Goal: Task Accomplishment & Management: Manage account settings

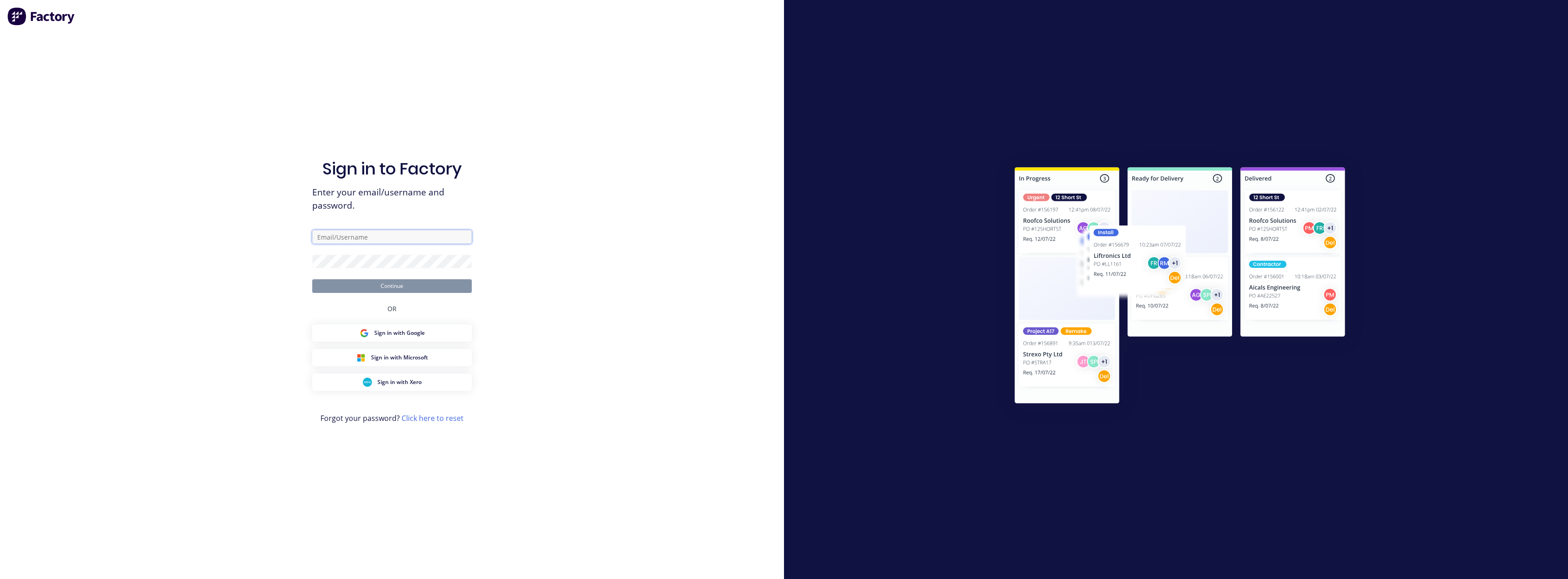
click at [373, 238] on input "text" at bounding box center [392, 237] width 159 height 13
type input "[EMAIL_ADDRESS][DOMAIN_NAME]"
click at [376, 280] on button "Continue" at bounding box center [392, 286] width 159 height 13
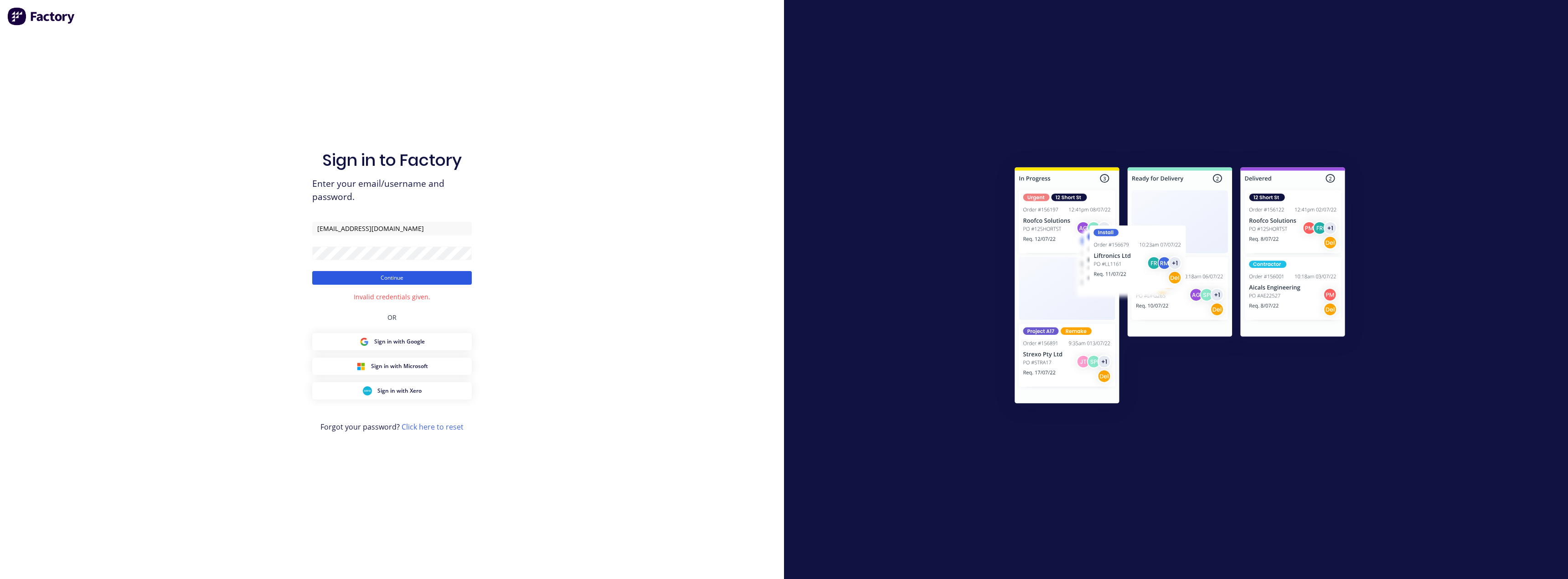
click at [396, 277] on button "Continue" at bounding box center [392, 278] width 159 height 13
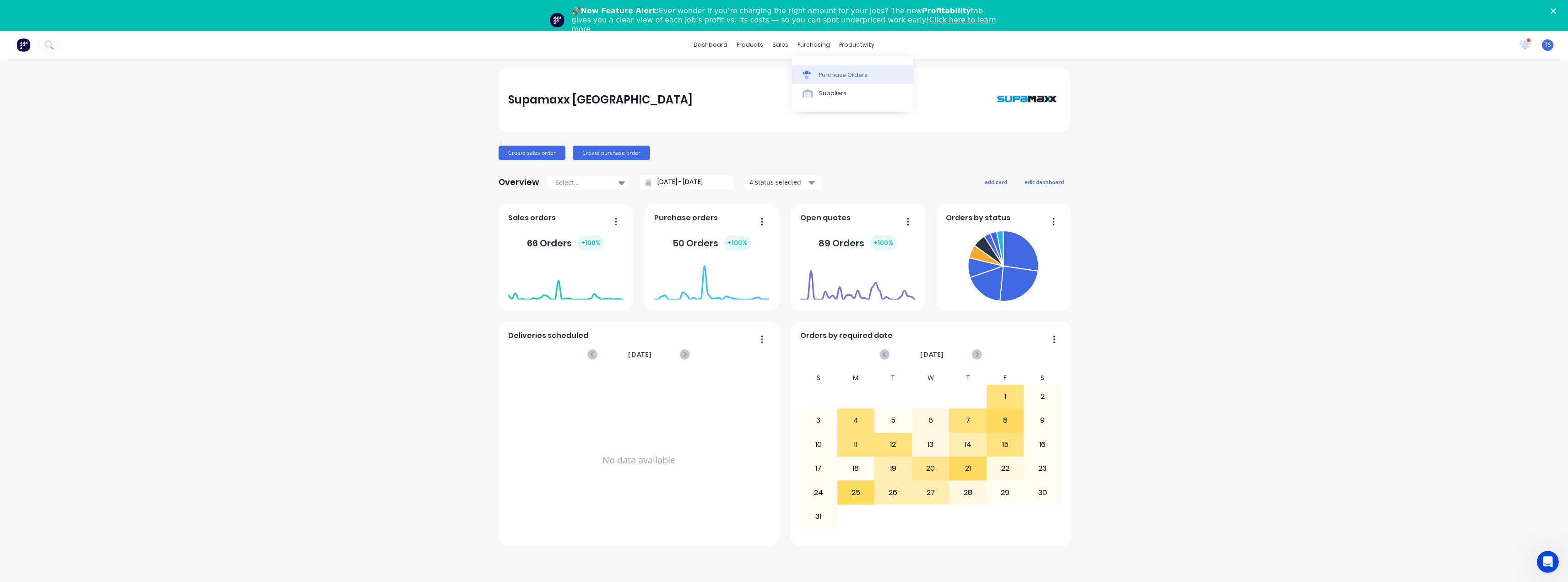
click at [801, 70] on link "Purchase Orders" at bounding box center [852, 75] width 121 height 18
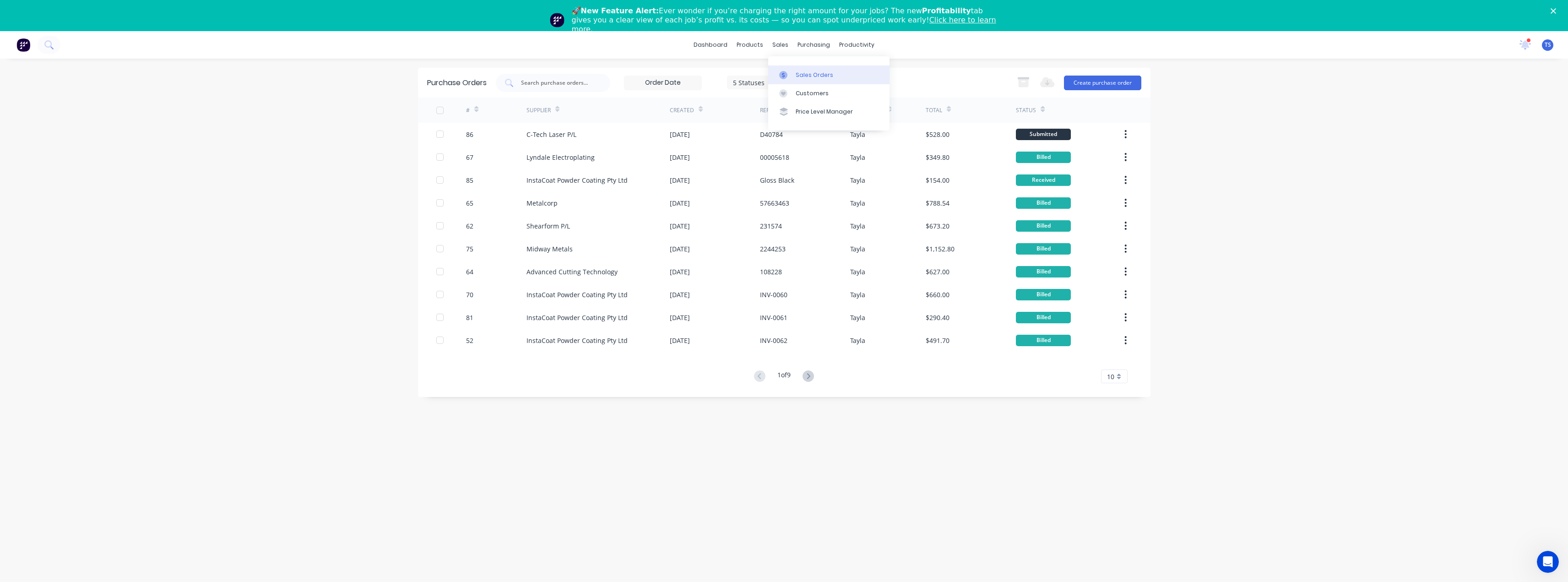
click at [790, 72] on div at bounding box center [786, 75] width 13 height 8
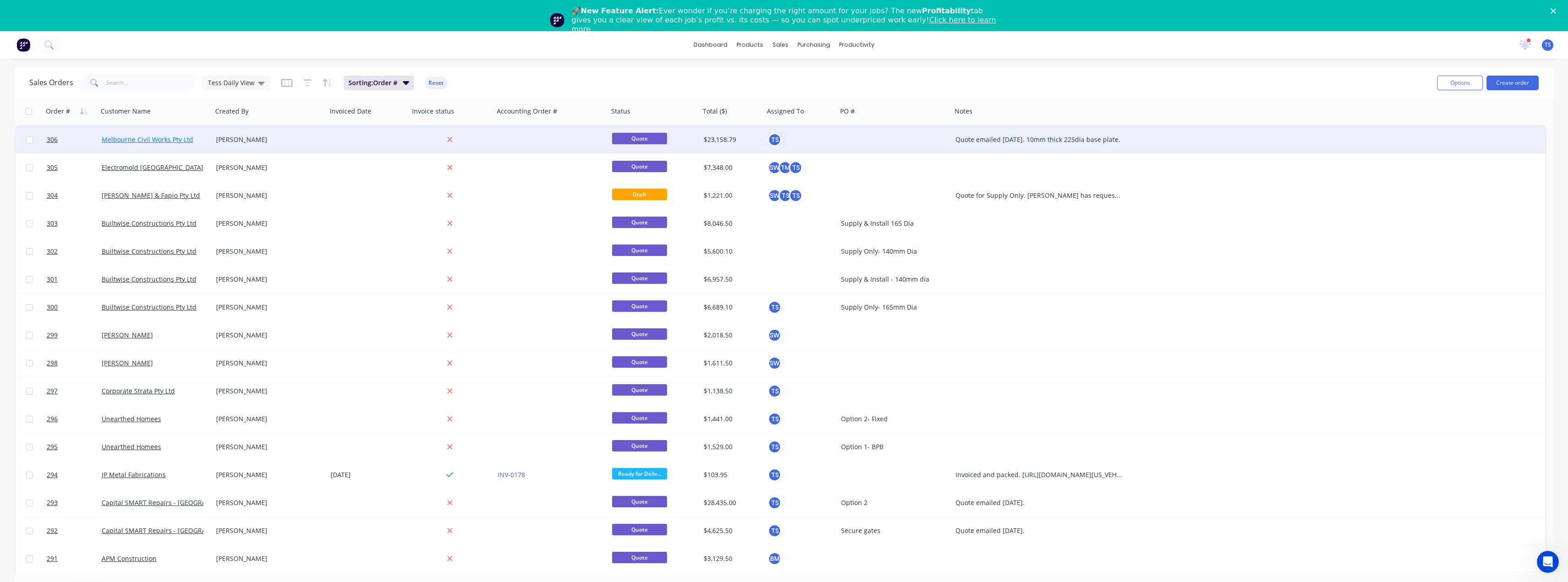
click at [144, 139] on link "Melbourne Civil Works Pty Ltd" at bounding box center [147, 139] width 92 height 9
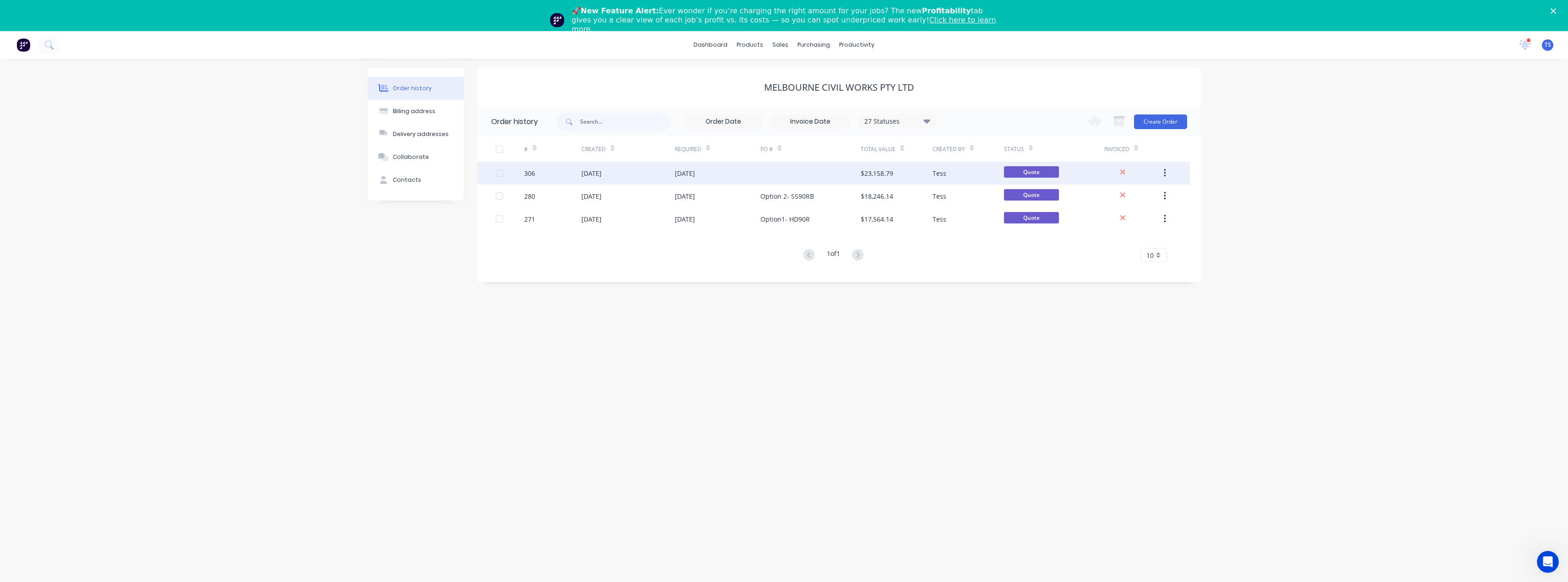
click at [602, 175] on div "[DATE]" at bounding box center [591, 174] width 20 height 10
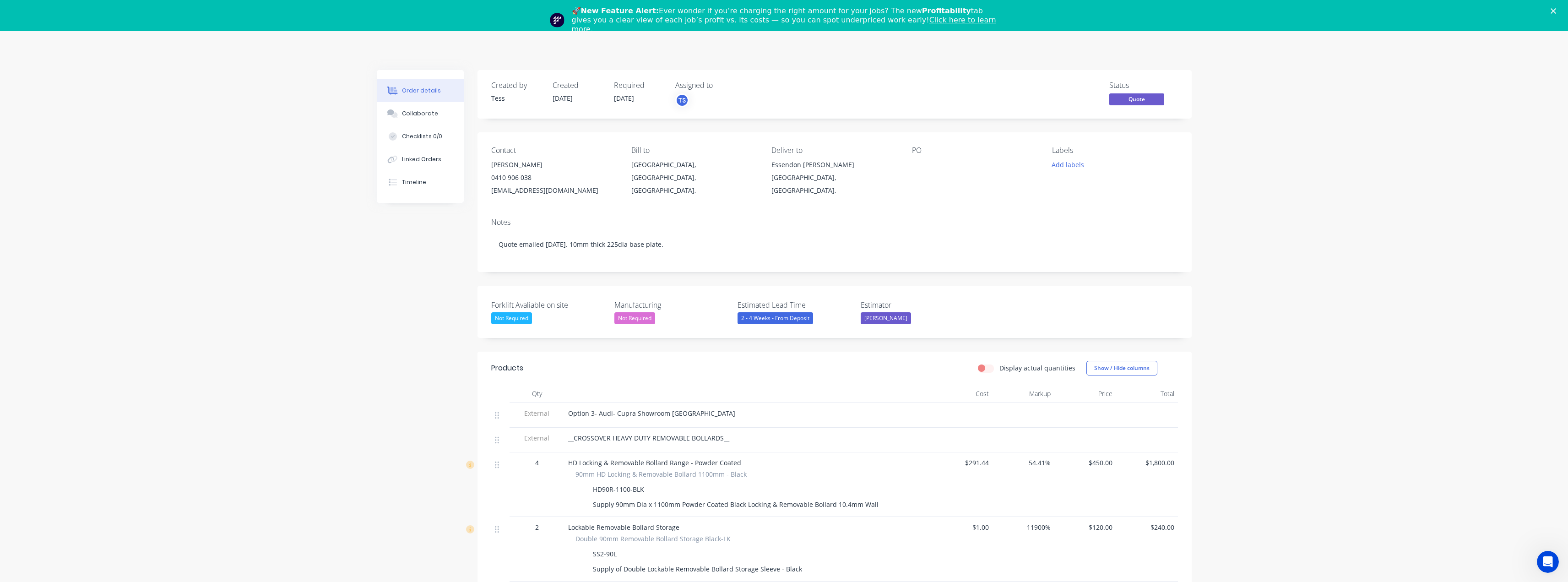
click at [1556, 9] on icon "Close" at bounding box center [1553, 10] width 6 height 6
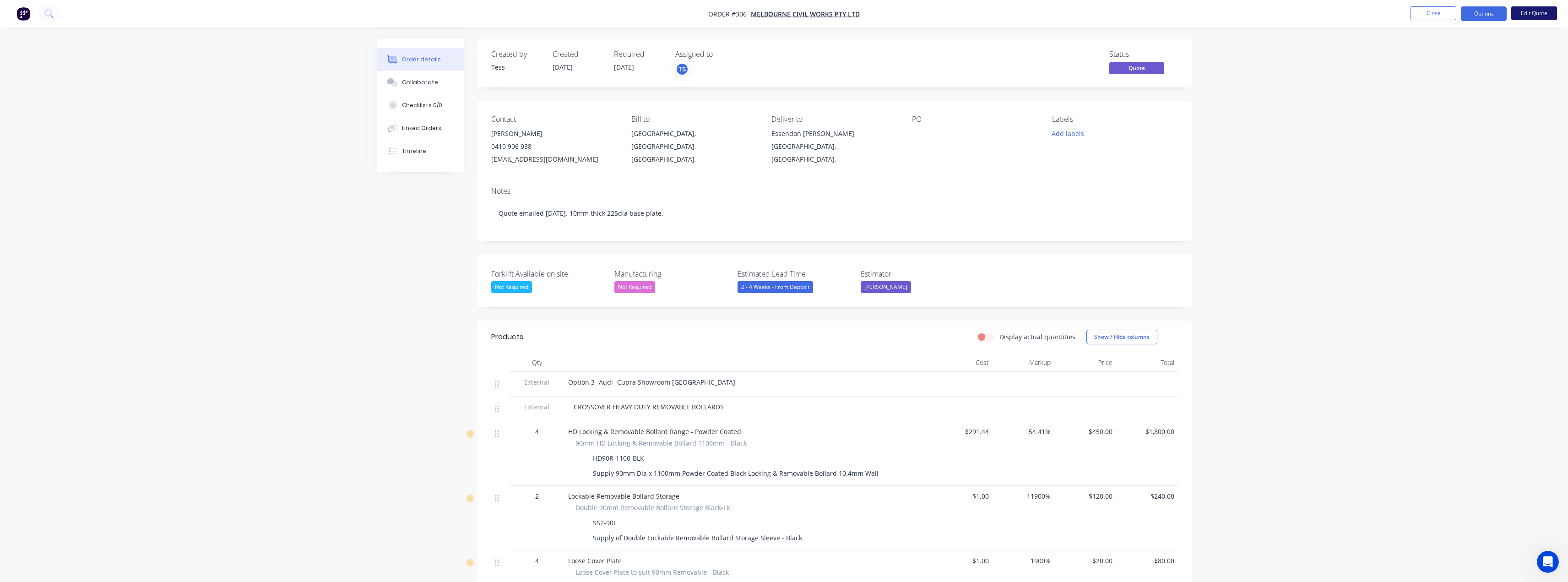
click at [1536, 13] on button "Edit Quote" at bounding box center [1534, 13] width 46 height 13
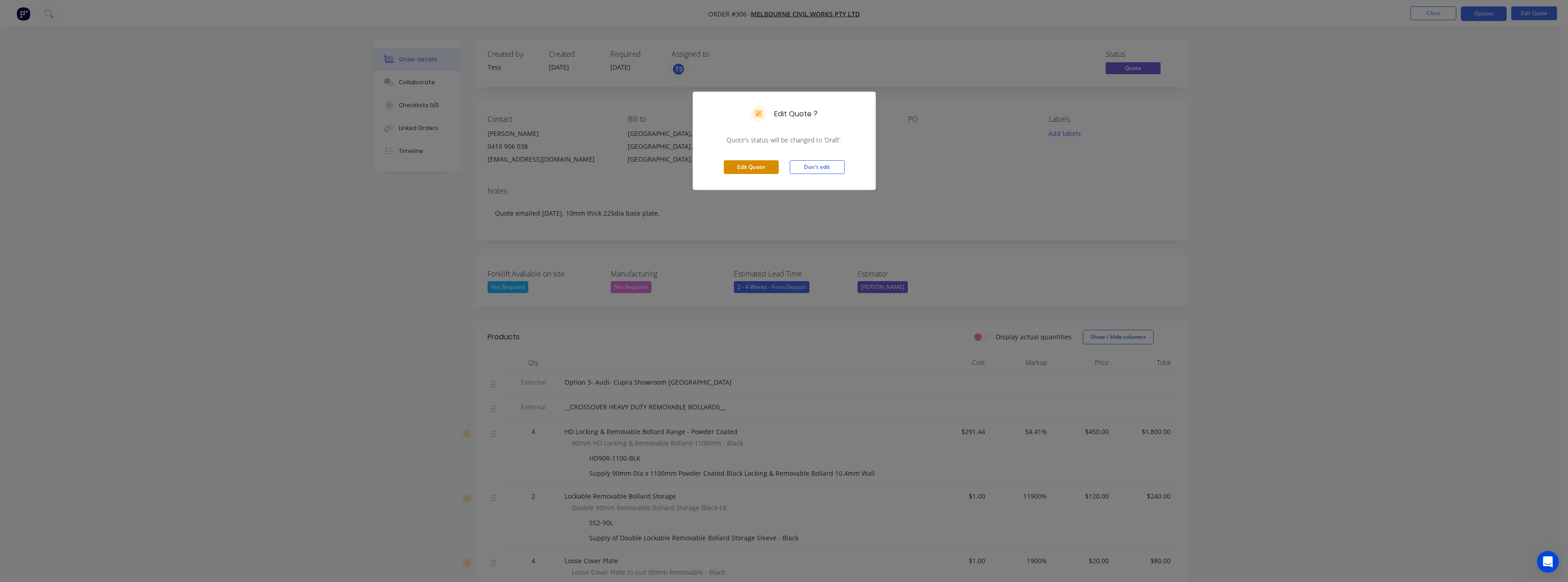
click at [756, 169] on button "Edit Quote" at bounding box center [751, 167] width 55 height 13
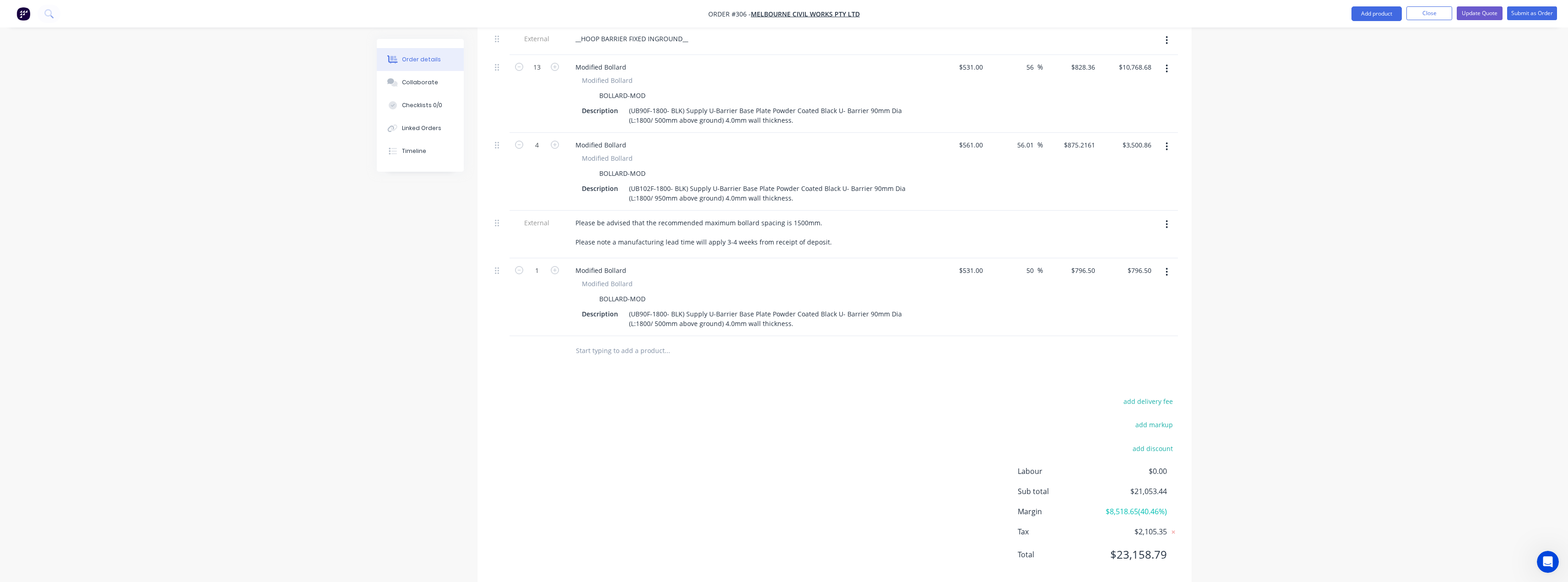
scroll to position [1130, 0]
click at [644, 99] on div "(UB90F-1800- BLK) Supply U-Barrier Base Plate Powder Coated Black U- Barrier 90…" at bounding box center [769, 110] width 288 height 23
click at [685, 99] on div "(UB102F-1800- BLK) Supply U-Barrier Base Plate Powder Coated Black U- Barrier 9…" at bounding box center [769, 110] width 288 height 23
click at [795, 102] on div "(UB102F-1800- BLK) Supply U-Barrier Base Plate Powder Coated Black U- Barrier 9…" at bounding box center [769, 110] width 288 height 23
click at [781, 166] on div "Modified Bollard BOLLARD-MOD Description (UB102F-1800- BLK) Supply U-Barrier Ba…" at bounding box center [747, 174] width 359 height 51
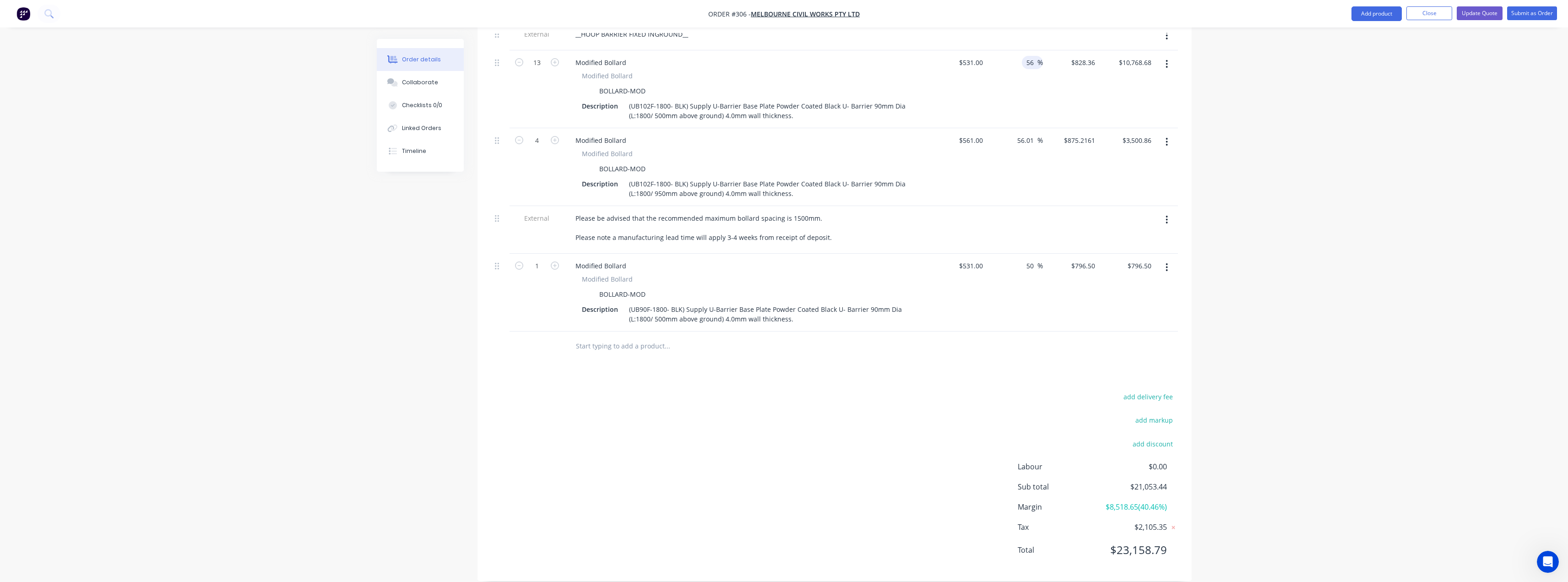
click at [1034, 56] on input "56" at bounding box center [1031, 62] width 12 height 13
click at [1033, 56] on input "56" at bounding box center [1031, 62] width 12 height 13
type input "55"
type input "$823.05"
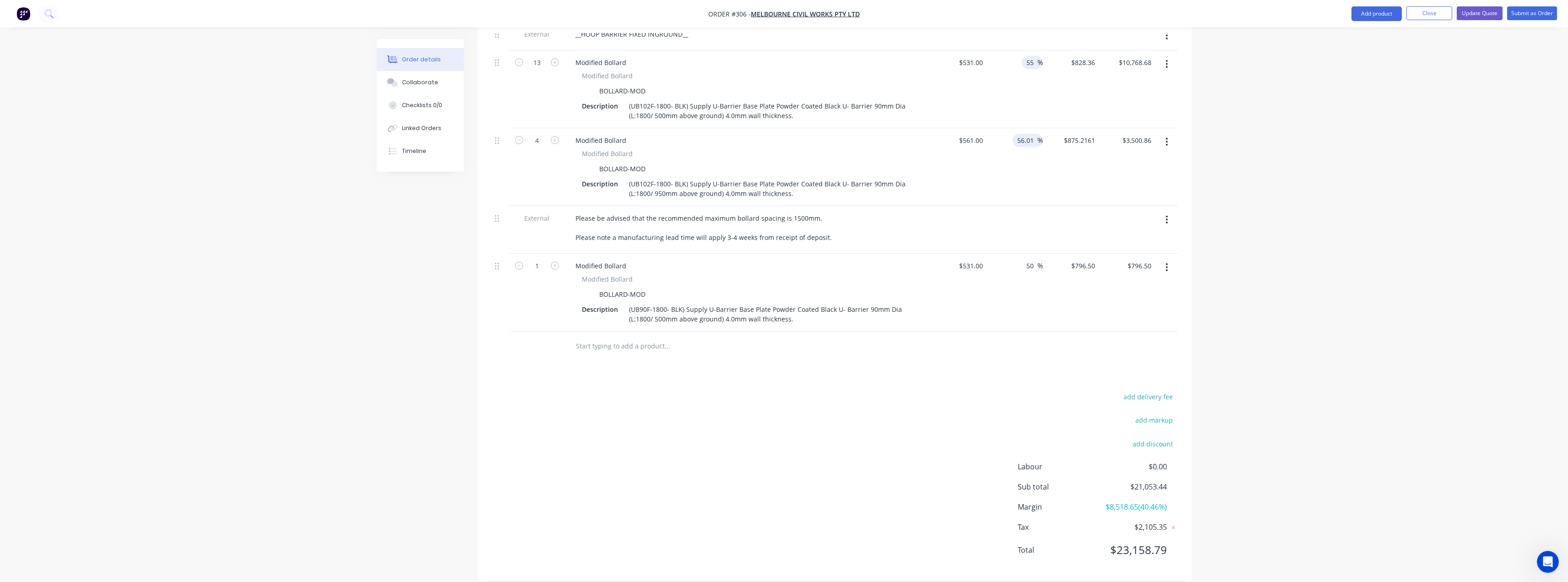
type input "$10,699.65"
click at [1032, 134] on input "56.01" at bounding box center [1026, 141] width 21 height 13
type input "55"
type input "$869.55"
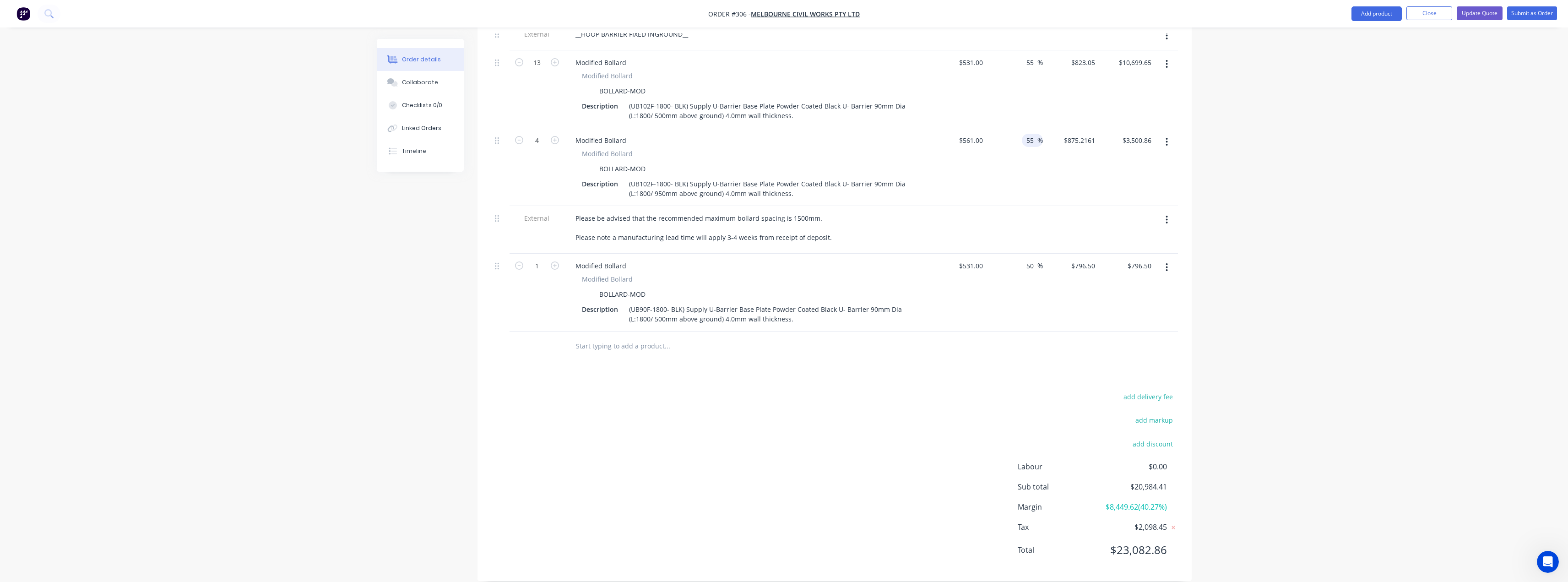
type input "$3,478.20"
click at [1077, 102] on div "$823.05 $823.05" at bounding box center [1071, 89] width 56 height 78
click at [1163, 259] on button "button" at bounding box center [1166, 267] width 21 height 17
click at [1122, 340] on div "Delete" at bounding box center [1134, 347] width 70 height 13
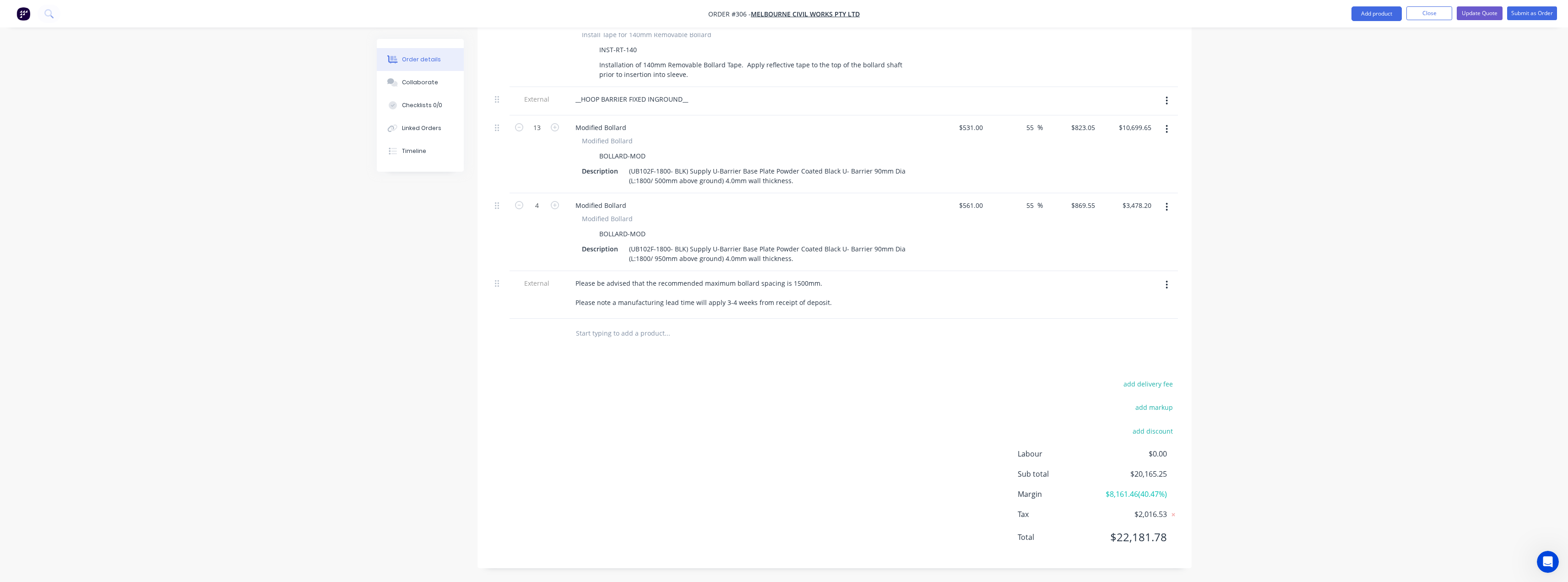
scroll to position [1052, 0]
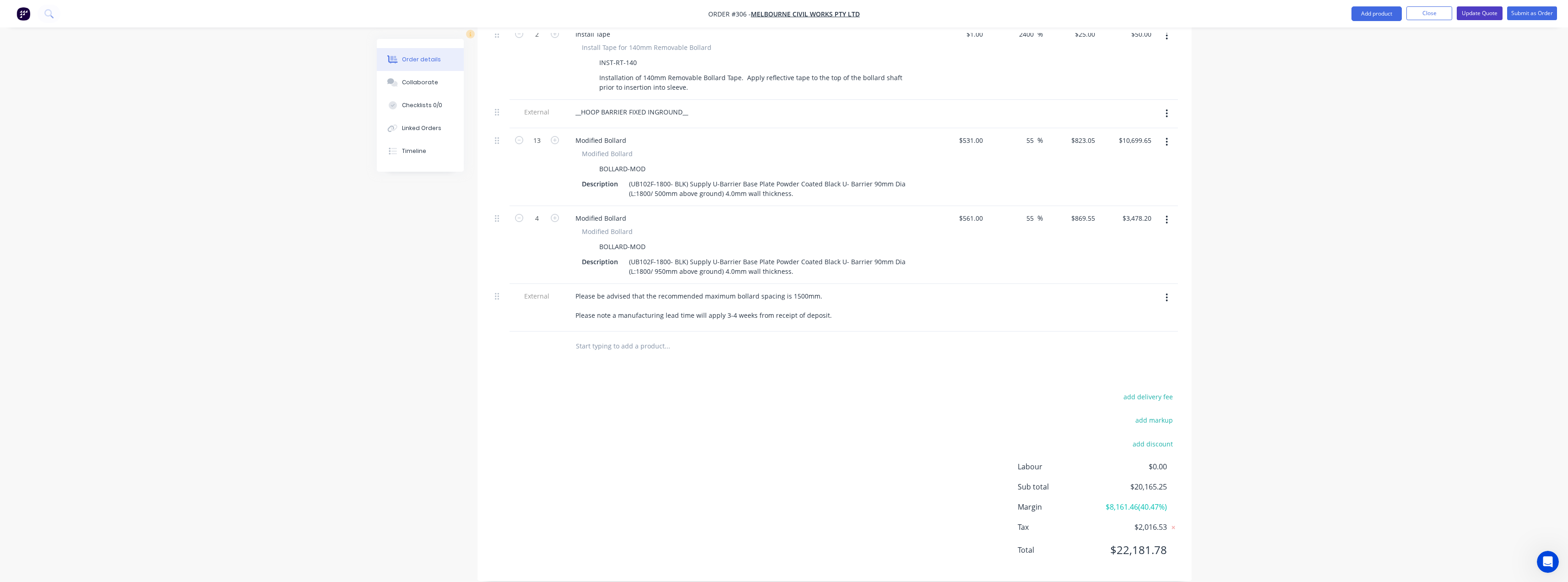
click at [1487, 13] on button "Update Quote" at bounding box center [1479, 13] width 46 height 13
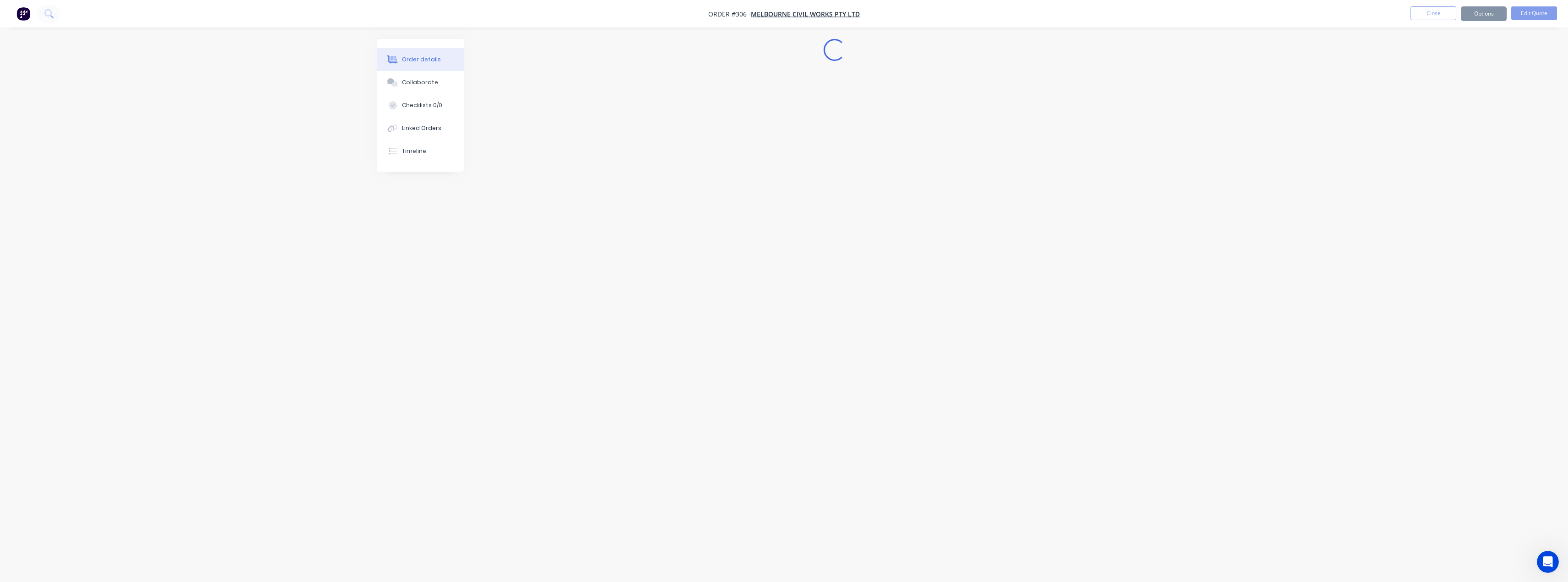
scroll to position [0, 0]
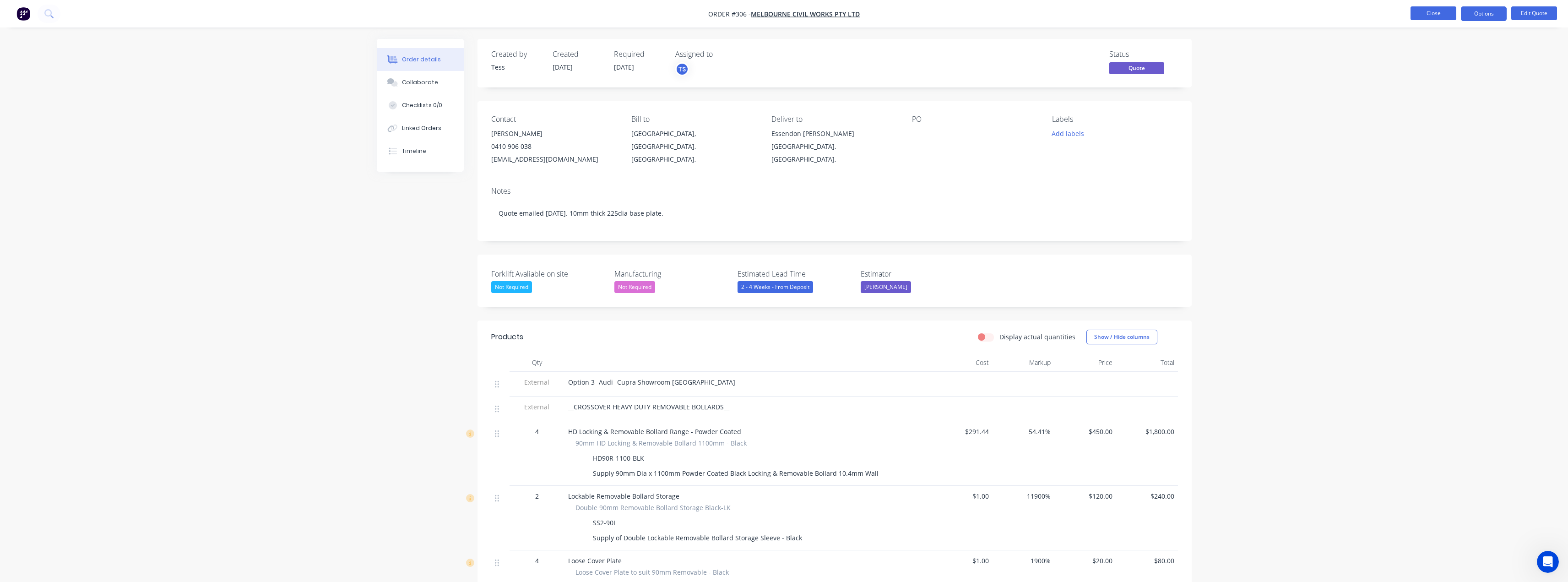
click at [1422, 12] on button "Close" at bounding box center [1433, 13] width 46 height 13
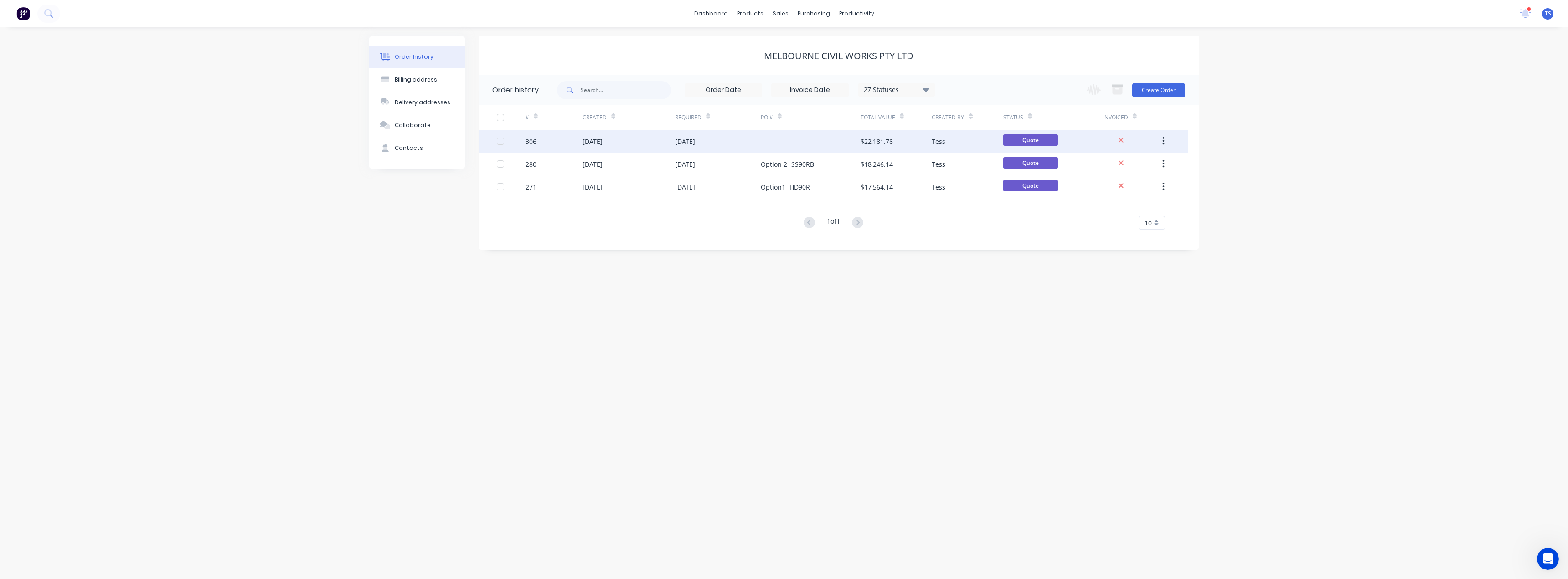
click at [782, 148] on div at bounding box center [811, 140] width 100 height 23
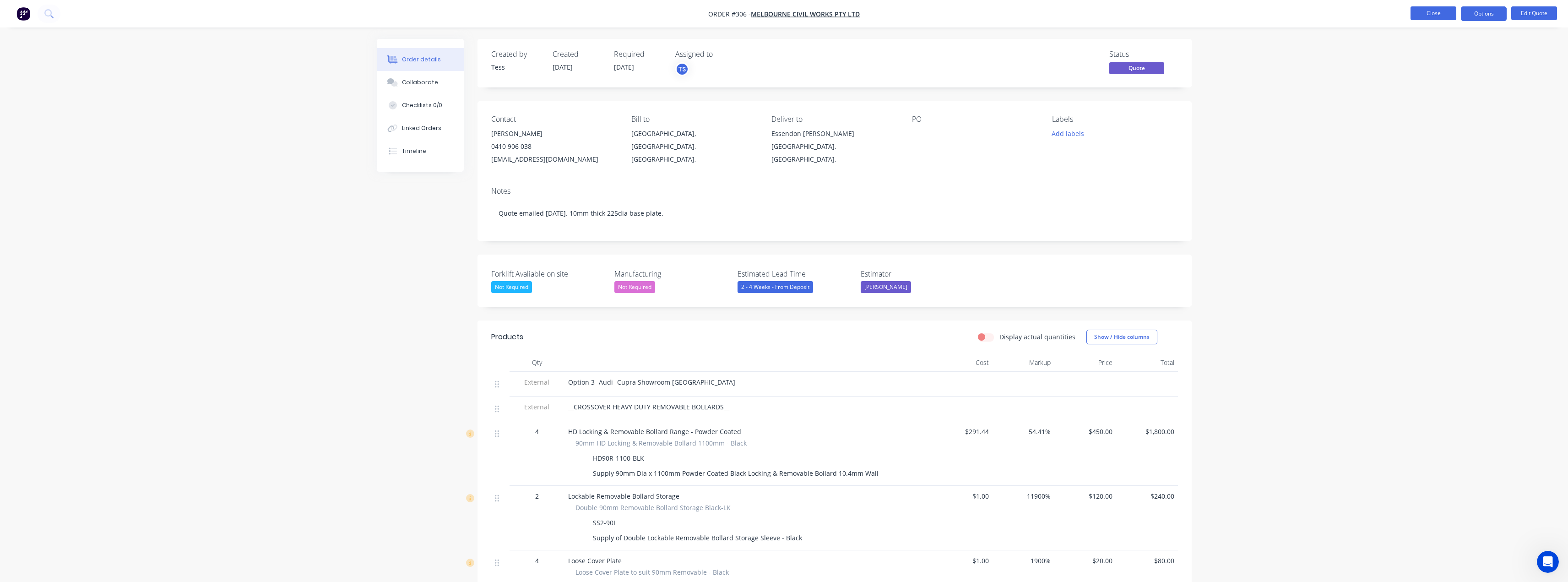
click at [1431, 13] on button "Close" at bounding box center [1433, 13] width 46 height 13
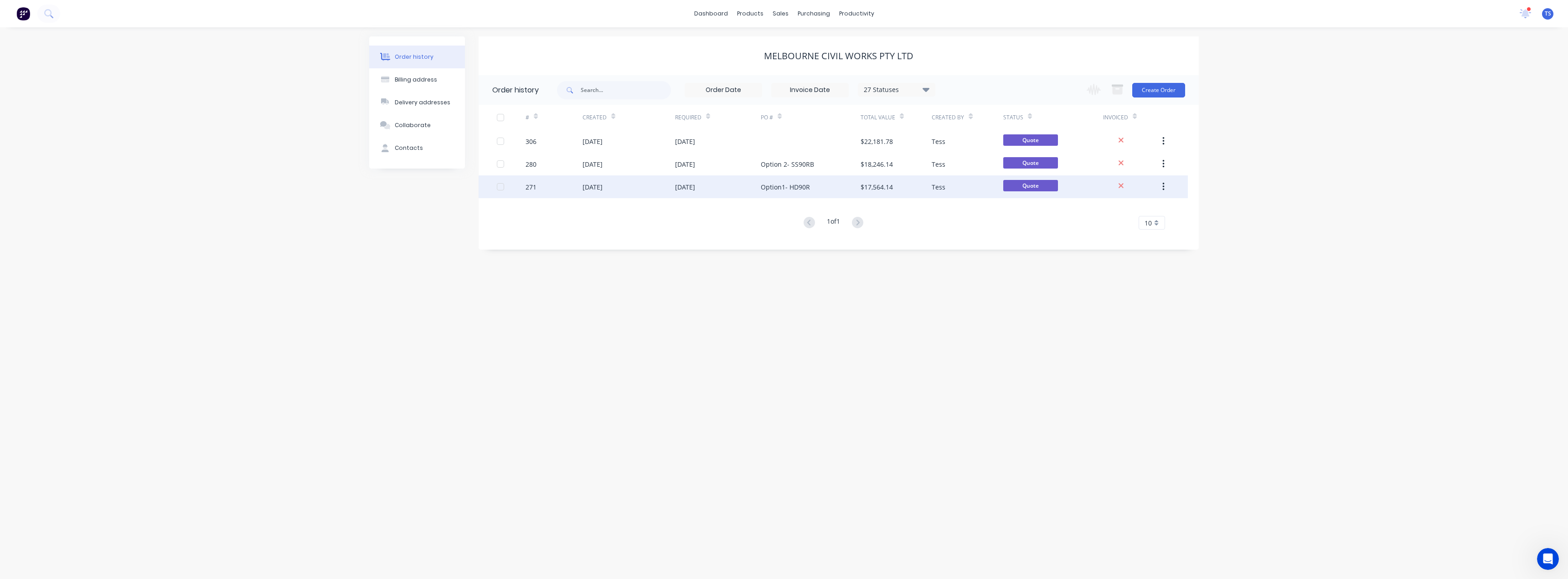
copy div "Option1- HD90R"
drag, startPoint x: 816, startPoint y: 187, endPoint x: 760, endPoint y: 186, distance: 56.0
click at [760, 186] on div "271 [DATE] [DATE] Option1- HD90R $17,564.14 Tess Quote" at bounding box center [833, 186] width 709 height 23
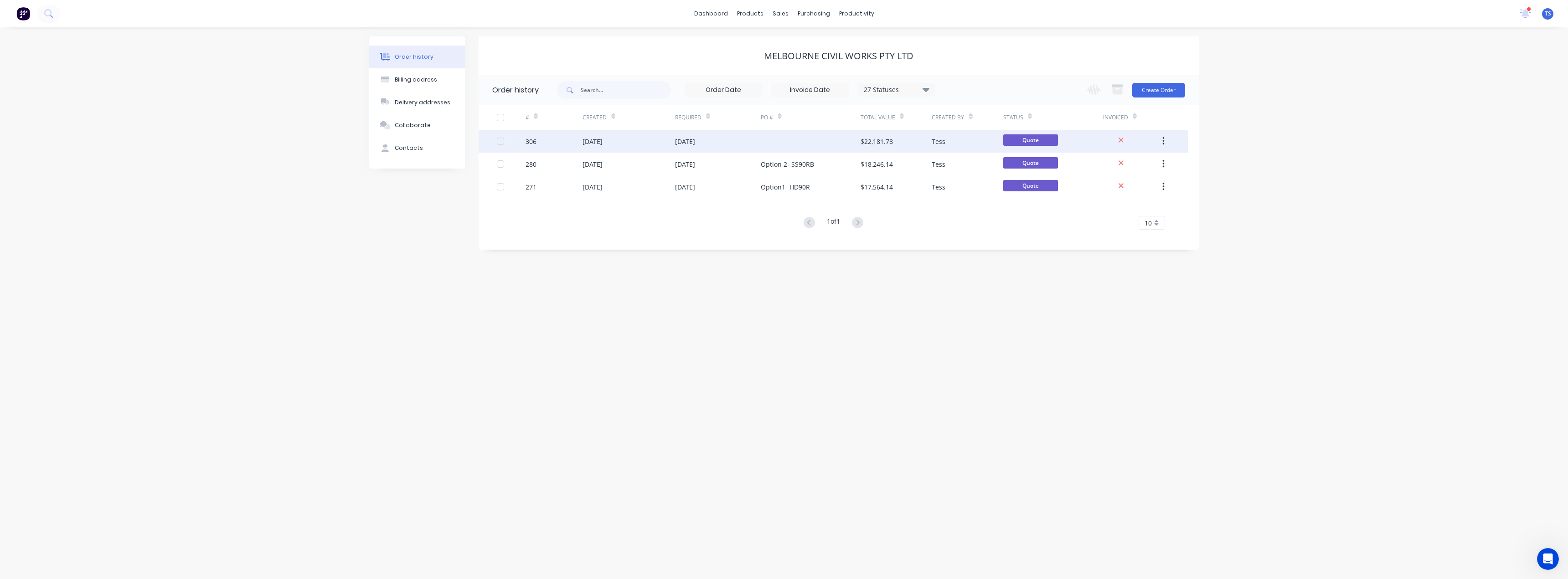
drag, startPoint x: 779, startPoint y: 142, endPoint x: 770, endPoint y: 141, distance: 9.1
click at [770, 141] on div at bounding box center [811, 140] width 100 height 23
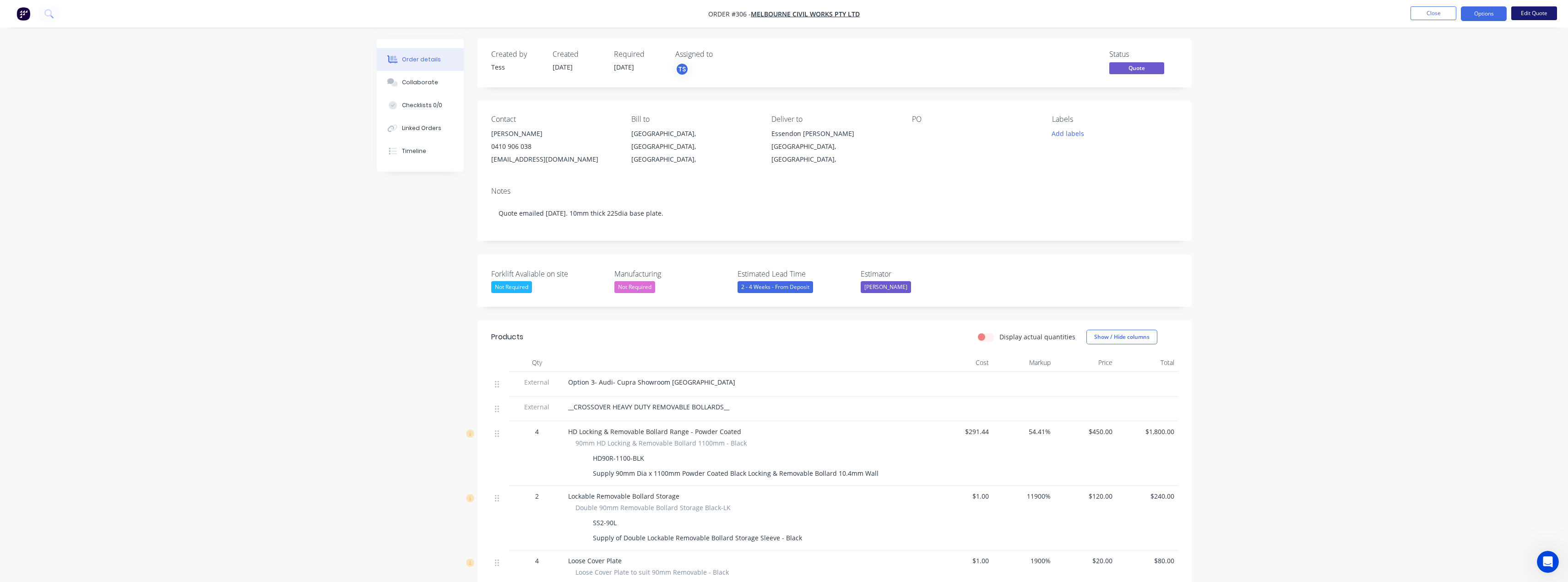
click at [1522, 14] on button "Edit Quote" at bounding box center [1534, 13] width 46 height 13
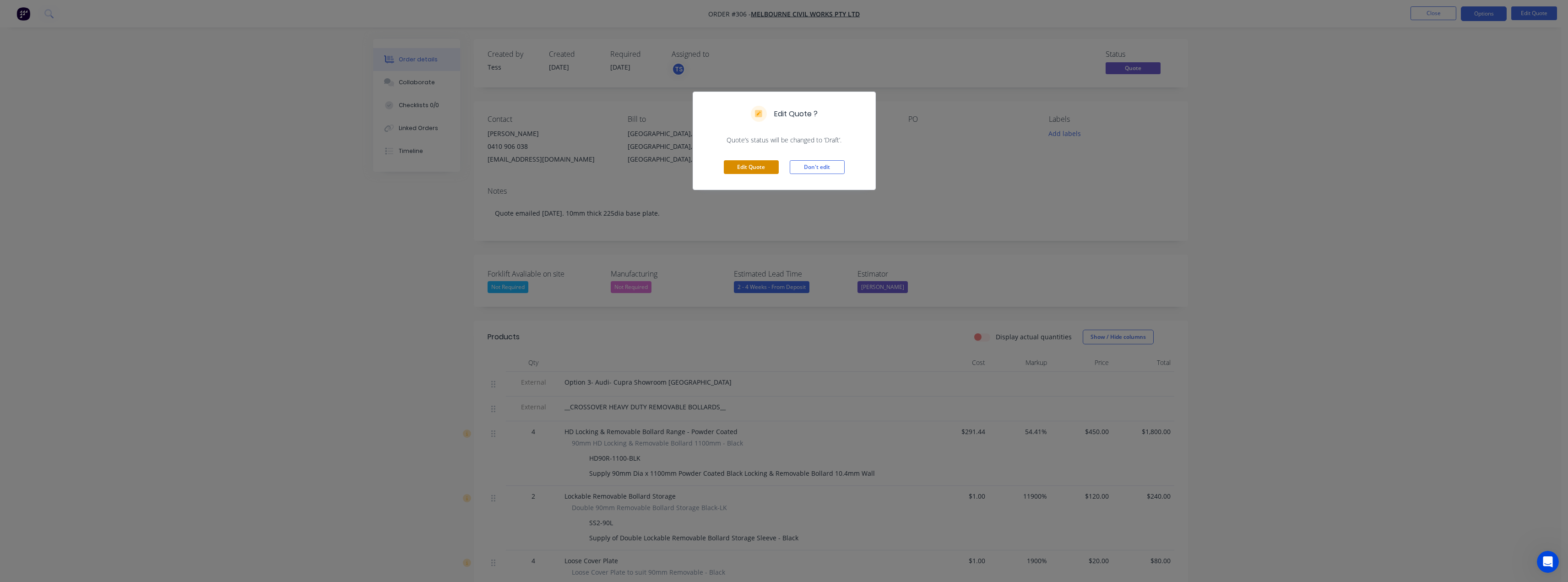
click at [762, 166] on button "Edit Quote" at bounding box center [751, 167] width 55 height 13
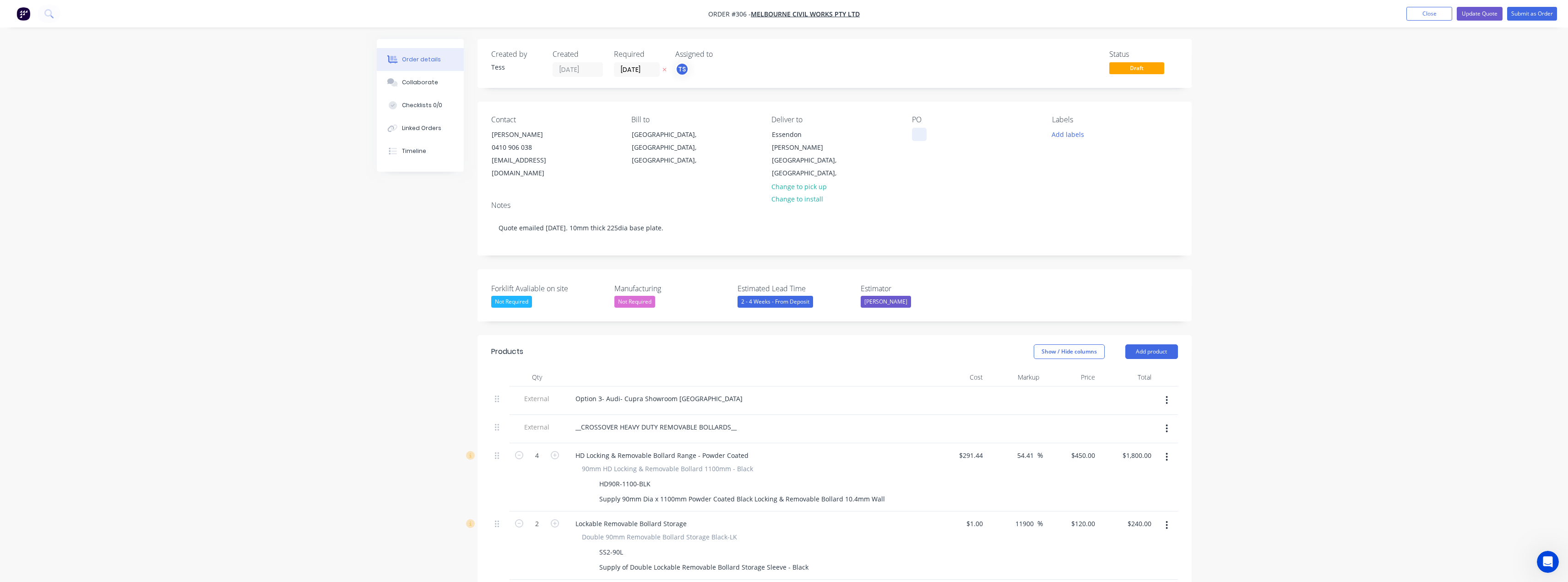
click at [921, 134] on div at bounding box center [919, 134] width 15 height 13
paste div
click at [919, 141] on div "Option1- HD90R" at bounding box center [944, 134] width 64 height 13
click at [943, 134] on div "Option1- HD90R" at bounding box center [944, 134] width 64 height 13
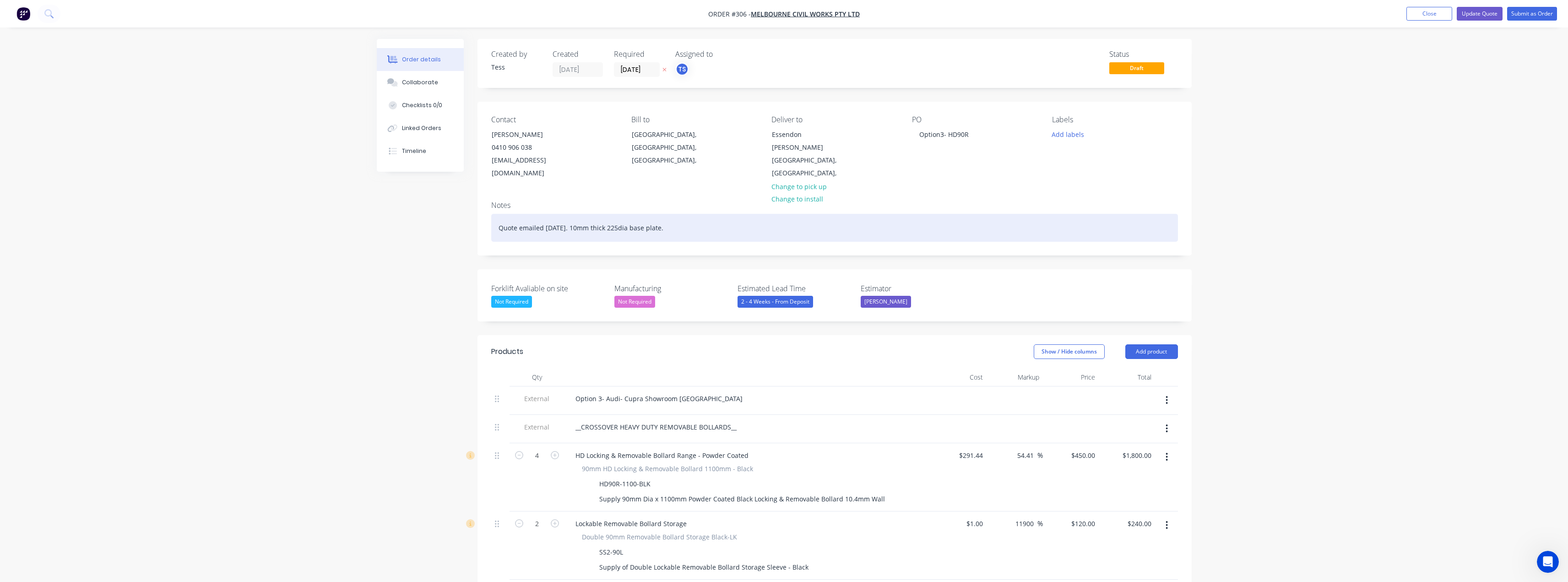
click at [683, 221] on div "Quote emailed [DATE]. 10mm thick 225dia base plate." at bounding box center [834, 228] width 686 height 28
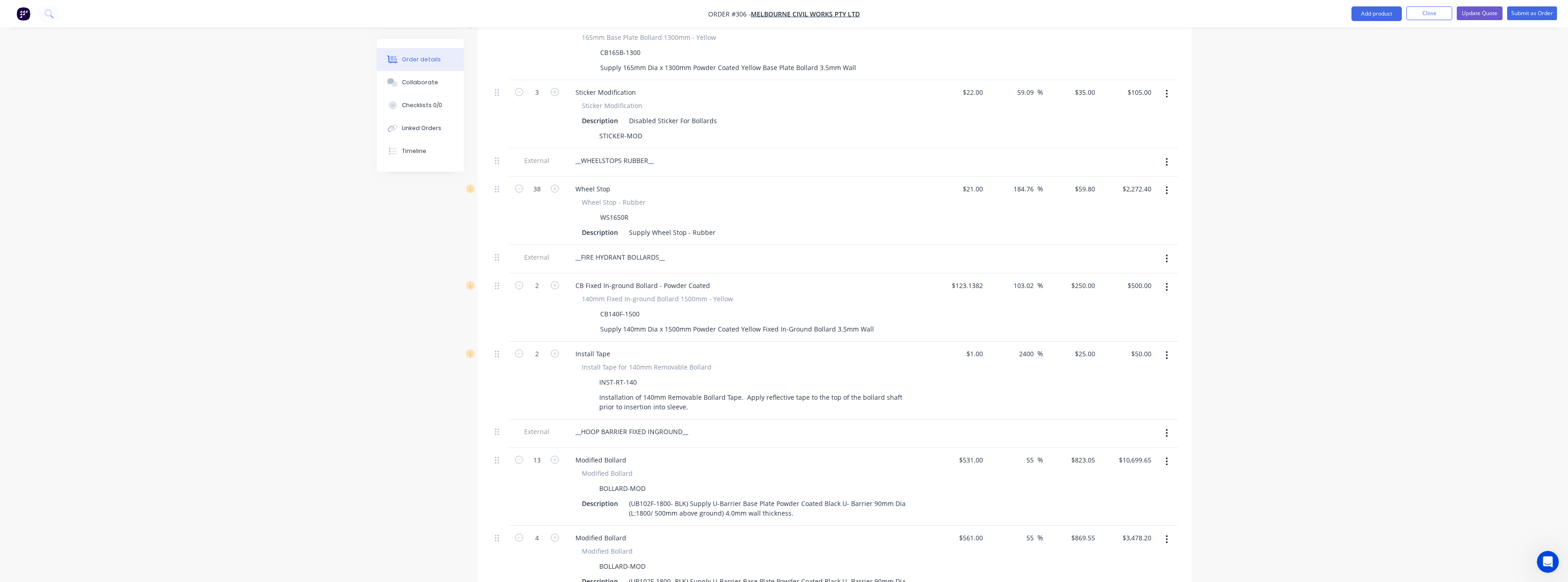
scroll to position [1007, 0]
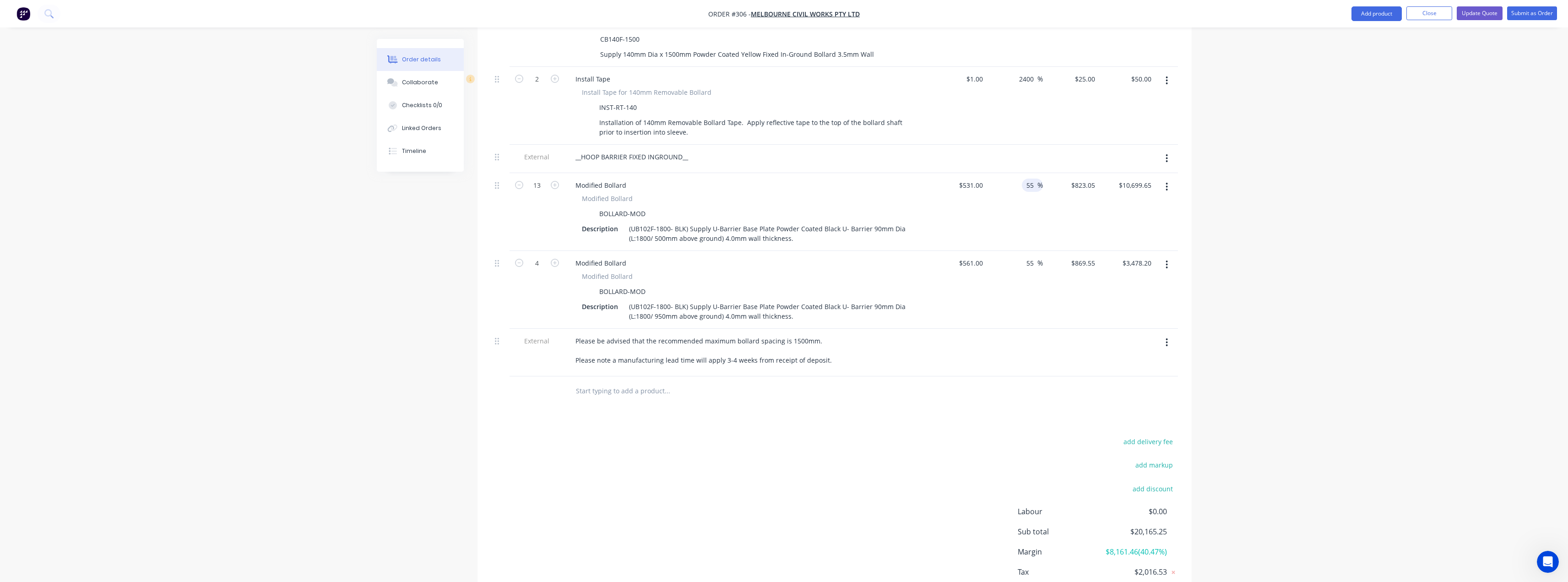
click at [1032, 179] on input "55" at bounding box center [1031, 185] width 12 height 13
click at [1030, 179] on input "55" at bounding box center [1031, 185] width 12 height 13
click at [1029, 179] on input "55" at bounding box center [1031, 185] width 12 height 13
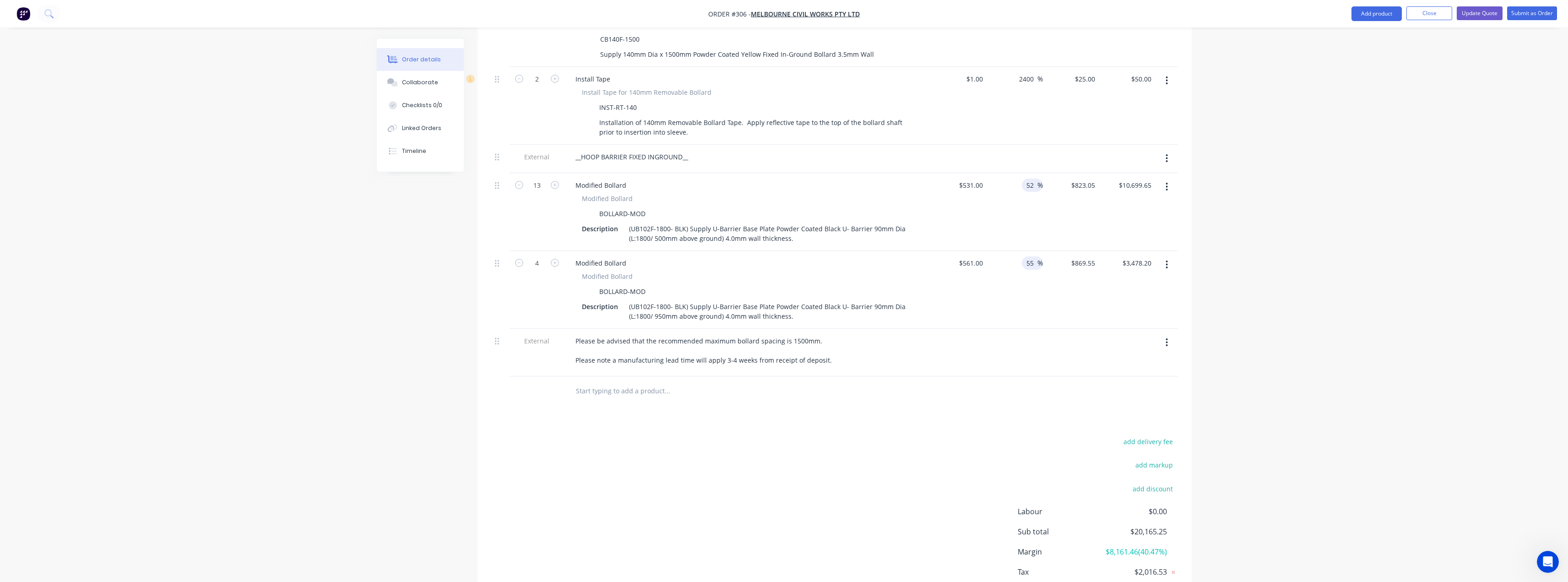
type input "52"
type input "$807.12"
type input "$10,492.56"
click at [1032, 256] on input "55" at bounding box center [1031, 263] width 12 height 13
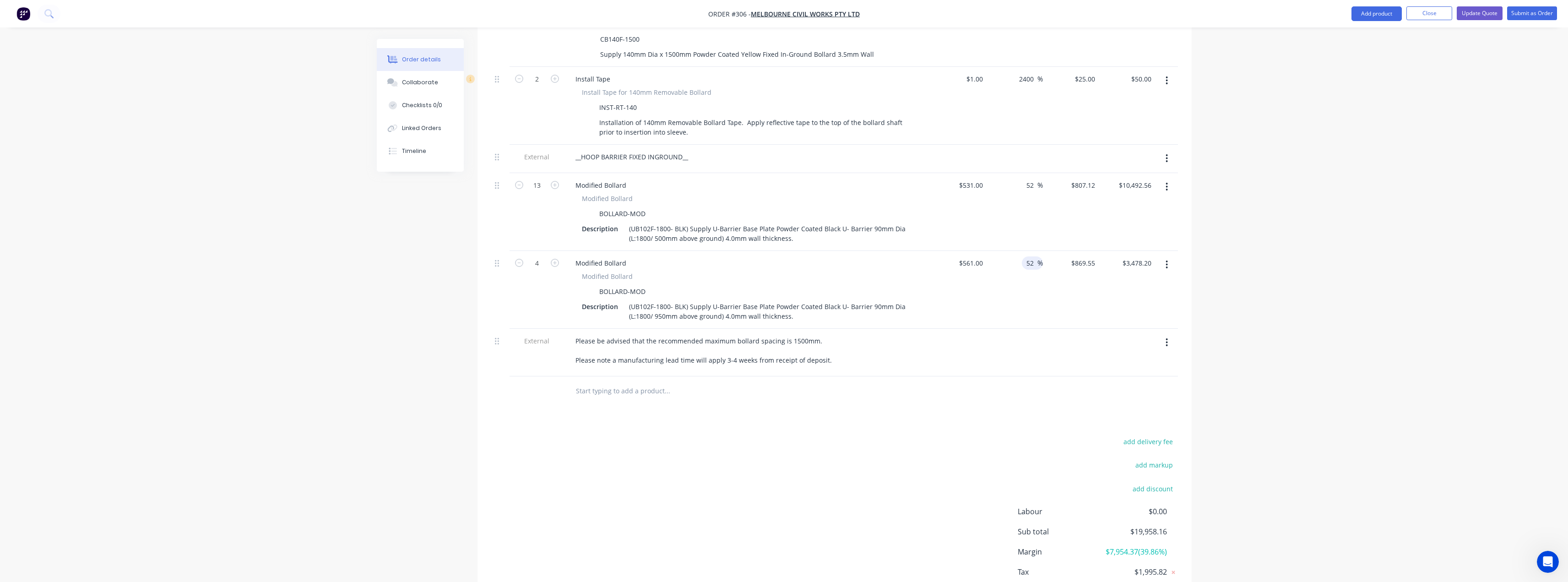
type input "52"
type input "$852.72"
type input "$3,410.88"
click at [1031, 179] on input "52" at bounding box center [1031, 185] width 12 height 13
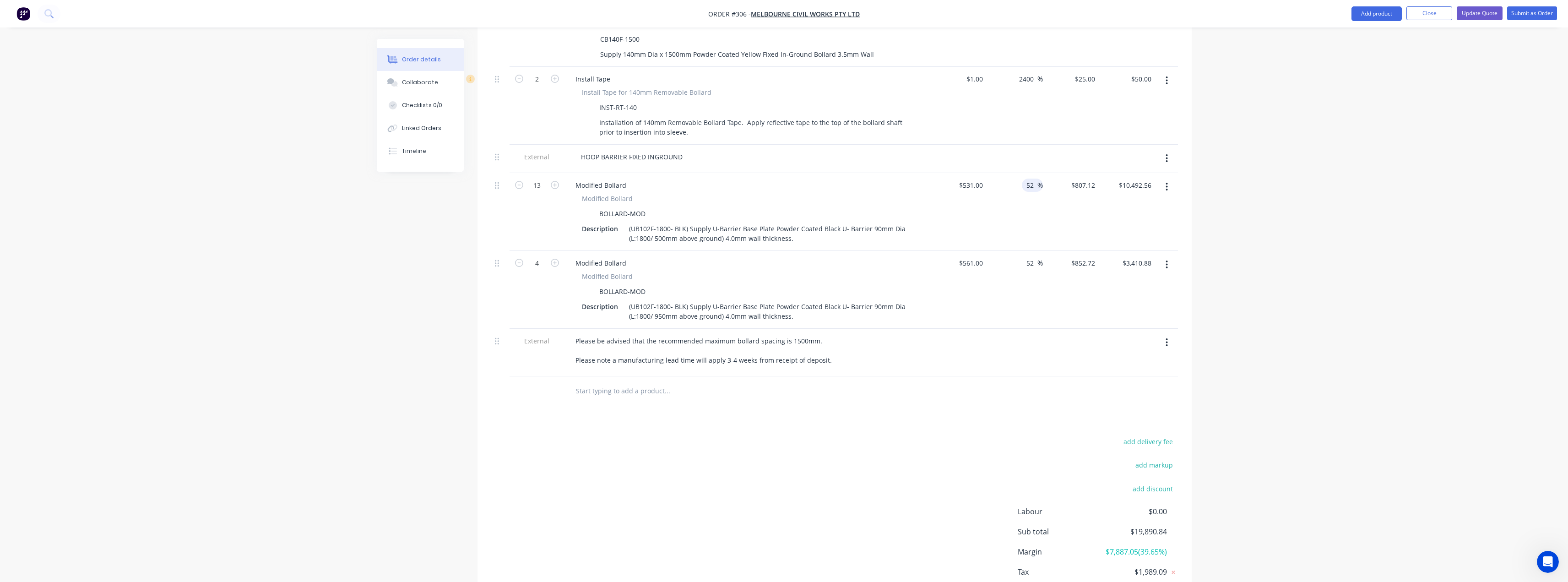
click at [1031, 179] on input "52" at bounding box center [1031, 185] width 12 height 13
click at [1031, 179] on input "50" at bounding box center [1031, 185] width 12 height 13
type input "55"
type input "$823.05"
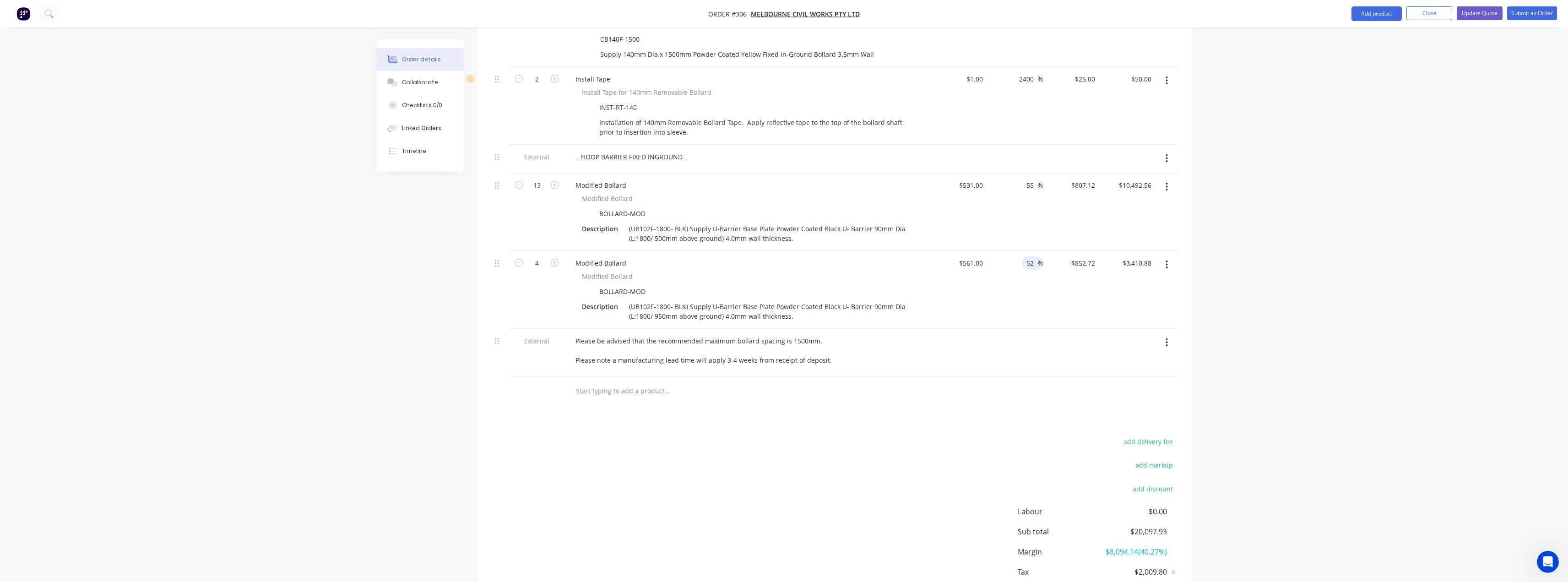
type input "$10,699.65"
click at [1027, 256] on input "52" at bounding box center [1031, 263] width 12 height 13
type input "55"
type input "$869.55"
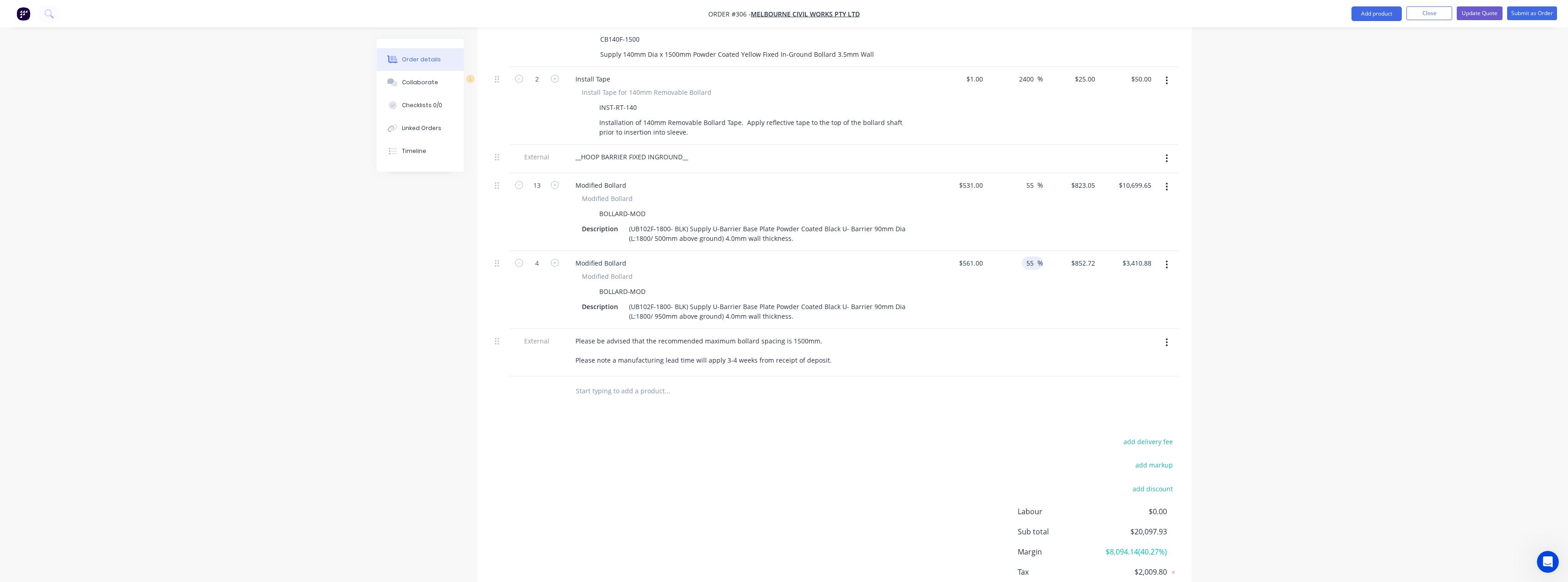
type input "$3,478.20"
click at [1479, 13] on button "Update Quote" at bounding box center [1479, 13] width 46 height 13
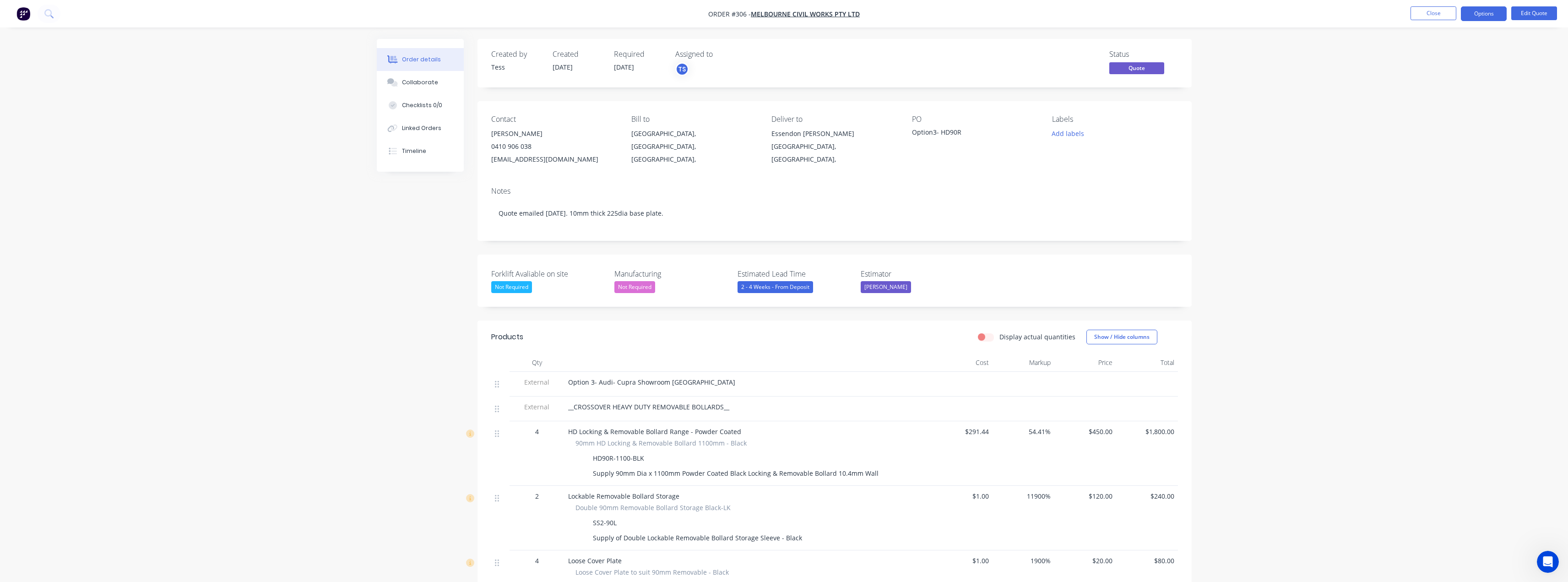
click at [932, 131] on div "Option3- HD90R" at bounding box center [969, 133] width 114 height 13
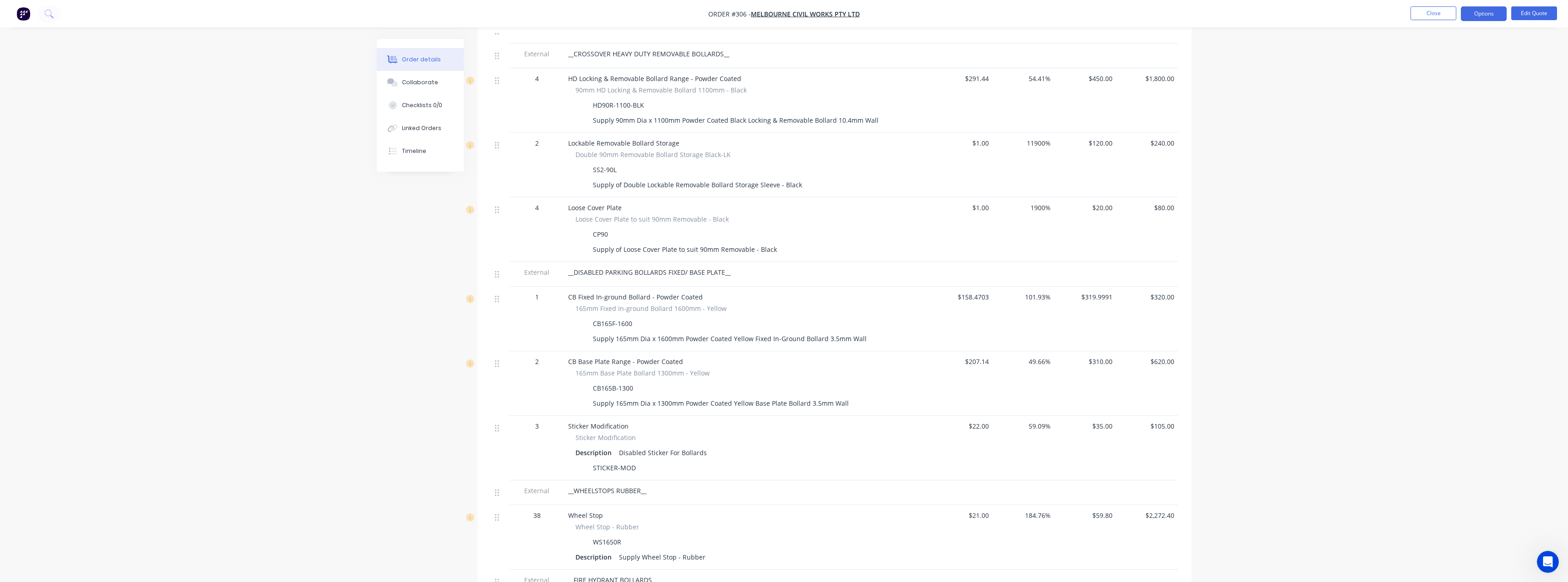
scroll to position [509, 0]
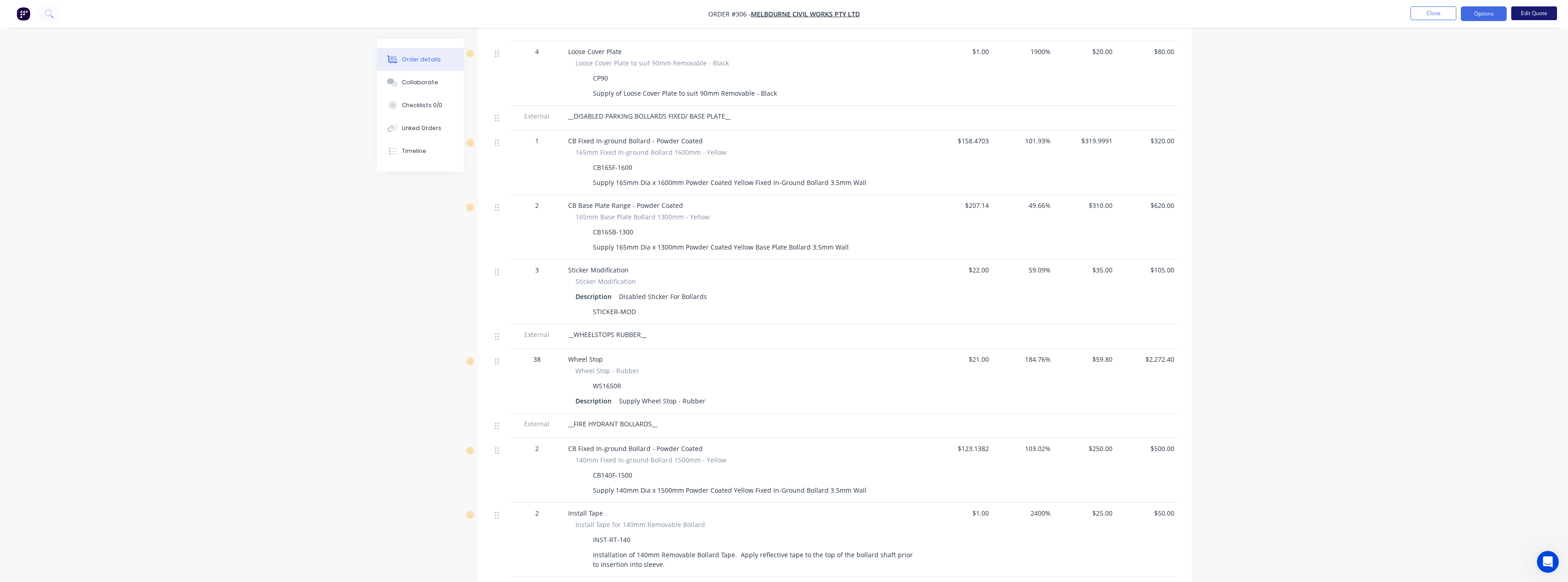
click at [1542, 13] on button "Edit Quote" at bounding box center [1534, 13] width 46 height 13
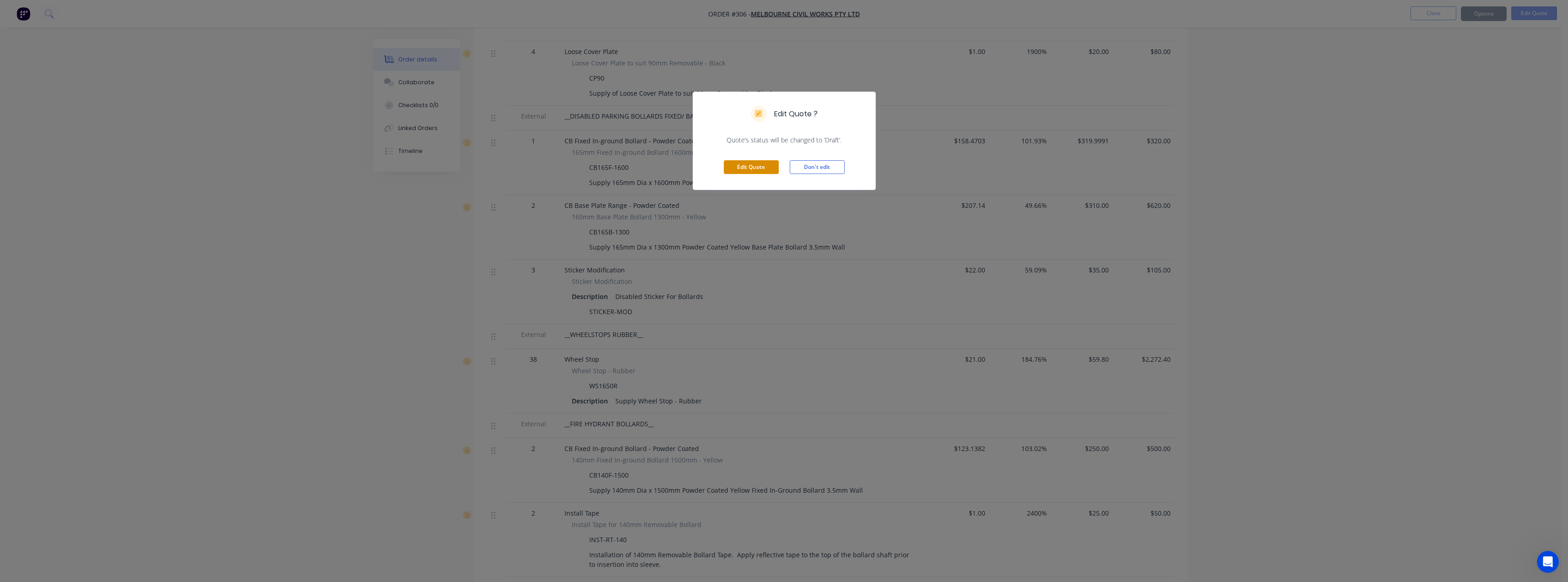
click at [765, 166] on button "Edit Quote" at bounding box center [751, 167] width 55 height 13
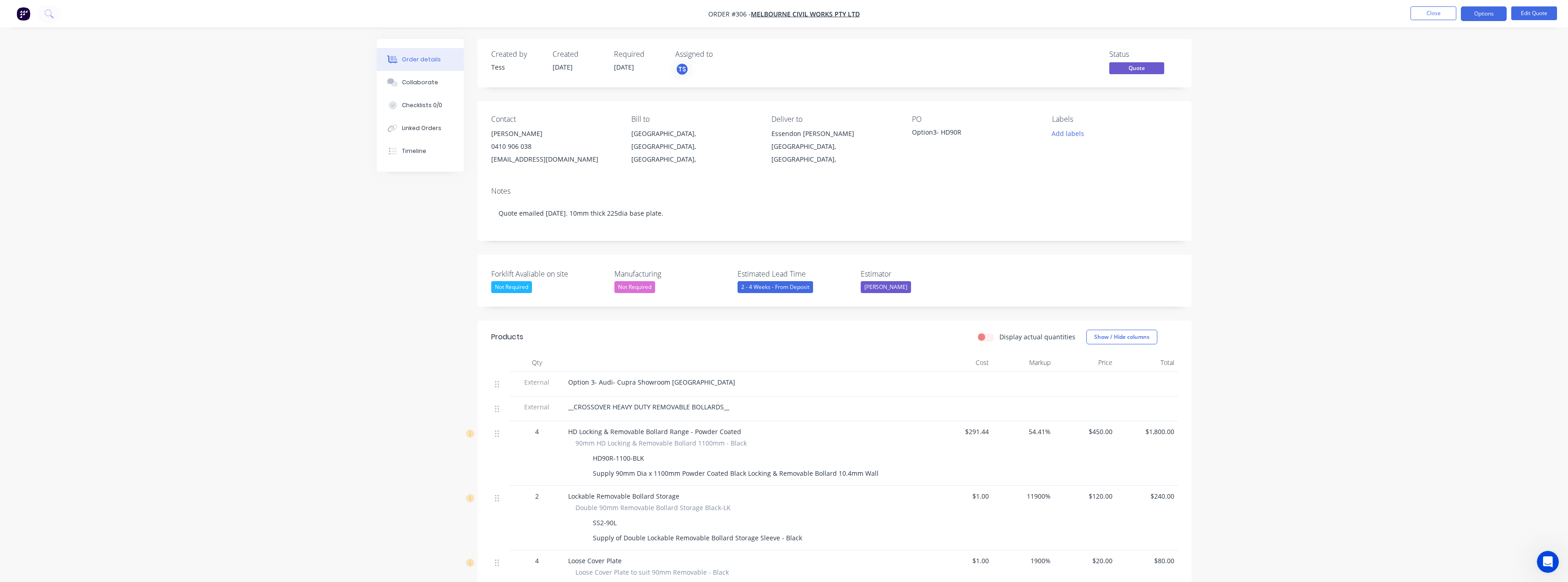
click at [932, 130] on div "Option3- HD90R" at bounding box center [969, 133] width 114 height 13
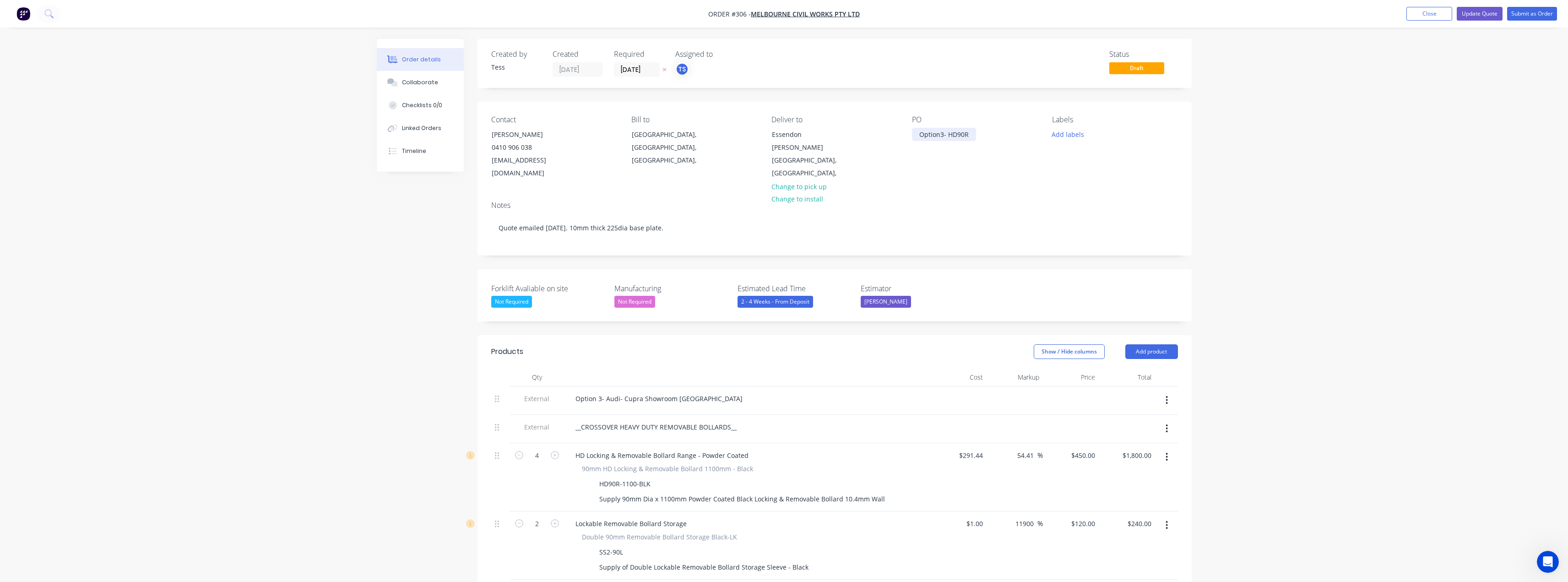
click at [941, 134] on div "Option3- HD90R" at bounding box center [944, 134] width 64 height 13
click at [940, 136] on div "Option3- HD90R" at bounding box center [944, 134] width 64 height 13
click at [727, 392] on div "Option 3- Audi- Cupra Showroom [GEOGRAPHIC_DATA]" at bounding box center [658, 399] width 182 height 13
click at [642, 396] on div "Option 3- Audi- Cupra Showroom [GEOGRAPHIC_DATA] (102mm U-Bar Bollard)" at bounding box center [658, 403] width 182 height 23
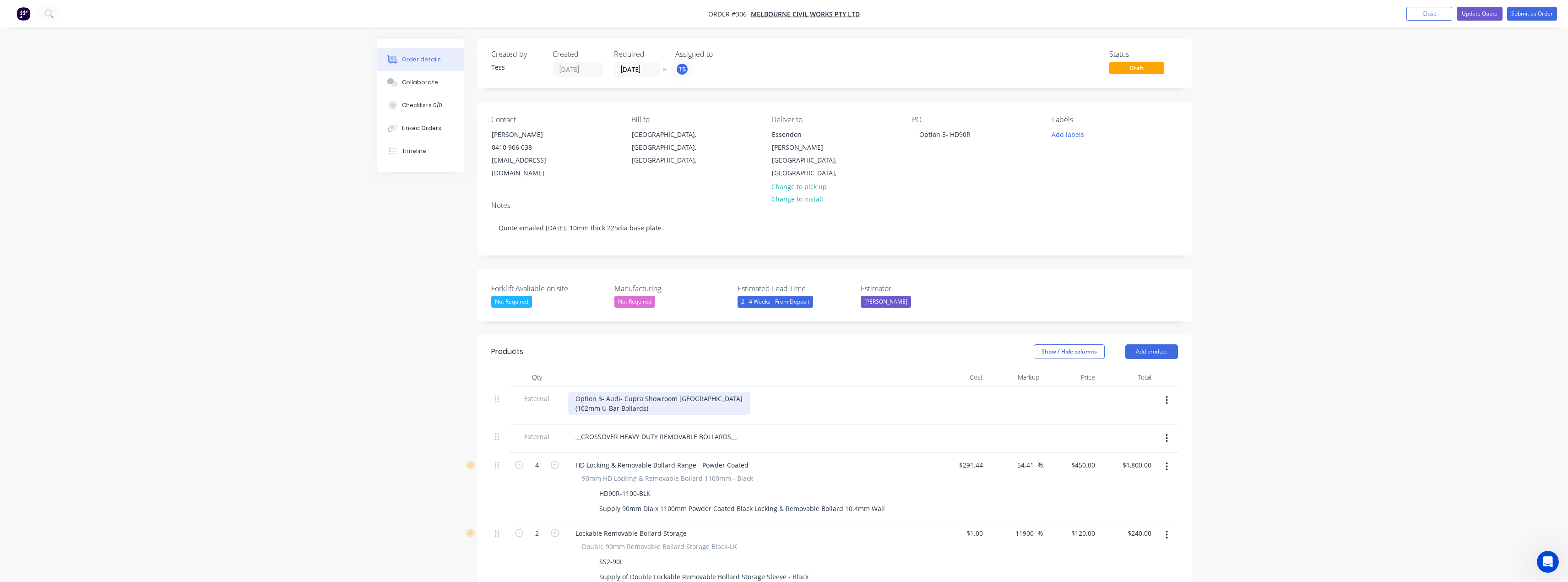
click at [649, 395] on div "Option 3- Audi- Cupra Showroom [GEOGRAPHIC_DATA] (102mm U-Bar Bollards)" at bounding box center [658, 403] width 182 height 23
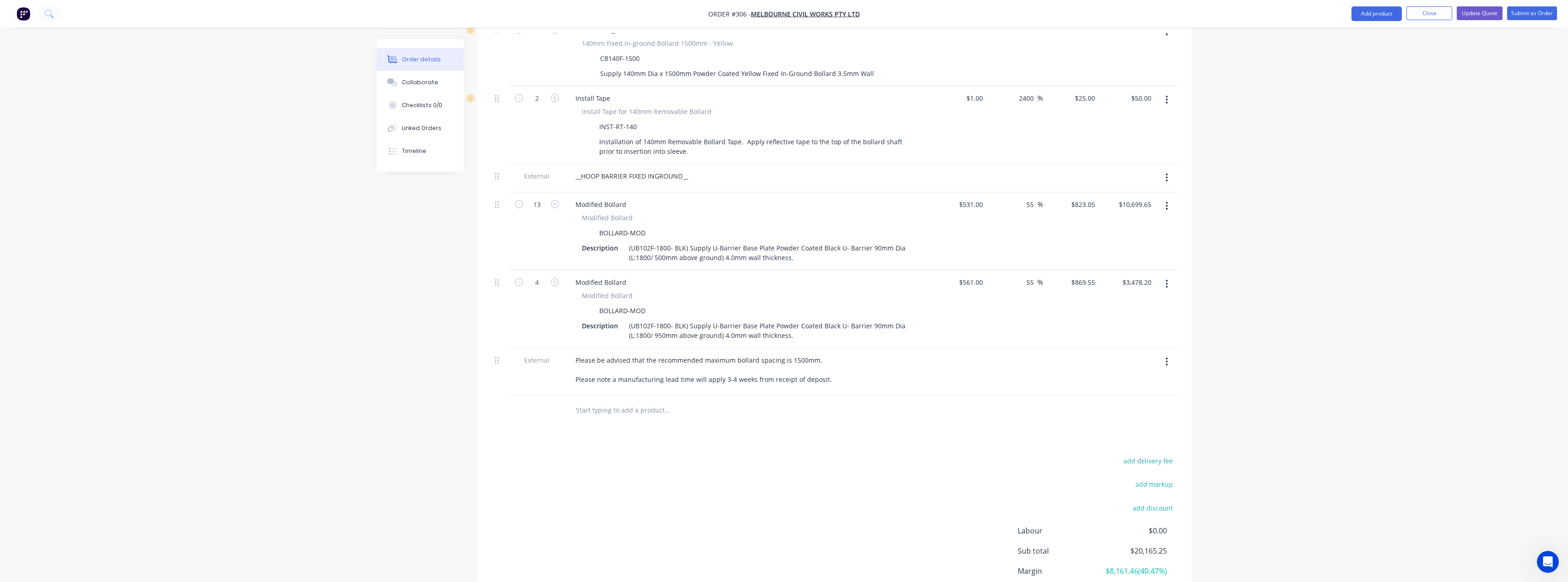
scroll to position [1007, 0]
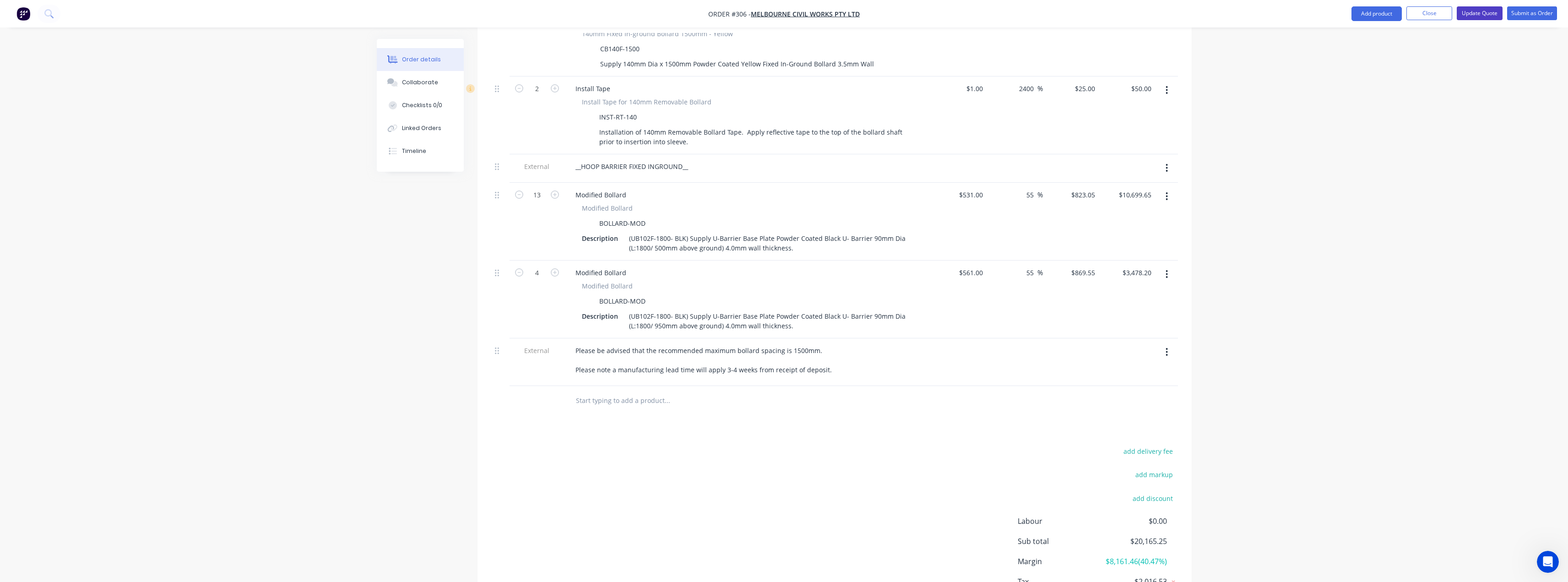
click at [1477, 12] on button "Update Quote" at bounding box center [1479, 13] width 46 height 13
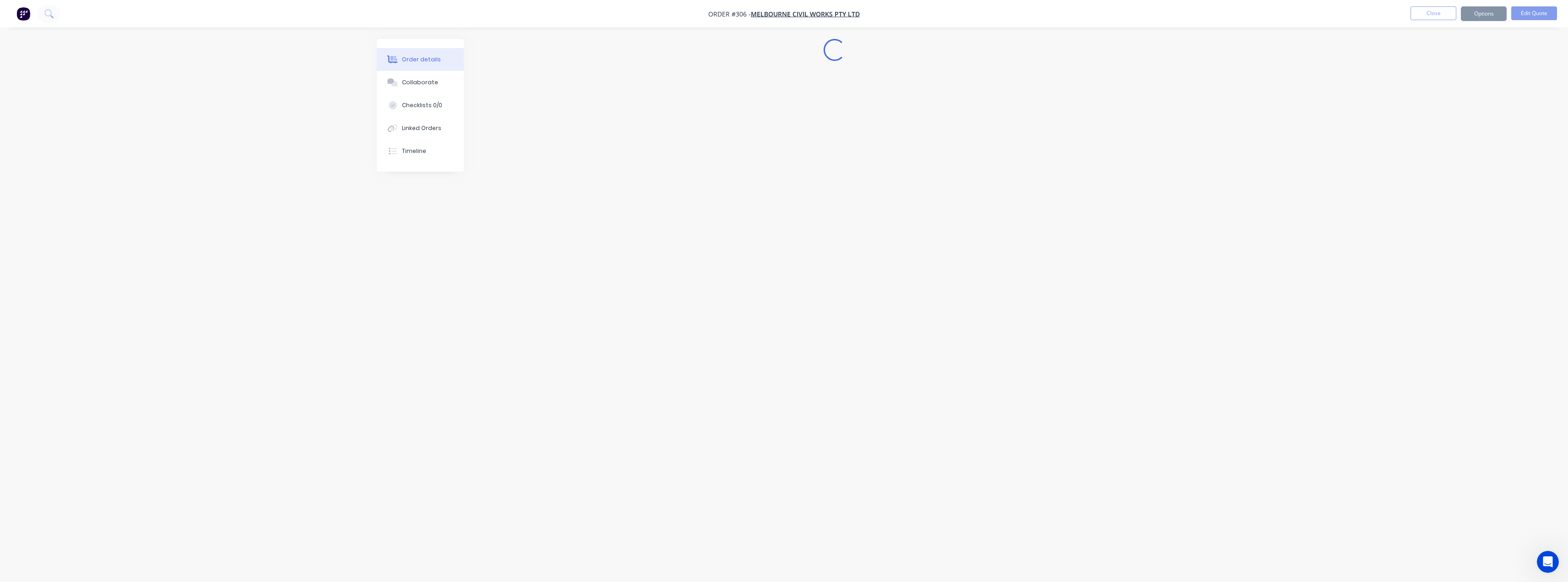
scroll to position [0, 0]
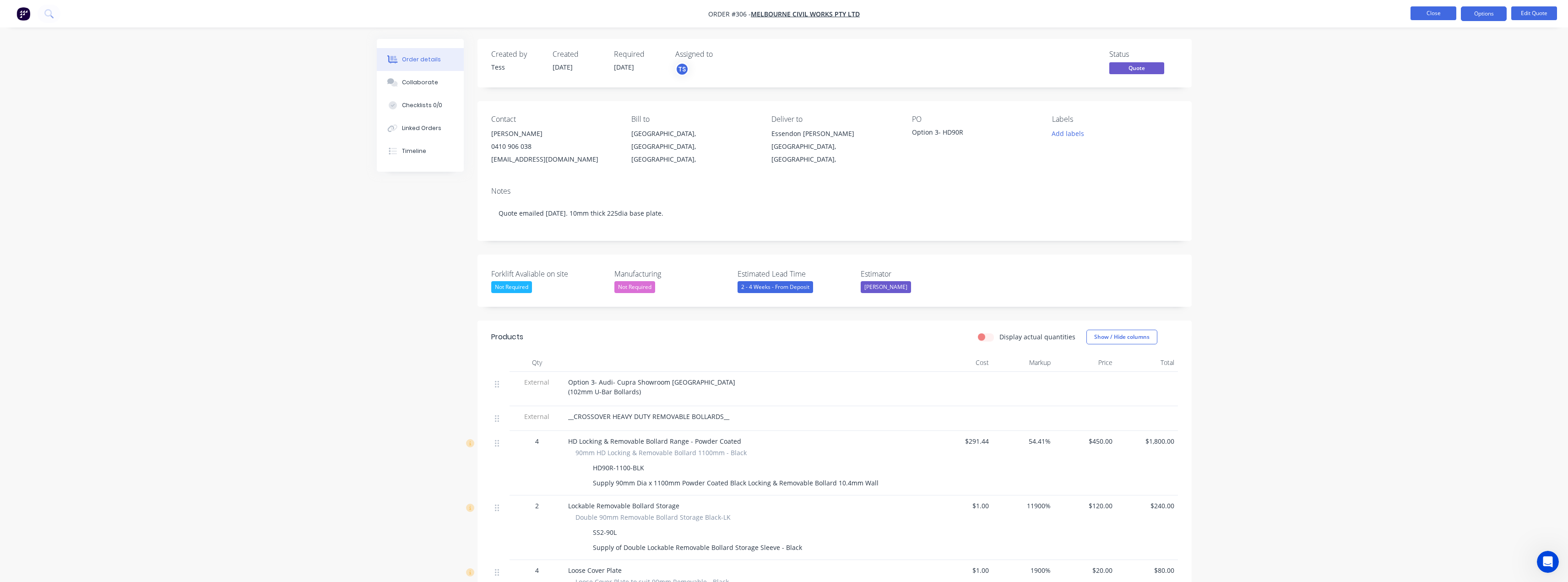
click at [1443, 10] on button "Close" at bounding box center [1433, 13] width 46 height 13
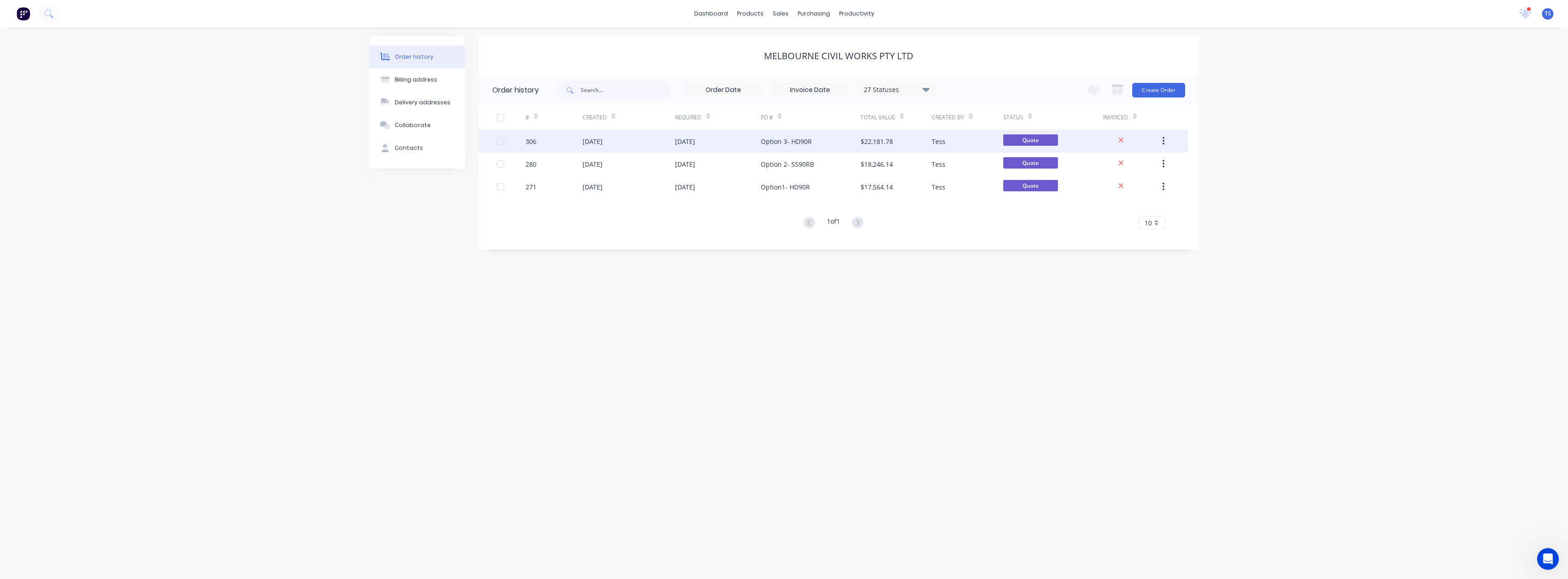
click at [773, 144] on div "Option 3- HD90R" at bounding box center [786, 142] width 51 height 10
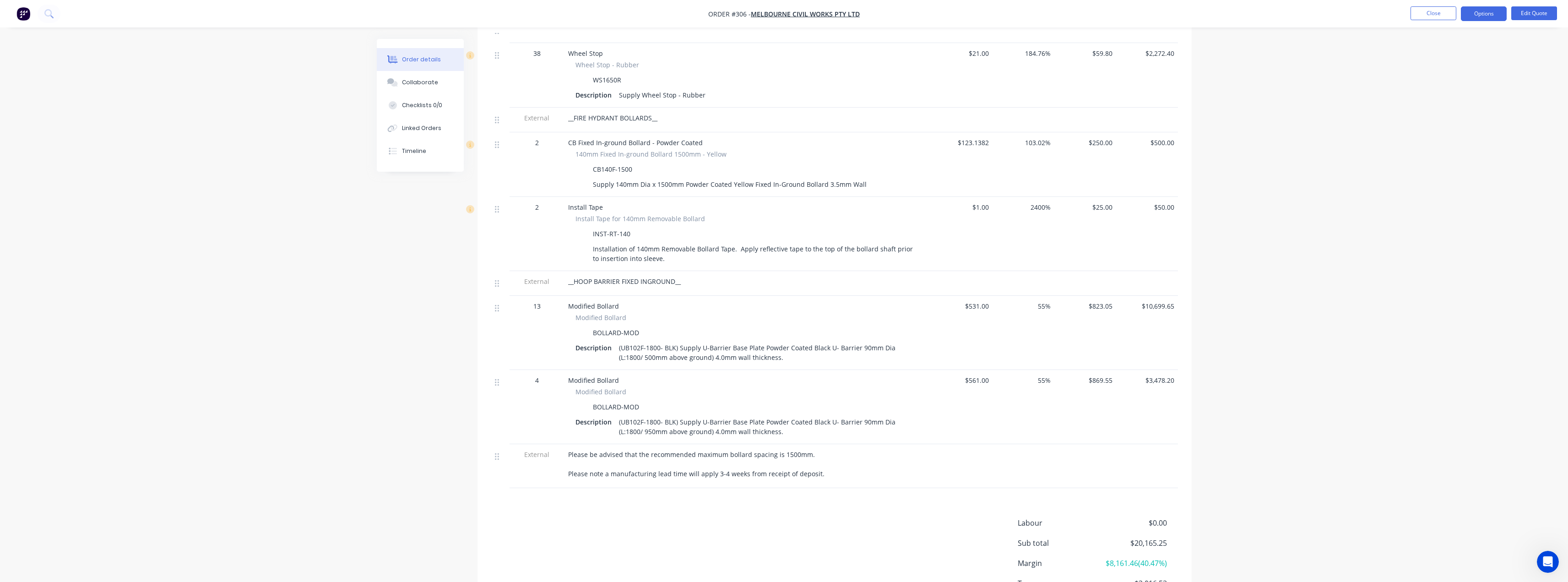
scroll to position [894, 0]
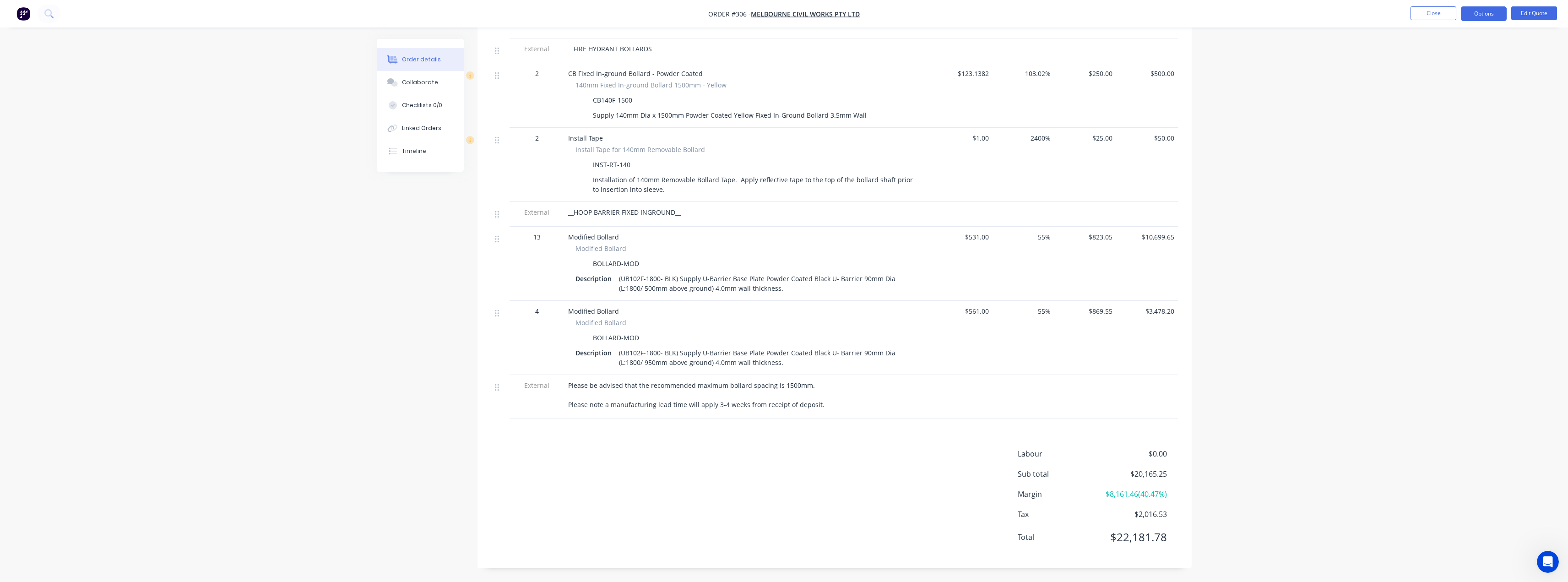
click at [755, 290] on div "(UB102F-1800- BLK) Supply U-Barrier Base Plate Powder Coated Black U- Barrier 9…" at bounding box center [767, 283] width 304 height 23
drag, startPoint x: 753, startPoint y: 289, endPoint x: 617, endPoint y: 278, distance: 136.4
click at [617, 278] on div "(UB102F-1800- BLK) Supply U-Barrier Base Plate Powder Coated Black U- Barrier 9…" at bounding box center [767, 283] width 304 height 23
copy div "(UB102F-1800- BLK) Supply U-Barrier Base Plate Powder Coated Black U- Barrier 9…"
drag, startPoint x: 756, startPoint y: 365, endPoint x: 617, endPoint y: 354, distance: 139.4
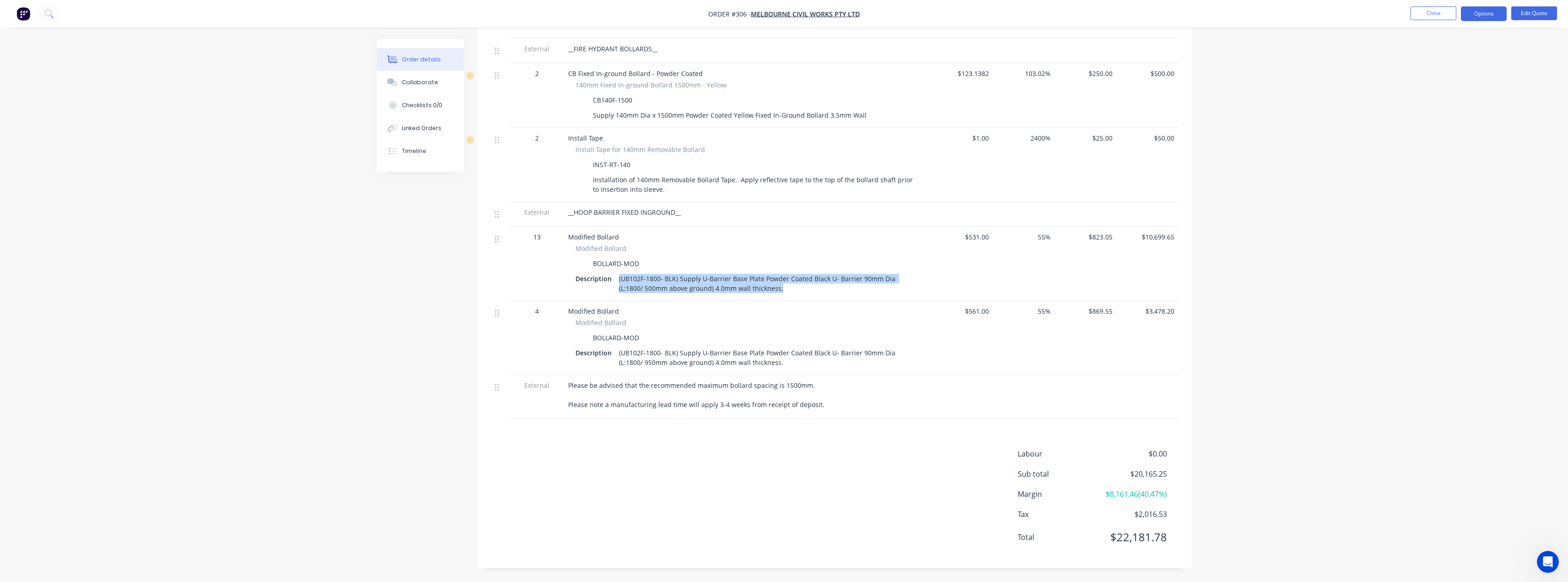
click at [617, 354] on div "(UB102F-1800- BLK) Supply U-Barrier Base Plate Powder Coated Black U- Barrier 9…" at bounding box center [767, 357] width 304 height 23
copy div "(UB102F-1800- BLK) Supply U-Barrier Base Plate Powder Coated Black U- Barrier 9…"
click at [1109, 238] on span "$823.05" at bounding box center [1085, 237] width 54 height 10
click at [1105, 237] on span "$823.05" at bounding box center [1085, 237] width 54 height 10
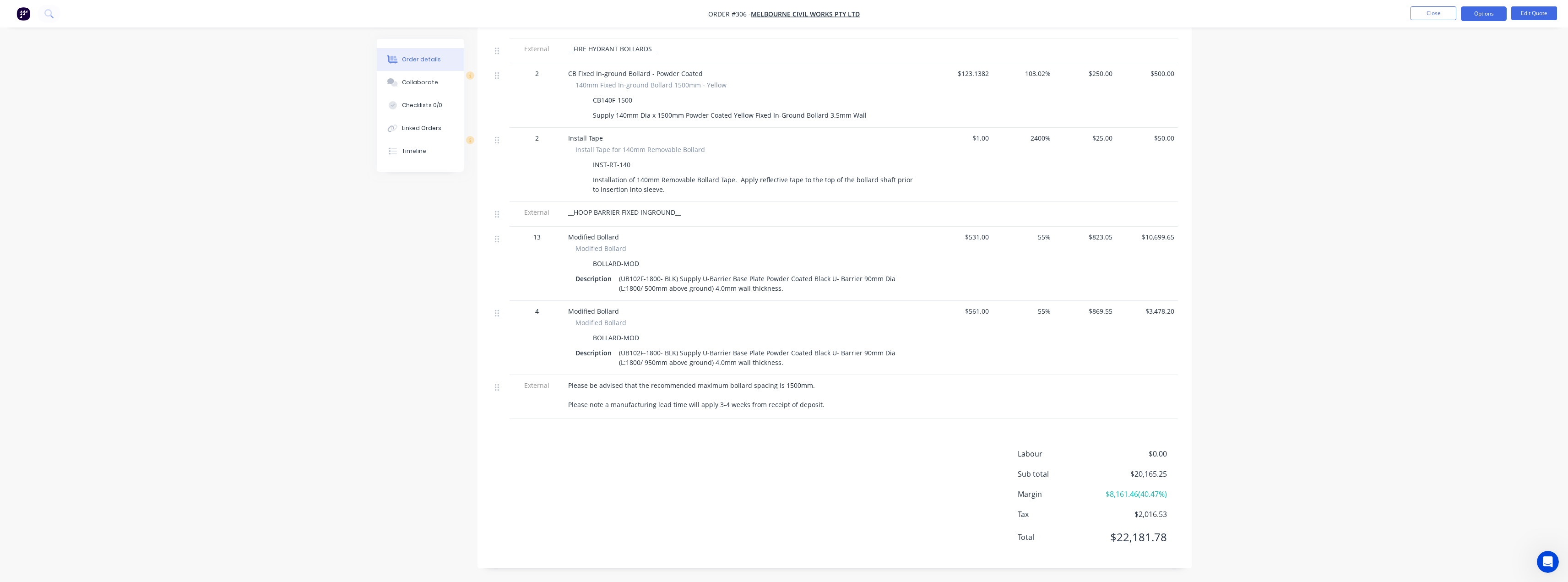
click at [1105, 311] on span "$869.55" at bounding box center [1085, 311] width 54 height 10
click at [1102, 313] on span "$869.55" at bounding box center [1085, 311] width 54 height 10
click at [1101, 313] on span "$869.55" at bounding box center [1085, 311] width 54 height 10
click at [1536, 11] on button "Edit Quote" at bounding box center [1534, 13] width 46 height 13
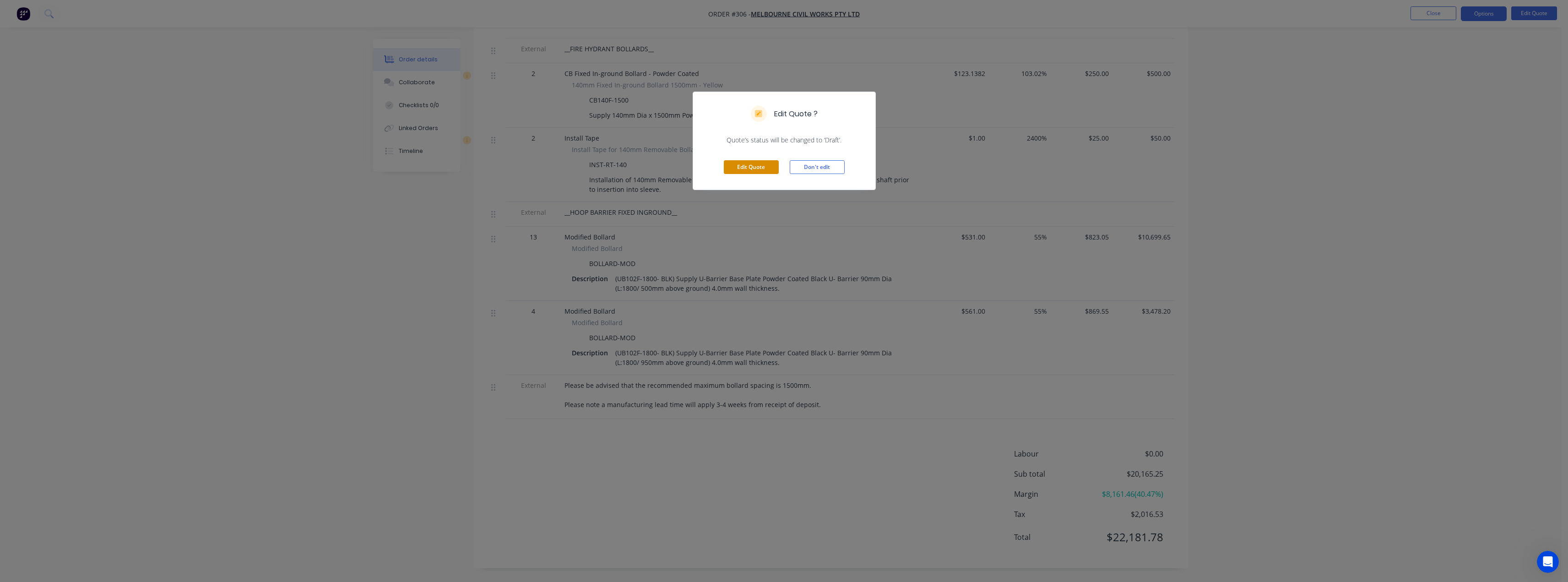
click at [764, 163] on button "Edit Quote" at bounding box center [751, 167] width 55 height 13
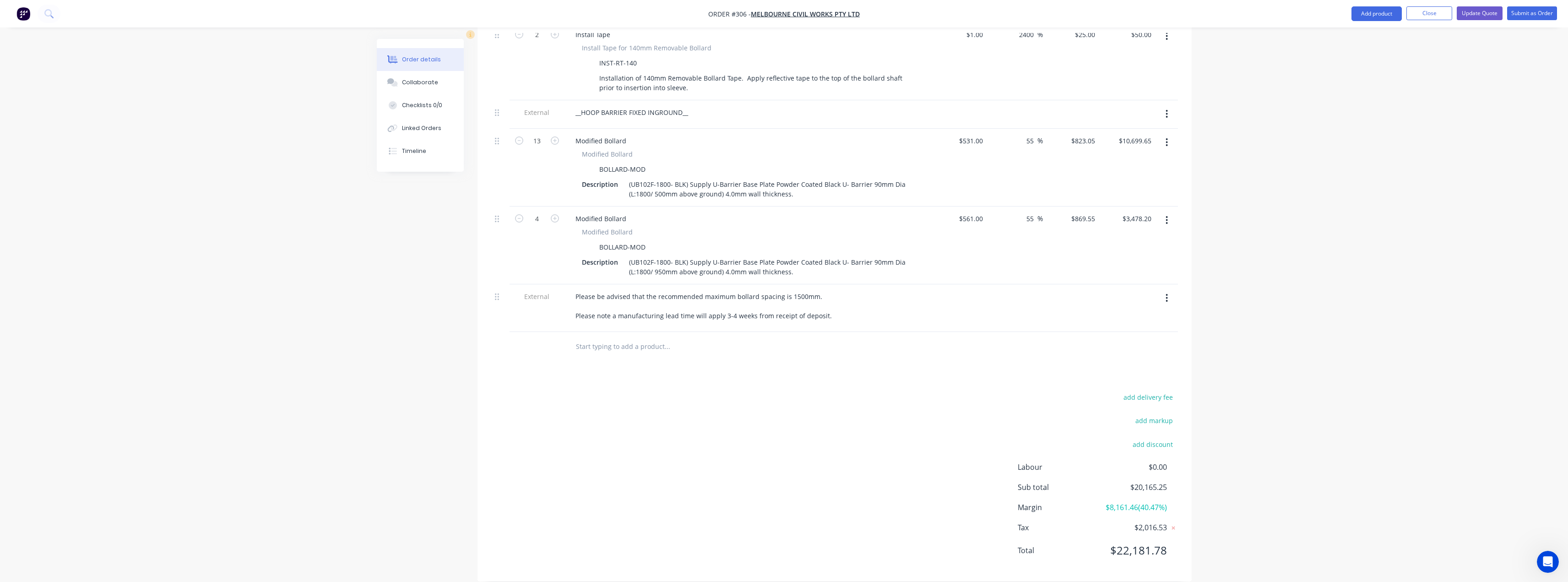
scroll to position [1062, 0]
click at [1084, 134] on input "823.05" at bounding box center [1086, 141] width 24 height 13
type input "820"
type input "54.43"
type input "$820.00"
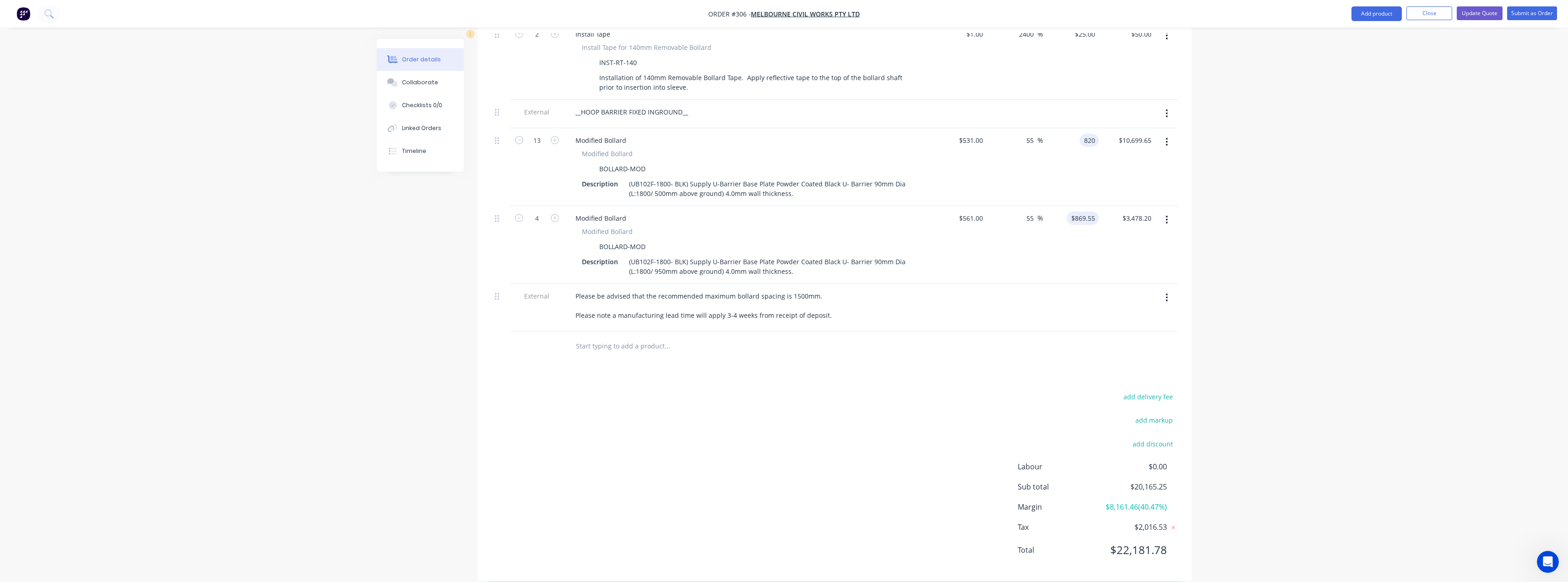
type input "$10,660.00"
click at [1081, 212] on input "869.55" at bounding box center [1084, 218] width 28 height 13
type input "860"
type input "53.3"
type input "$860.00"
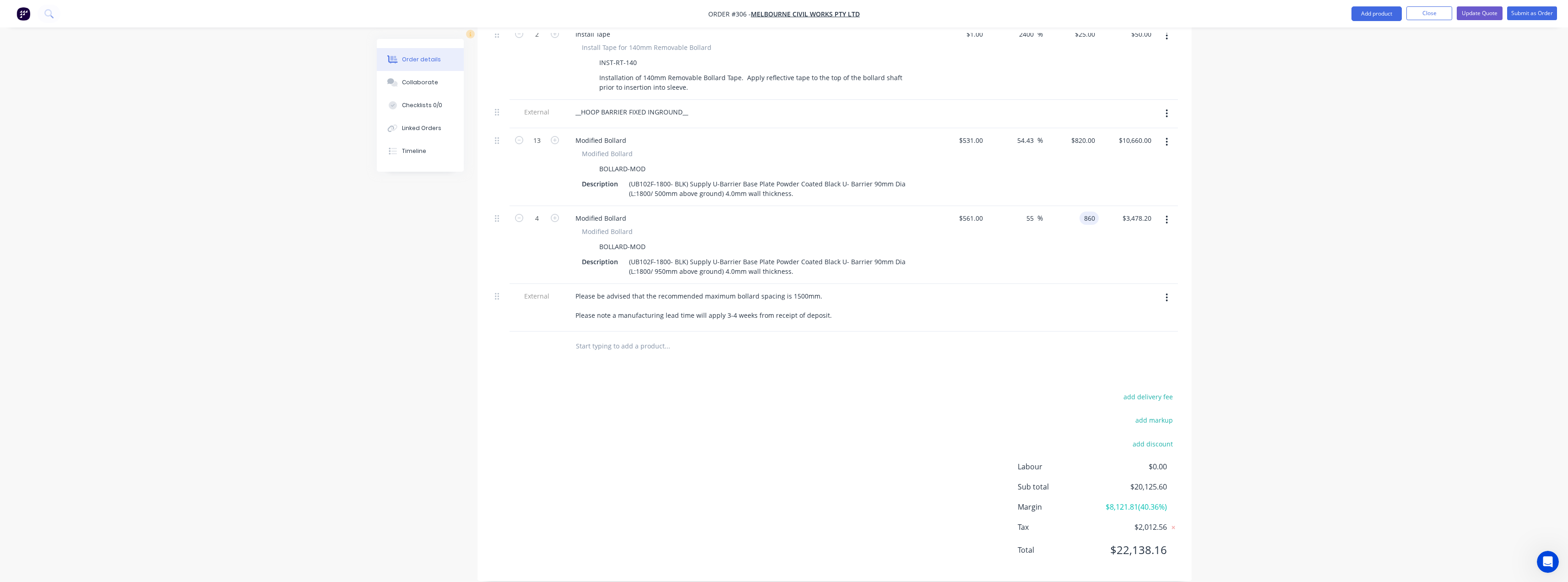
type input "$3,440.00"
click at [1468, 13] on button "Update Quote" at bounding box center [1479, 13] width 46 height 13
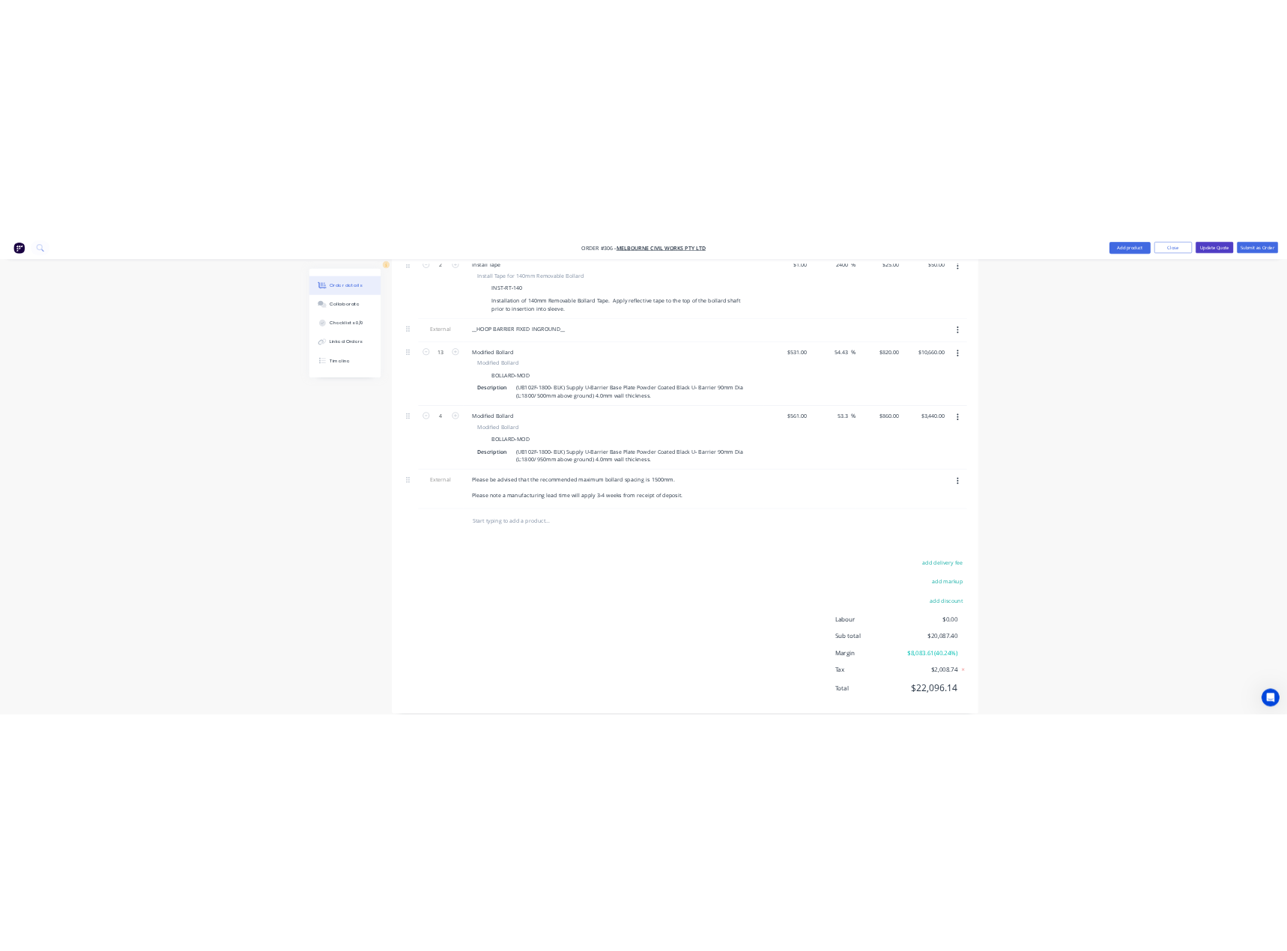
scroll to position [0, 0]
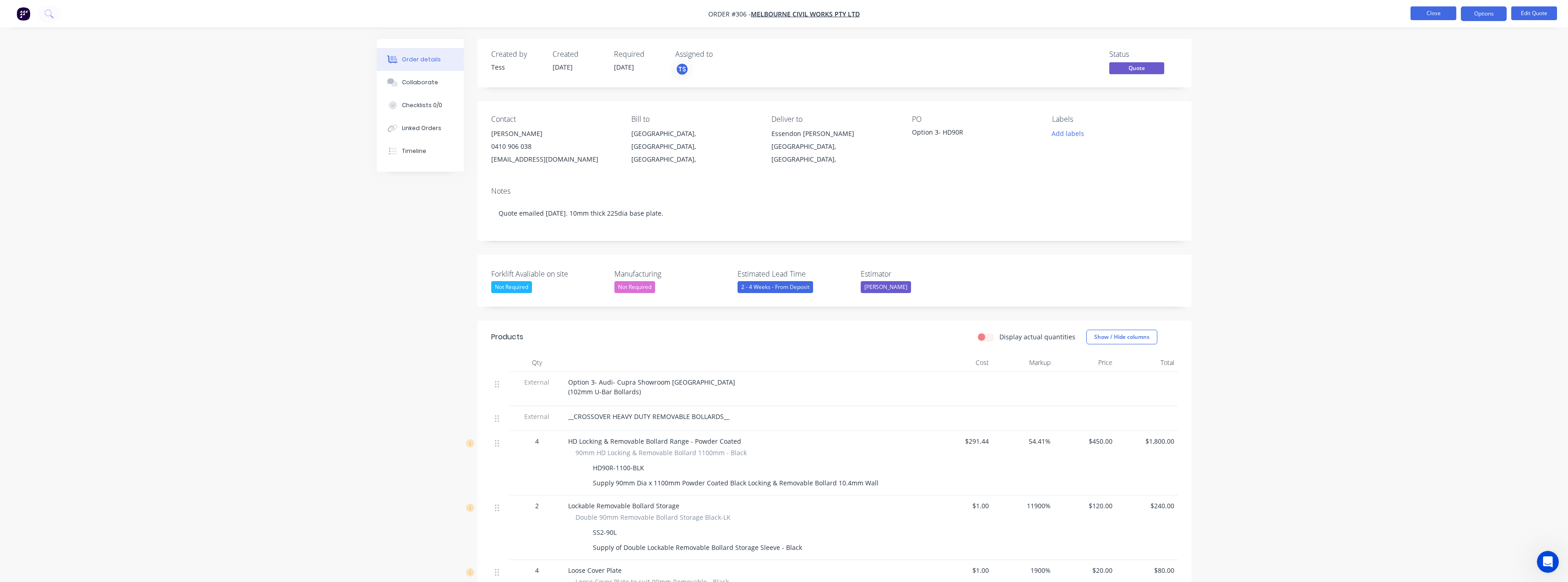
click at [1421, 12] on button "Close" at bounding box center [1433, 13] width 46 height 13
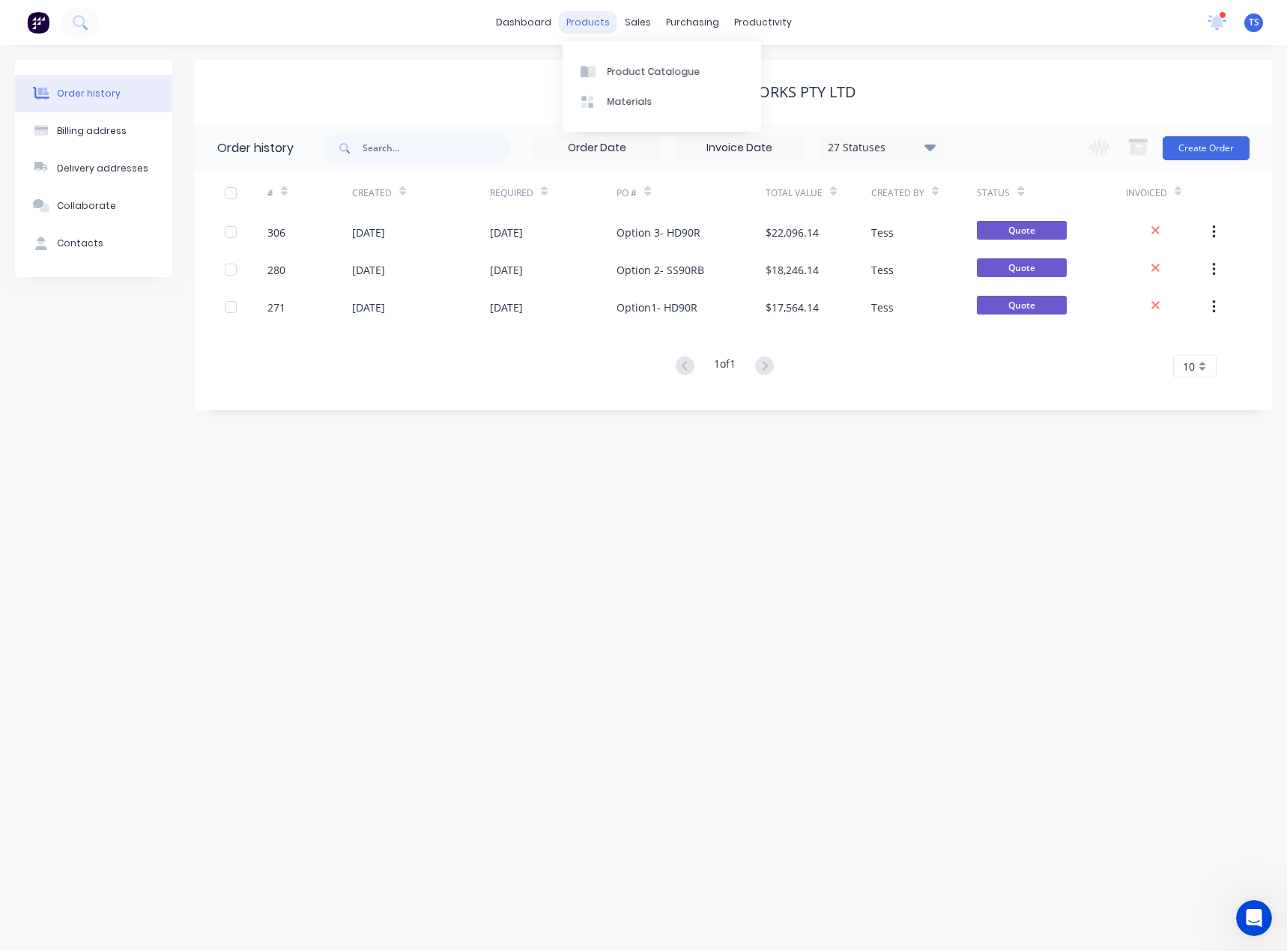
drag, startPoint x: 576, startPoint y: 23, endPoint x: 597, endPoint y: 23, distance: 21.0
click at [576, 23] on div "products" at bounding box center [588, 22] width 58 height 22
click at [637, 23] on div "sales" at bounding box center [637, 22] width 41 height 22
click at [651, 107] on div at bounding box center [646, 101] width 22 height 13
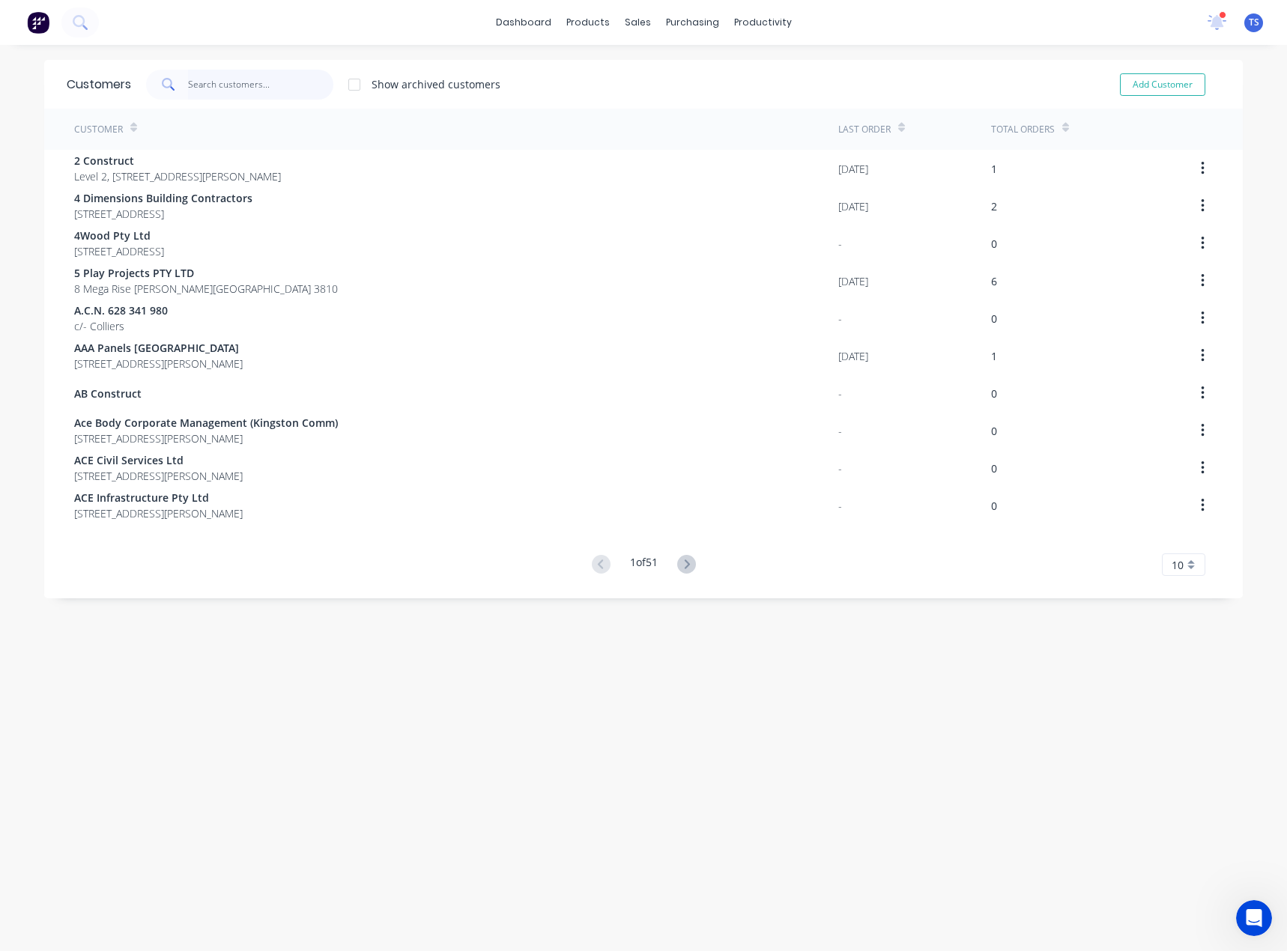
click at [241, 84] on input "text" at bounding box center [261, 85] width 146 height 30
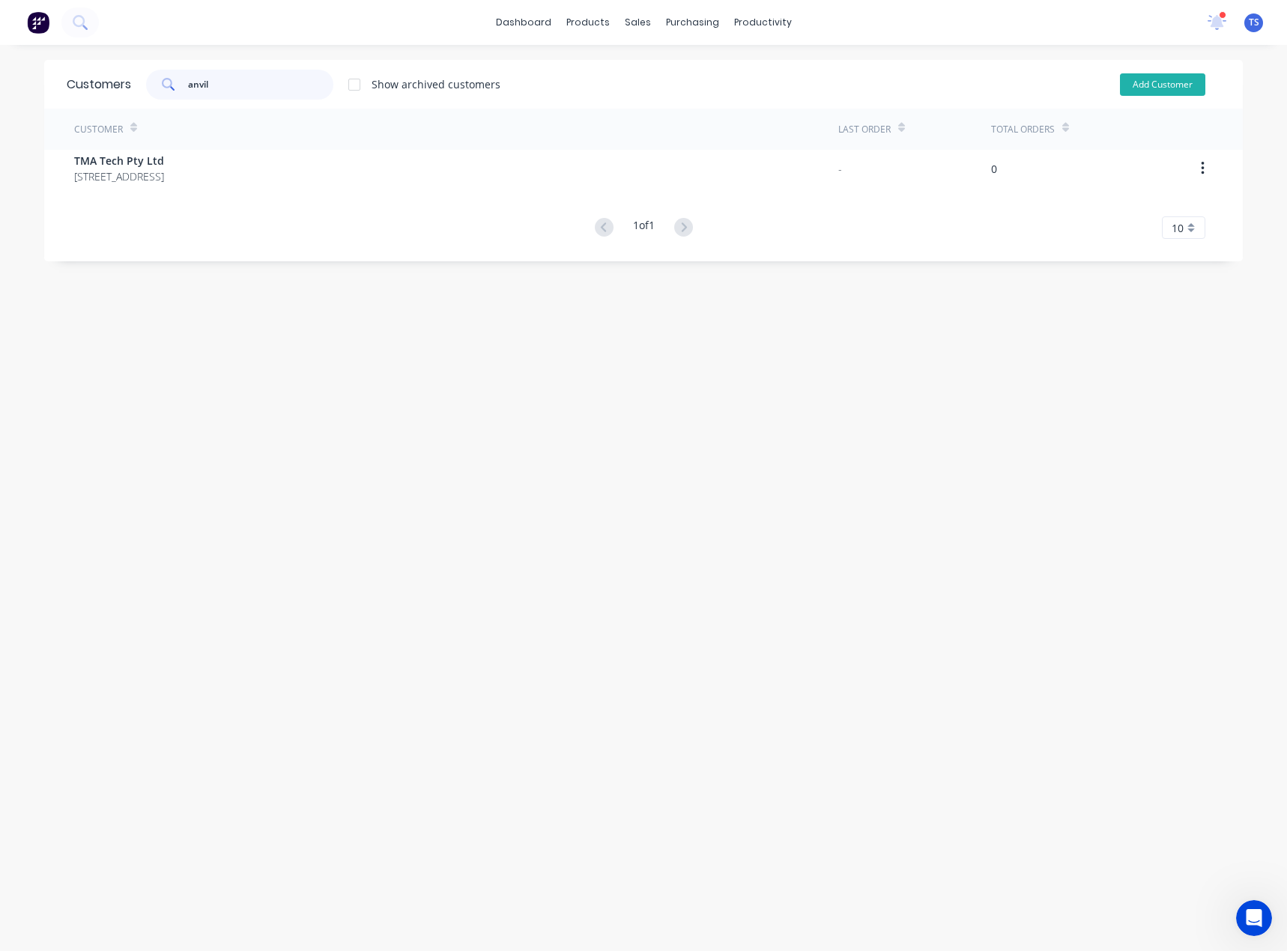
type input "anvil"
click at [1182, 79] on button "Add Customer" at bounding box center [1162, 84] width 85 height 22
select select "AU"
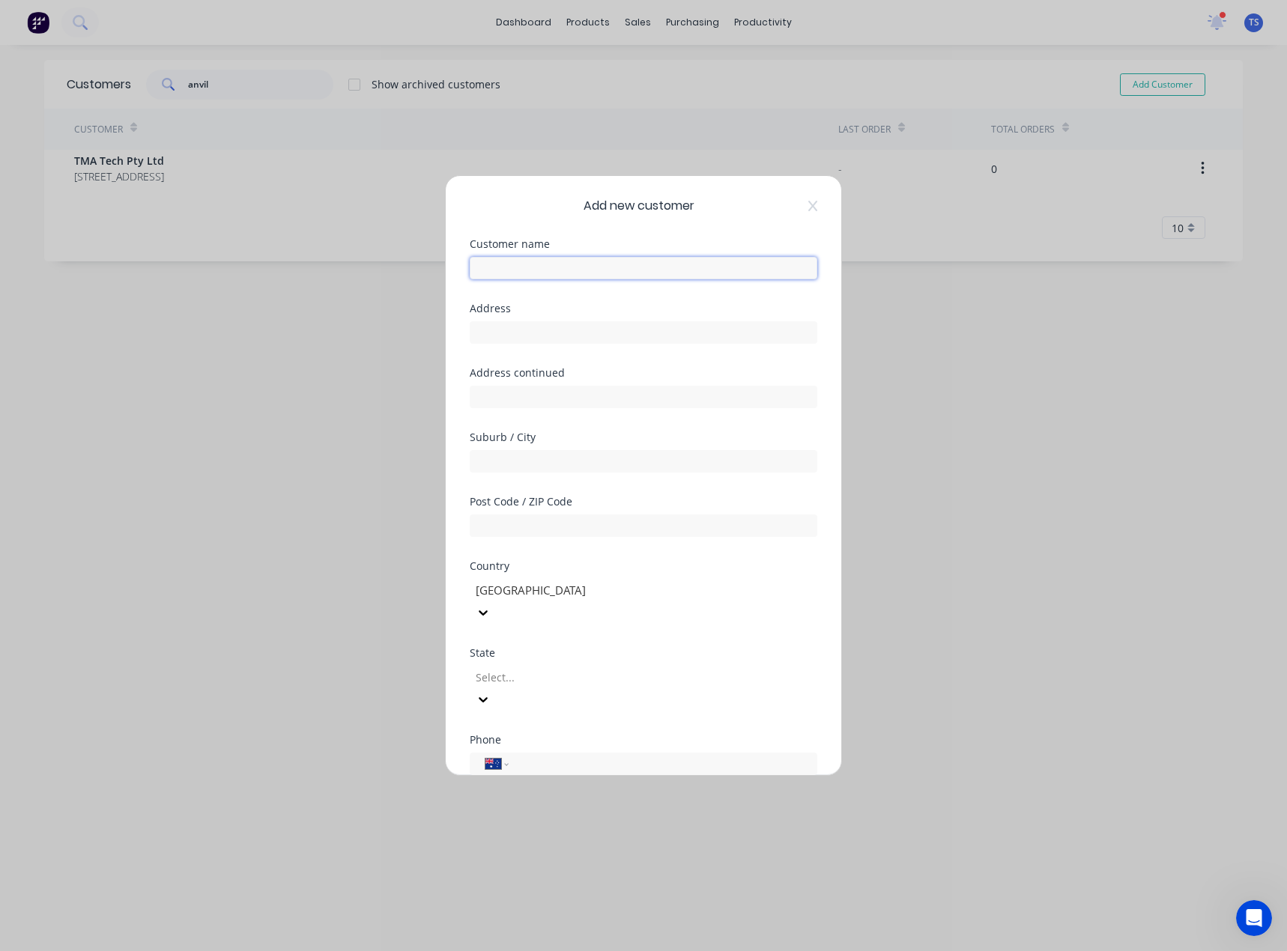
click at [531, 272] on input "text" at bounding box center [643, 268] width 347 height 22
paste input "Anvil Property Services"
type input "Anvil Property Services"
click at [535, 332] on input "text" at bounding box center [643, 332] width 347 height 22
paste input "[STREET_ADDRESS]"
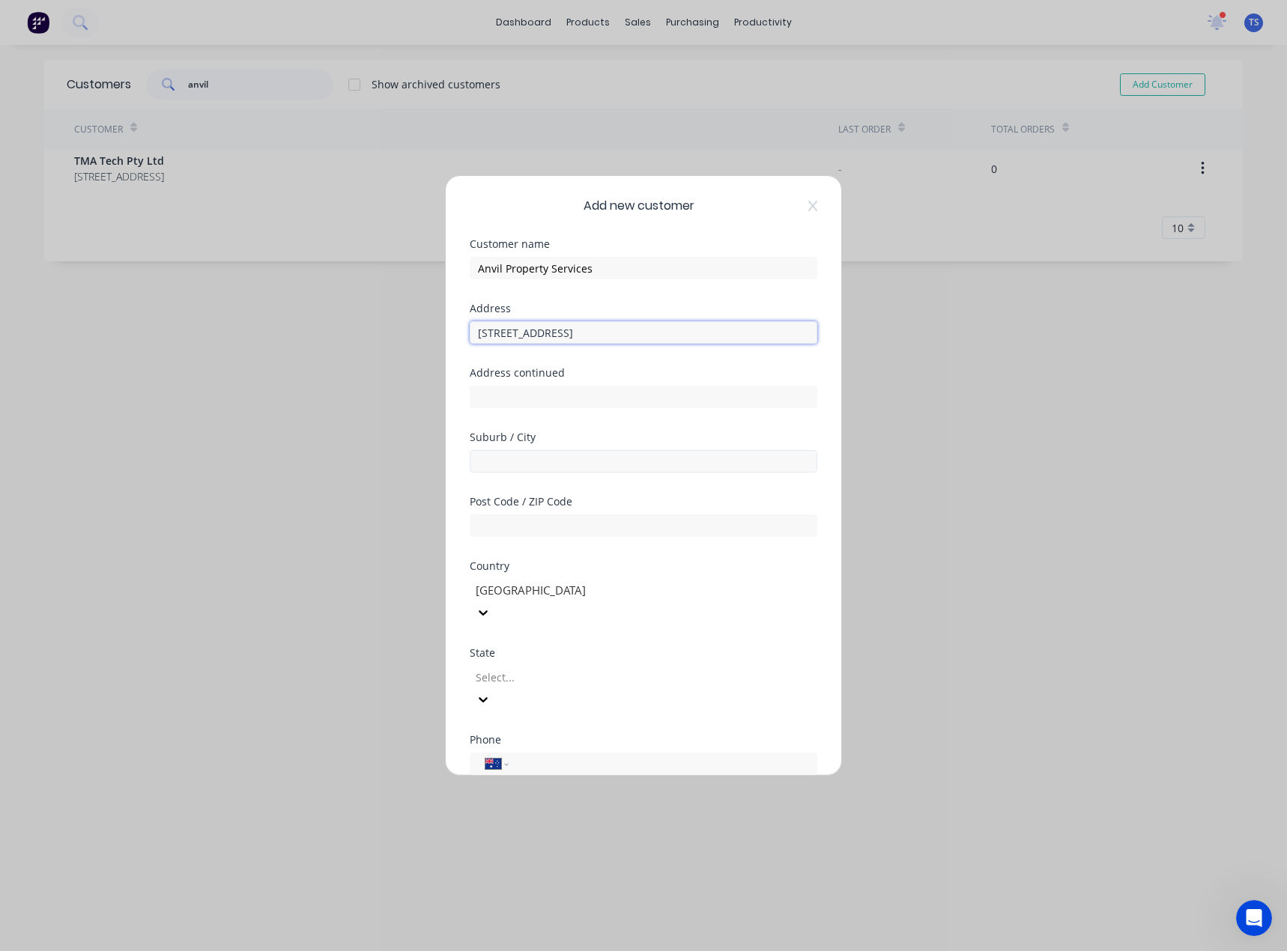
type input "[STREET_ADDRESS]"
click at [517, 458] on input "text" at bounding box center [643, 461] width 347 height 22
type input "[GEOGRAPHIC_DATA]"
click at [514, 668] on div at bounding box center [582, 677] width 216 height 19
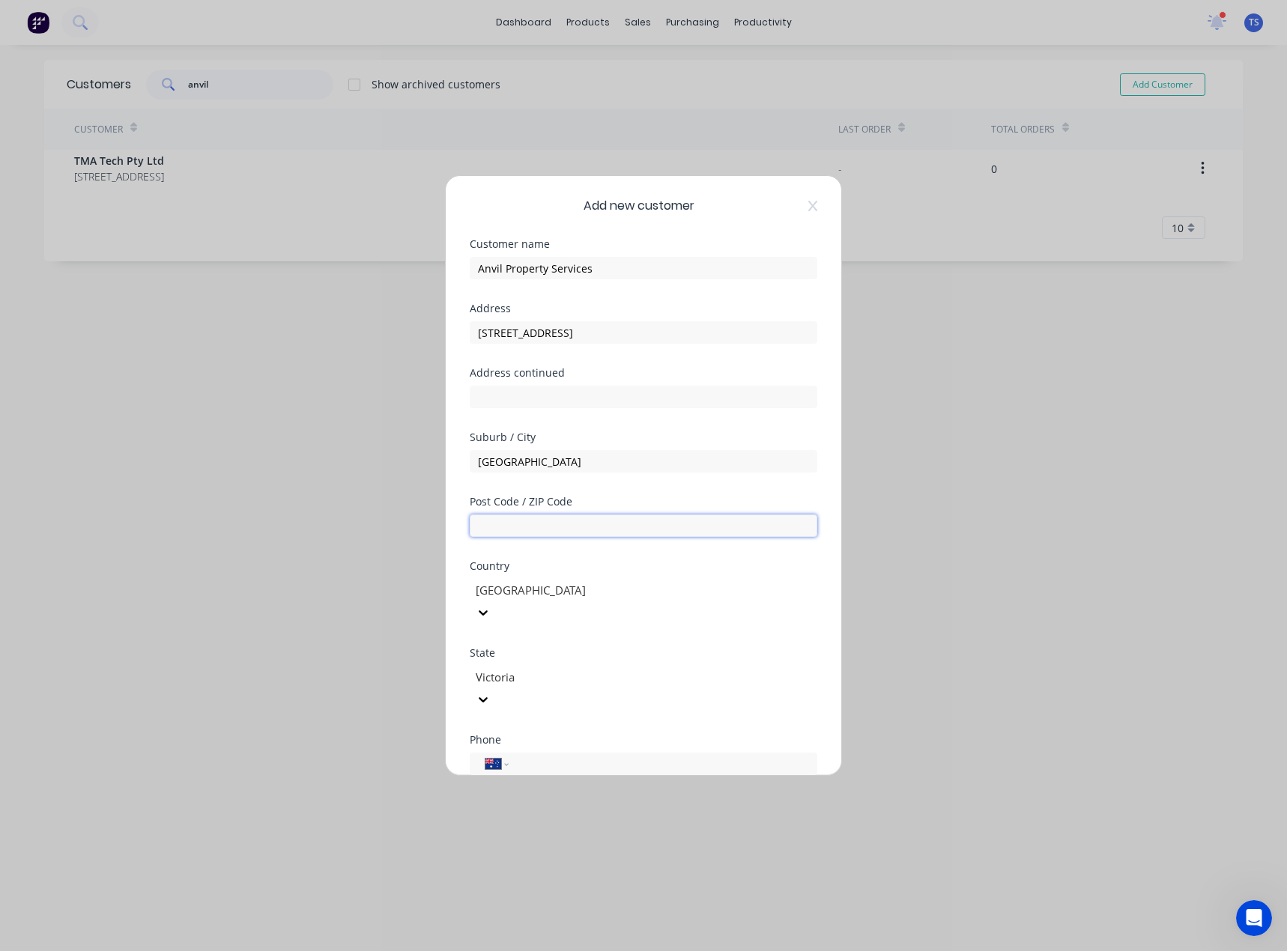
paste input "3207"
type input "3207"
drag, startPoint x: 705, startPoint y: 338, endPoint x: 595, endPoint y: 338, distance: 110.1
click at [595, 338] on input "[STREET_ADDRESS]" at bounding box center [643, 332] width 347 height 22
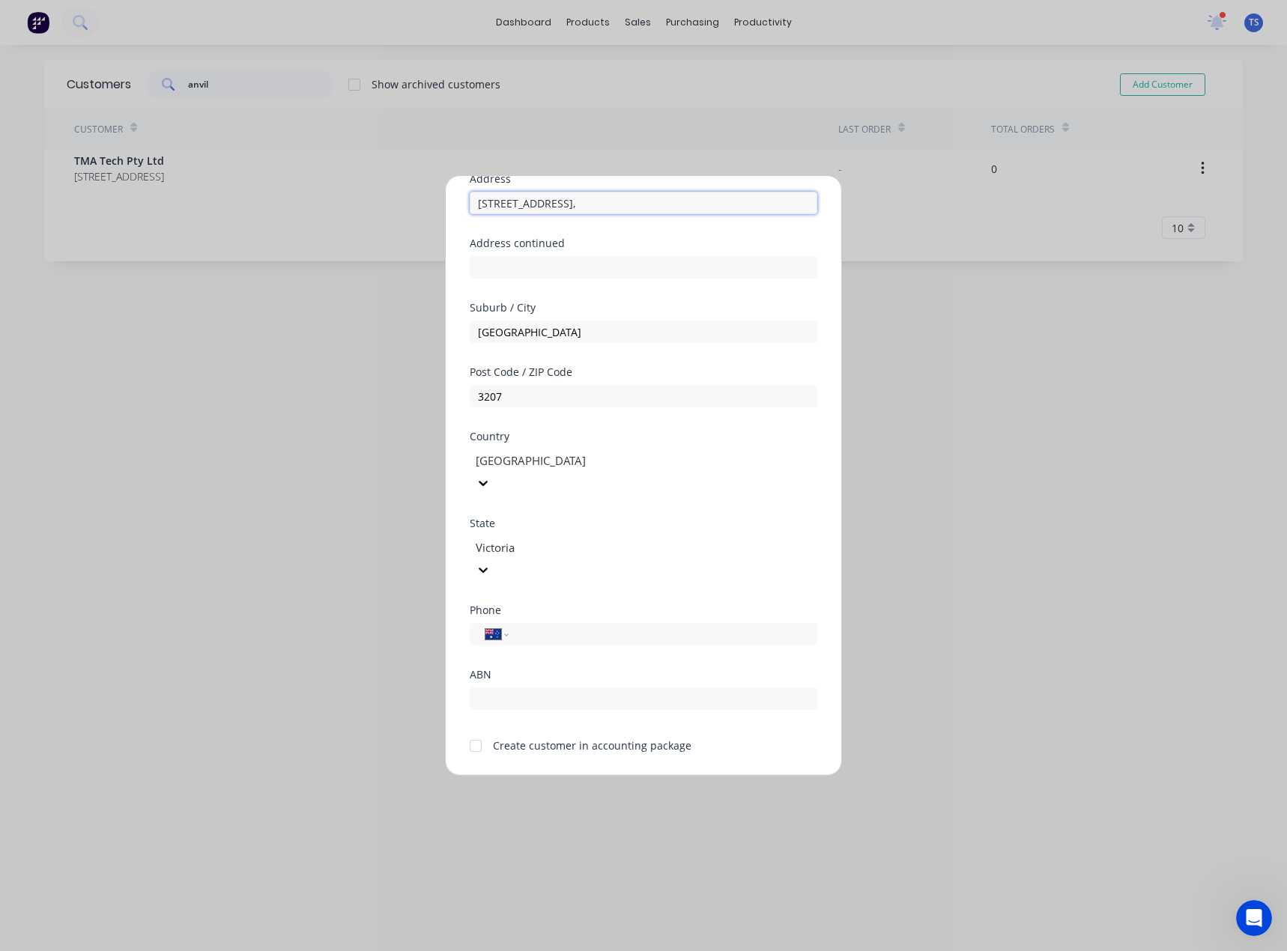
scroll to position [132, 0]
type input "[STREET_ADDRESS],"
click at [524, 624] on input "tel" at bounding box center [660, 632] width 282 height 17
paste input "[PHONE_NUMBER]"
type input "[PHONE_NUMBER]"
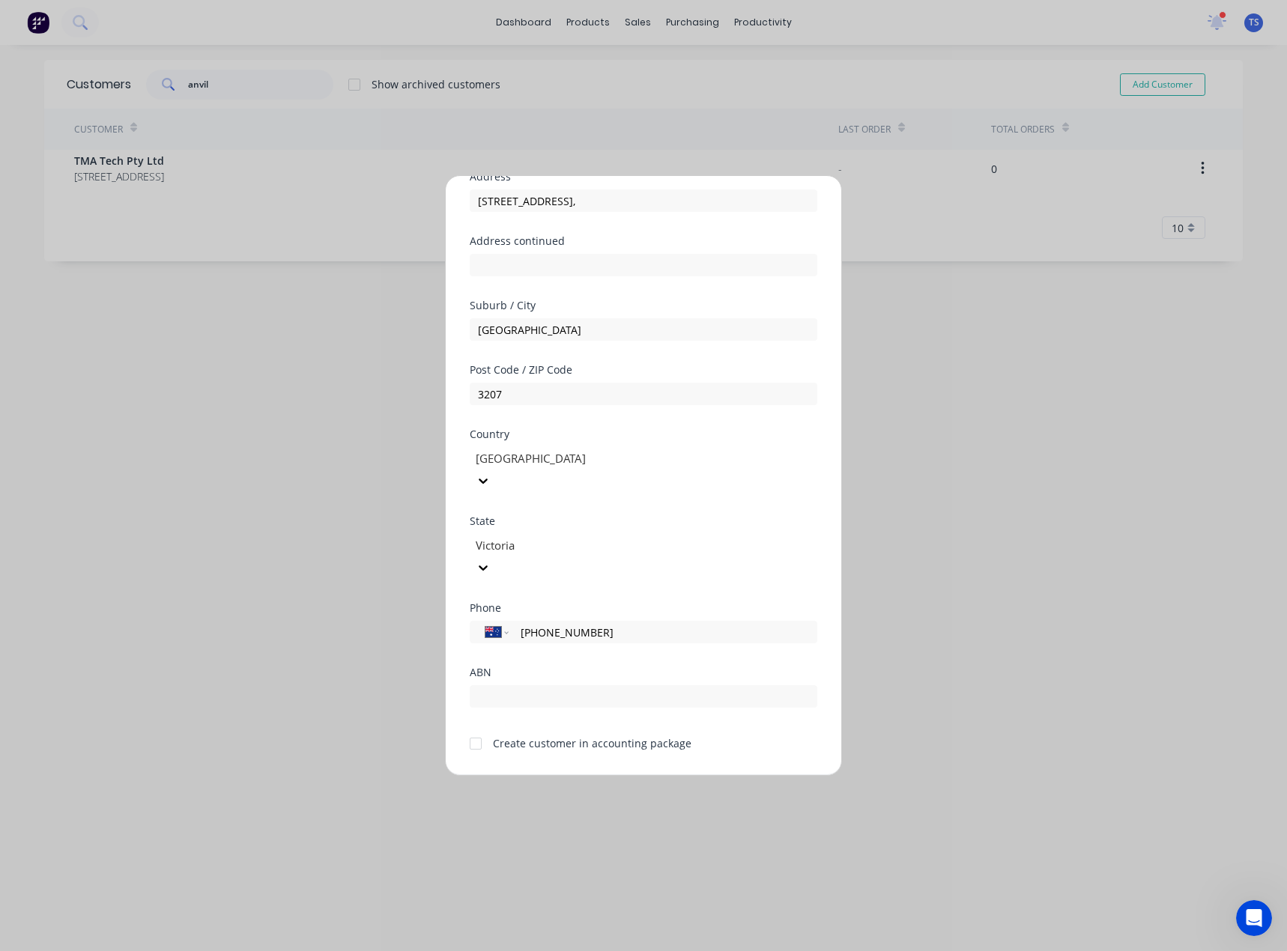
click at [476, 729] on div at bounding box center [476, 744] width 30 height 30
click at [583, 775] on button "Save" at bounding box center [596, 787] width 82 height 24
click at [577, 775] on button "Save" at bounding box center [596, 787] width 82 height 24
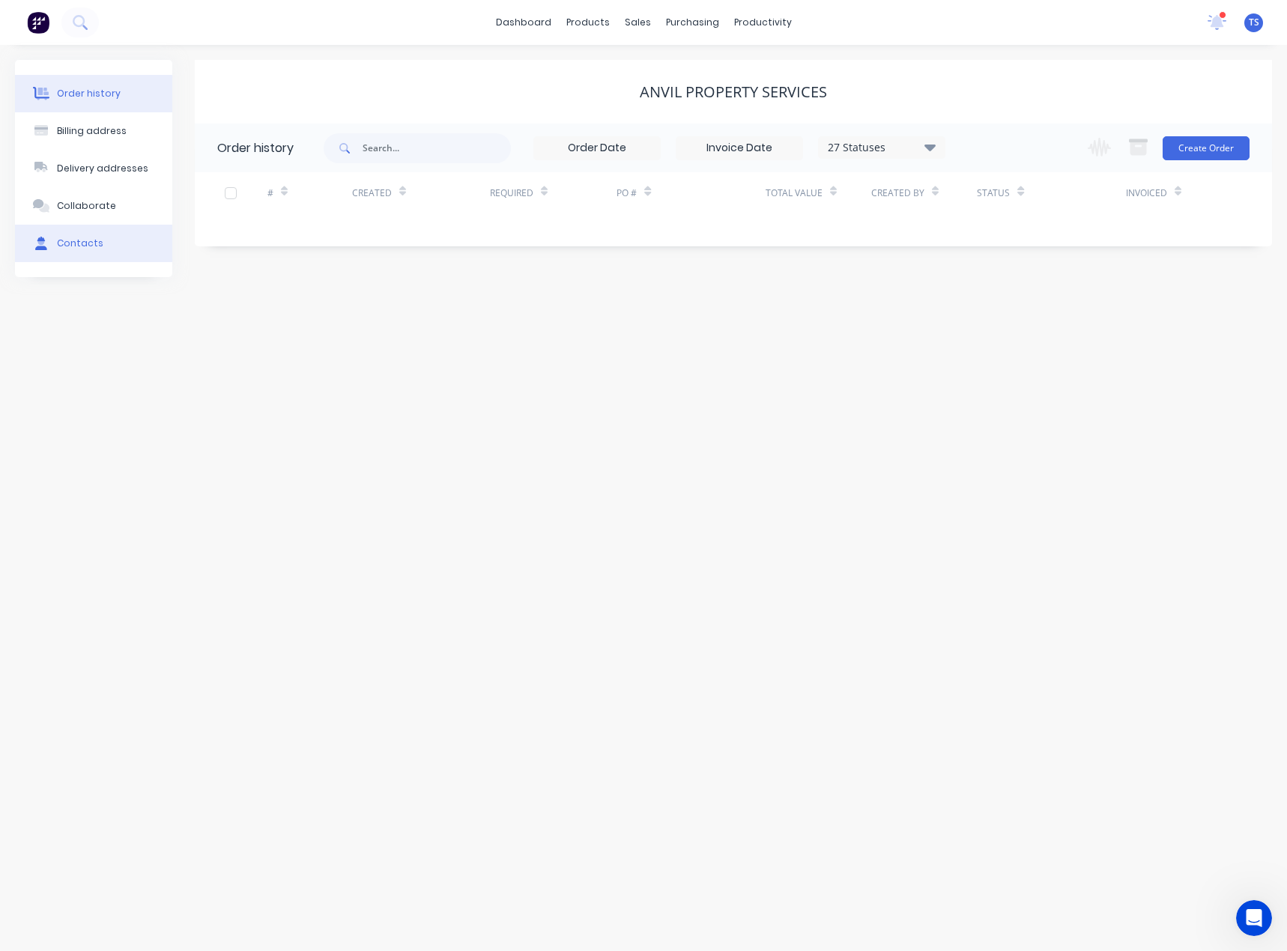
click at [59, 249] on div "Contacts" at bounding box center [80, 243] width 46 height 13
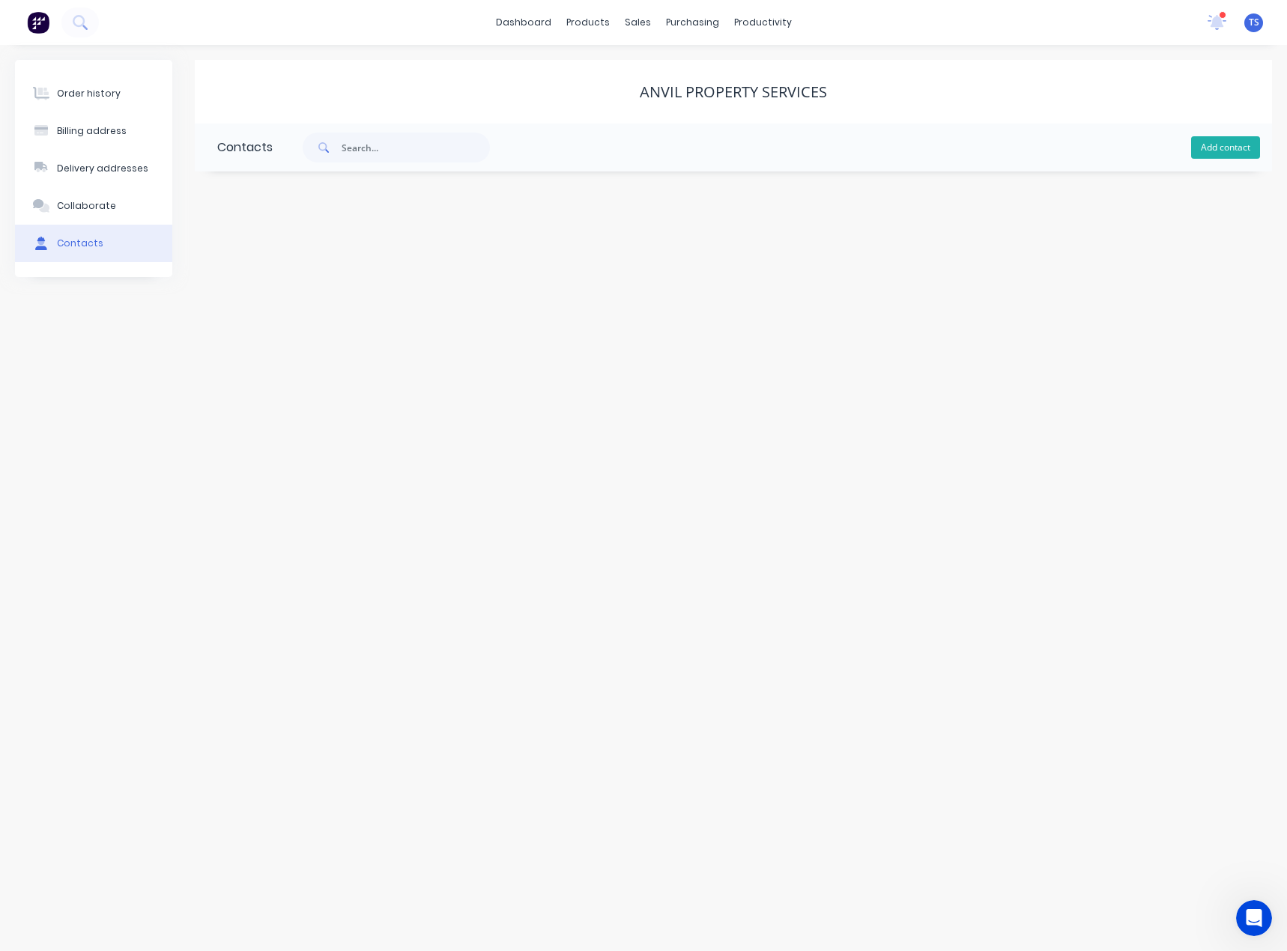
click at [1205, 144] on button "Add contact" at bounding box center [1225, 147] width 69 height 22
select select "AU"
click at [273, 253] on input "text" at bounding box center [339, 257] width 245 height 22
paste input "[PERSON_NAME]"
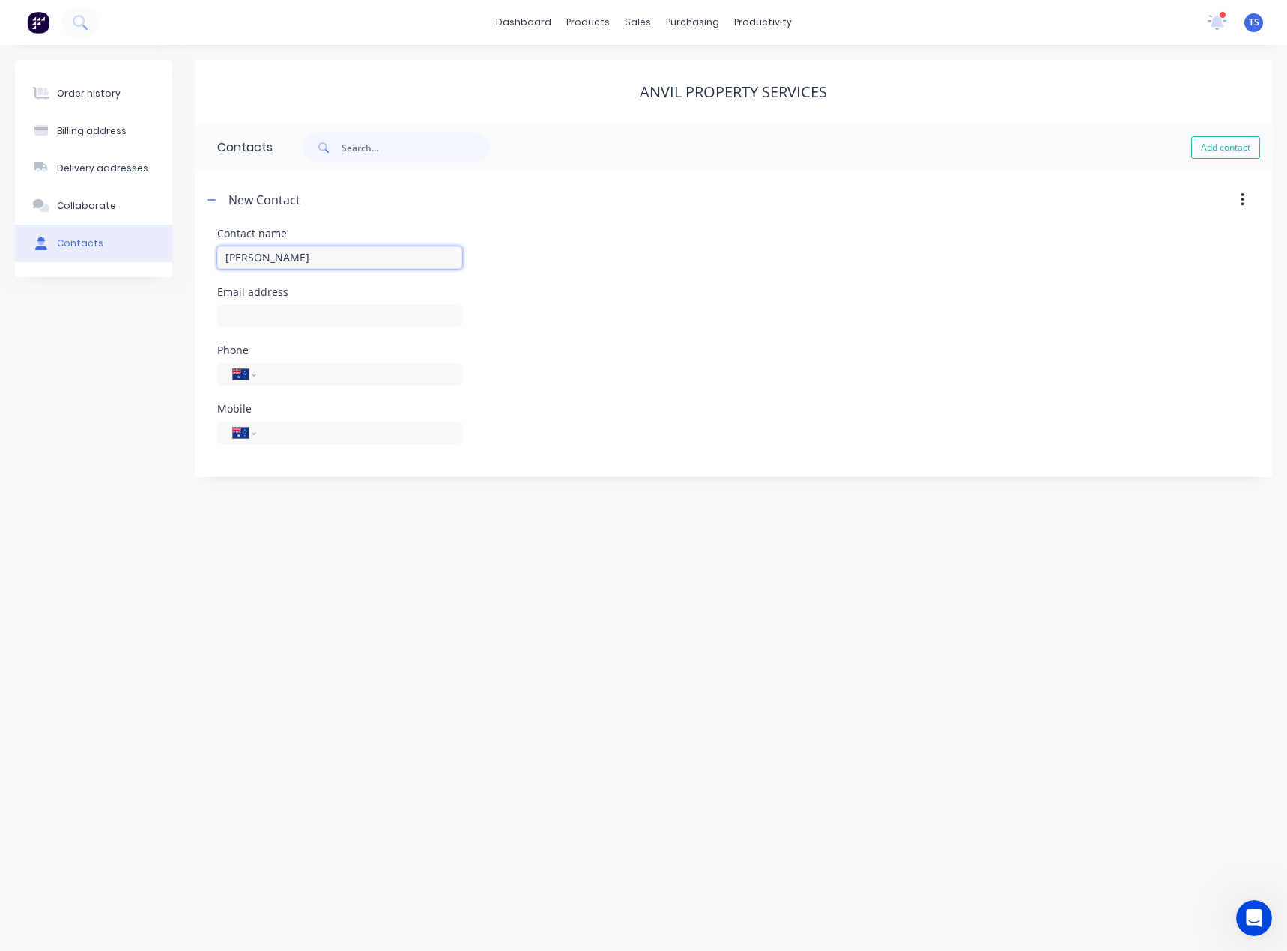
type input "[PERSON_NAME]"
click at [275, 294] on div "Email address" at bounding box center [339, 292] width 245 height 10
select select "AU"
click at [265, 321] on input "text" at bounding box center [339, 316] width 245 height 22
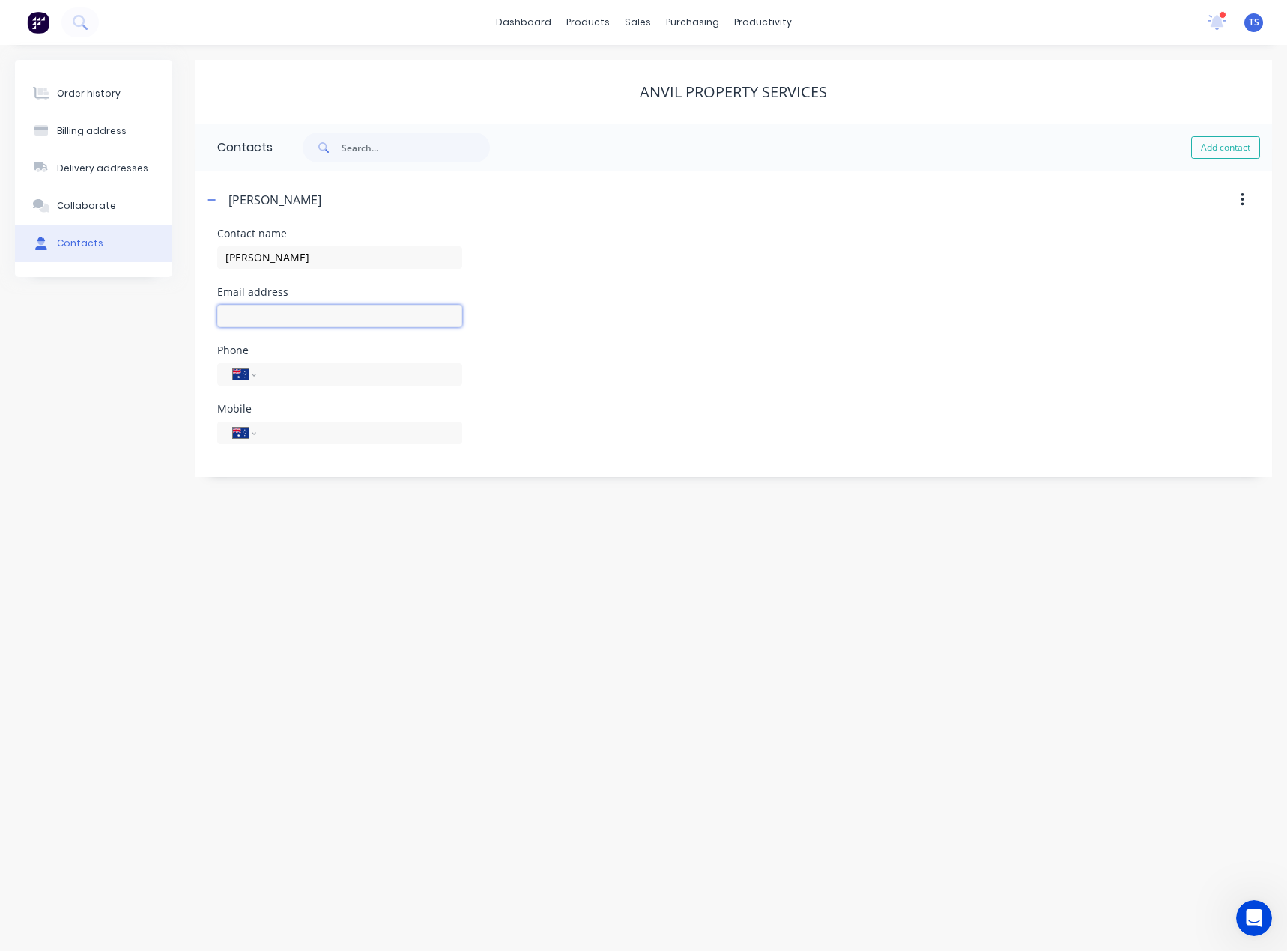
click at [265, 321] on input "text" at bounding box center [339, 316] width 245 height 22
click at [276, 312] on input "text" at bounding box center [339, 316] width 245 height 22
paste input "[PERSON_NAME][EMAIL_ADDRESS][DOMAIN_NAME]"
type input "[PERSON_NAME][EMAIL_ADDRESS][DOMAIN_NAME]"
click at [278, 371] on input "tel" at bounding box center [357, 373] width 180 height 17
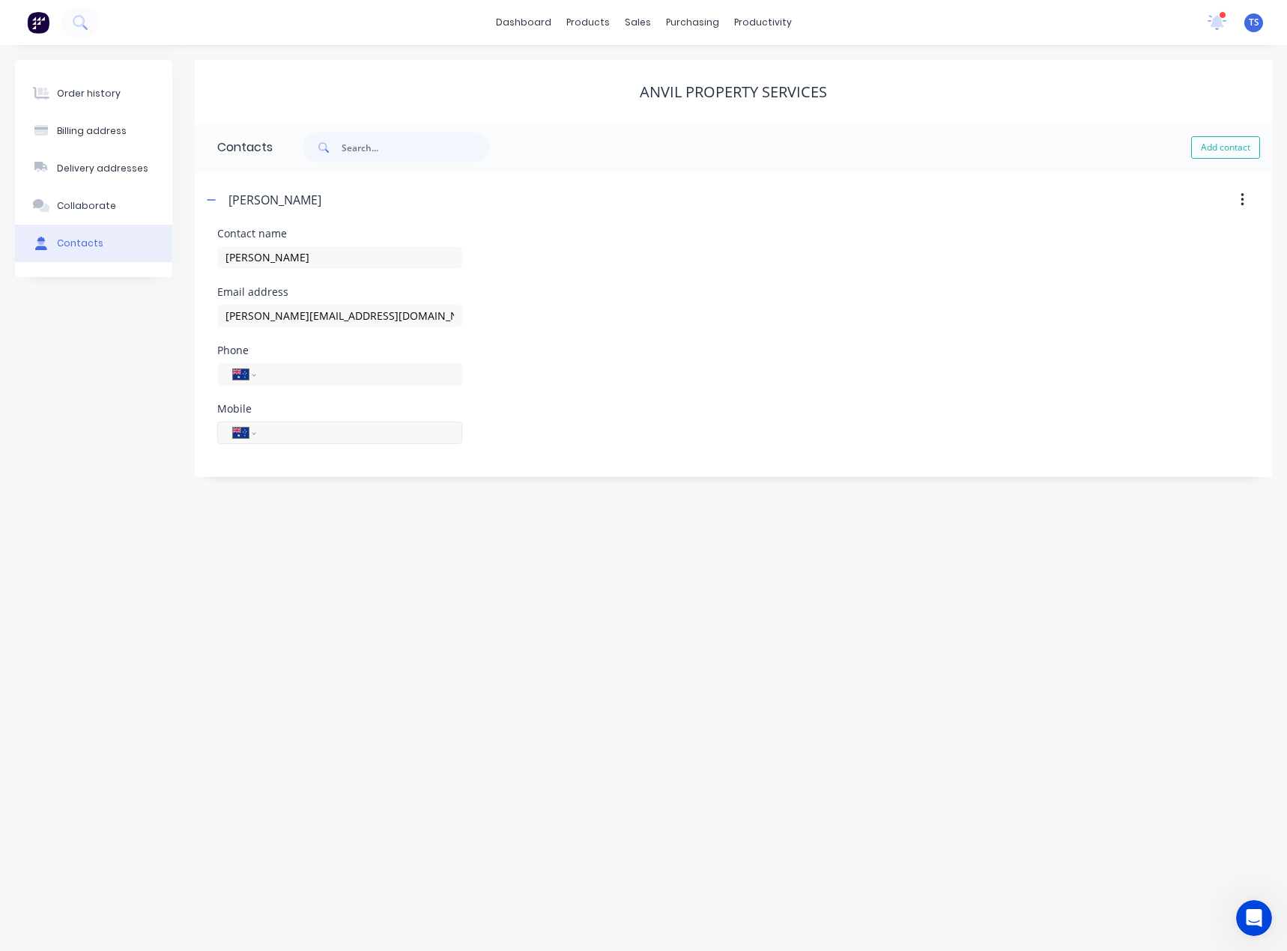
click at [275, 435] on input "tel" at bounding box center [357, 432] width 180 height 17
click at [282, 434] on input "tel" at bounding box center [357, 432] width 180 height 17
paste input "0409 558 675"
type input "0409 558 675"
click at [553, 431] on div "Mobile International [GEOGRAPHIC_DATA] [GEOGRAPHIC_DATA] [GEOGRAPHIC_DATA] [GEO…" at bounding box center [733, 433] width 1032 height 58
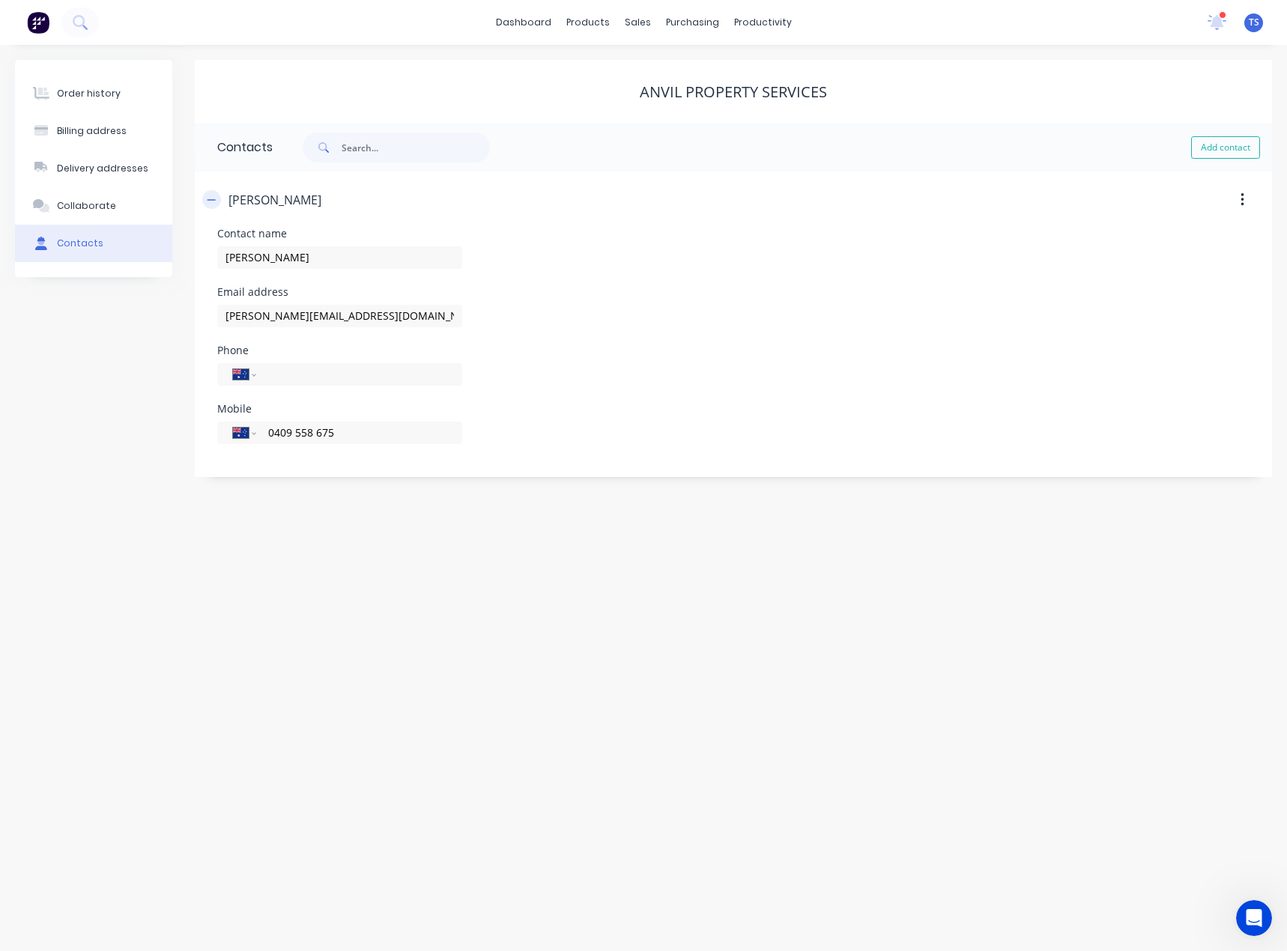
click at [211, 198] on icon "button" at bounding box center [211, 200] width 9 height 10
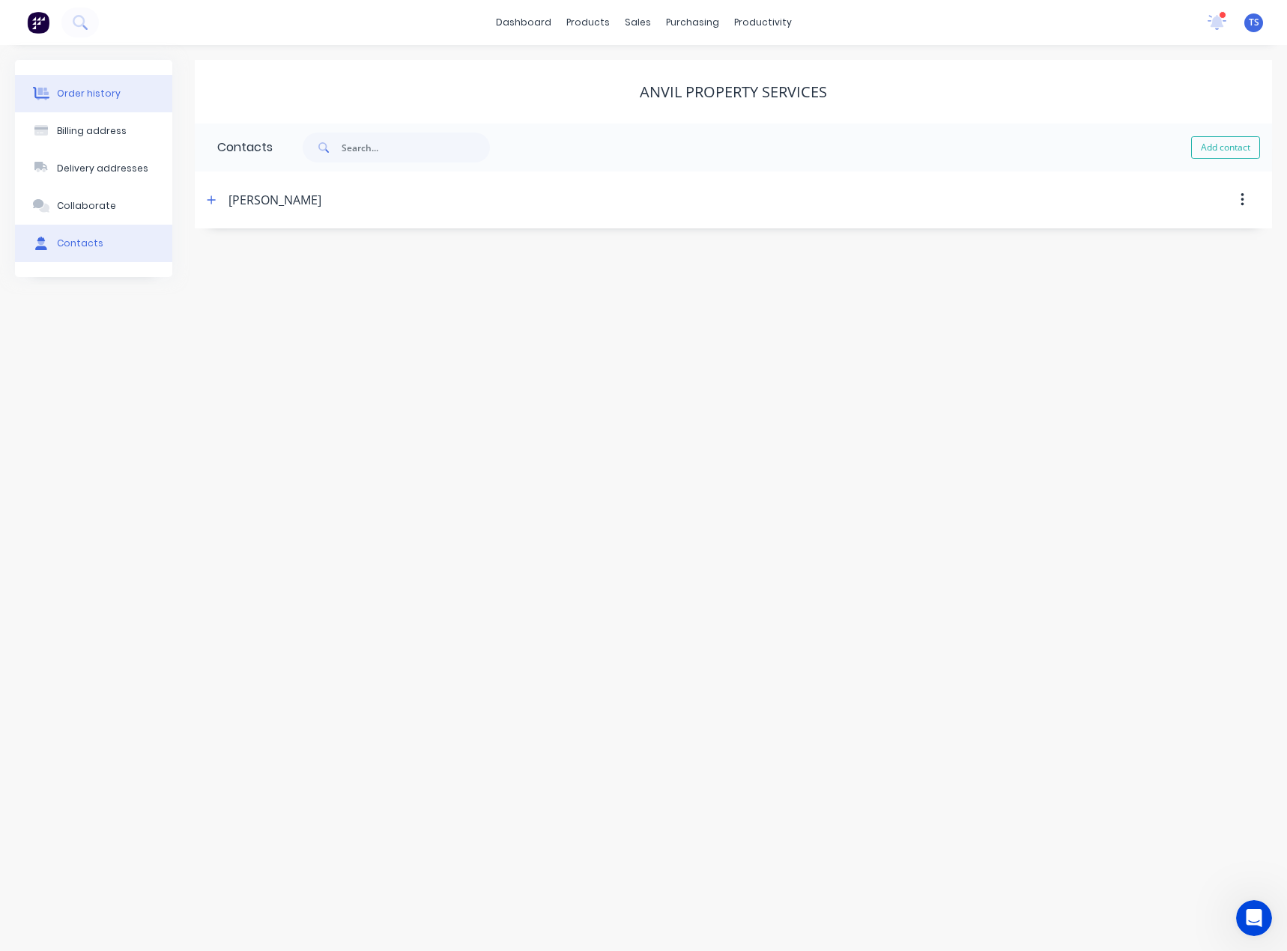
click at [79, 91] on div "Order history" at bounding box center [89, 93] width 64 height 13
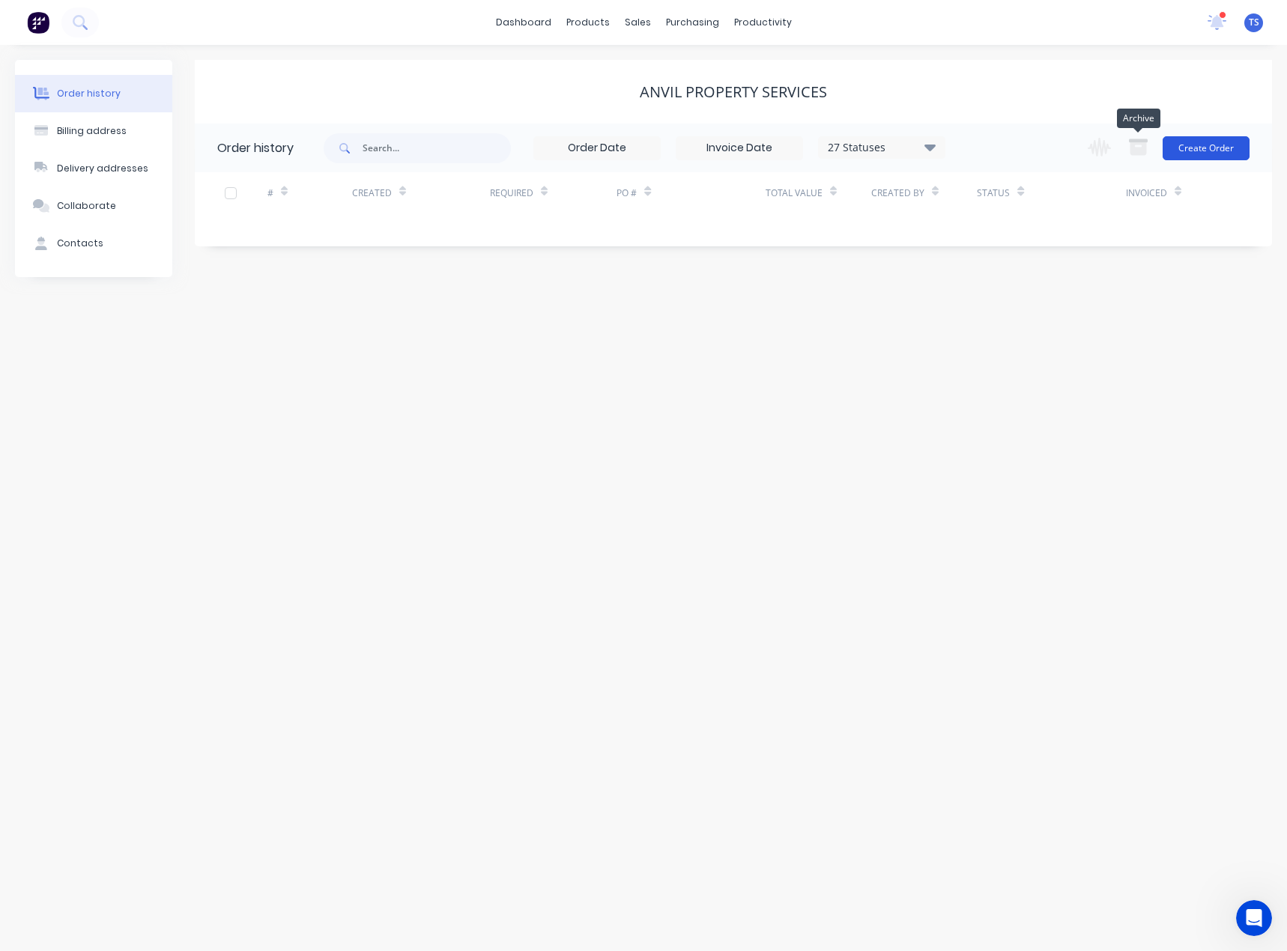
click at [1220, 151] on button "Create Order" at bounding box center [1205, 148] width 87 height 24
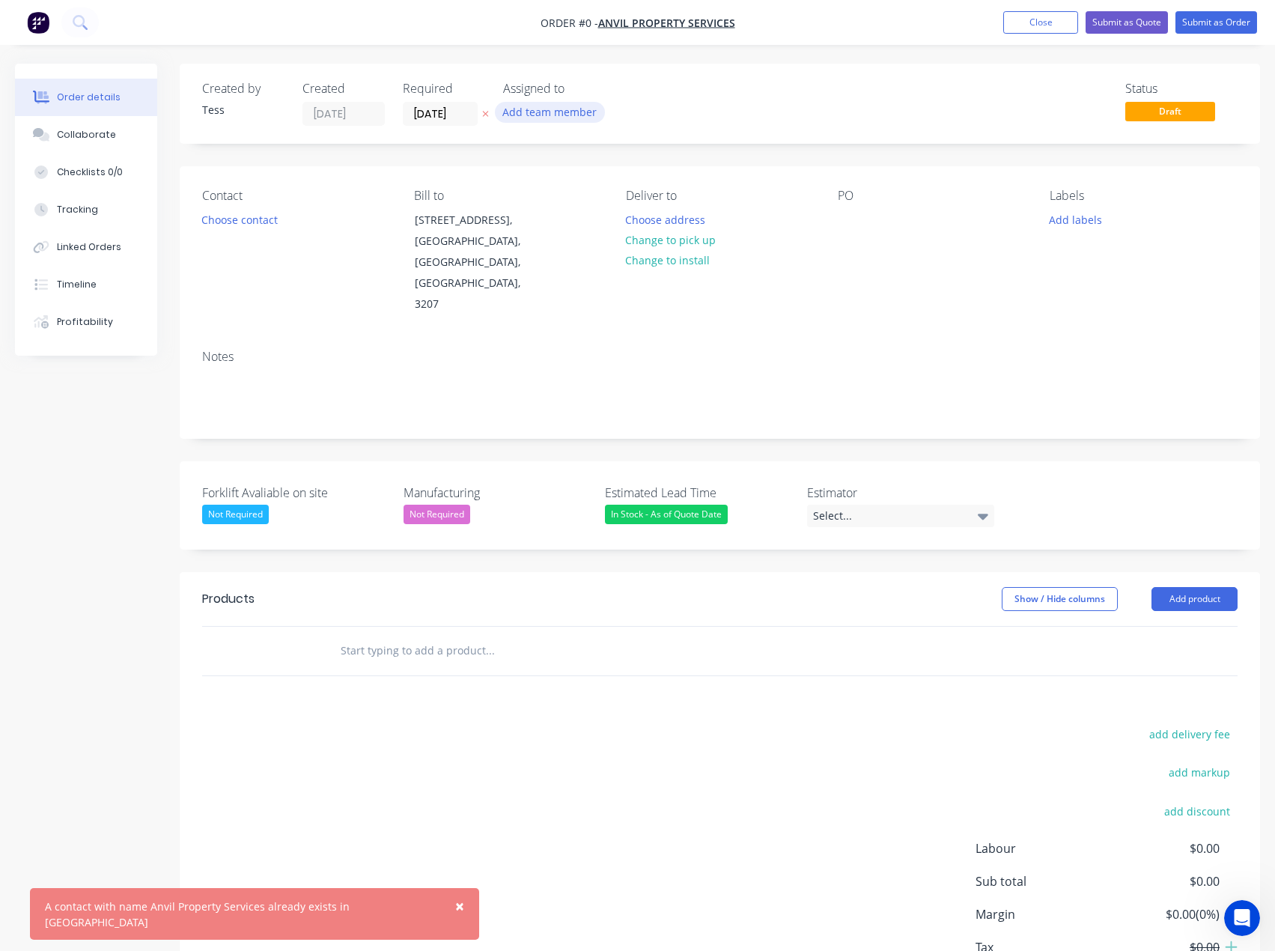
click at [550, 111] on button "Add team member" at bounding box center [550, 112] width 110 height 20
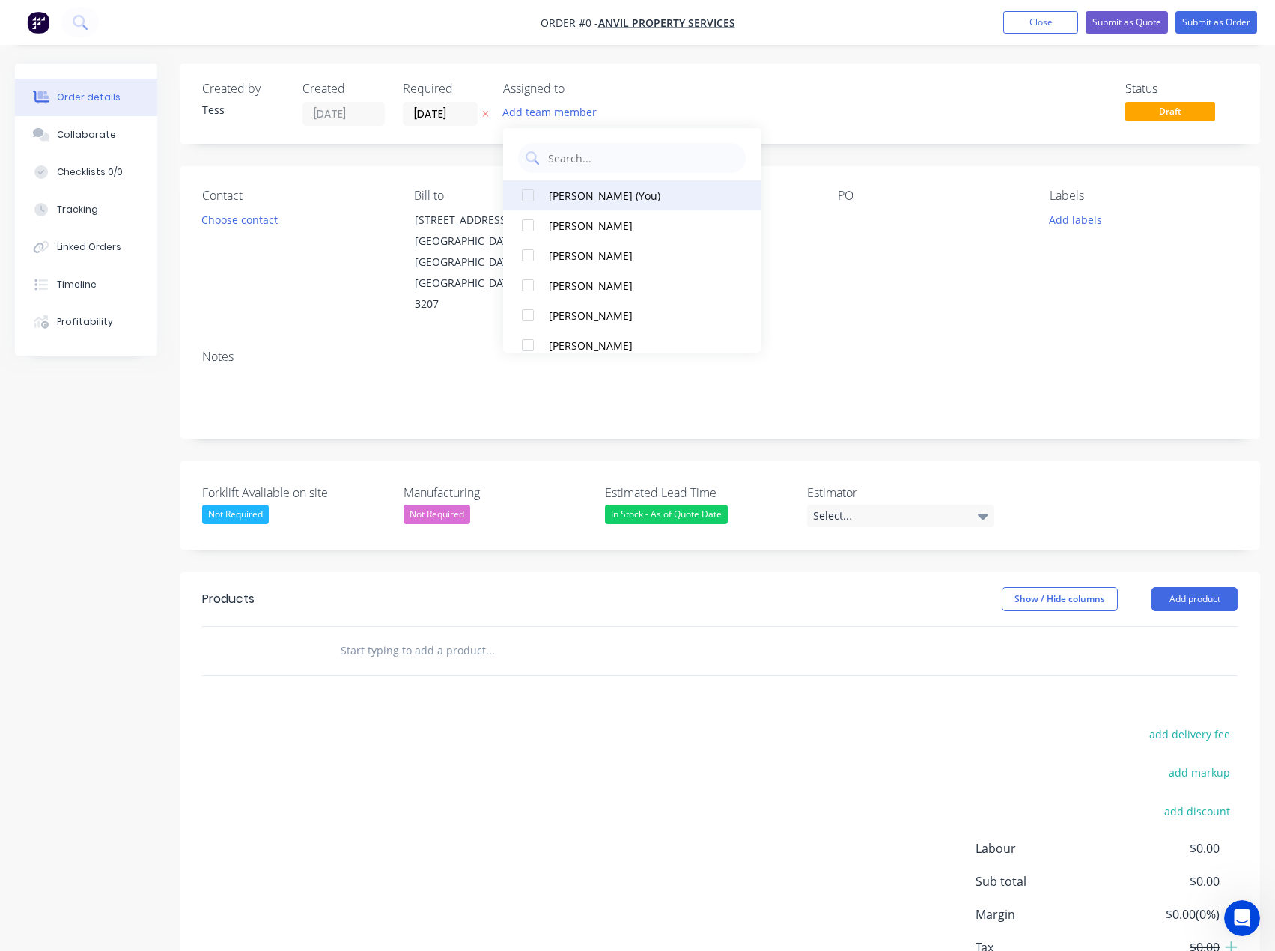
click at [565, 195] on div "[PERSON_NAME] (You)" at bounding box center [637, 196] width 176 height 16
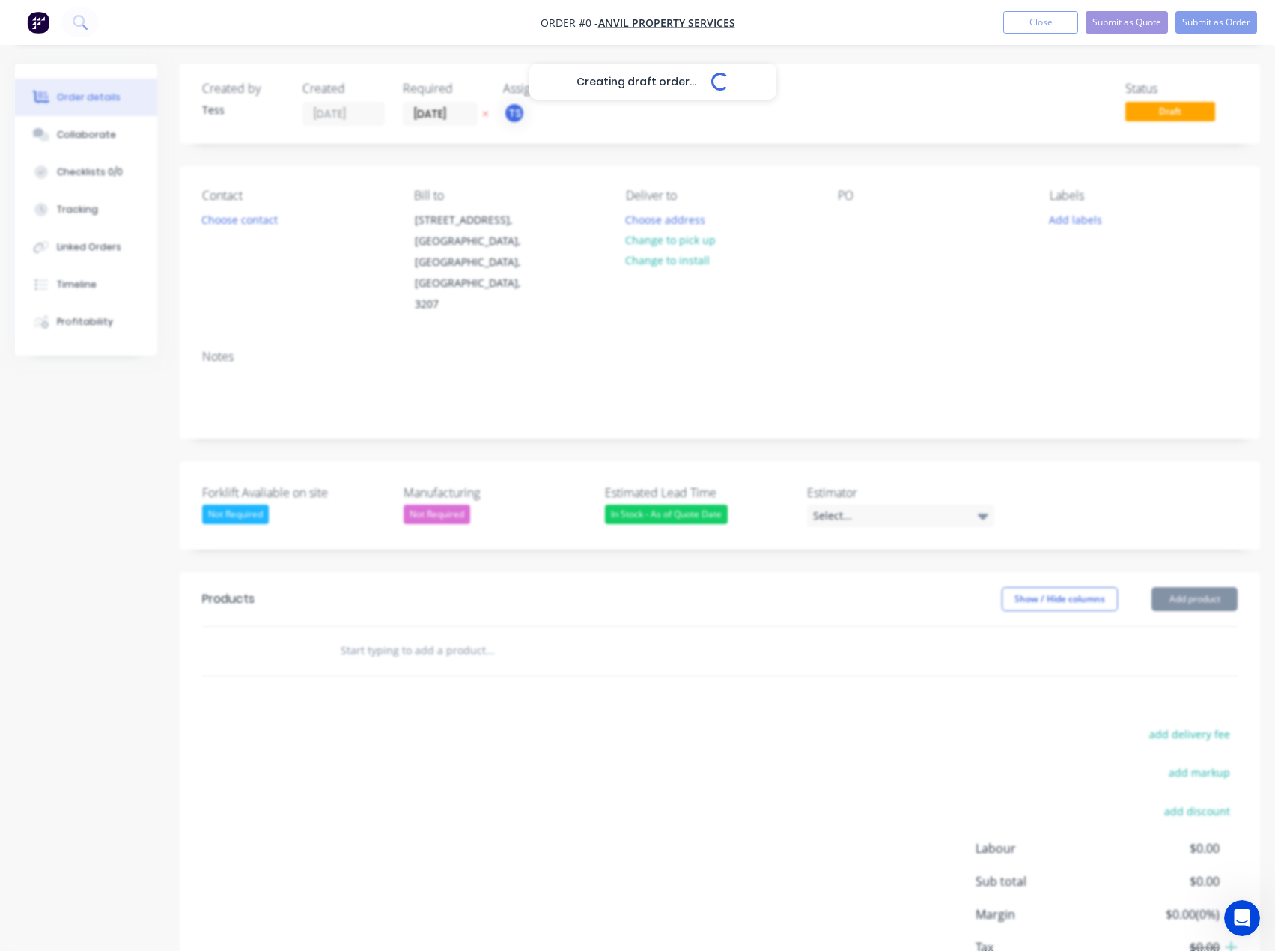
click at [623, 100] on div "Creating draft order... Loading... Order details Collaborate Checklists 0/0 Tra…" at bounding box center [637, 561] width 1275 height 994
click at [253, 219] on button "Choose contact" at bounding box center [240, 219] width 92 height 20
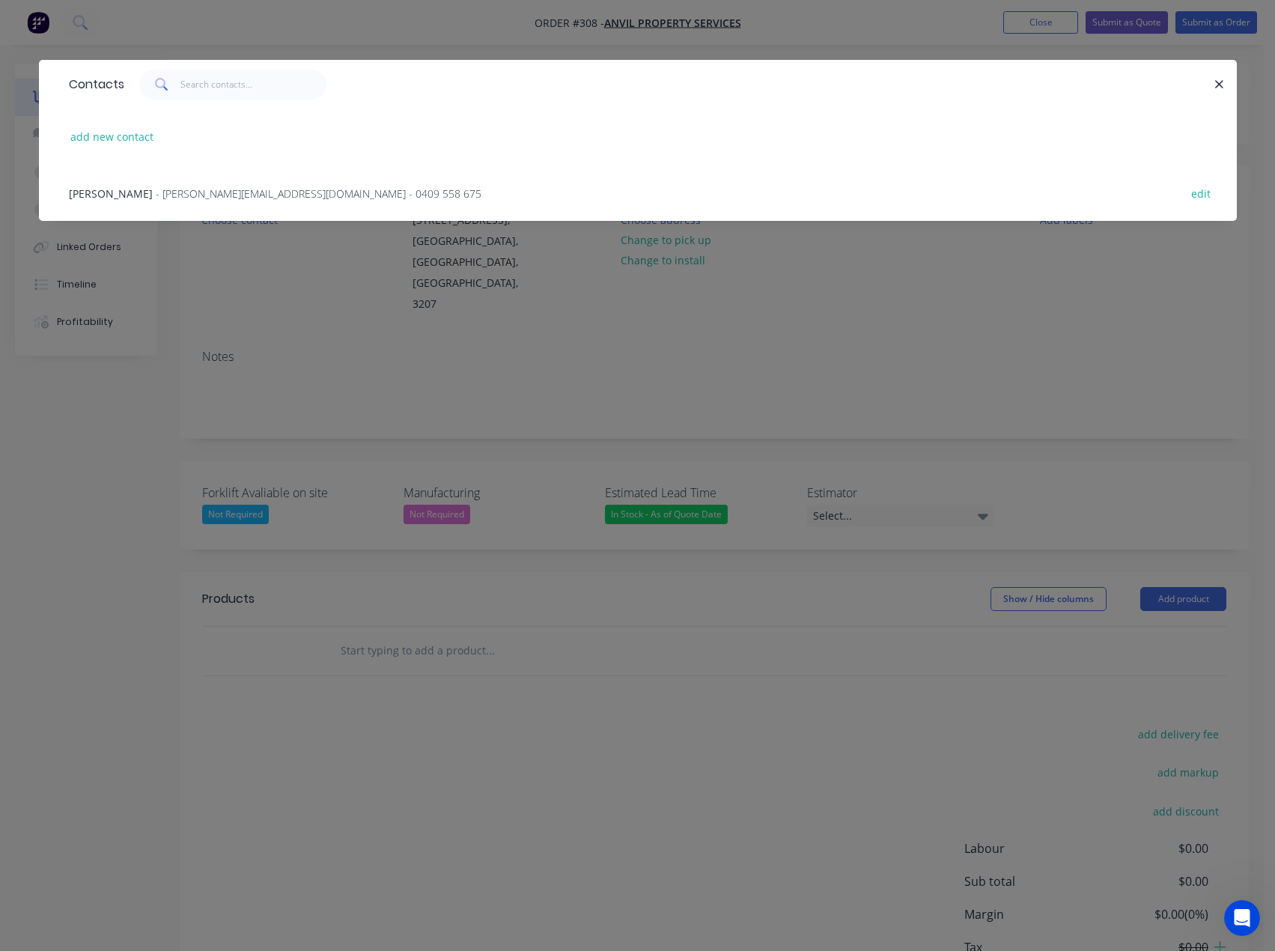
click at [123, 192] on span "[PERSON_NAME]" at bounding box center [111, 193] width 84 height 14
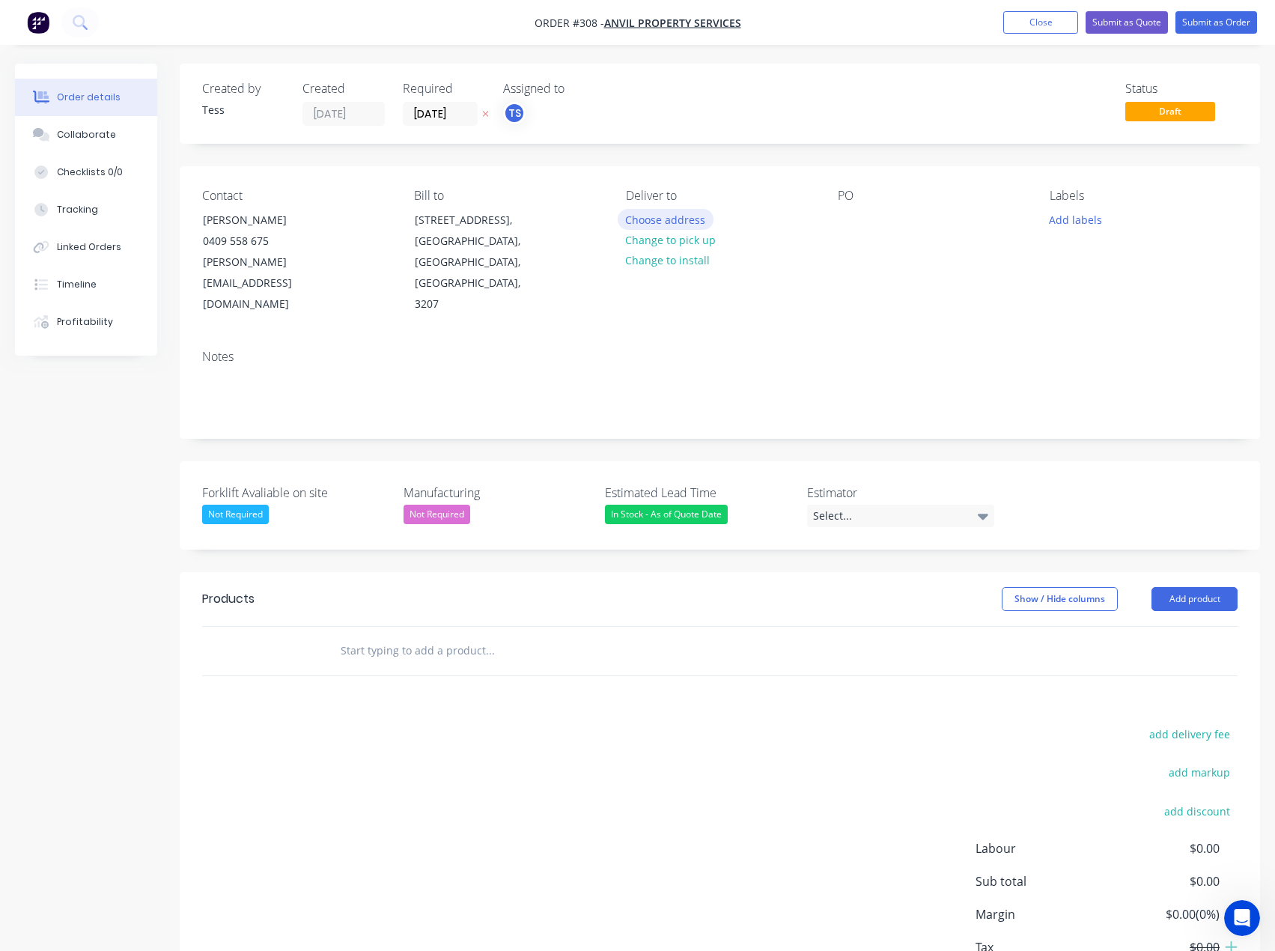
click at [659, 217] on button "Choose address" at bounding box center [666, 219] width 96 height 20
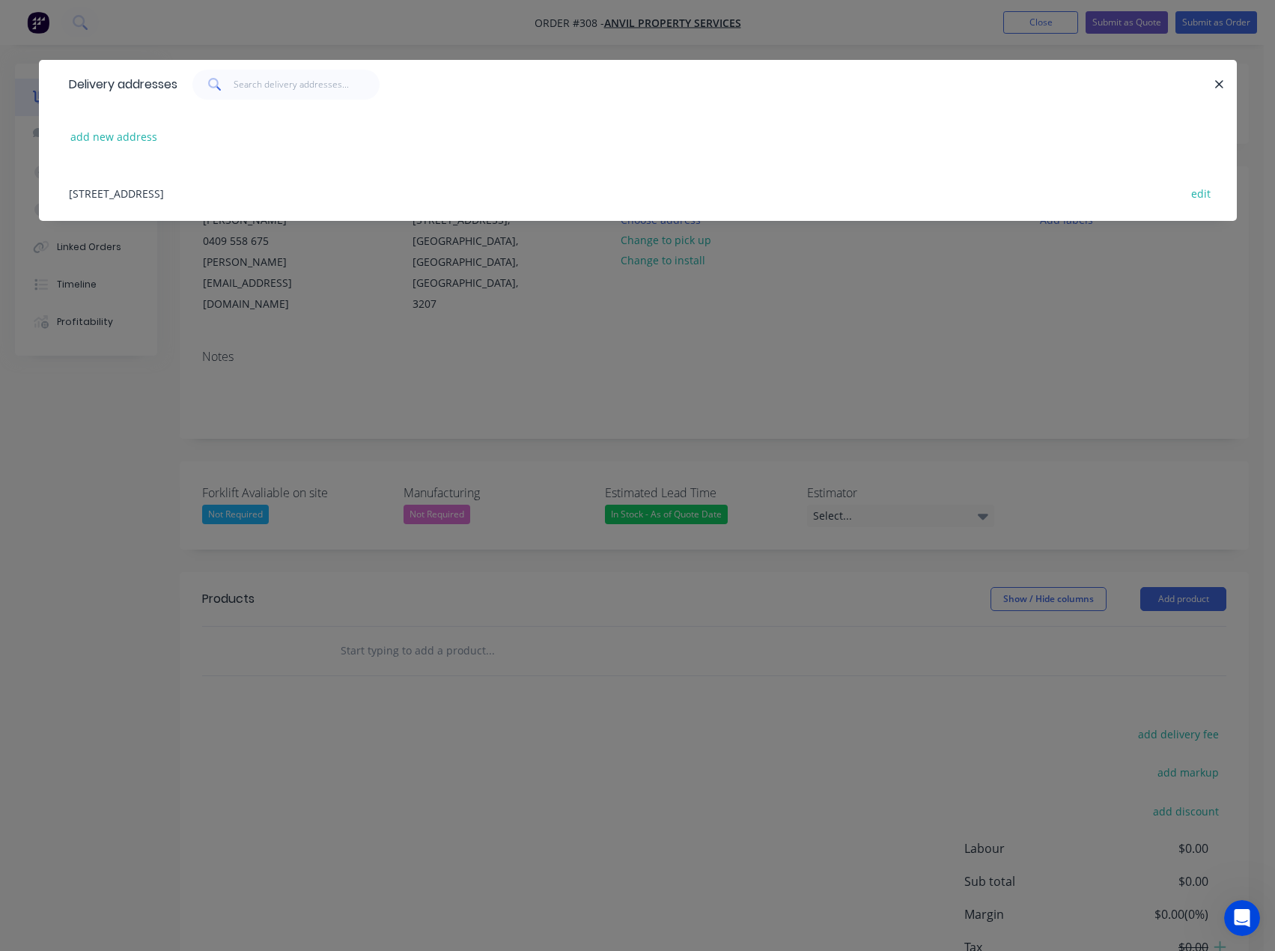
click at [291, 188] on div "[STREET_ADDRESS] edit" at bounding box center [637, 193] width 1153 height 56
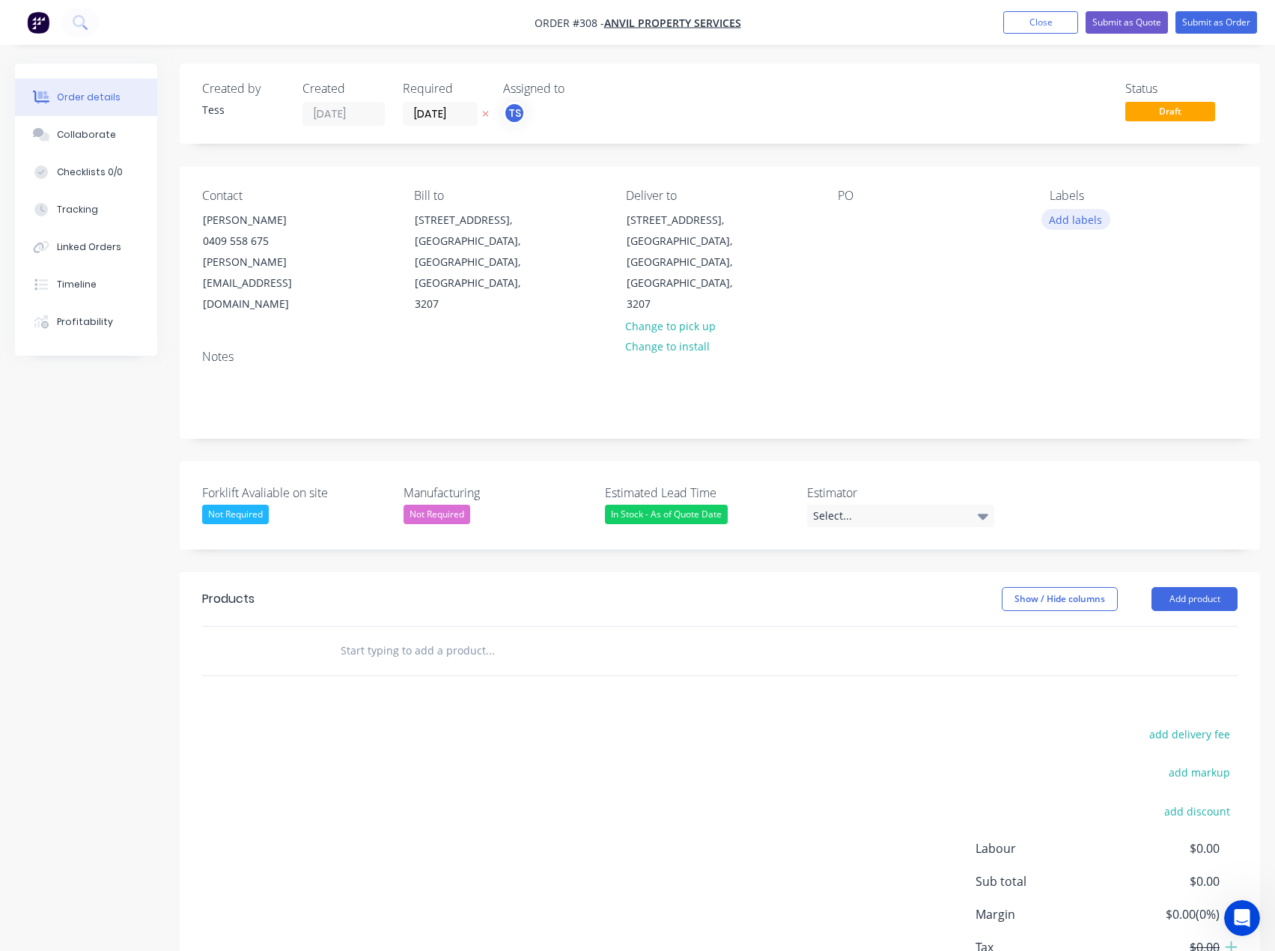
click at [1081, 223] on button "Add labels" at bounding box center [1076, 219] width 69 height 20
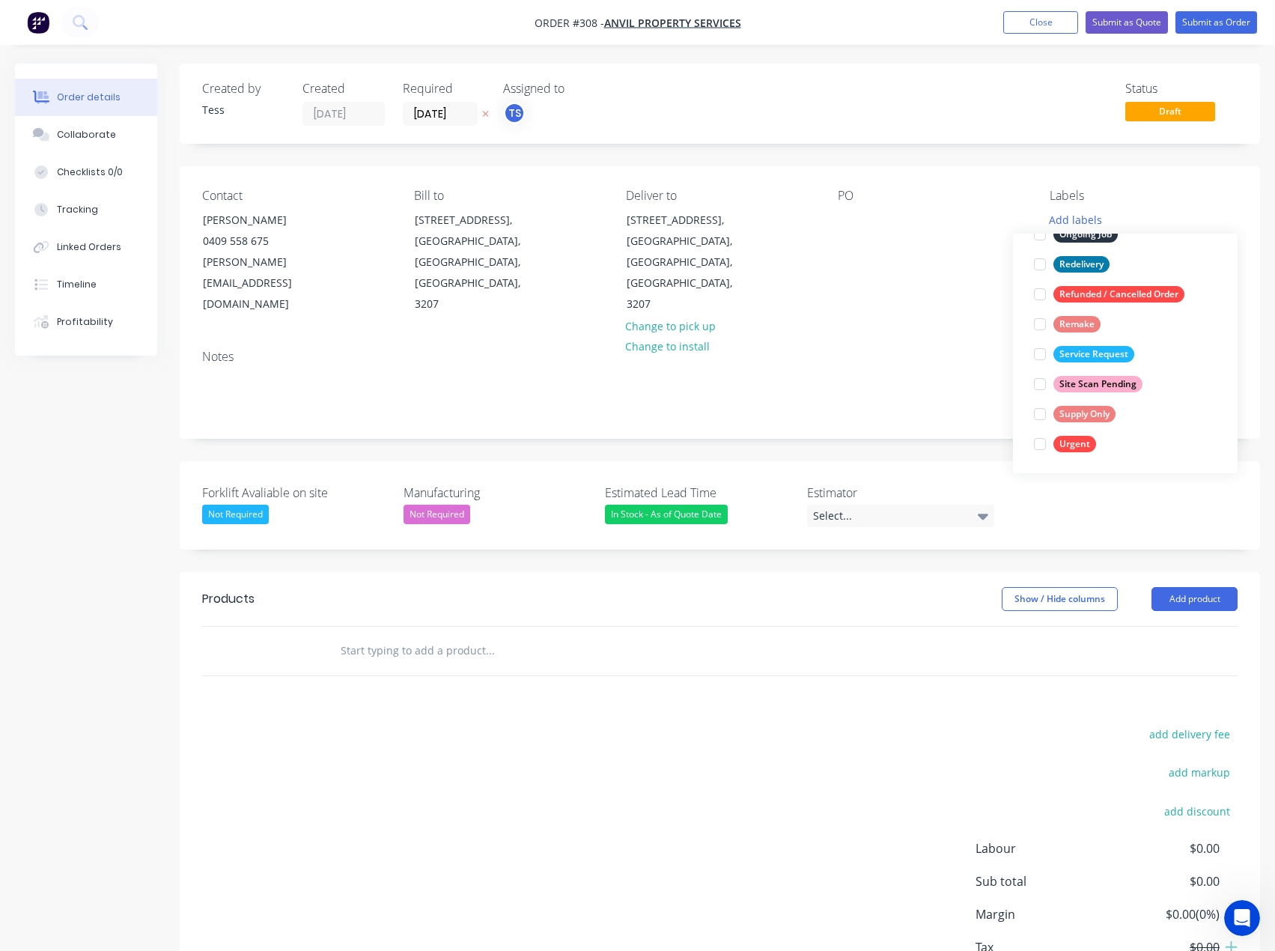
scroll to position [240, 0]
click at [1042, 410] on div at bounding box center [1040, 413] width 30 height 30
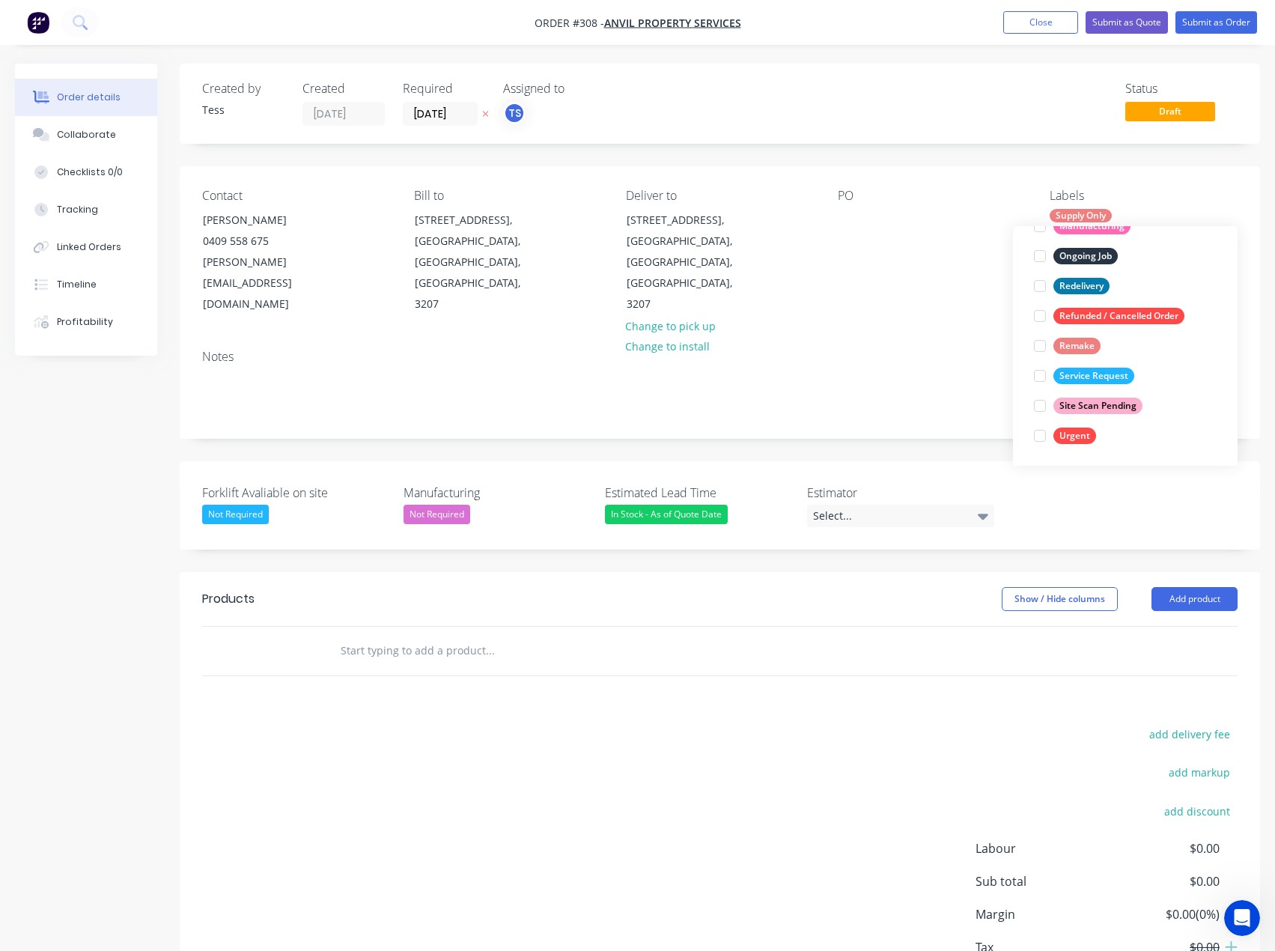
scroll to position [0, 0]
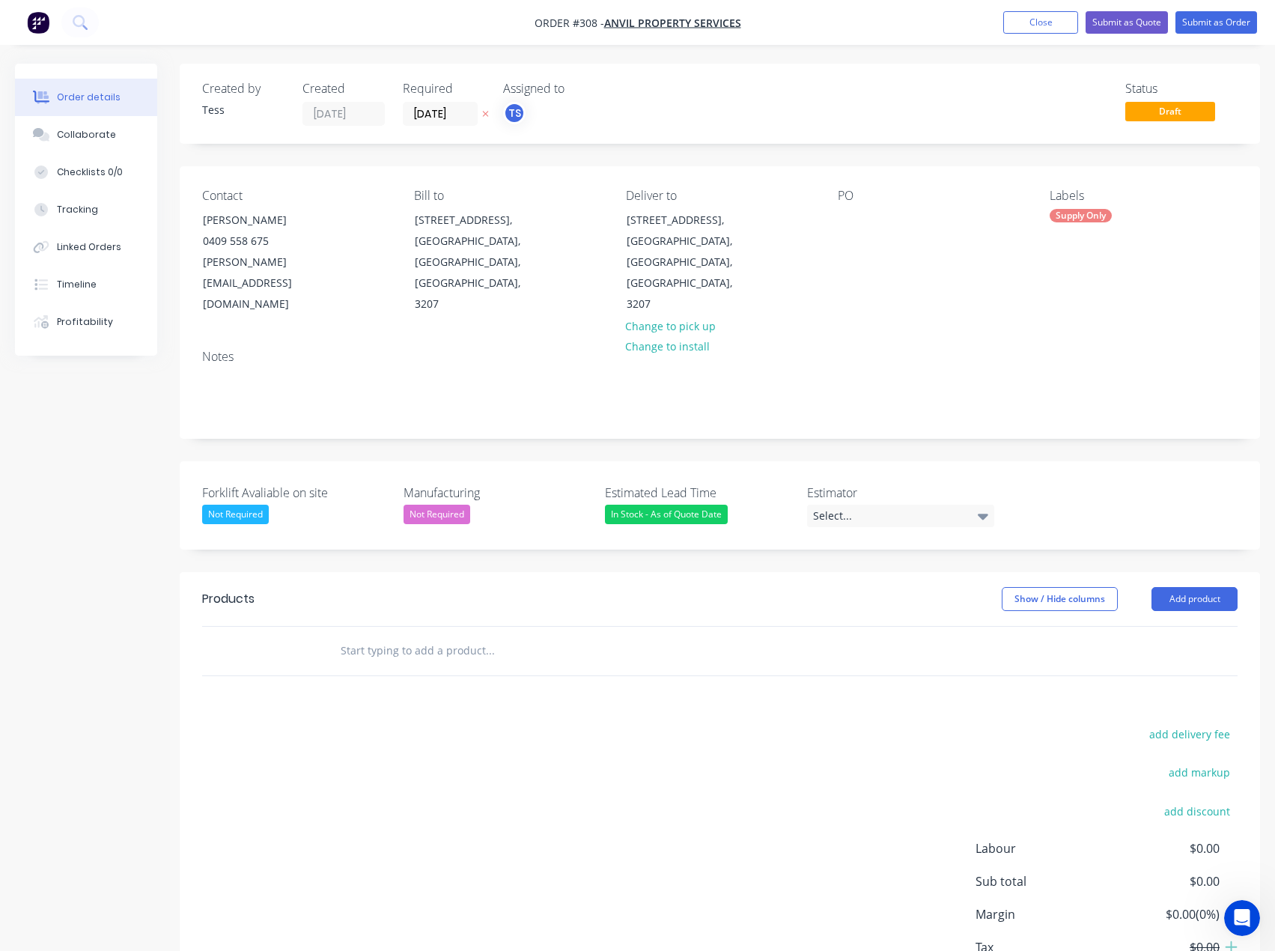
click at [959, 271] on div "PO" at bounding box center [932, 252] width 188 height 127
click at [666, 505] on div "In Stock - As of Quote Date" at bounding box center [666, 514] width 123 height 19
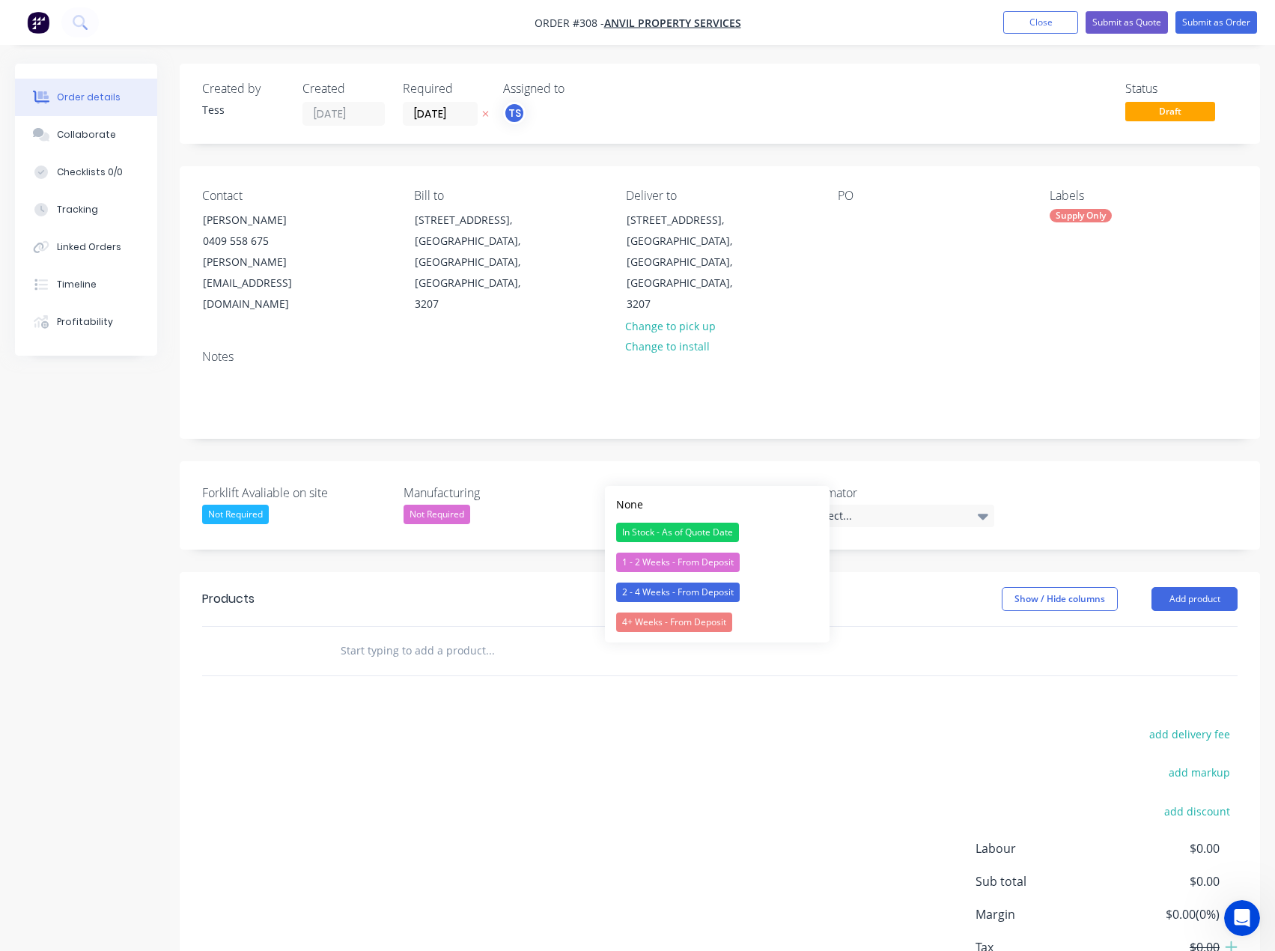
click at [670, 505] on div "In Stock - As of Quote Date" at bounding box center [666, 514] width 123 height 19
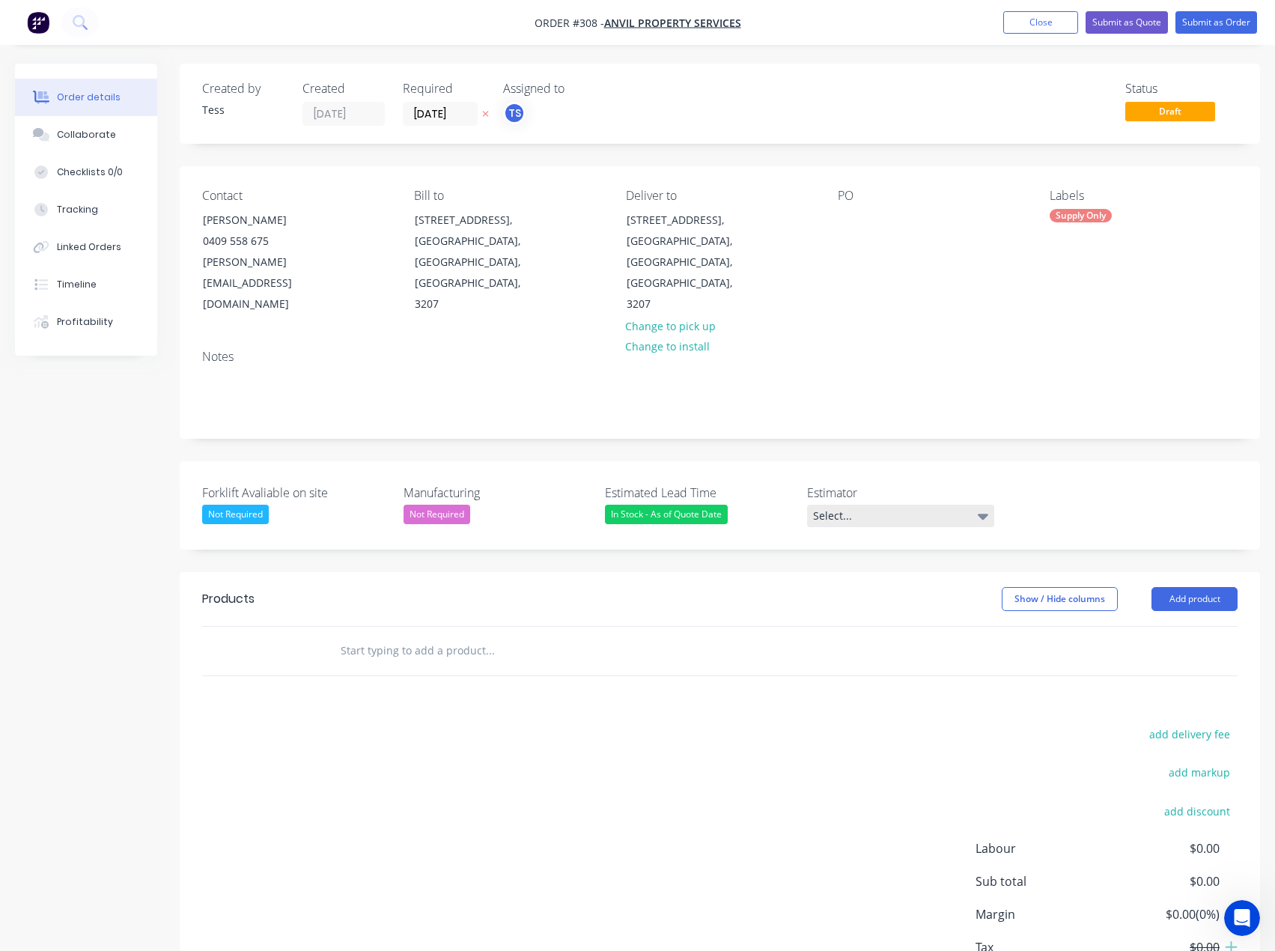
click at [851, 505] on div "Select..." at bounding box center [900, 516] width 187 height 22
click at [670, 505] on div "In Stock - As of Quote Date" at bounding box center [666, 514] width 123 height 19
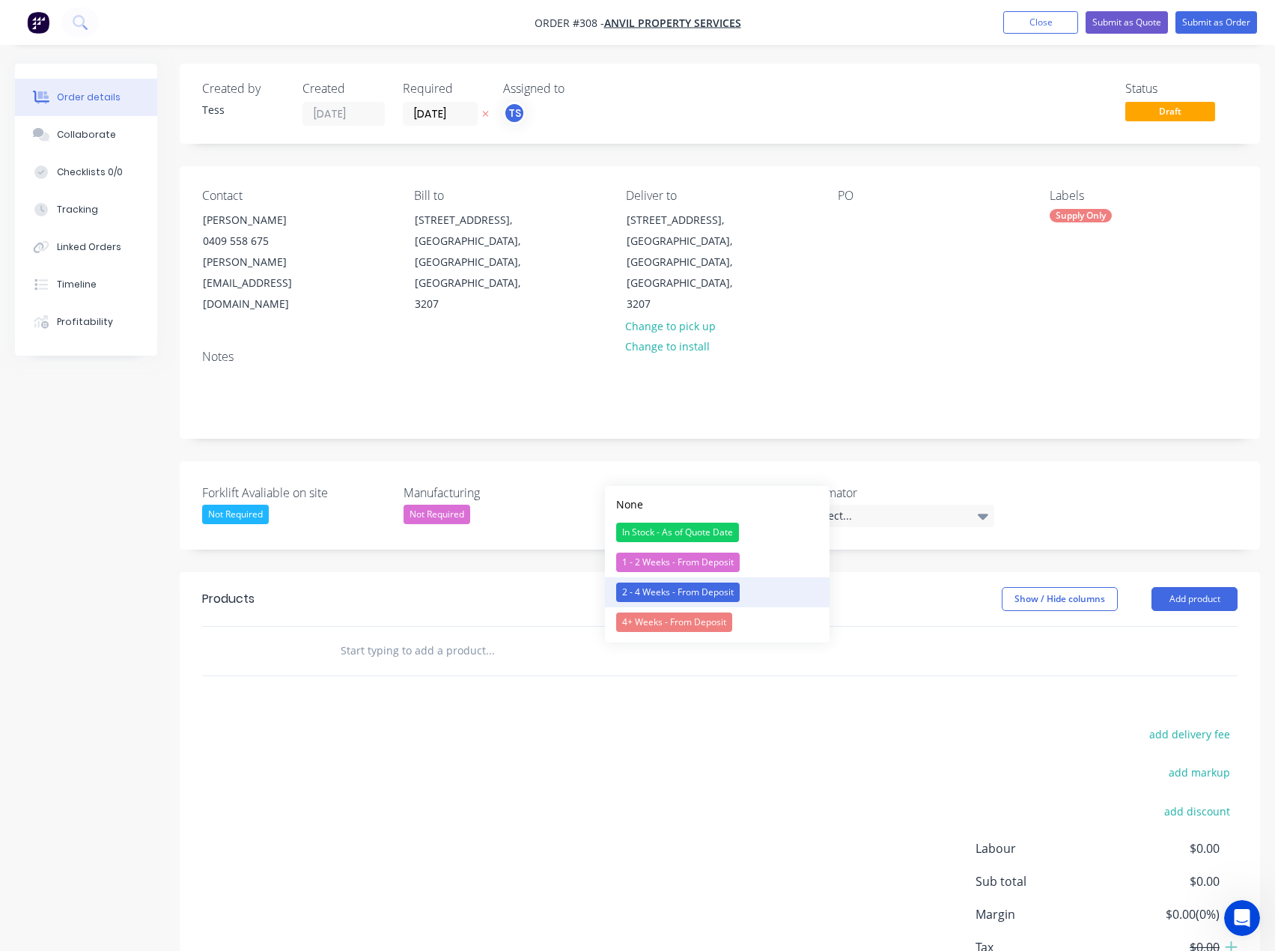
click at [653, 587] on div "2 - 4 Weeks - From Deposit" at bounding box center [678, 592] width 124 height 19
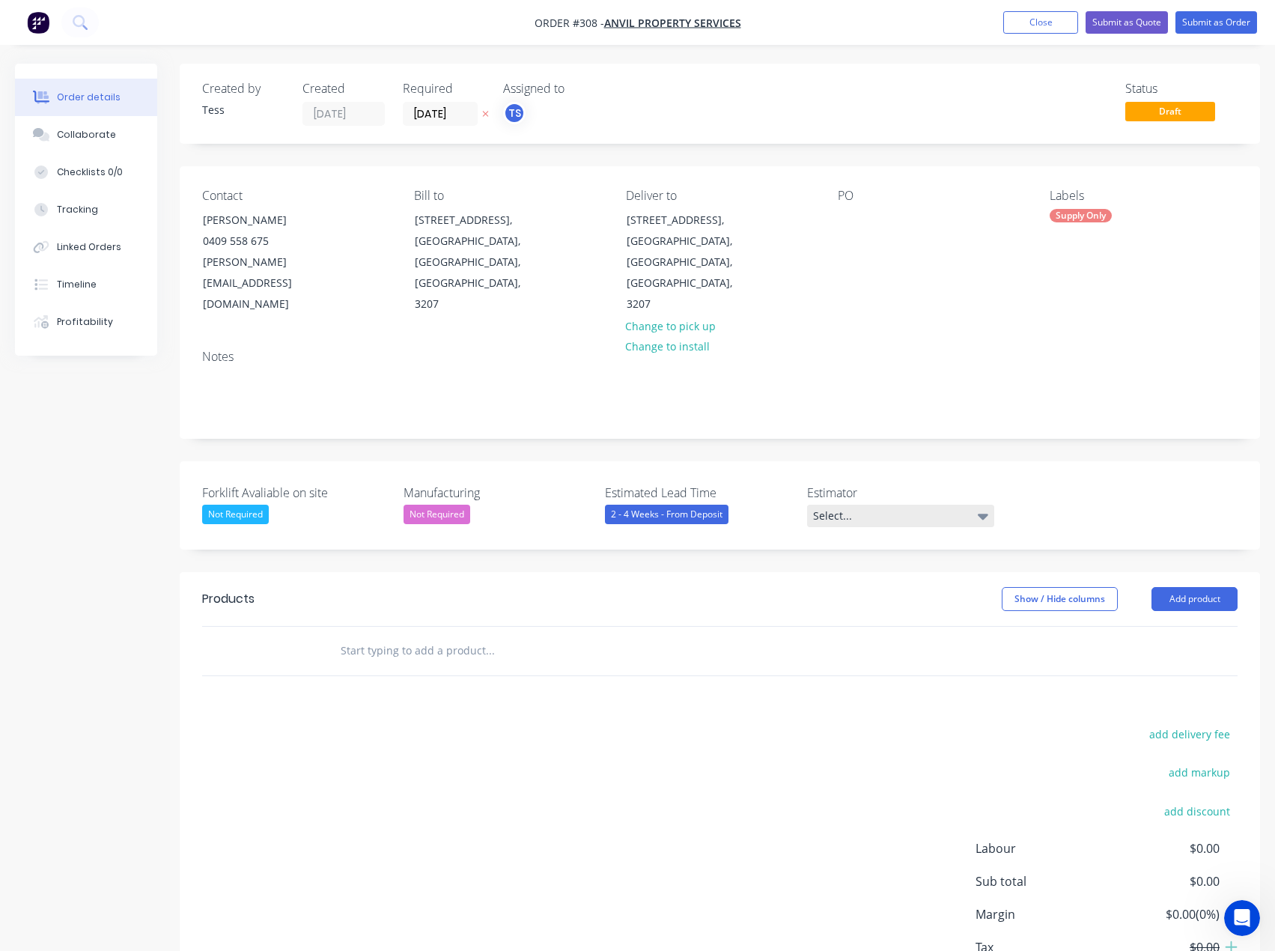
click at [931, 505] on div "Select..." at bounding box center [900, 516] width 187 height 22
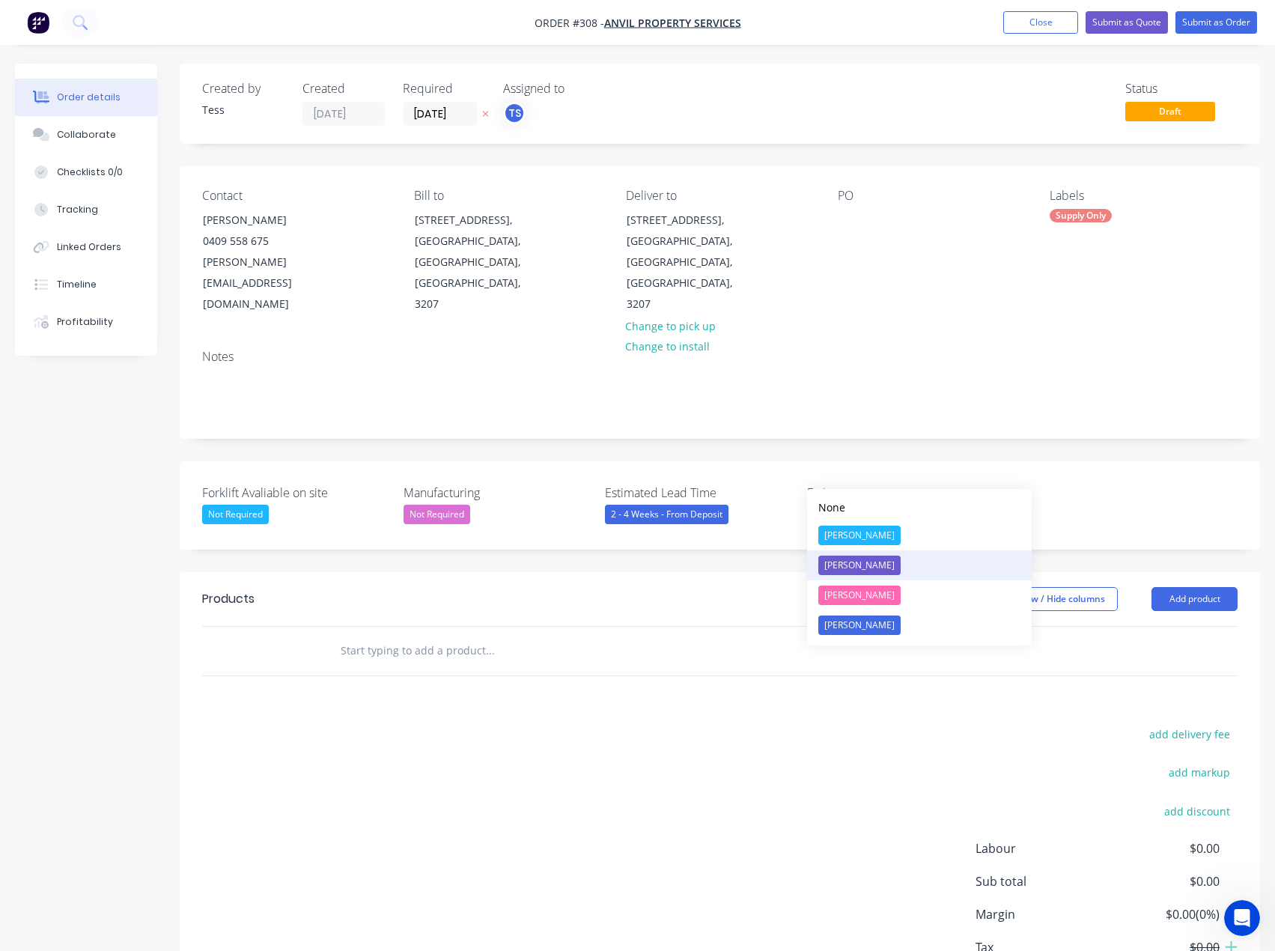
click at [858, 564] on div "[PERSON_NAME]" at bounding box center [859, 565] width 82 height 19
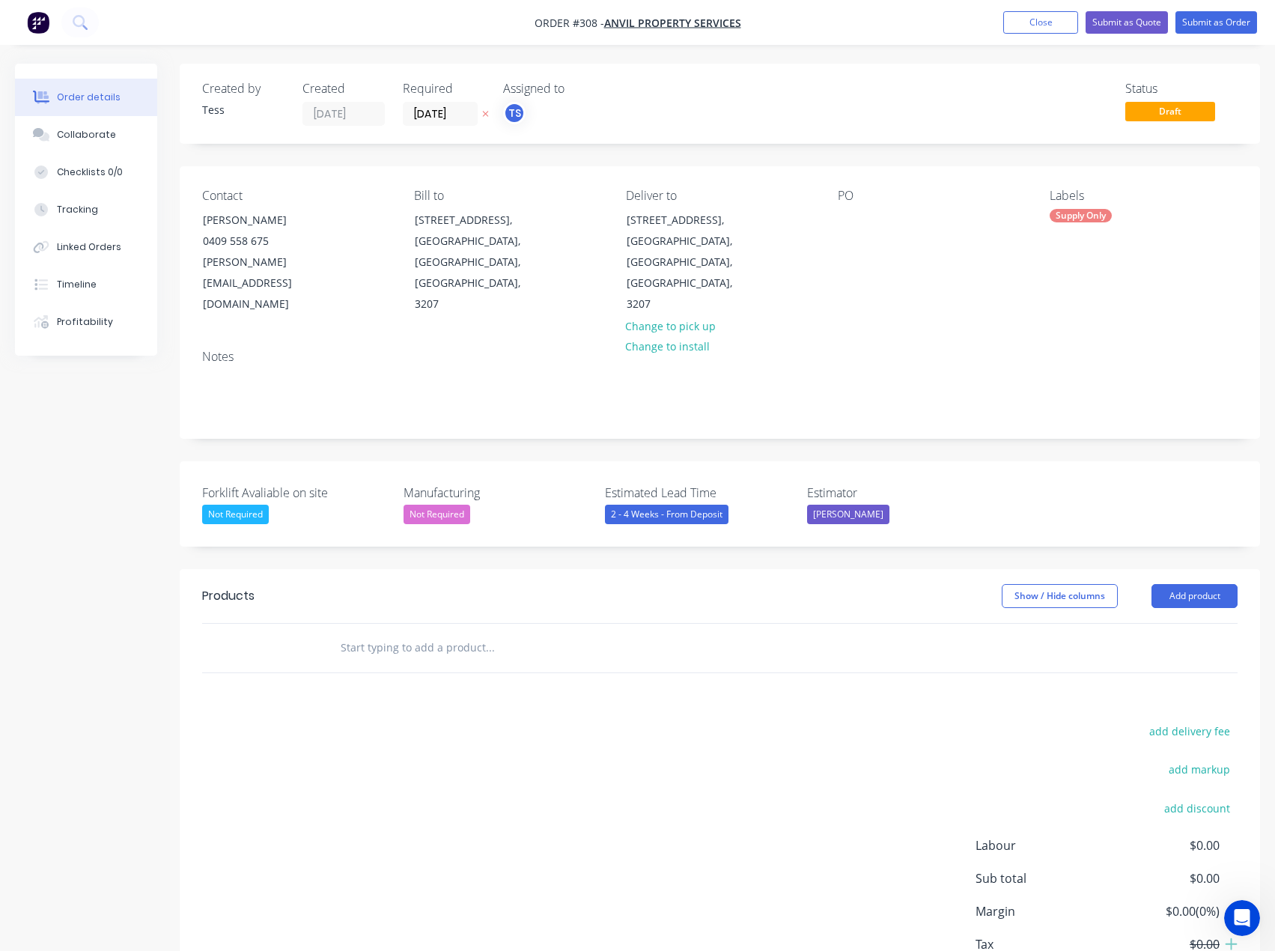
click at [374, 633] on input "text" at bounding box center [490, 648] width 300 height 30
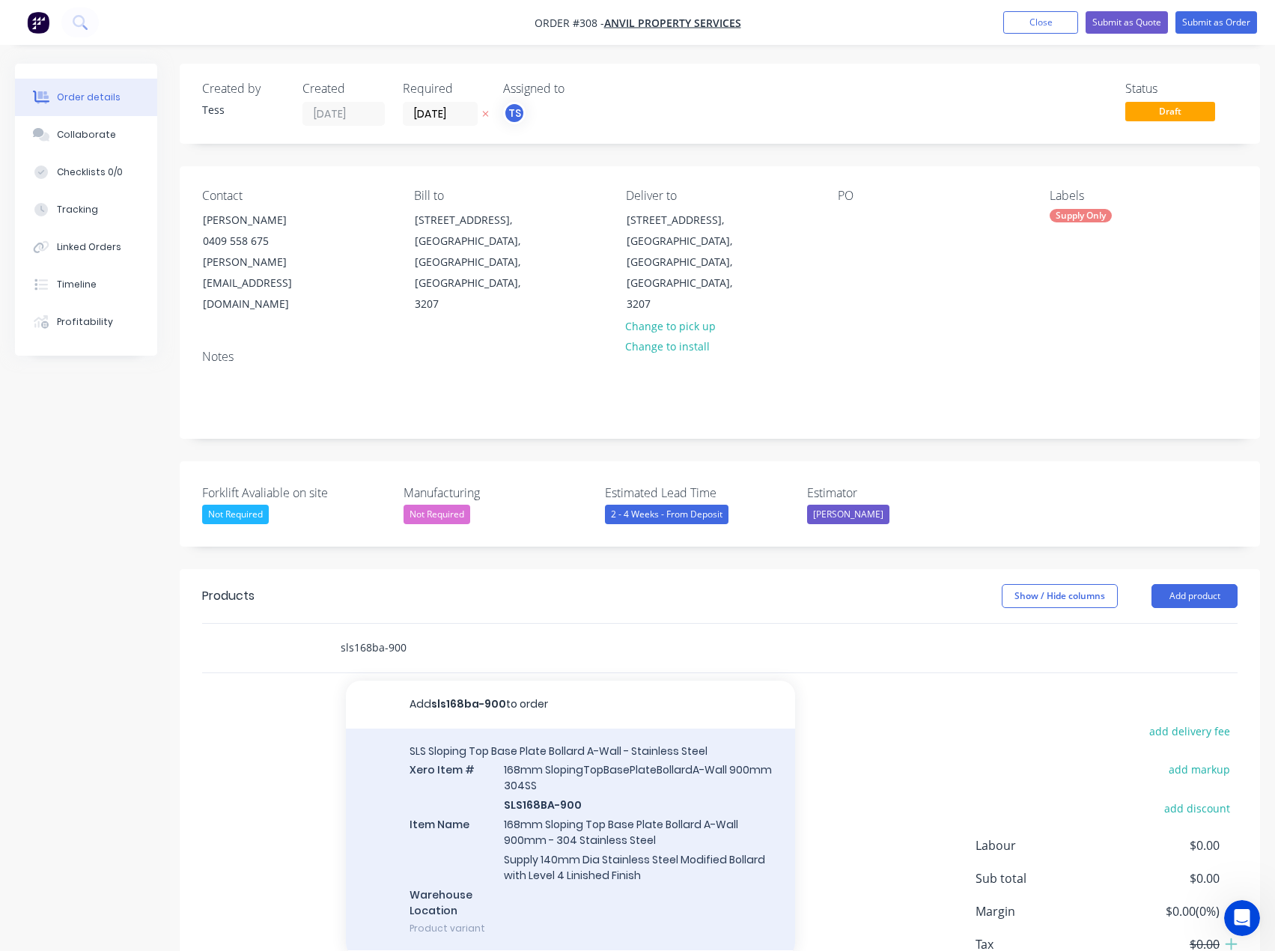
type input "sls168ba-900"
click at [533, 762] on div "SLS Sloping Top Base Plate Bollard A-Wall - Stainless Steel Xero Item # 168mm S…" at bounding box center [570, 840] width 449 height 222
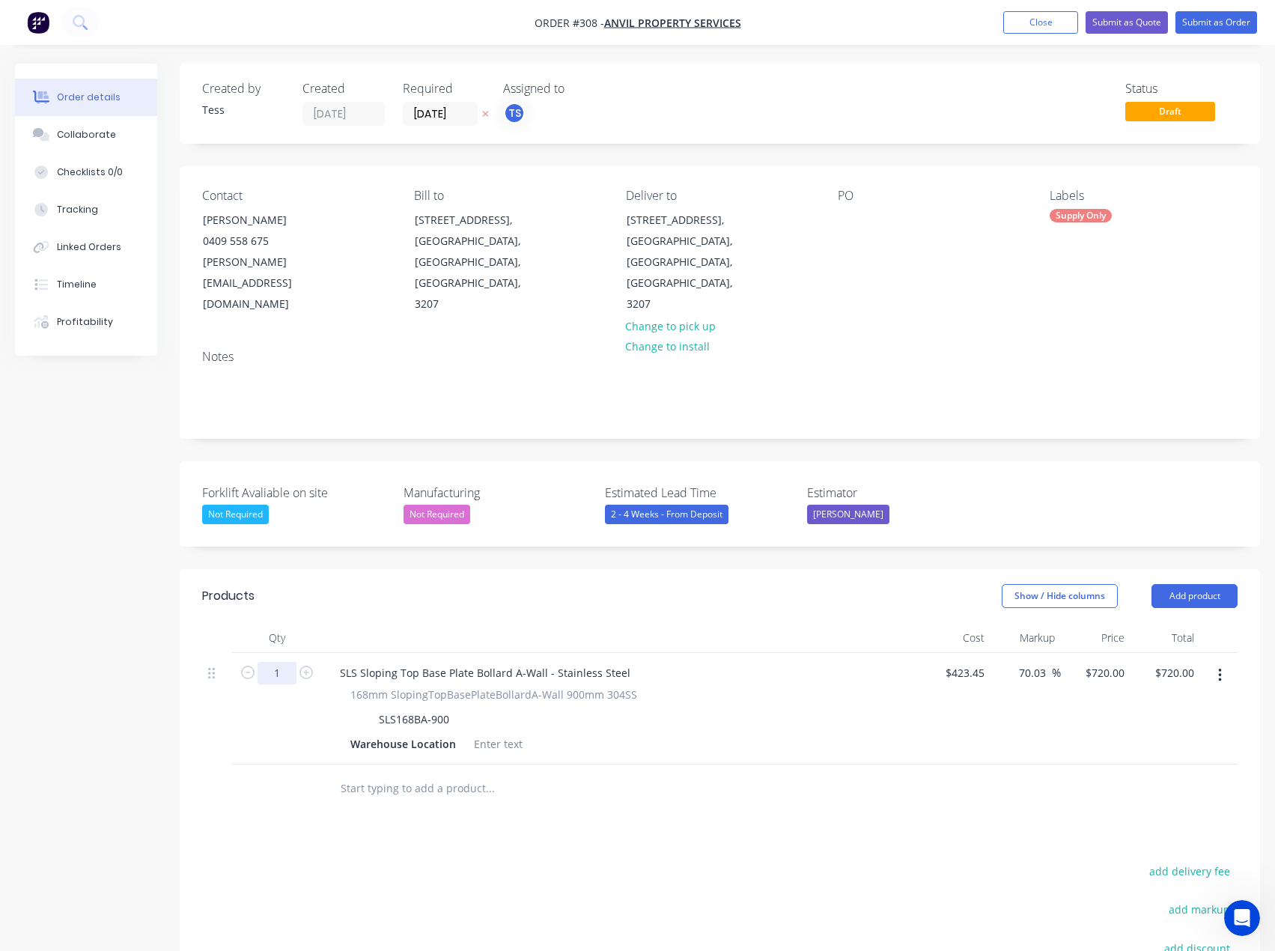
click at [285, 662] on input "1" at bounding box center [277, 673] width 39 height 22
type input "7"
type input "$5,040.00"
click at [1101, 653] on div "720 720" at bounding box center [1096, 709] width 70 height 112
type input "680"
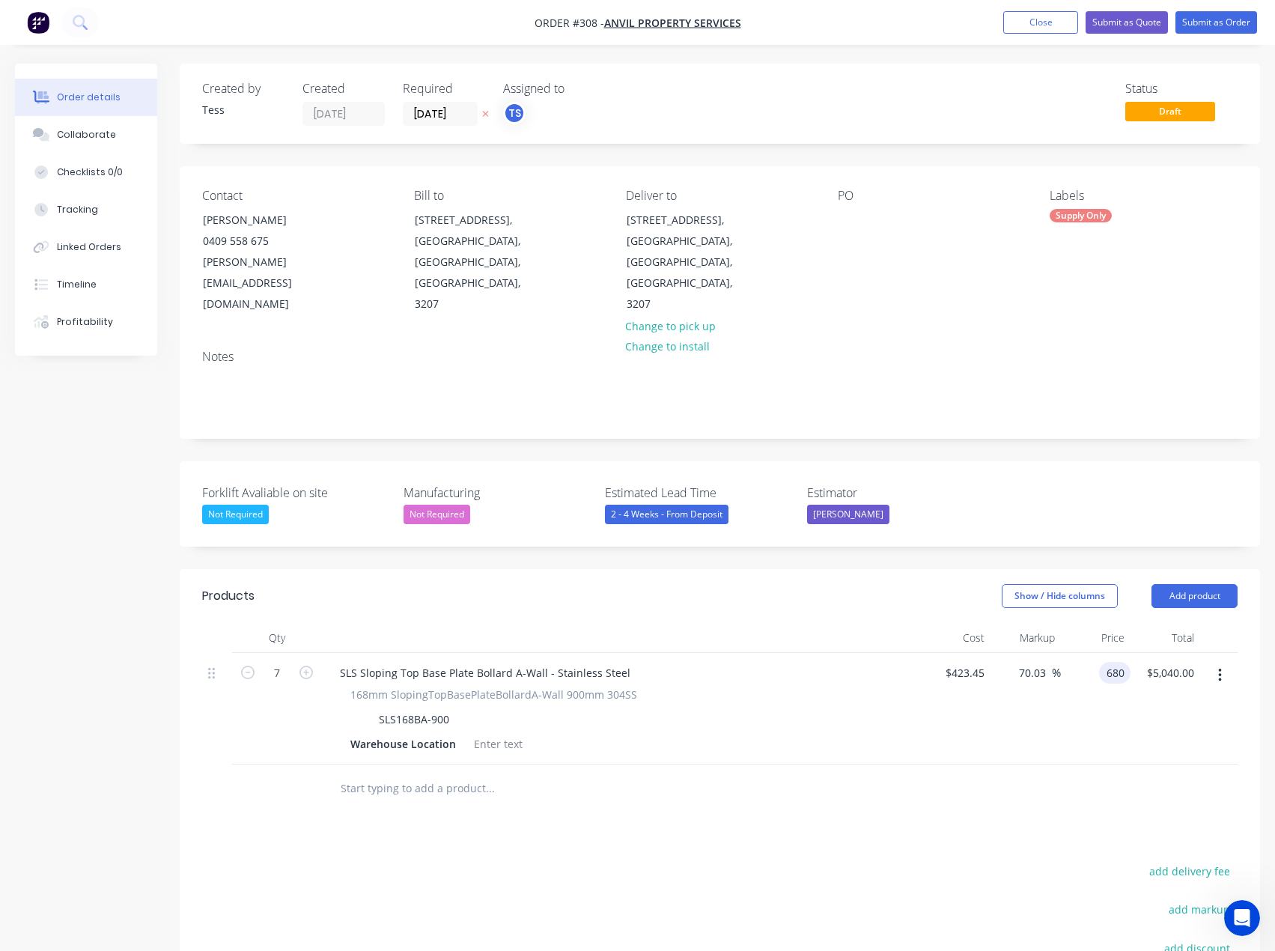
type input "60.59"
type input "$680.00"
type input "$4,760.00"
click at [720, 795] on div "Products Show / Hide columns Add product Qty Cost Markup Price Total 7 SLS Slop…" at bounding box center [720, 871] width 1081 height 604
click at [1184, 584] on button "Add product" at bounding box center [1195, 596] width 86 height 24
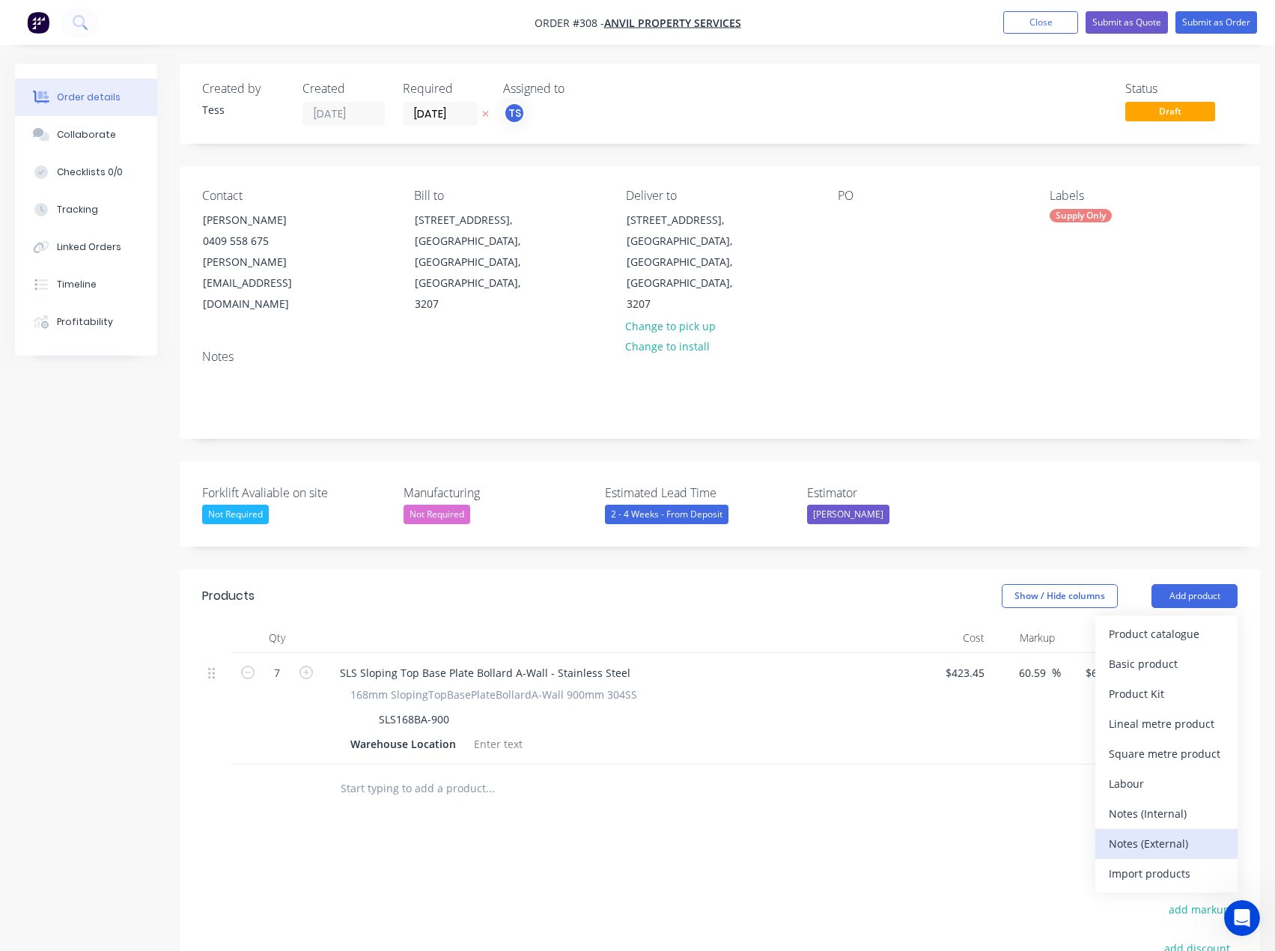
click at [1159, 833] on div "Notes (External)" at bounding box center [1166, 844] width 115 height 22
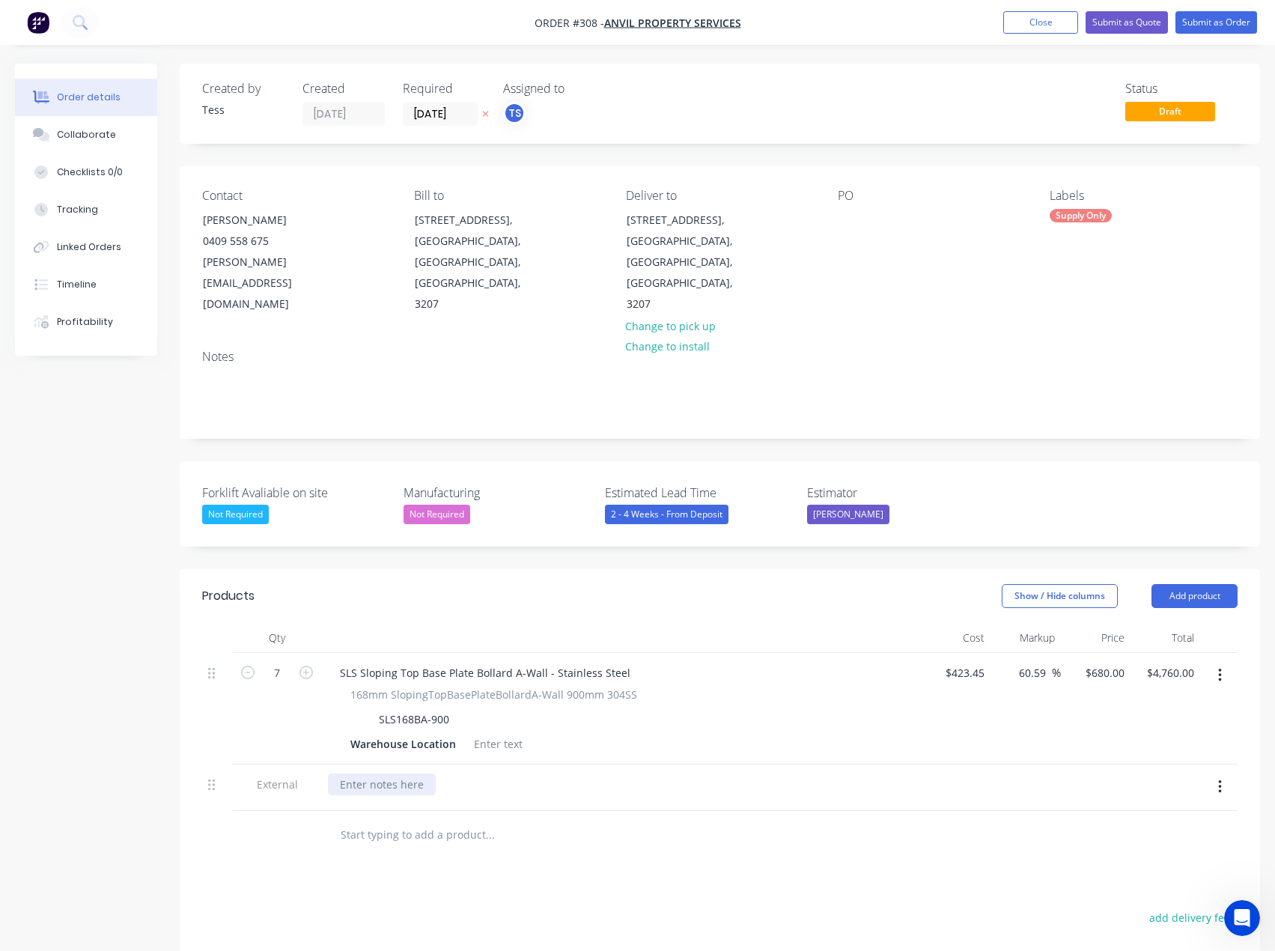
click at [362, 774] on div at bounding box center [382, 785] width 108 height 22
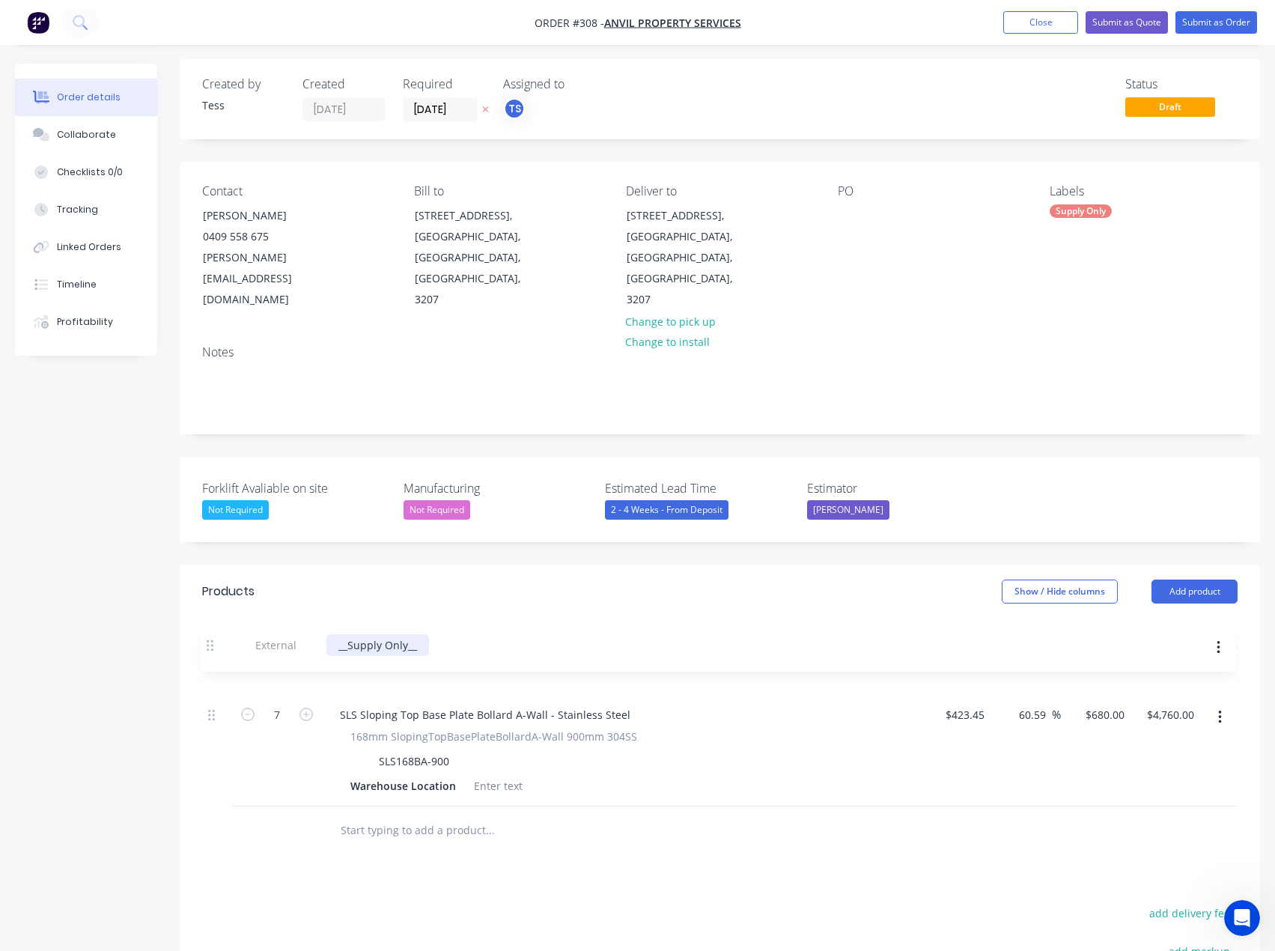
drag, startPoint x: 209, startPoint y: 743, endPoint x: 207, endPoint y: 624, distance: 119.1
click at [208, 648] on div "7 SLS Sloping Top Base Plate Bollard A-Wall - Stainless Steel 168mm SlopingTopB…" at bounding box center [720, 727] width 1036 height 158
click at [406, 657] on div "__Supply Only__" at bounding box center [379, 668] width 103 height 22
click at [1135, 25] on button "Submit as Quote" at bounding box center [1127, 22] width 82 height 22
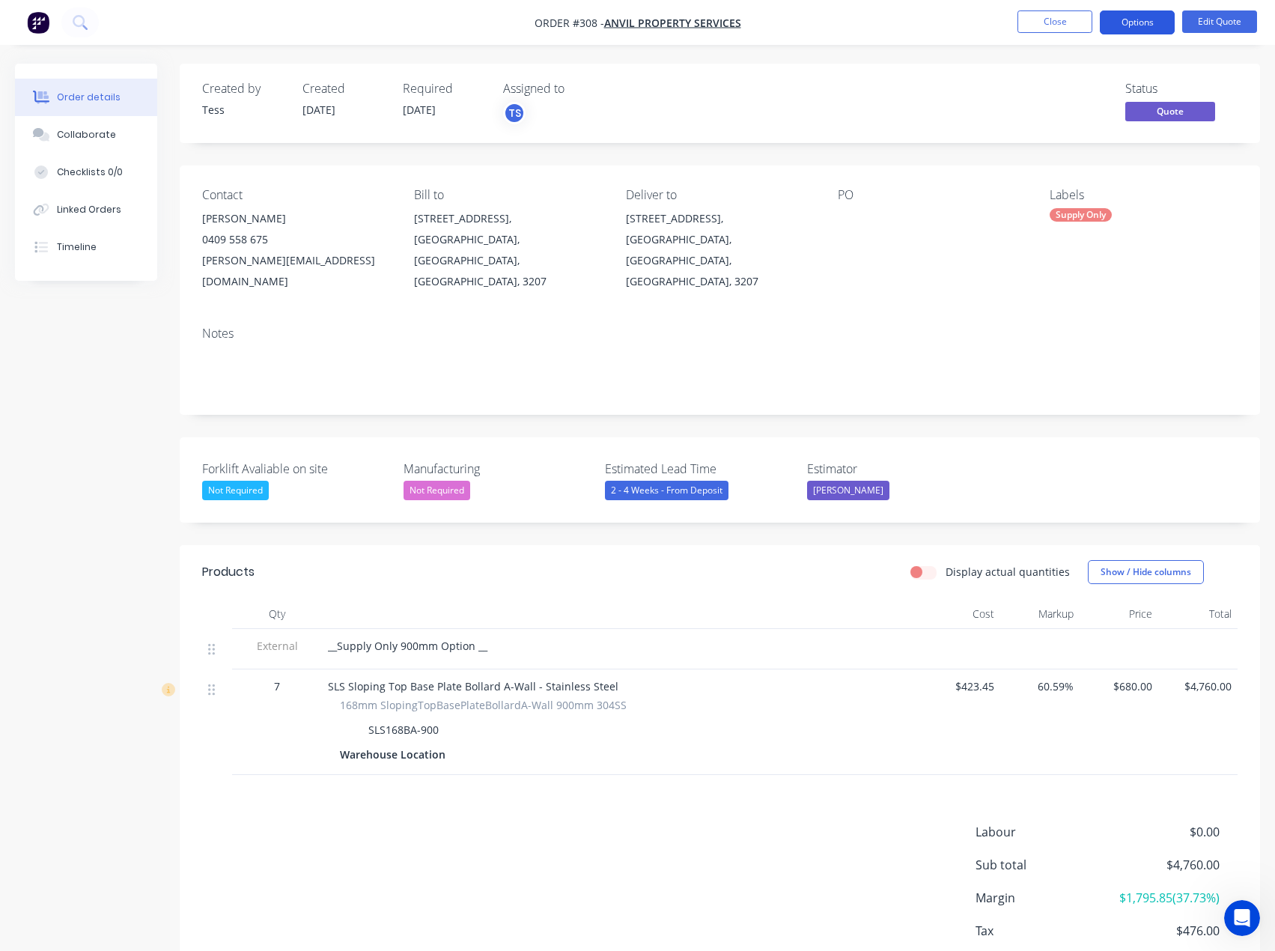
click at [1141, 20] on button "Options" at bounding box center [1137, 22] width 75 height 24
click at [882, 216] on div at bounding box center [931, 218] width 187 height 21
click at [1224, 21] on button "Edit Quote" at bounding box center [1219, 21] width 75 height 22
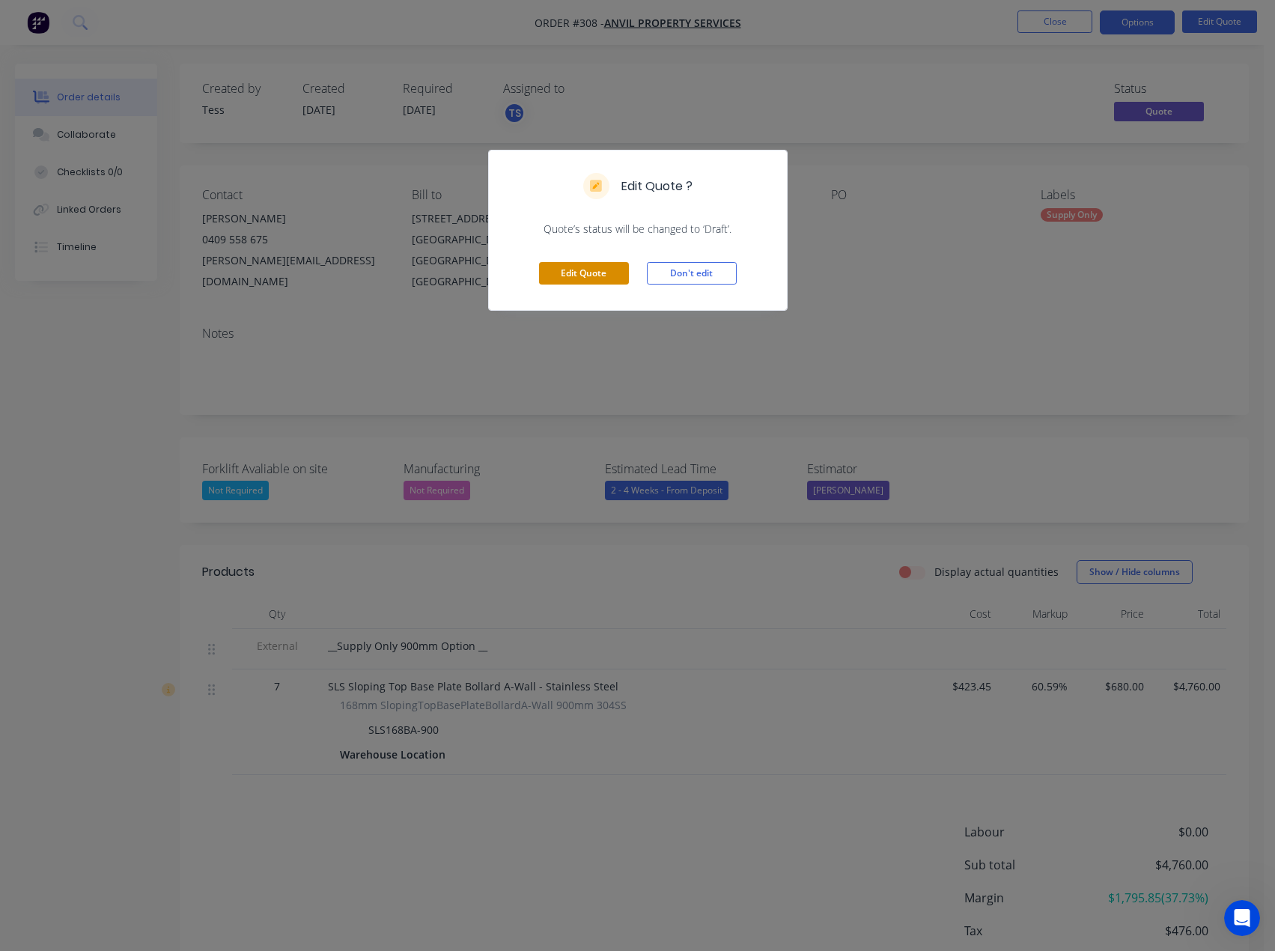
click at [576, 280] on button "Edit Quote" at bounding box center [584, 273] width 90 height 22
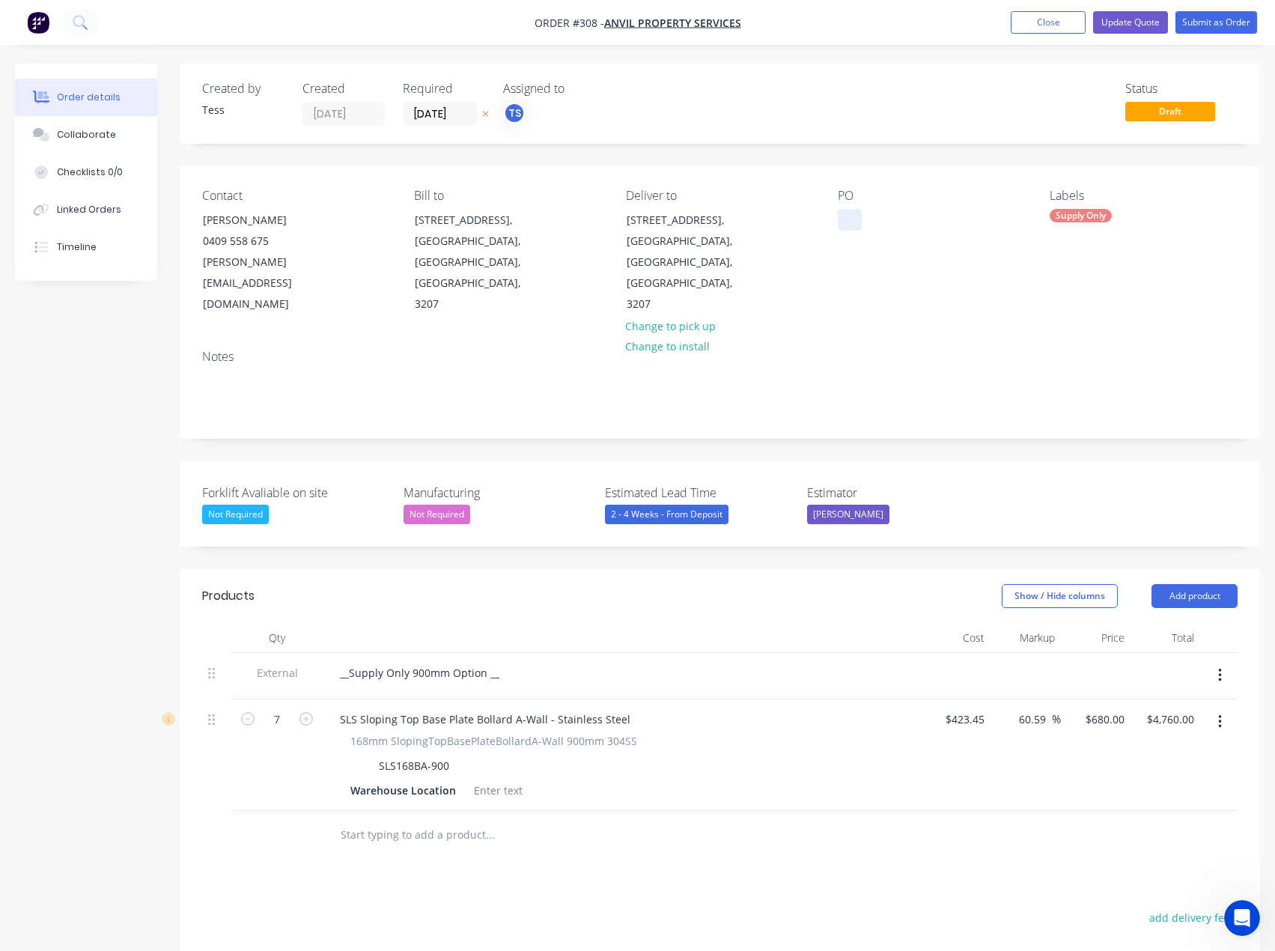
click at [850, 221] on div at bounding box center [850, 220] width 24 height 22
click at [896, 255] on div "PO Option 1- 900mm Height" at bounding box center [932, 252] width 188 height 127
click at [1141, 25] on button "Update Quote" at bounding box center [1130, 22] width 75 height 22
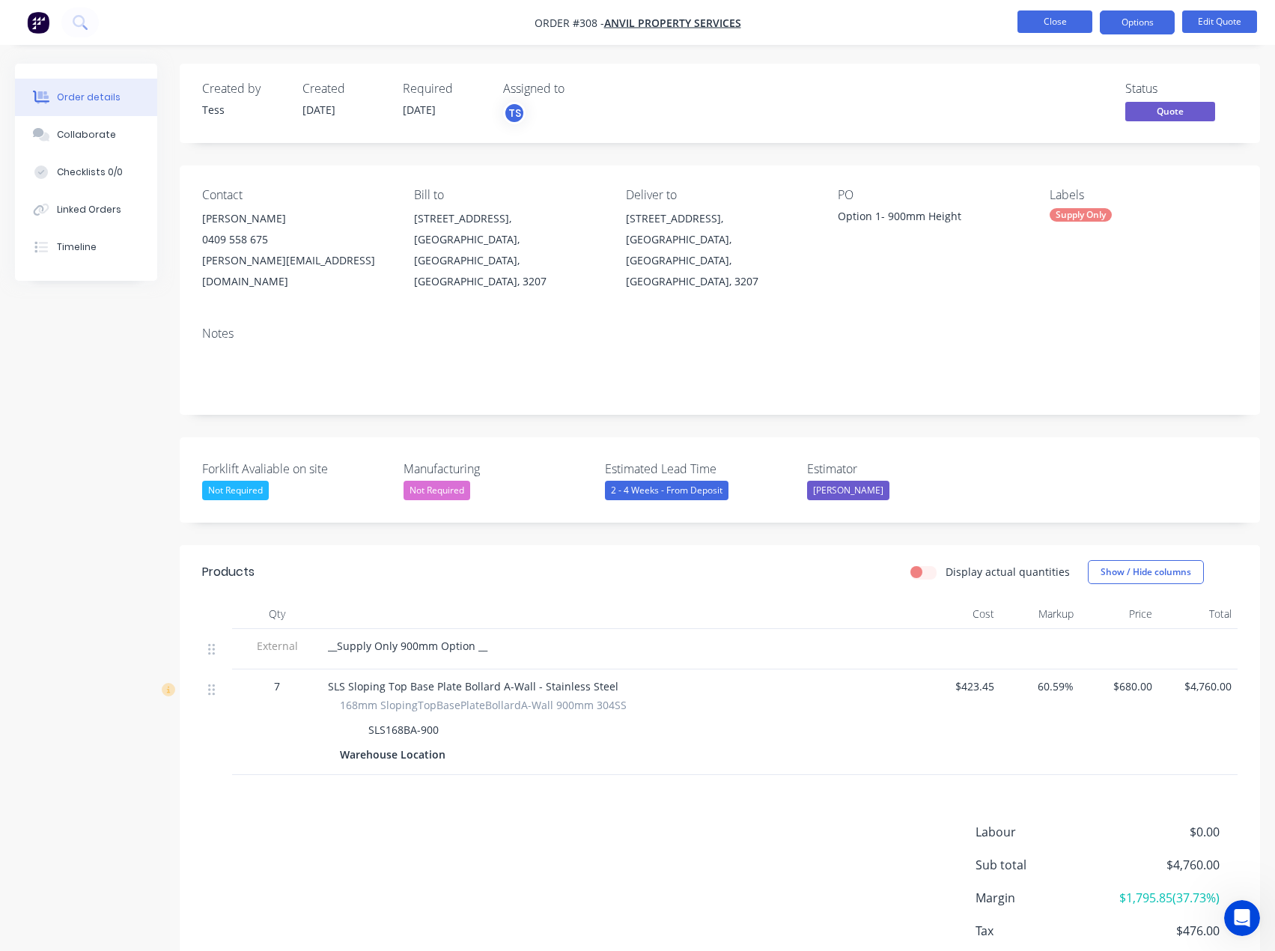
click at [1072, 25] on button "Close" at bounding box center [1055, 21] width 75 height 22
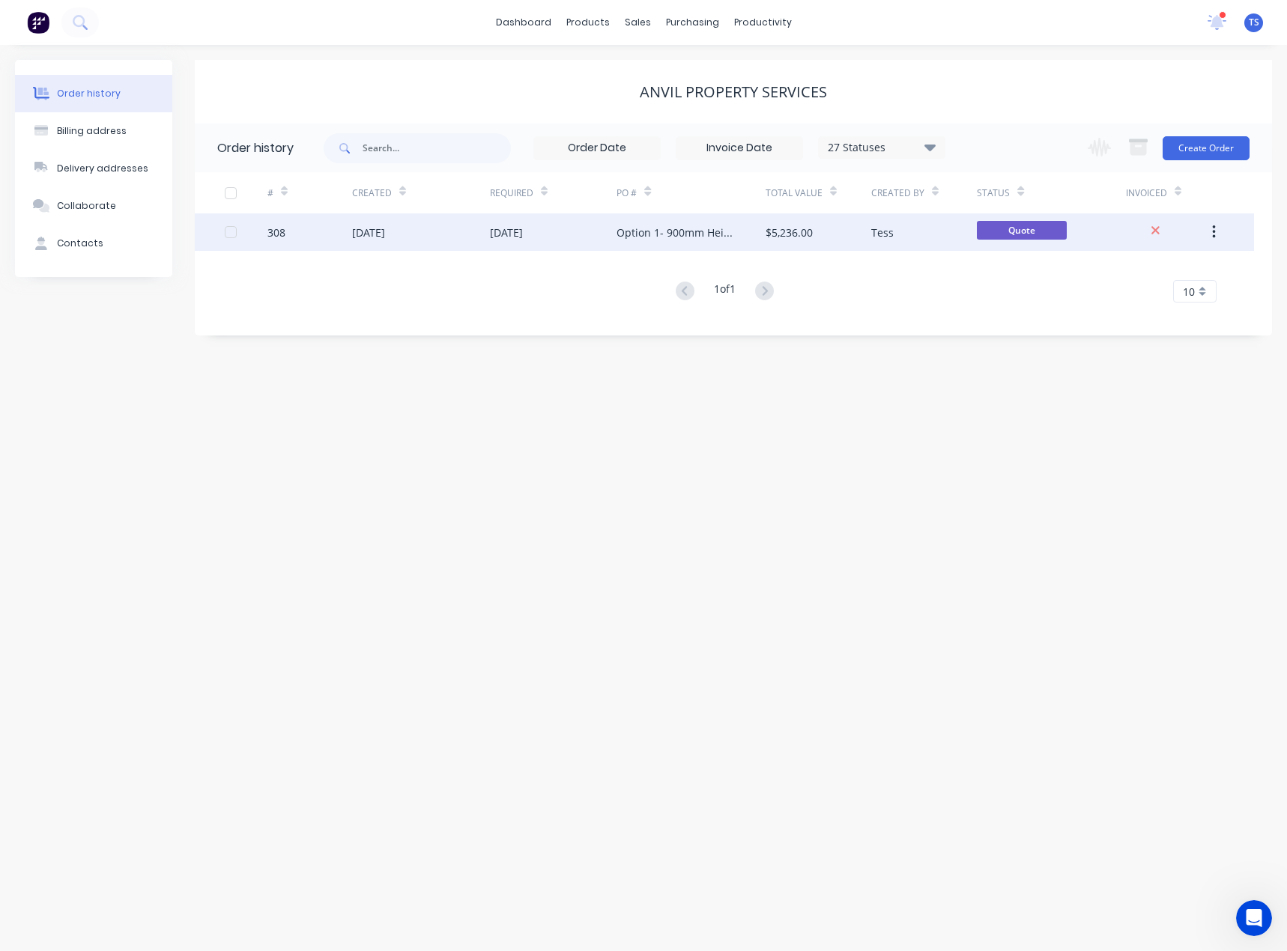
click at [666, 231] on div "Option 1- 900mm Height" at bounding box center [675, 233] width 118 height 16
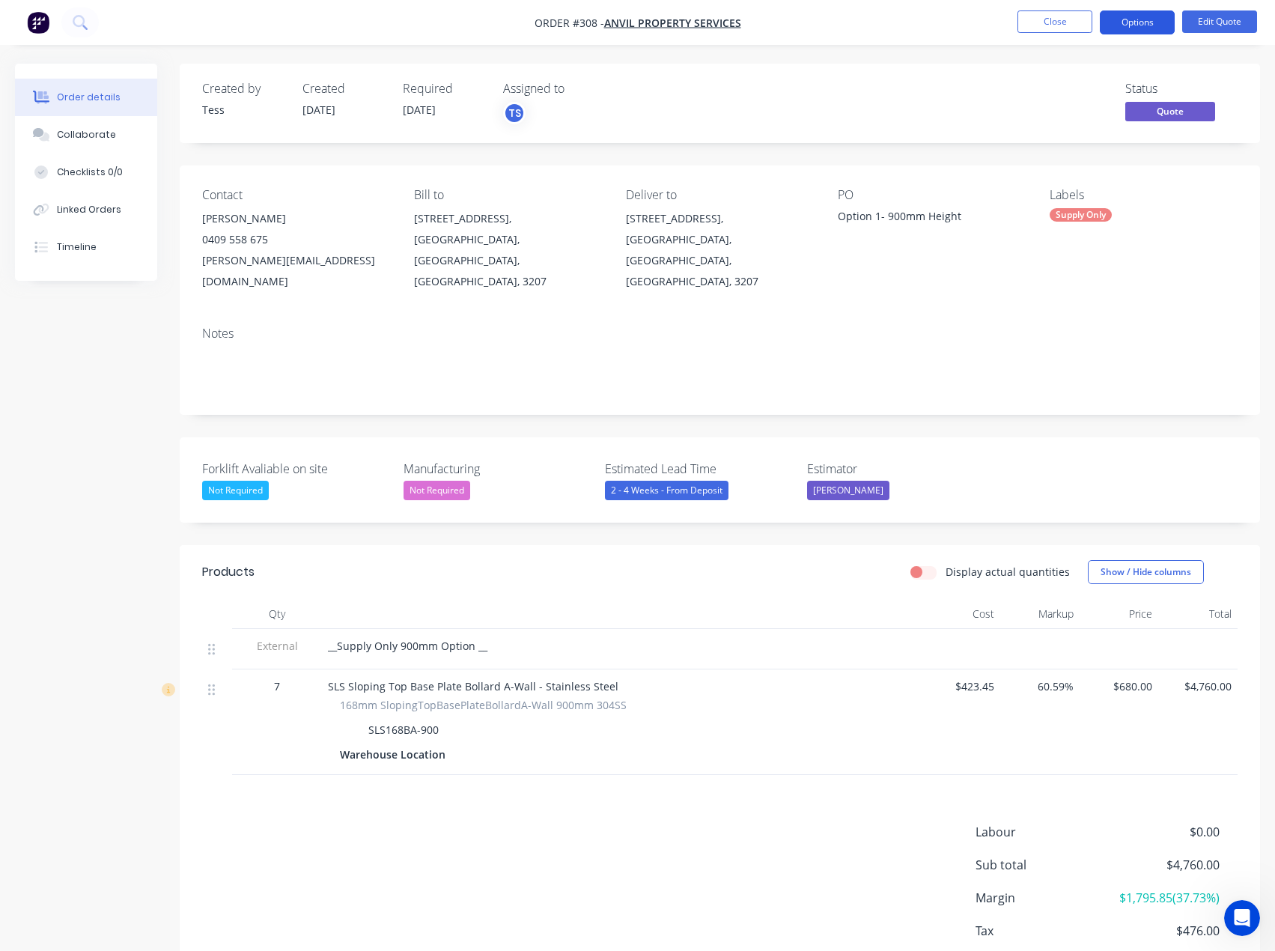
click at [1149, 19] on button "Options" at bounding box center [1137, 22] width 75 height 24
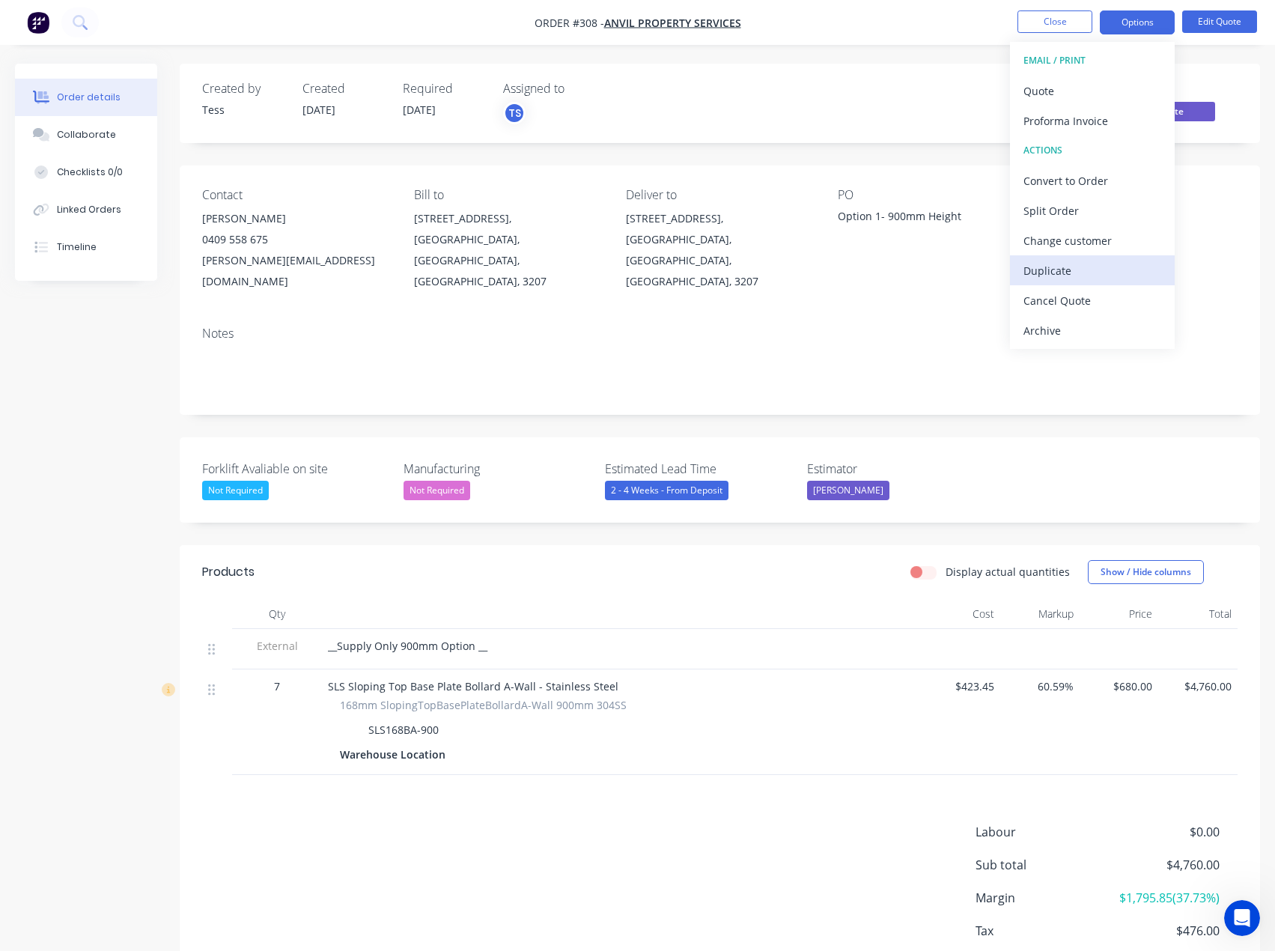
click at [1090, 265] on div "Duplicate" at bounding box center [1093, 271] width 138 height 22
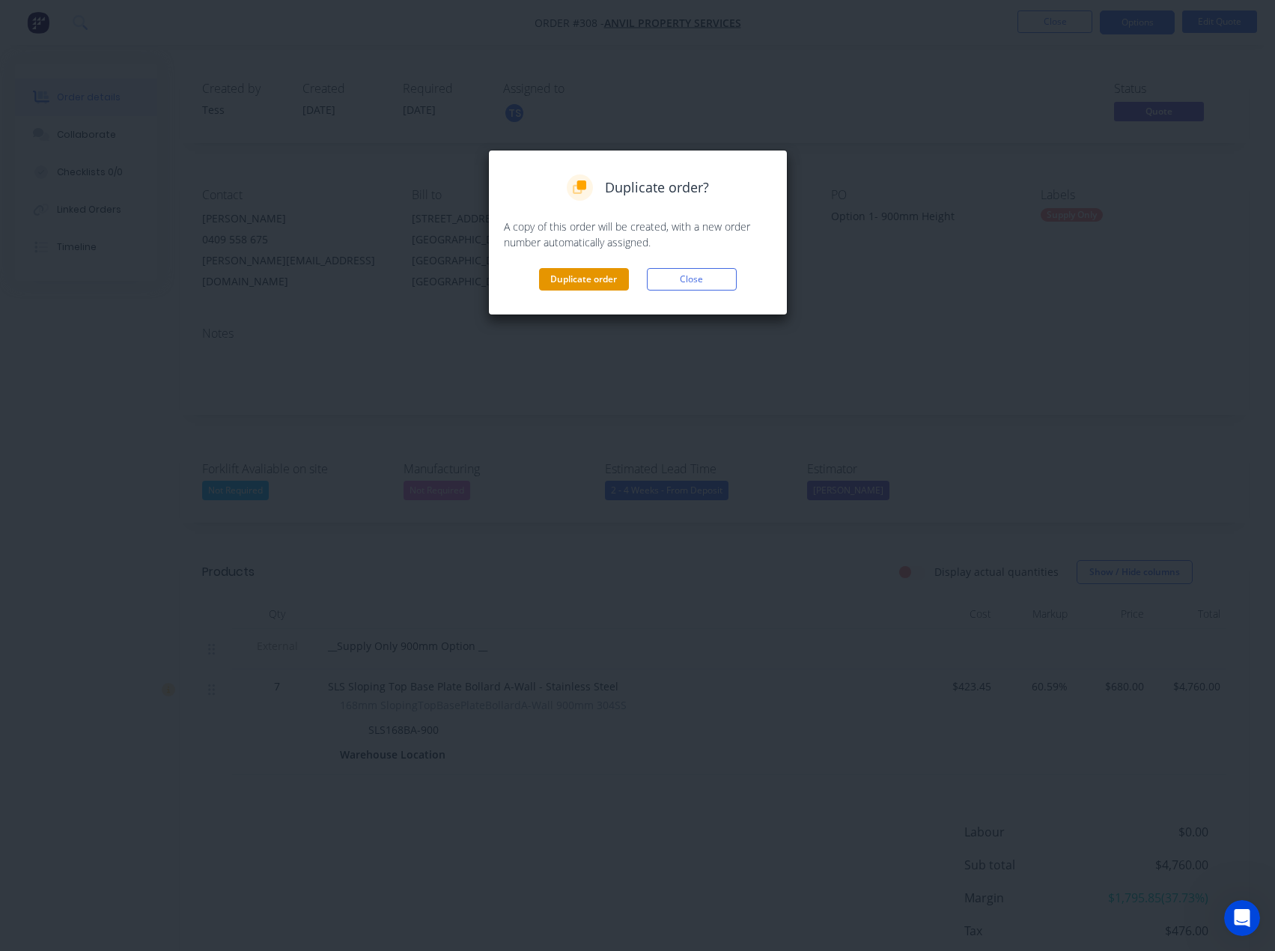
click at [577, 285] on button "Duplicate order" at bounding box center [584, 279] width 90 height 22
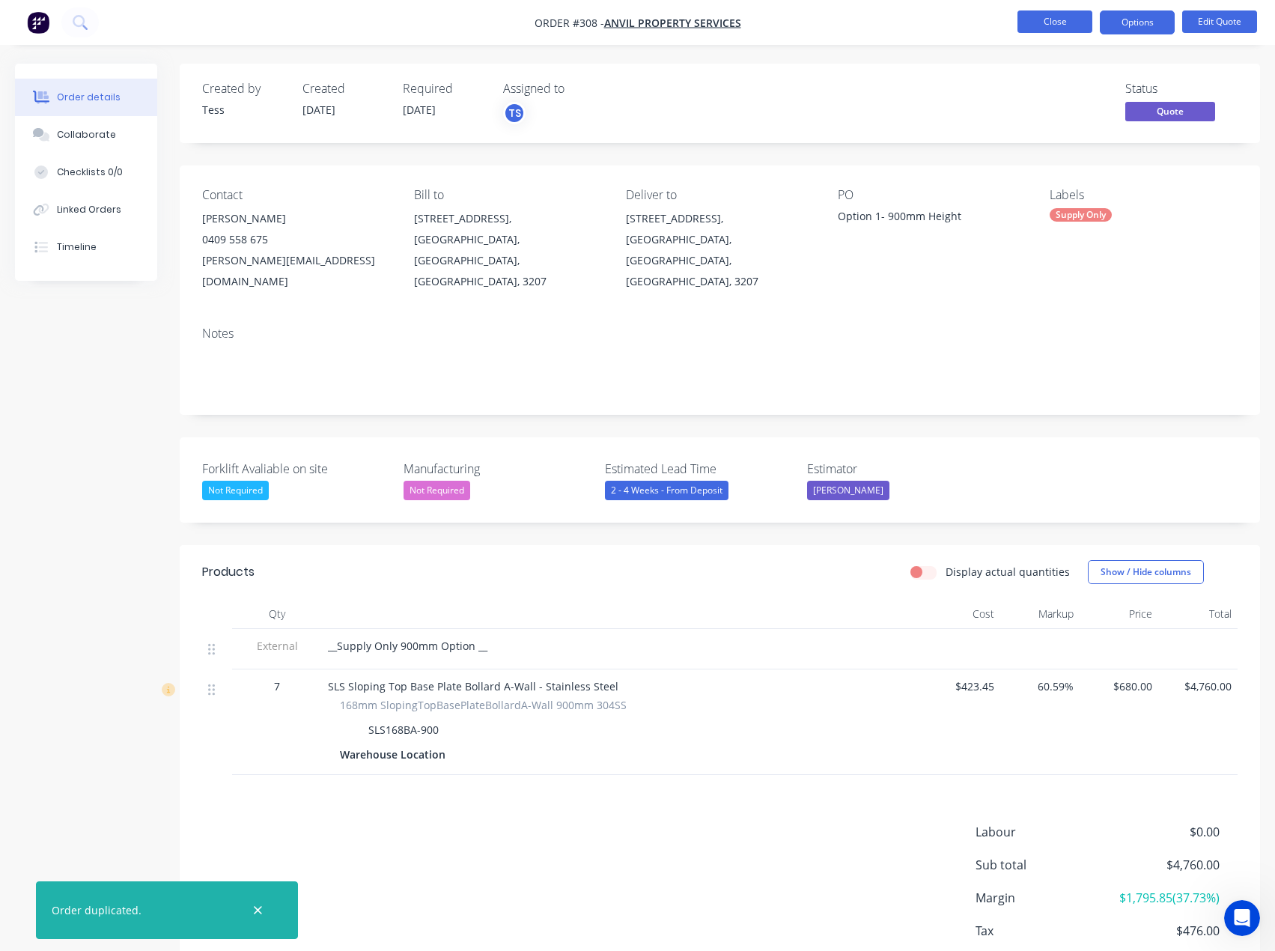
click at [1058, 23] on button "Close" at bounding box center [1055, 21] width 75 height 22
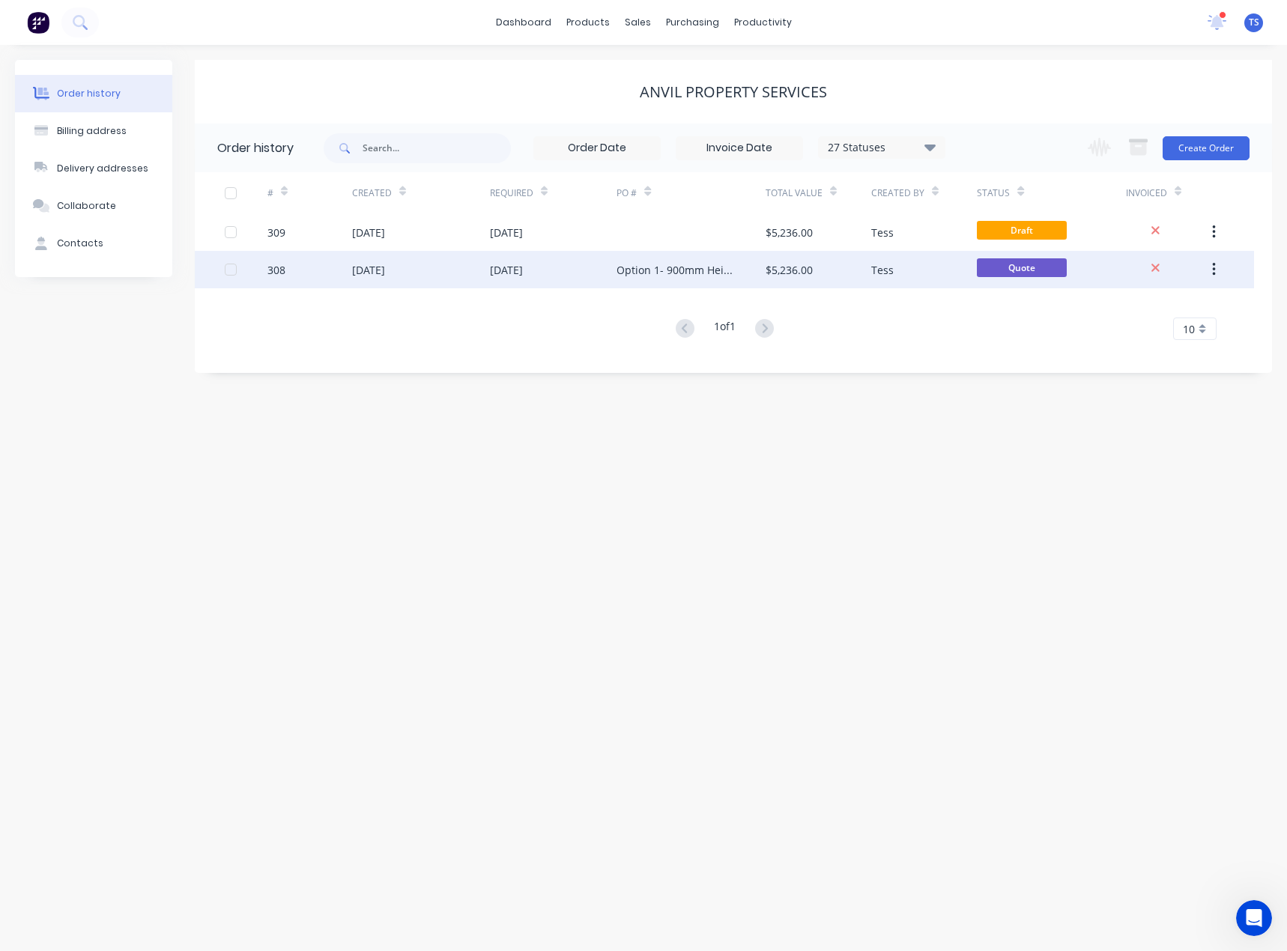
click at [653, 267] on div "Option 1- 900mm Height" at bounding box center [675, 270] width 118 height 16
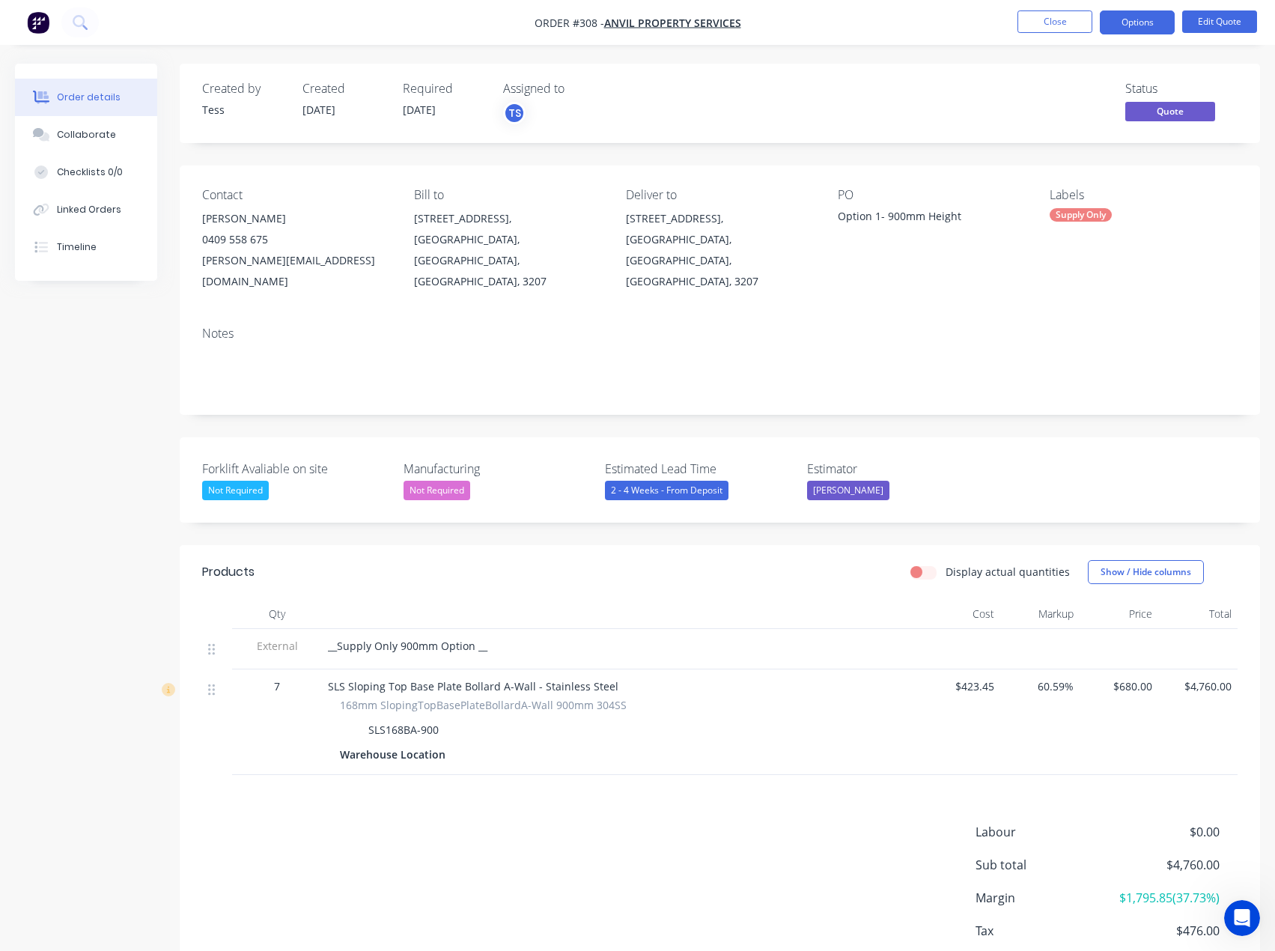
click at [839, 218] on div "Option 1- 900mm Height" at bounding box center [931, 218] width 187 height 21
drag, startPoint x: 839, startPoint y: 218, endPoint x: 956, endPoint y: 217, distance: 117.6
click at [956, 217] on div "Option 1- 900mm Height" at bounding box center [931, 218] width 187 height 21
drag, startPoint x: 967, startPoint y: 216, endPoint x: 841, endPoint y: 216, distance: 126.6
click at [838, 220] on div "Option 1- 900mm Height" at bounding box center [931, 218] width 187 height 21
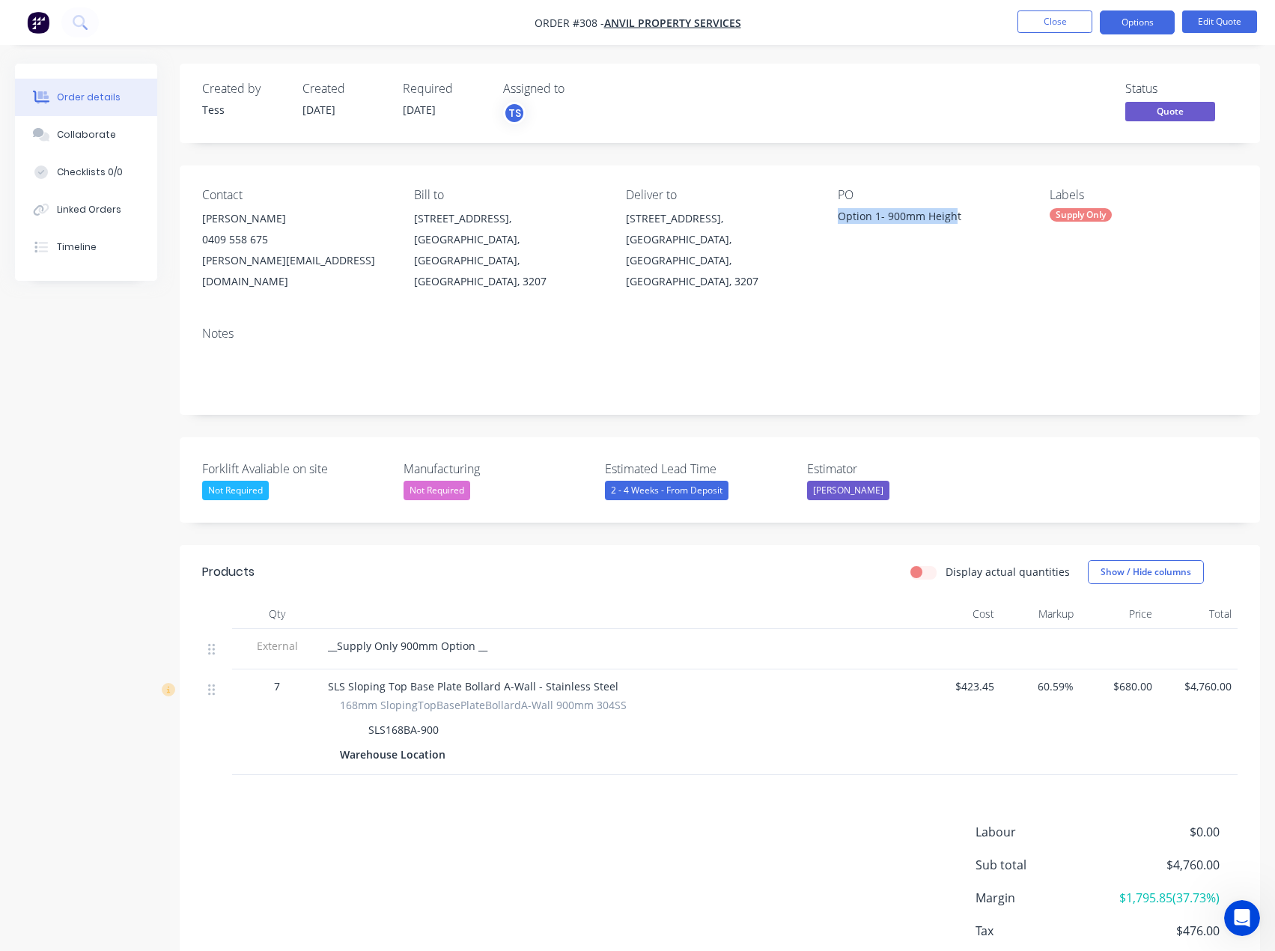
copy div "Option 1- 900mm Height"
click at [1062, 16] on button "Close" at bounding box center [1055, 21] width 75 height 22
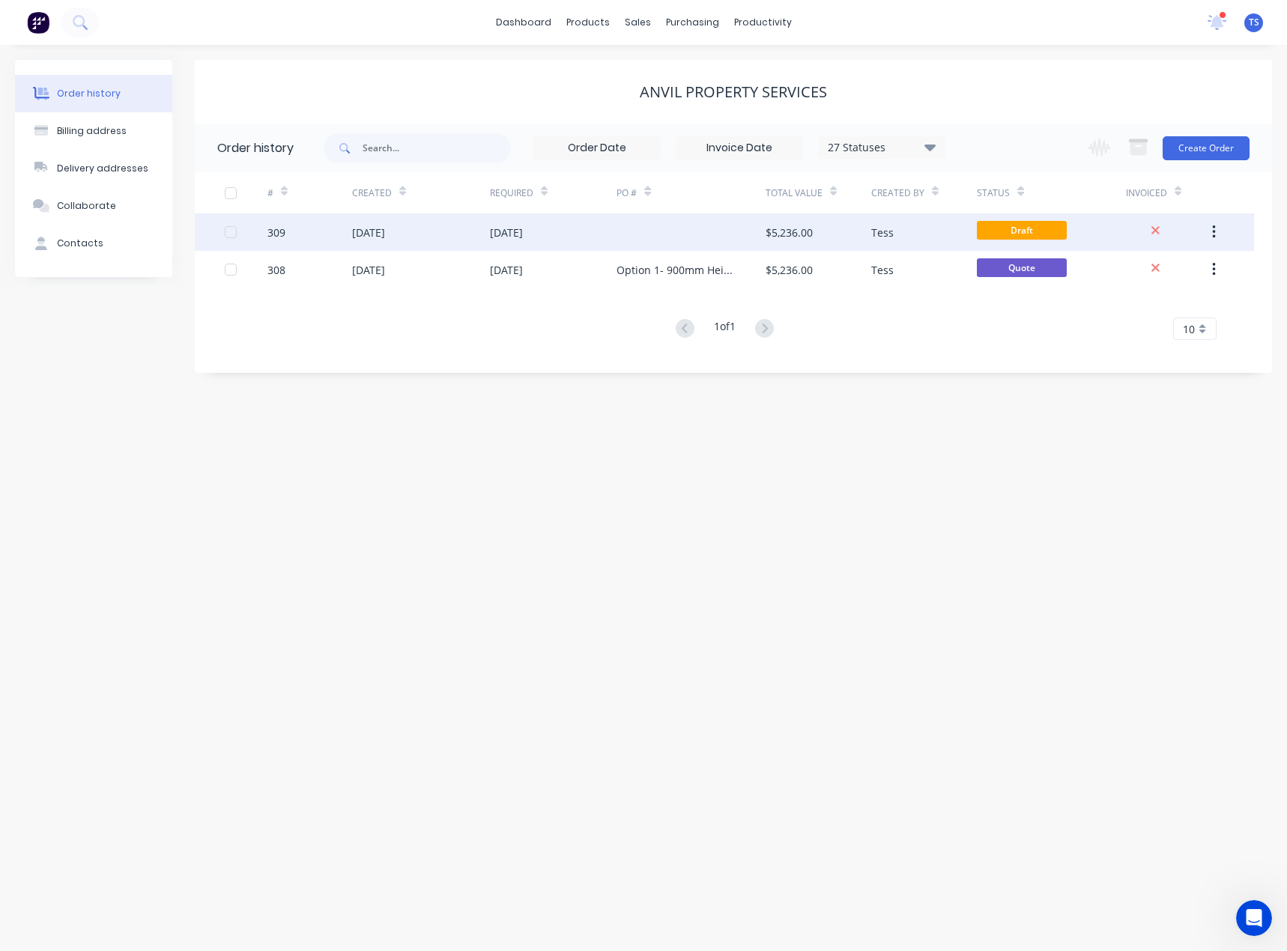
click at [505, 231] on div "[DATE]" at bounding box center [506, 233] width 33 height 16
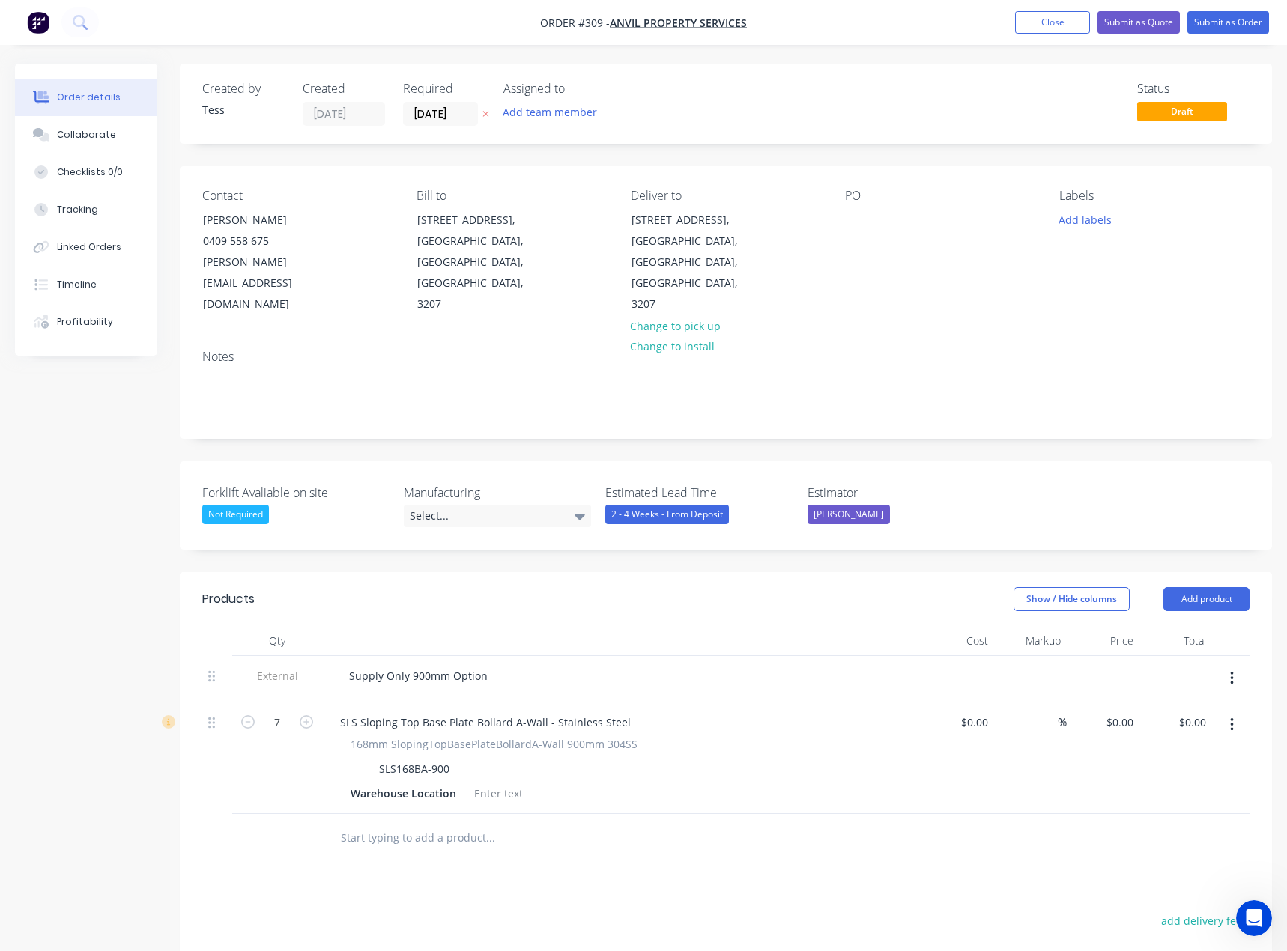
type input "$423.45"
type input "60.59"
type input "$680.00"
type input "$4,760.00"
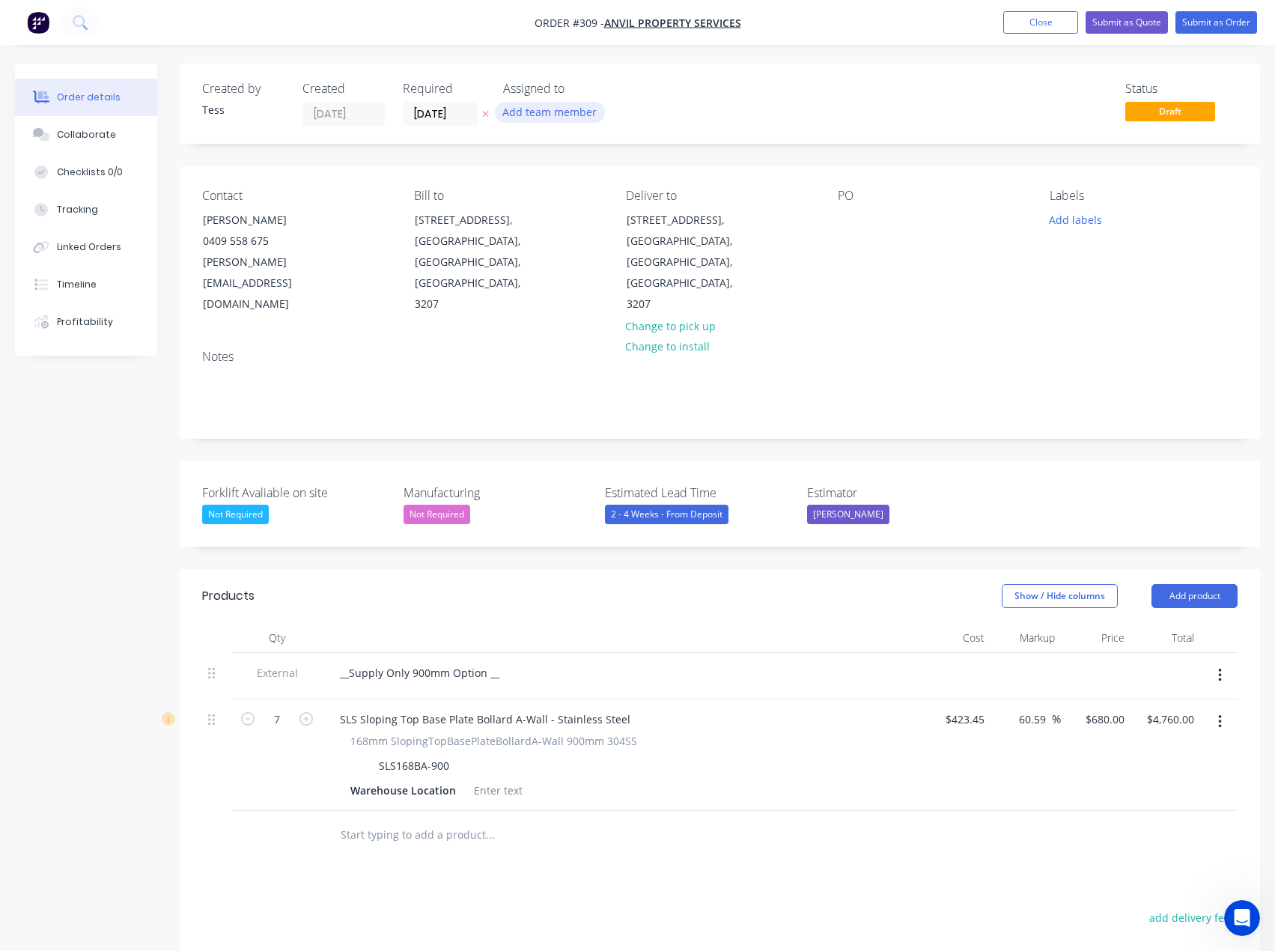
click at [526, 105] on button "Add team member" at bounding box center [550, 112] width 110 height 20
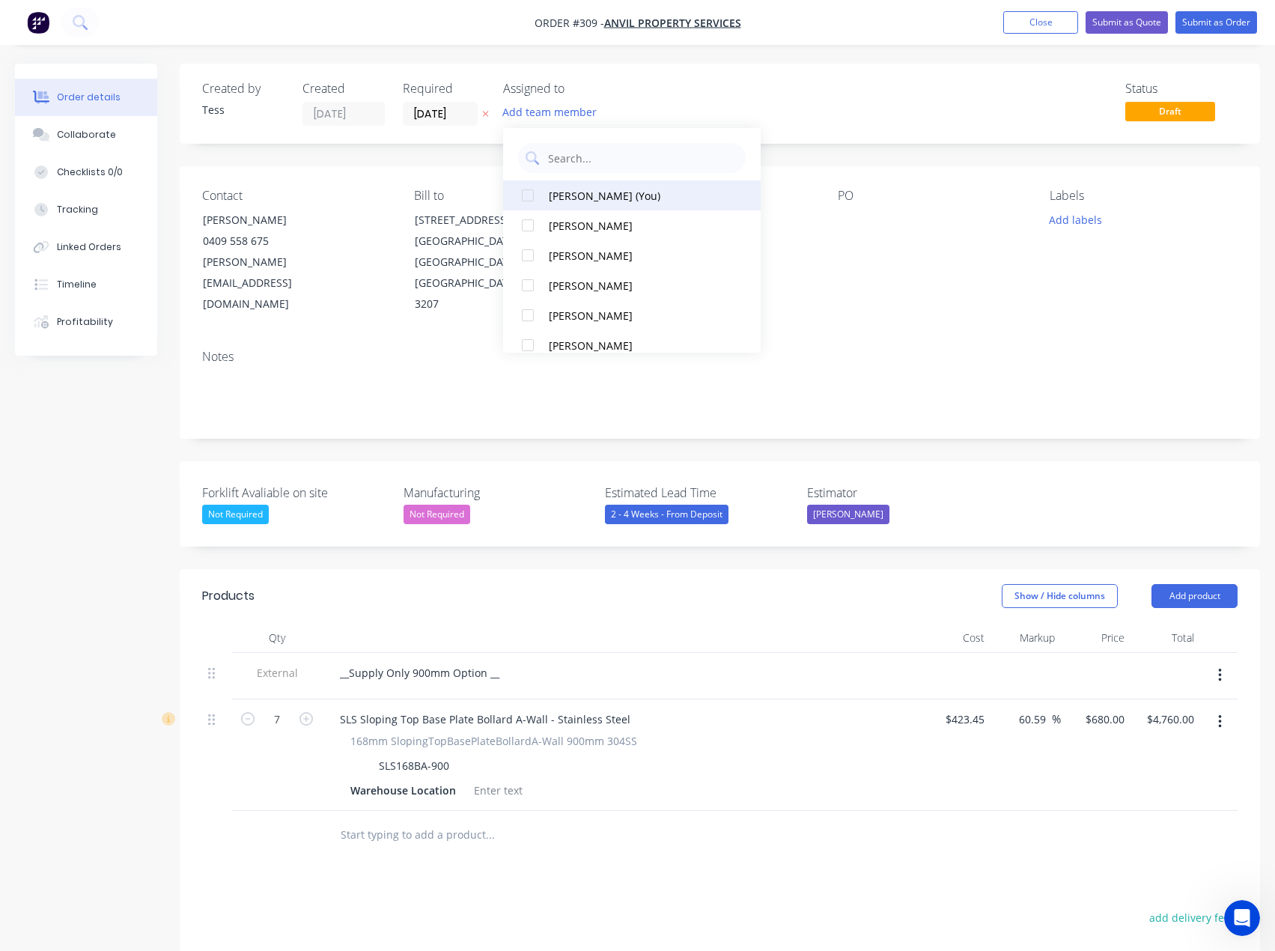
click at [555, 193] on div "[PERSON_NAME] (You)" at bounding box center [637, 196] width 176 height 16
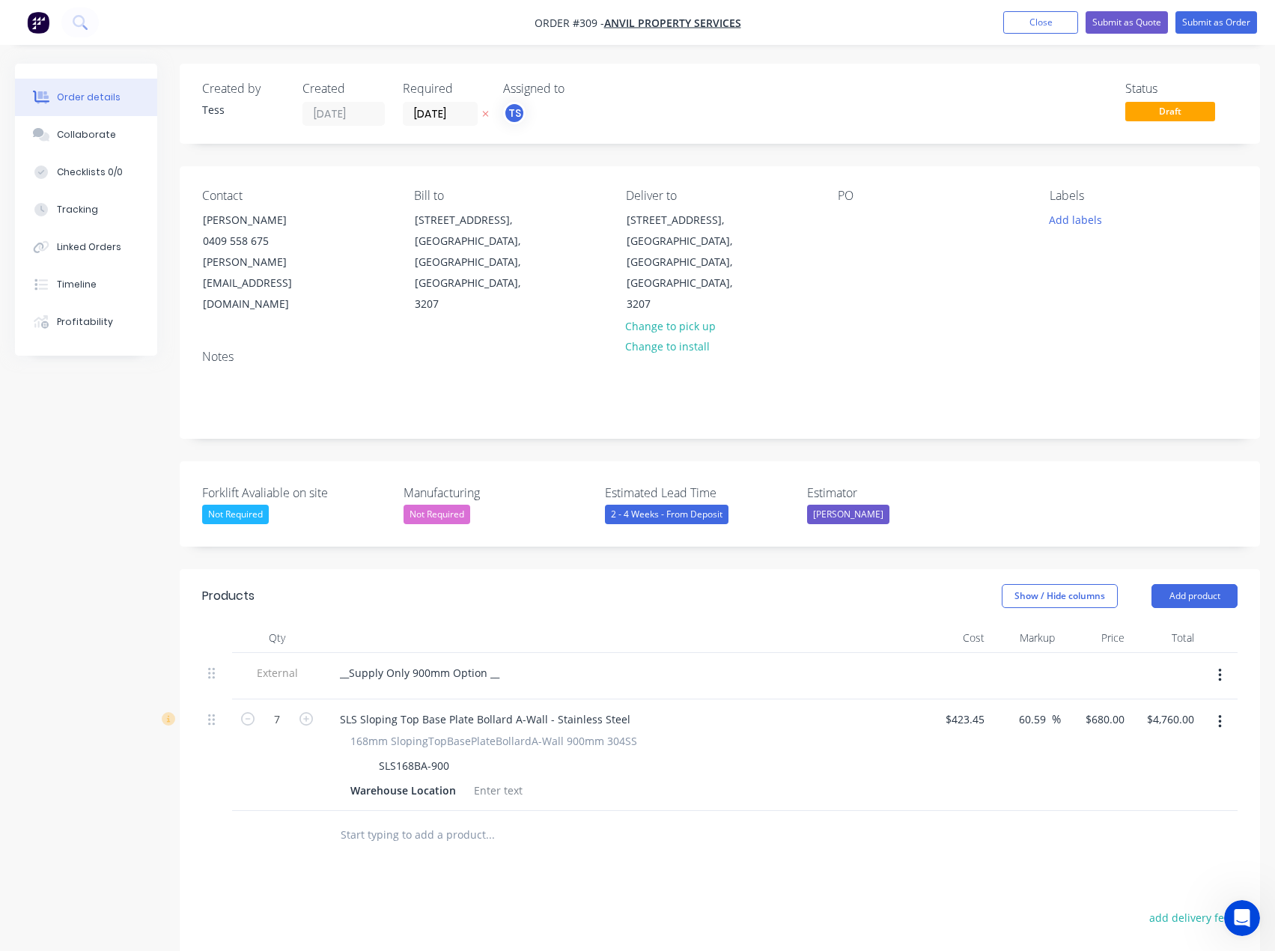
click at [644, 101] on div "Assigned to TS" at bounding box center [578, 104] width 150 height 44
click at [1111, 20] on button "Submit as Quote" at bounding box center [1127, 22] width 82 height 22
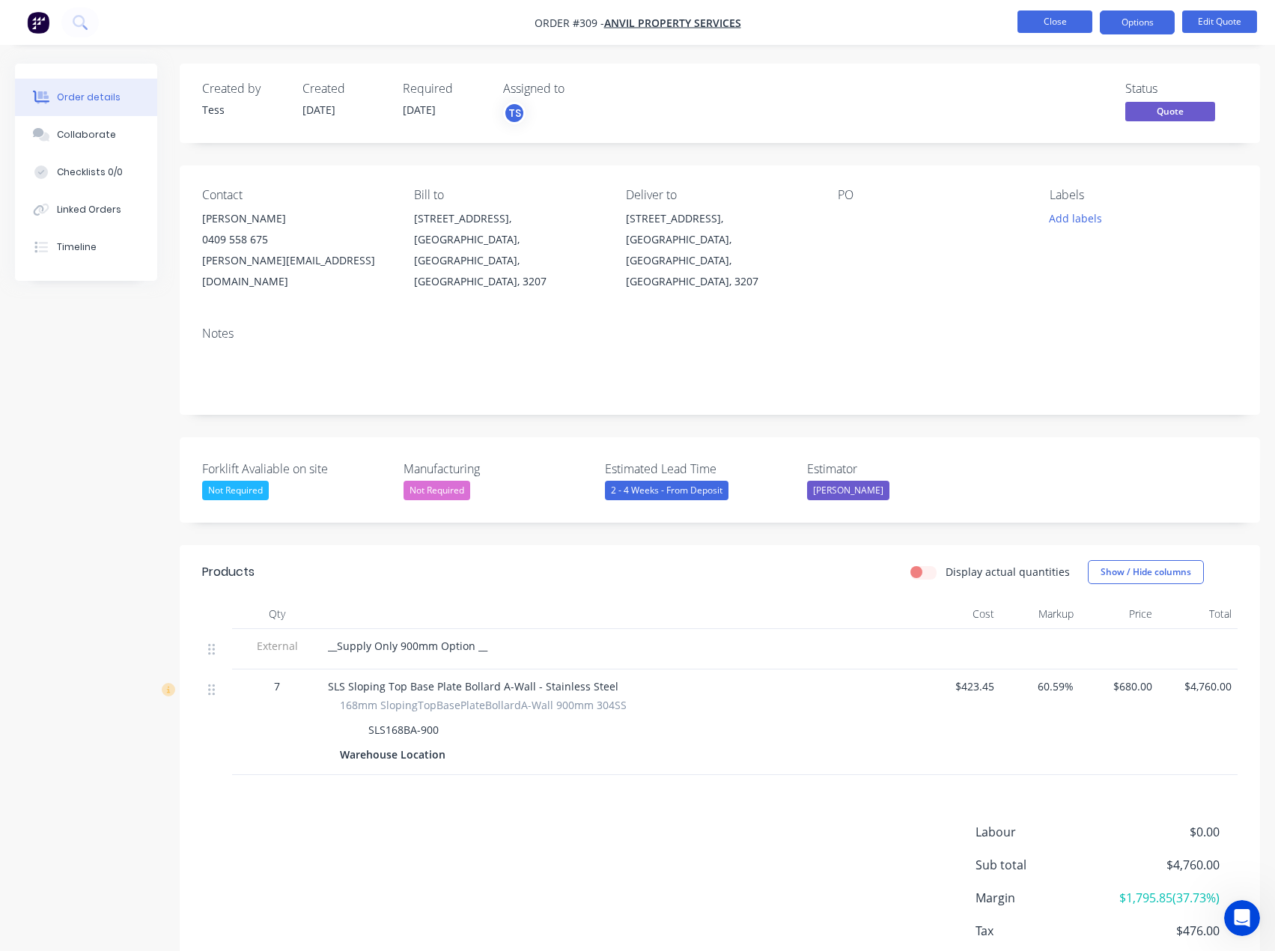
click at [1075, 20] on button "Close" at bounding box center [1055, 21] width 75 height 22
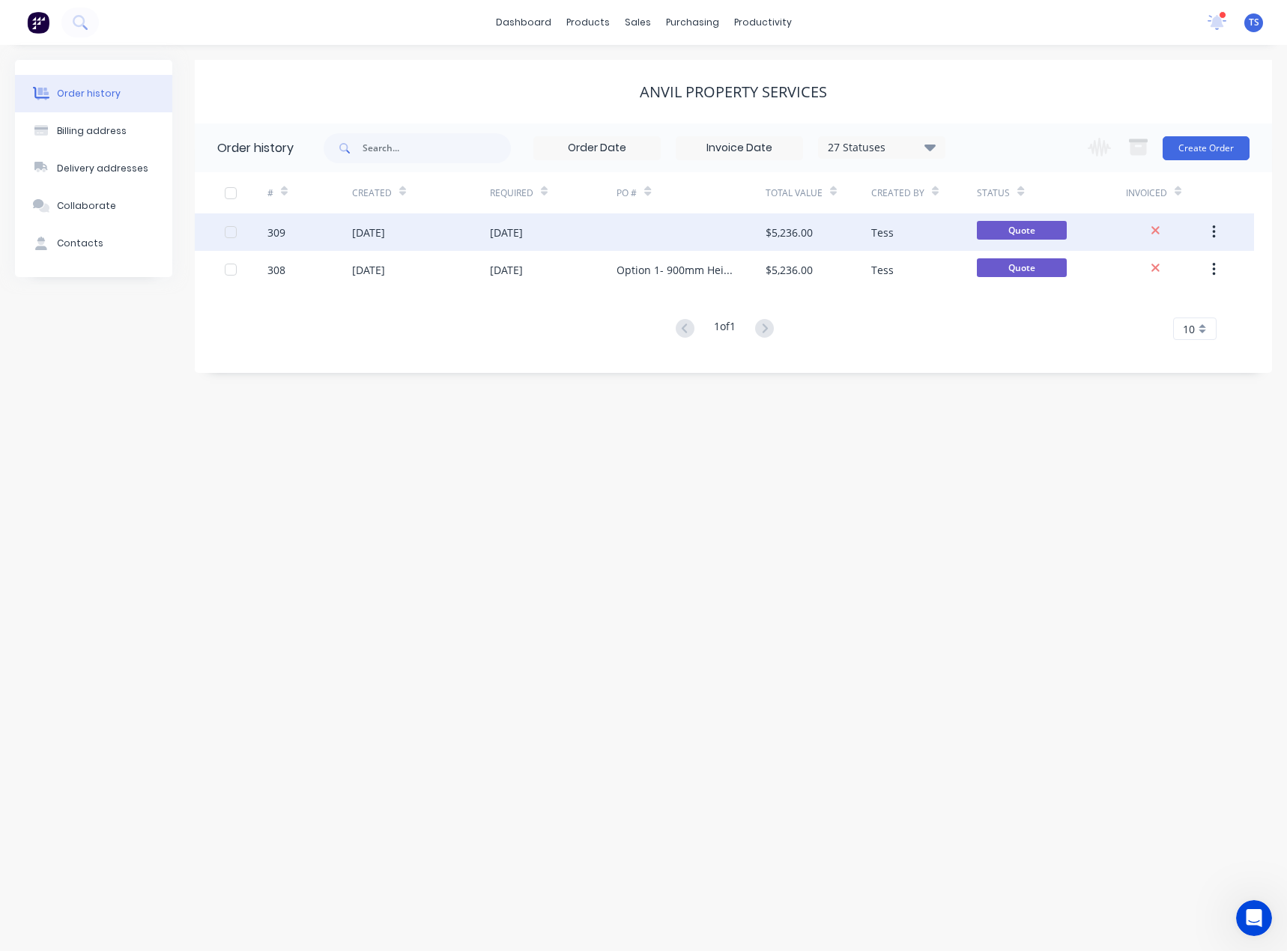
click at [652, 234] on div at bounding box center [690, 231] width 148 height 37
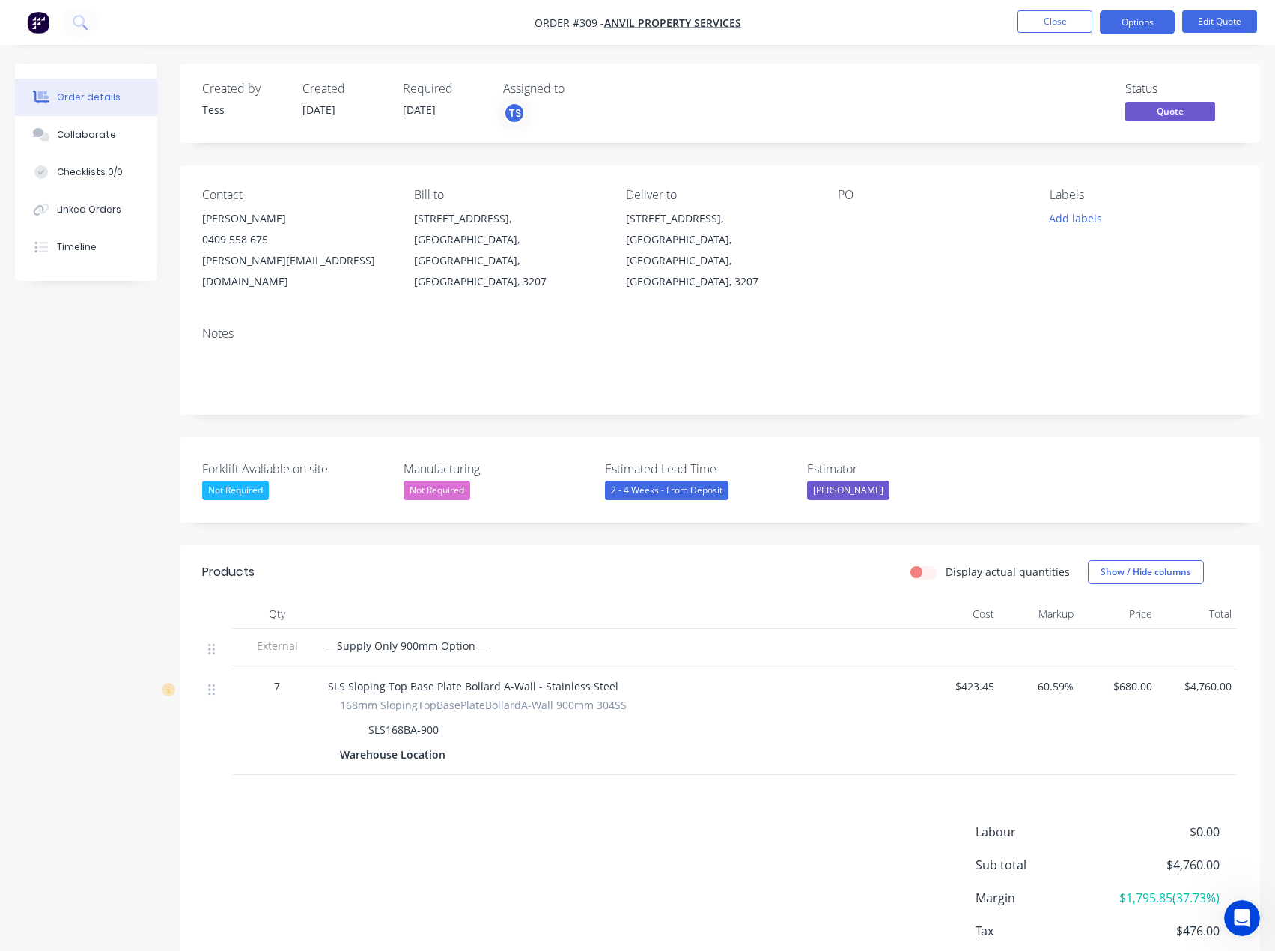
click at [869, 218] on div at bounding box center [931, 218] width 187 height 21
click at [1216, 22] on button "Edit Quote" at bounding box center [1219, 21] width 75 height 22
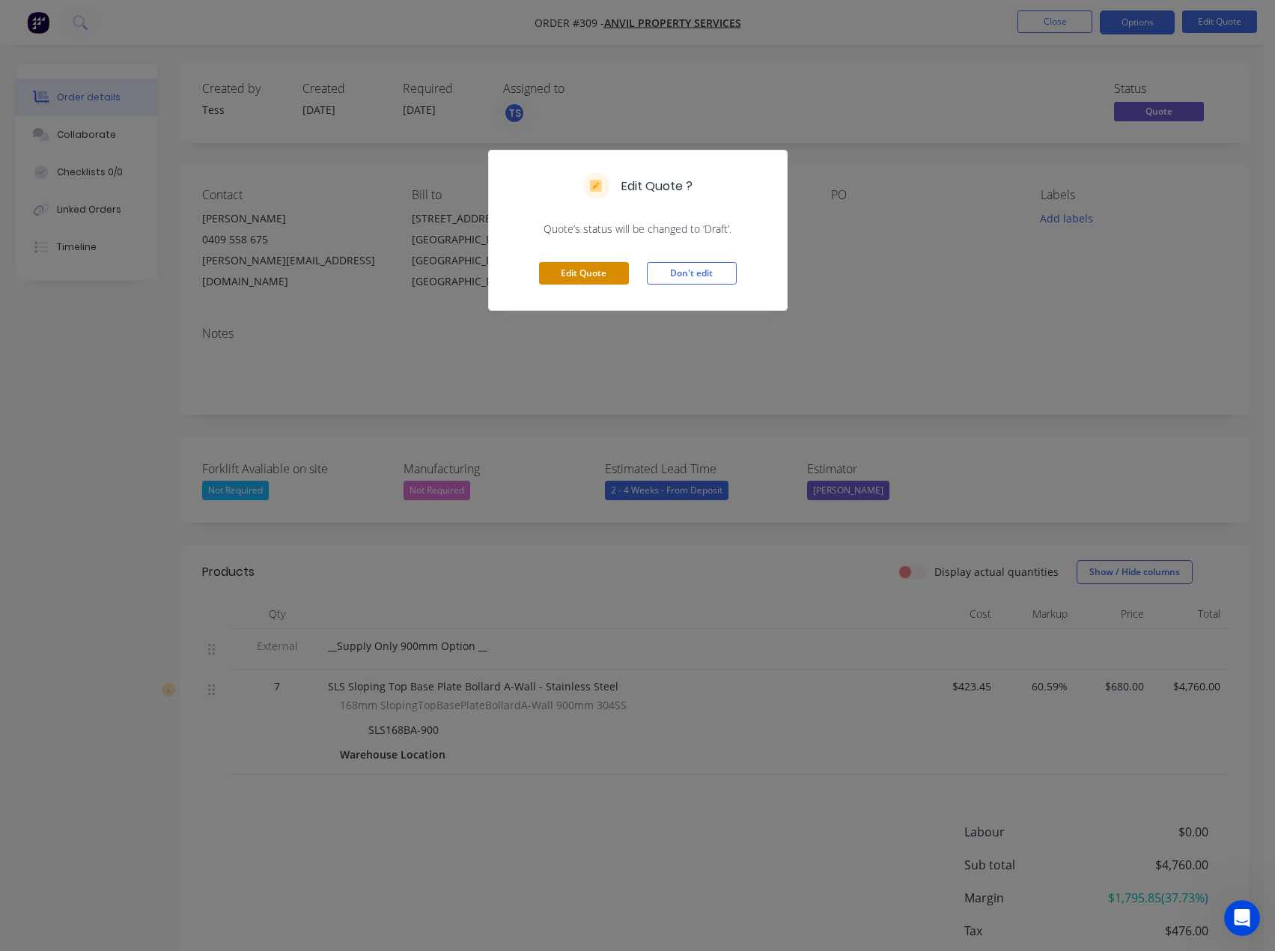
click at [583, 270] on button "Edit Quote" at bounding box center [584, 273] width 90 height 22
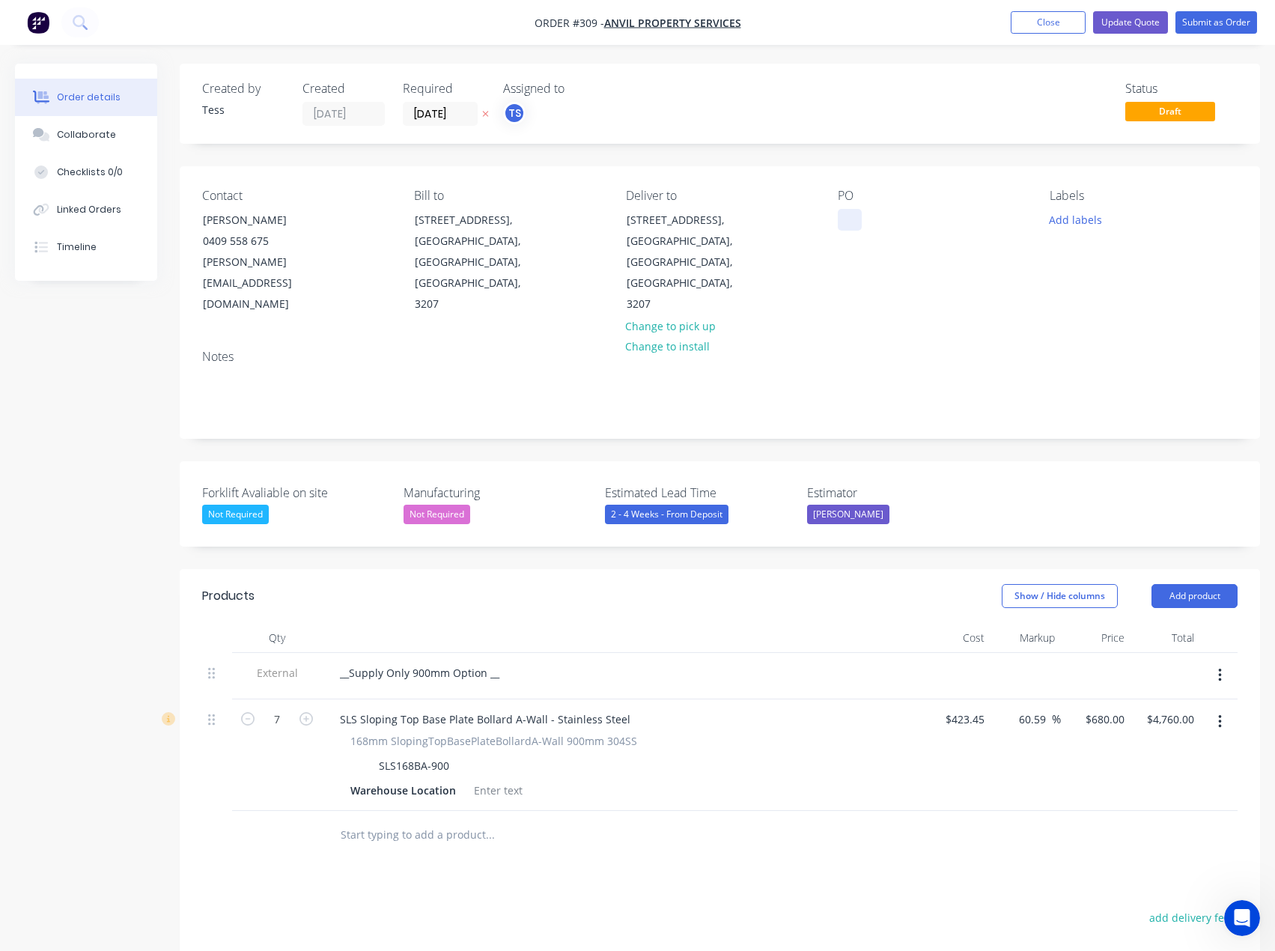
click at [850, 222] on div at bounding box center [850, 220] width 24 height 22
paste div
click at [916, 219] on div "Option 1- 900mm Height" at bounding box center [912, 220] width 148 height 22
click at [881, 293] on div "Contact [PERSON_NAME] [PHONE_NUMBER] [PERSON_NAME][EMAIL_ADDRESS][DOMAIN_NAME] …" at bounding box center [720, 251] width 1081 height 171
click at [1061, 217] on button "Add labels" at bounding box center [1076, 219] width 69 height 20
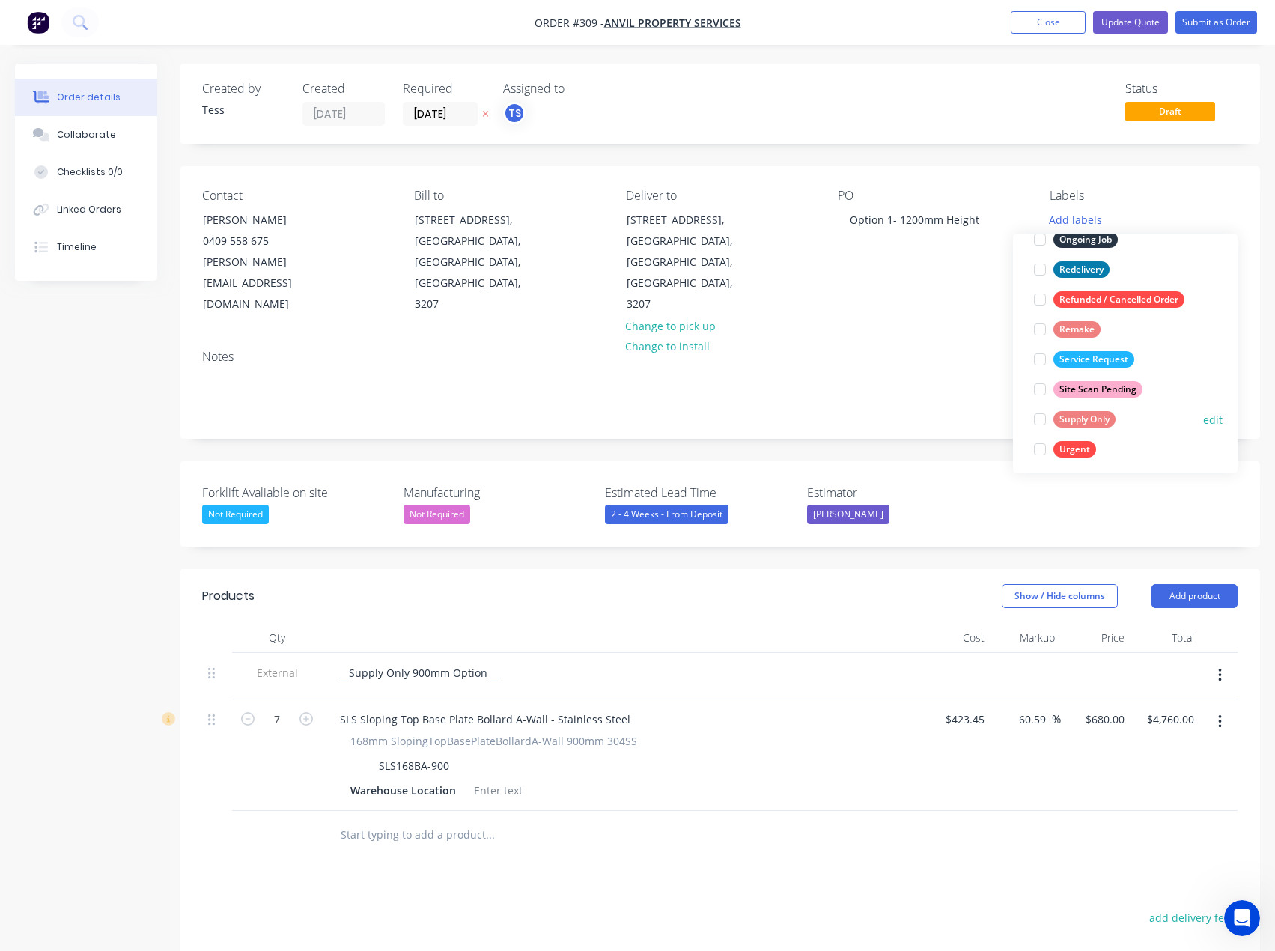
scroll to position [240, 0]
click at [1070, 414] on div "Supply Only" at bounding box center [1085, 413] width 62 height 16
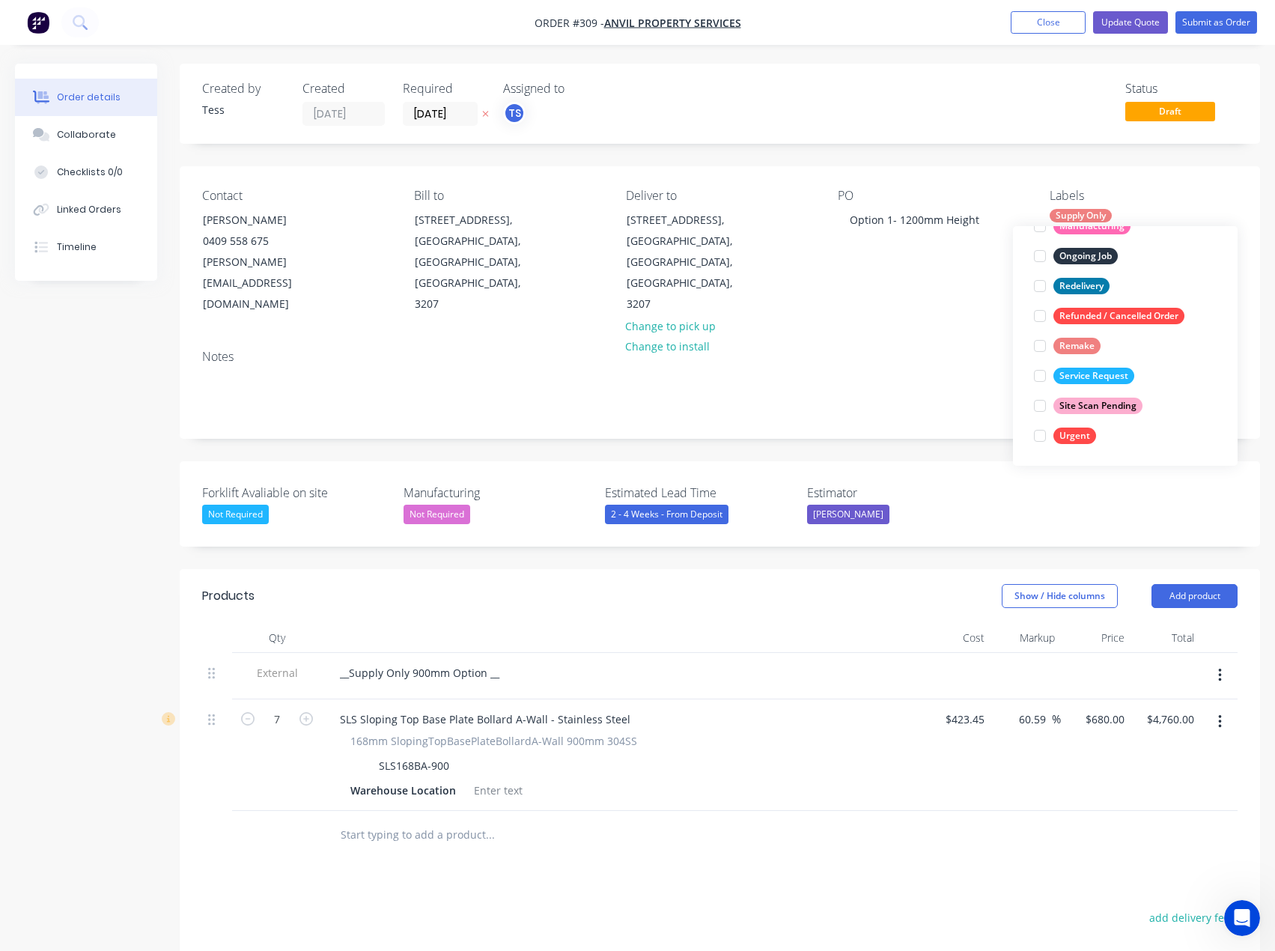
scroll to position [0, 0]
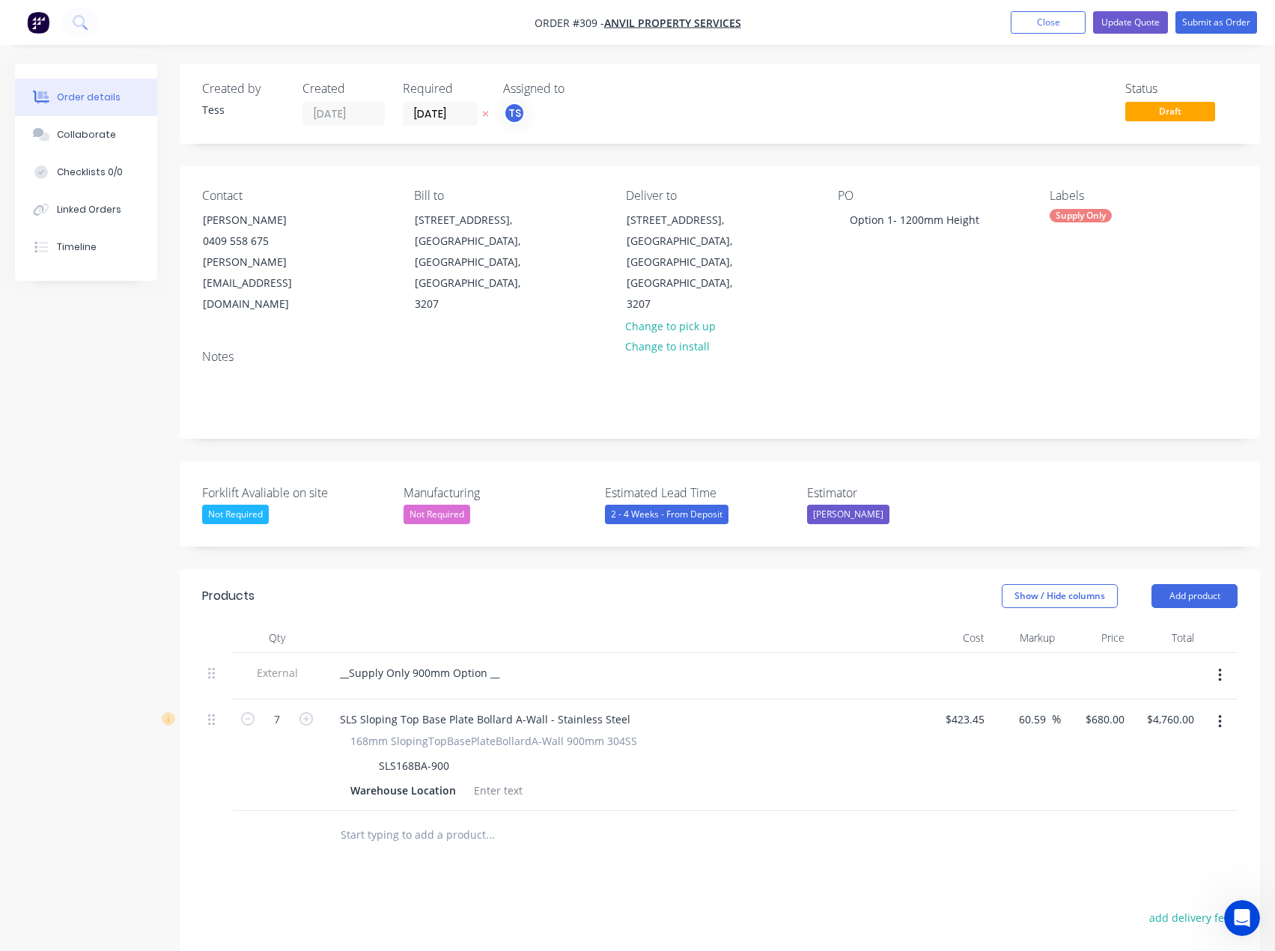
click at [956, 350] on div "Notes" at bounding box center [720, 357] width 1036 height 14
click at [428, 662] on div "__Supply Only 900mm Option __" at bounding box center [419, 673] width 183 height 22
click at [406, 820] on input "text" at bounding box center [490, 835] width 300 height 30
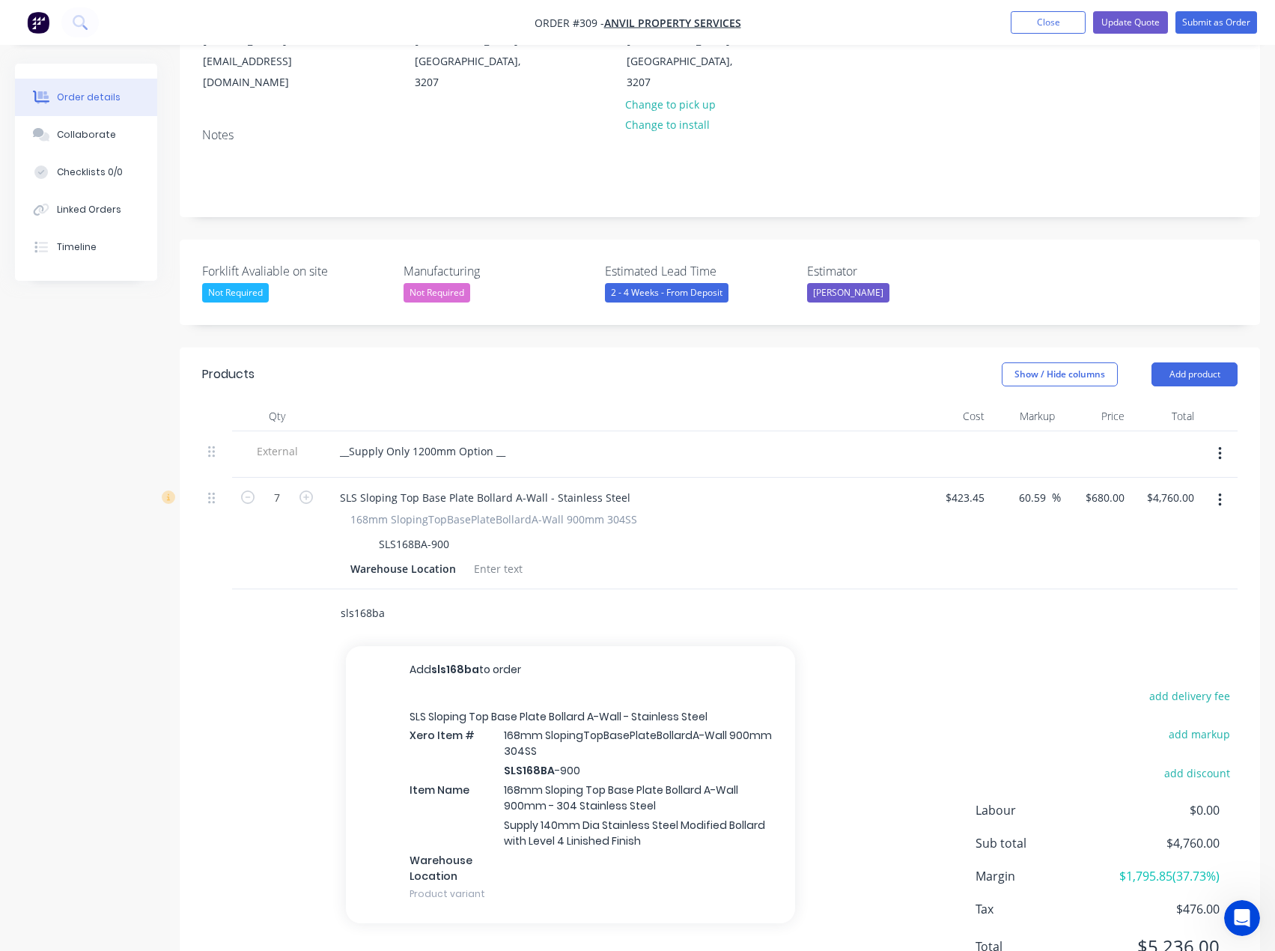
scroll to position [225, 0]
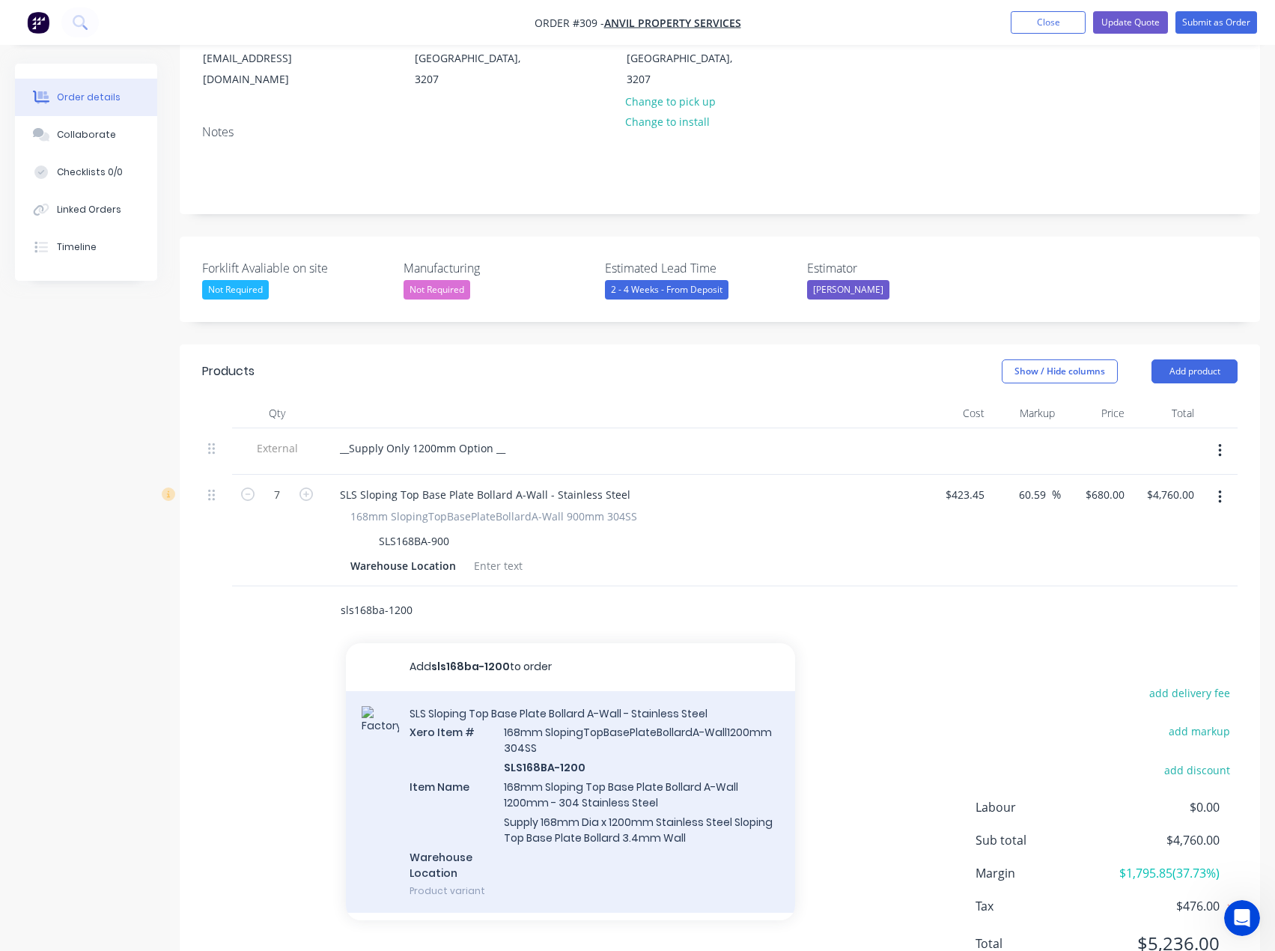
type input "sls168ba-1200"
click at [555, 713] on div "SLS Sloping Top Base Plate Bollard A-Wall - Stainless Steel Xero Item # 168mm S…" at bounding box center [570, 802] width 449 height 222
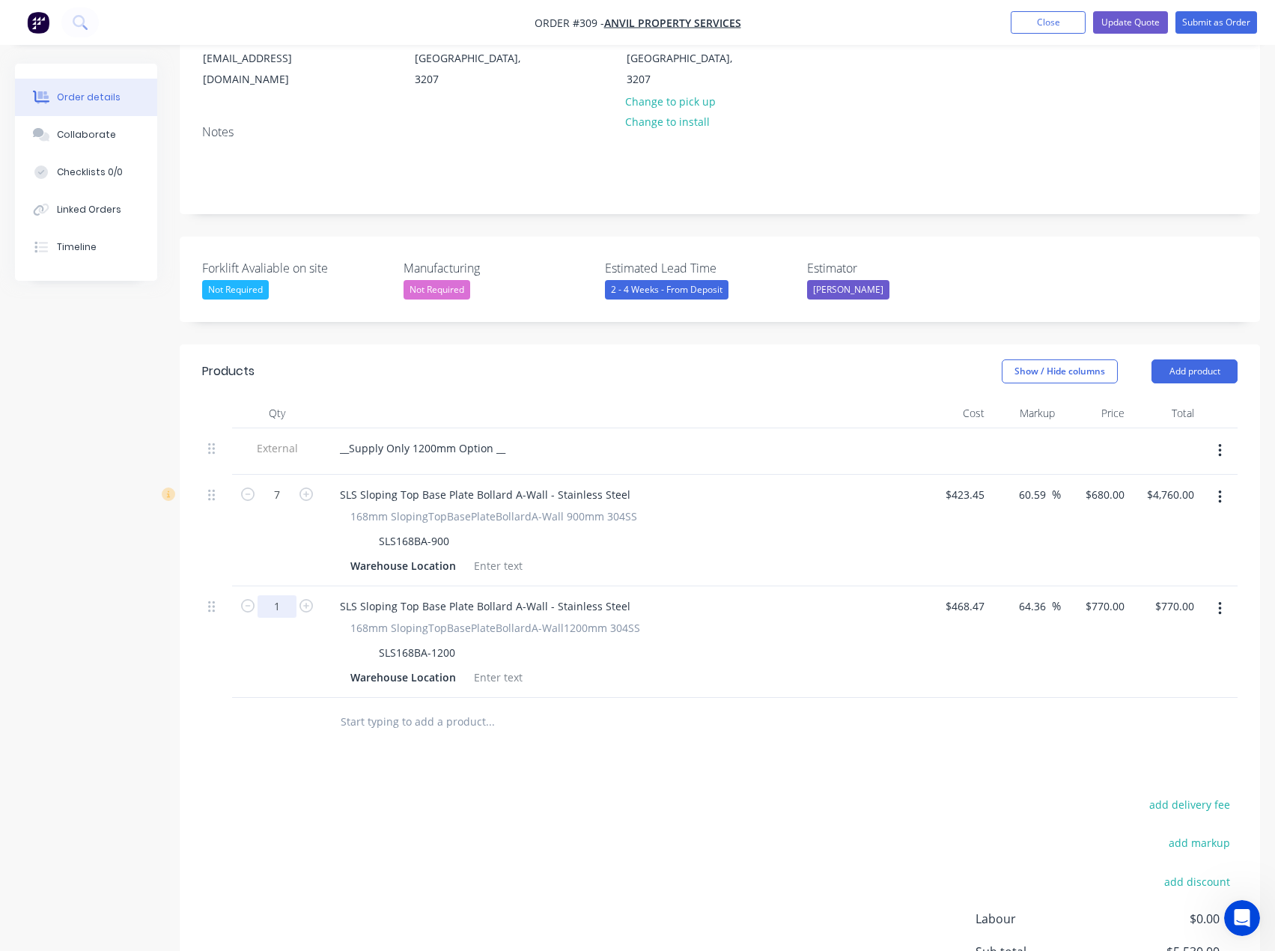
click at [283, 506] on input "1" at bounding box center [277, 495] width 39 height 22
type input "7"
type input "$5,390.00"
click at [1115, 595] on input "770" at bounding box center [1117, 606] width 25 height 22
type input "740"
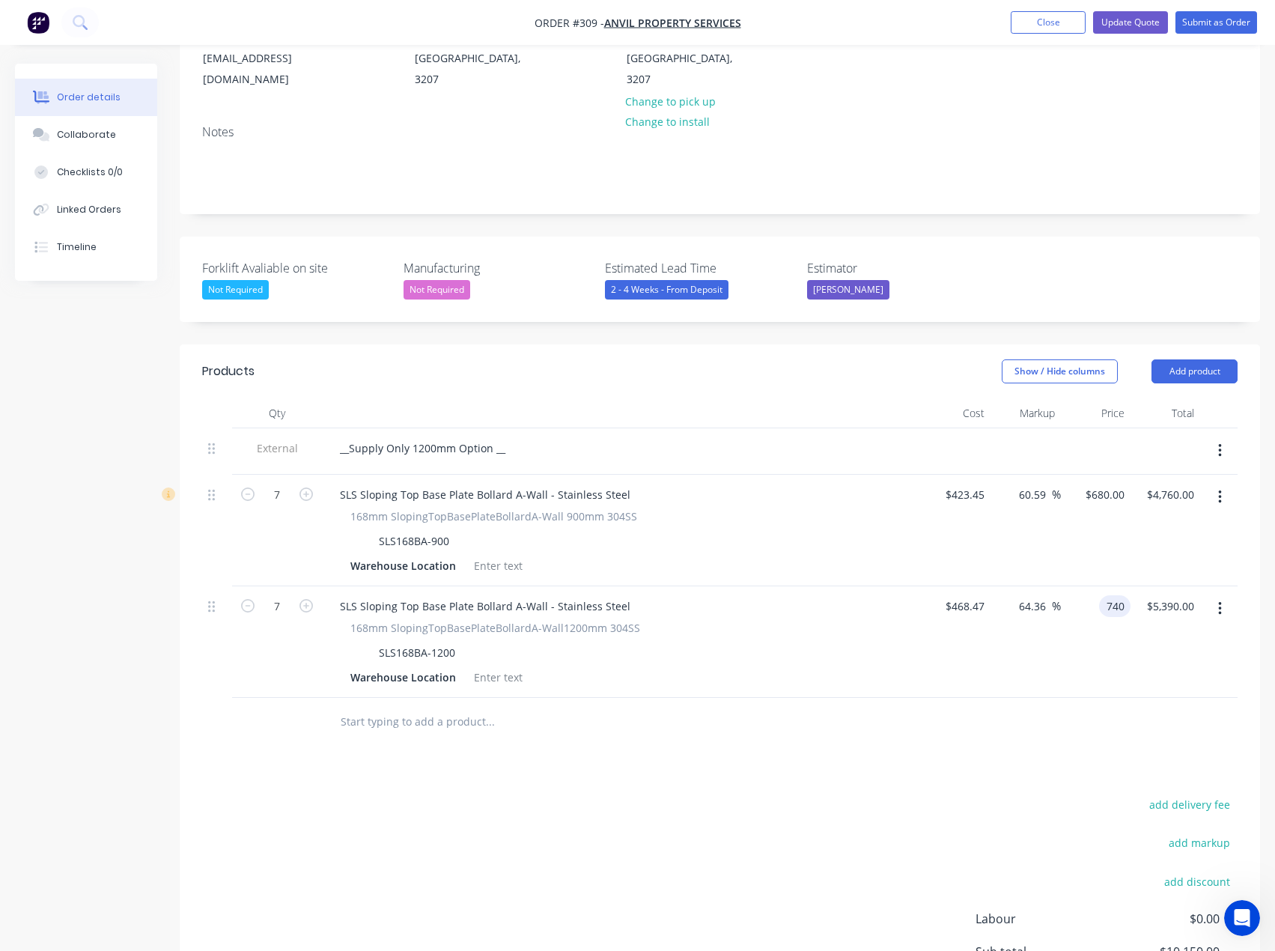
type input "57.96"
type input "$740.00"
type input "$5,180.00"
click at [778, 795] on div "add delivery fee add markup add discount Labour $0.00 Sub total $10,150.00 Marg…" at bounding box center [720, 939] width 1036 height 289
click at [1218, 489] on icon "button" at bounding box center [1220, 497] width 4 height 16
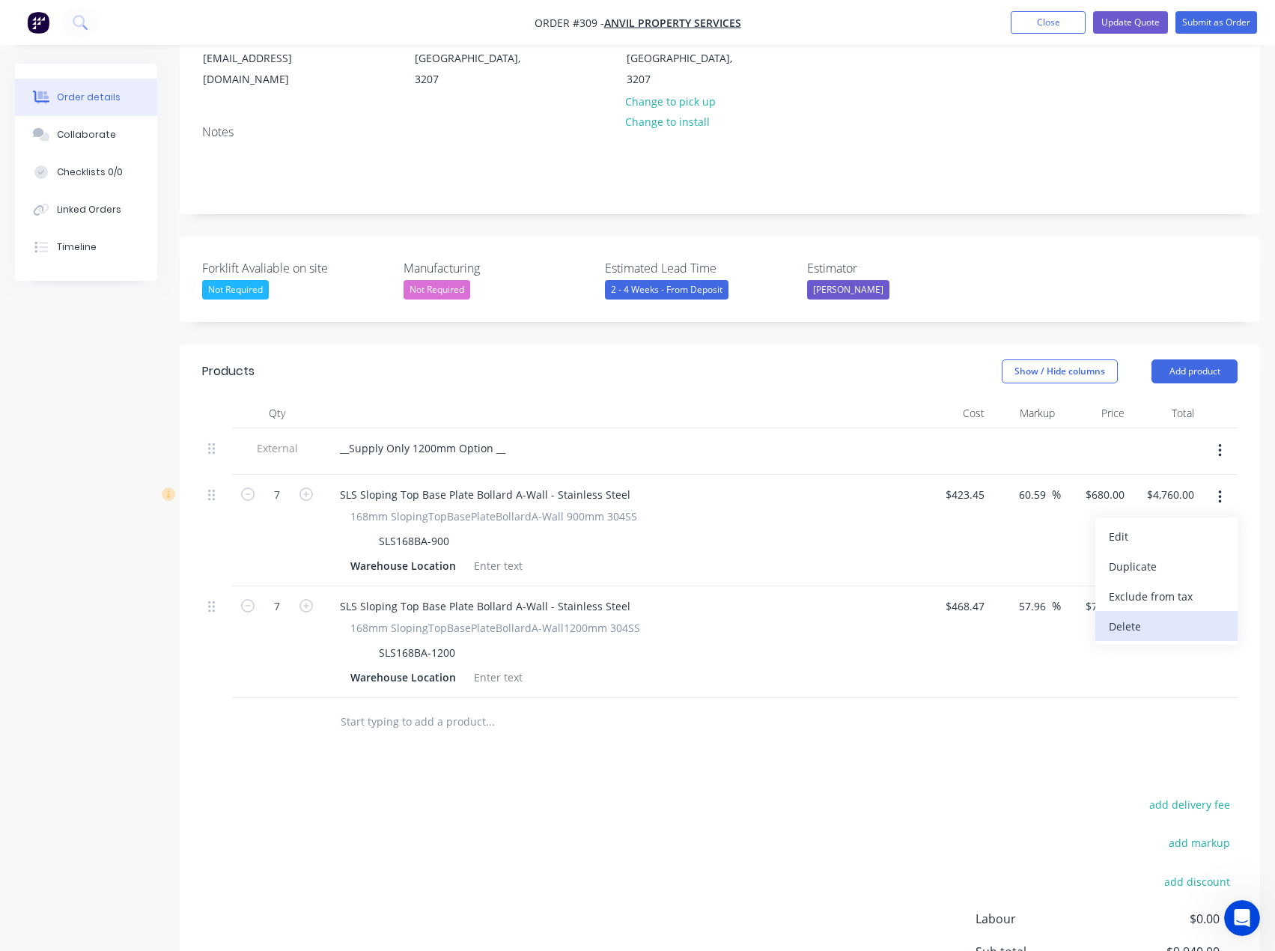
click at [1126, 616] on div "Delete" at bounding box center [1166, 627] width 115 height 22
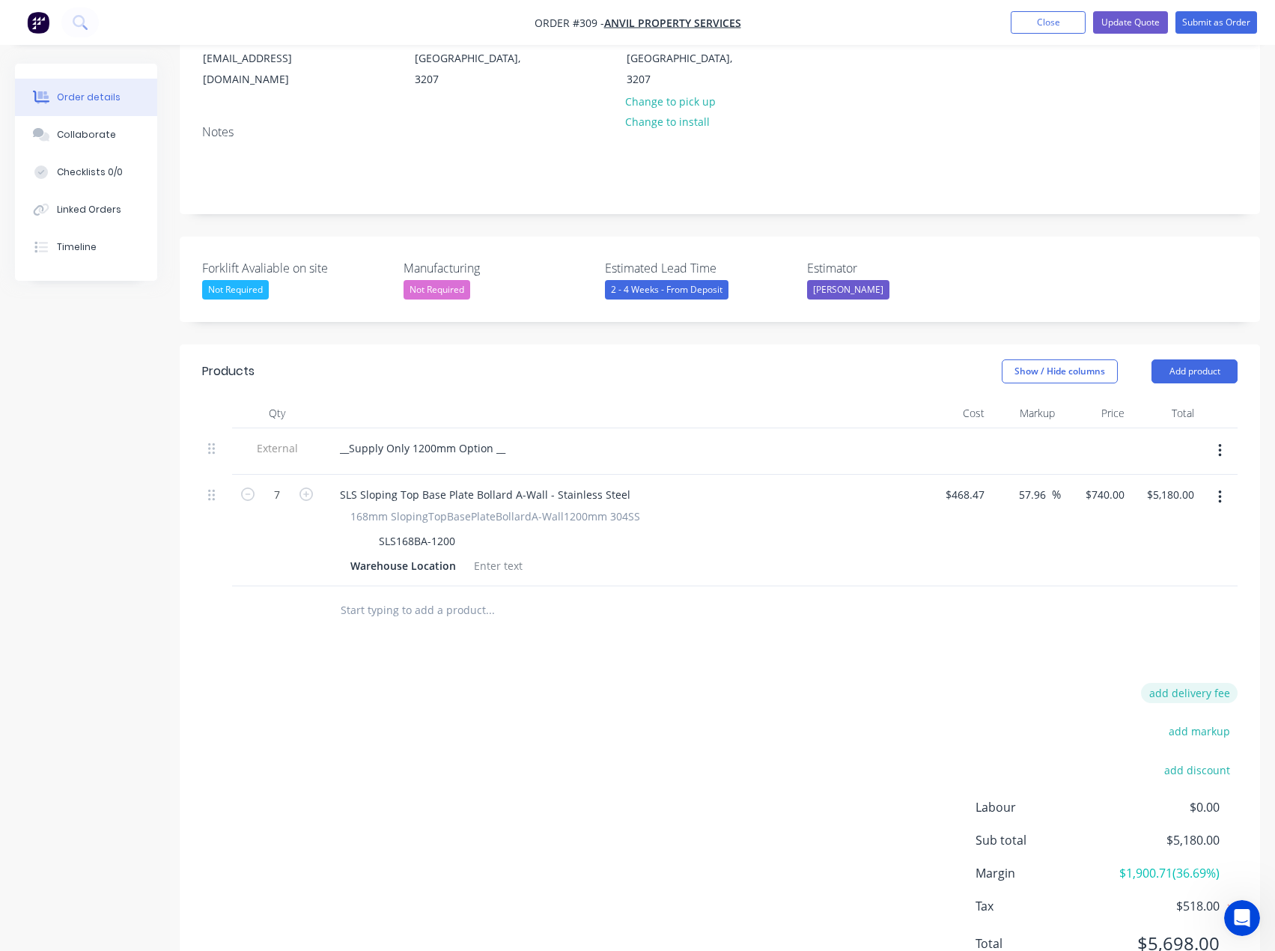
click at [1192, 683] on button "add delivery fee" at bounding box center [1189, 693] width 97 height 20
type input "95"
click at [810, 762] on div "Delivery fee Delivery fee Delivery fee name (Optional) 95 95 $0 add markup add …" at bounding box center [720, 825] width 1036 height 285
click at [1191, 684] on span "$95.00" at bounding box center [1196, 692] width 33 height 16
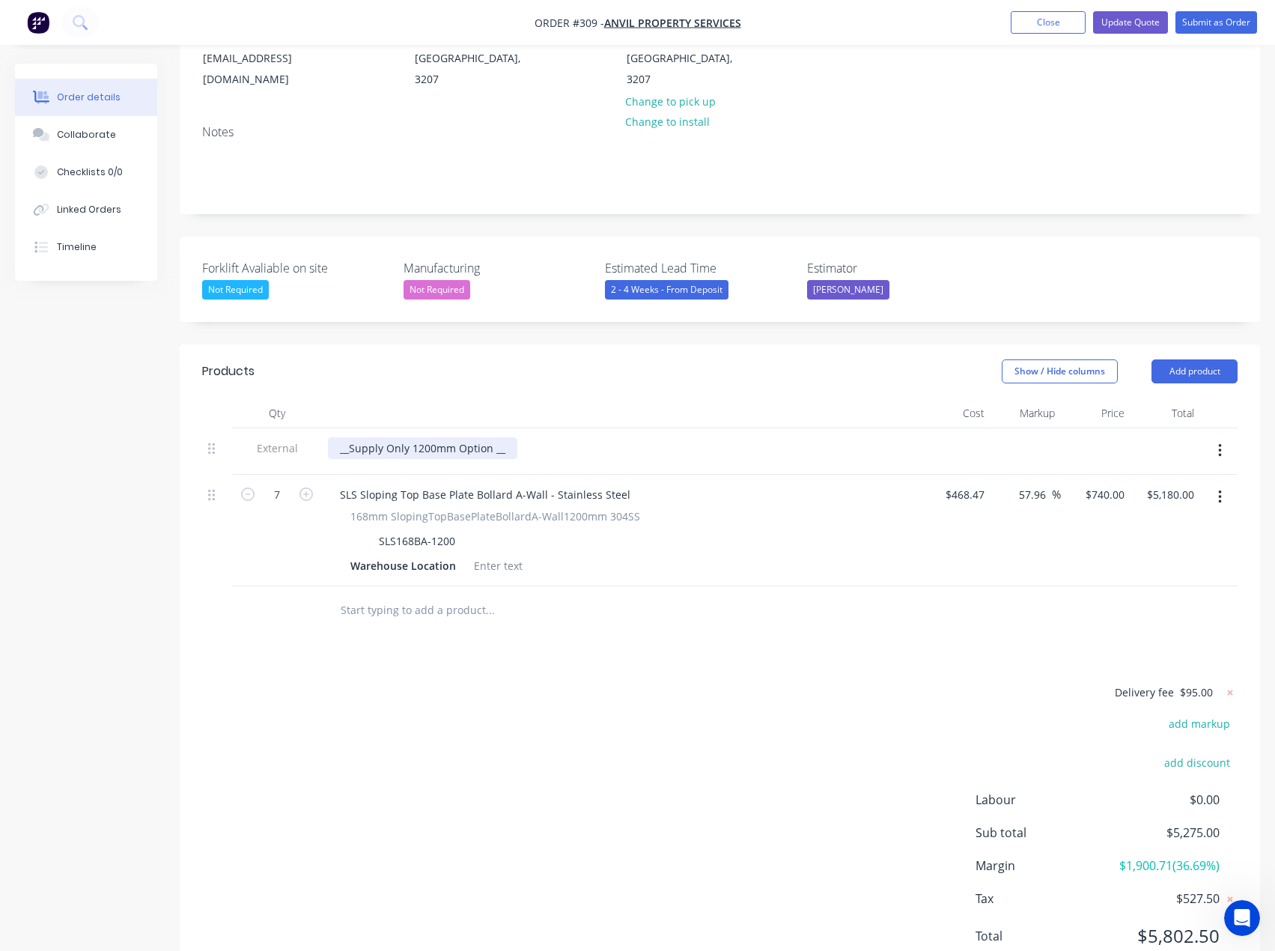
click at [409, 437] on div "__Supply Only 1200mm Option __" at bounding box center [422, 448] width 189 height 22
click at [1134, 25] on button "Update Quote" at bounding box center [1130, 22] width 75 height 22
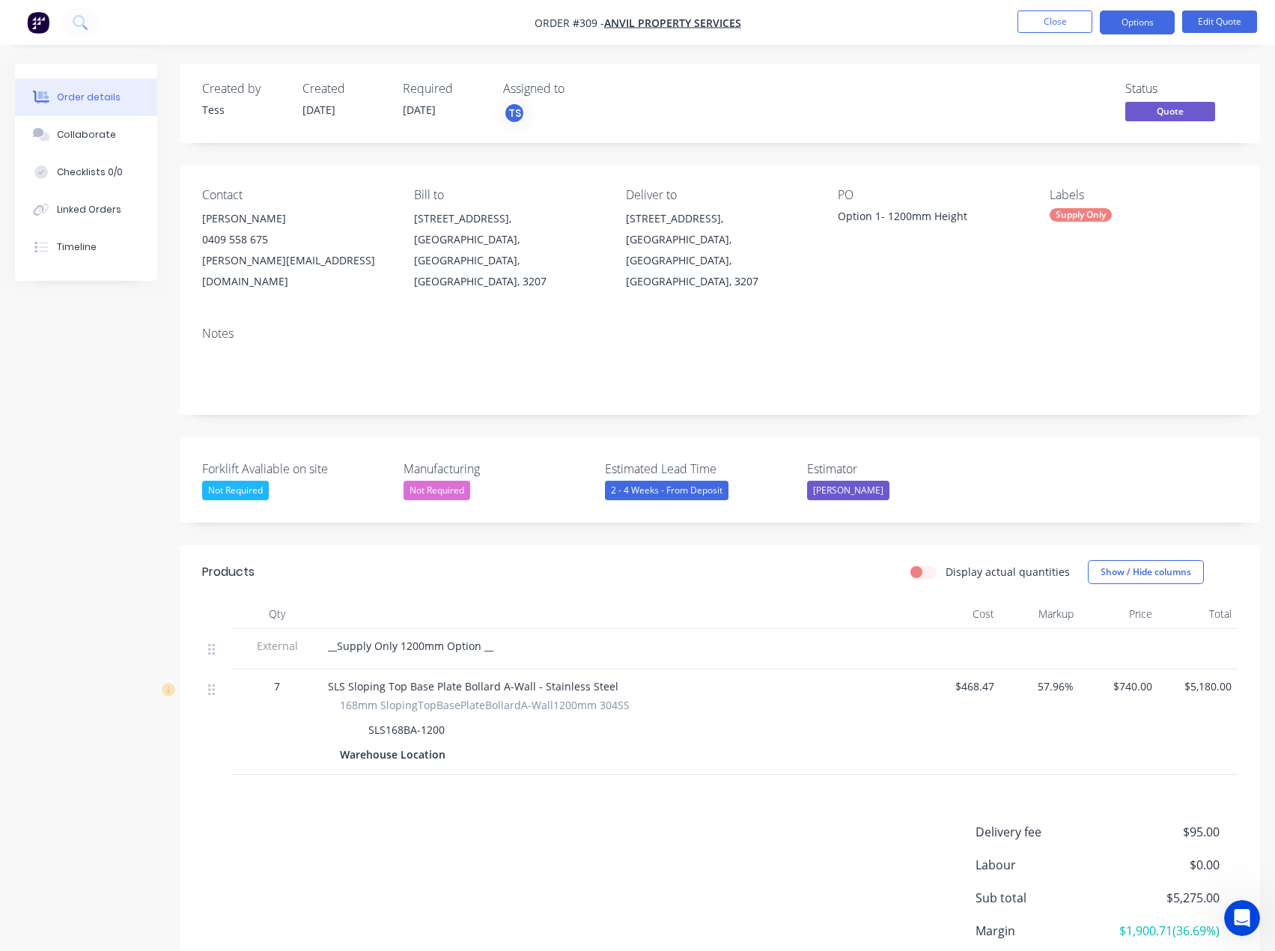
click at [453, 744] on div "Warehouse Location" at bounding box center [621, 755] width 563 height 22
click at [431, 744] on div "Warehouse Location" at bounding box center [396, 755] width 112 height 22
click at [460, 744] on div "Warehouse Location" at bounding box center [621, 755] width 563 height 22
click at [1074, 21] on button "Close" at bounding box center [1055, 21] width 75 height 22
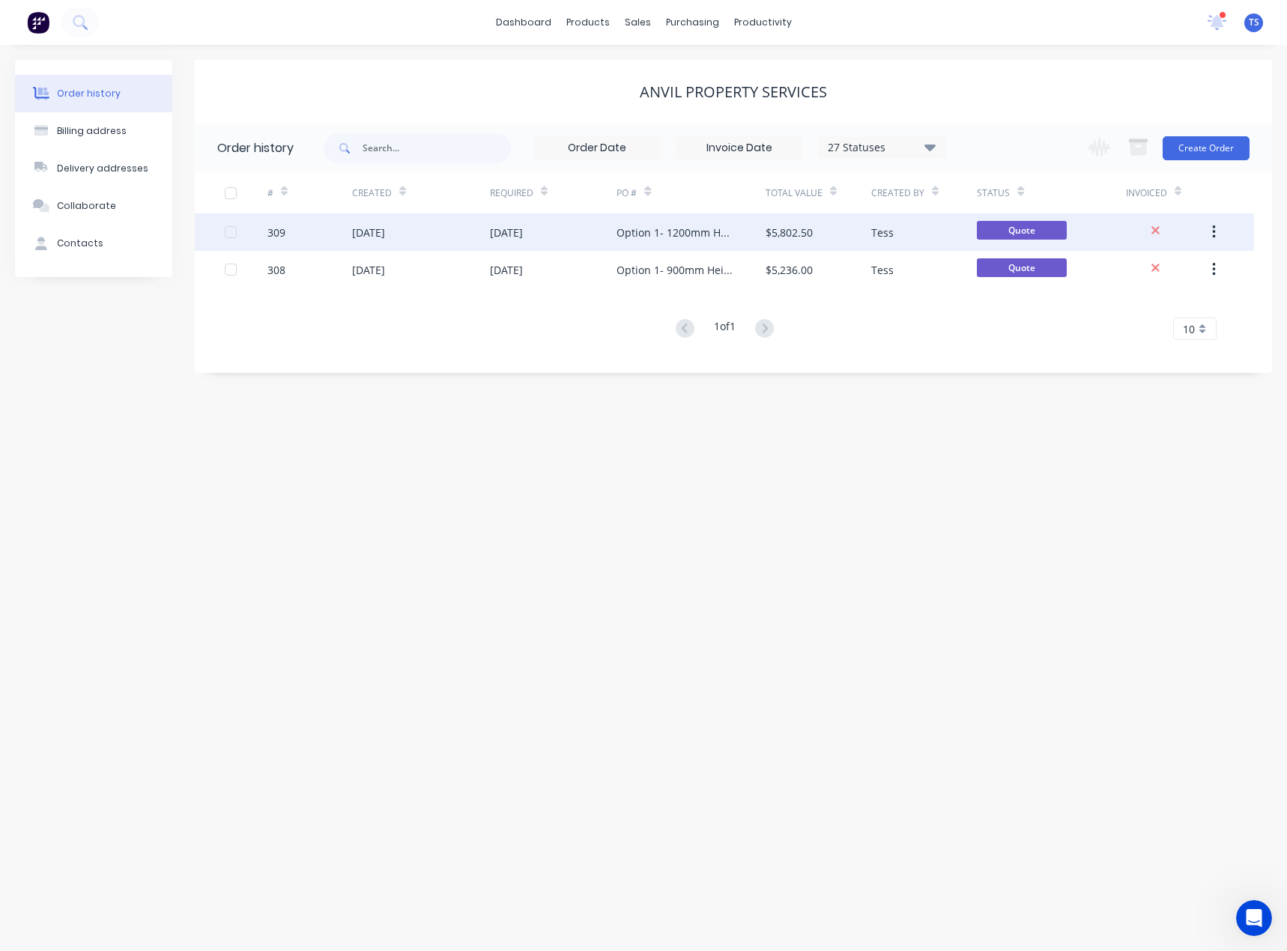
click at [668, 231] on div "Option 1- 1200mm Height" at bounding box center [675, 233] width 118 height 16
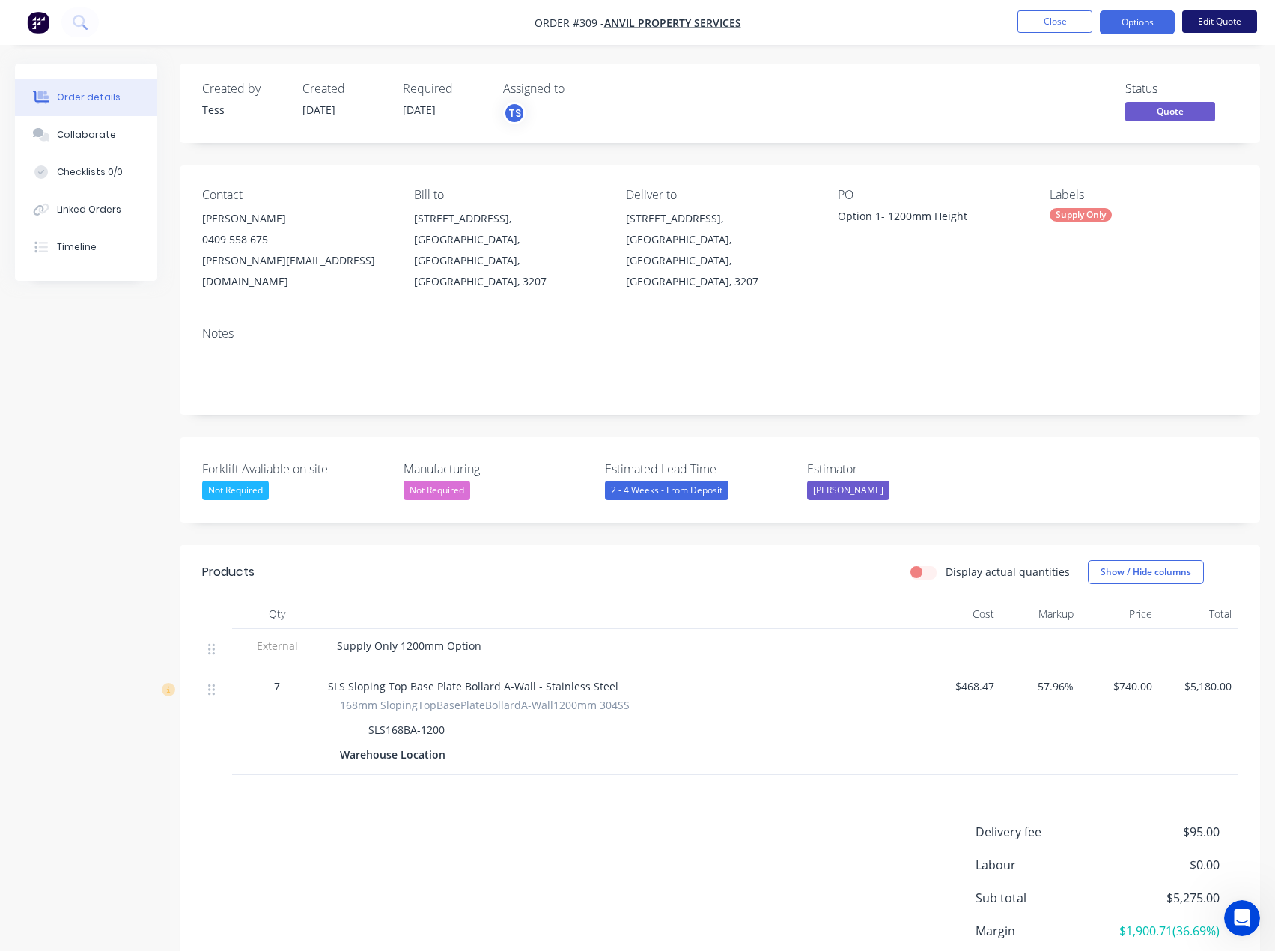
click at [1250, 22] on button "Edit Quote" at bounding box center [1219, 21] width 75 height 22
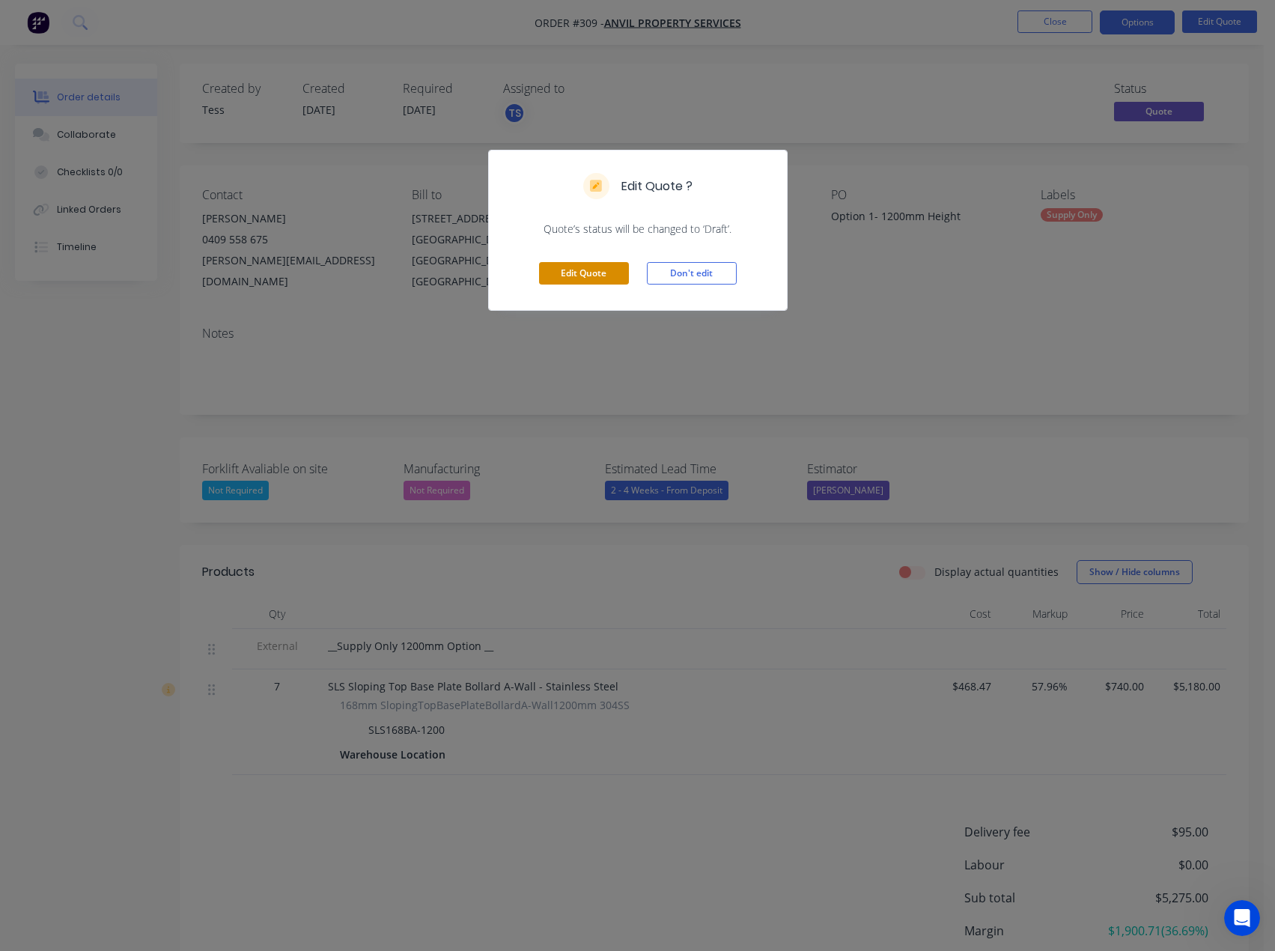
click at [574, 275] on button "Edit Quote" at bounding box center [584, 273] width 90 height 22
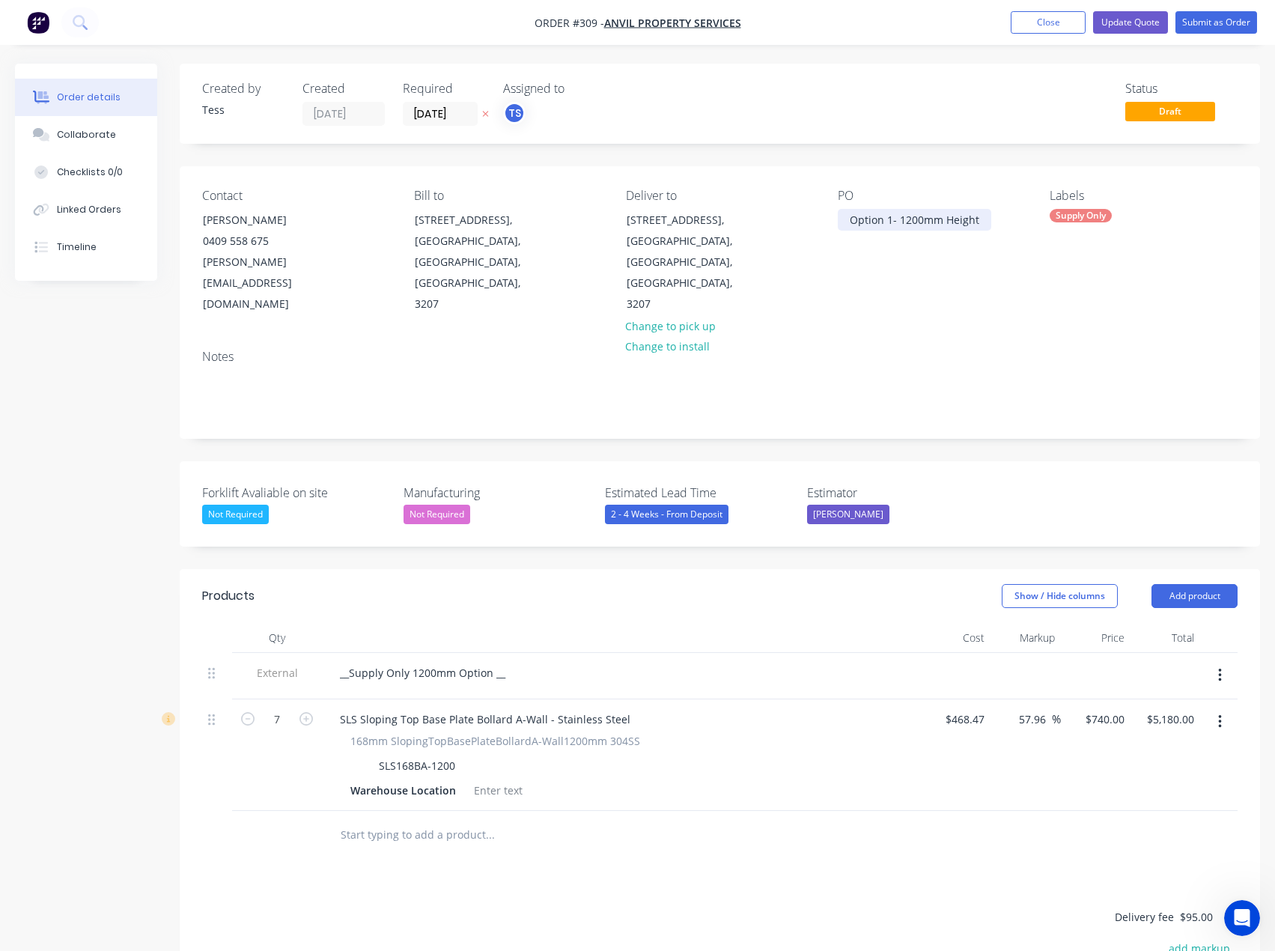
click at [891, 220] on div "Option 1- 1200mm Height" at bounding box center [915, 220] width 154 height 22
click at [867, 276] on div "Contact [PERSON_NAME] [PHONE_NUMBER] [PERSON_NAME][EMAIL_ADDRESS][DOMAIN_NAME] …" at bounding box center [720, 251] width 1081 height 171
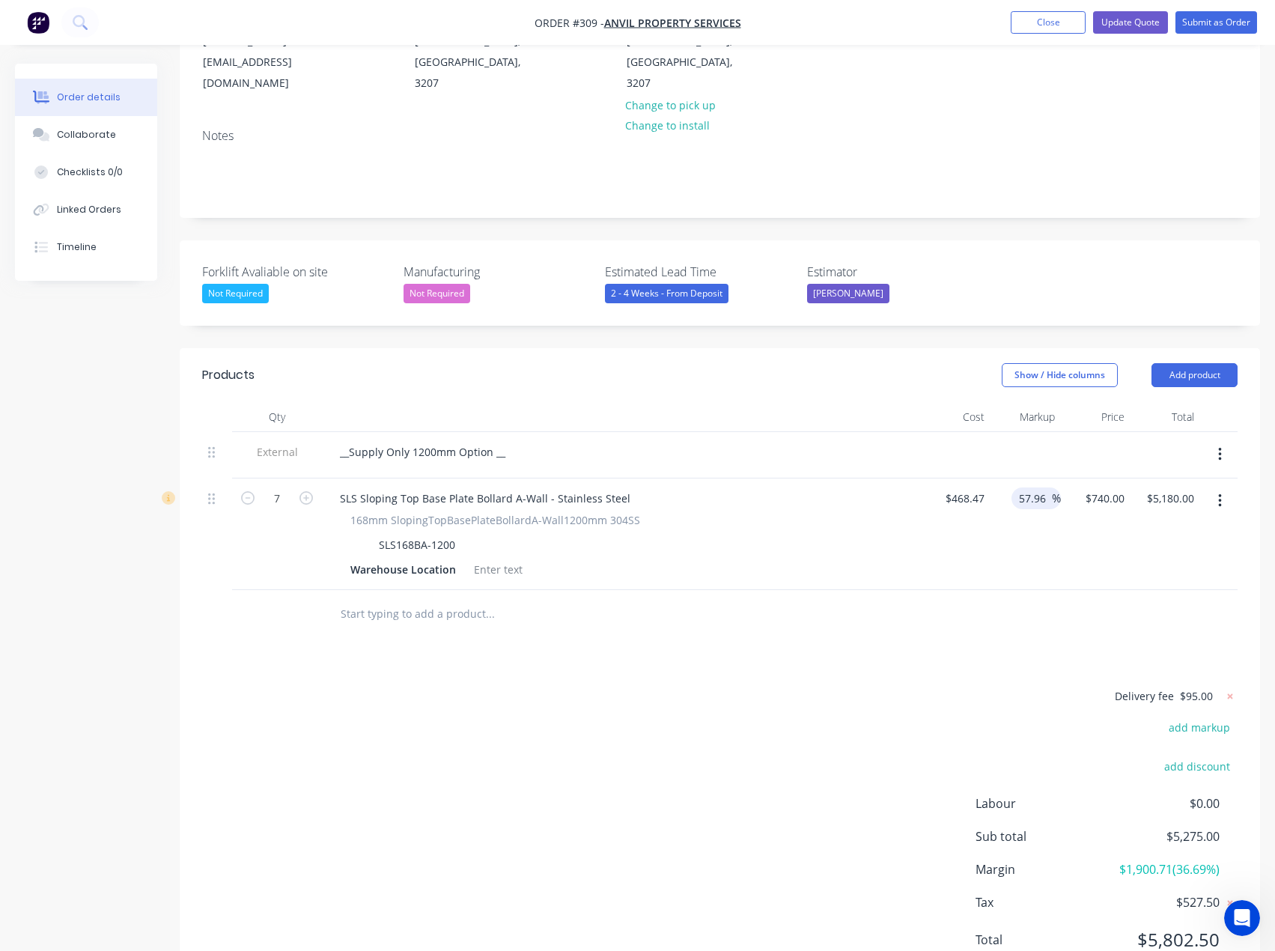
scroll to position [225, 0]
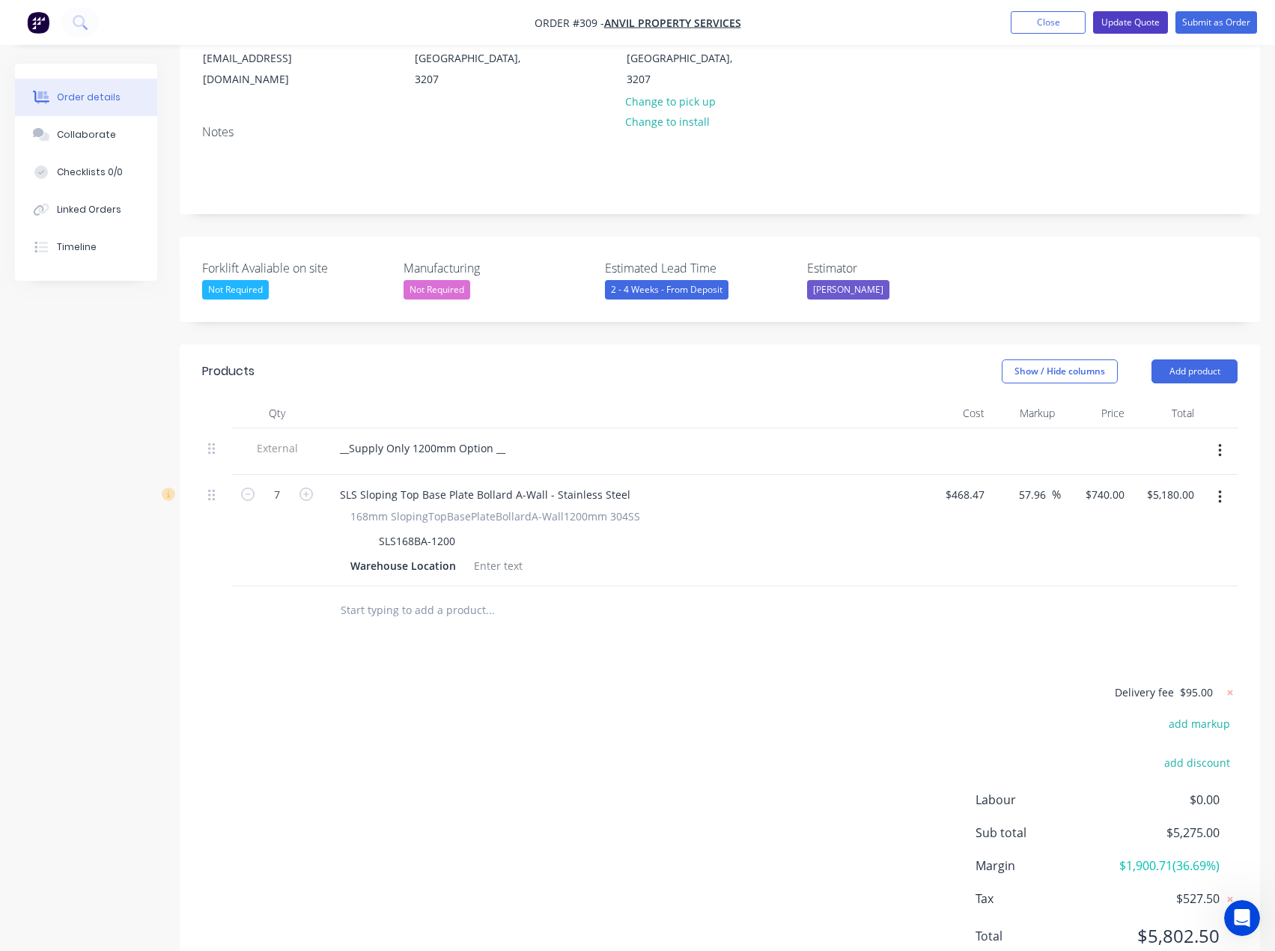
click at [1134, 19] on button "Update Quote" at bounding box center [1130, 22] width 75 height 22
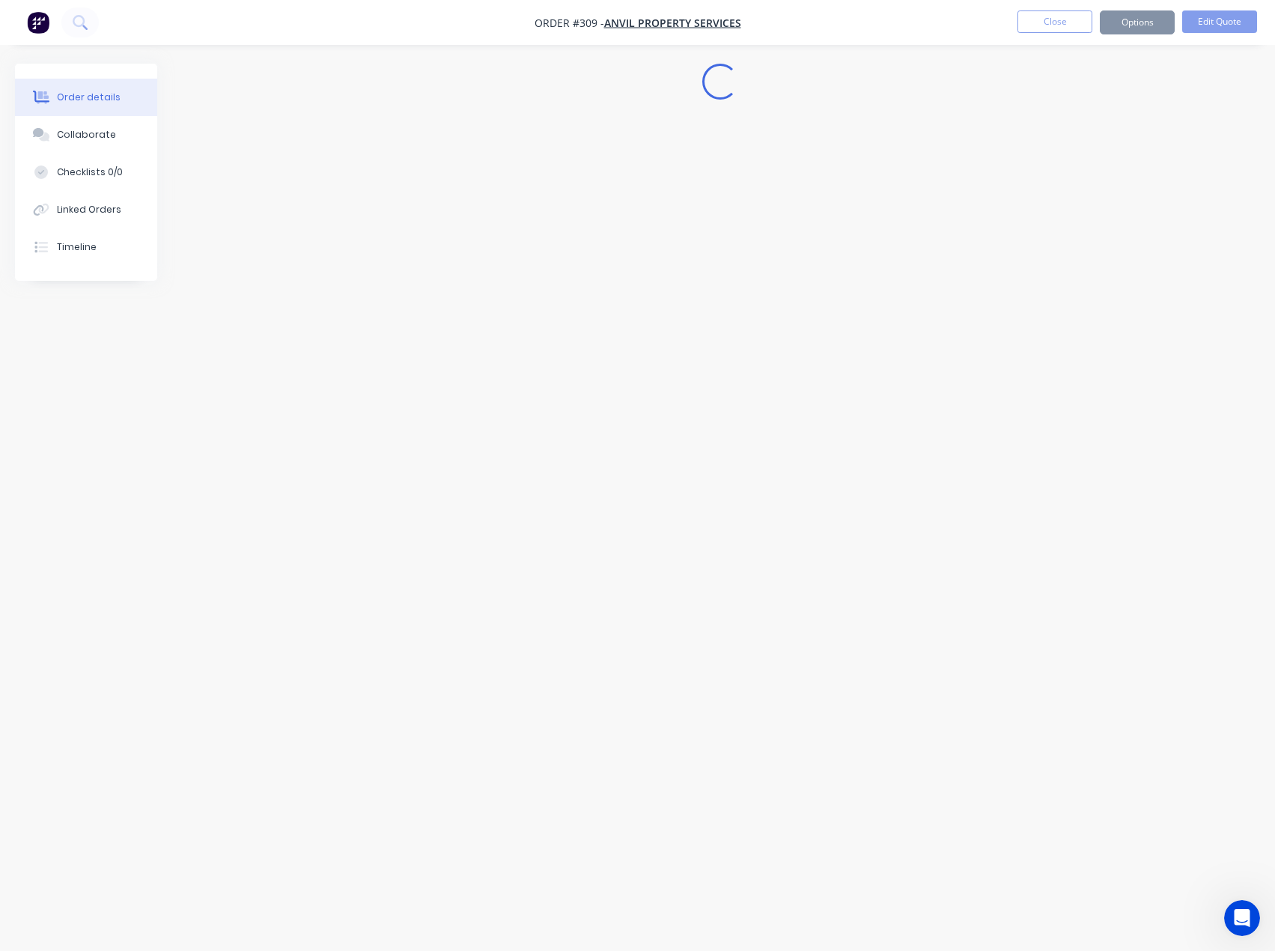
scroll to position [0, 0]
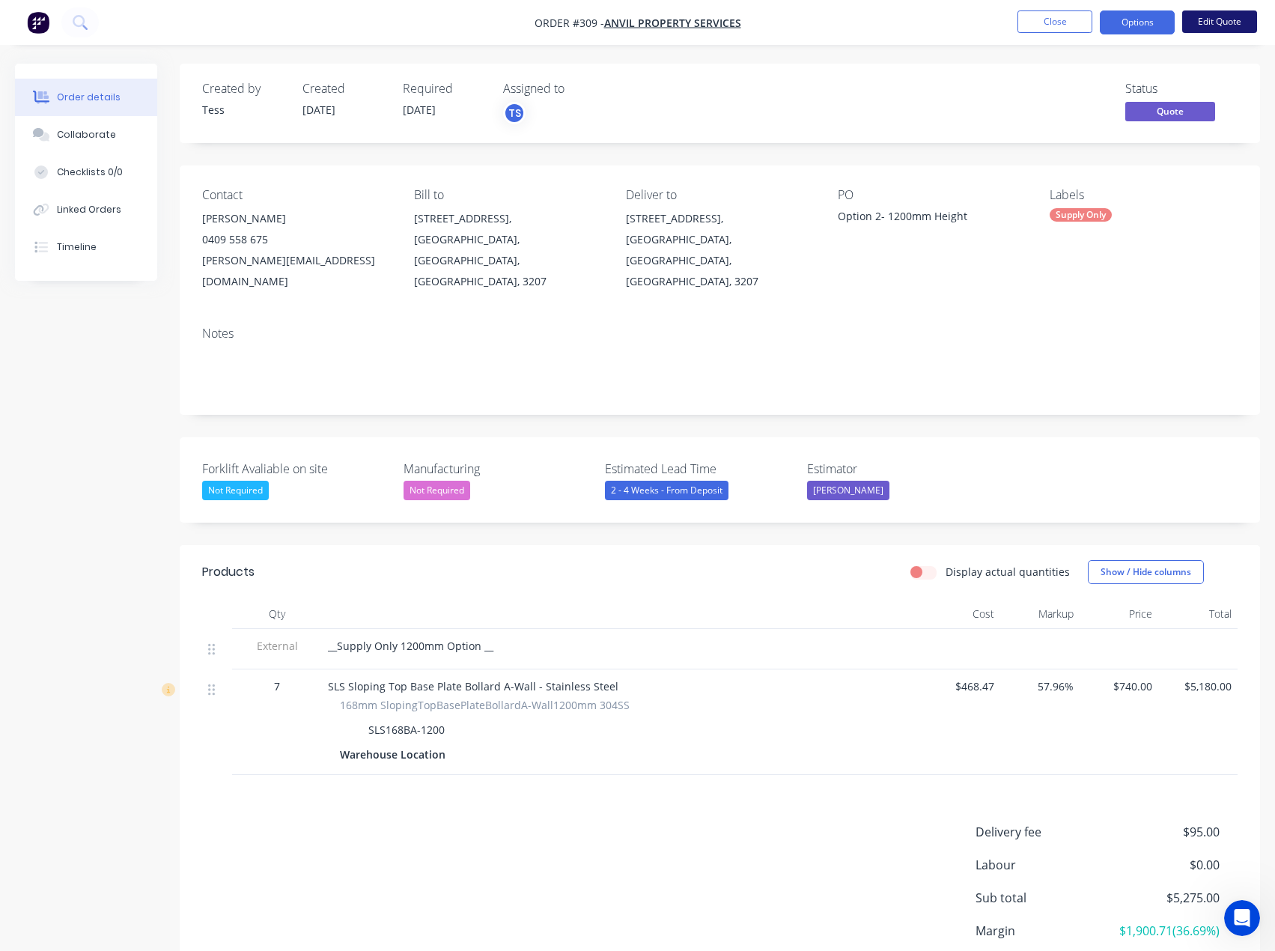
click at [1214, 20] on button "Edit Quote" at bounding box center [1219, 21] width 75 height 22
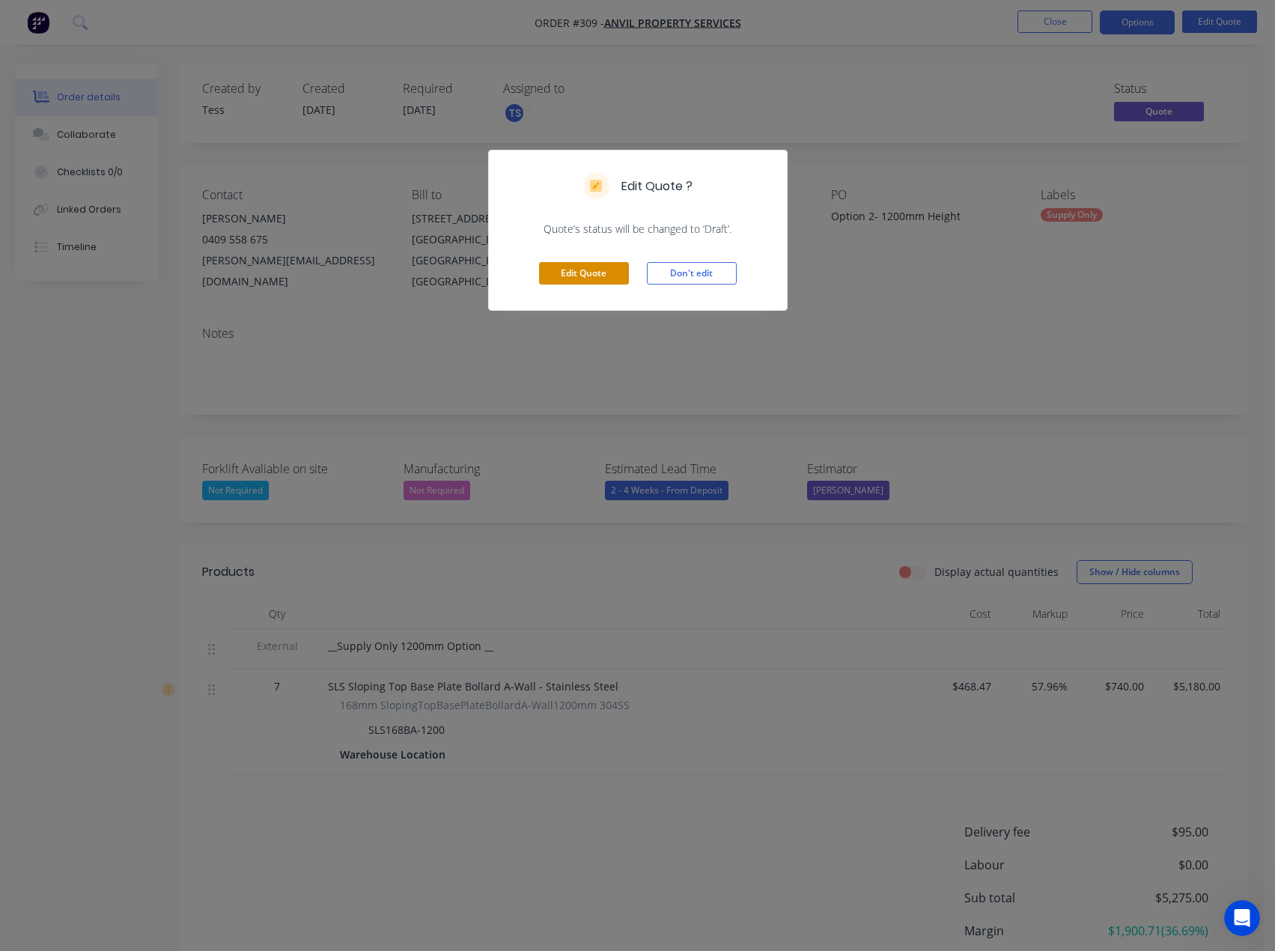
click at [568, 272] on button "Edit Quote" at bounding box center [584, 273] width 90 height 22
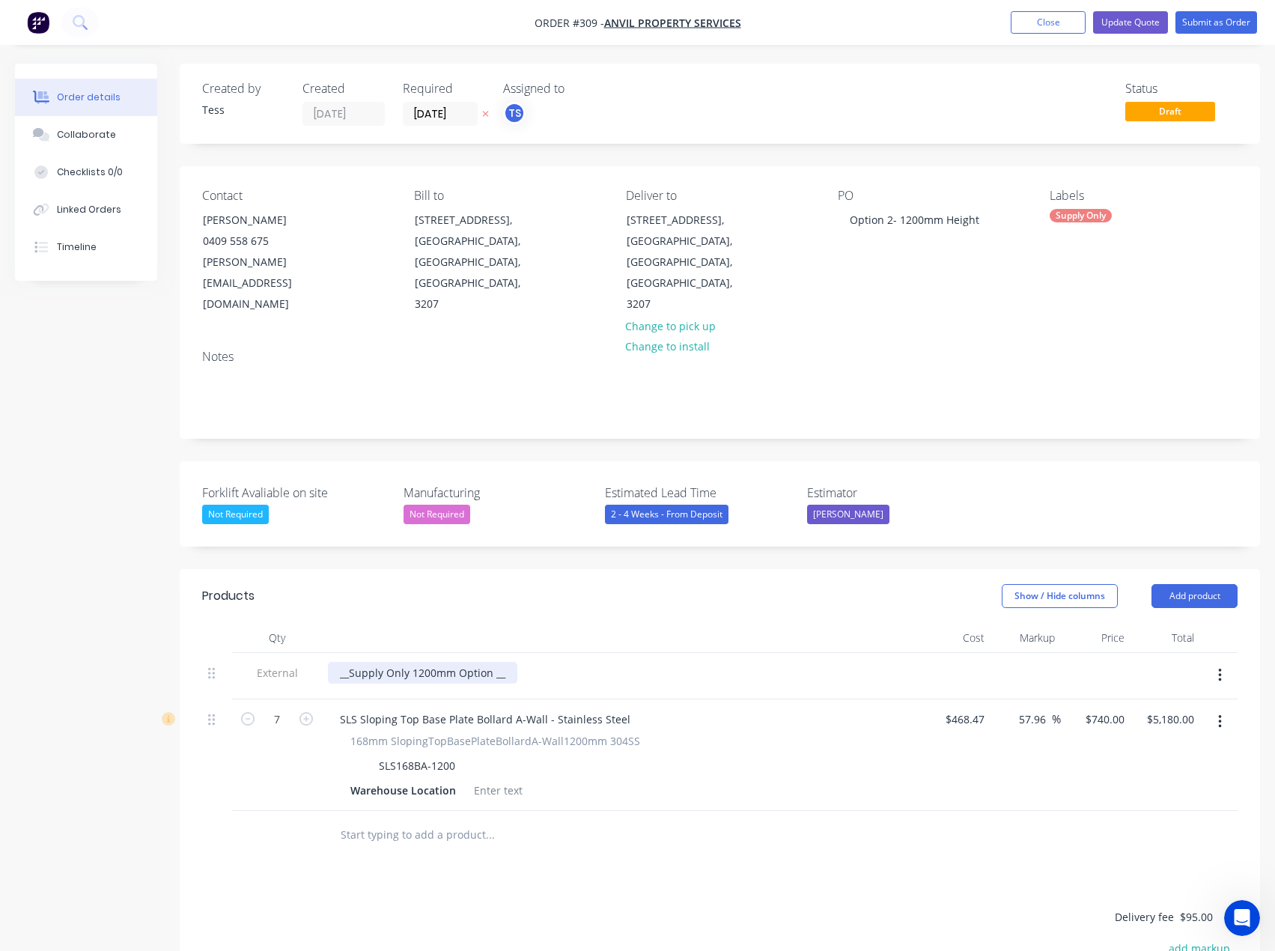
click at [504, 662] on div "__Supply Only 1200mm Option __" at bounding box center [422, 673] width 189 height 22
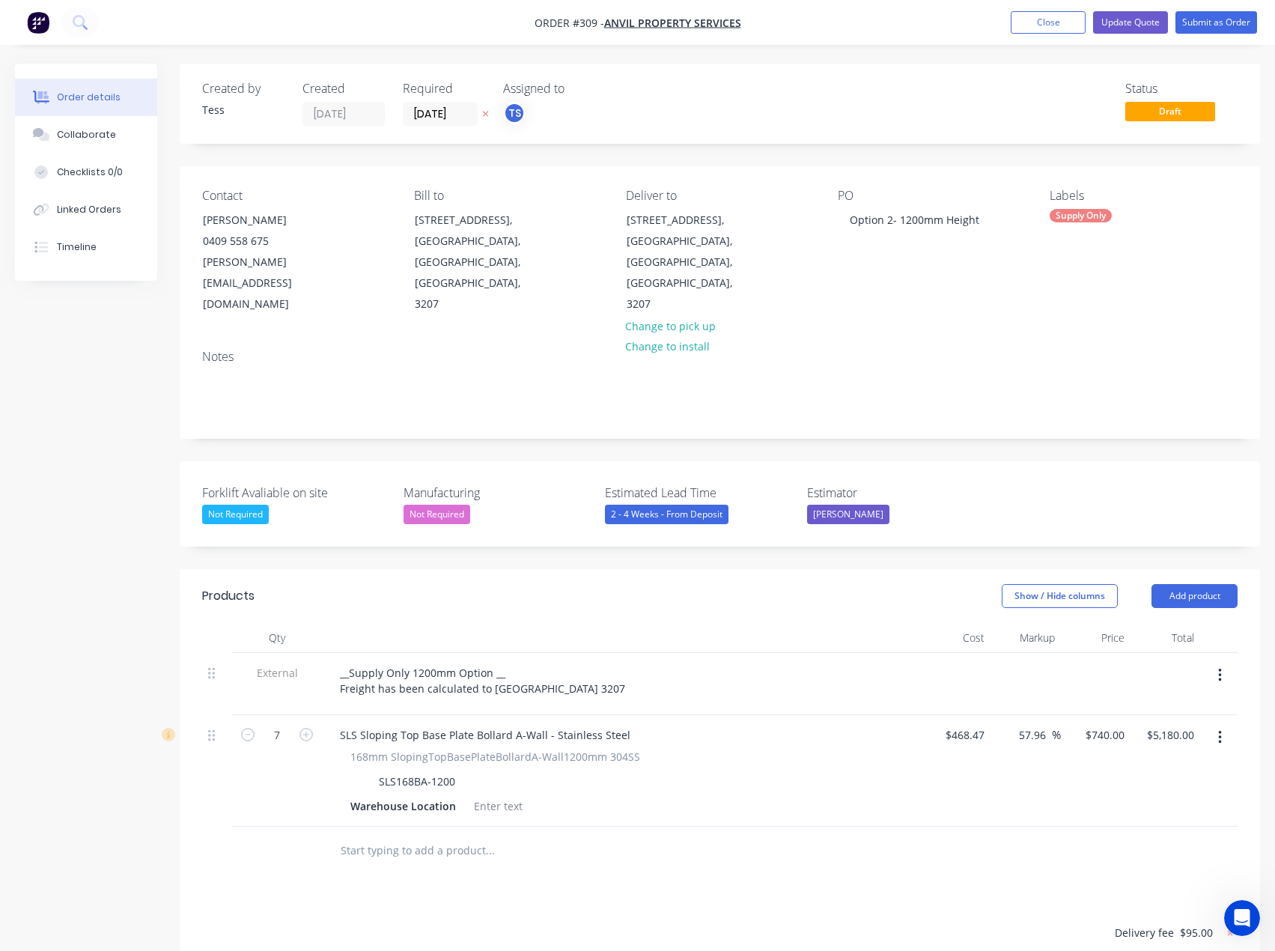
click at [596, 864] on div "Products Show / Hide columns Add product Qty Cost Markup Price Total External _…" at bounding box center [720, 898] width 1081 height 658
drag, startPoint x: 601, startPoint y: 645, endPoint x: 329, endPoint y: 646, distance: 271.1
click at [329, 662] on div "__Supply Only 1200mm Option __ Freight has been calculated to [GEOGRAPHIC_DATA]…" at bounding box center [482, 680] width 309 height 37
copy div "Freight has been calculated to [GEOGRAPHIC_DATA] 3207"
click at [342, 662] on div "__Supply Only 1200mm Option __ Freight has been calculated to [GEOGRAPHIC_DATA]…" at bounding box center [482, 680] width 309 height 37
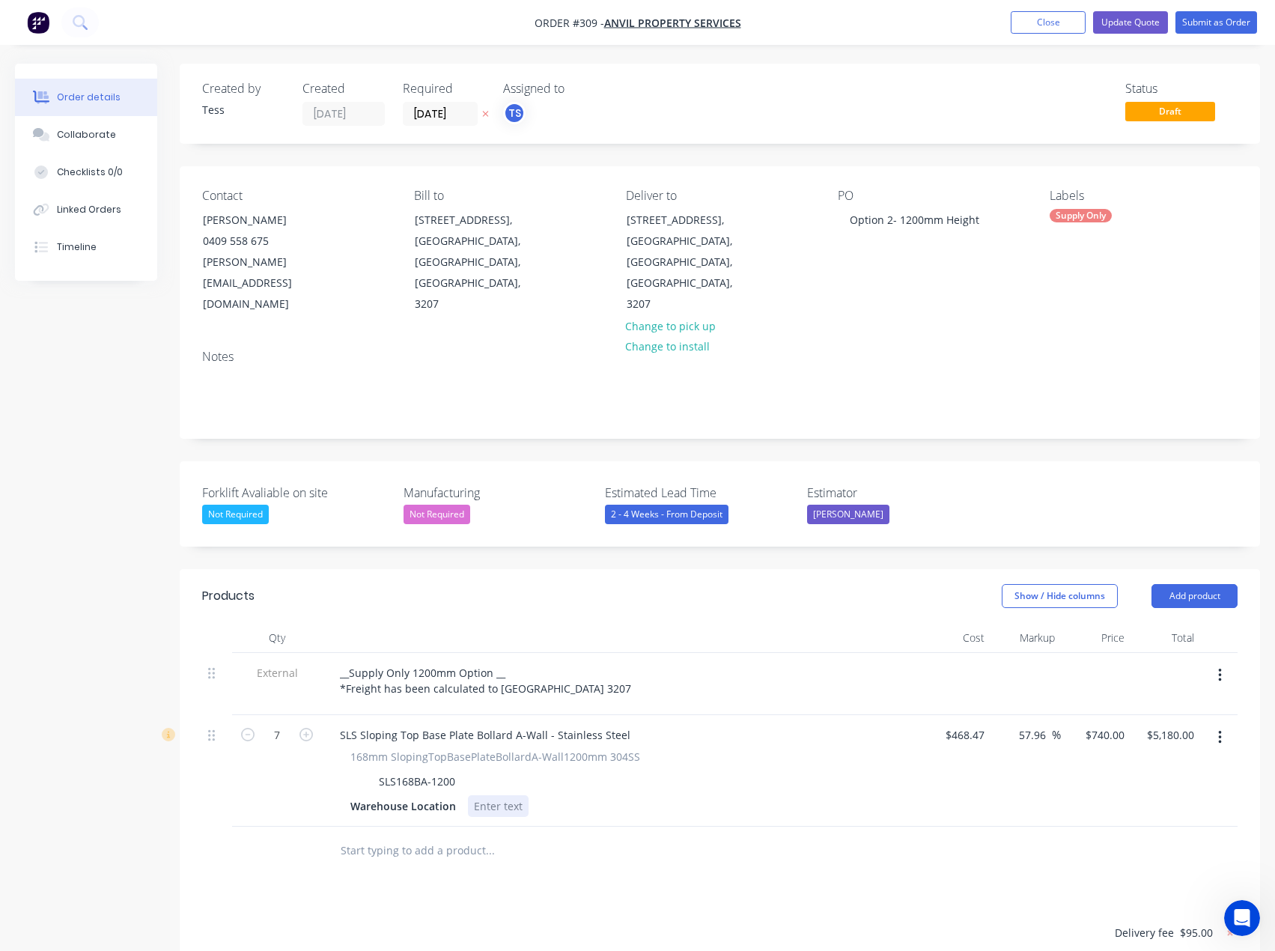
click at [640, 783] on div "SLS Sloping Top Base Plate Bollard A-Wall - Stainless Steel 168mm SlopingTopBas…" at bounding box center [621, 771] width 599 height 112
click at [898, 830] on div at bounding box center [720, 851] width 1036 height 49
drag, startPoint x: 600, startPoint y: 643, endPoint x: 354, endPoint y: 649, distance: 245.7
click at [332, 662] on div "__Supply Only 1200mm Option __ *Freight has been calculated to [GEOGRAPHIC_DATA…" at bounding box center [485, 680] width 315 height 37
copy div "*Freight has been calculated to [GEOGRAPHIC_DATA] 3207"
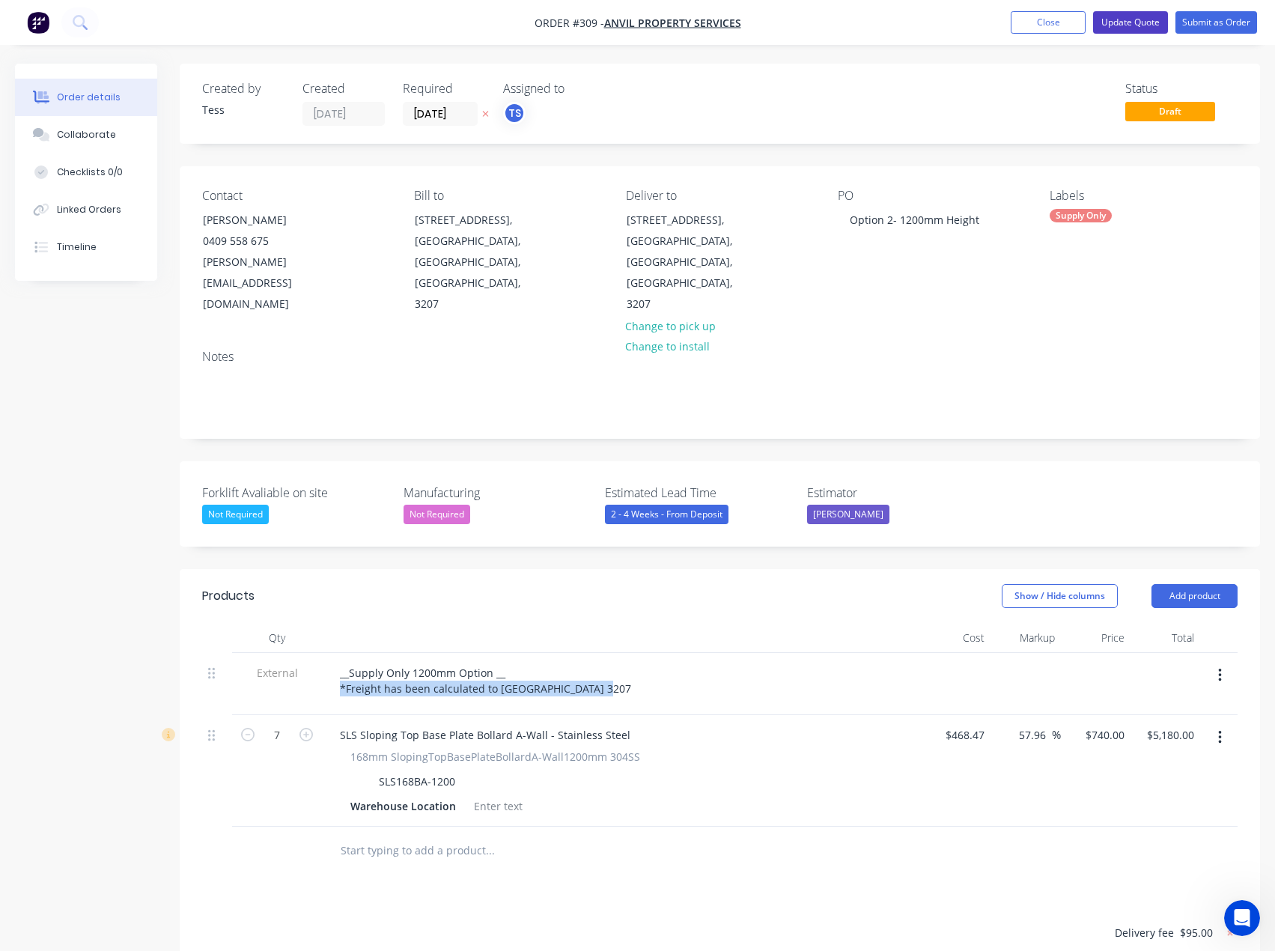
click at [1131, 21] on button "Update Quote" at bounding box center [1130, 22] width 75 height 22
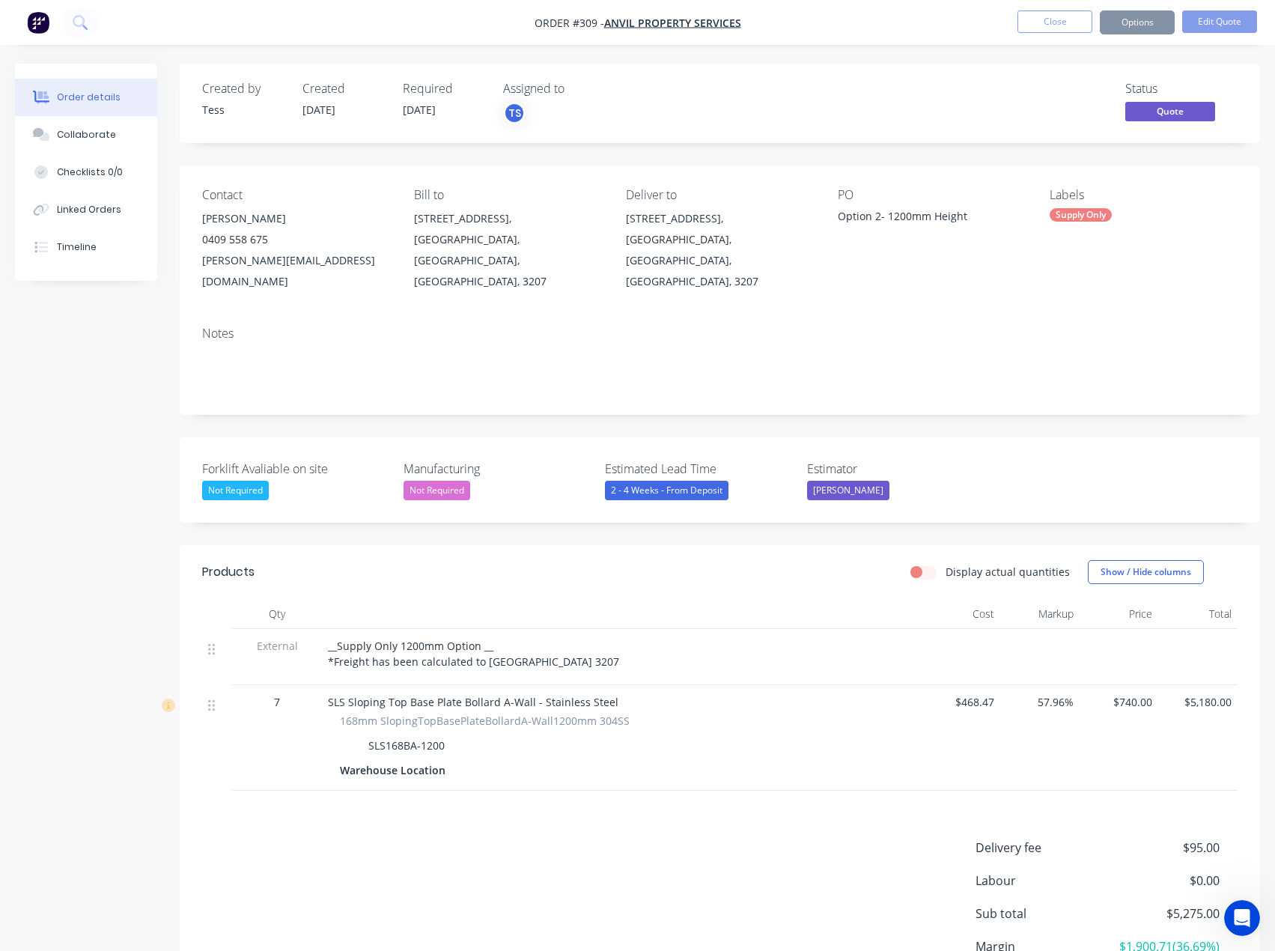
click at [1059, 25] on button "Close" at bounding box center [1055, 21] width 75 height 22
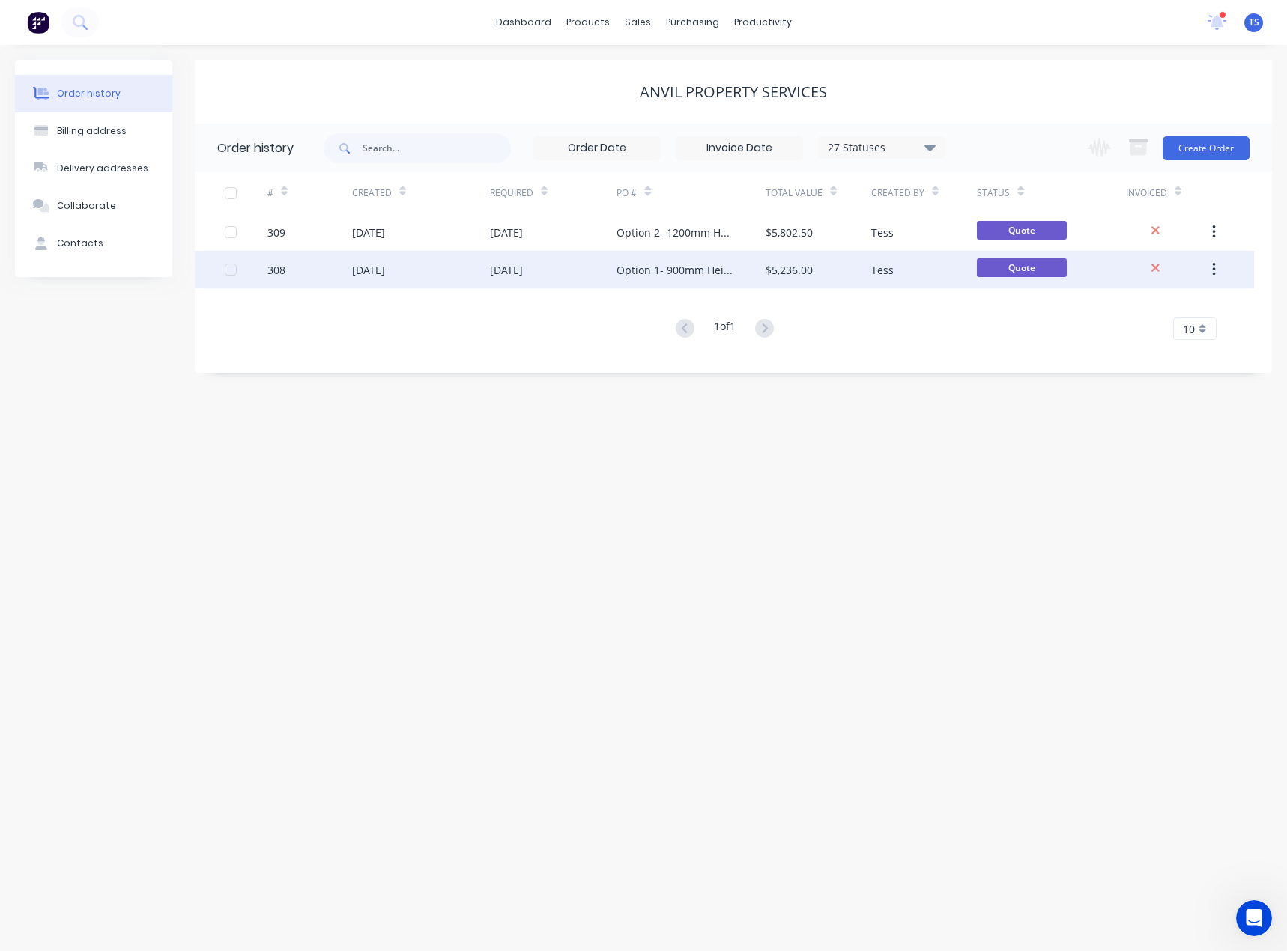
click at [645, 273] on div "Option 1- 900mm Height" at bounding box center [675, 270] width 118 height 16
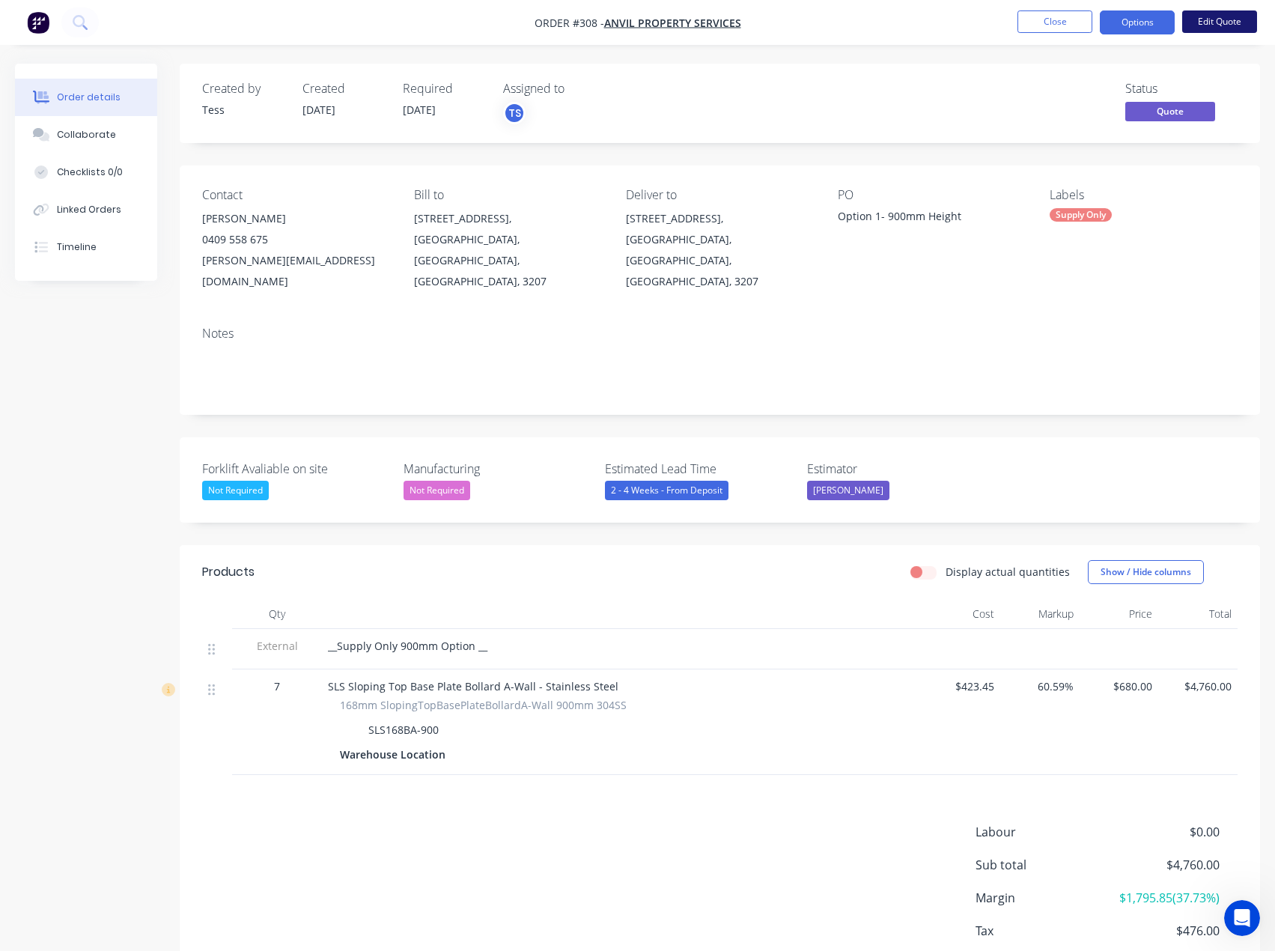
click at [1213, 22] on button "Edit Quote" at bounding box center [1219, 21] width 75 height 22
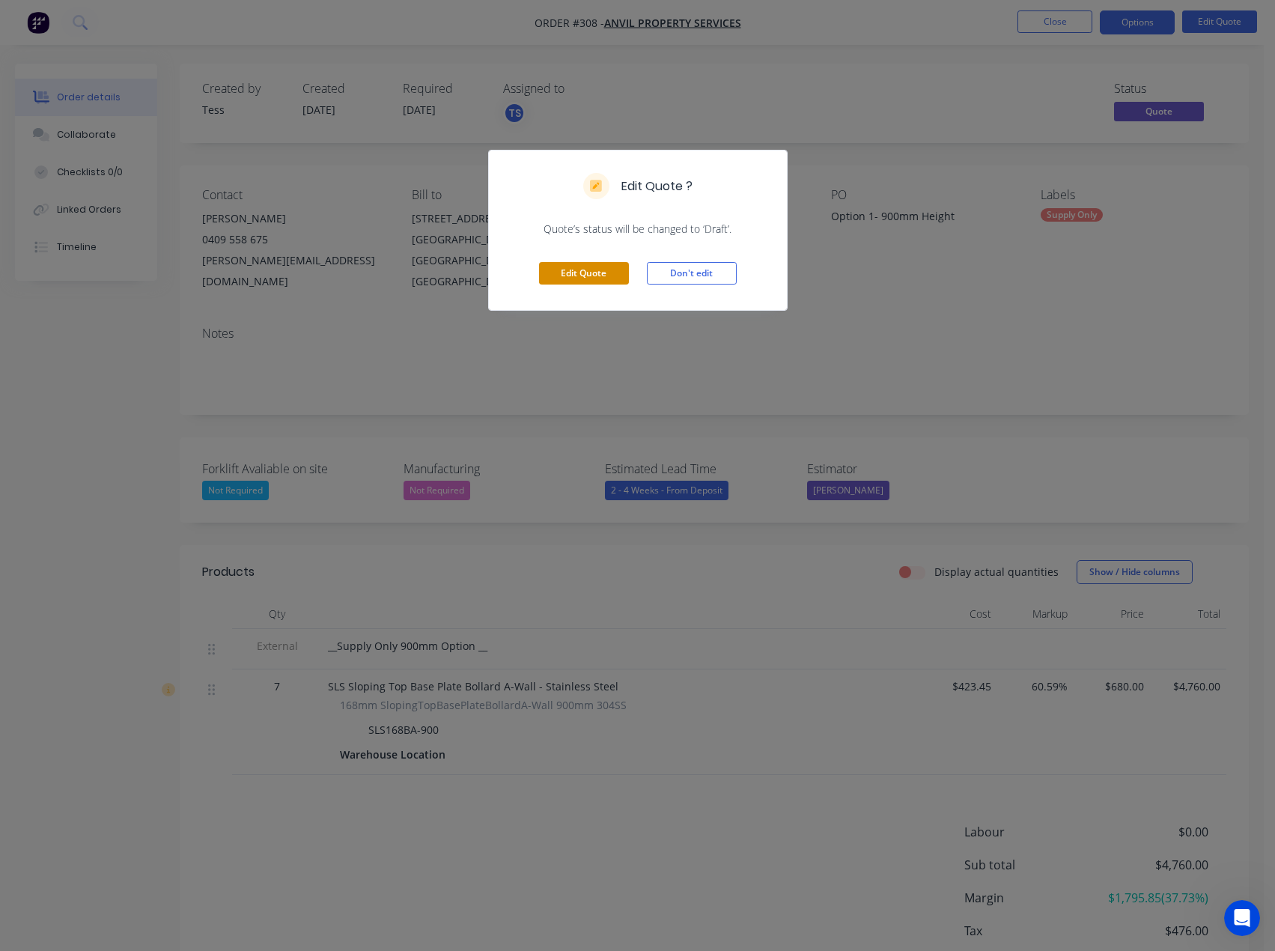
click at [569, 274] on button "Edit Quote" at bounding box center [584, 273] width 90 height 22
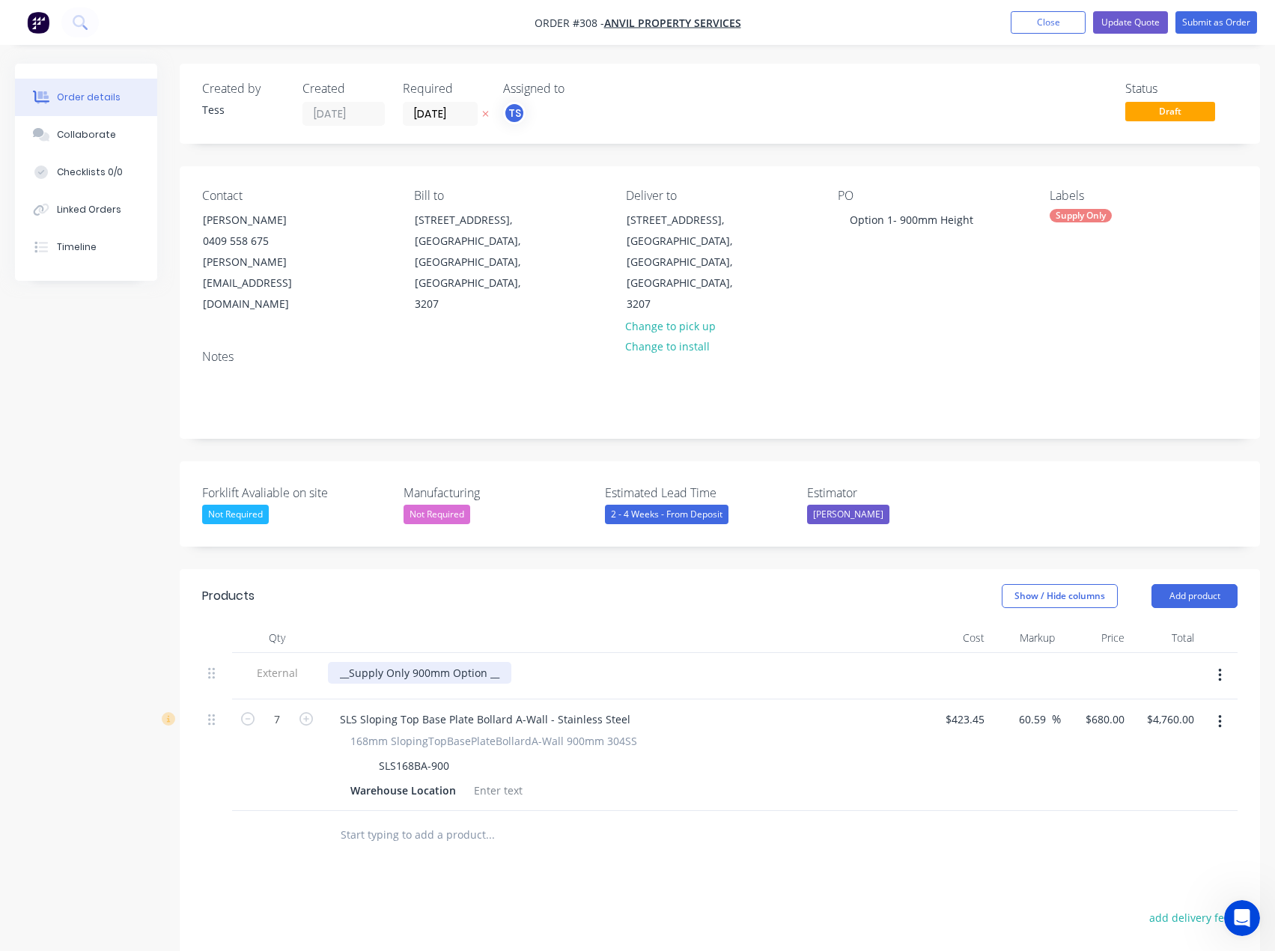
click at [502, 662] on div "__Supply Only 900mm Option __" at bounding box center [419, 673] width 183 height 22
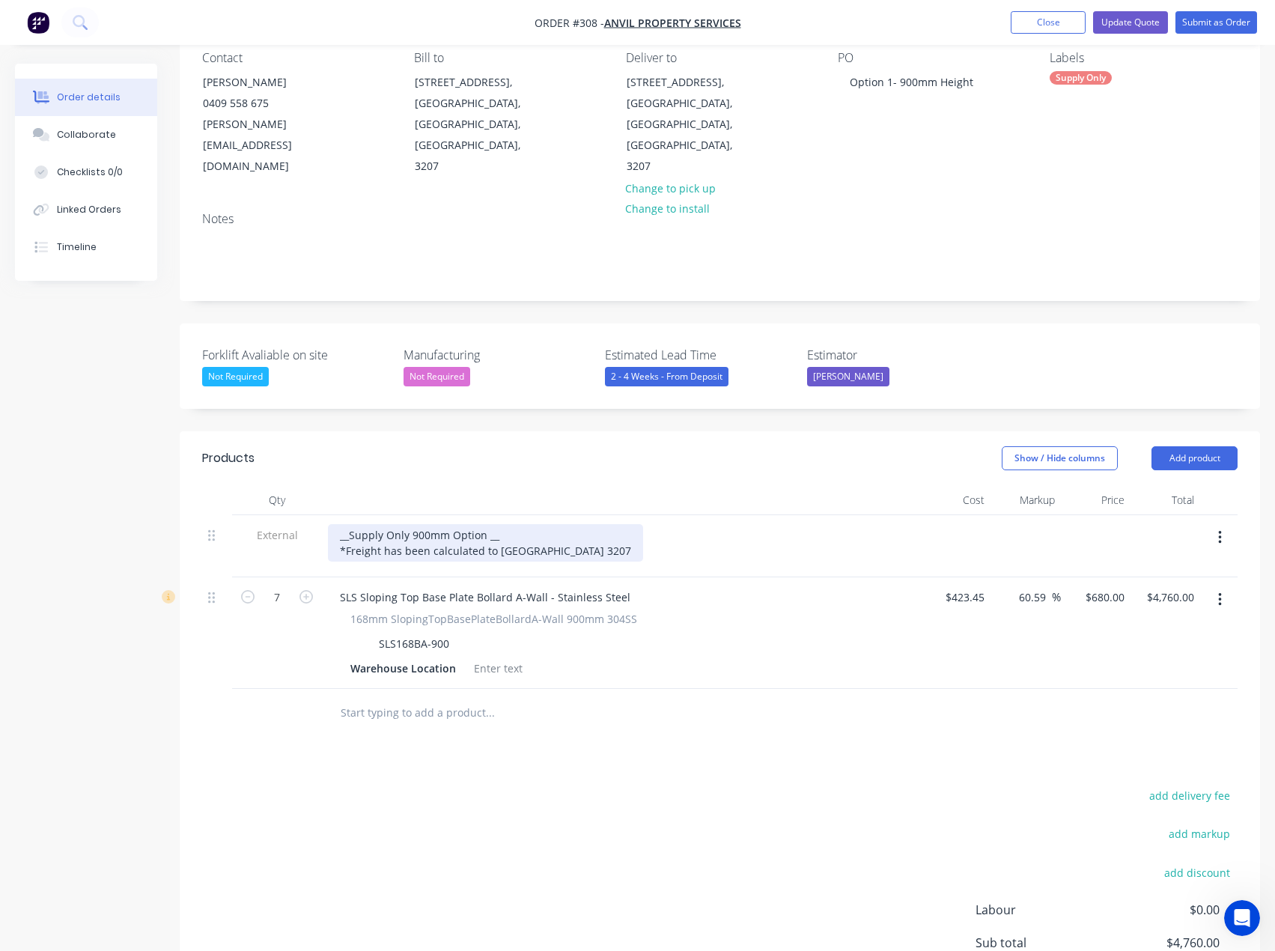
scroll to position [150, 0]
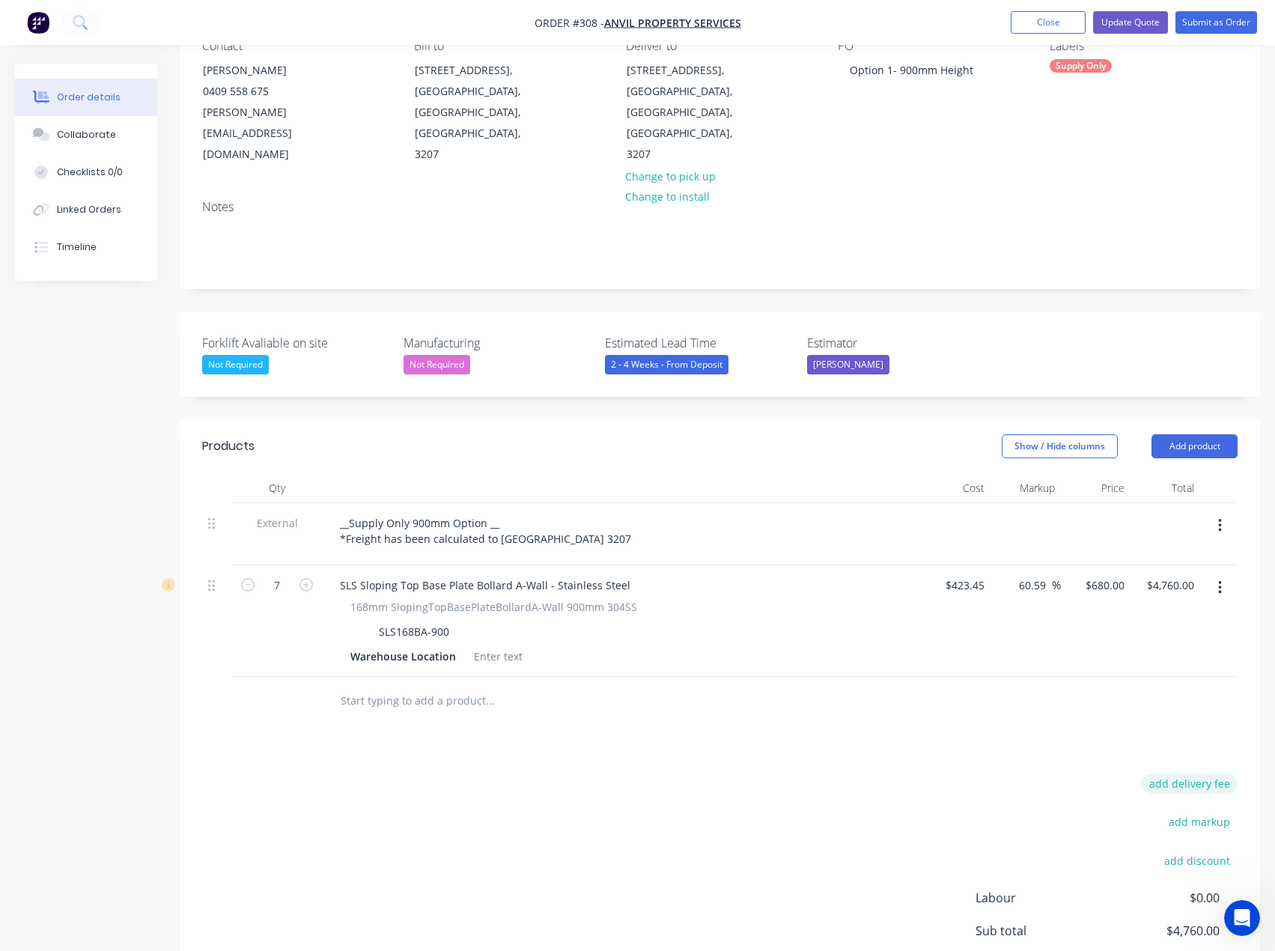
click at [1191, 774] on button "add delivery fee" at bounding box center [1189, 784] width 97 height 20
type input "95"
click at [656, 686] on div at bounding box center [552, 701] width 449 height 30
click at [1140, 25] on button "Update Quote" at bounding box center [1130, 22] width 75 height 22
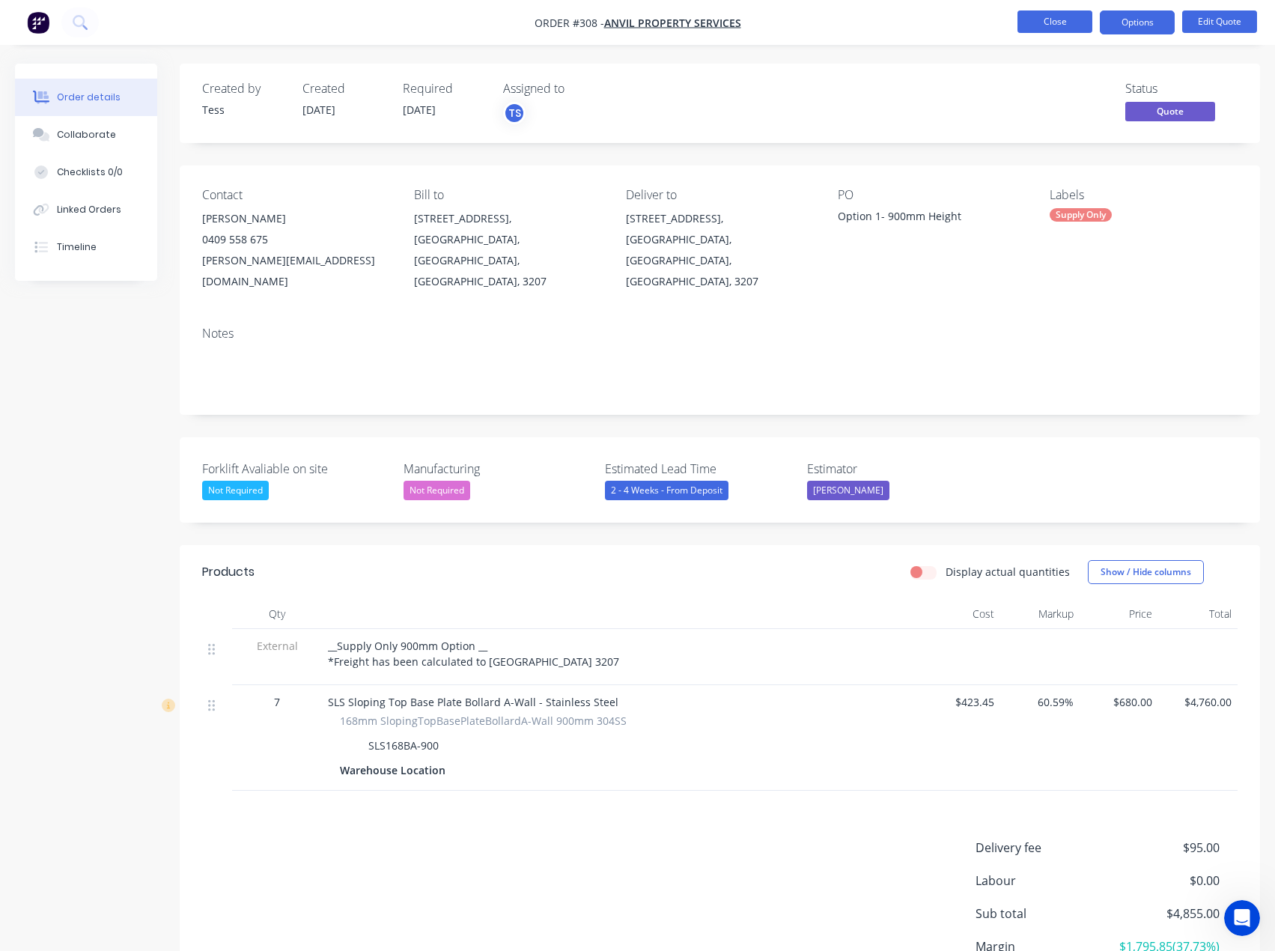
click at [1060, 19] on button "Close" at bounding box center [1055, 21] width 75 height 22
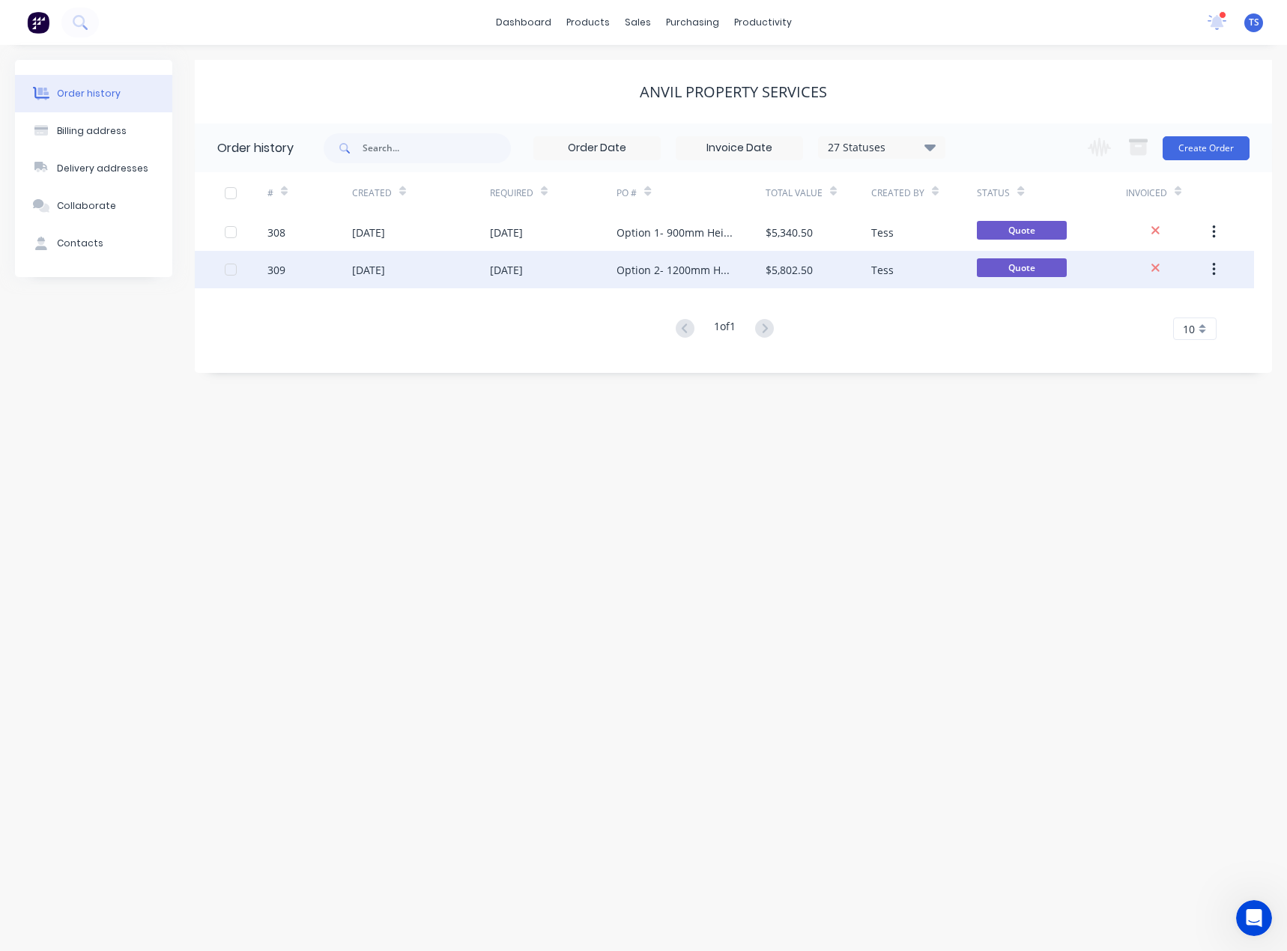
click at [636, 263] on div "Option 2- 1200mm Height" at bounding box center [675, 270] width 118 height 16
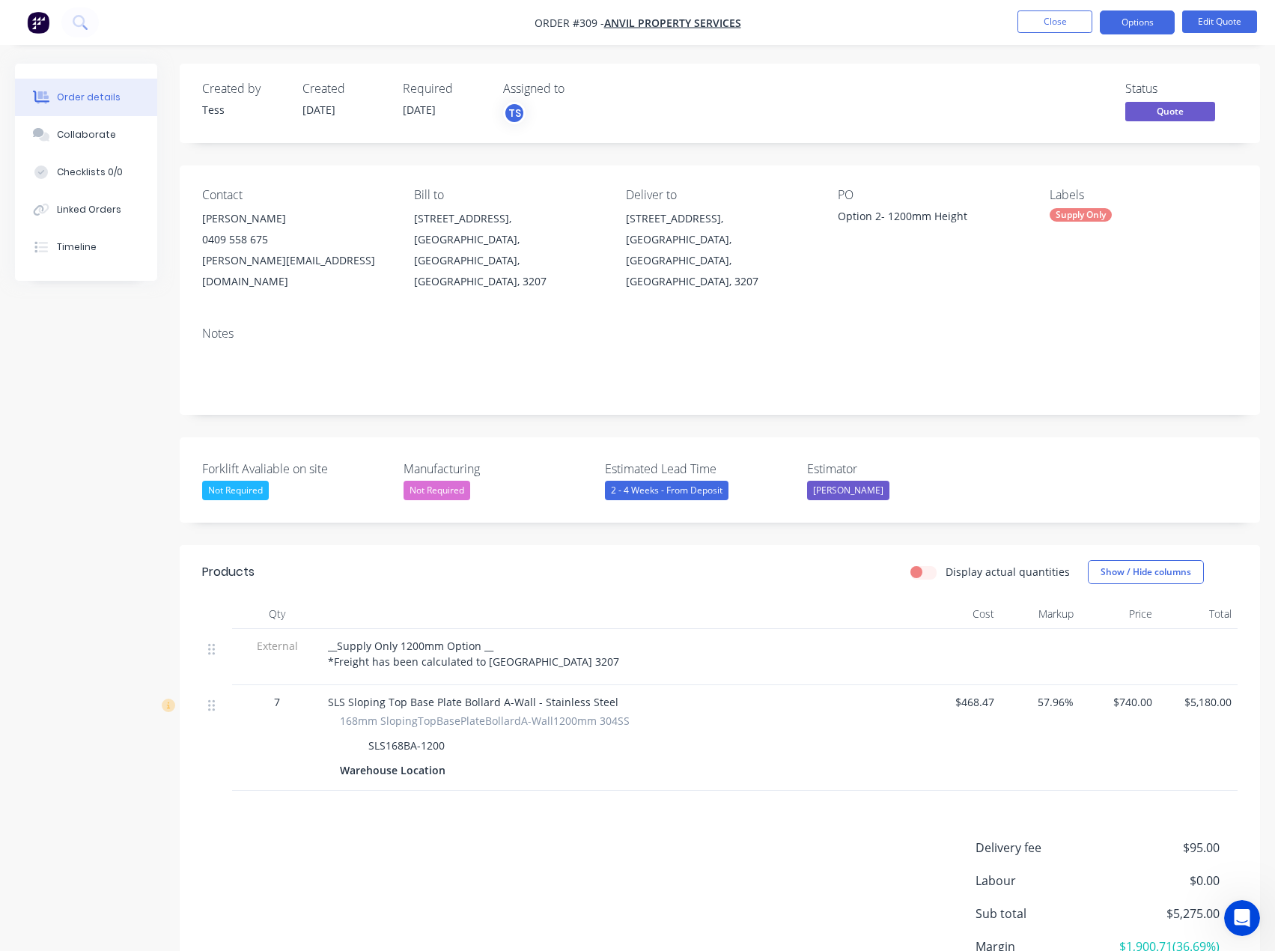
click at [452, 481] on div "Not Required" at bounding box center [437, 490] width 67 height 19
click at [527, 481] on div "Not Required" at bounding box center [497, 490] width 187 height 19
click at [1146, 21] on button "Options" at bounding box center [1137, 22] width 75 height 24
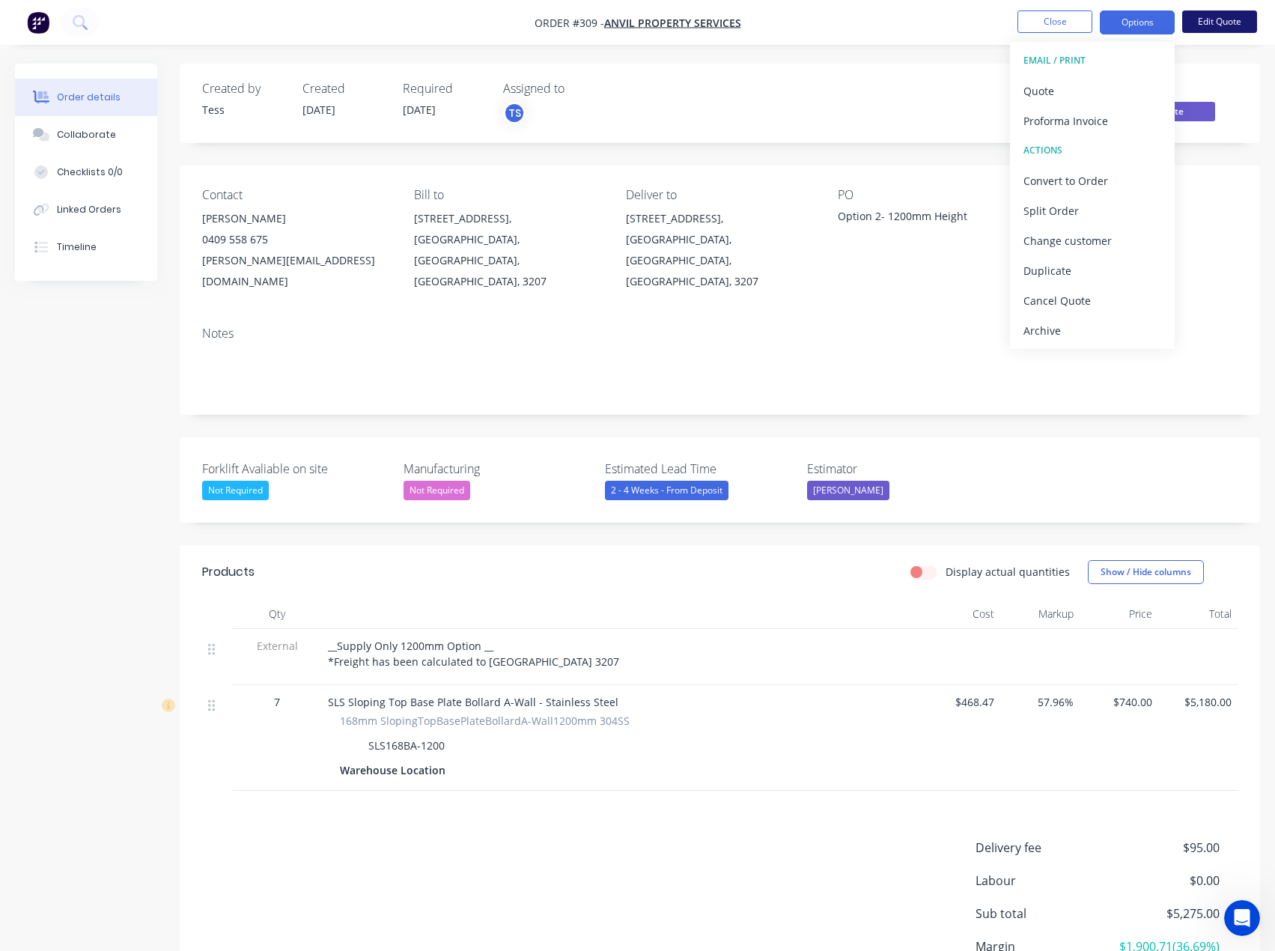
click at [1218, 22] on button "Edit Quote" at bounding box center [1219, 21] width 75 height 22
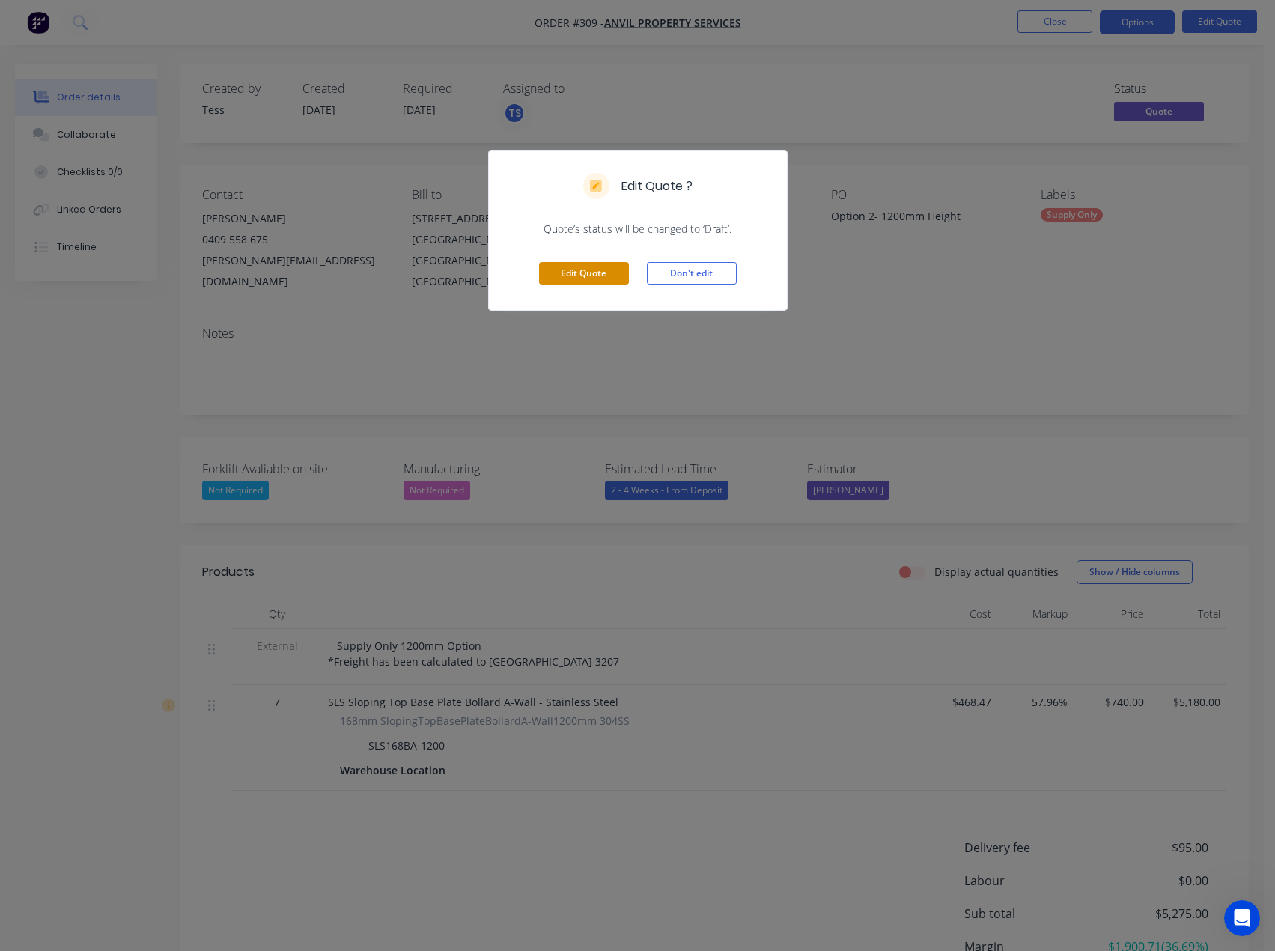
click at [597, 273] on button "Edit Quote" at bounding box center [584, 273] width 90 height 22
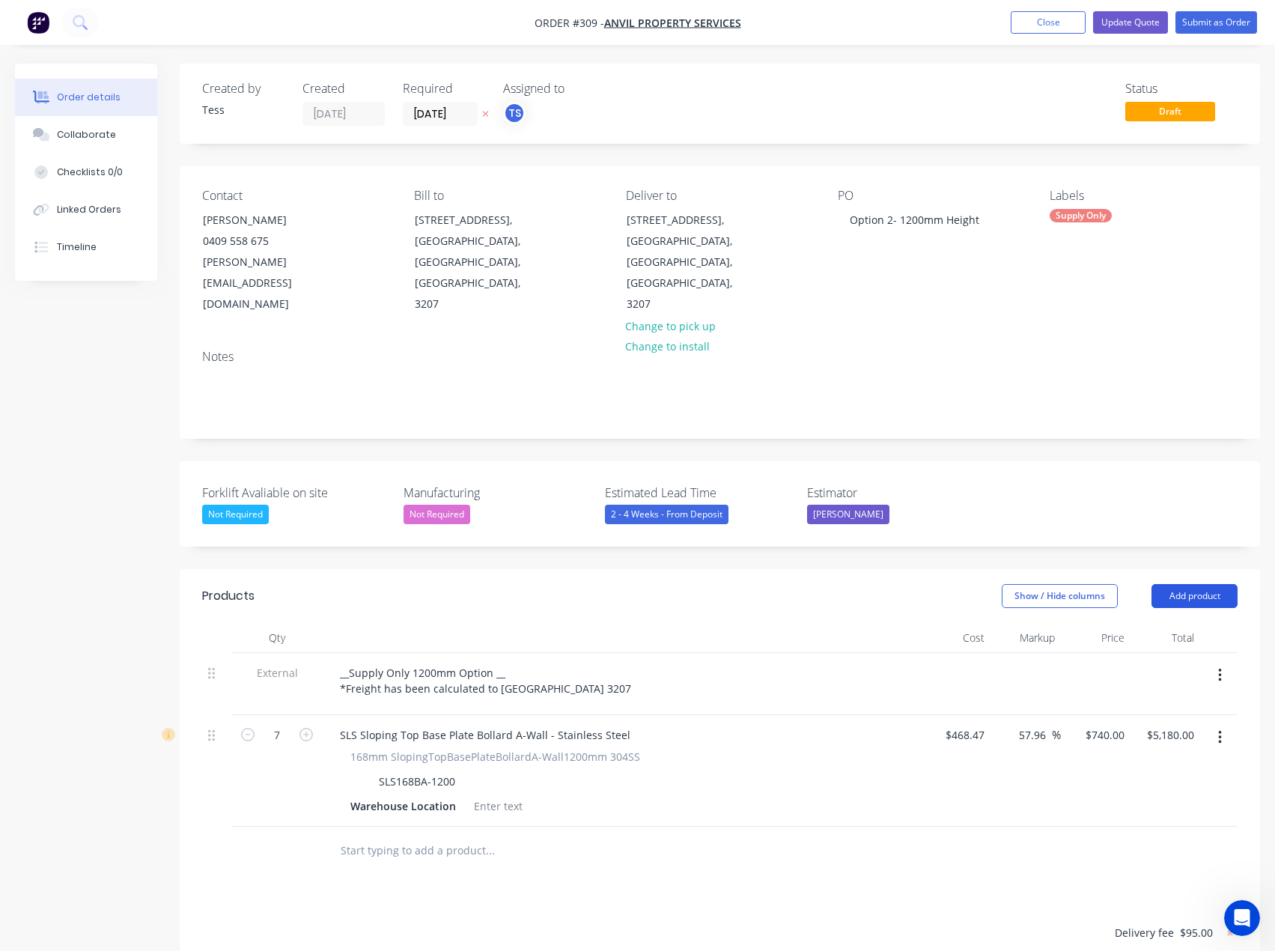
click at [1205, 584] on button "Add product" at bounding box center [1195, 596] width 86 height 24
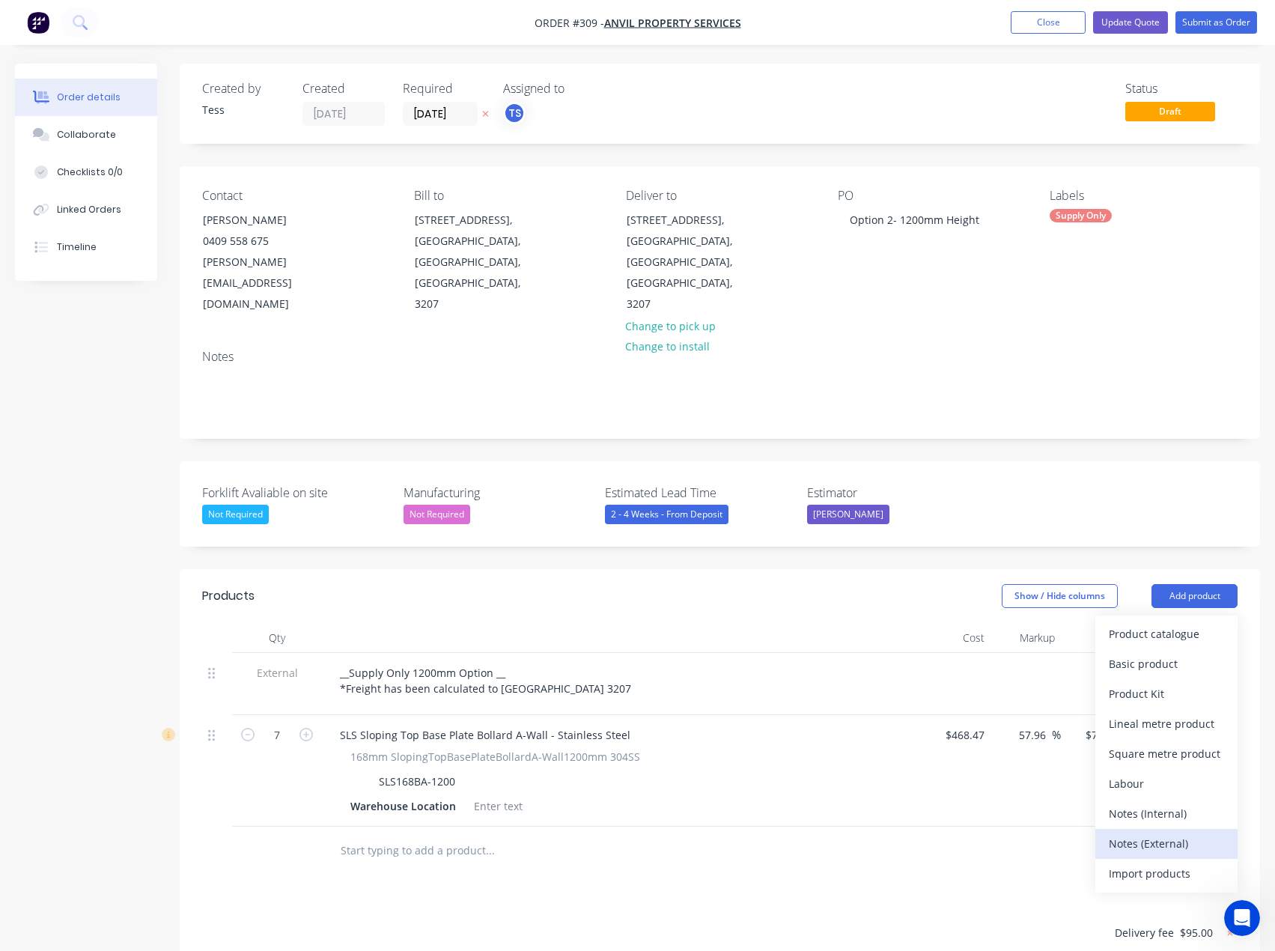
click at [1149, 833] on div "Notes (External)" at bounding box center [1166, 844] width 115 height 22
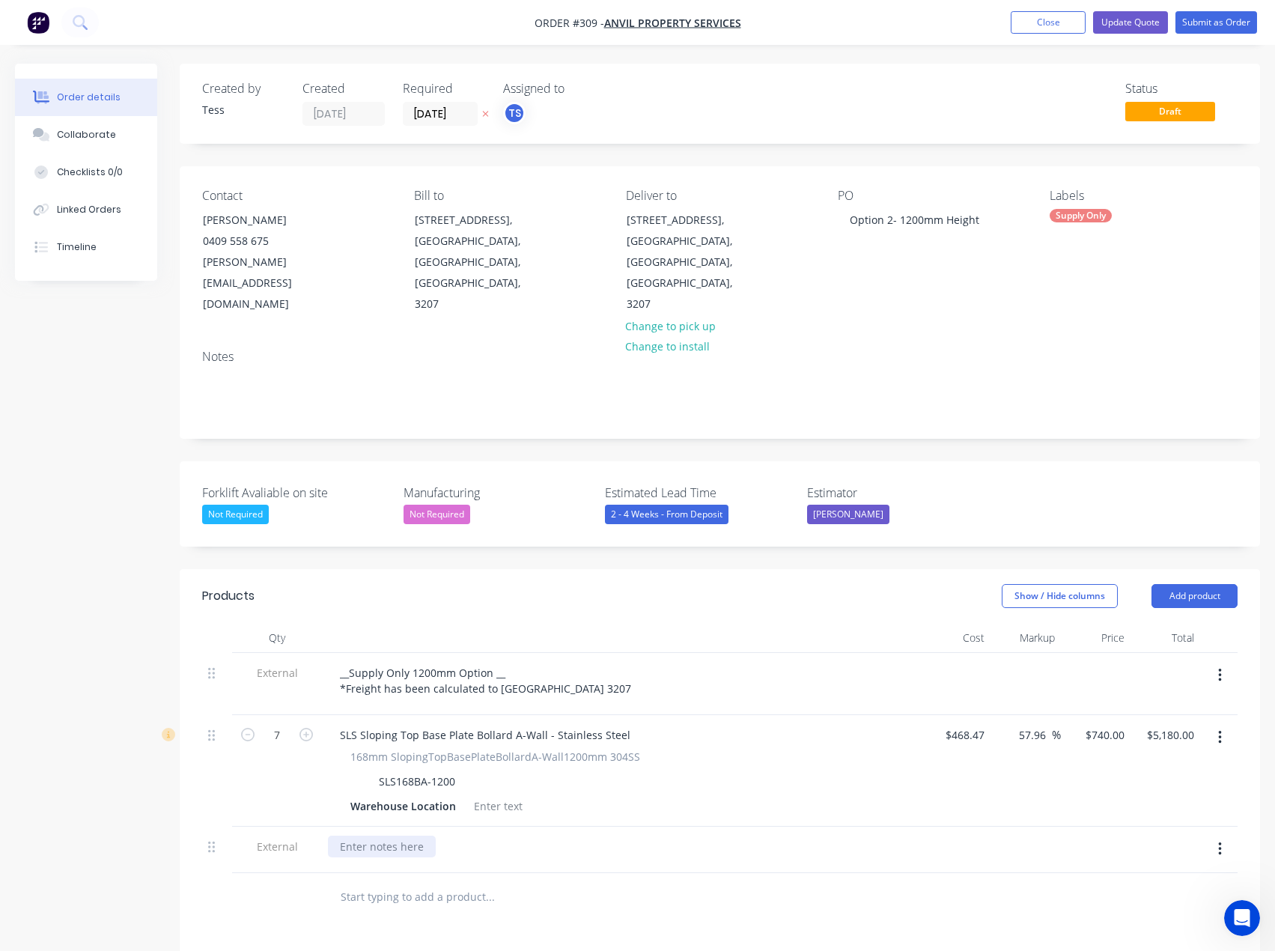
click at [395, 836] on div at bounding box center [382, 847] width 108 height 22
paste div
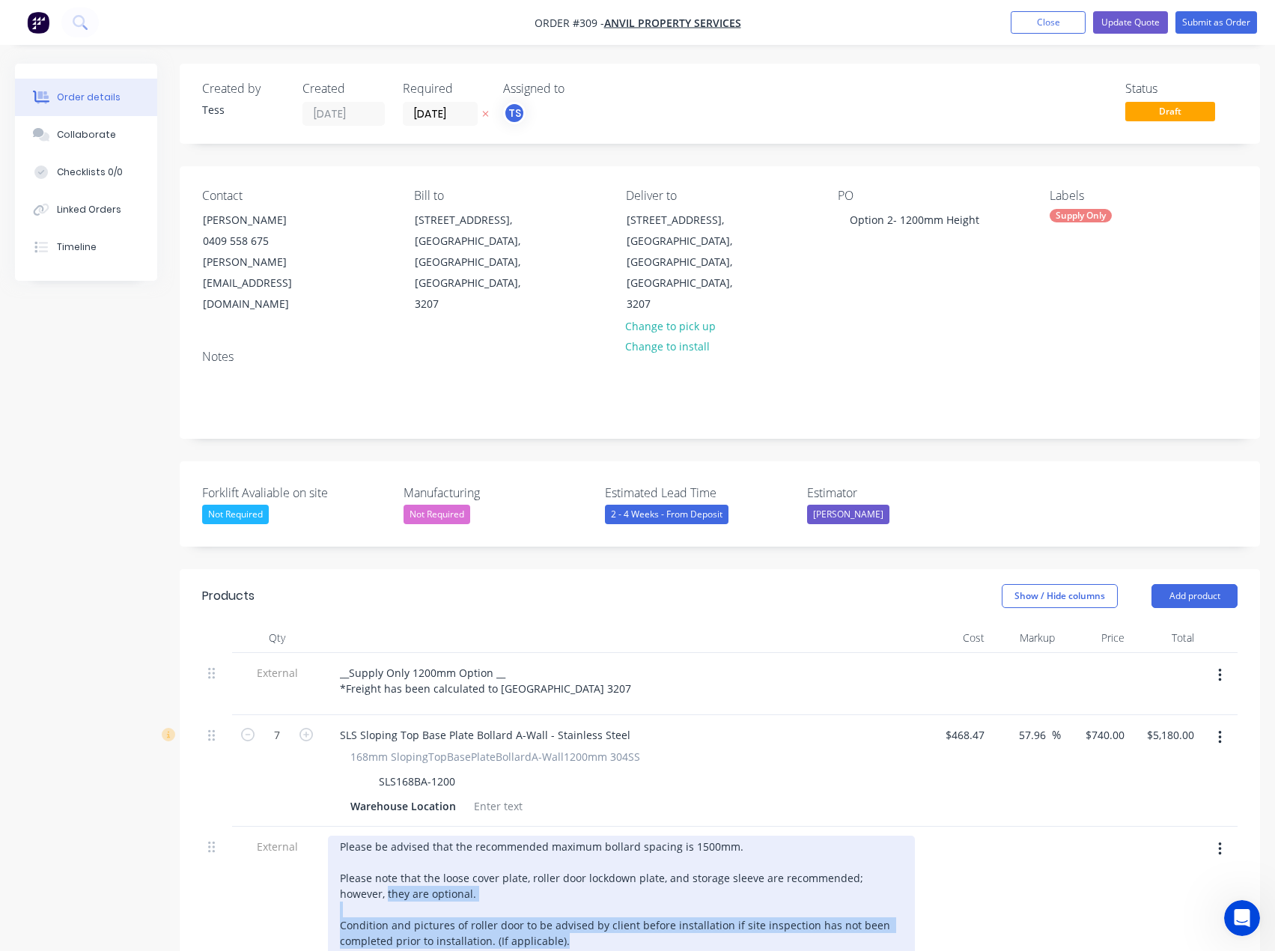
drag, startPoint x: 552, startPoint y: 901, endPoint x: 330, endPoint y: 845, distance: 228.7
click at [330, 845] on div "Please be advised that the recommended maximum bollard spacing is 1500mm. Pleas…" at bounding box center [621, 910] width 587 height 148
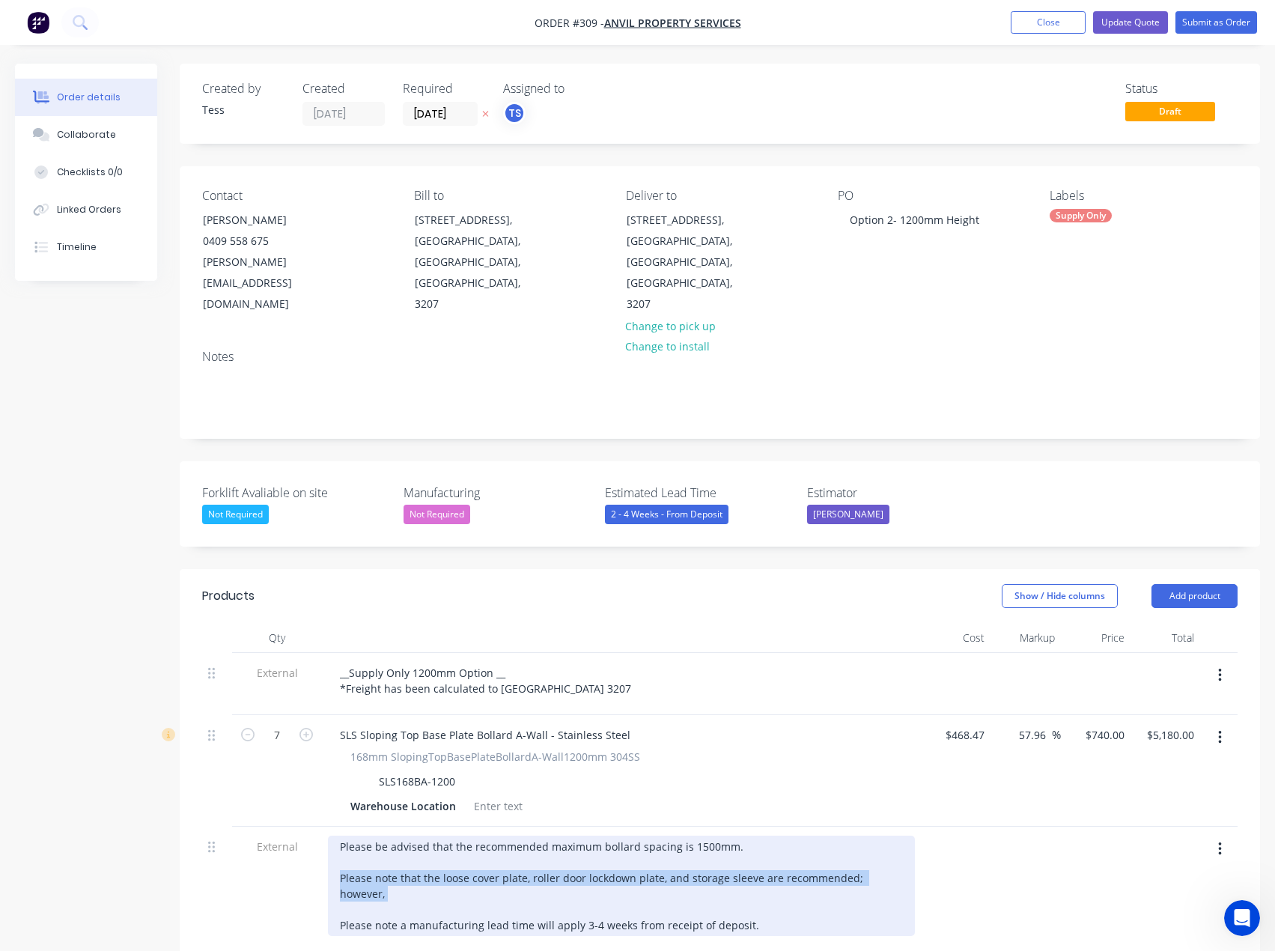
drag, startPoint x: 905, startPoint y: 838, endPoint x: 335, endPoint y: 836, distance: 570.6
click at [335, 836] on div "Please be advised that the recommended maximum bollard spacing is 1500mm. Pleas…" at bounding box center [621, 886] width 587 height 100
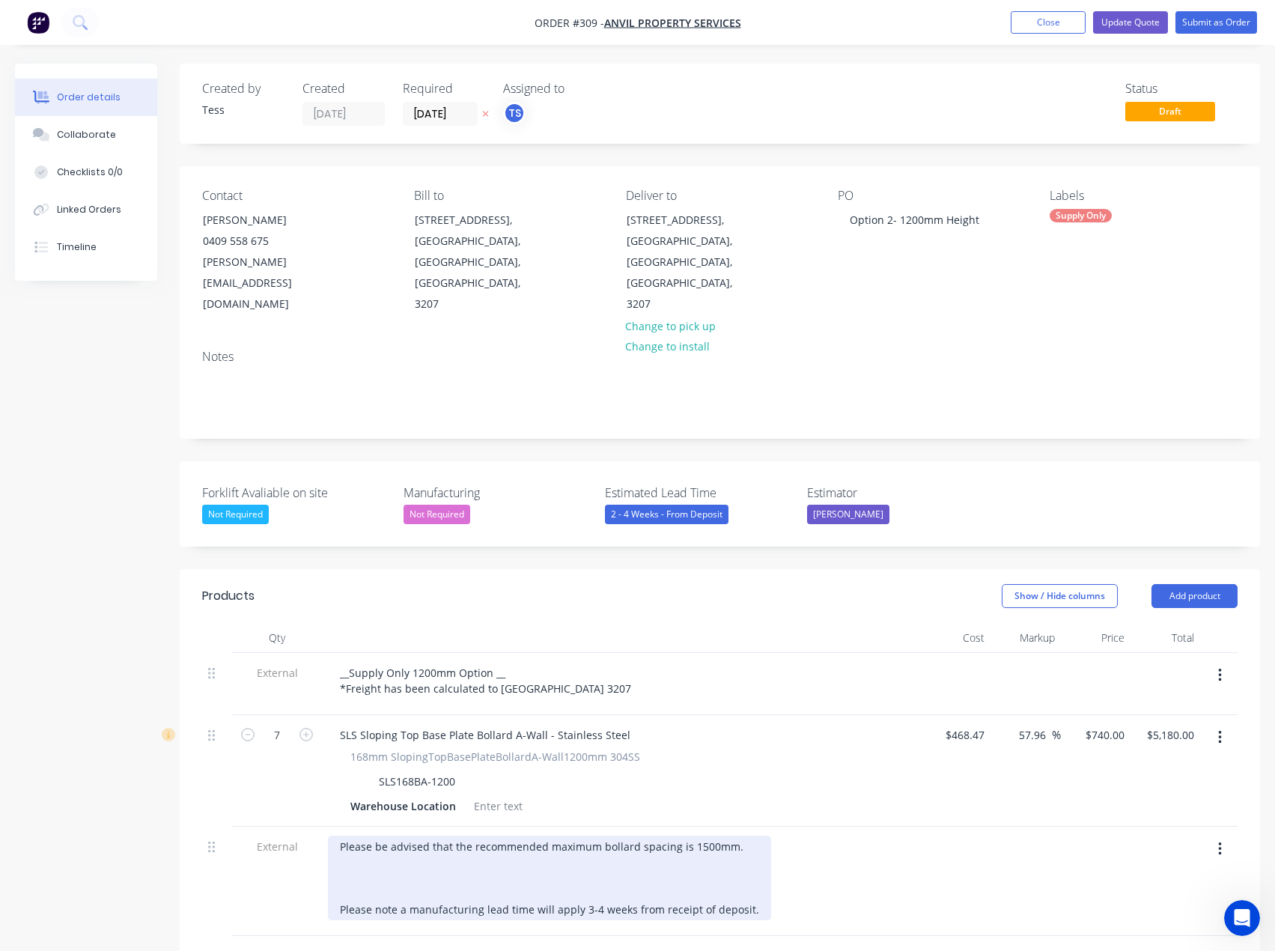
click at [344, 842] on div "Please be advised that the recommended maximum bollard spacing is 1500mm. Pleas…" at bounding box center [549, 878] width 443 height 85
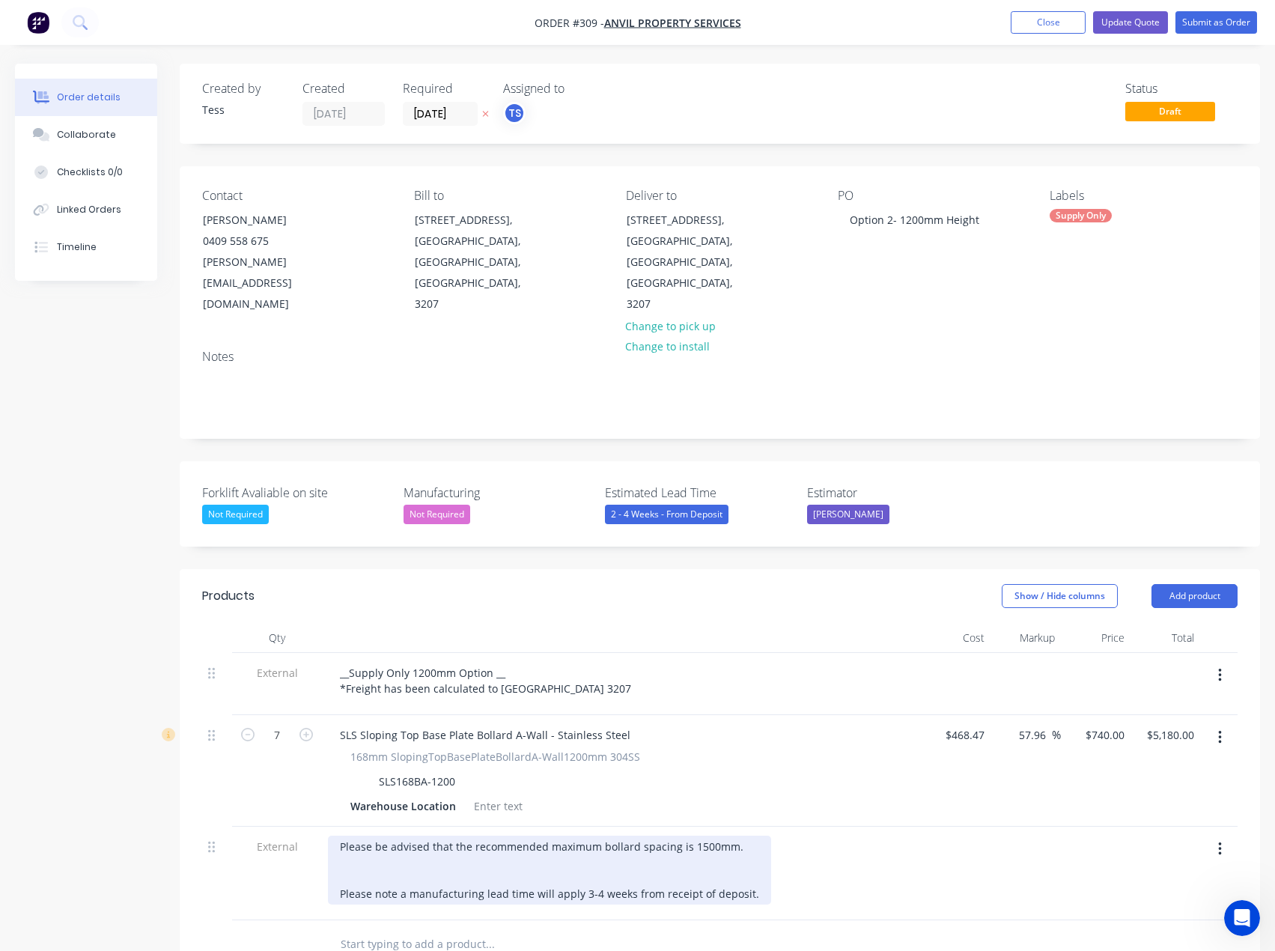
click at [343, 836] on div "Please be advised that the recommended maximum bollard spacing is 1500mm. Pleas…" at bounding box center [549, 870] width 443 height 69
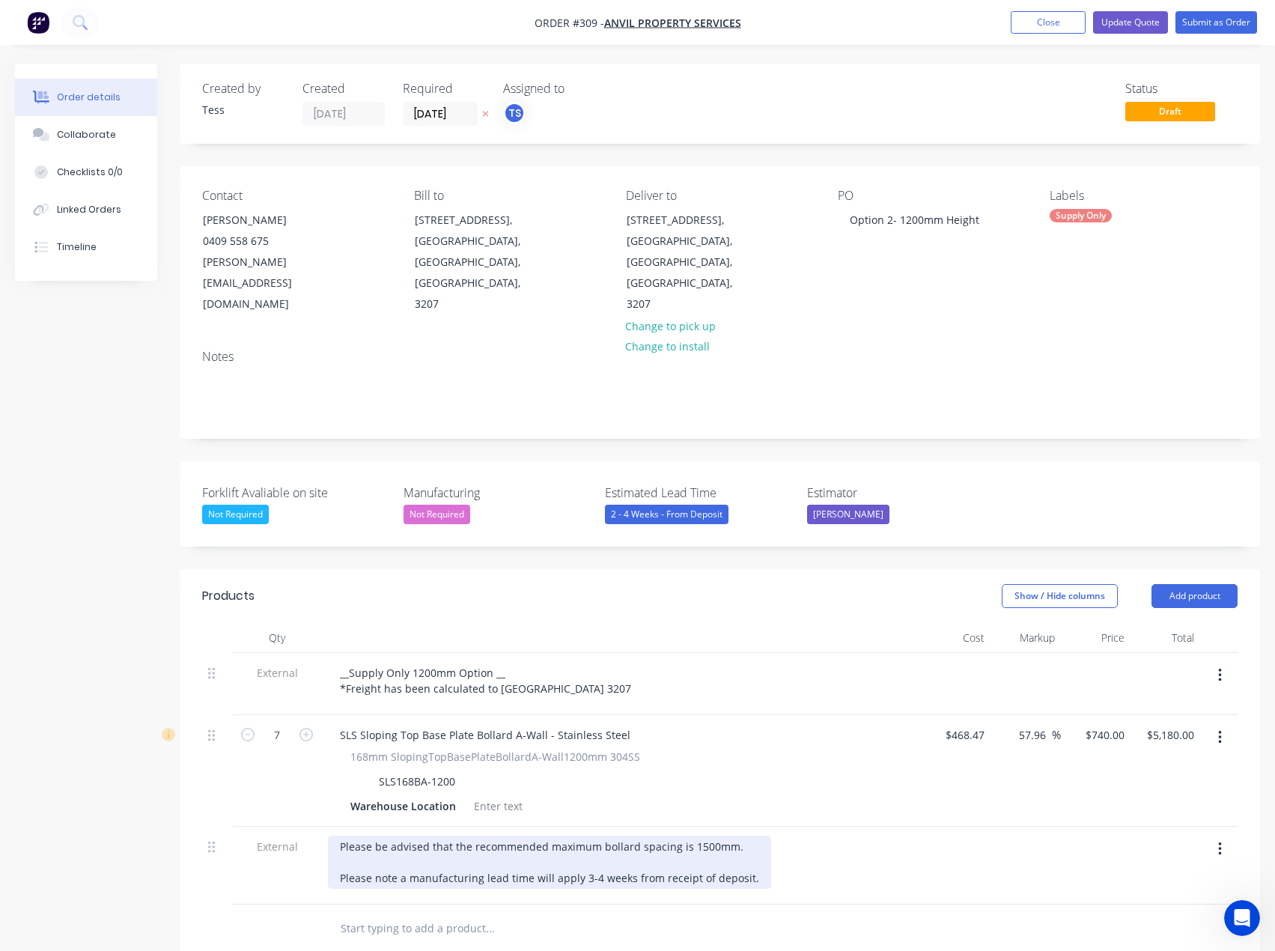
click at [341, 836] on div "Please be advised that the recommended maximum bollard spacing is 1500mm. Pleas…" at bounding box center [549, 862] width 443 height 53
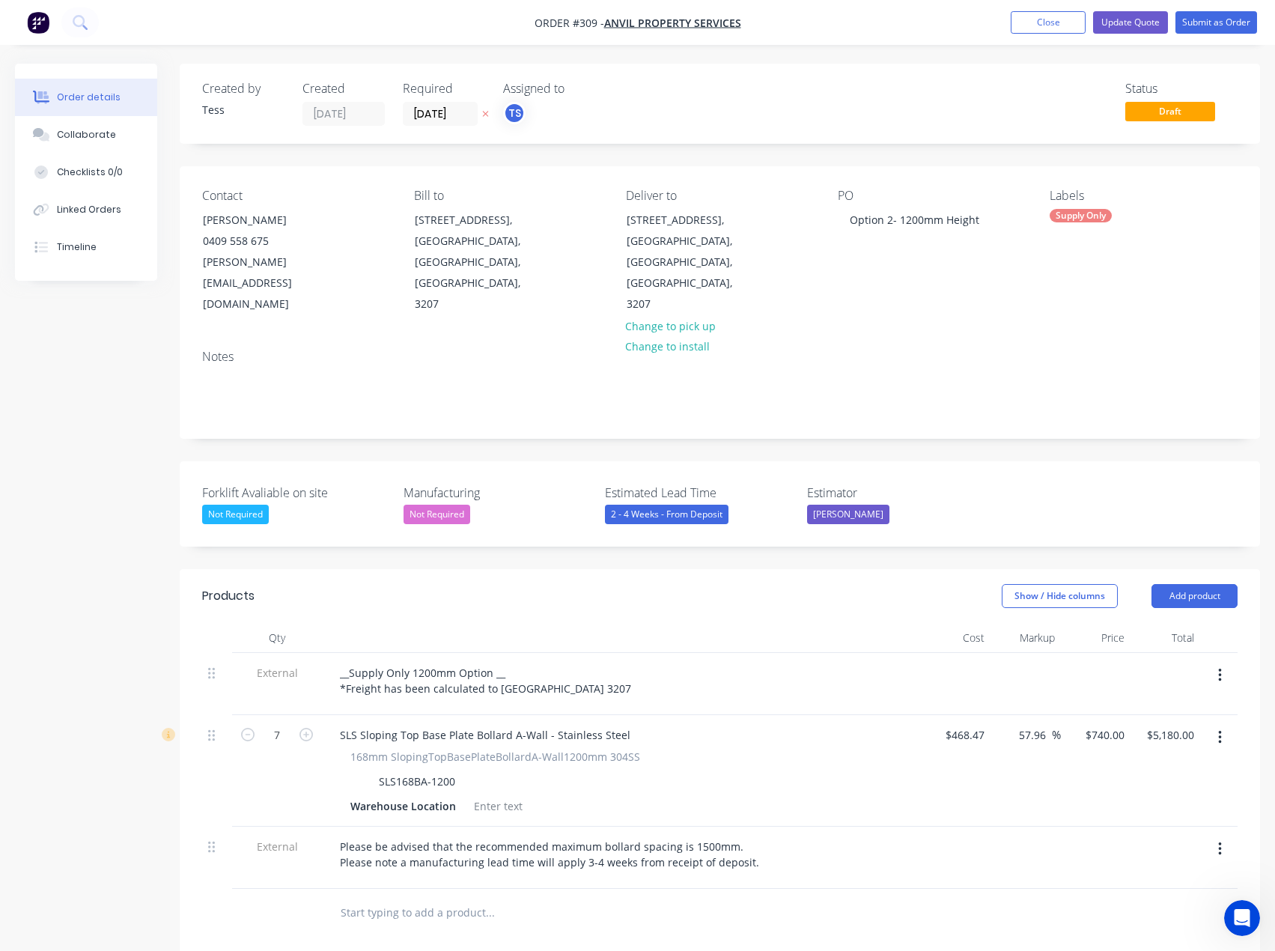
click at [682, 906] on div "Products Show / Hide columns Add product Qty Cost Markup Price Total External _…" at bounding box center [720, 929] width 1081 height 720
click at [1125, 26] on button "Update Quote" at bounding box center [1130, 22] width 75 height 22
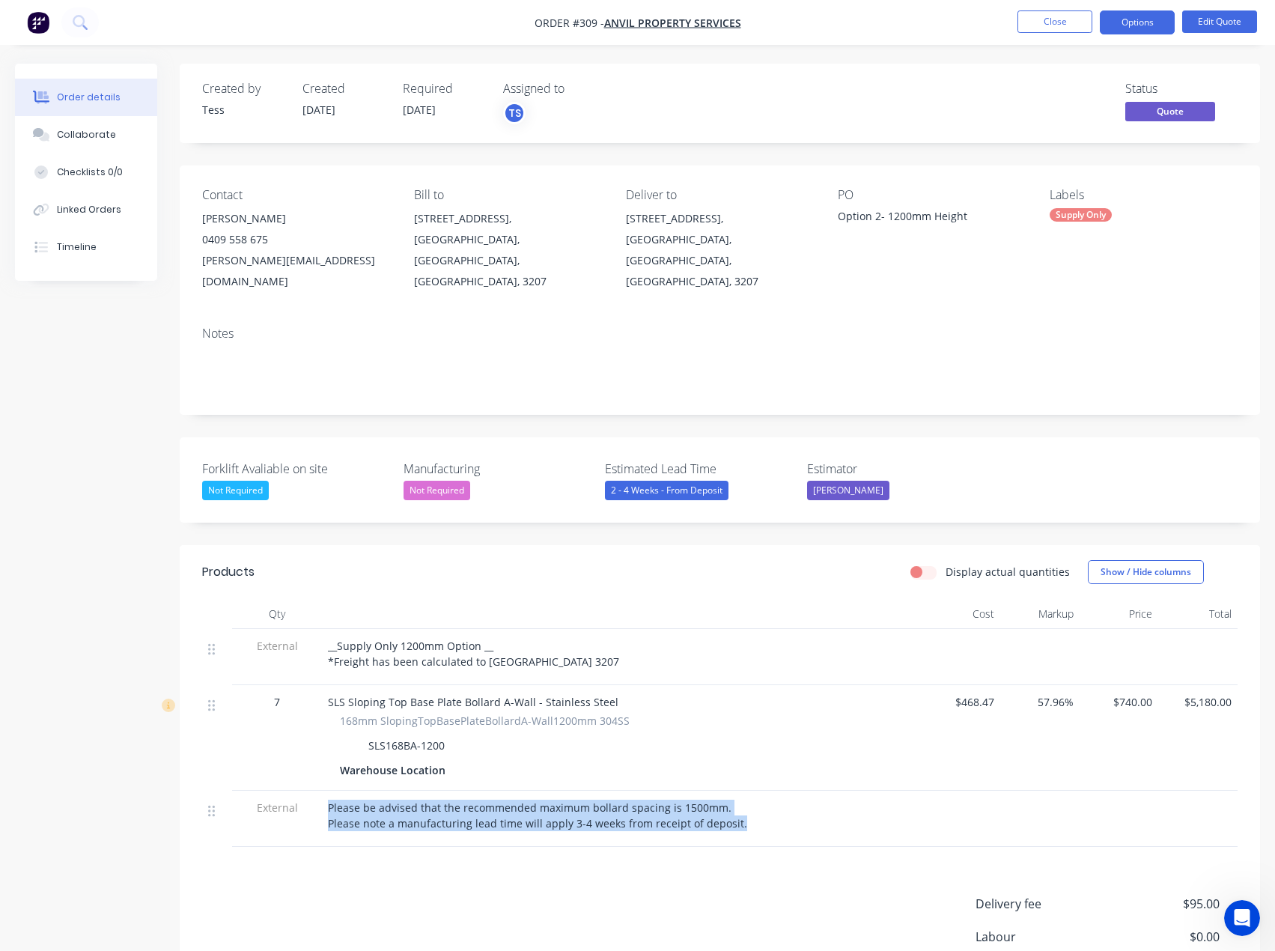
drag, startPoint x: 738, startPoint y: 806, endPoint x: 324, endPoint y: 786, distance: 414.6
click at [324, 791] on div "Please be advised that the recommended maximum bollard spacing is 1500mm. Pleas…" at bounding box center [621, 819] width 599 height 56
copy span "Please be advised that the recommended maximum bollard spacing is 1500mm. Pleas…"
click at [1042, 20] on button "Close" at bounding box center [1055, 21] width 75 height 22
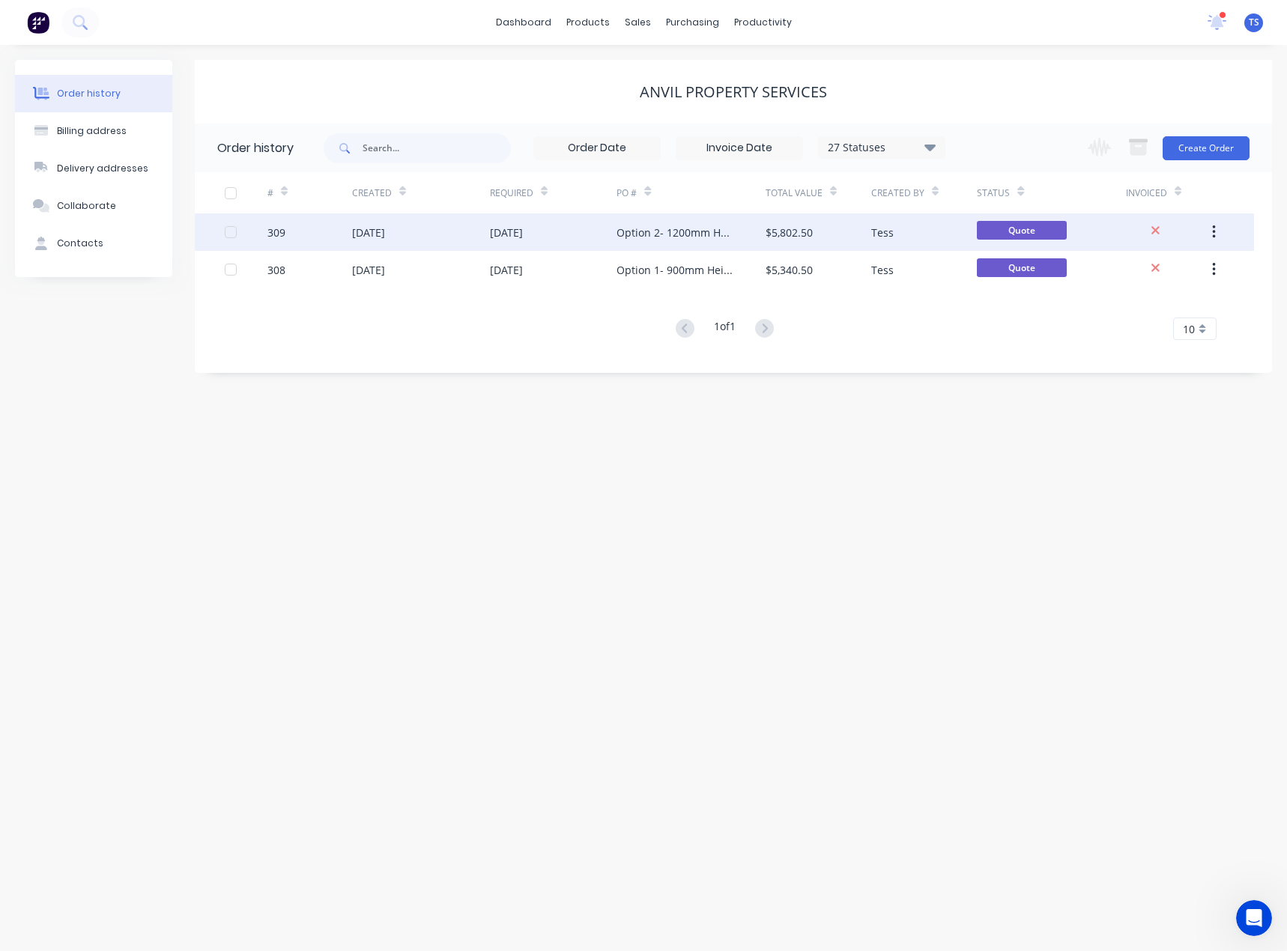
click at [651, 237] on div "Option 2- 1200mm Height" at bounding box center [675, 233] width 118 height 16
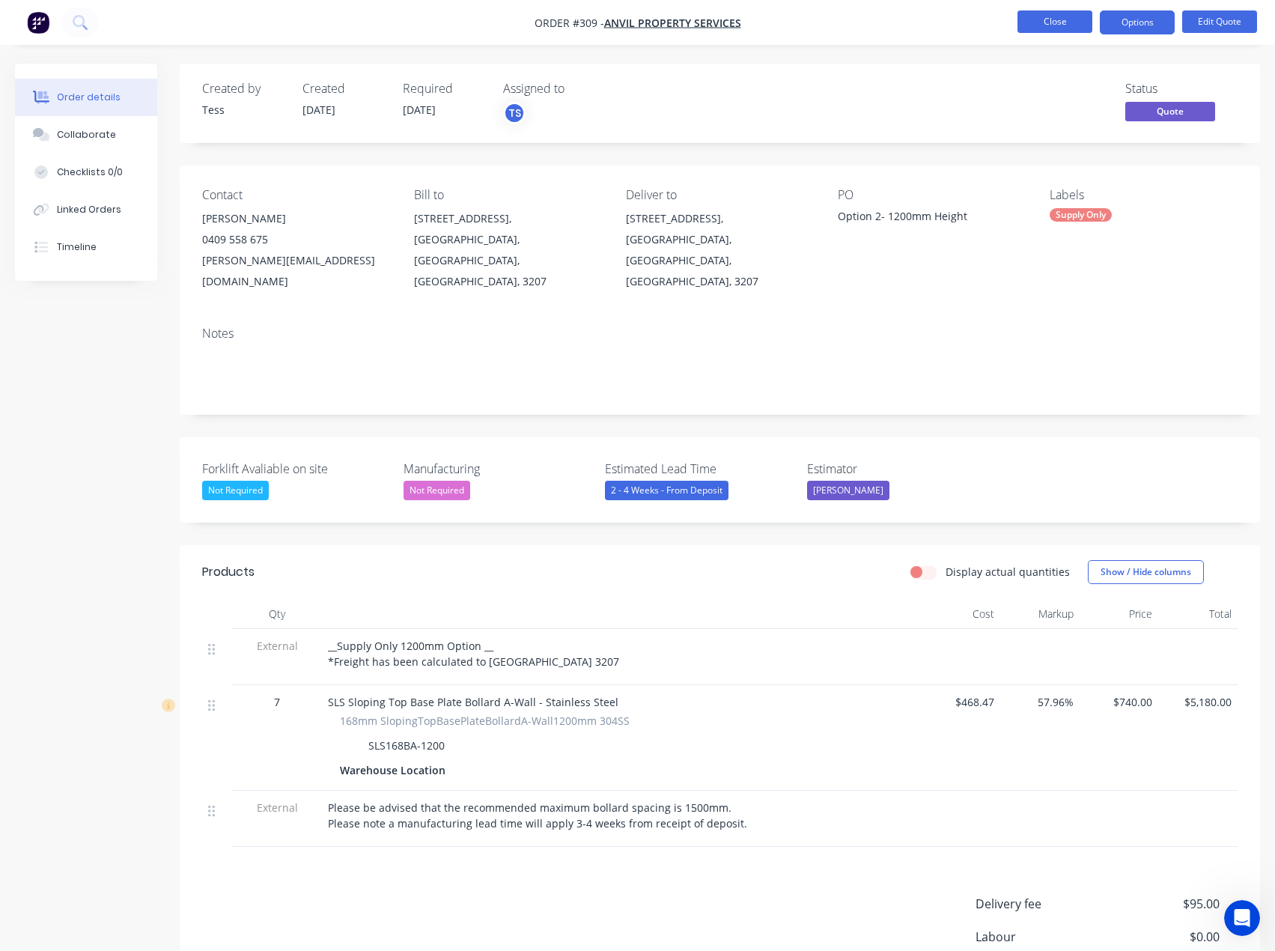
click at [1041, 16] on button "Close" at bounding box center [1055, 21] width 75 height 22
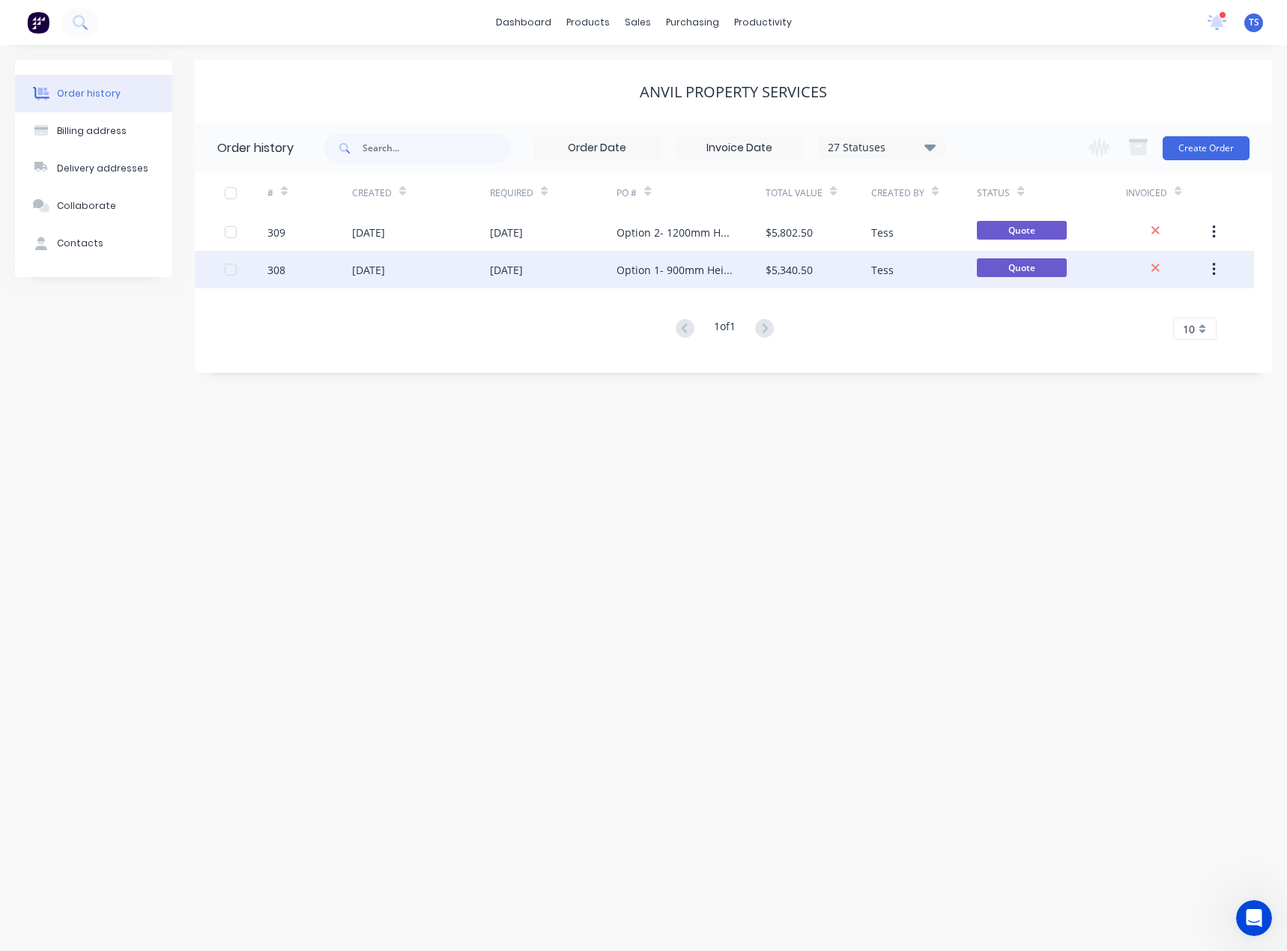
click at [523, 273] on div "[DATE]" at bounding box center [506, 270] width 33 height 16
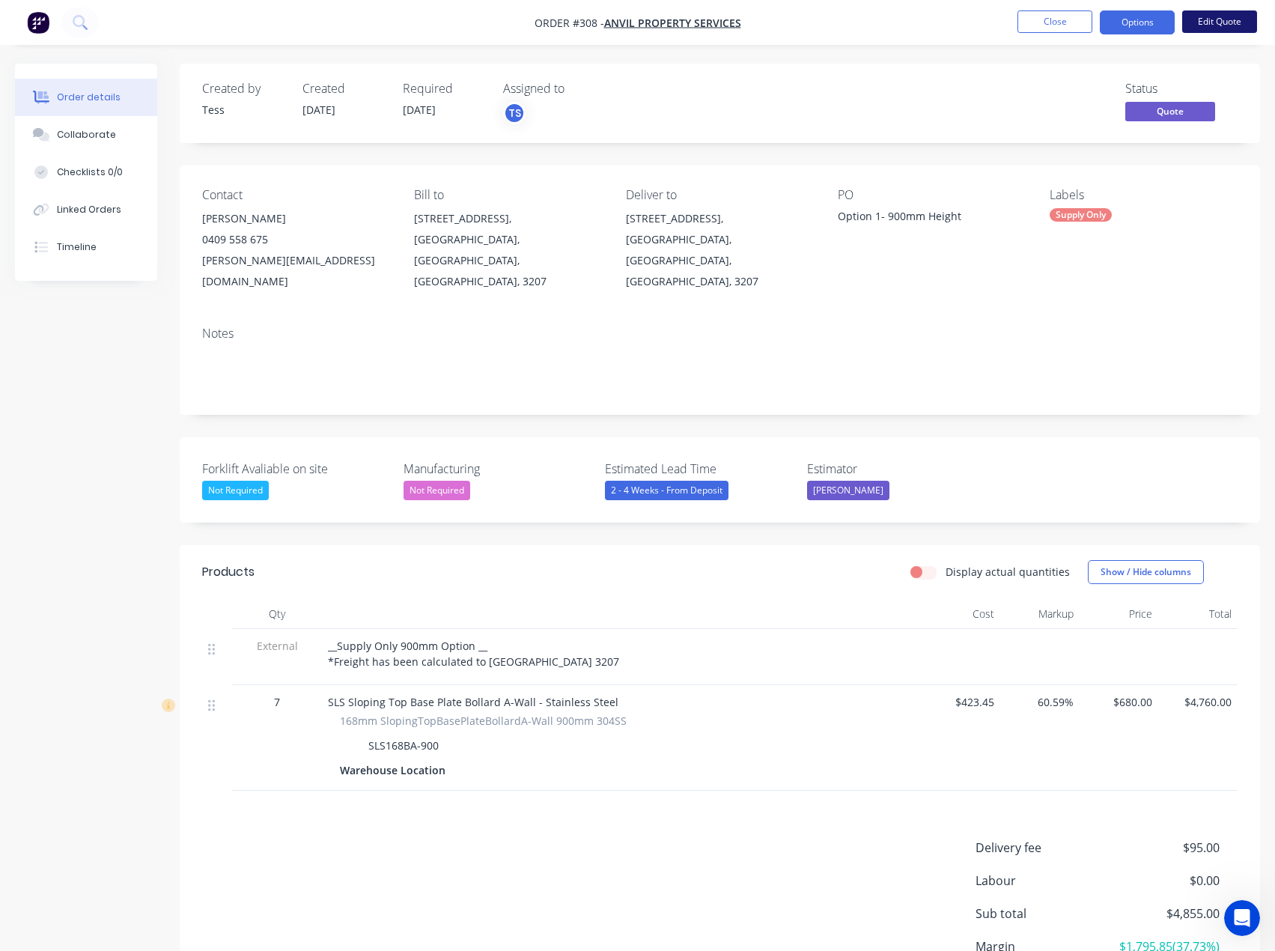
click at [1210, 20] on button "Edit Quote" at bounding box center [1219, 21] width 75 height 22
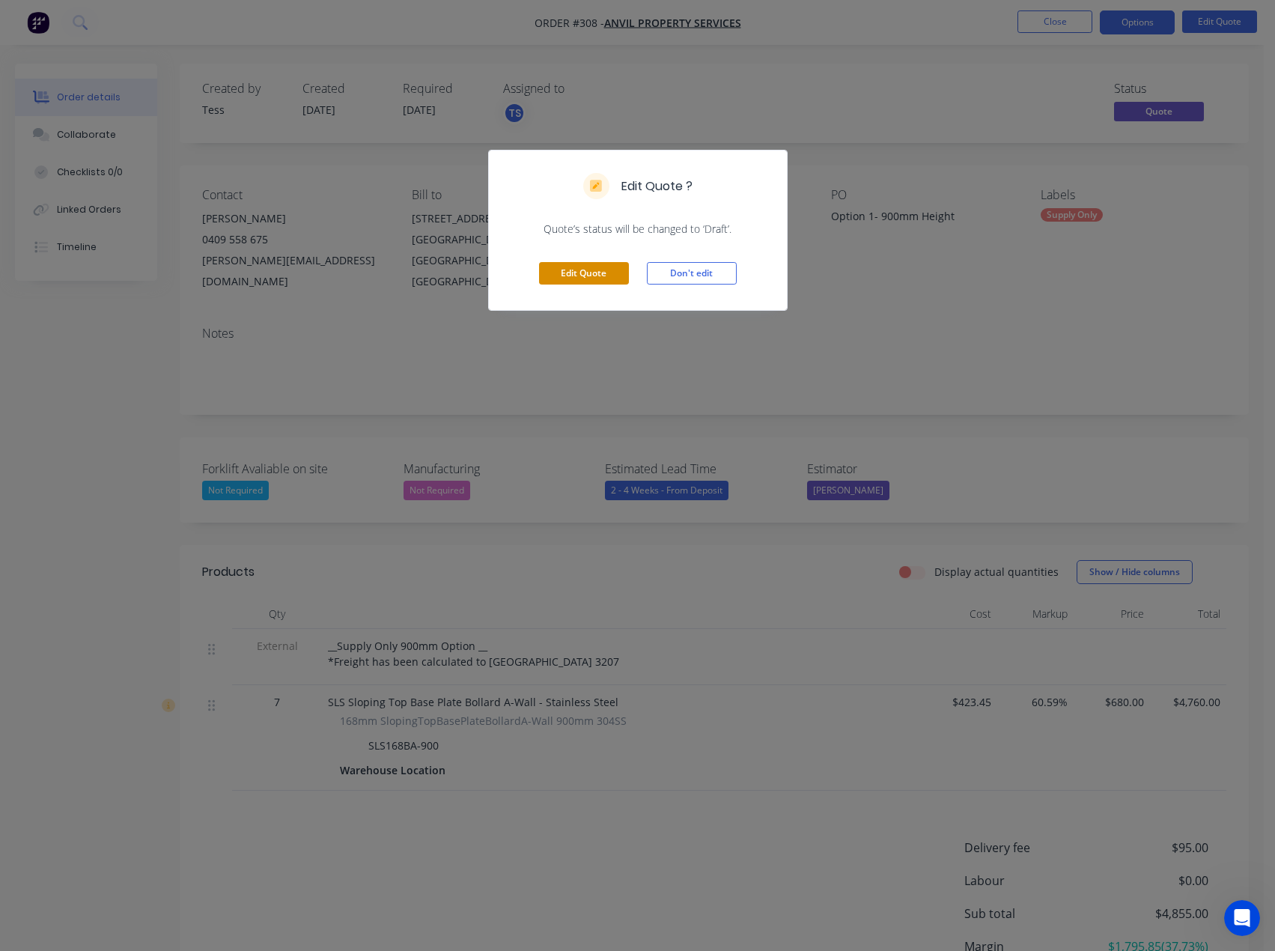
click at [567, 277] on button "Edit Quote" at bounding box center [584, 273] width 90 height 22
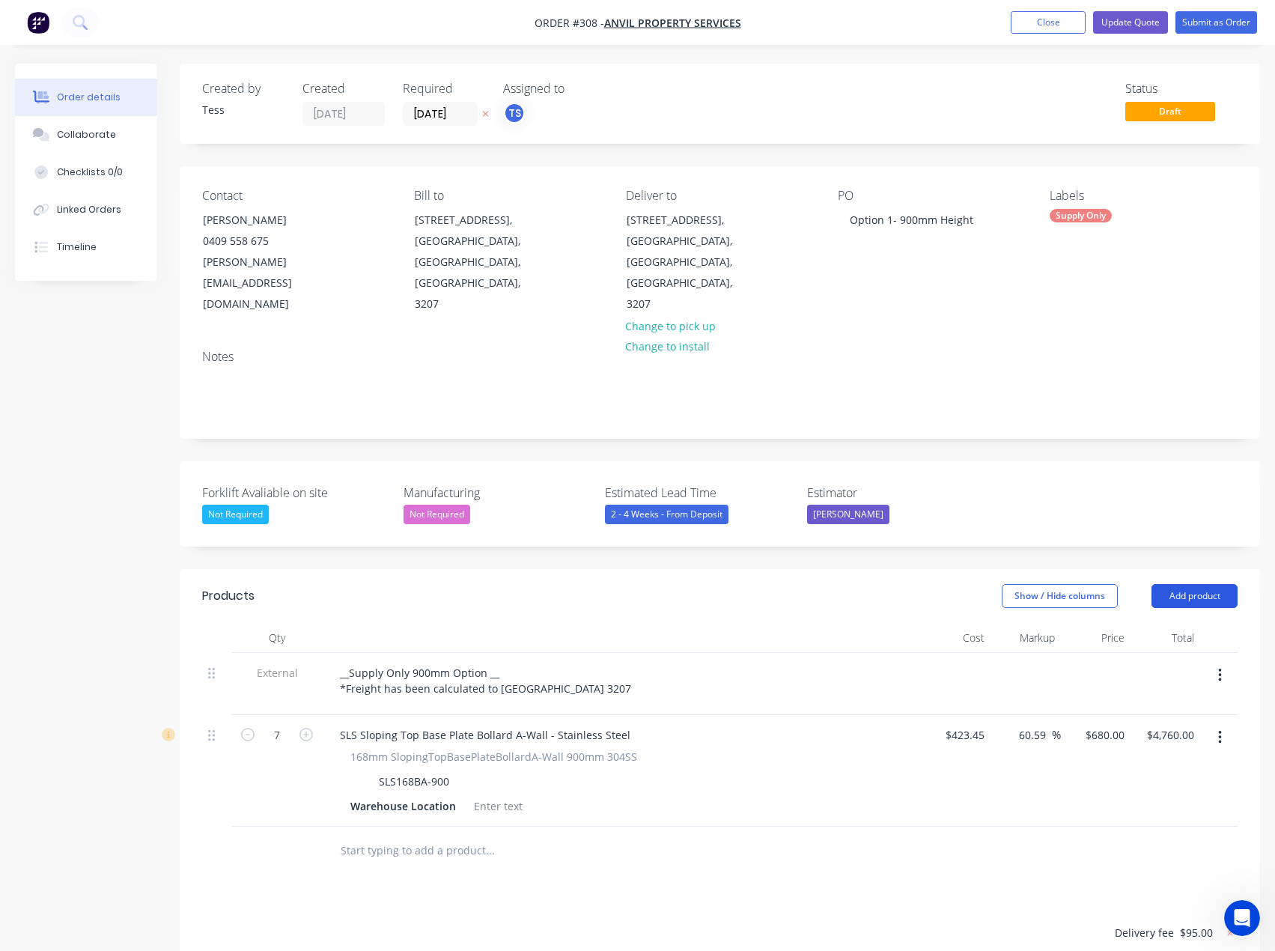
click at [1198, 584] on button "Add product" at bounding box center [1195, 596] width 86 height 24
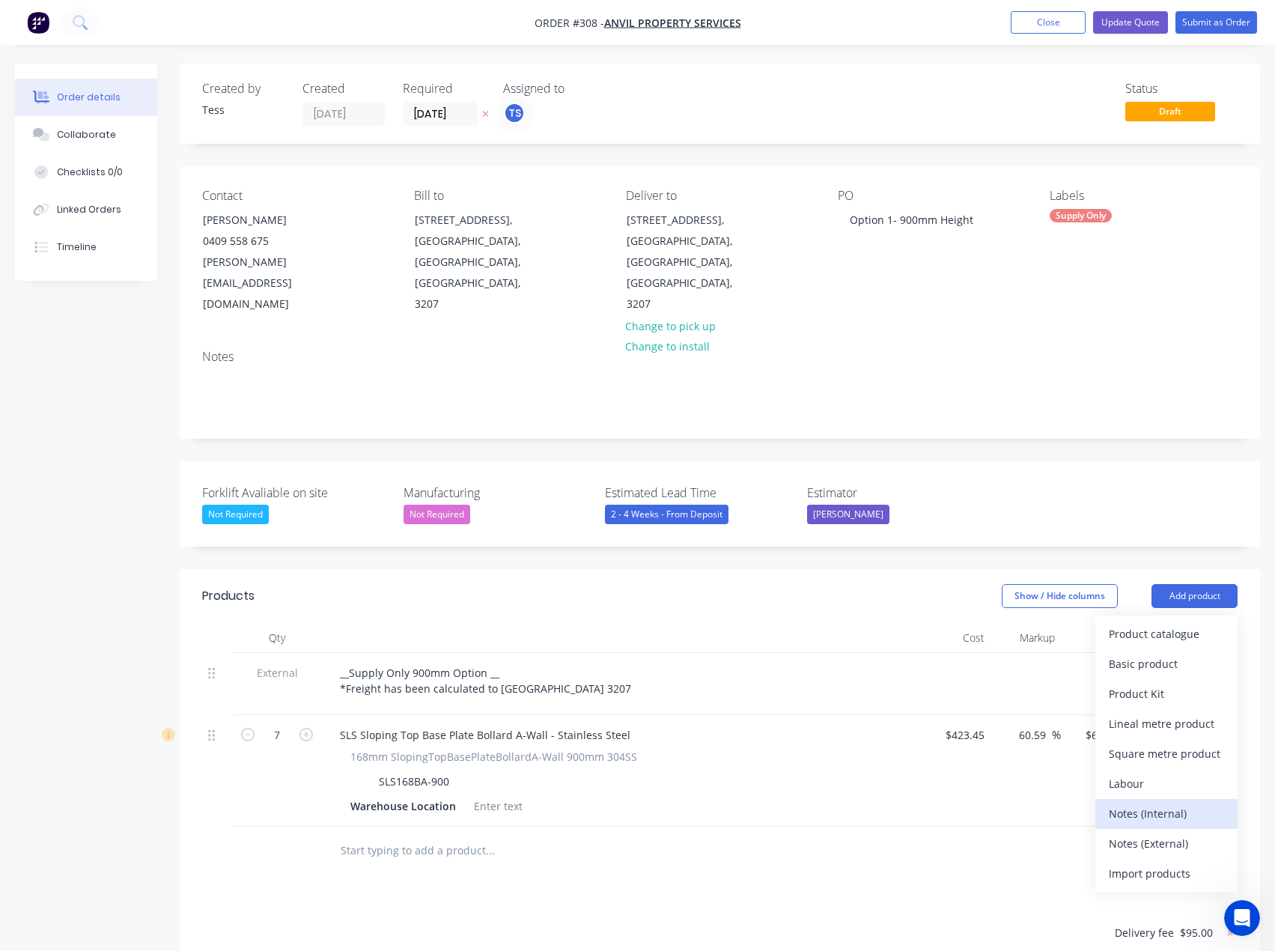
click at [1161, 803] on div "Notes (Internal)" at bounding box center [1166, 814] width 115 height 22
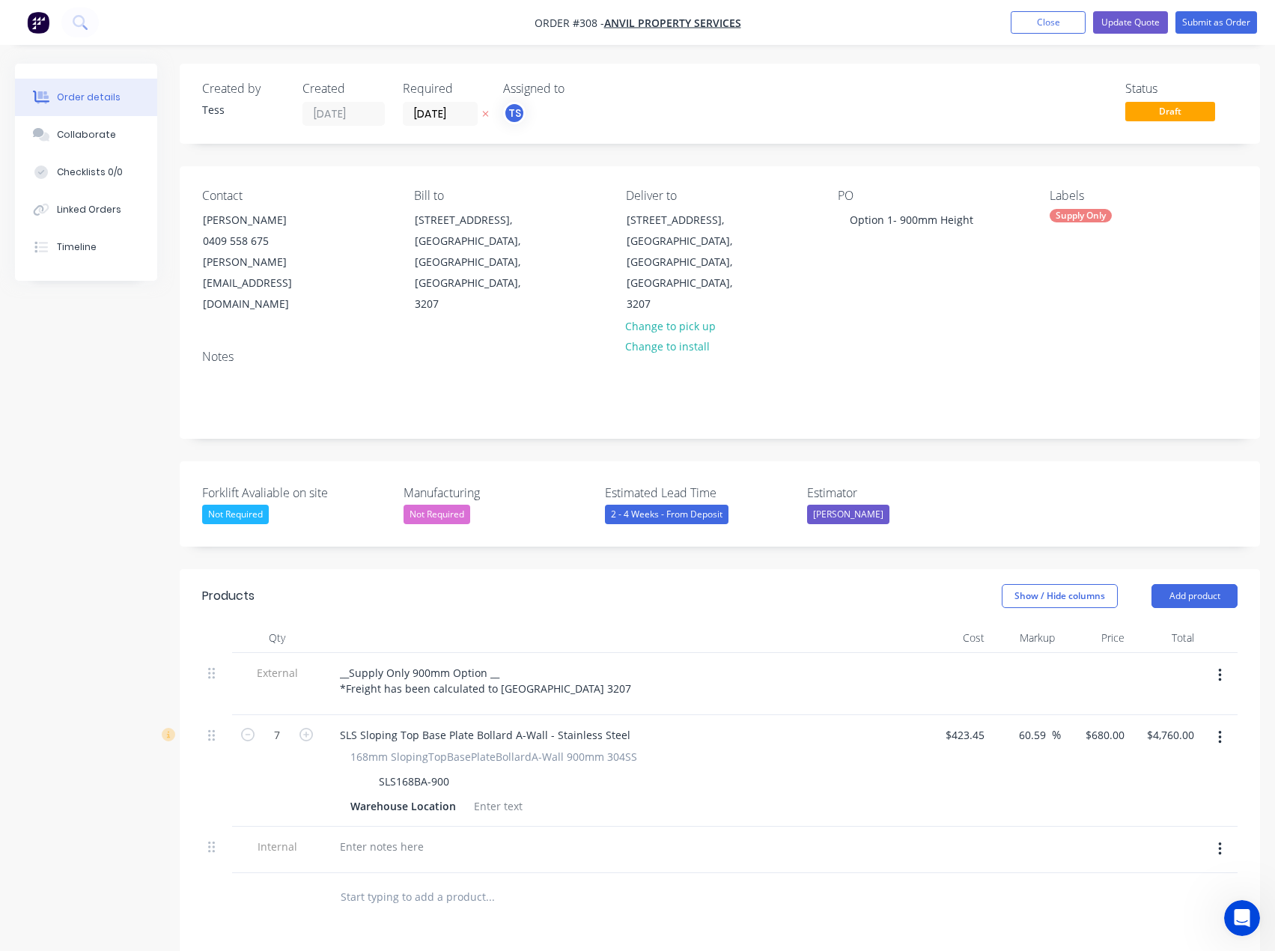
click at [1221, 841] on icon "button" at bounding box center [1220, 849] width 4 height 16
click at [1143, 908] on div "Delete" at bounding box center [1166, 919] width 115 height 22
click at [1195, 584] on button "Add product" at bounding box center [1195, 596] width 86 height 24
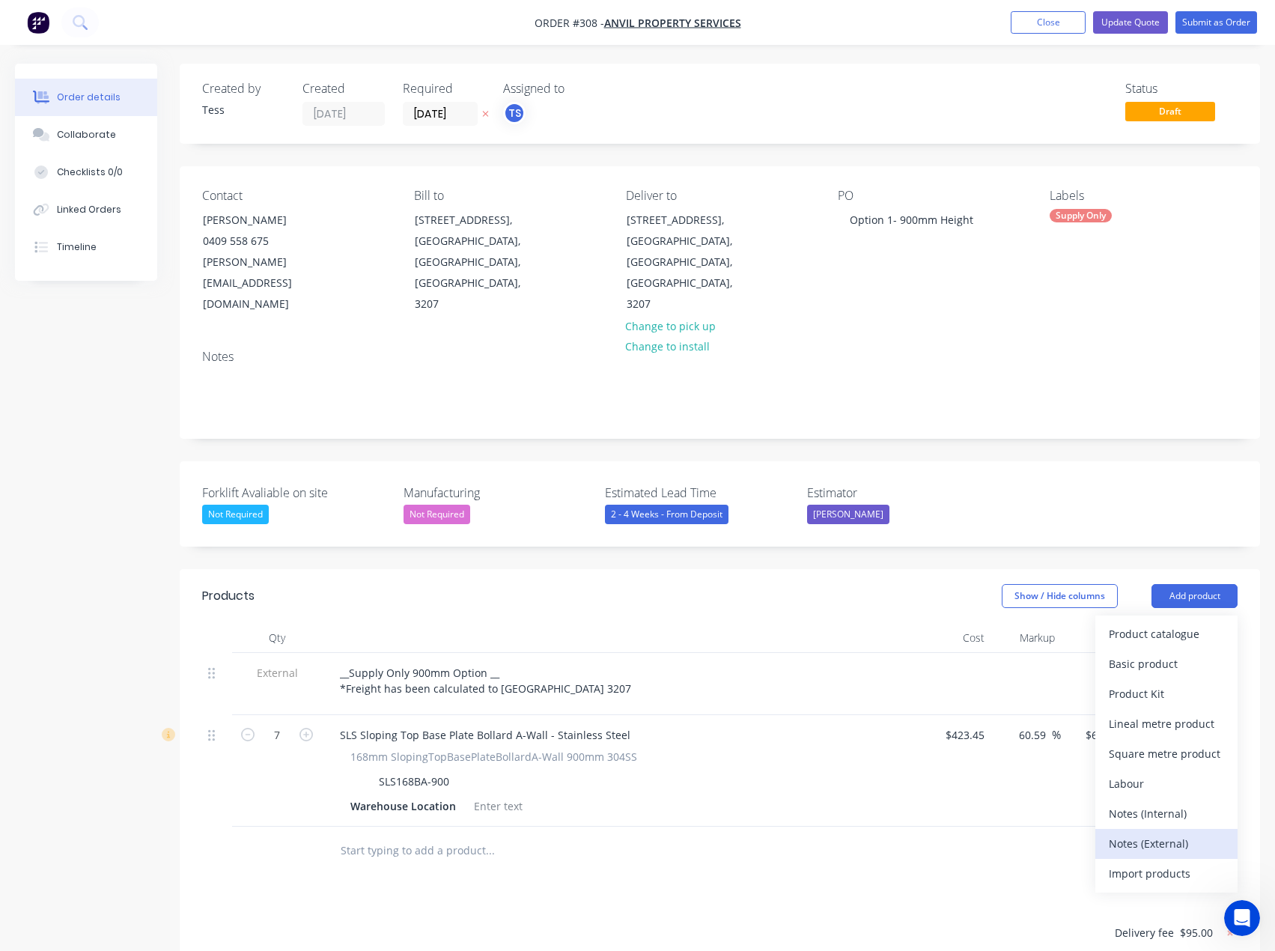
click at [1153, 833] on div "Notes (External)" at bounding box center [1166, 844] width 115 height 22
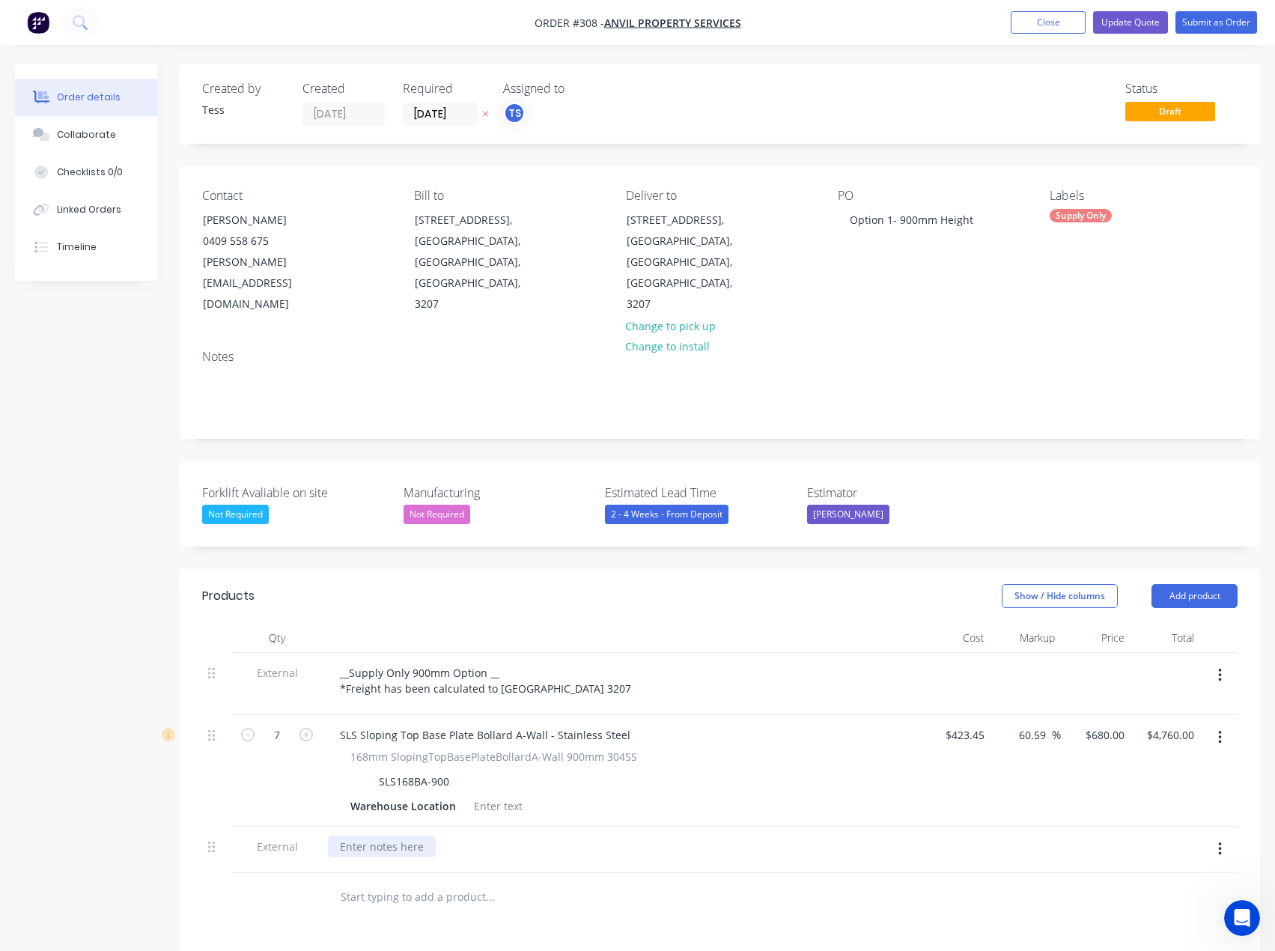
click at [356, 836] on div at bounding box center [382, 847] width 108 height 22
paste div
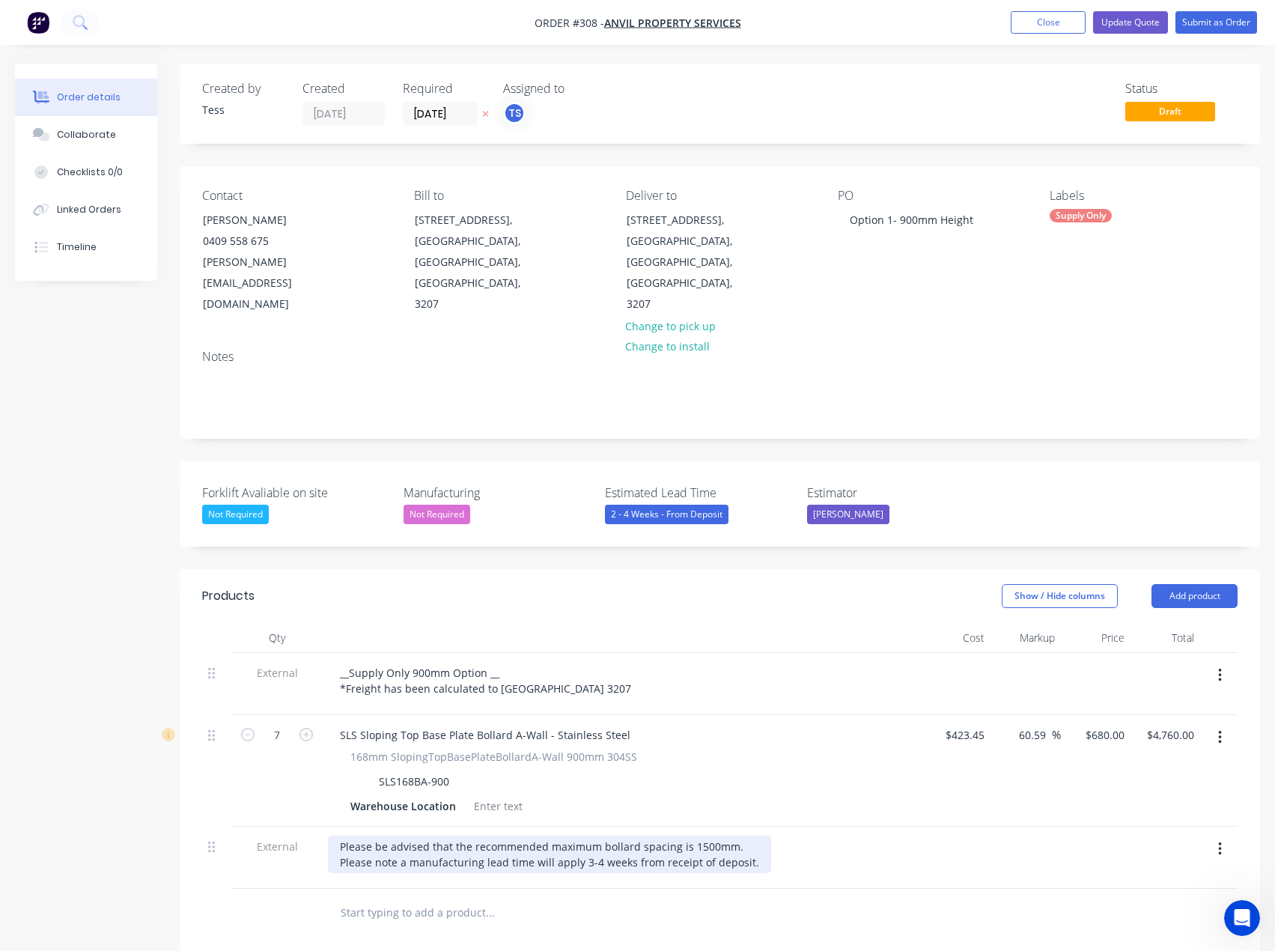
click at [585, 836] on div "Please be advised that the recommended maximum bollard spacing is 1500mm. Pleas…" at bounding box center [549, 854] width 443 height 37
click at [577, 898] on input "text" at bounding box center [490, 913] width 300 height 30
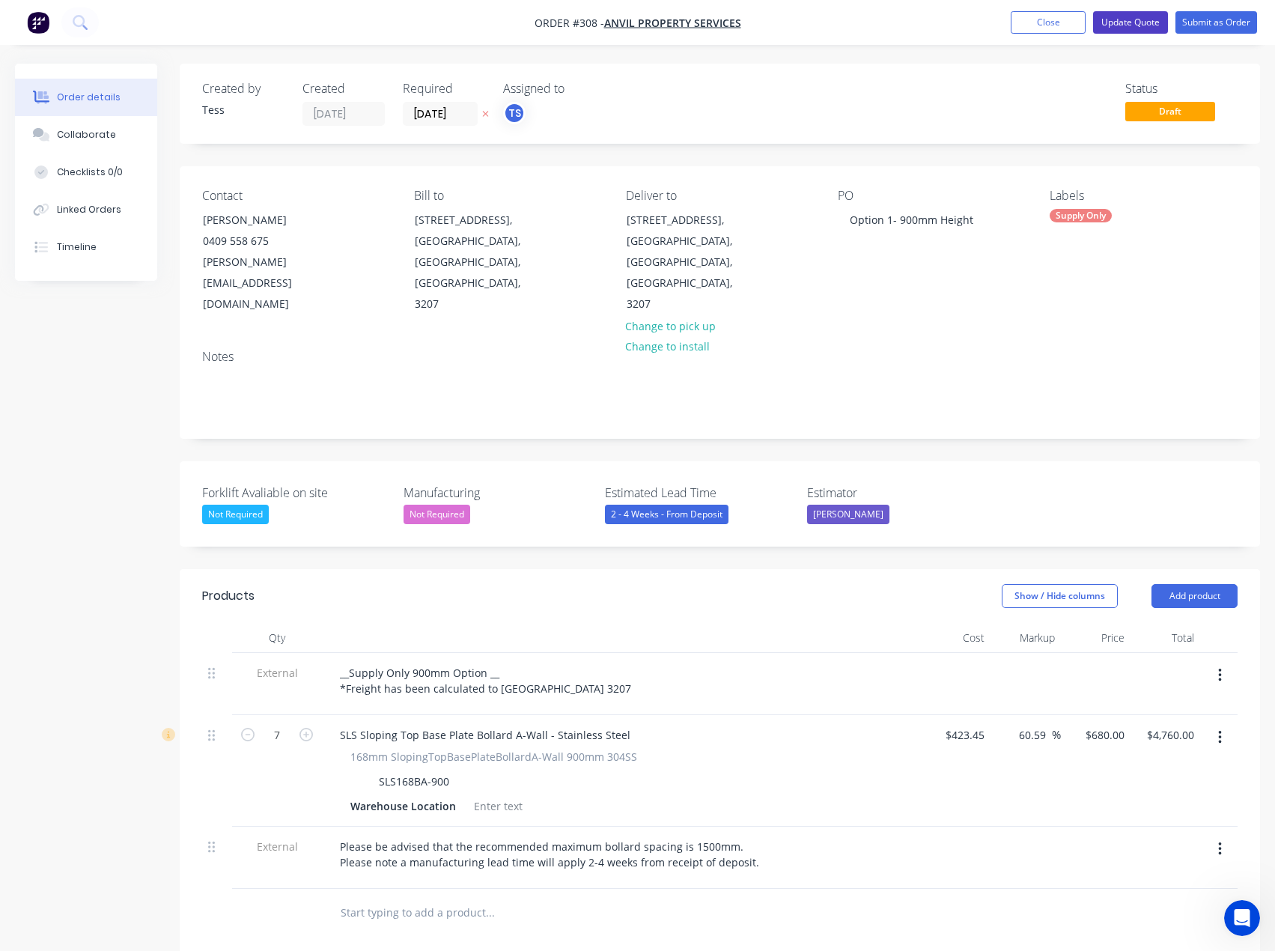
click at [1134, 20] on button "Update Quote" at bounding box center [1130, 22] width 75 height 22
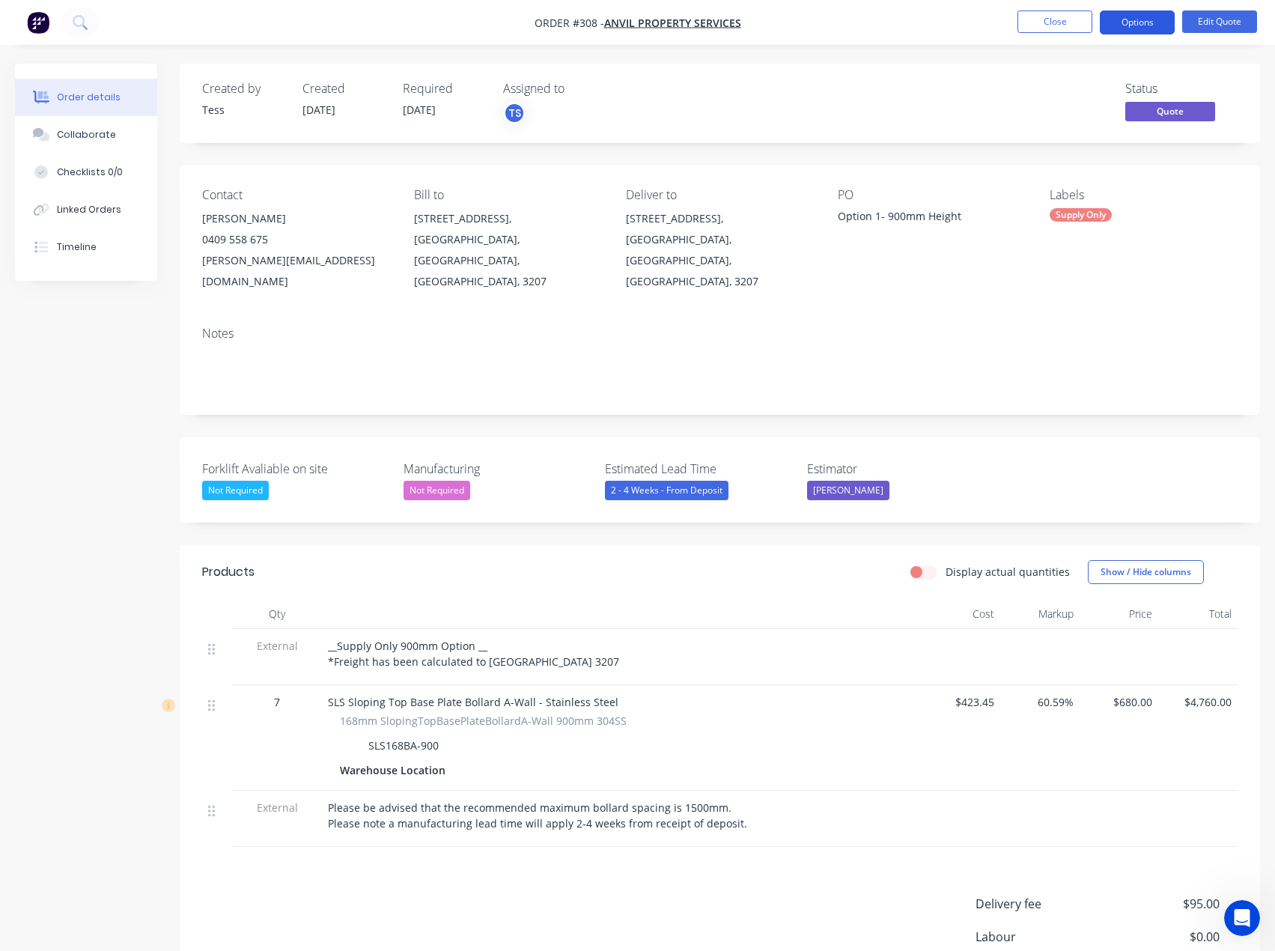
click at [1138, 19] on button "Options" at bounding box center [1137, 22] width 75 height 24
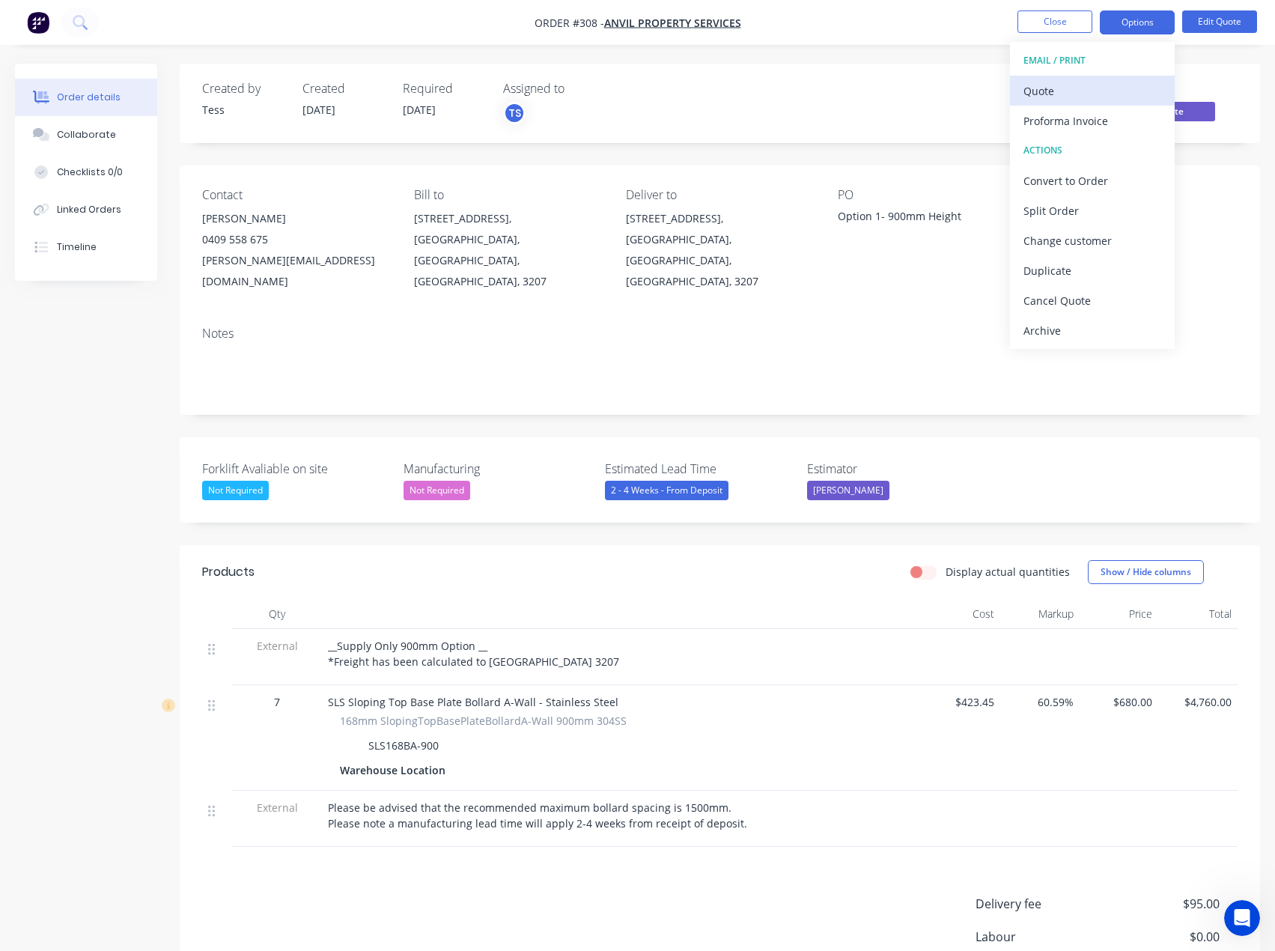
click at [1050, 88] on div "Quote" at bounding box center [1093, 91] width 138 height 22
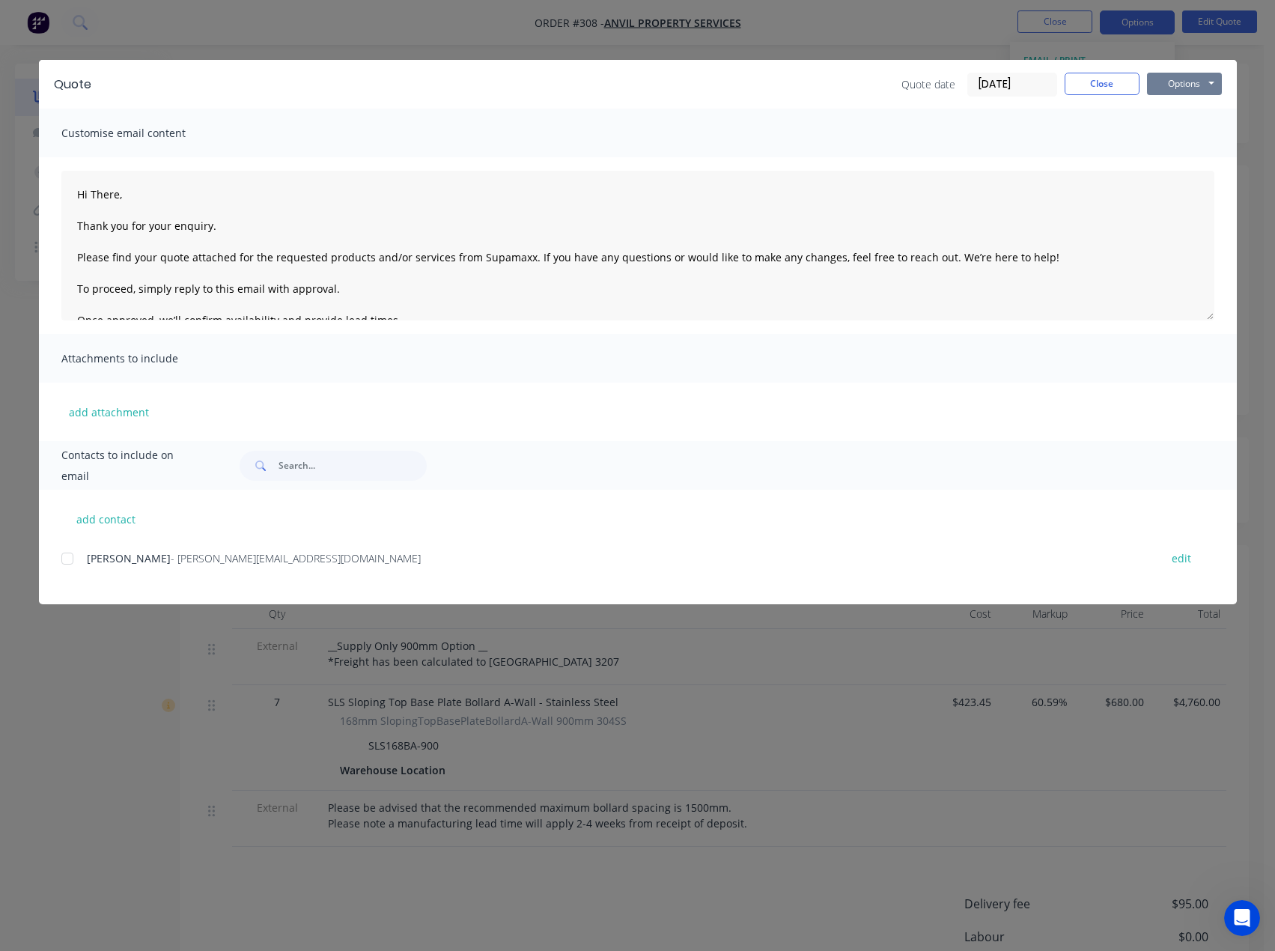
click at [1180, 79] on button "Options" at bounding box center [1184, 84] width 75 height 22
click at [1185, 109] on button "Preview" at bounding box center [1195, 110] width 96 height 25
click at [1105, 88] on button "Close" at bounding box center [1102, 84] width 75 height 22
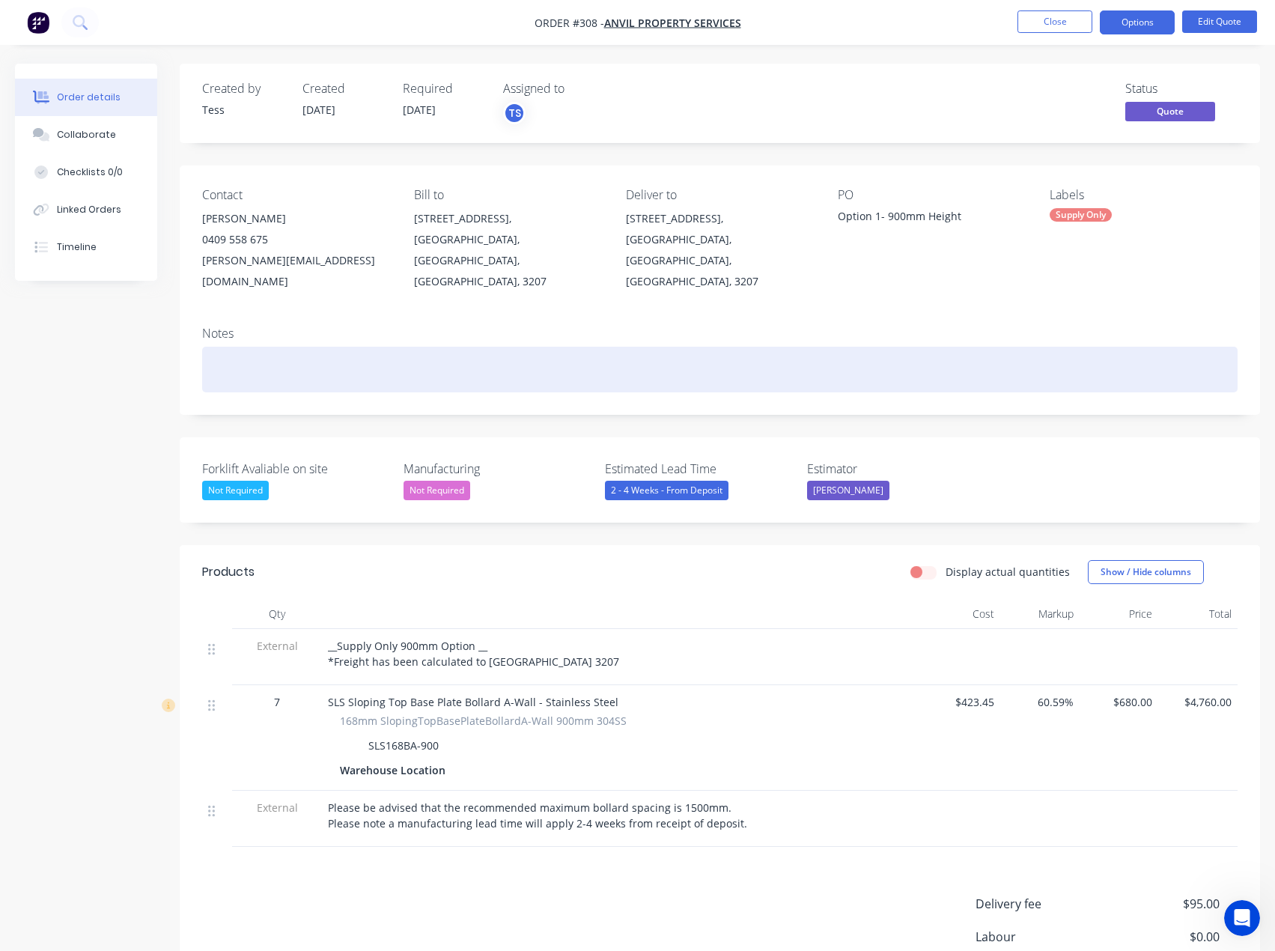
click at [250, 347] on div at bounding box center [720, 370] width 1036 height 46
click at [241, 353] on div "Quoyte emailed [DATE]." at bounding box center [720, 370] width 1036 height 46
click at [353, 347] on div "Quote emailed [DATE]." at bounding box center [720, 370] width 1036 height 46
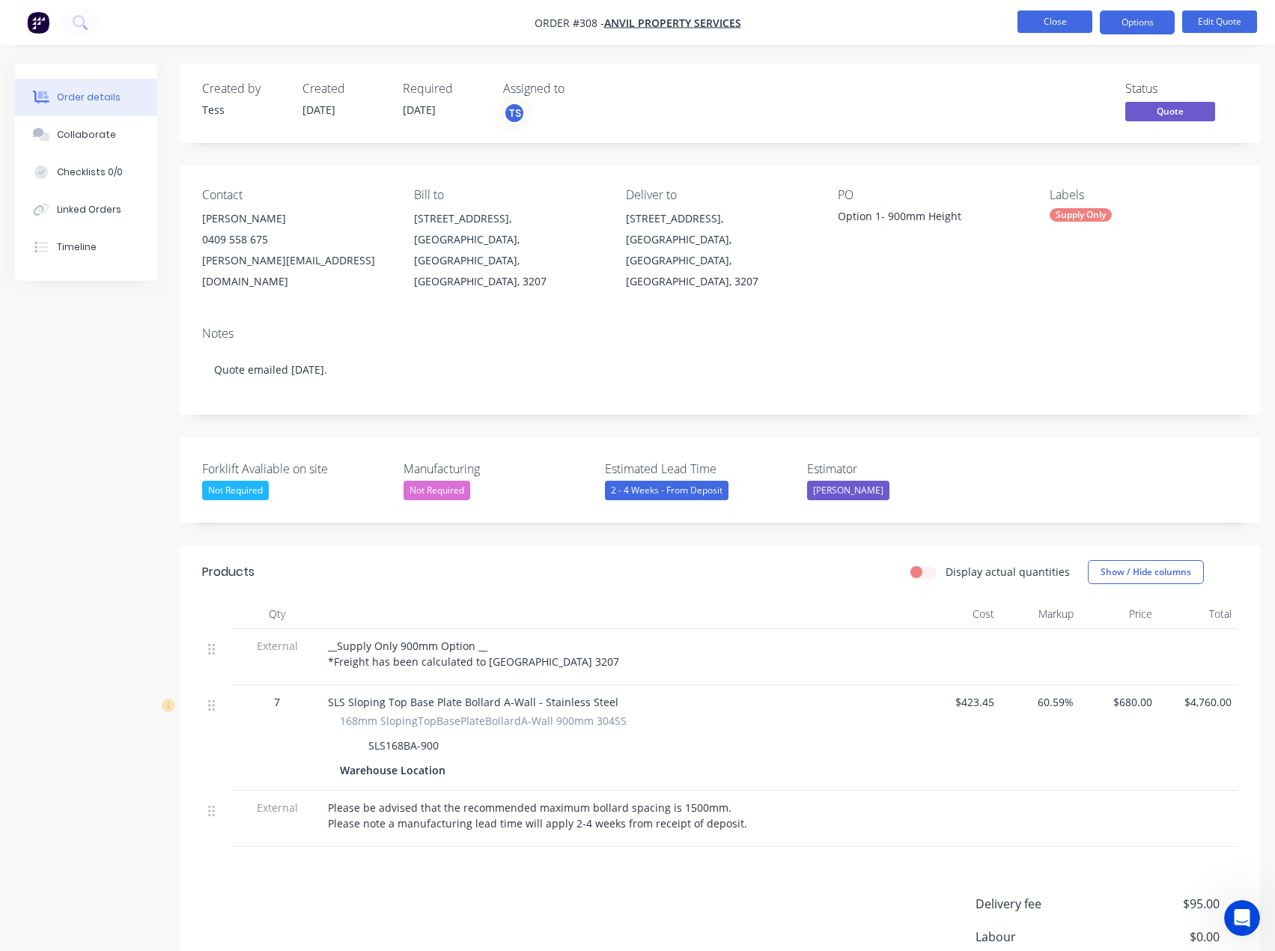
click at [1072, 21] on button "Close" at bounding box center [1055, 21] width 75 height 22
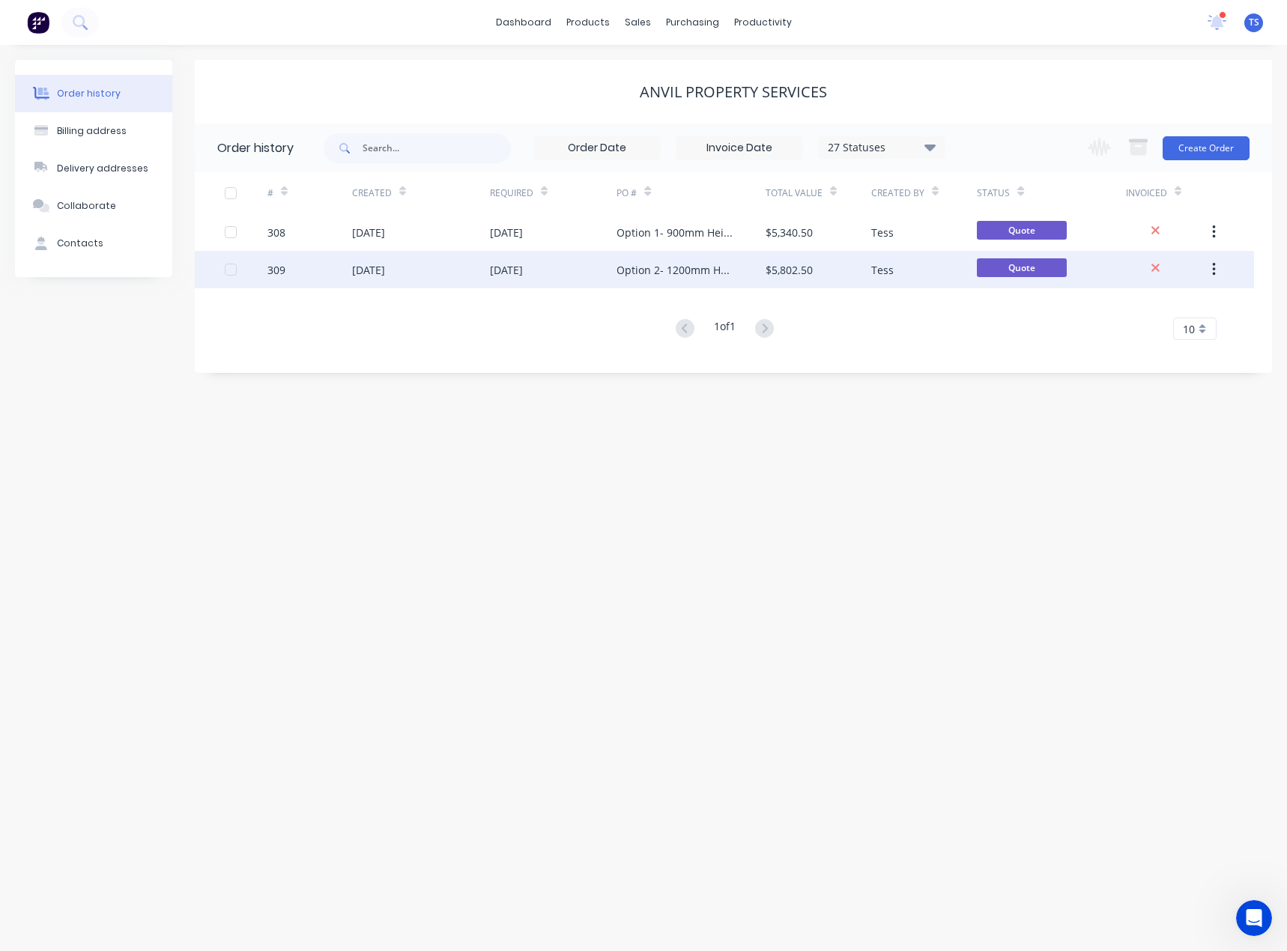
click at [652, 266] on div "Option 2- 1200mm Height" at bounding box center [675, 270] width 118 height 16
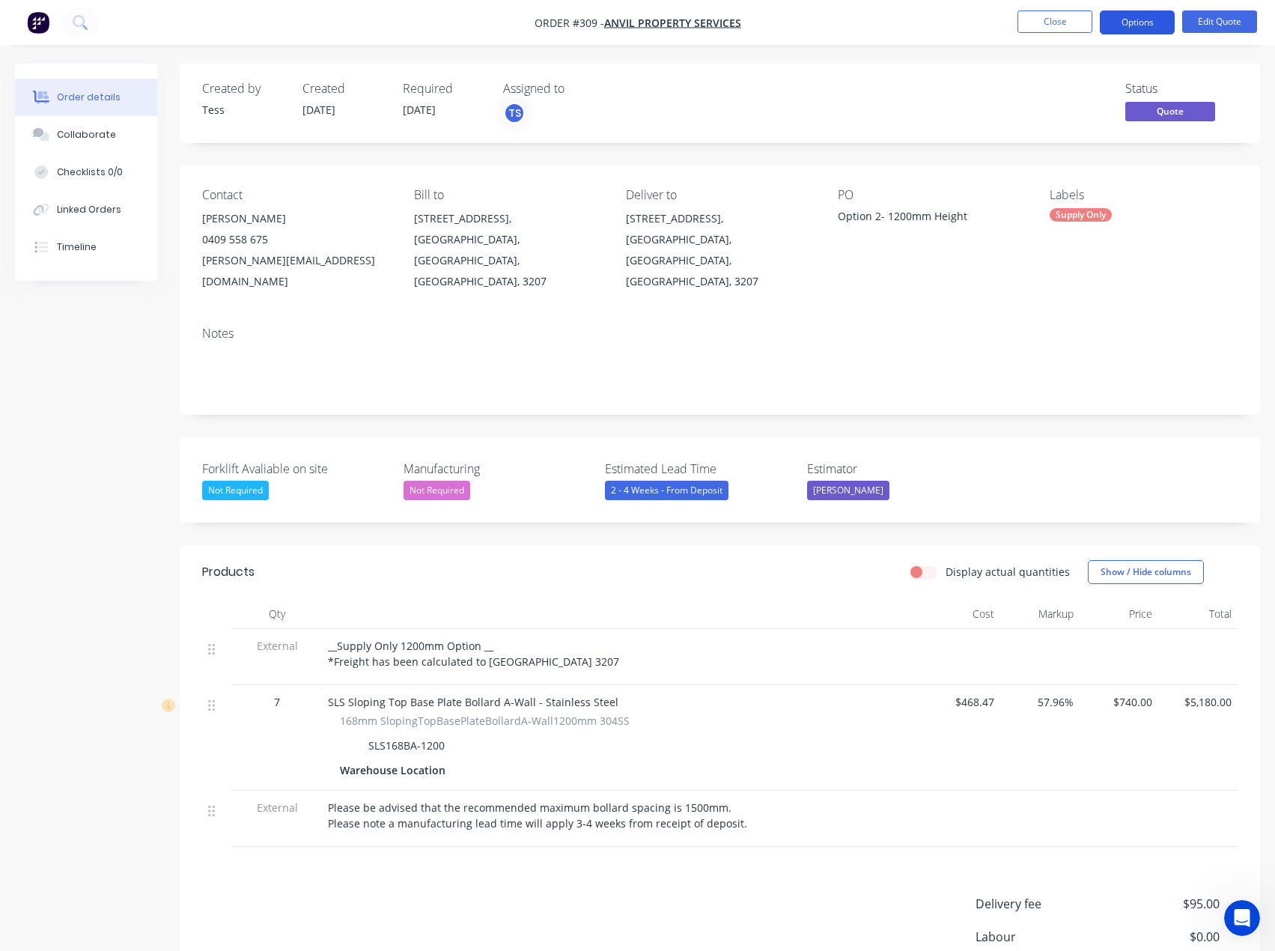
click at [1152, 22] on button "Options" at bounding box center [1137, 22] width 75 height 24
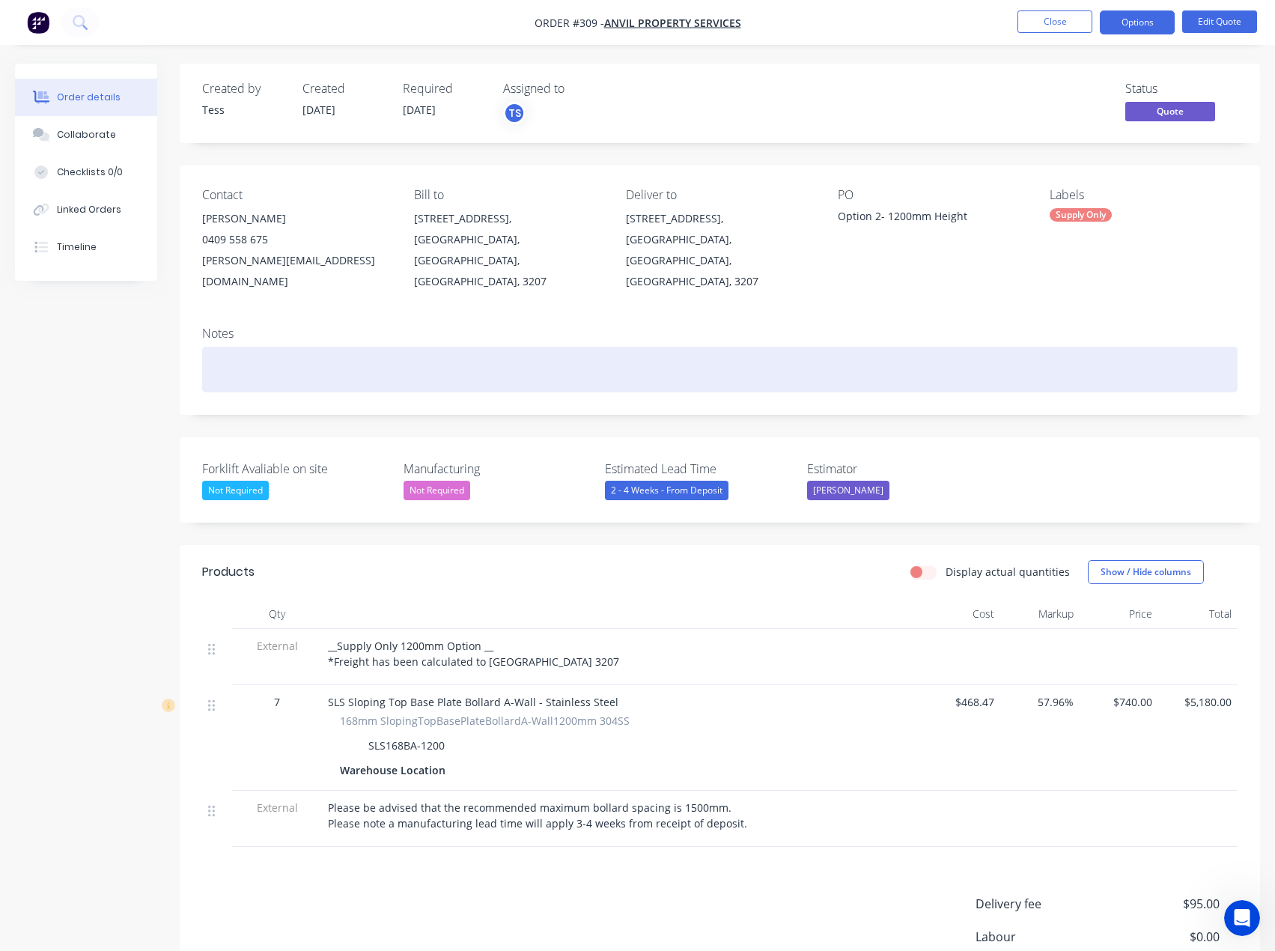
click at [269, 347] on div at bounding box center [720, 370] width 1036 height 46
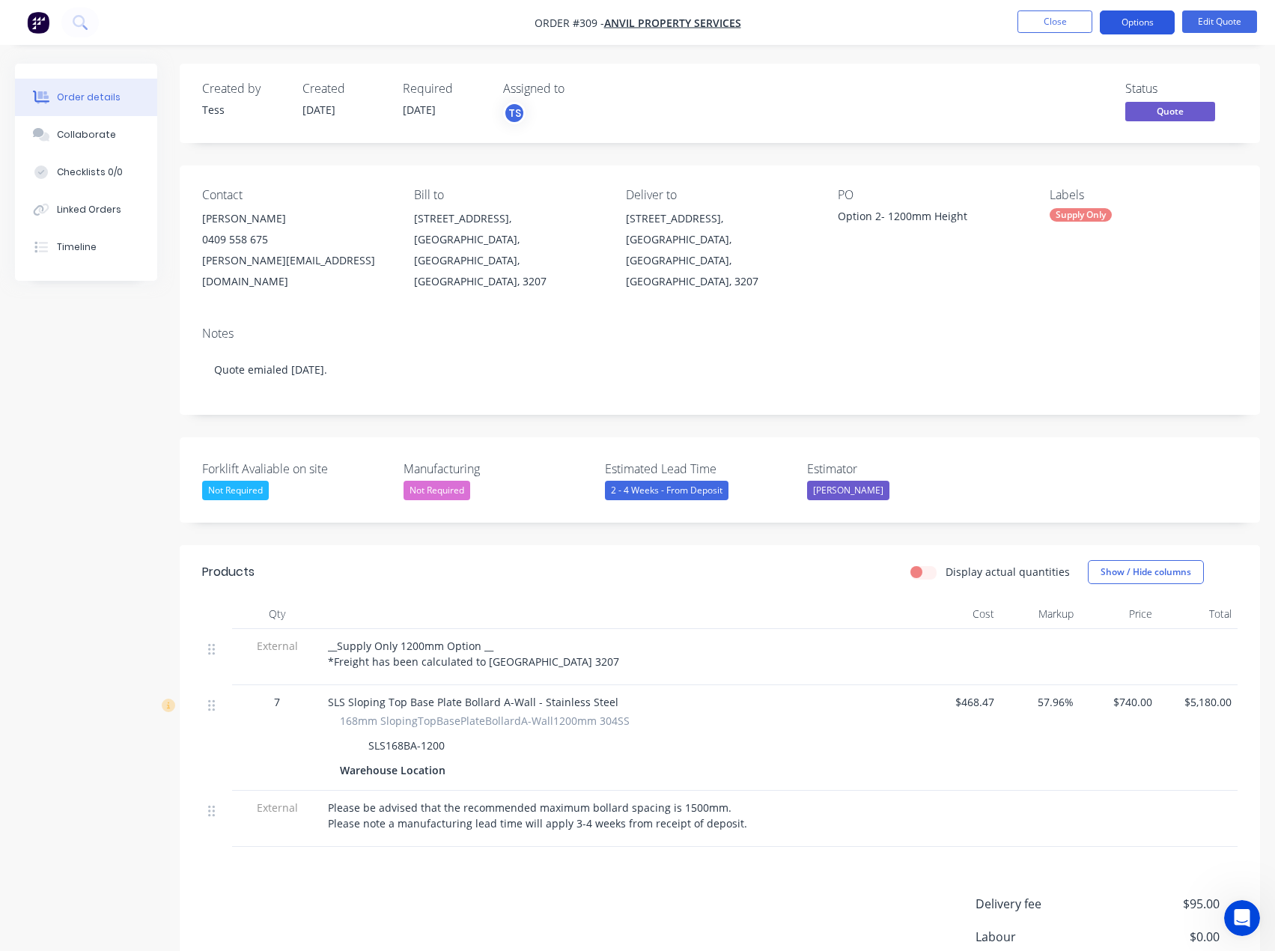
click at [1147, 21] on button "Options" at bounding box center [1137, 22] width 75 height 24
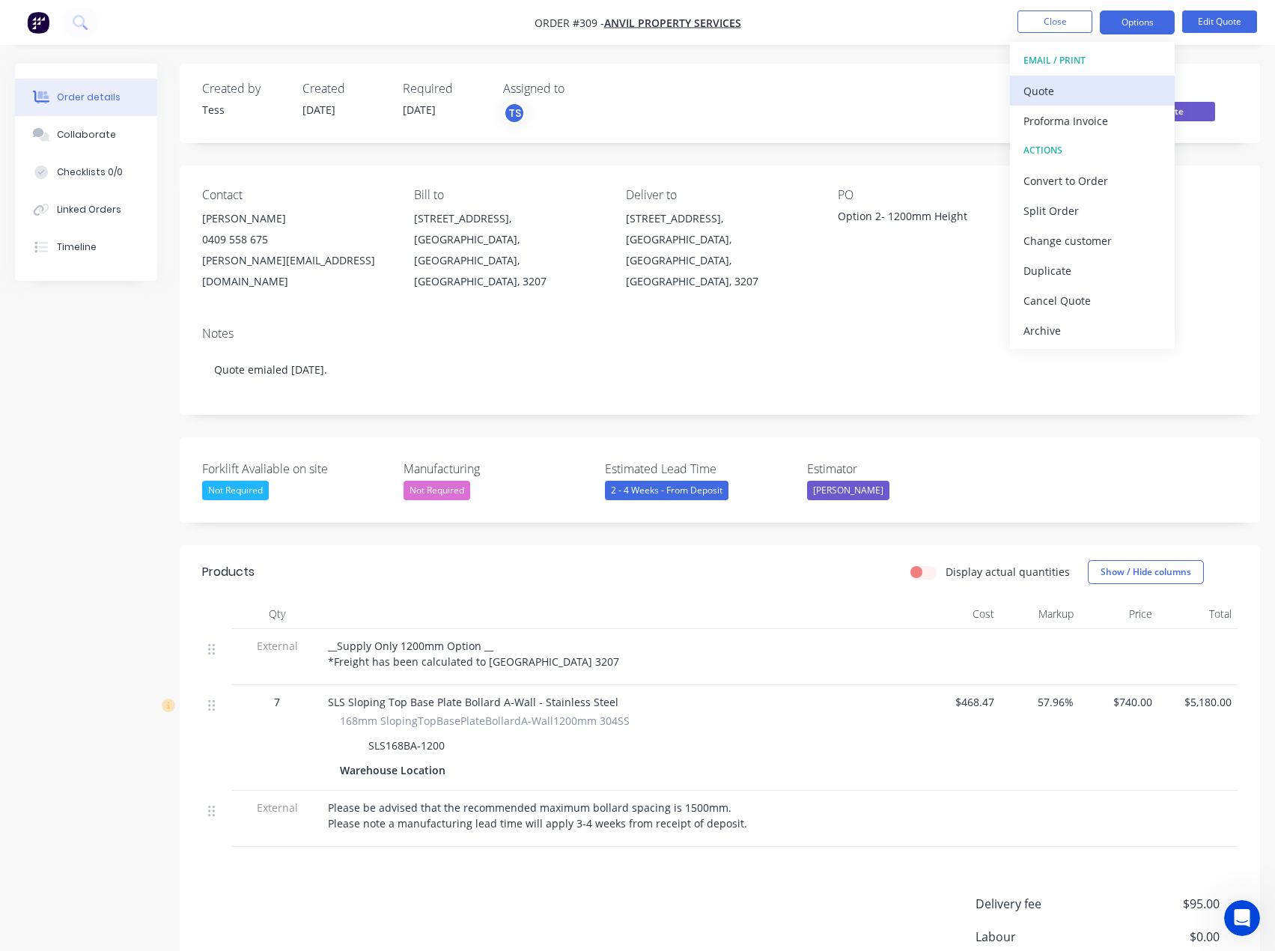
click at [1058, 93] on div "Quote" at bounding box center [1093, 91] width 138 height 22
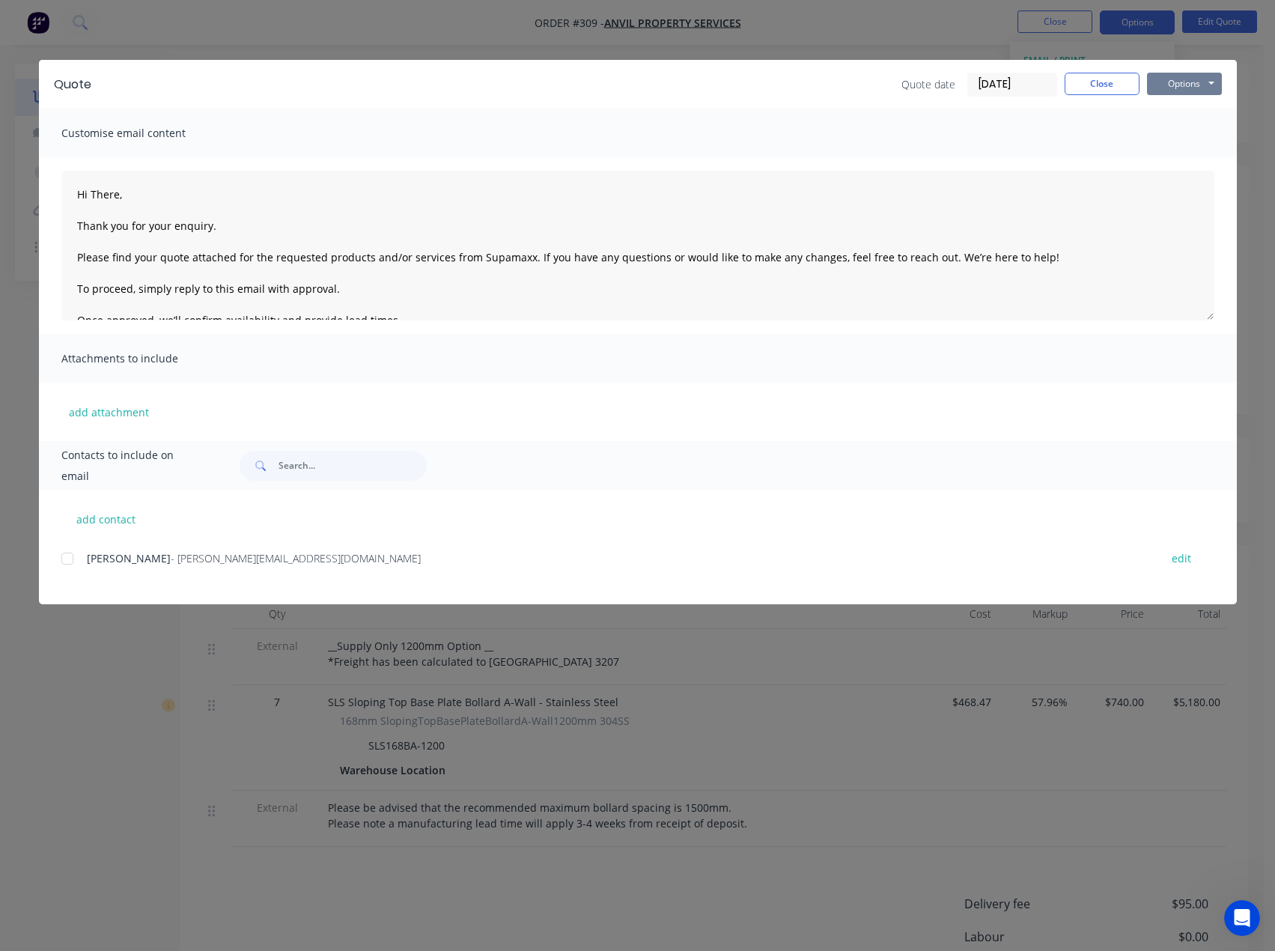
click at [1180, 77] on button "Options" at bounding box center [1184, 84] width 75 height 22
click at [1187, 104] on button "Preview" at bounding box center [1195, 110] width 96 height 25
drag, startPoint x: 1096, startPoint y: 89, endPoint x: 1082, endPoint y: 59, distance: 32.8
click at [1096, 88] on button "Close" at bounding box center [1102, 84] width 75 height 22
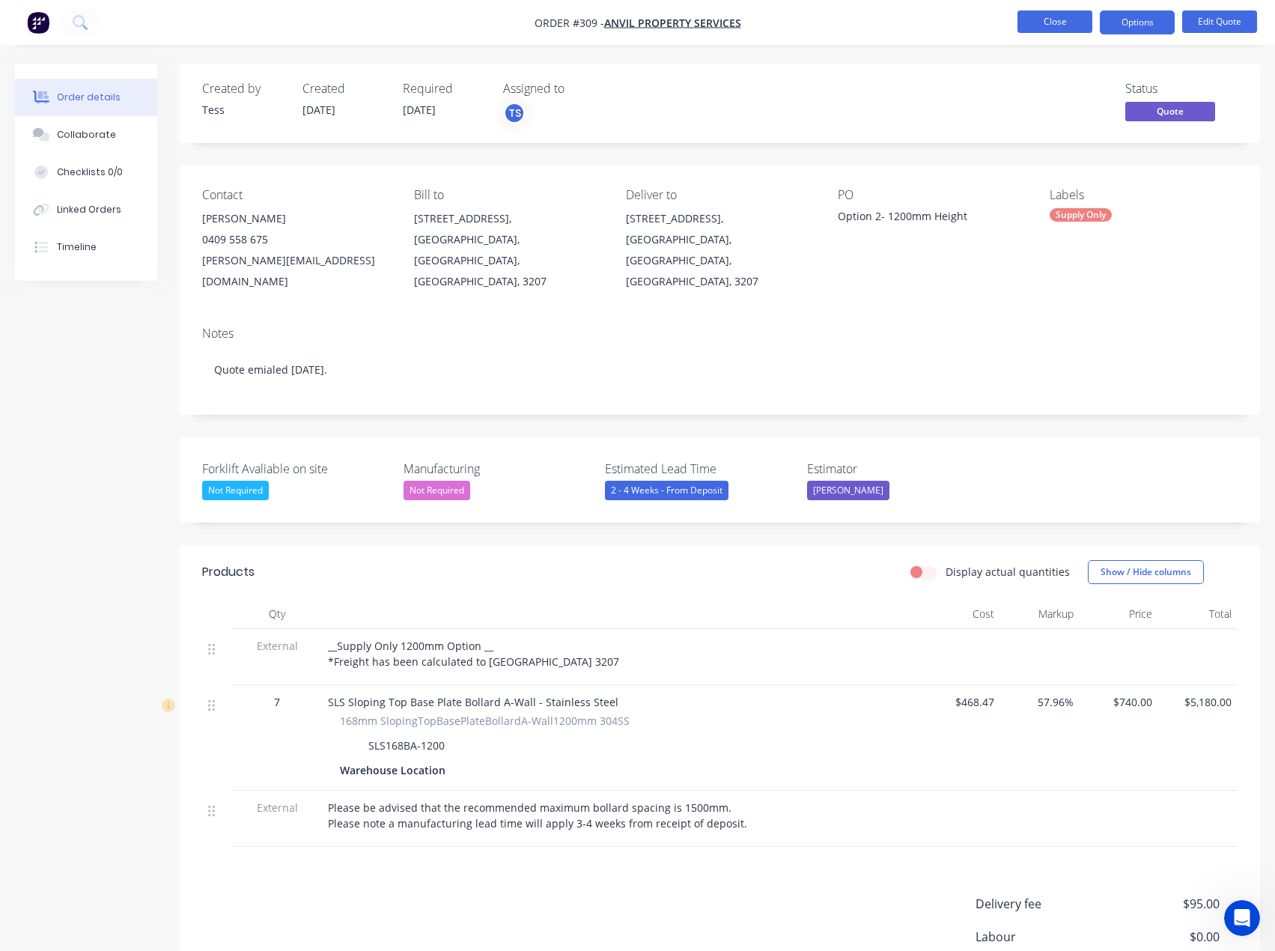
click at [1064, 21] on button "Close" at bounding box center [1055, 21] width 75 height 22
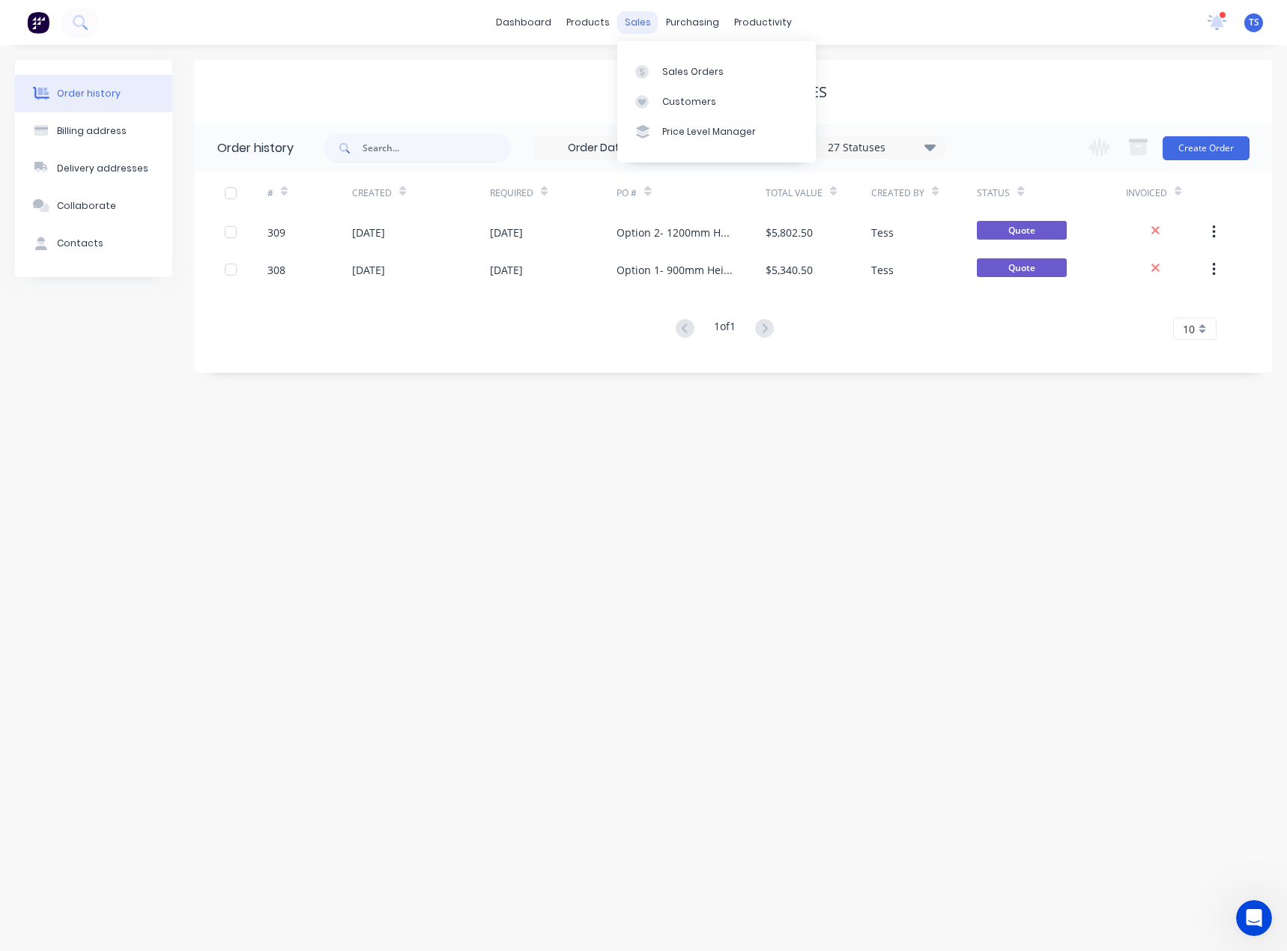
click at [629, 19] on div "sales" at bounding box center [637, 22] width 41 height 22
click at [660, 93] on link "Customers" at bounding box center [716, 102] width 198 height 30
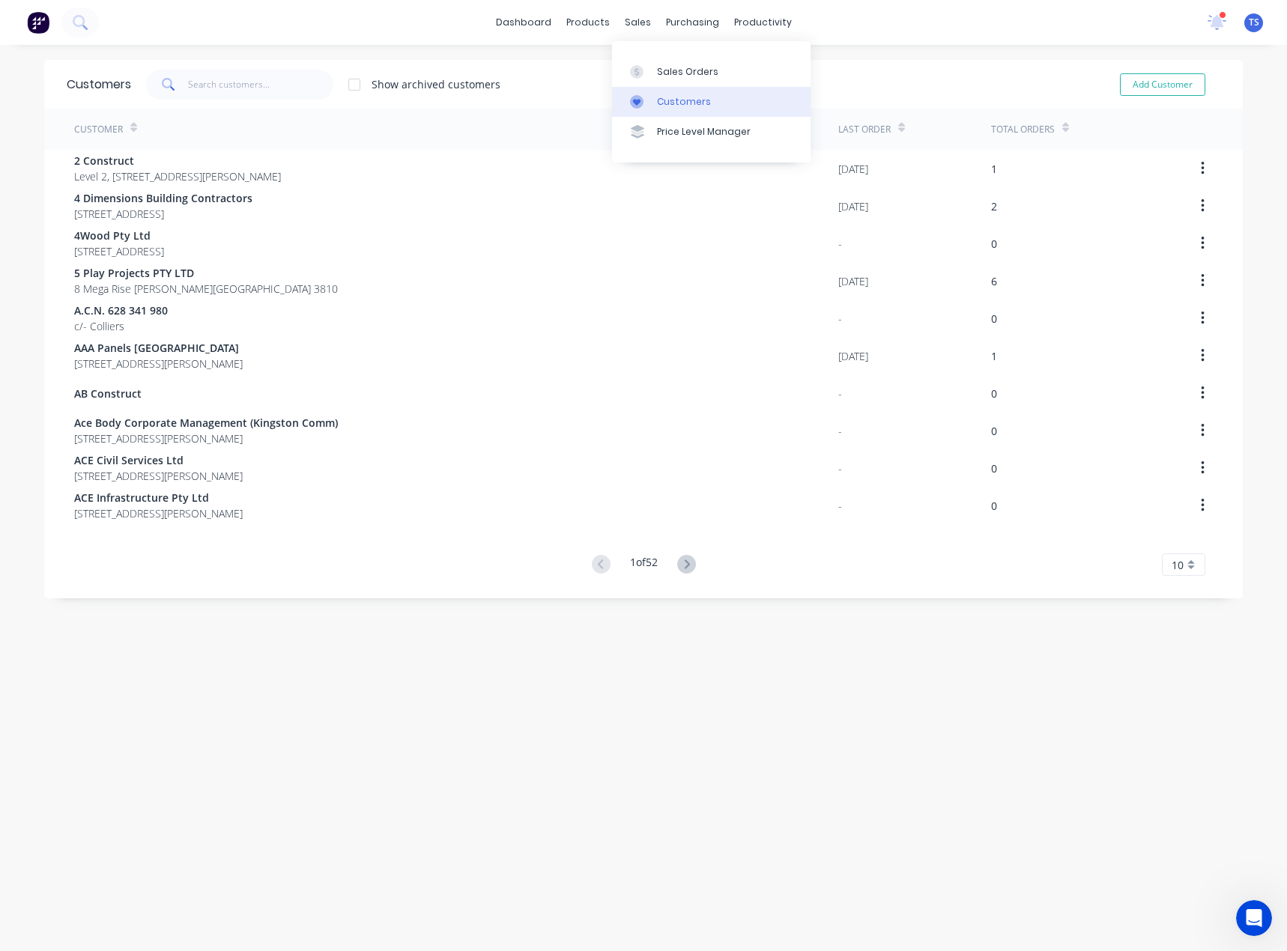
click at [660, 103] on div "Customers" at bounding box center [684, 101] width 54 height 13
click at [228, 92] on input "text" at bounding box center [261, 85] width 146 height 30
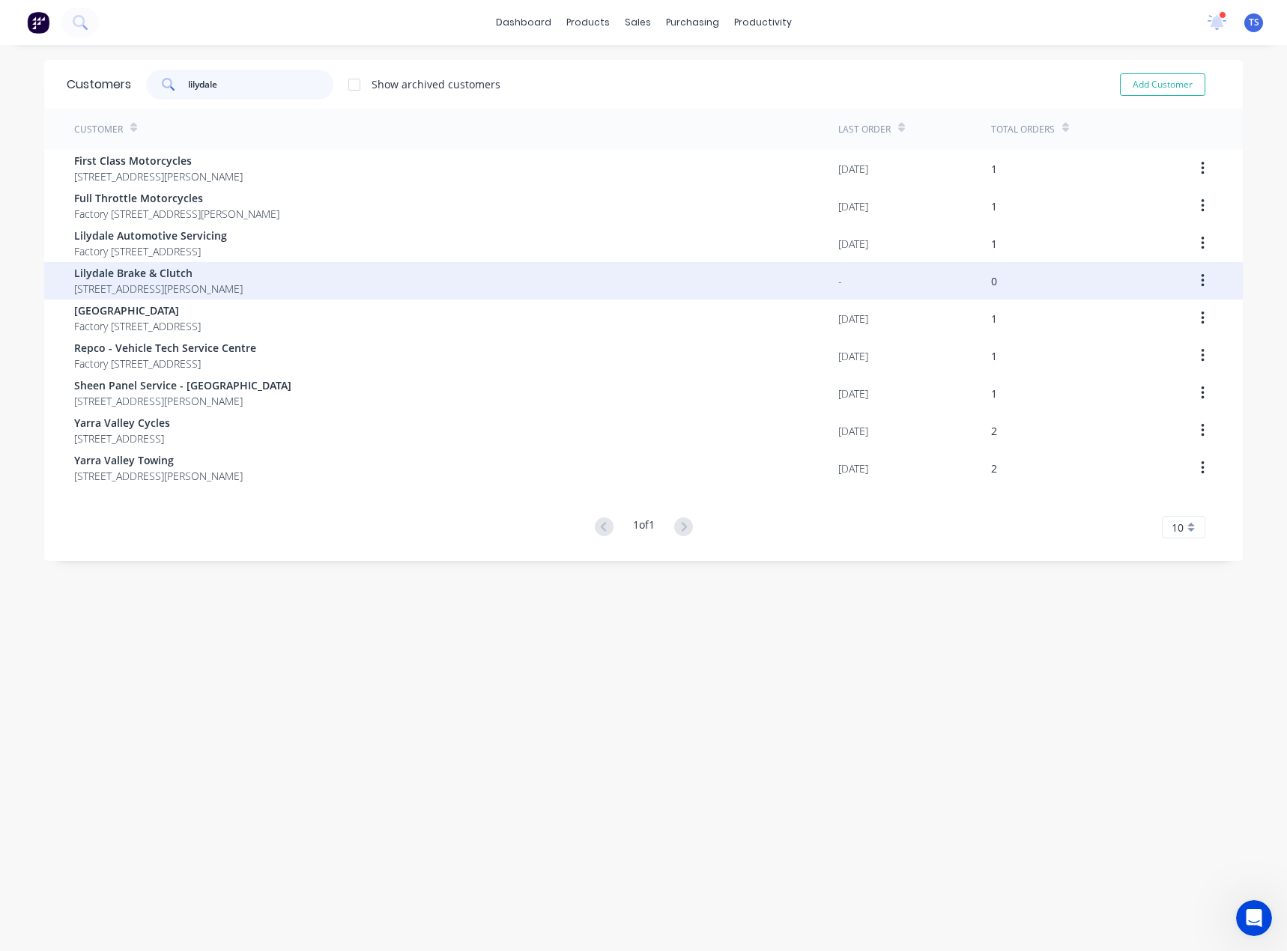
type input "lilydale"
click at [150, 281] on span "[STREET_ADDRESS][PERSON_NAME]" at bounding box center [158, 289] width 168 height 16
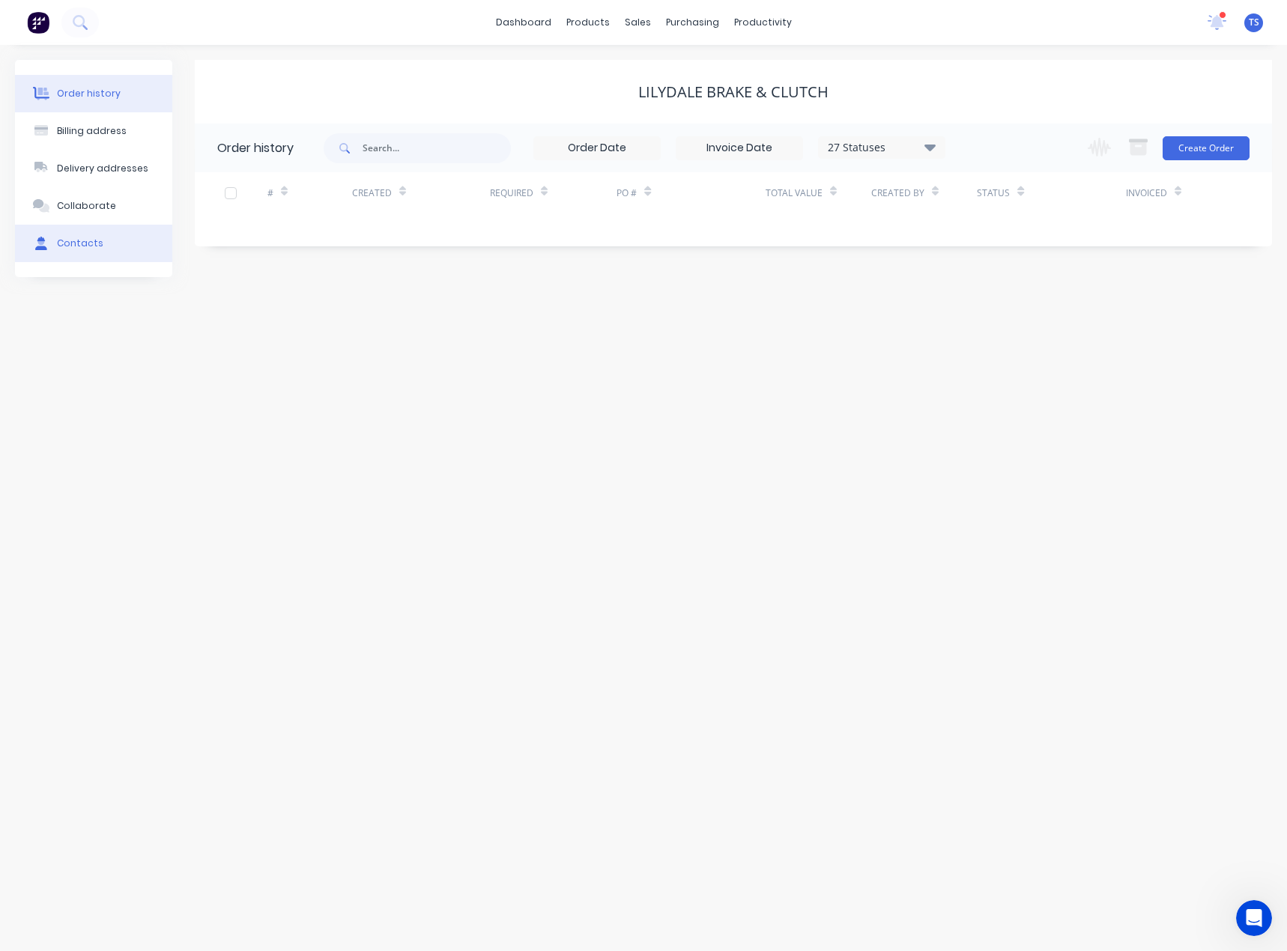
click at [67, 237] on div "Contacts" at bounding box center [80, 243] width 46 height 13
select select "AU"
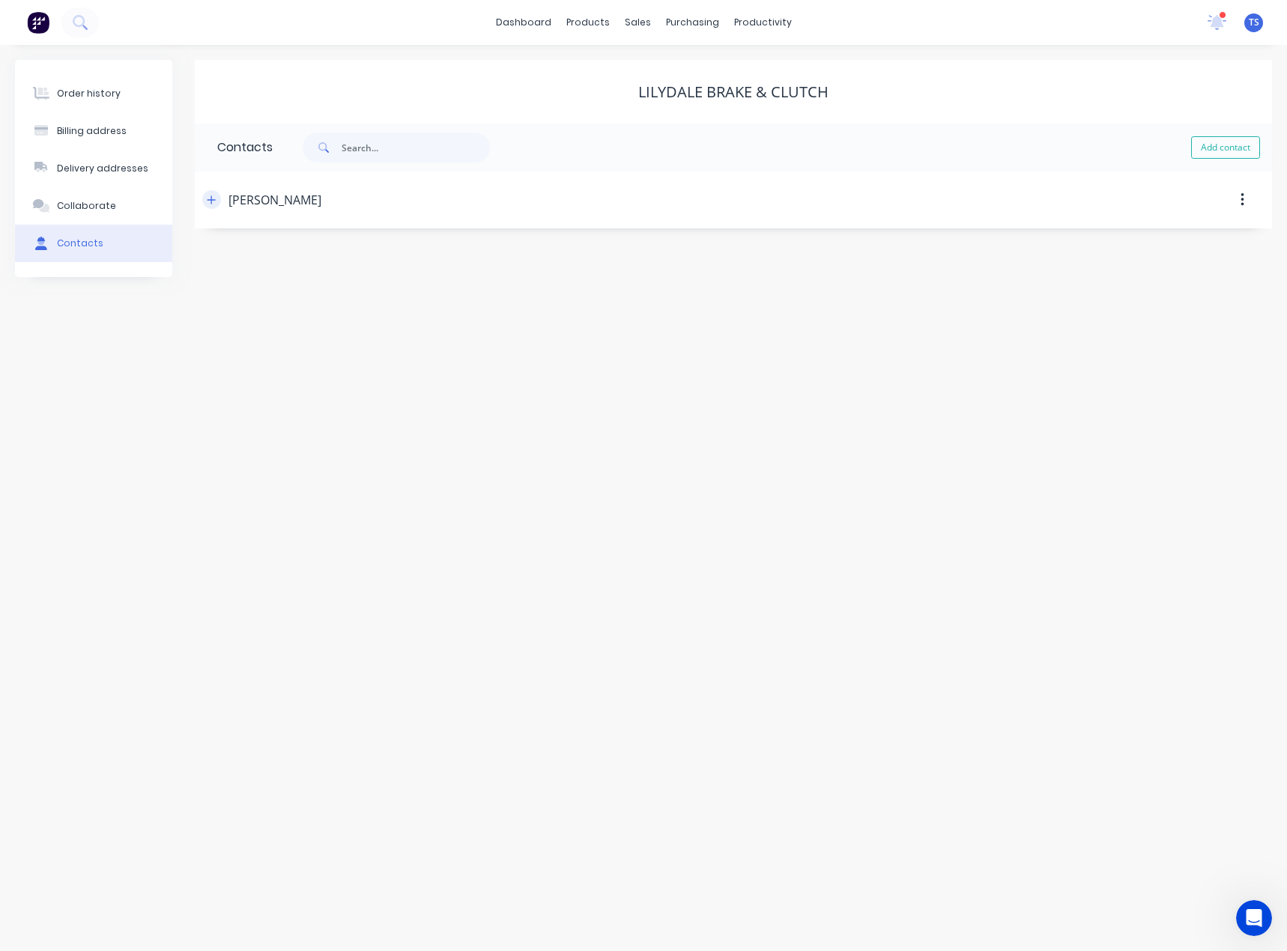
click at [207, 199] on icon "button" at bounding box center [211, 200] width 9 height 10
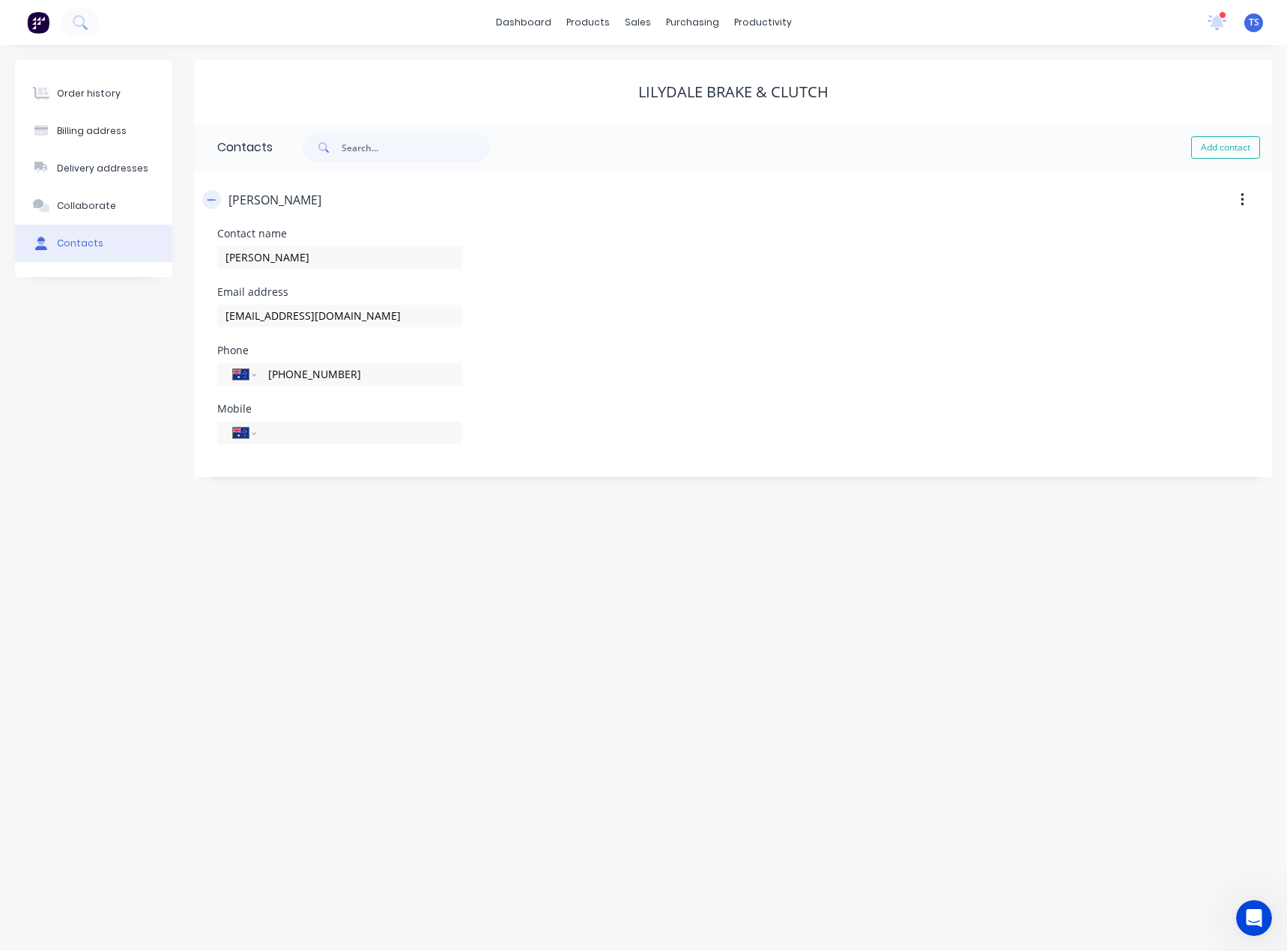
click at [210, 200] on icon "button" at bounding box center [211, 199] width 8 height 1
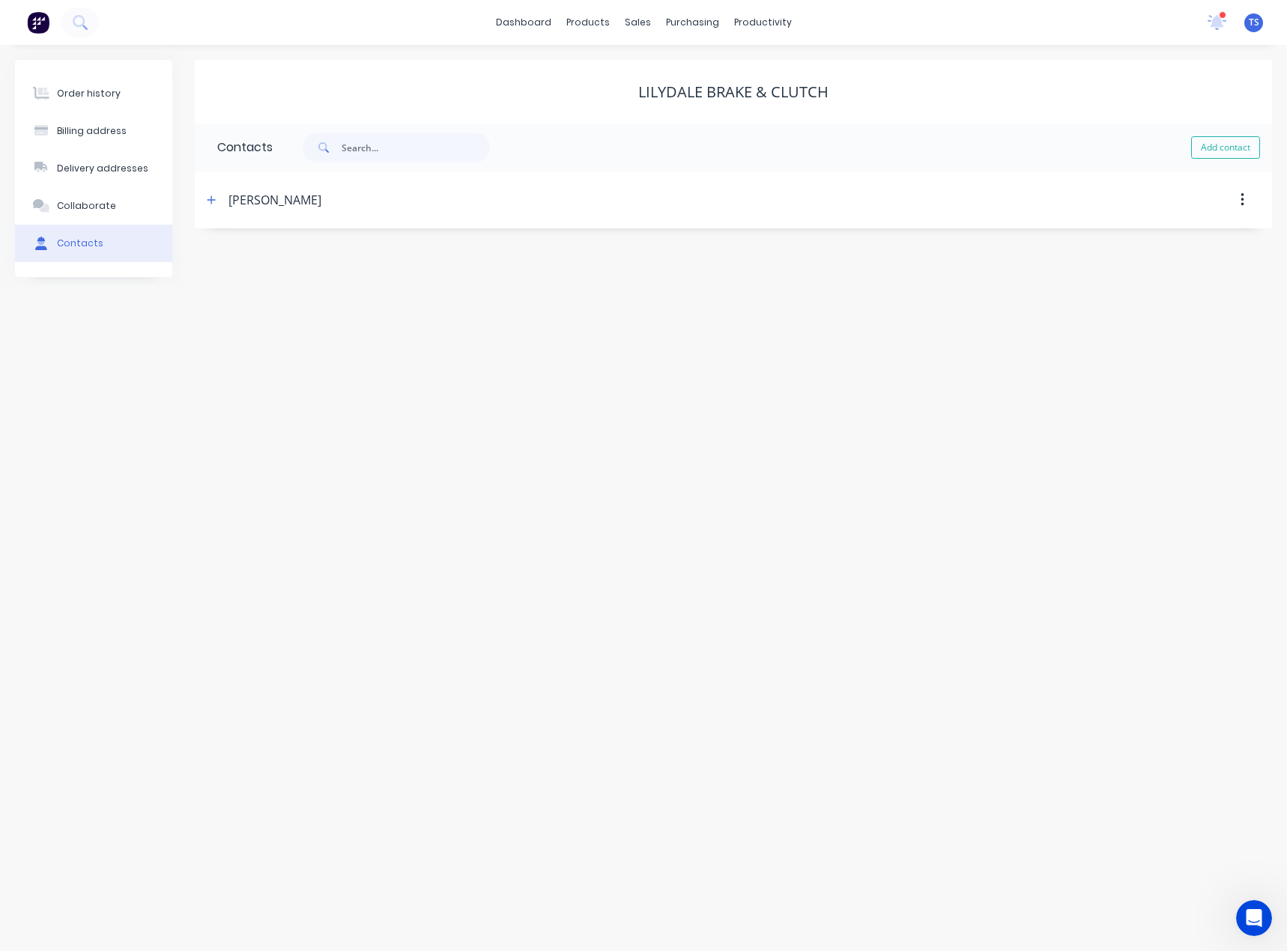
drag, startPoint x: 61, startPoint y: 85, endPoint x: 194, endPoint y: 87, distance: 133.3
click at [61, 86] on button "Order history" at bounding box center [93, 93] width 157 height 37
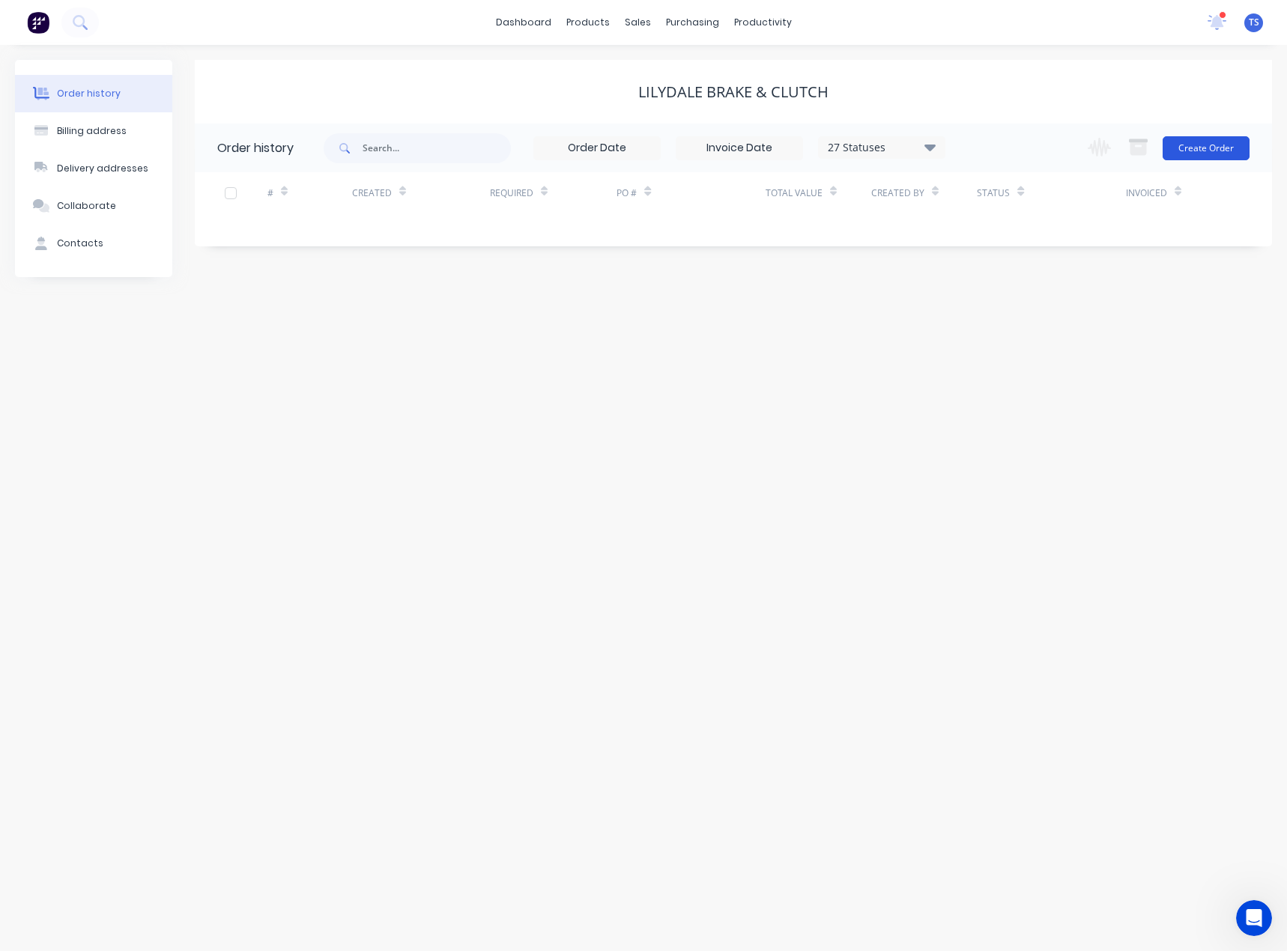
click at [1209, 142] on button "Create Order" at bounding box center [1205, 148] width 87 height 24
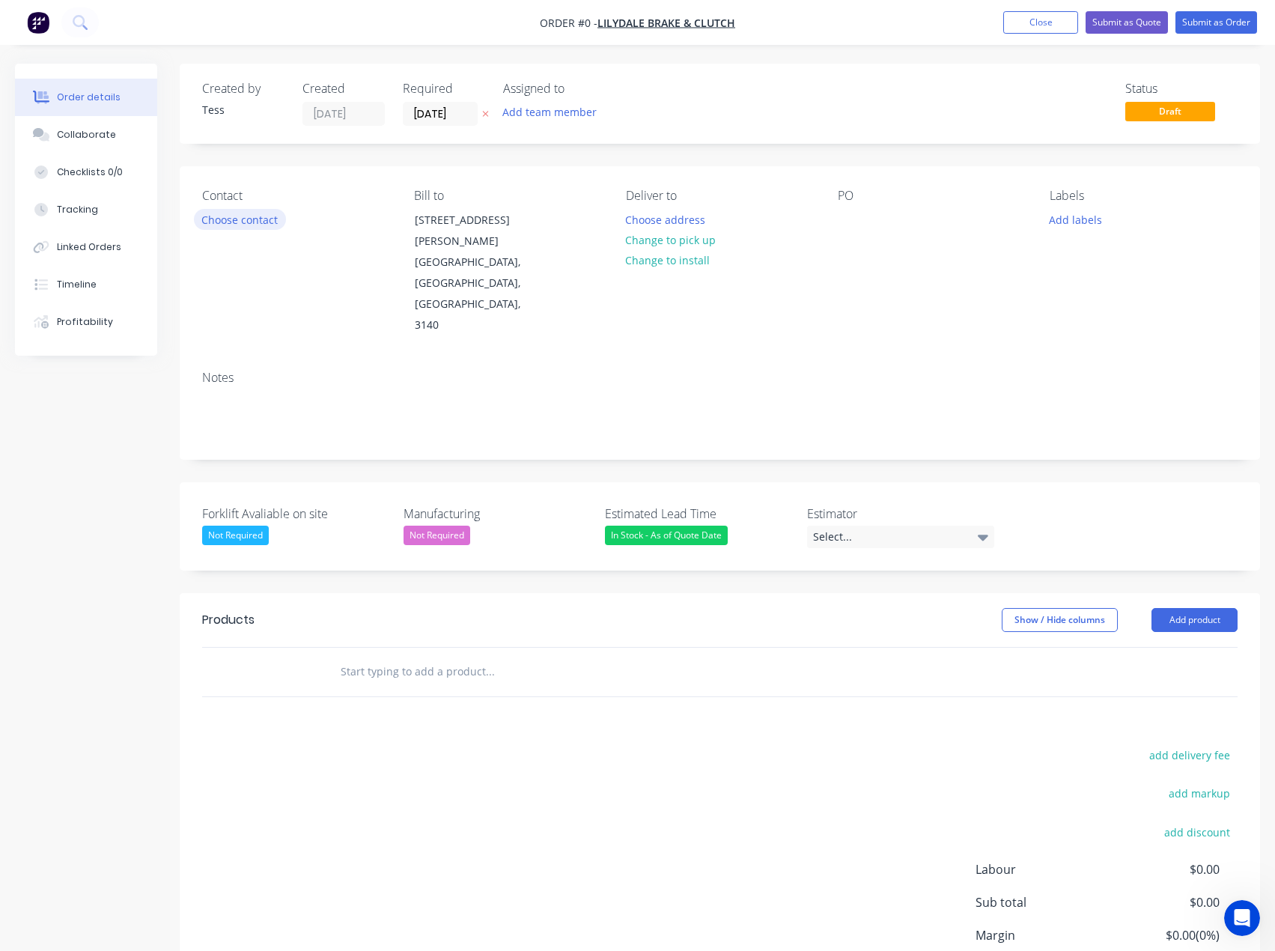
click at [235, 220] on button "Choose contact" at bounding box center [240, 219] width 92 height 20
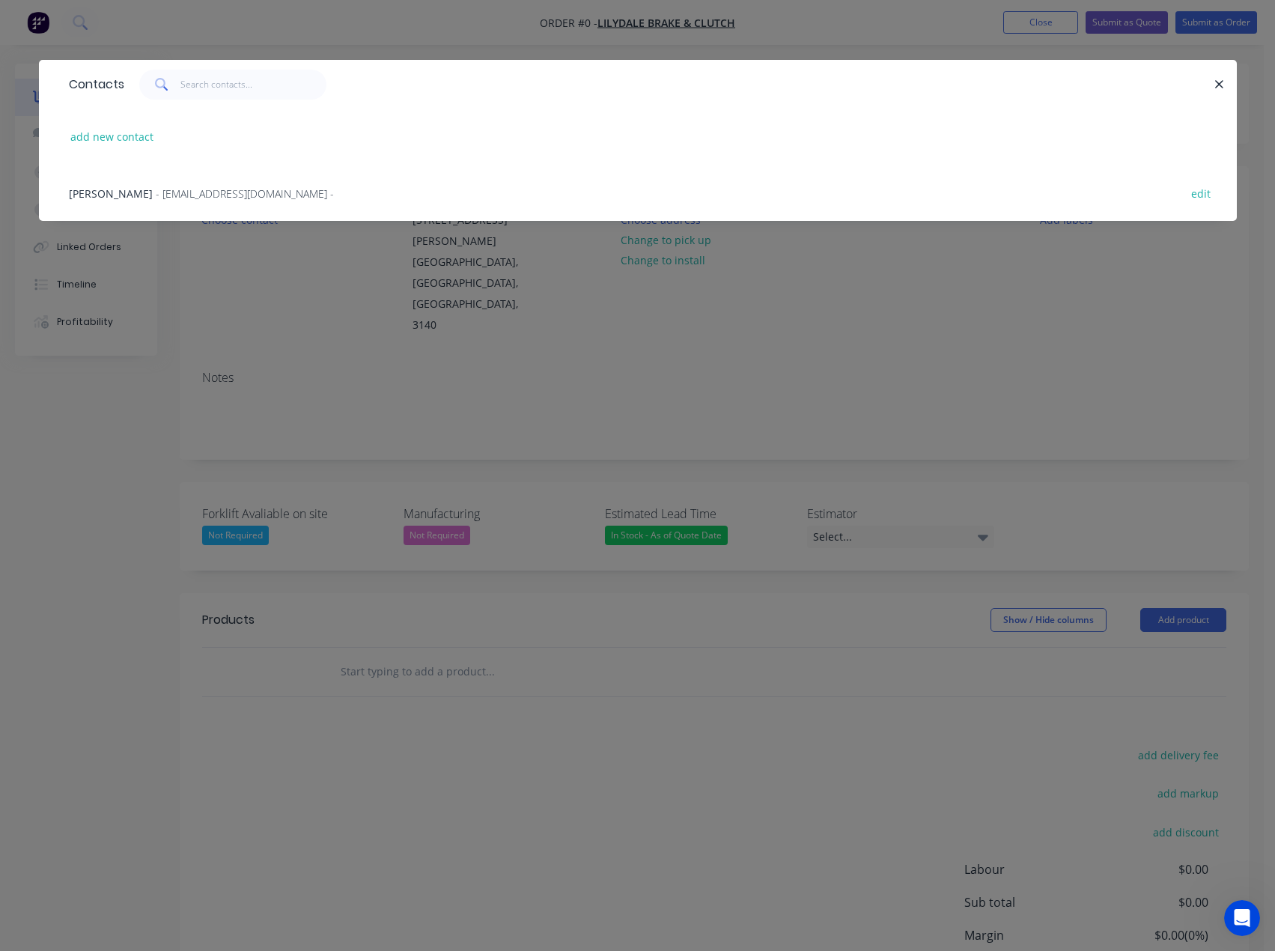
click at [191, 198] on span "- [EMAIL_ADDRESS][DOMAIN_NAME] -" at bounding box center [245, 193] width 178 height 14
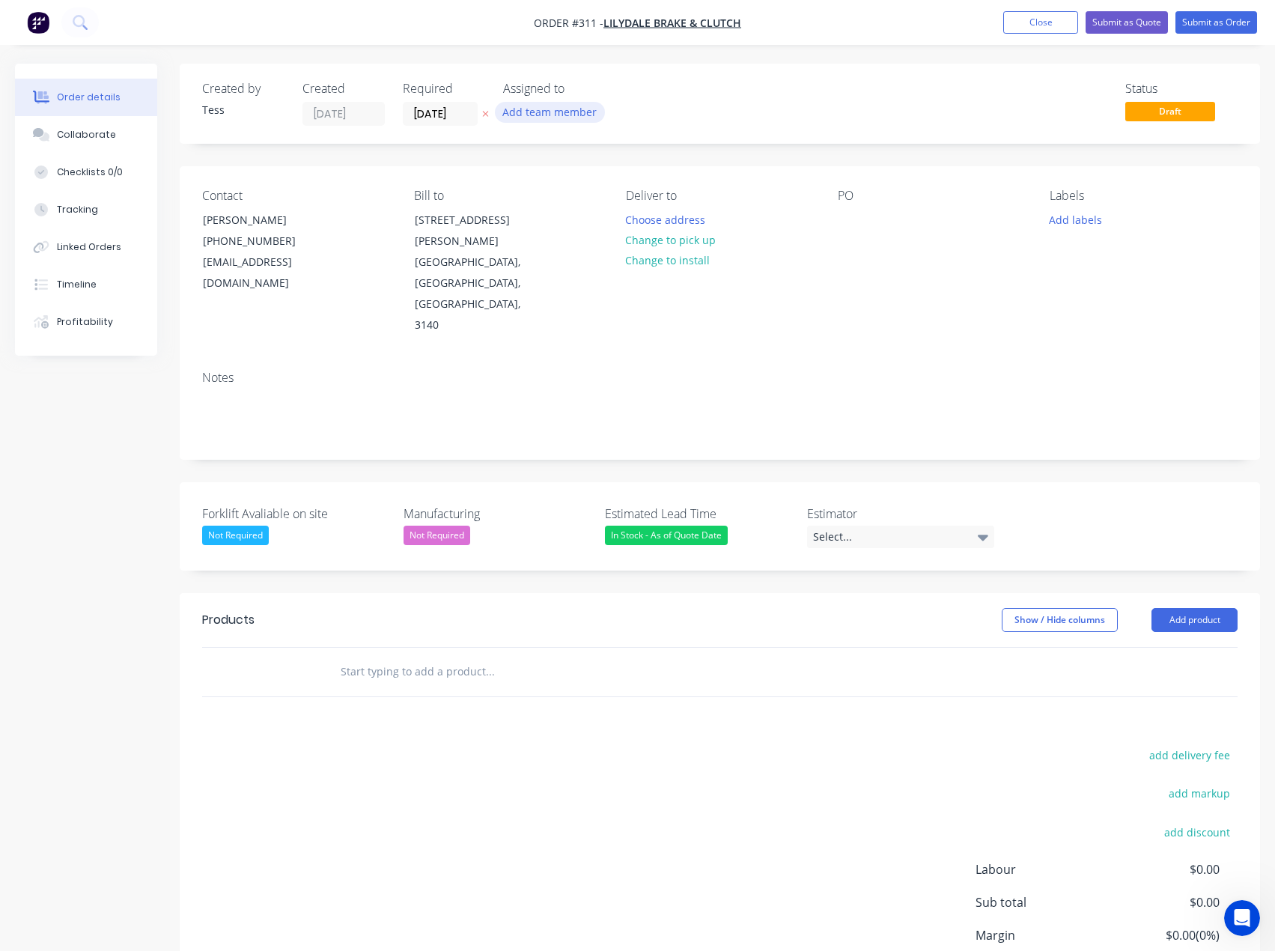
click at [550, 115] on button "Add team member" at bounding box center [550, 112] width 110 height 20
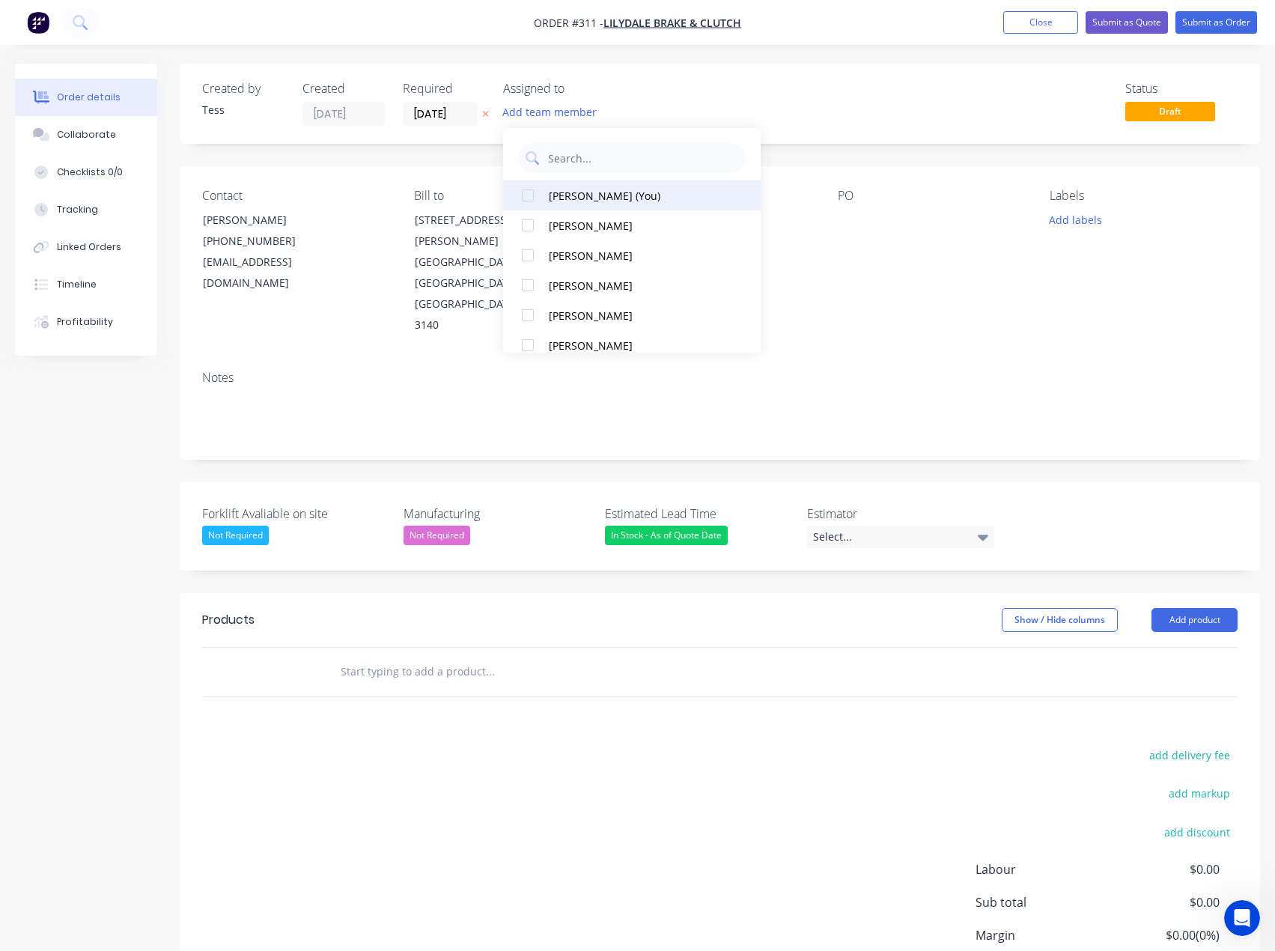
click at [574, 200] on div "[PERSON_NAME] (You)" at bounding box center [637, 196] width 176 height 16
click at [666, 109] on div "Status Draft" at bounding box center [945, 104] width 585 height 44
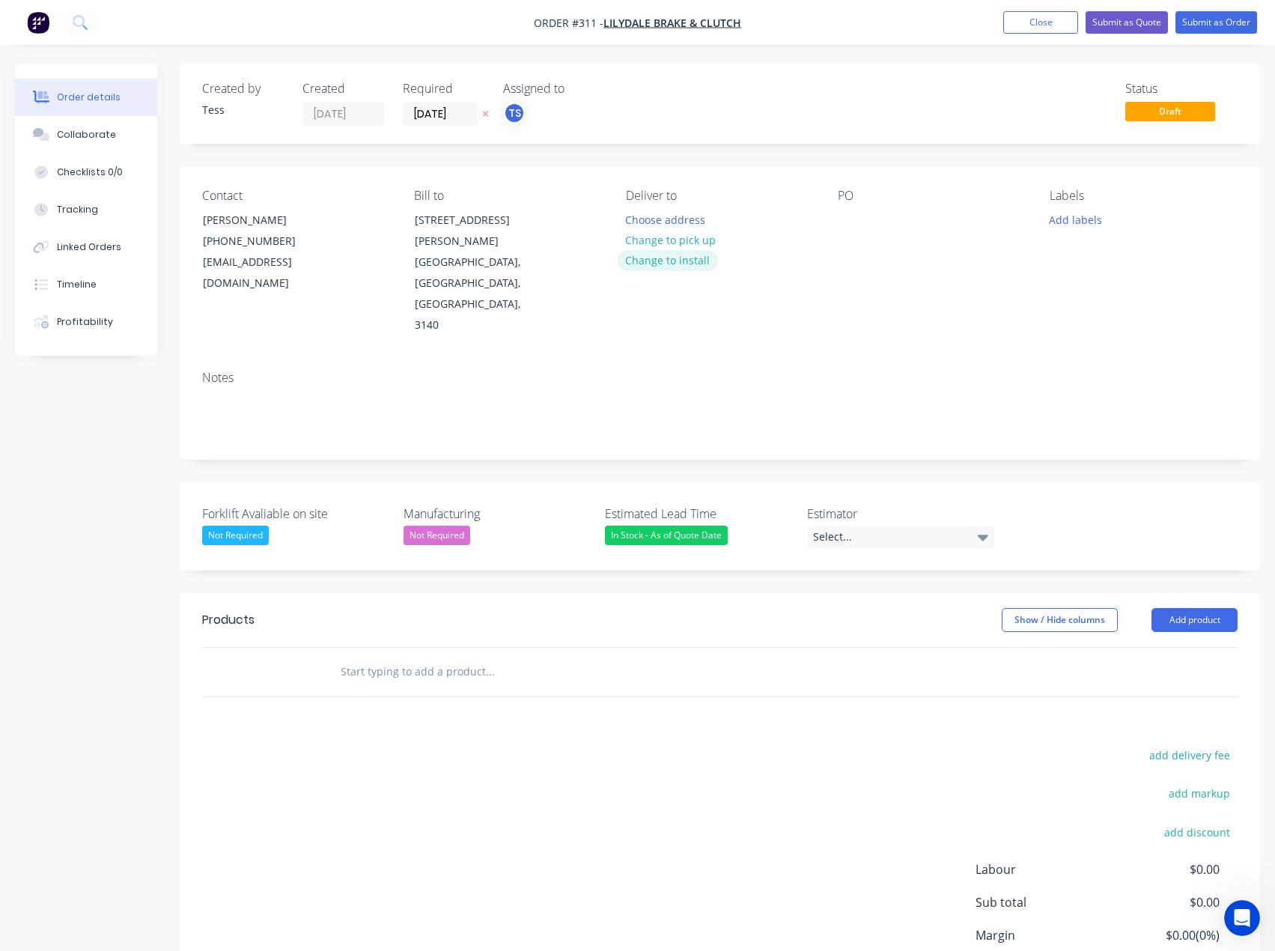
click at [666, 261] on button "Change to install" at bounding box center [668, 260] width 100 height 20
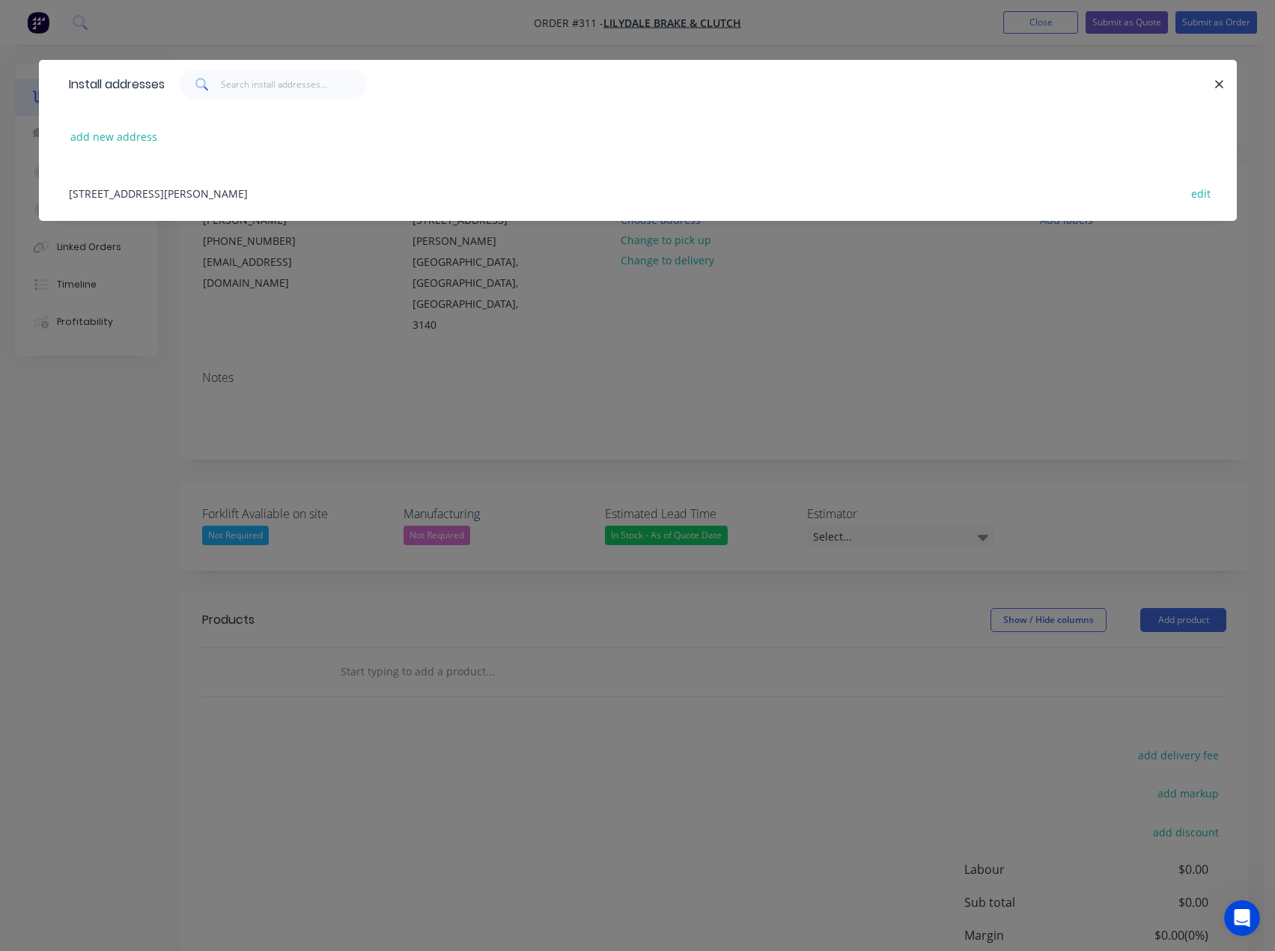
click at [229, 192] on div "[STREET_ADDRESS][PERSON_NAME] edit" at bounding box center [637, 193] width 1153 height 56
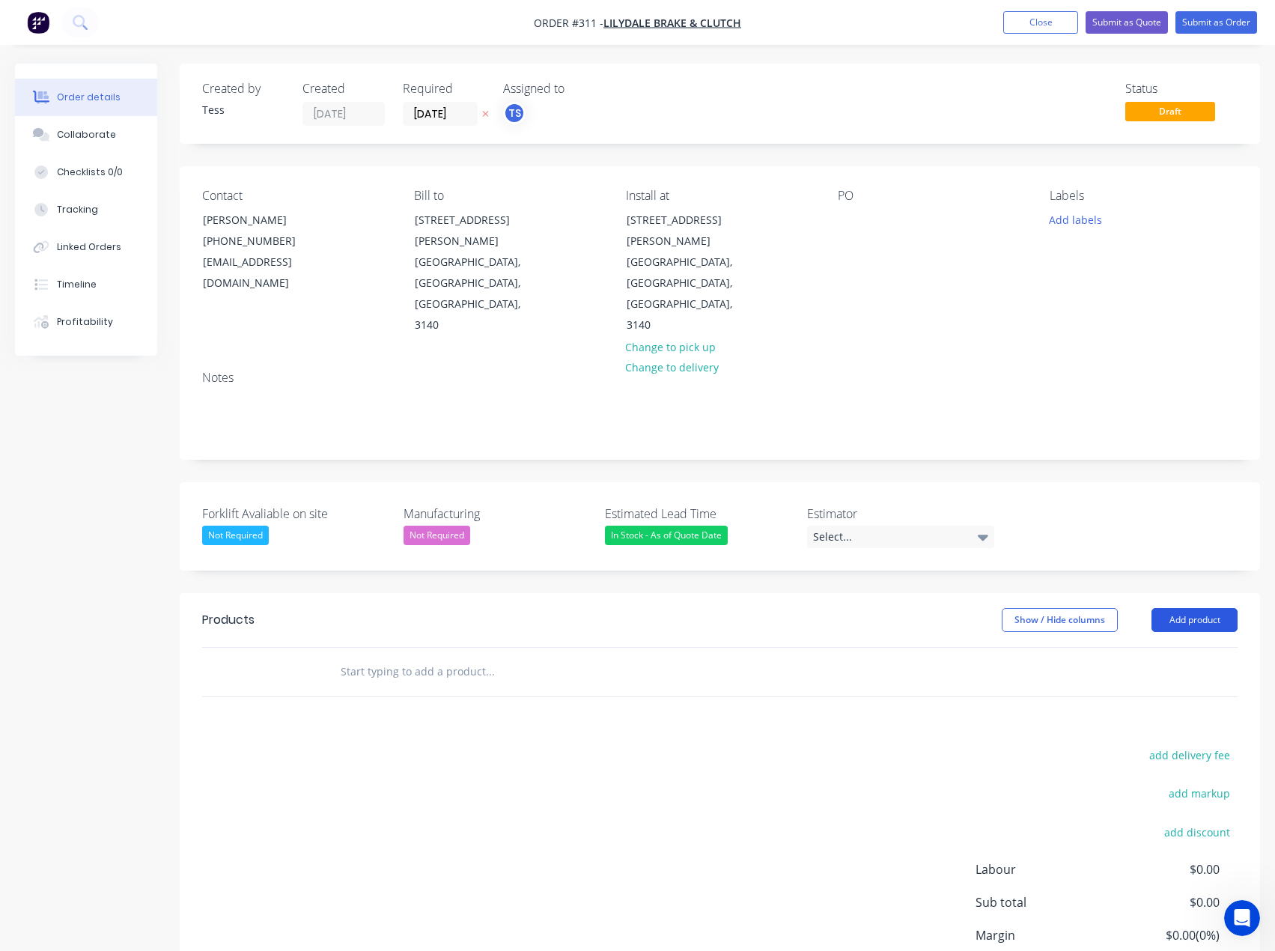
click at [1203, 608] on button "Add product" at bounding box center [1195, 620] width 86 height 24
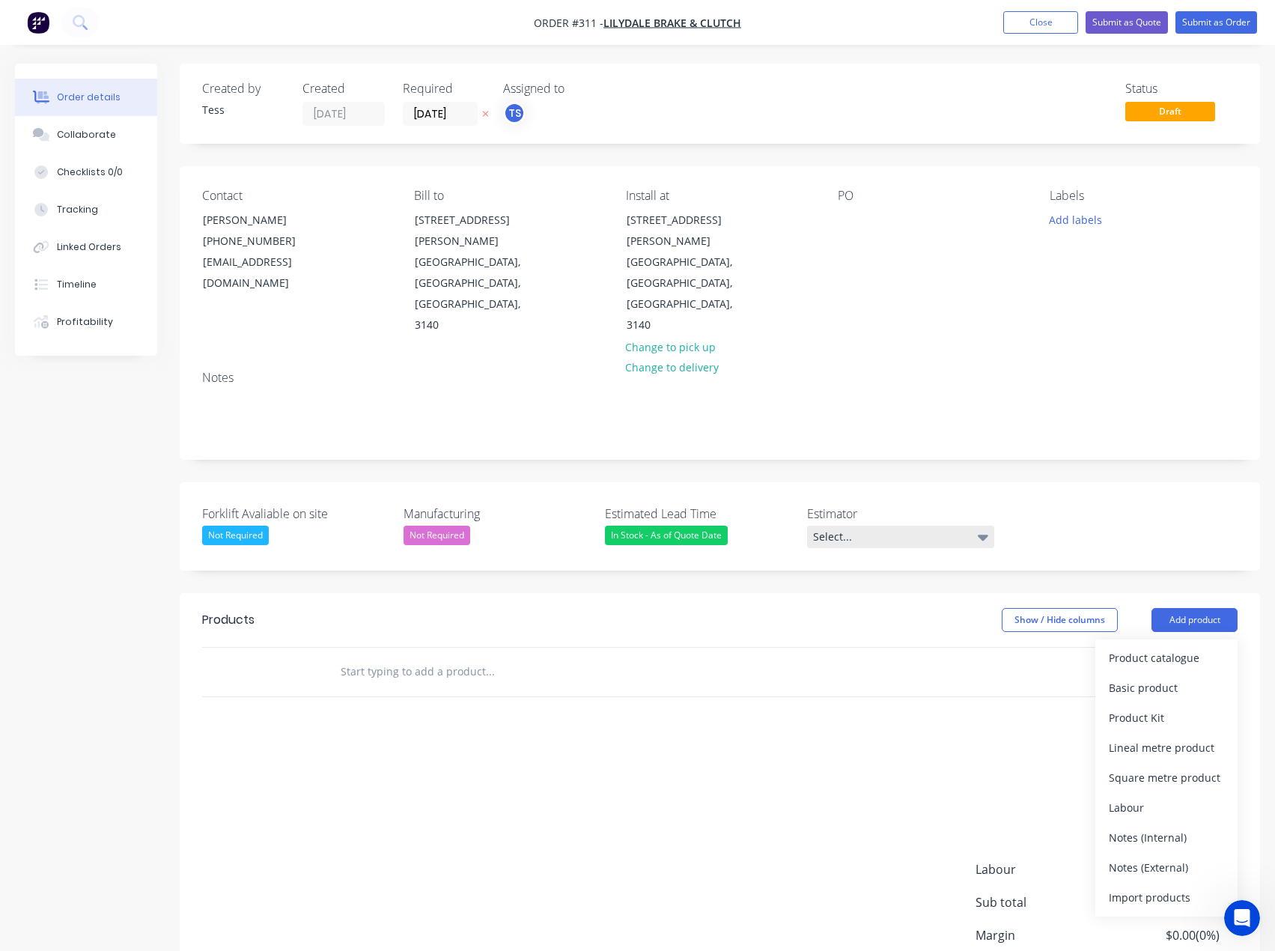
click at [863, 526] on div "Select..." at bounding box center [900, 537] width 187 height 22
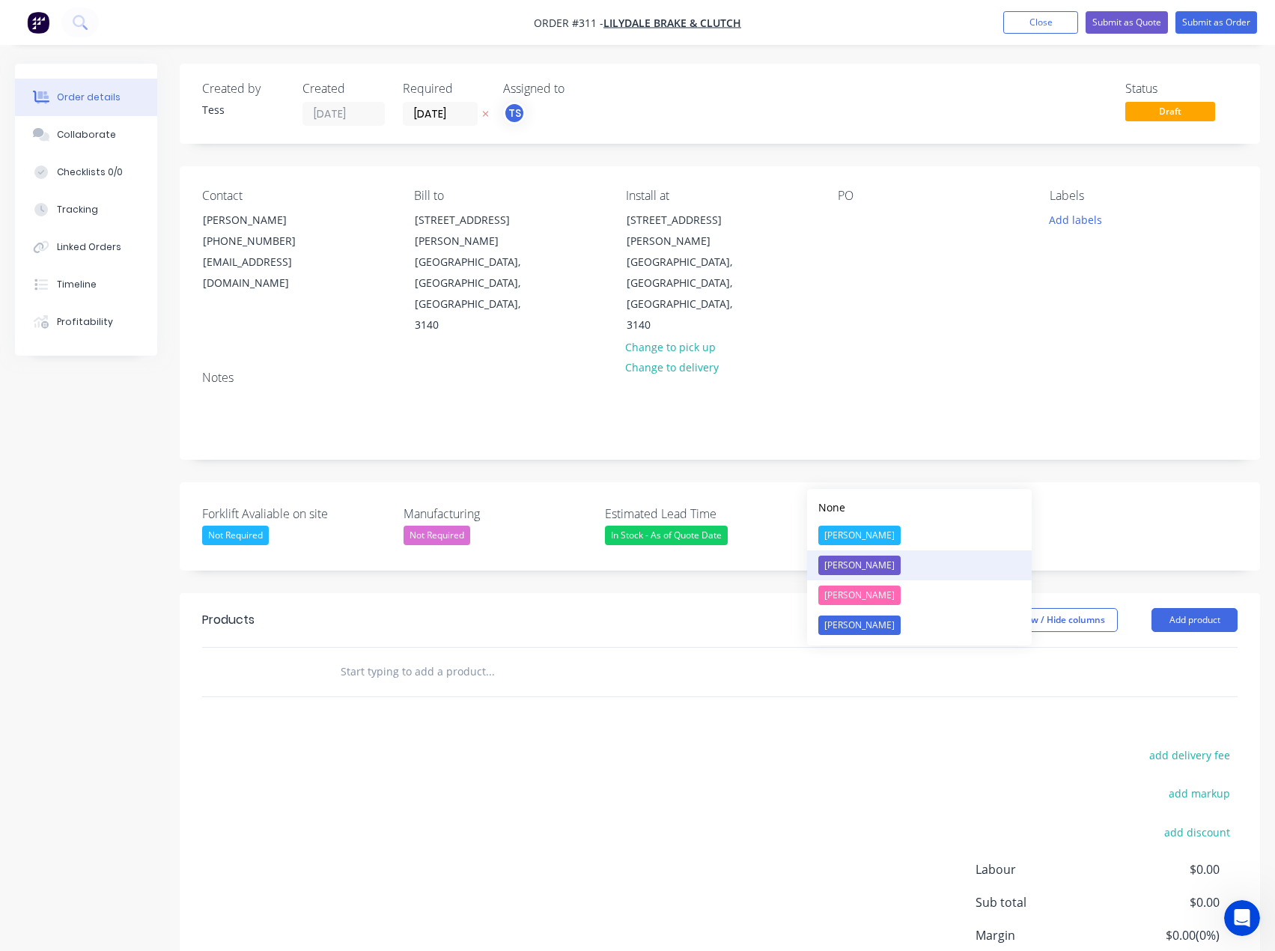
click at [839, 563] on div "[PERSON_NAME]" at bounding box center [859, 565] width 82 height 19
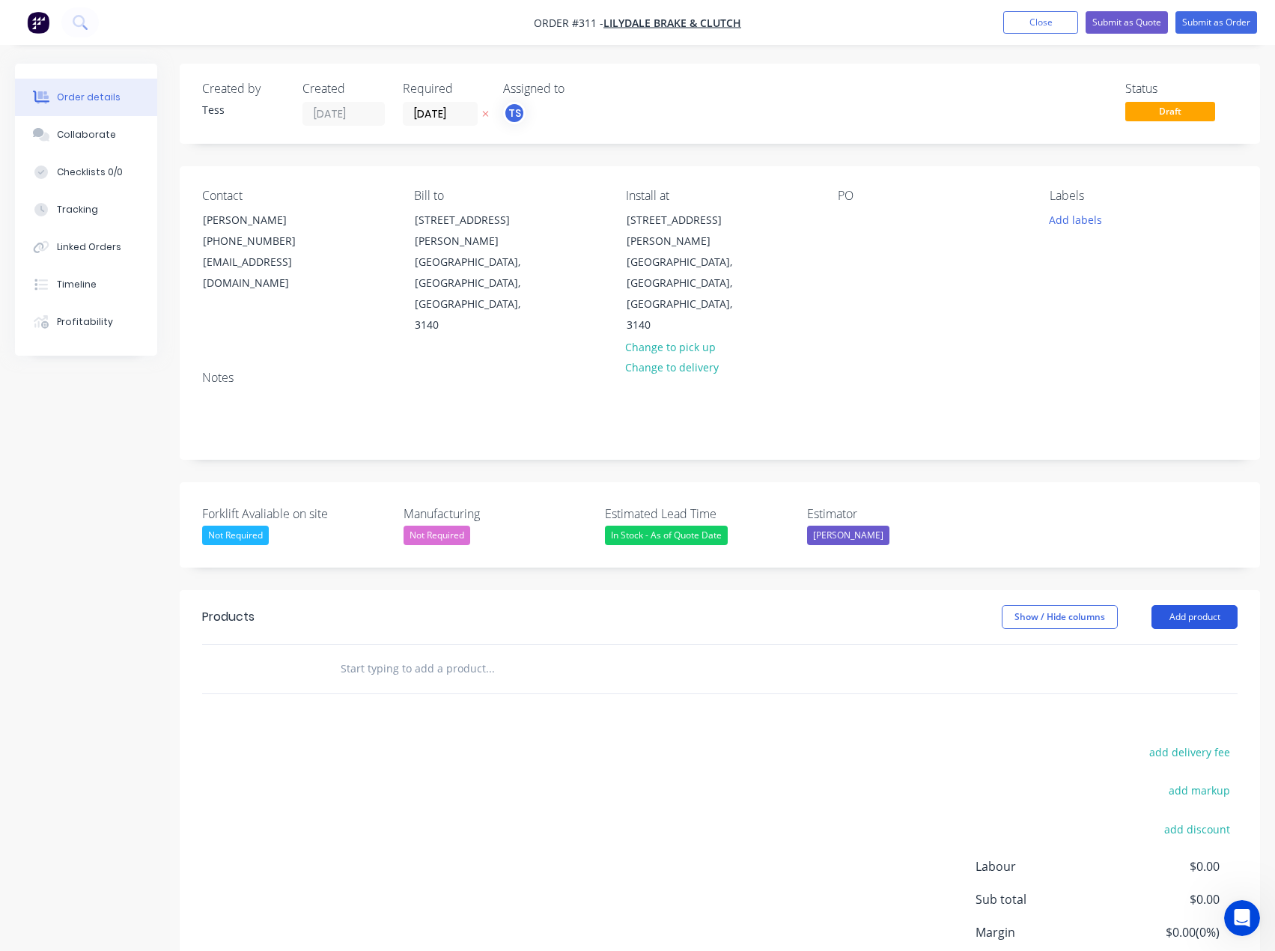
click at [1216, 605] on button "Add product" at bounding box center [1195, 617] width 86 height 24
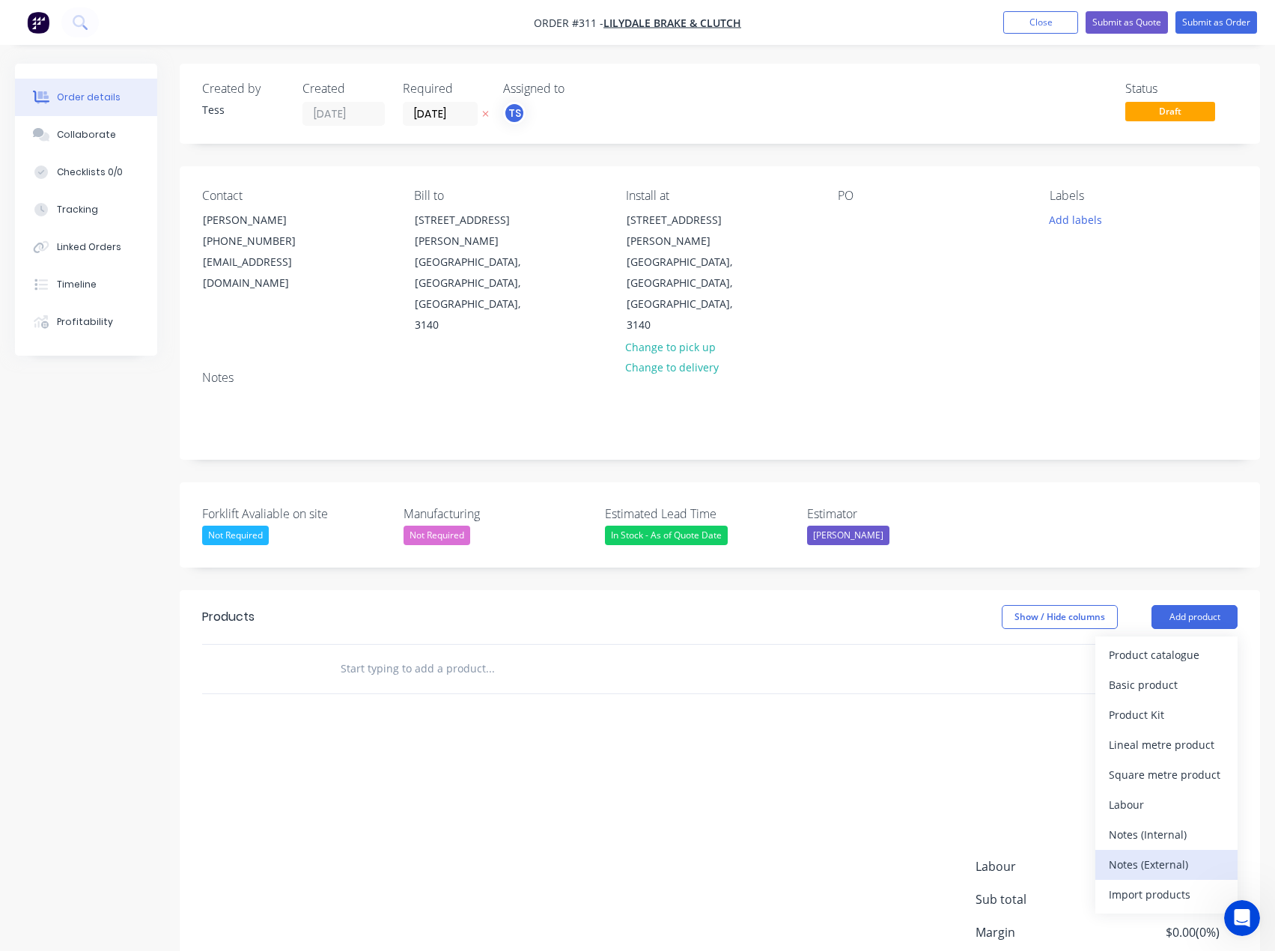
click at [1160, 854] on div "Notes (External)" at bounding box center [1166, 865] width 115 height 22
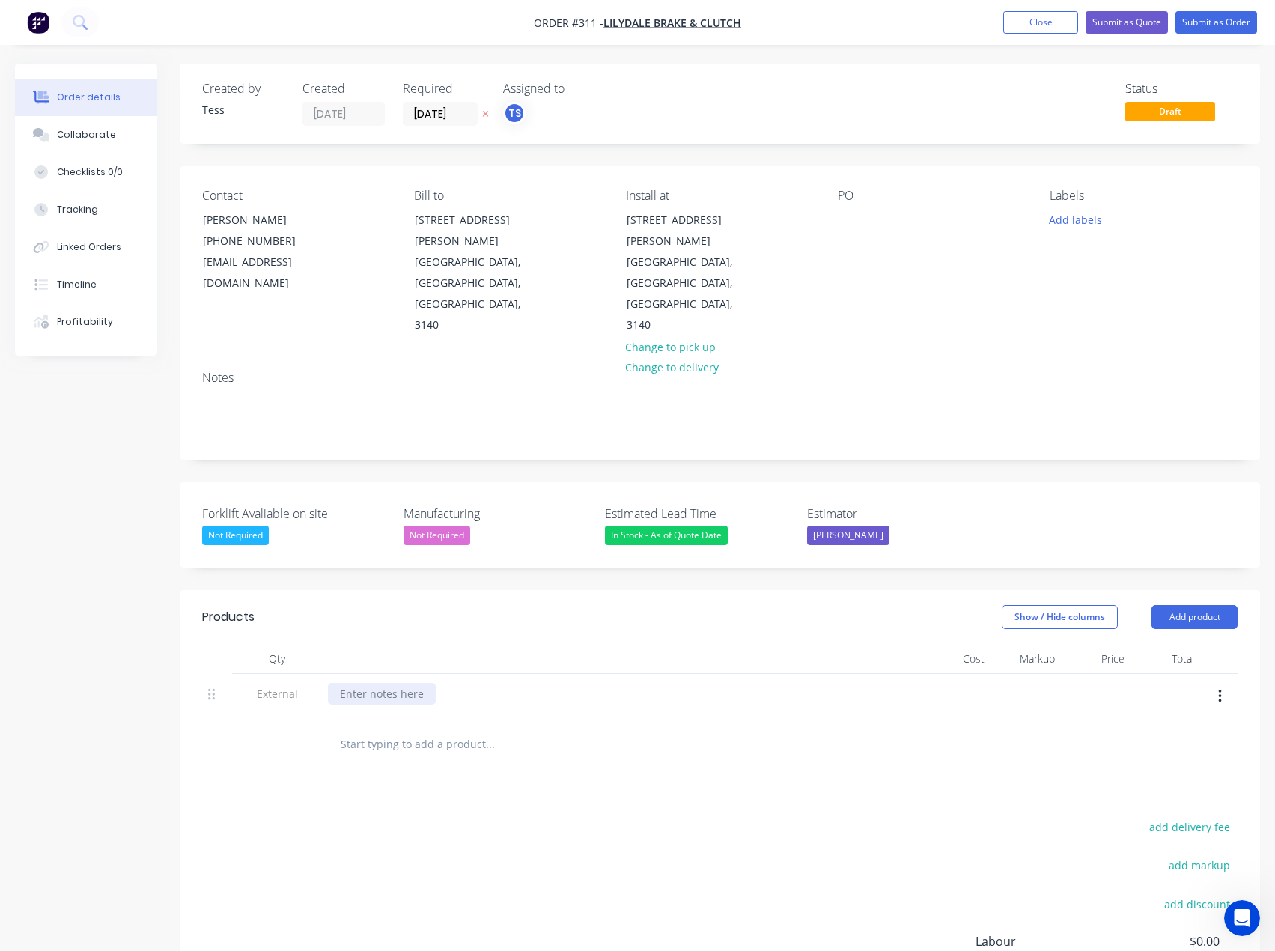
click at [362, 683] on div at bounding box center [382, 694] width 108 height 22
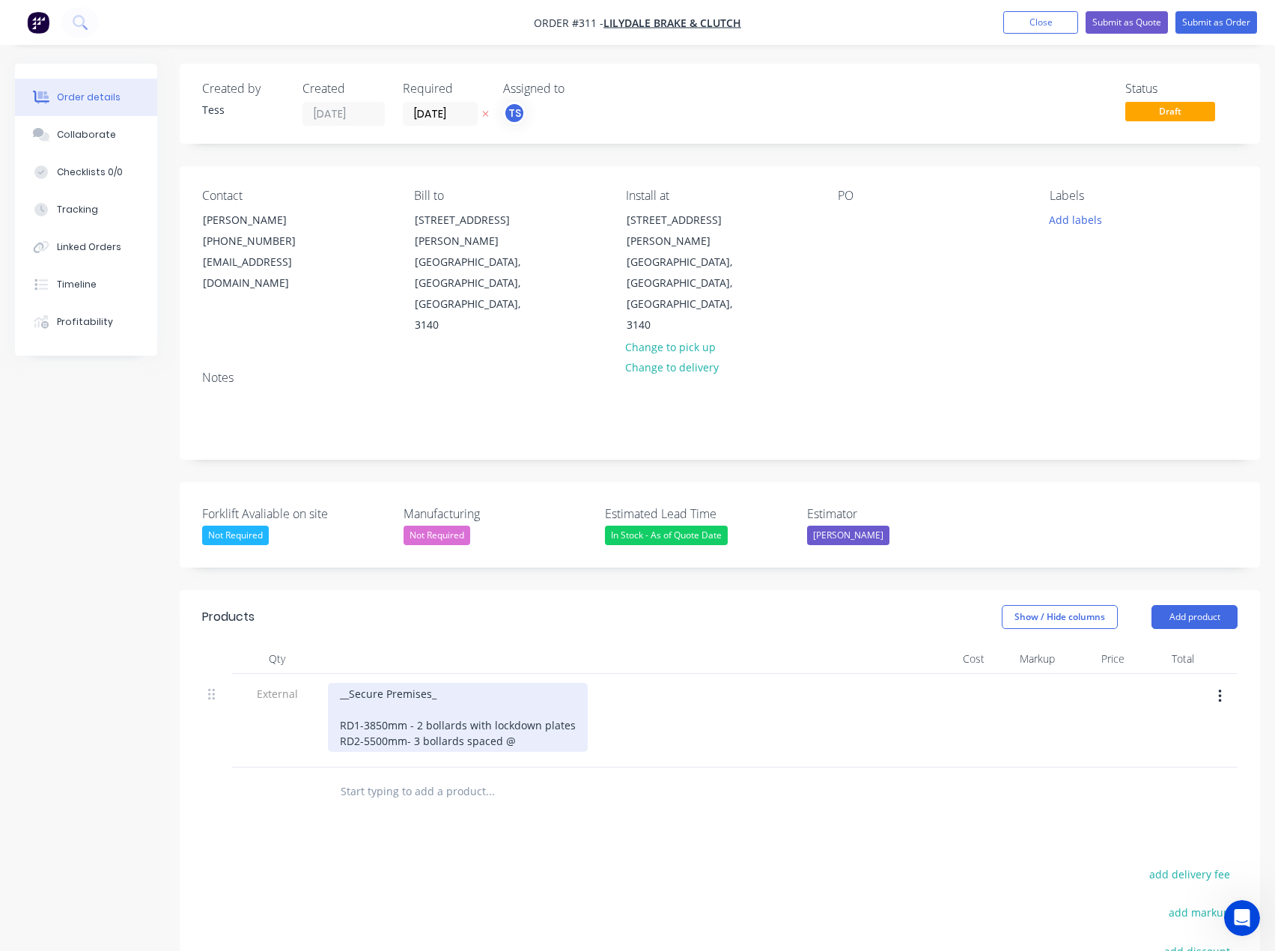
click at [466, 683] on div "__Secure Premises_ RD1-3850mm - 2 bollards with lockdown plates RD2-5500mm- 3 b…" at bounding box center [458, 717] width 260 height 69
click at [519, 685] on div "__Secure Premises_ RD1-3850mm - 2 bollards spaced @1280 with lockdown plates RD…" at bounding box center [495, 717] width 335 height 69
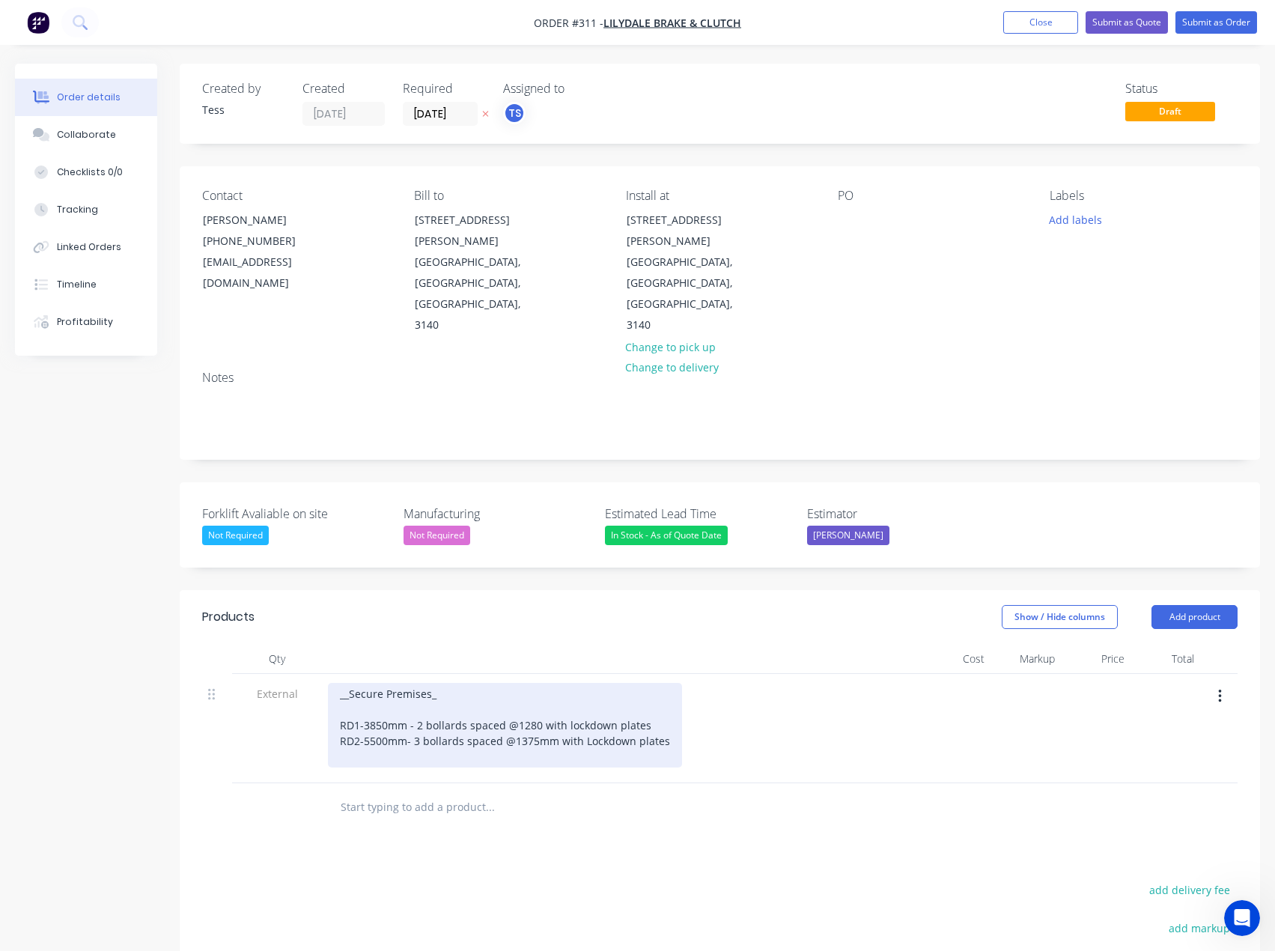
click at [586, 684] on div "__Secure Premises_ RD1-3850mm - 2 bollards spaced @1280 with lockdown plates RD…" at bounding box center [505, 725] width 354 height 85
click at [658, 683] on div "__Secure Premises_ RD1-3850mm - 2 bollards spaced @1280 with lockdown plates RD…" at bounding box center [504, 725] width 352 height 85
click at [365, 683] on div "__Secure Premises_ RD1-3850mm - 2 bollards spaced @1280 with lockdown plates RD…" at bounding box center [504, 725] width 352 height 85
click at [368, 684] on div "__Secure Premises_ RD1-3850mm - 2 bollards spaced @1280 with lockdown plates RD…" at bounding box center [505, 725] width 355 height 85
click at [368, 689] on div "__Secure Premises_ RD1-3850mm - 2 bollards spaced @1280 with lockdown plates RD…" at bounding box center [505, 725] width 355 height 85
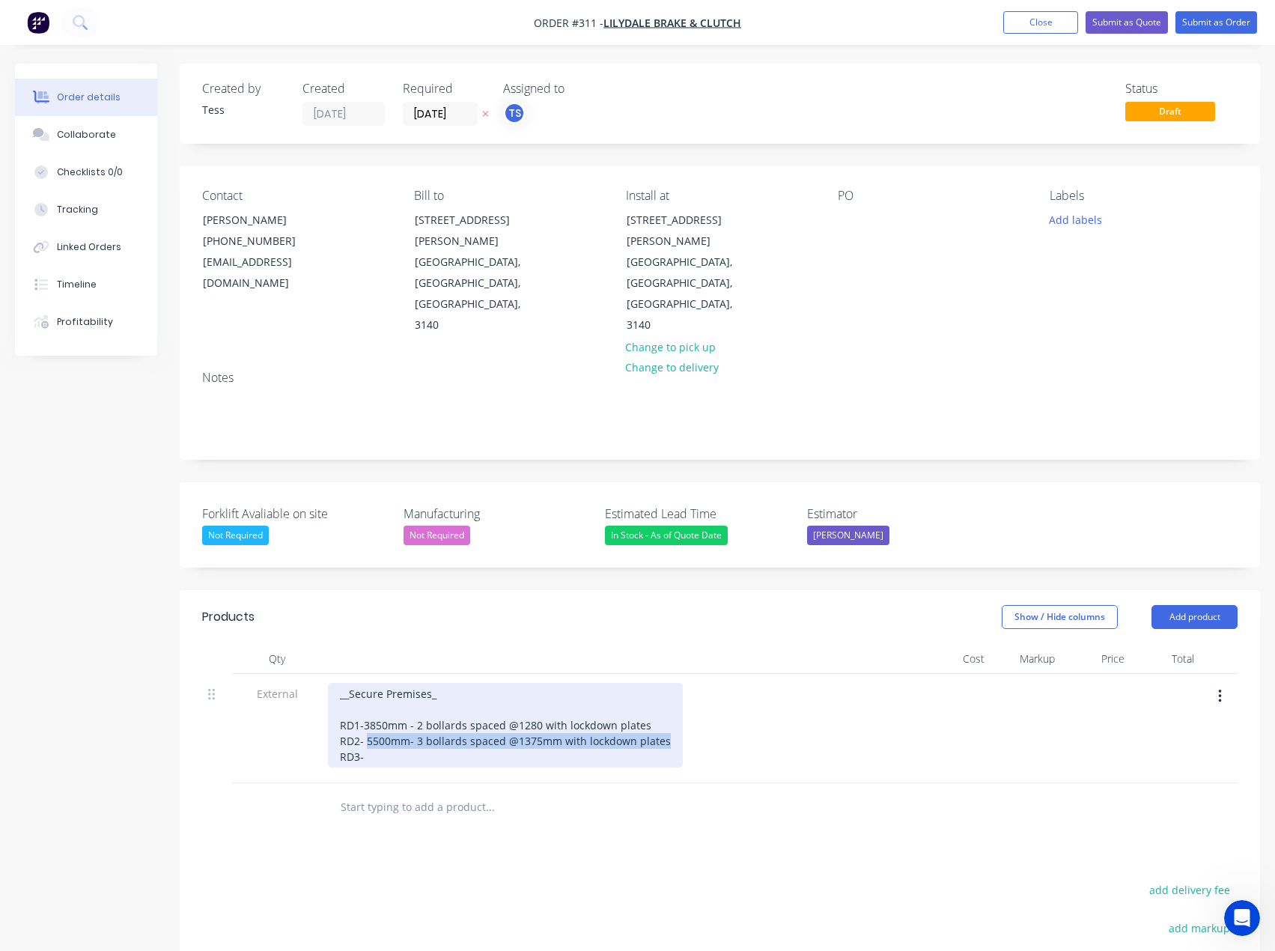
drag, startPoint x: 660, startPoint y: 675, endPoint x: 369, endPoint y: 673, distance: 291.3
click at [369, 683] on div "__Secure Premises_ RD1-3850mm - 2 bollards spaced @1280 with lockdown plates RD…" at bounding box center [505, 725] width 355 height 85
copy div "5500mm- 3 bollards spaced @1375mm with lockdown plates"
click at [371, 696] on div "__Secure Premises_ RD1-3850mm - 2 bollards spaced @1280 with lockdown plates RD…" at bounding box center [505, 725] width 355 height 85
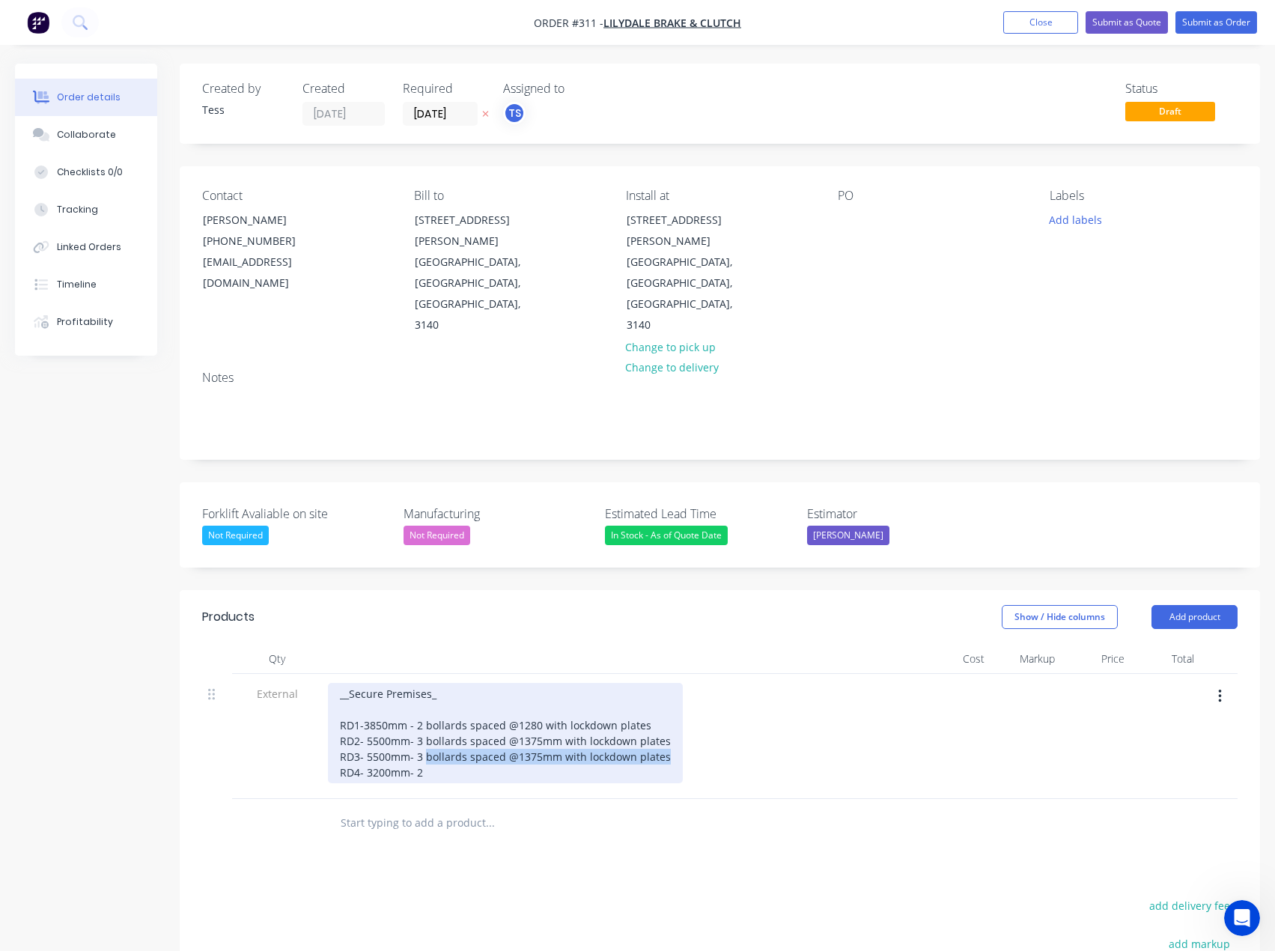
drag, startPoint x: 663, startPoint y: 699, endPoint x: 427, endPoint y: 698, distance: 235.9
click at [427, 698] on div "__Secure Premises_ RD1-3850mm - 2 bollards spaced @1280 with lockdown plates RD…" at bounding box center [505, 733] width 355 height 100
copy div "bollards spaced @1375mm with lockdown plates"
click at [426, 712] on div "__Secure Premises_ RD1-3850mm - 2 bollards spaced @1280 with lockdown plates RD…" at bounding box center [505, 733] width 355 height 100
click at [535, 711] on div "__Secure Premises_ RD1-3850mm - 2 bollards spaced @1280 with lockdown plates RD…" at bounding box center [505, 733] width 355 height 100
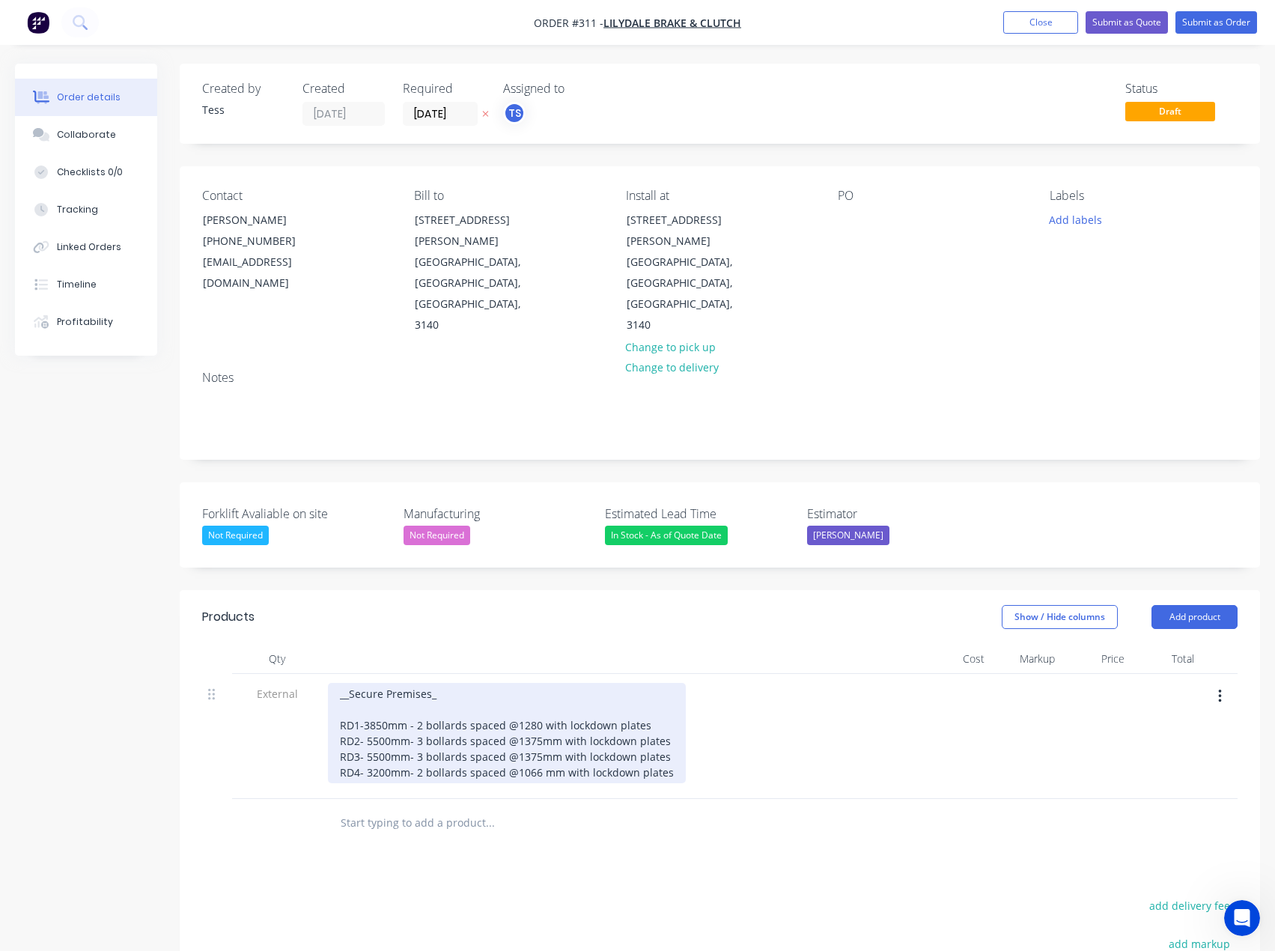
click at [666, 712] on div "__Secure Premises_ RD1-3850mm - 2 bollards spaced @1280 with lockdown plates RD…" at bounding box center [507, 733] width 358 height 100
click at [430, 728] on div "__Secure Premises_ RD1-3850mm - 2 bollards spaced @1280 with lockdown plates RD…" at bounding box center [507, 741] width 358 height 116
click at [637, 726] on div "__Secure Premises_ RD1-3850mm - 2 bollards spaced @1280 with lockdown plates RD…" at bounding box center [507, 741] width 358 height 116
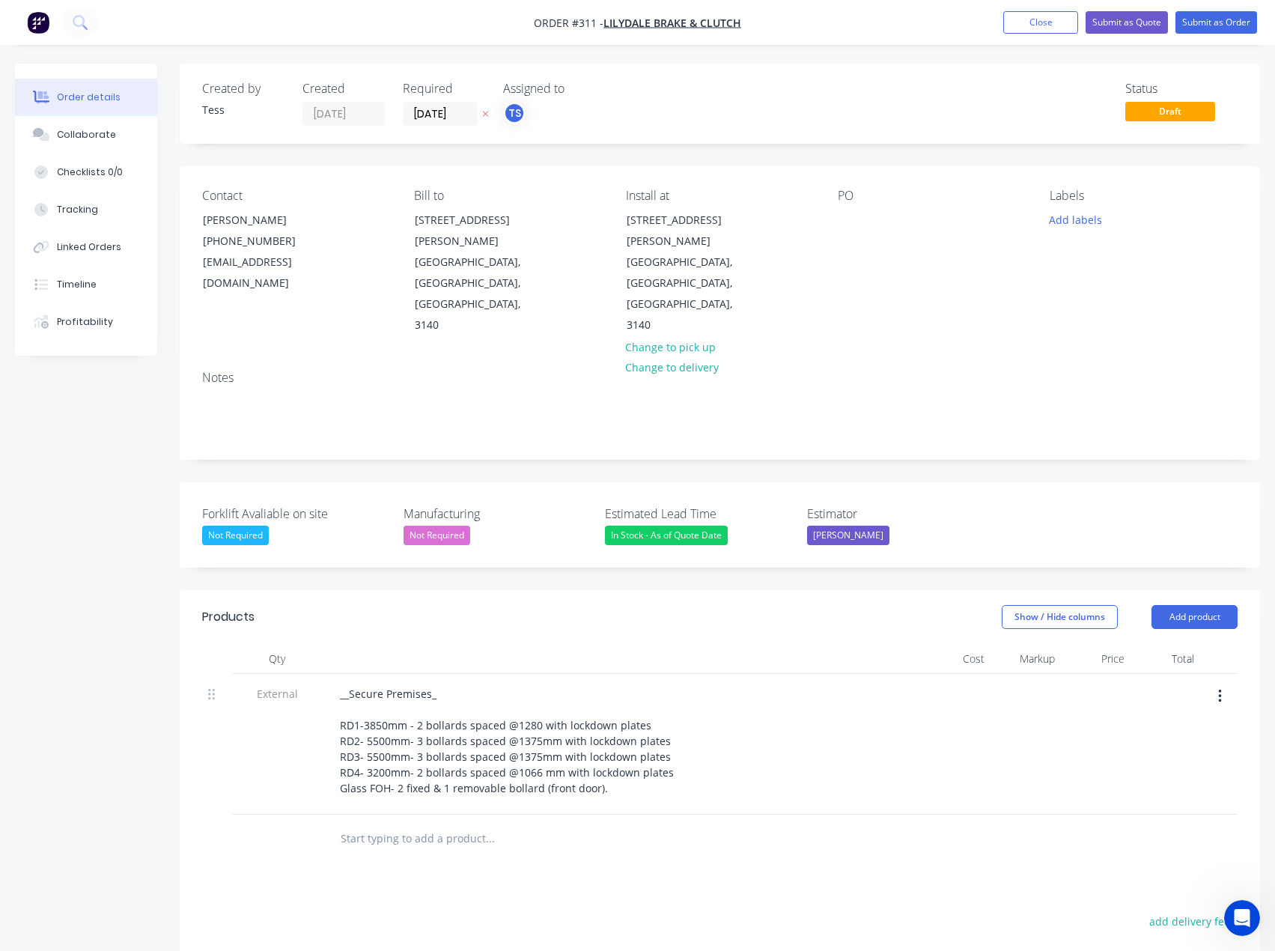
click at [389, 824] on input "text" at bounding box center [490, 839] width 300 height 30
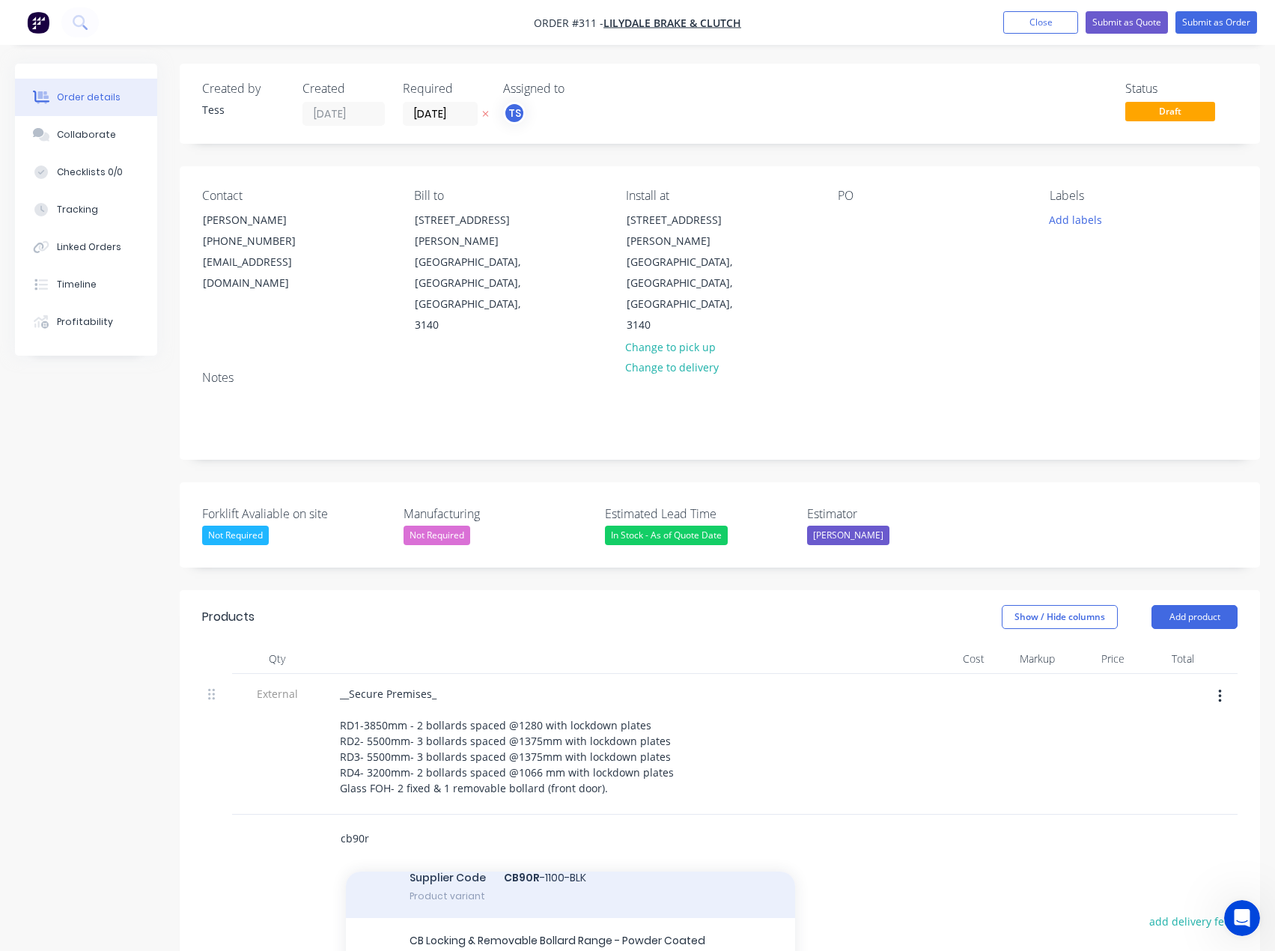
scroll to position [524, 0]
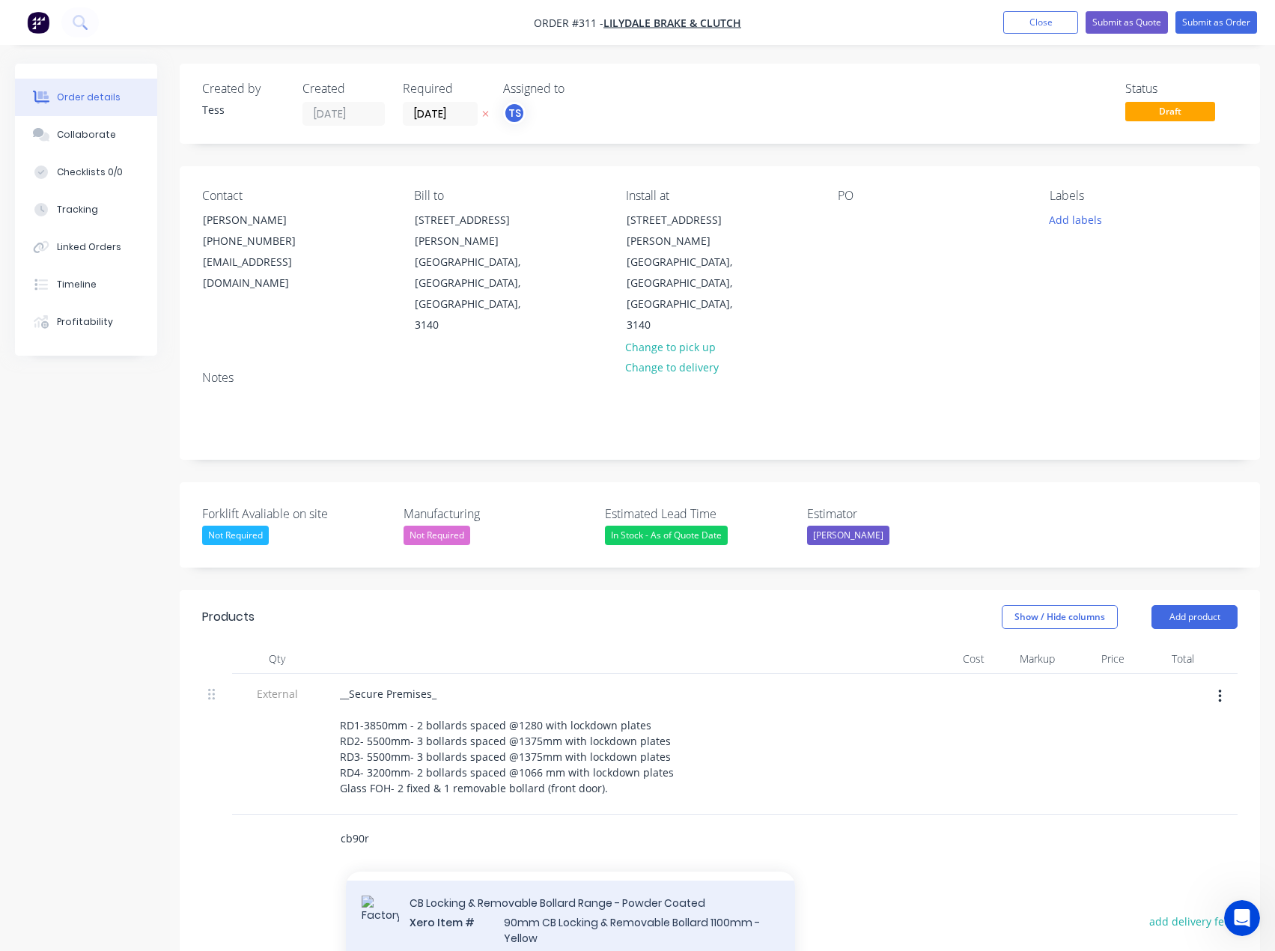
type input "cb90r"
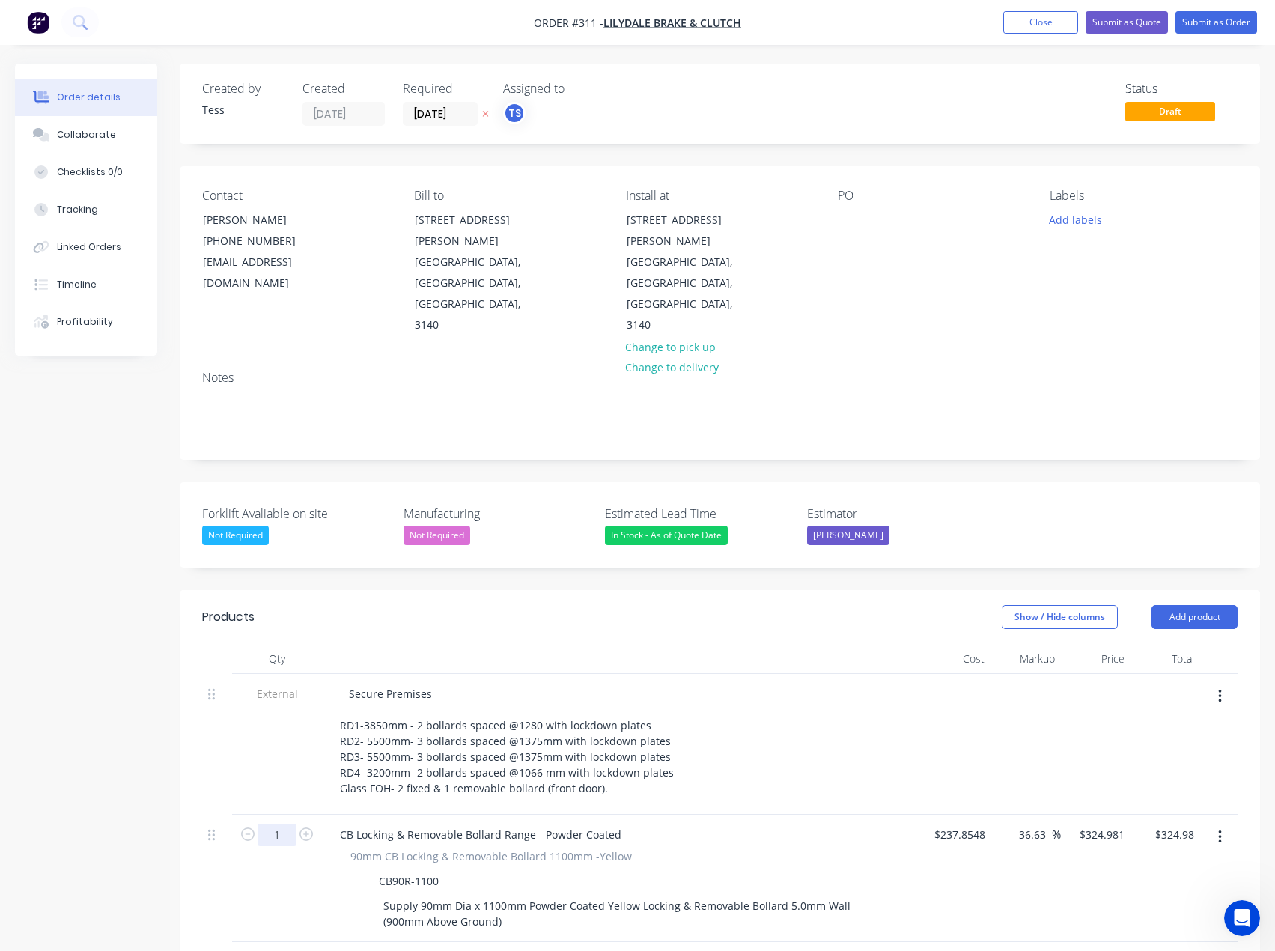
click at [284, 824] on input "1" at bounding box center [277, 835] width 39 height 22
type input "11"
type input "$3,574.79"
click at [488, 951] on input "text" at bounding box center [490, 966] width 300 height 30
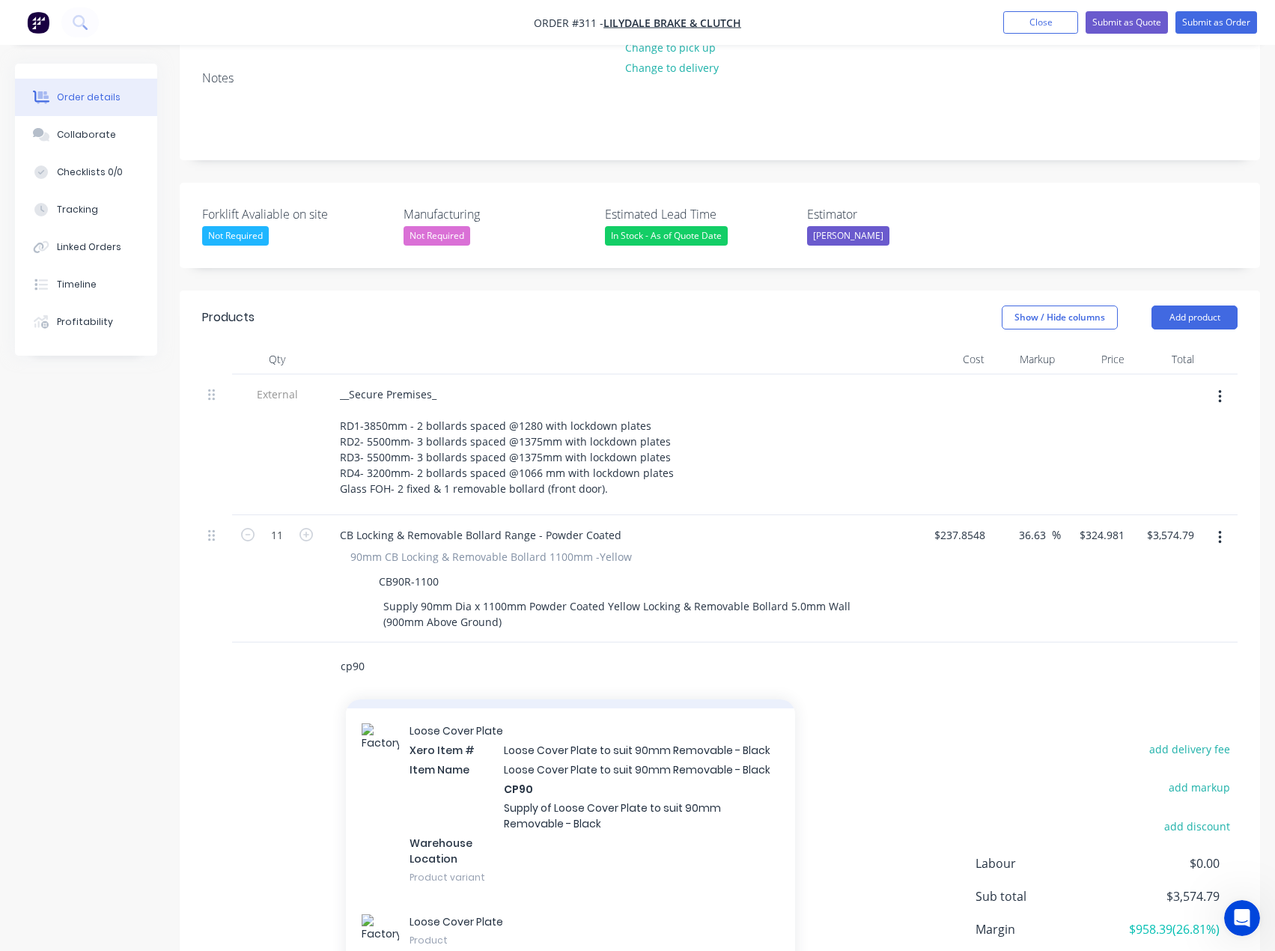
scroll to position [449, 0]
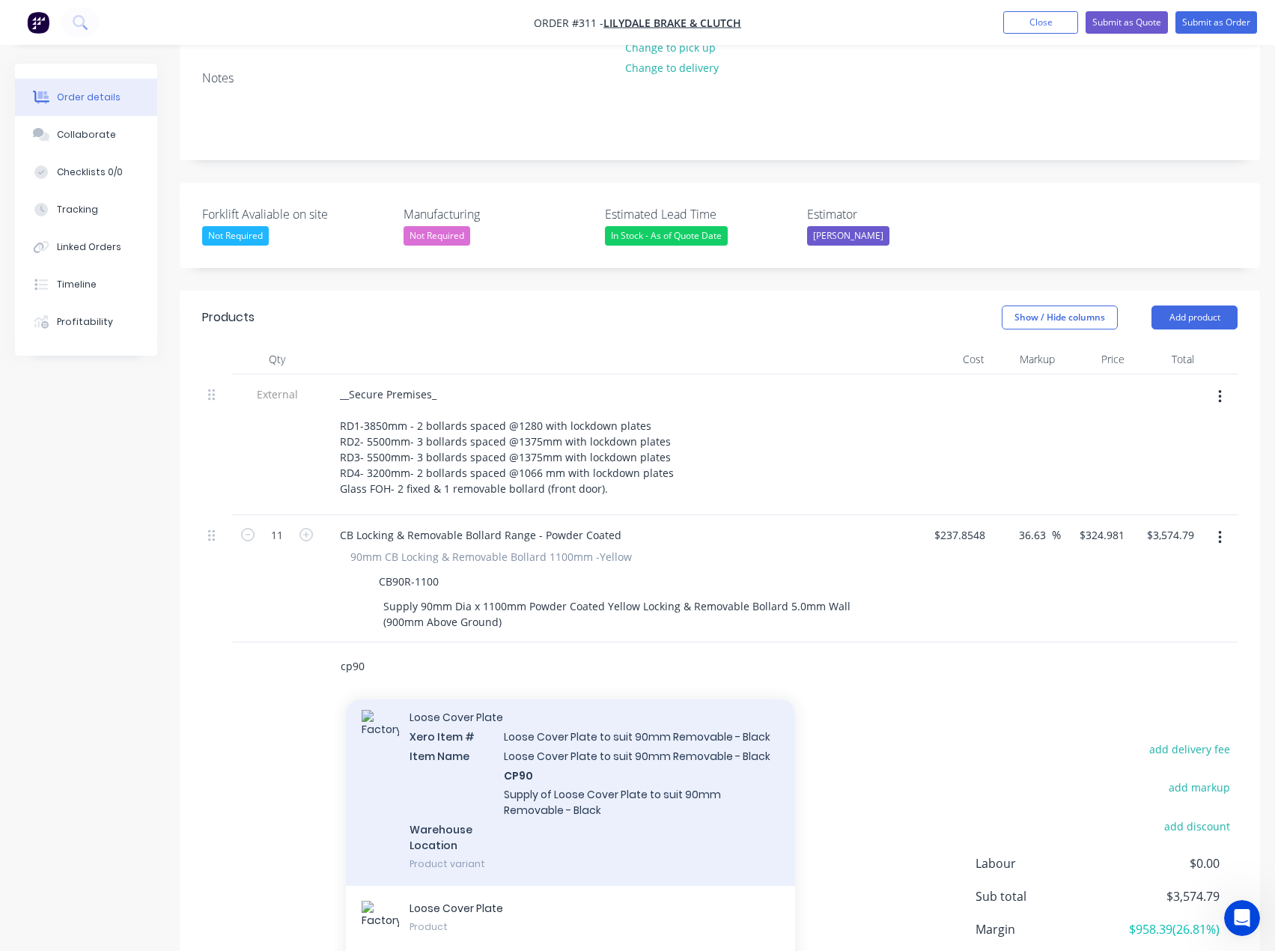
type input "cp90"
click at [565, 744] on div "Loose Cover Plate Xero Item # Loose Cover Plate to suit 90mm Removable - Black …" at bounding box center [570, 790] width 449 height 191
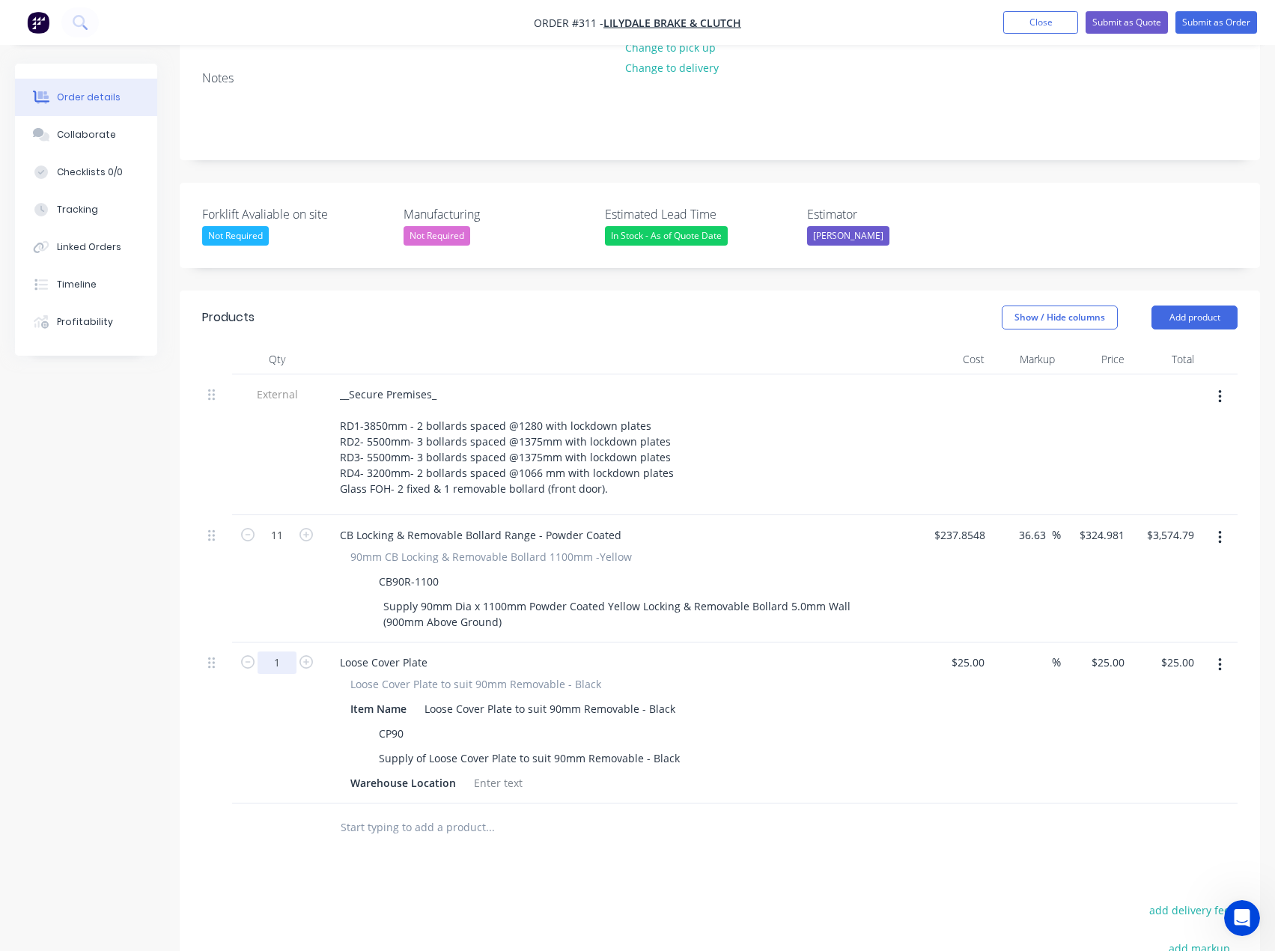
click at [282, 547] on input "1" at bounding box center [277, 535] width 39 height 22
type input "11"
type input "$275.00"
click at [380, 812] on input "text" at bounding box center [490, 827] width 300 height 30
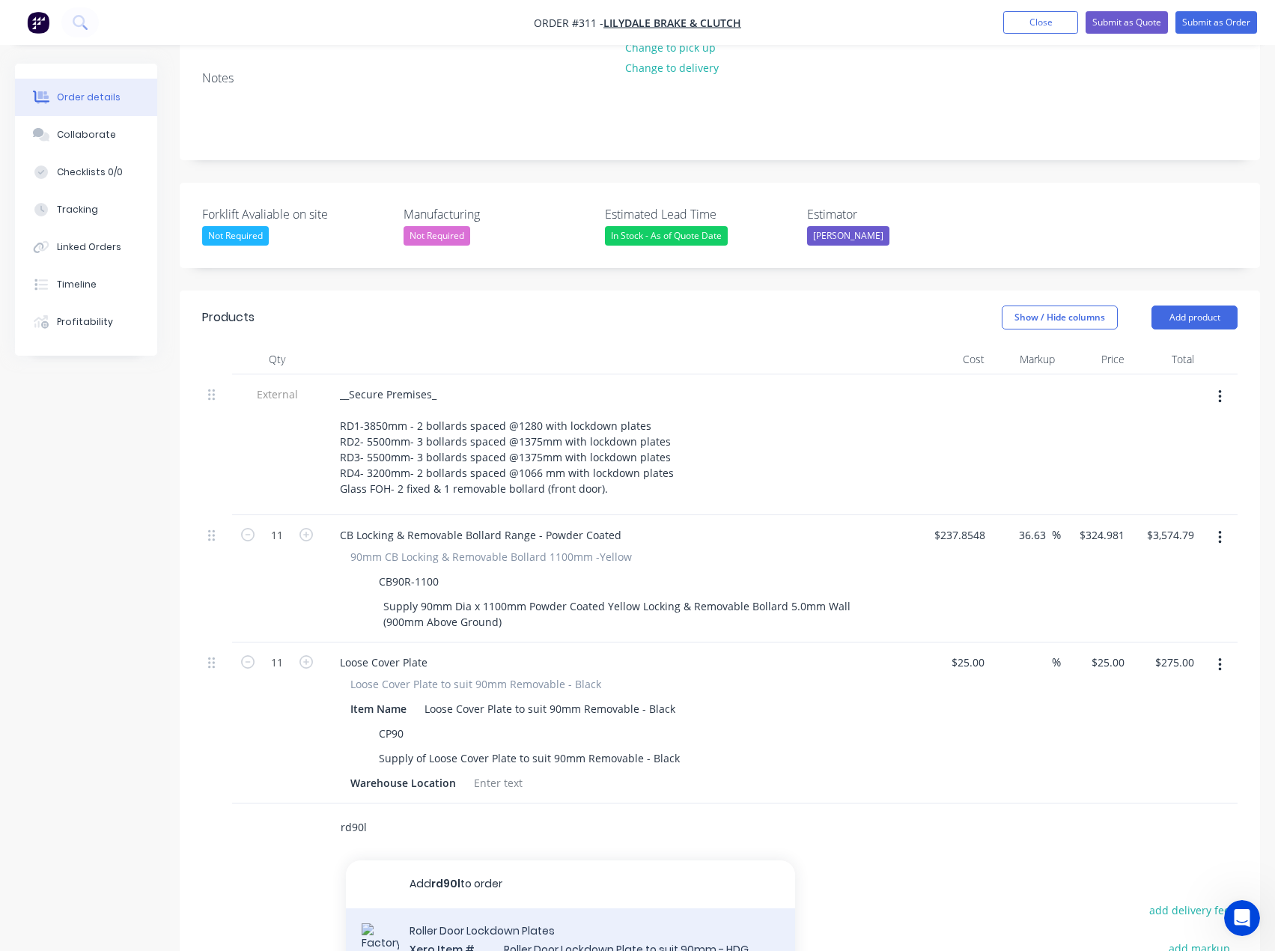
type input "rd90l"
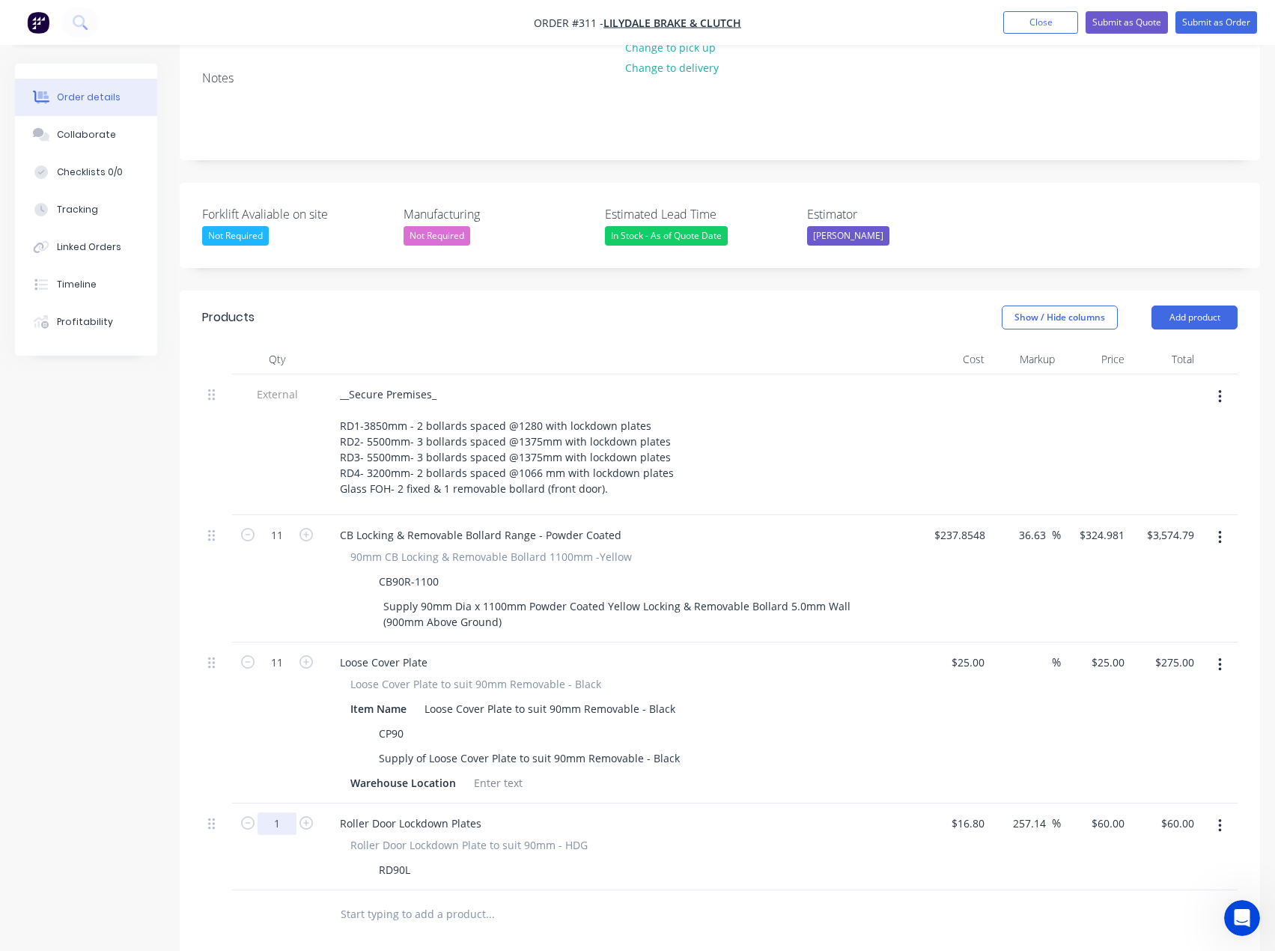
click at [282, 547] on input "1" at bounding box center [277, 535] width 39 height 22
type input "10"
type input "$600.00"
click at [413, 879] on div "Products Show / Hide columns Add product Qty Cost Markup Price Total External _…" at bounding box center [720, 795] width 1081 height 1008
click at [425, 899] on input "text" at bounding box center [490, 914] width 300 height 30
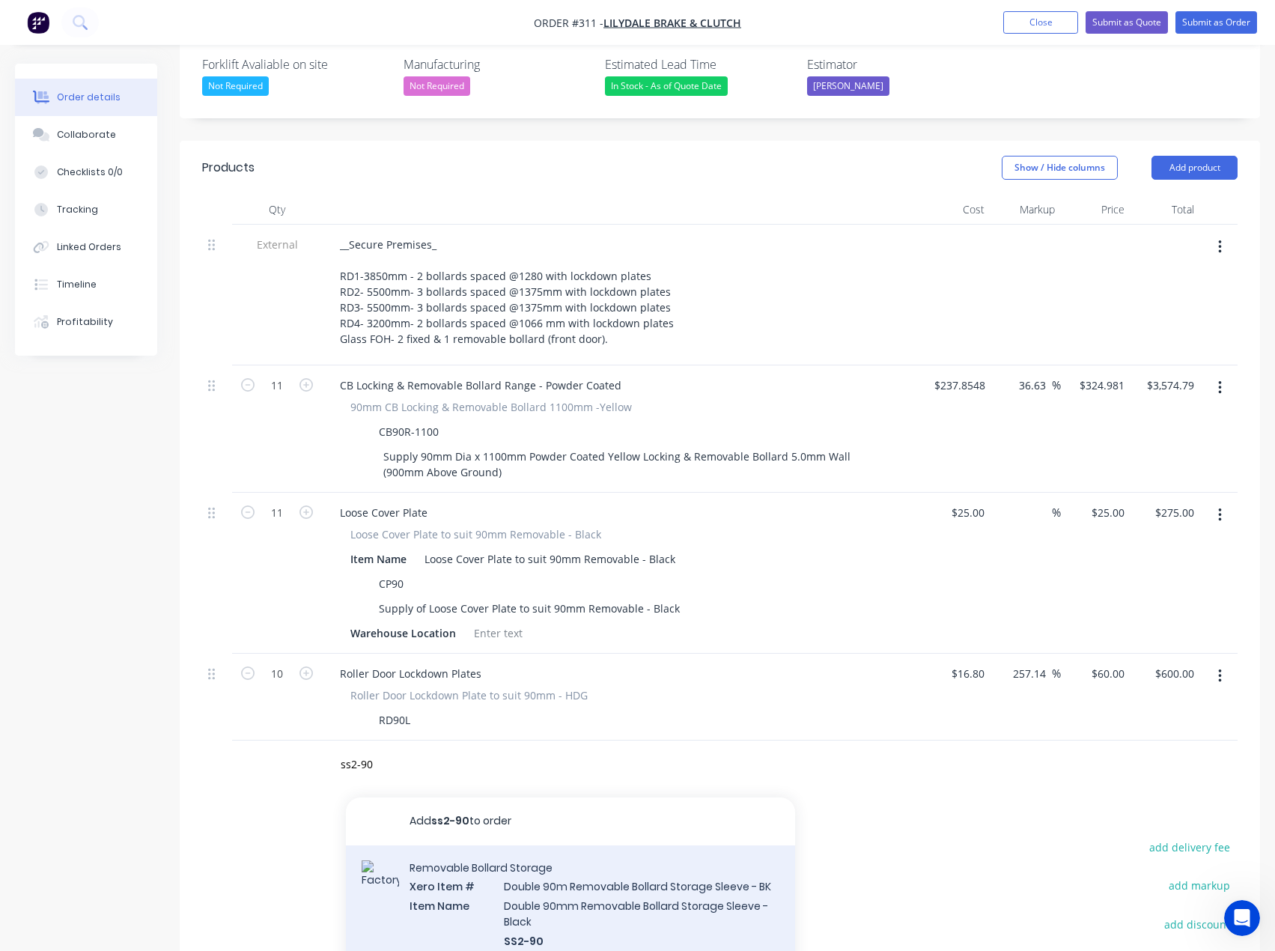
click at [530, 848] on div "Add ss2-90 to order Removable Bollard Storage Xero Item # Double 90m Removable …" at bounding box center [570, 936] width 449 height 277
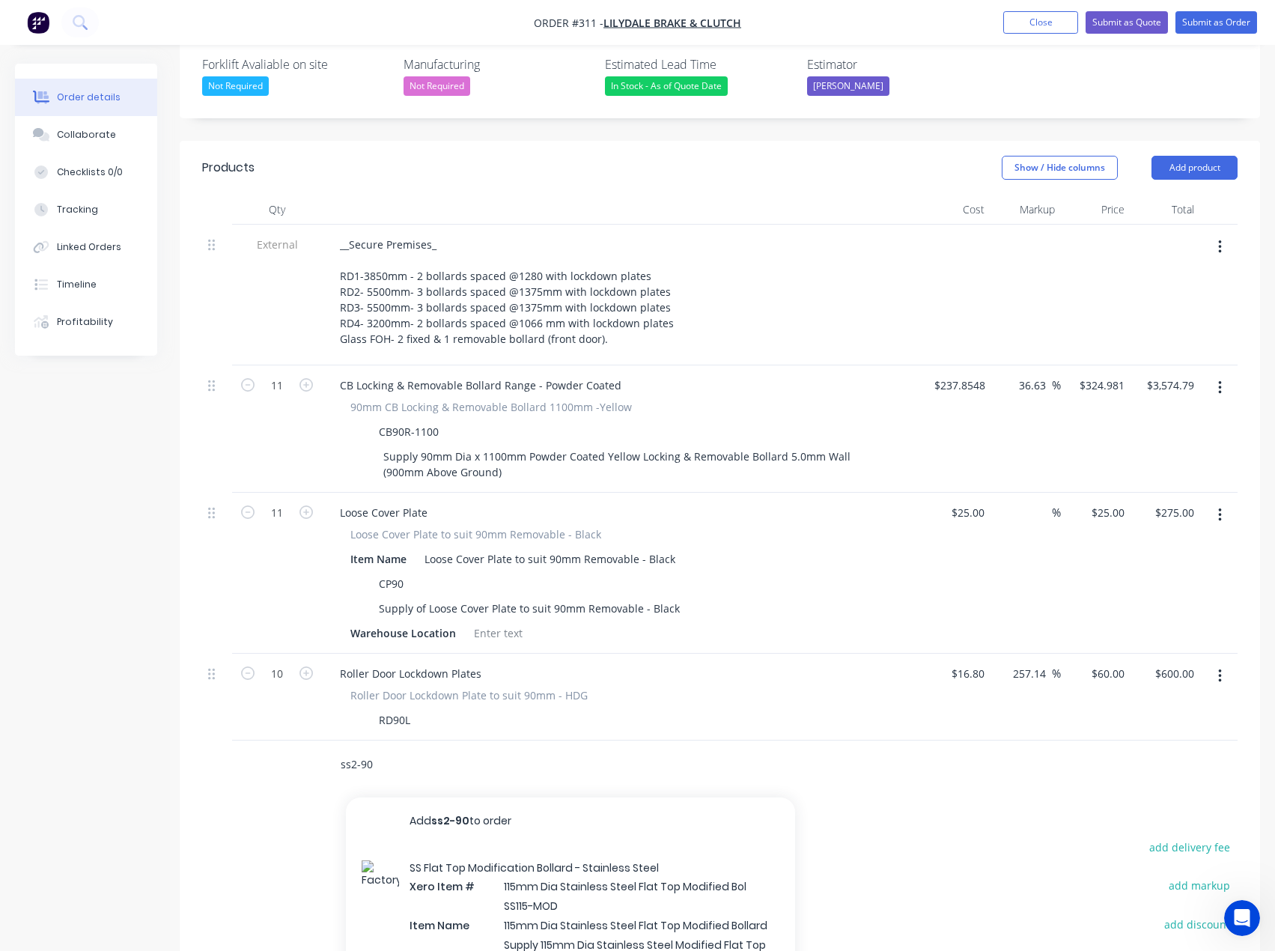
click at [417, 750] on input "ss2-90" at bounding box center [490, 765] width 300 height 30
type input "ss2-90"
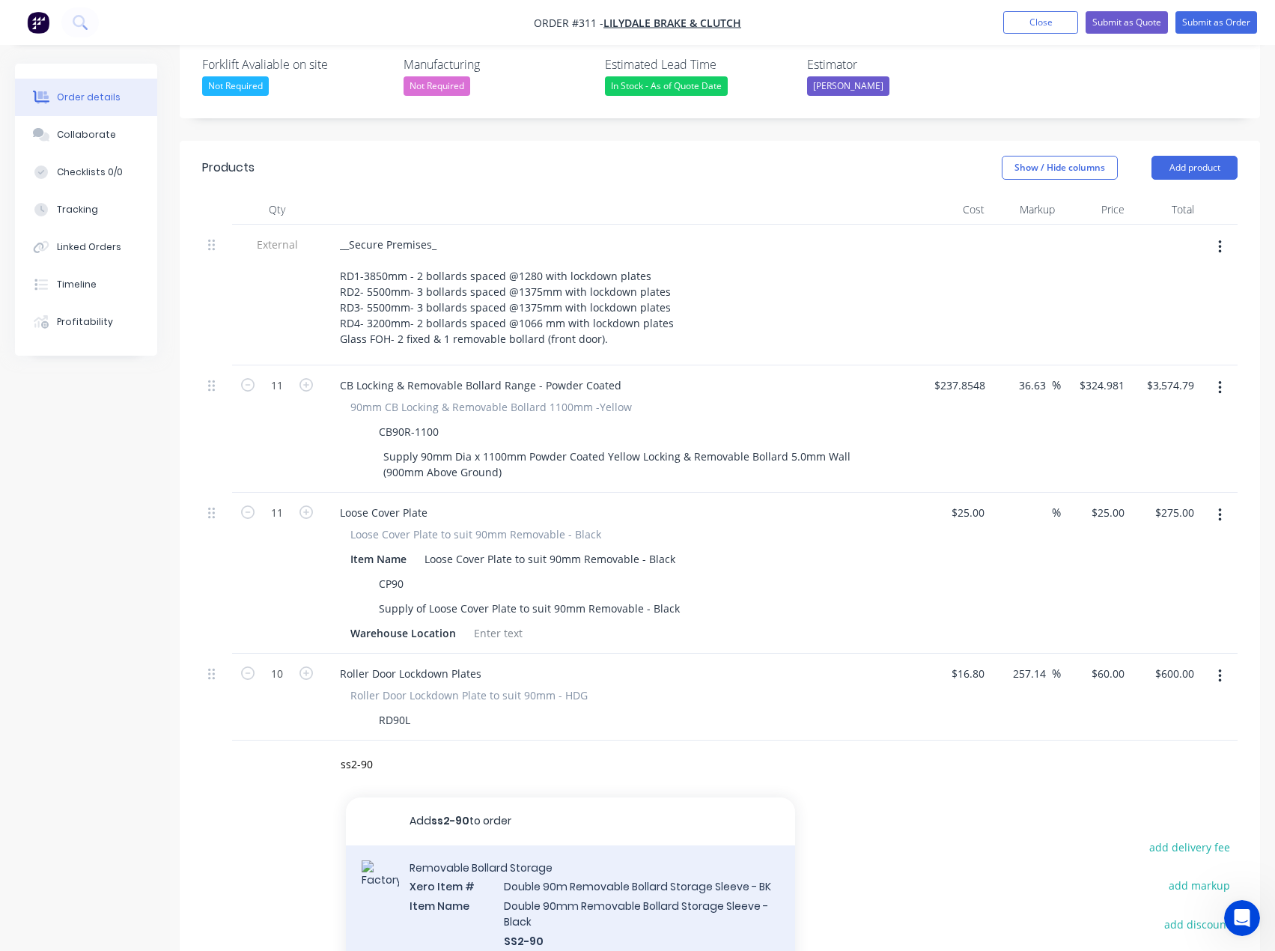
click at [584, 851] on div "Removable Bollard Storage Xero Item # Double 90m Removable Bollard Storage Slee…" at bounding box center [570, 948] width 449 height 207
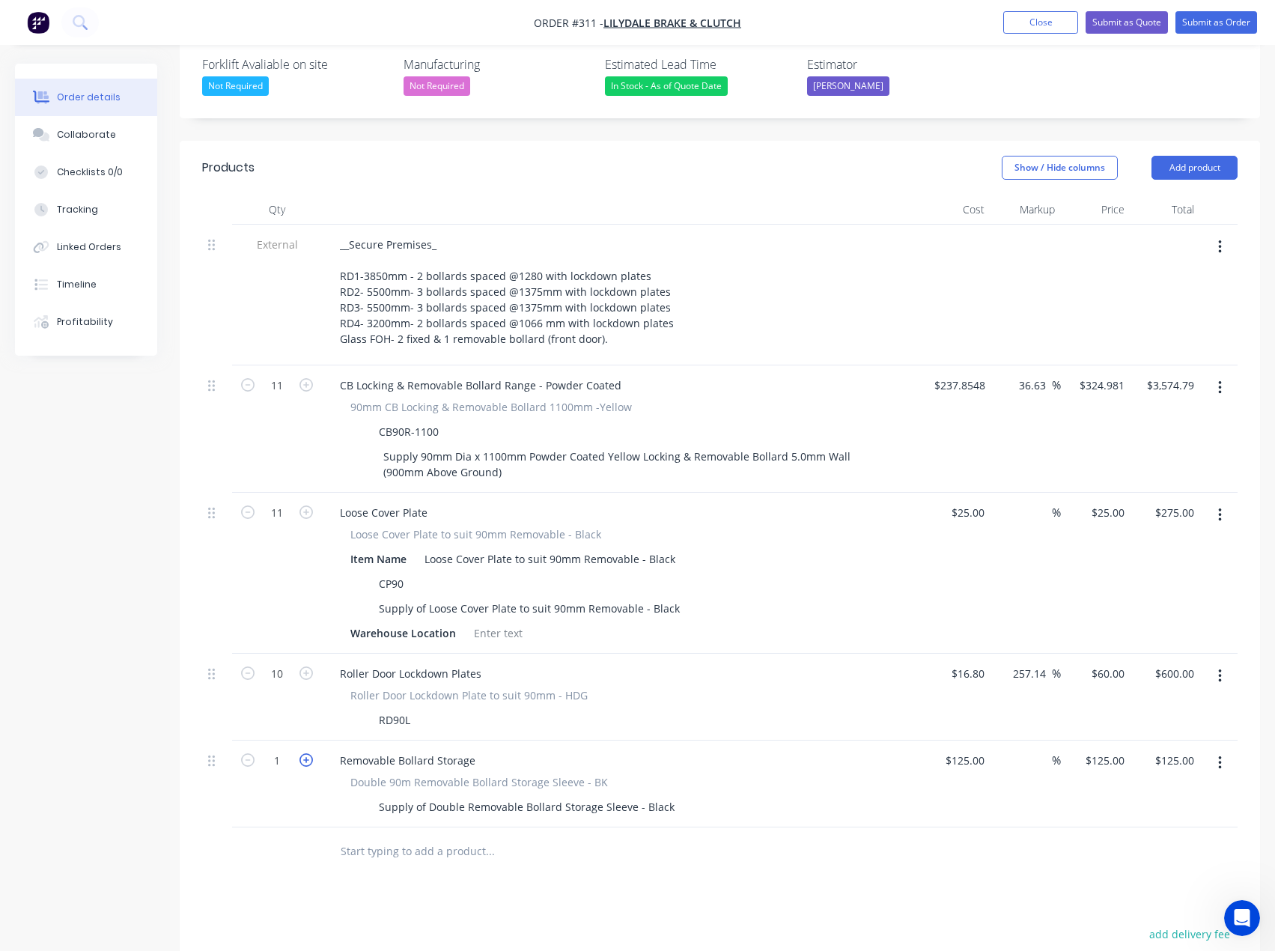
click at [306, 753] on icon "button" at bounding box center [306, 759] width 13 height 13
type input "2"
type input "$250.00"
click at [390, 836] on input "text" at bounding box center [490, 851] width 300 height 30
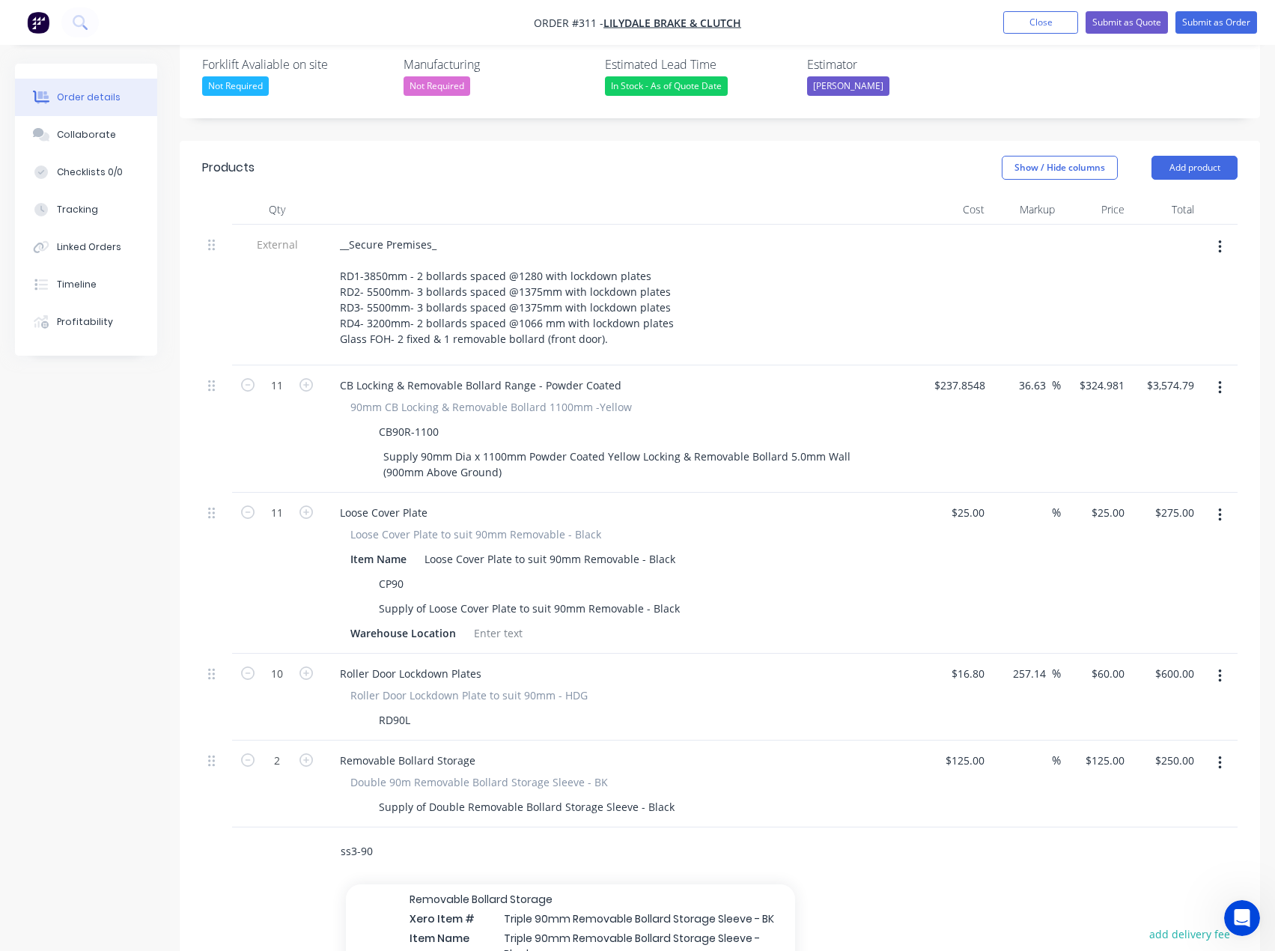
scroll to position [334, 0]
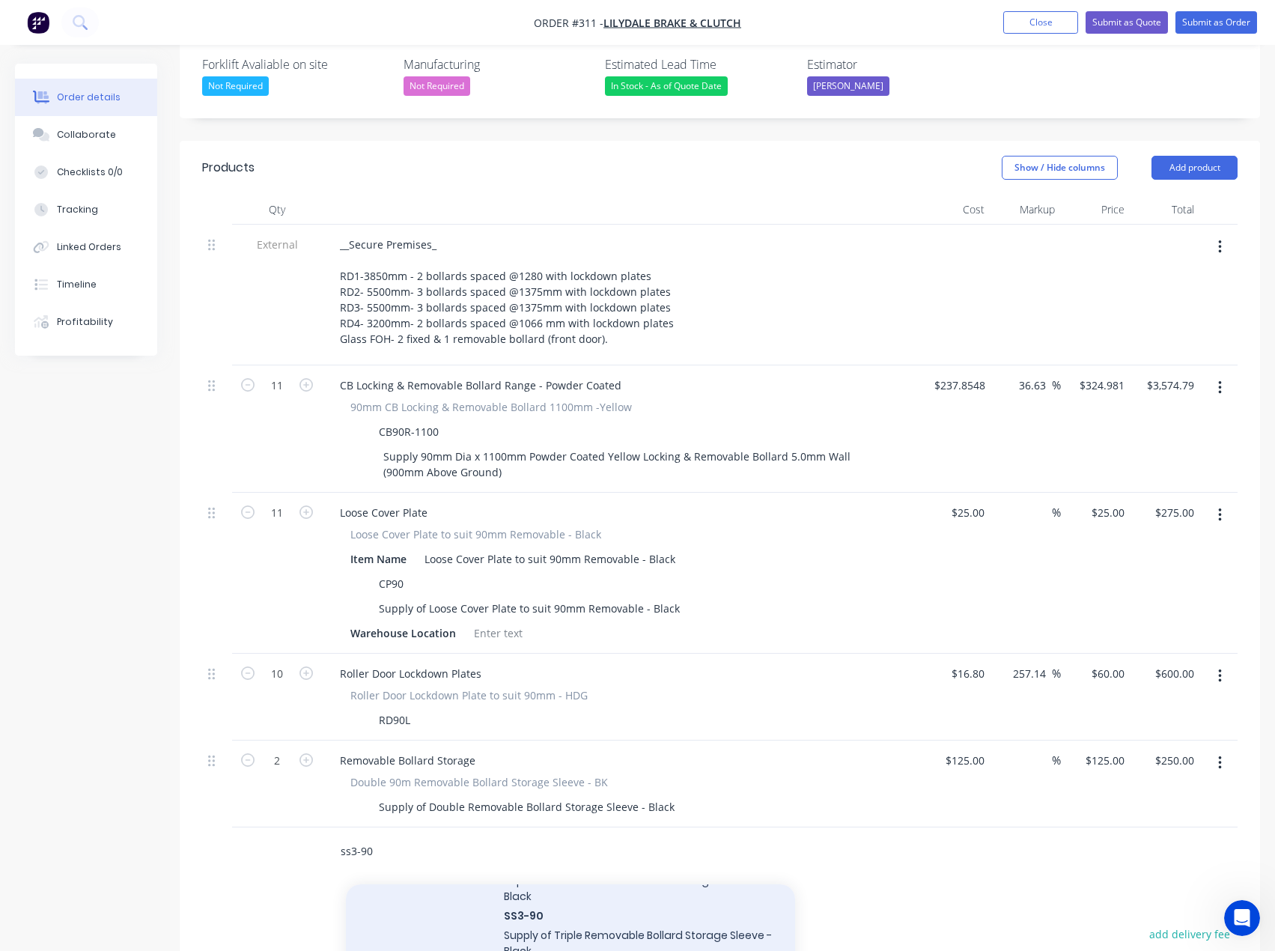
type input "ss3-90"
click at [519, 857] on div "Removable Bollard Storage Xero Item # Triple 90mm Removable Bollard Storage Sle…" at bounding box center [570, 922] width 449 height 207
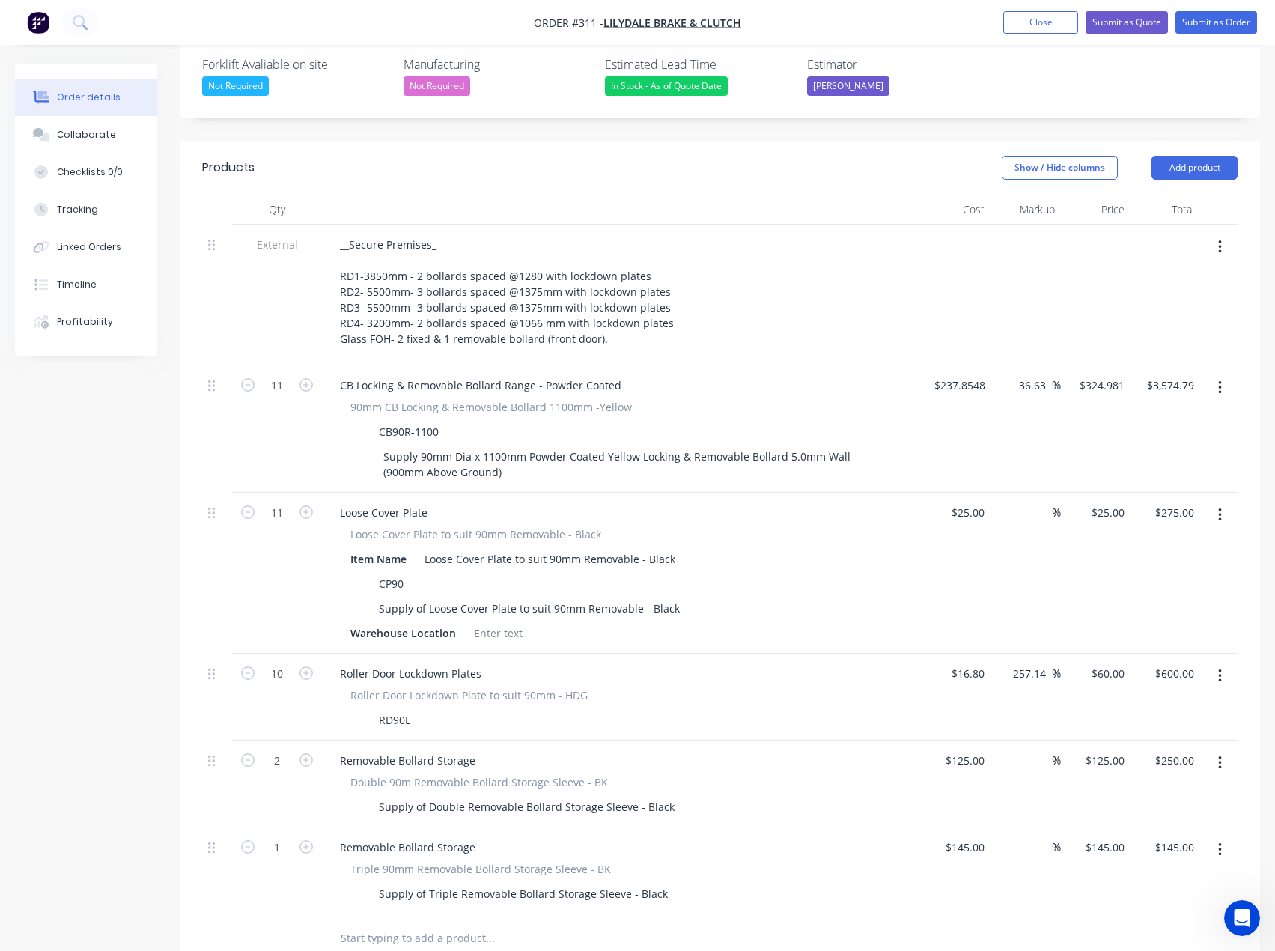
click at [378, 923] on input "text" at bounding box center [490, 938] width 300 height 30
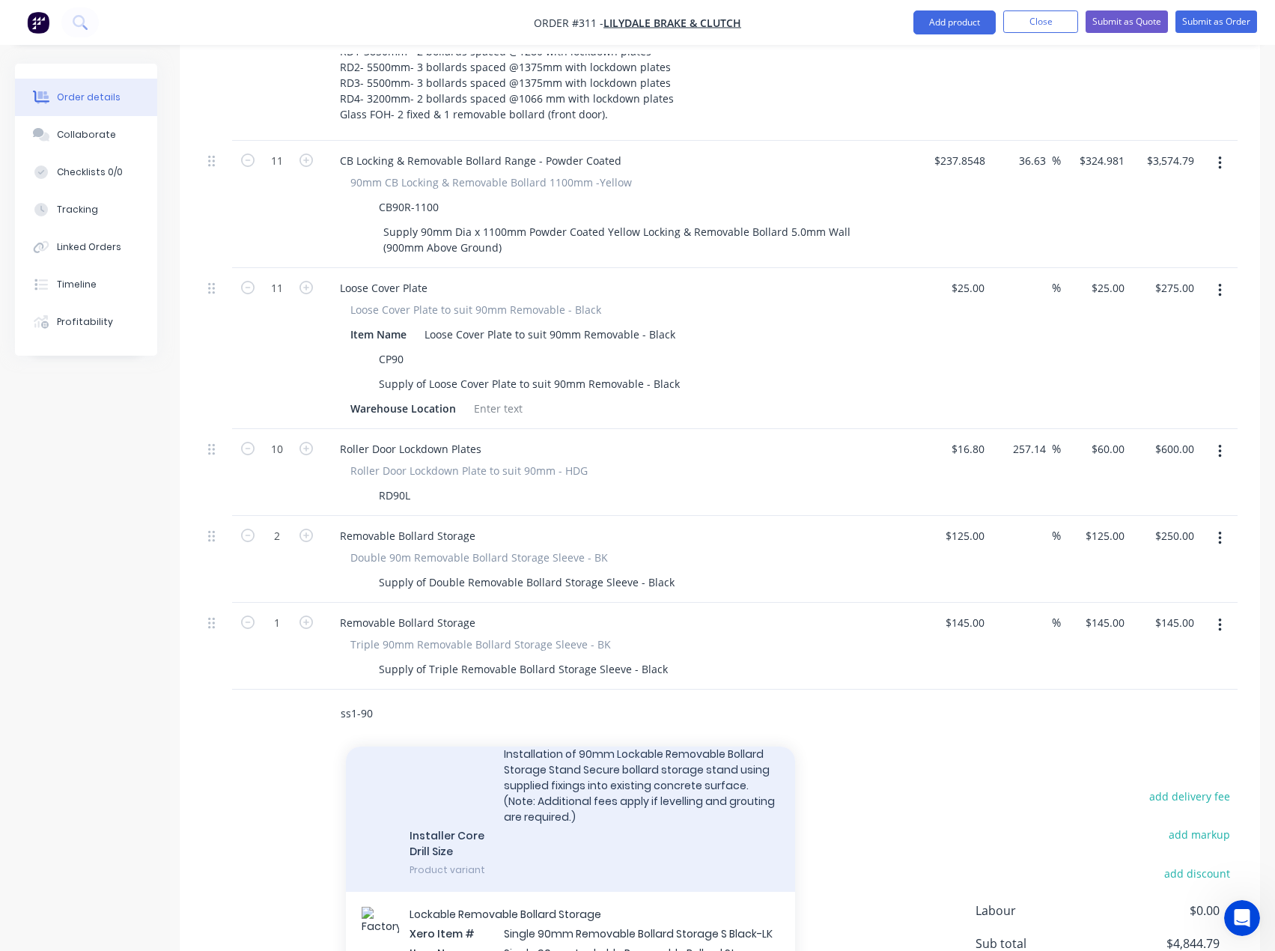
scroll to position [524, 0]
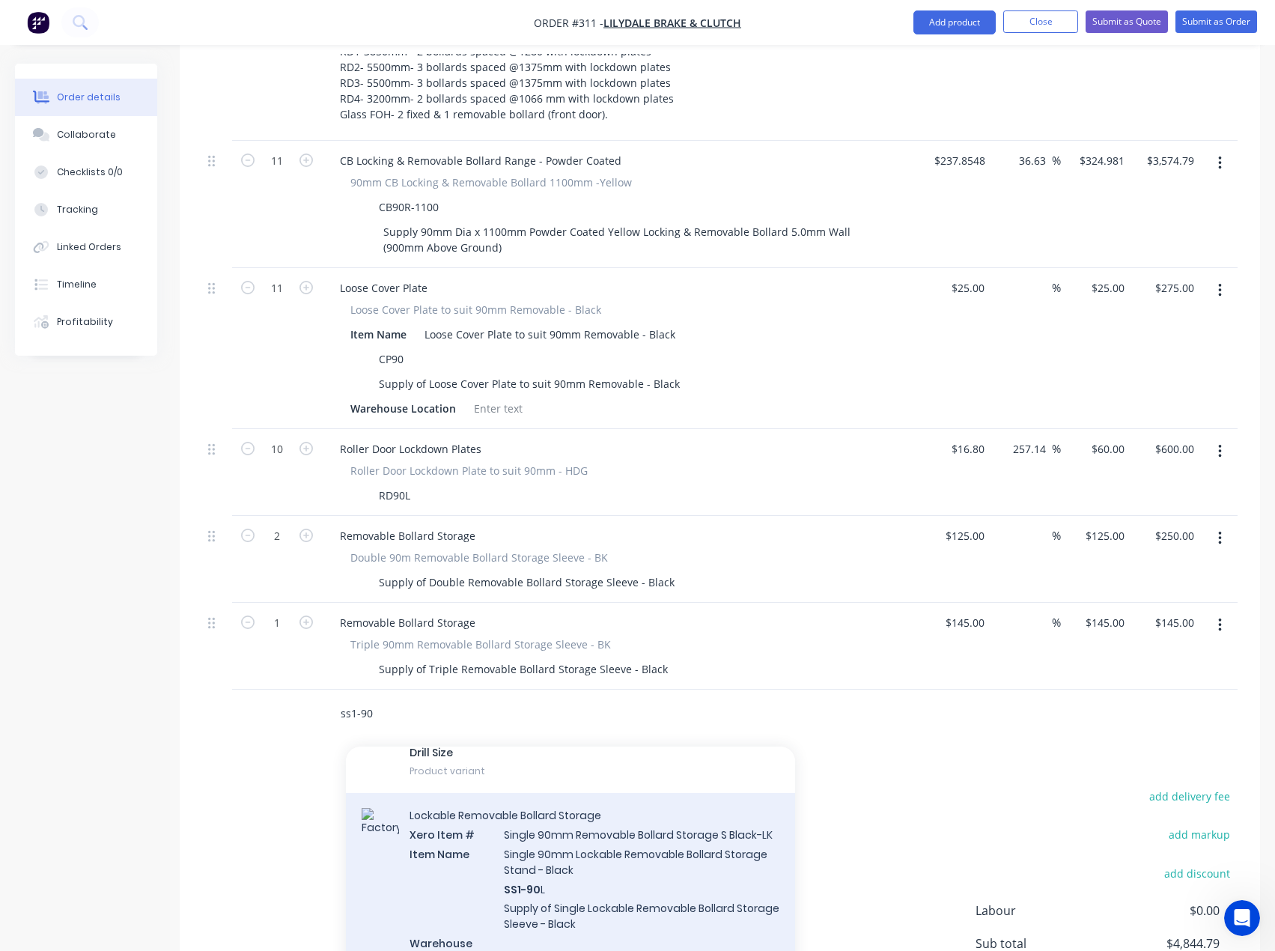
type input "ss1-90"
click at [547, 826] on div "Lockable Removable Bollard Storage Xero Item # Single 90mm Removable Bollard St…" at bounding box center [570, 896] width 449 height 207
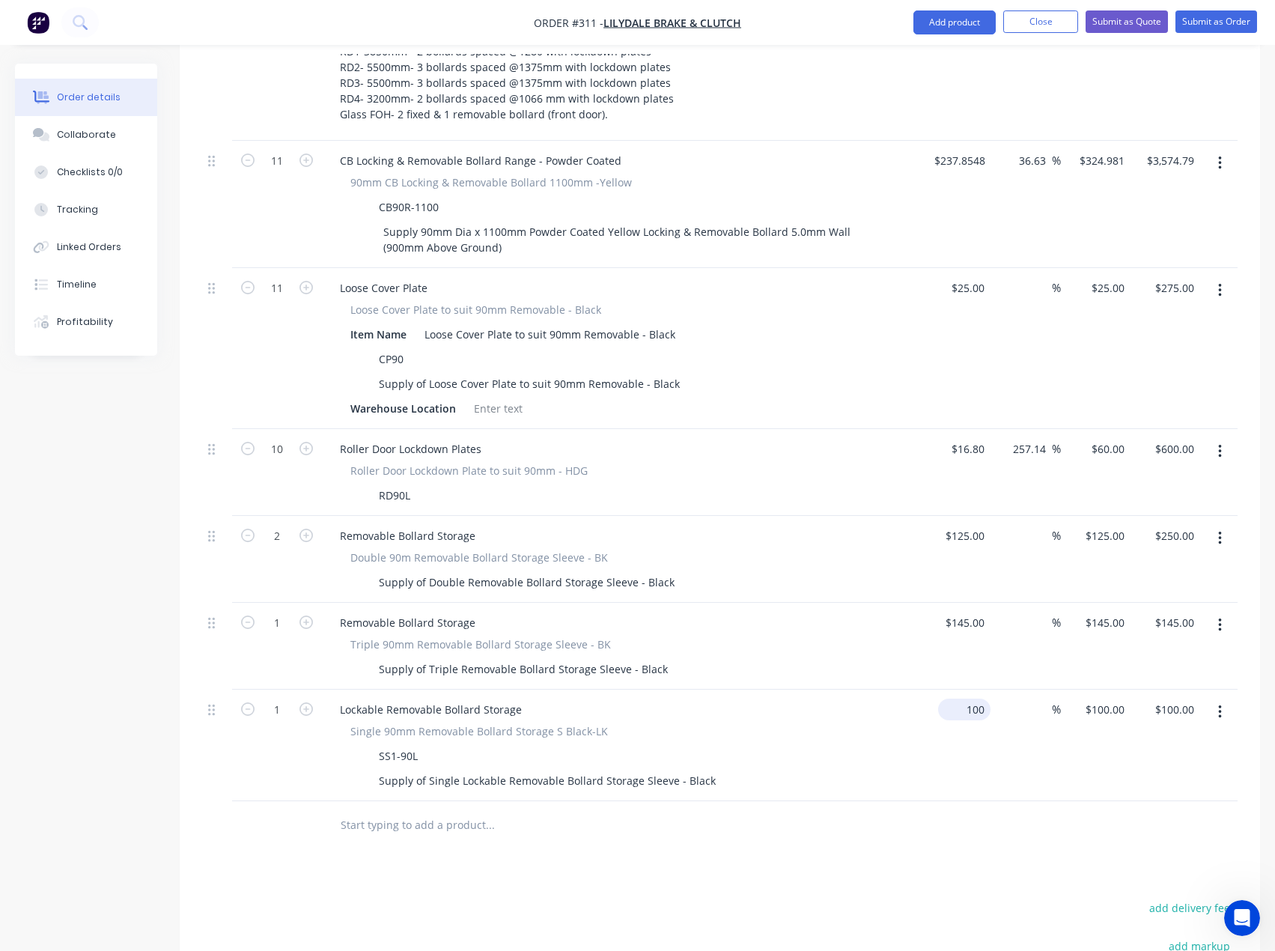
click at [949, 690] on div "100 $100.00" at bounding box center [956, 746] width 70 height 112
type input "$1.00"
type input "1"
type input "$1.00"
click at [1114, 699] on input "1" at bounding box center [1107, 710] width 46 height 22
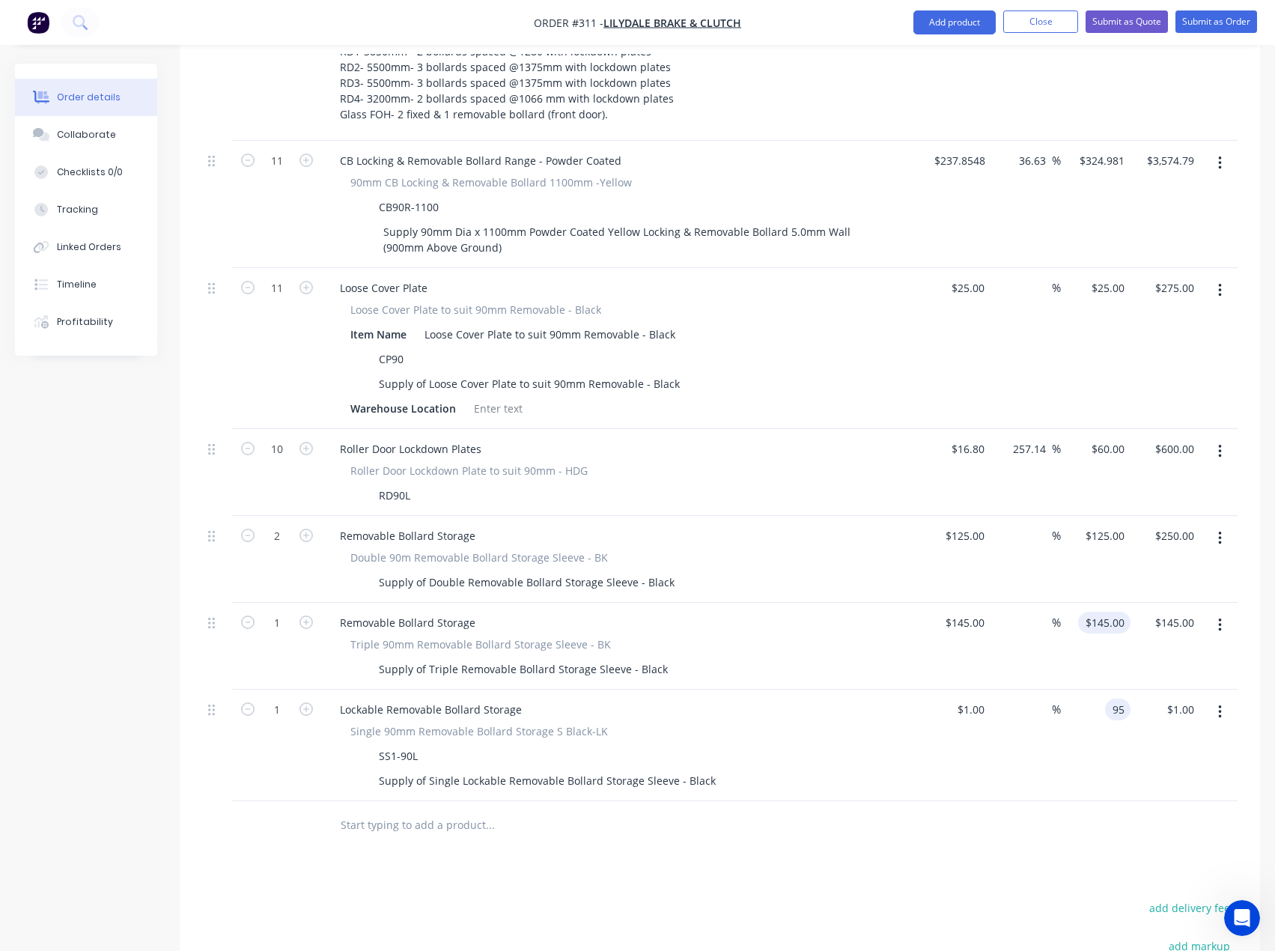
type input "95"
type input "145"
type input "9400"
type input "$95.00"
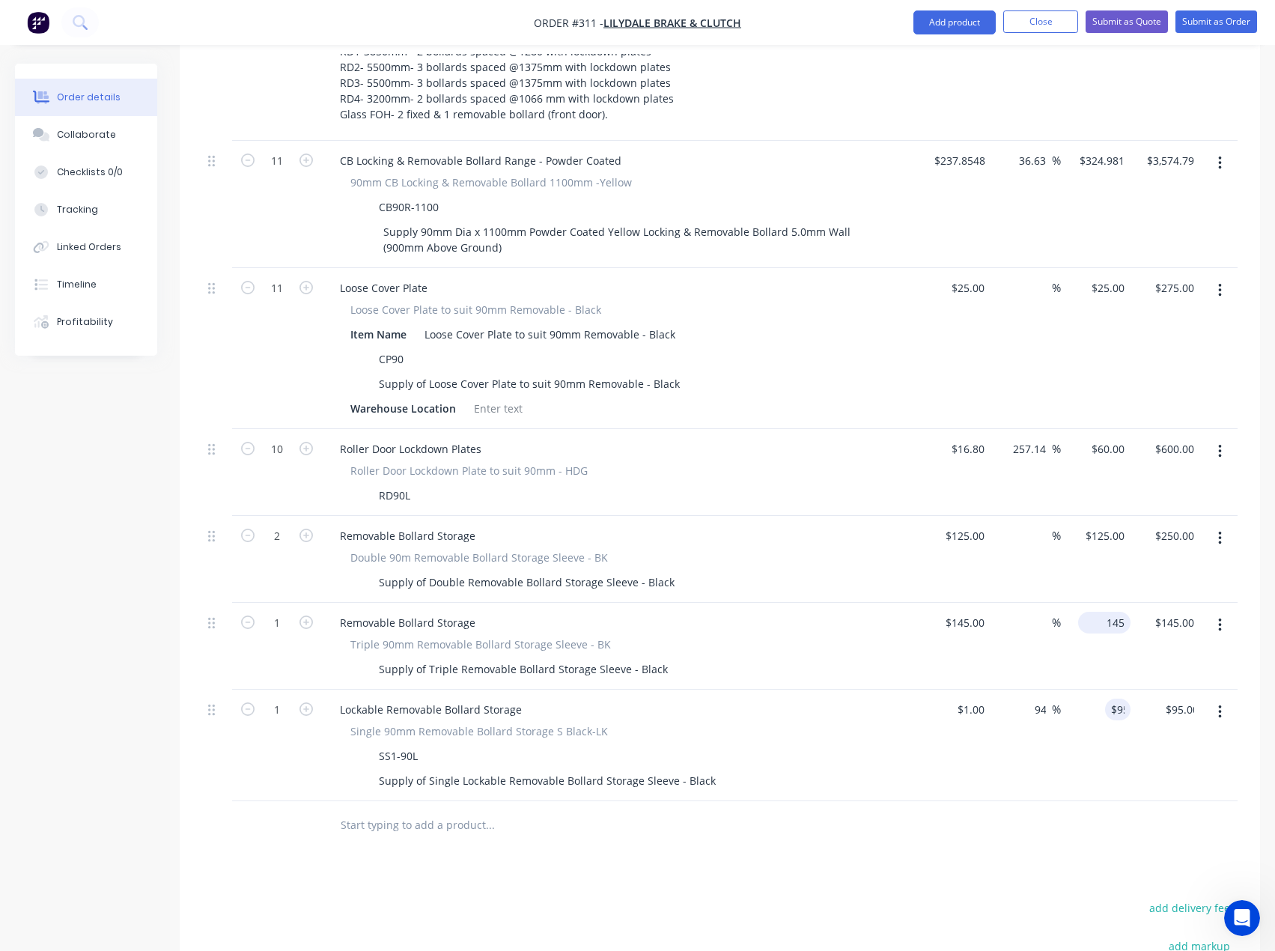
click at [1099, 603] on div "145 $145.00" at bounding box center [1096, 646] width 70 height 87
type input "145"
type input "$145.00"
click at [976, 612] on input "145" at bounding box center [967, 623] width 46 height 22
type input "$1.00"
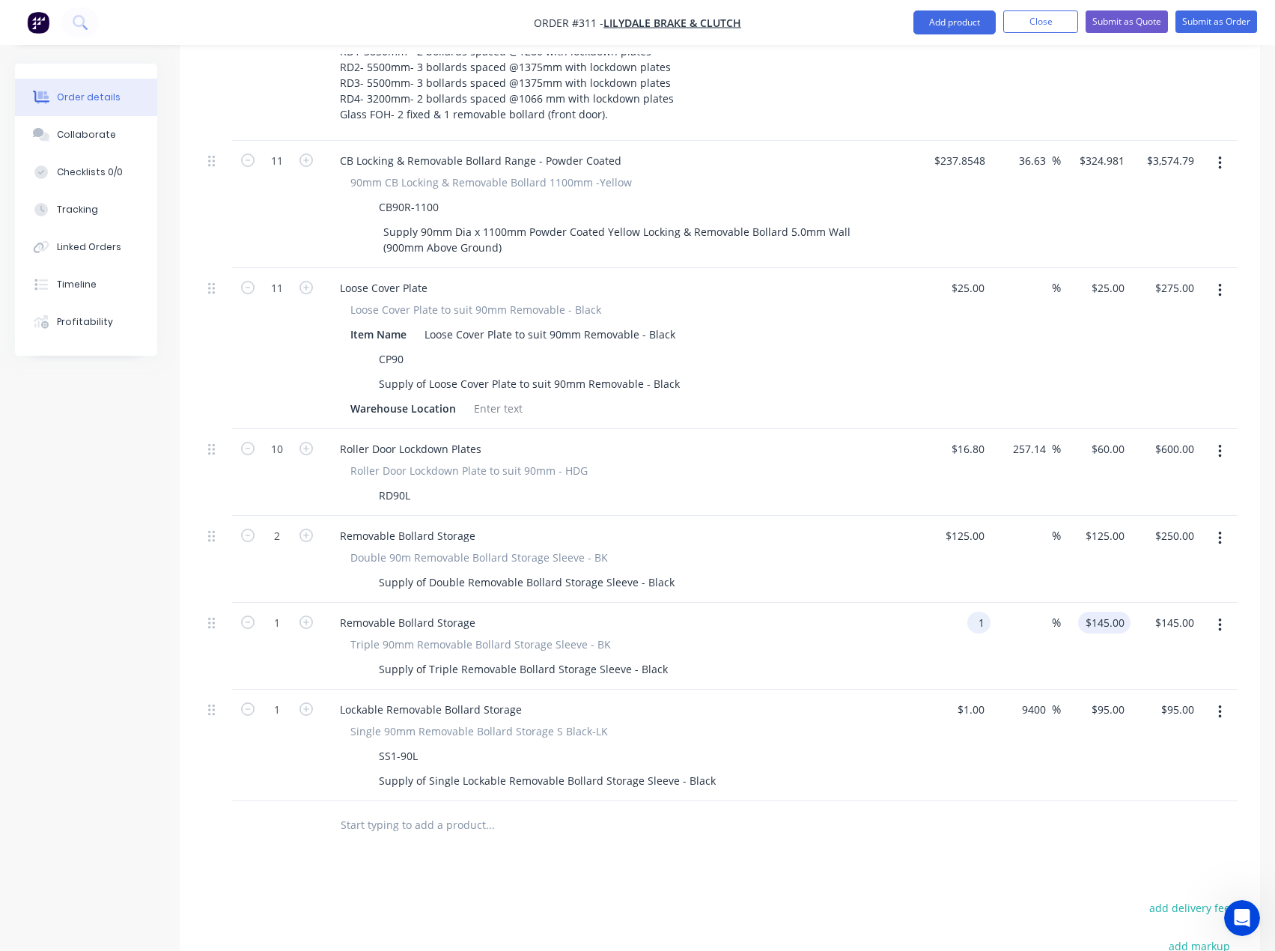
type input "1"
type input "$1.00"
click at [1114, 612] on input "1" at bounding box center [1122, 623] width 17 height 22
type input "140"
type input "125"
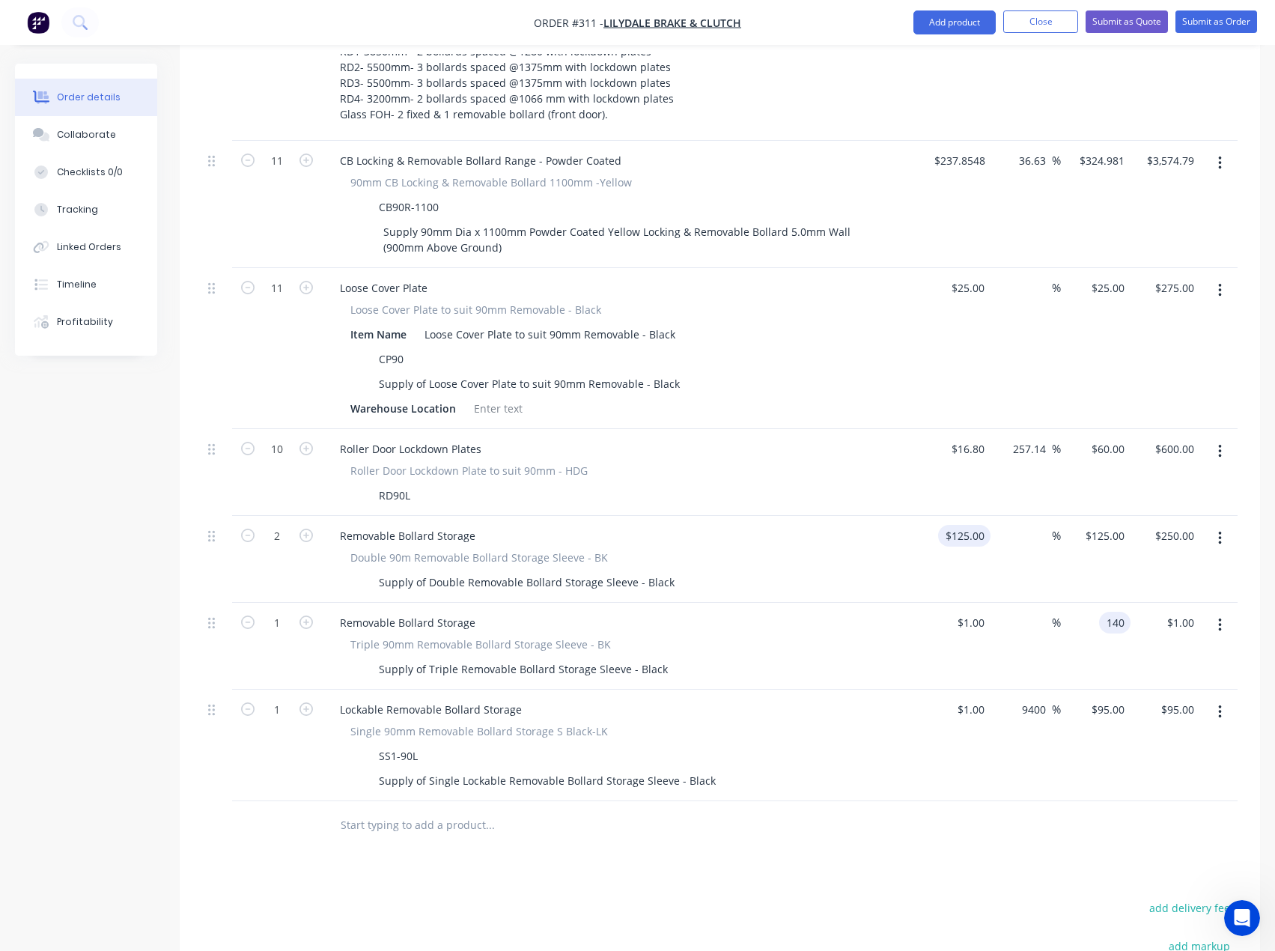
type input "13900"
type input "$140.00"
click at [973, 525] on input "125" at bounding box center [967, 536] width 46 height 22
type input "$1.00"
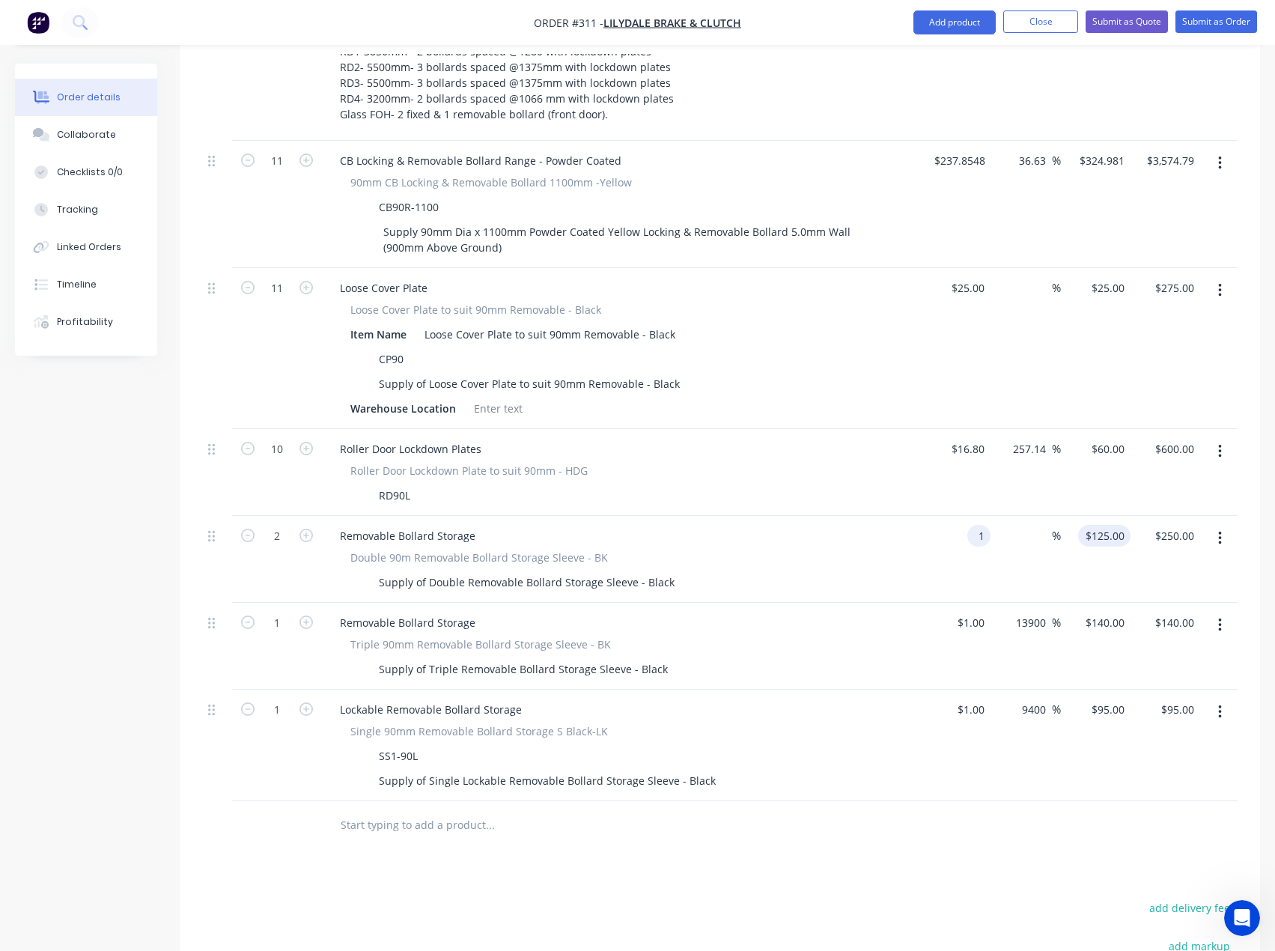
type input "1"
type input "$2.00"
click at [1111, 525] on div "1 $125.00" at bounding box center [1104, 536] width 52 height 22
type input "120"
type input "11900"
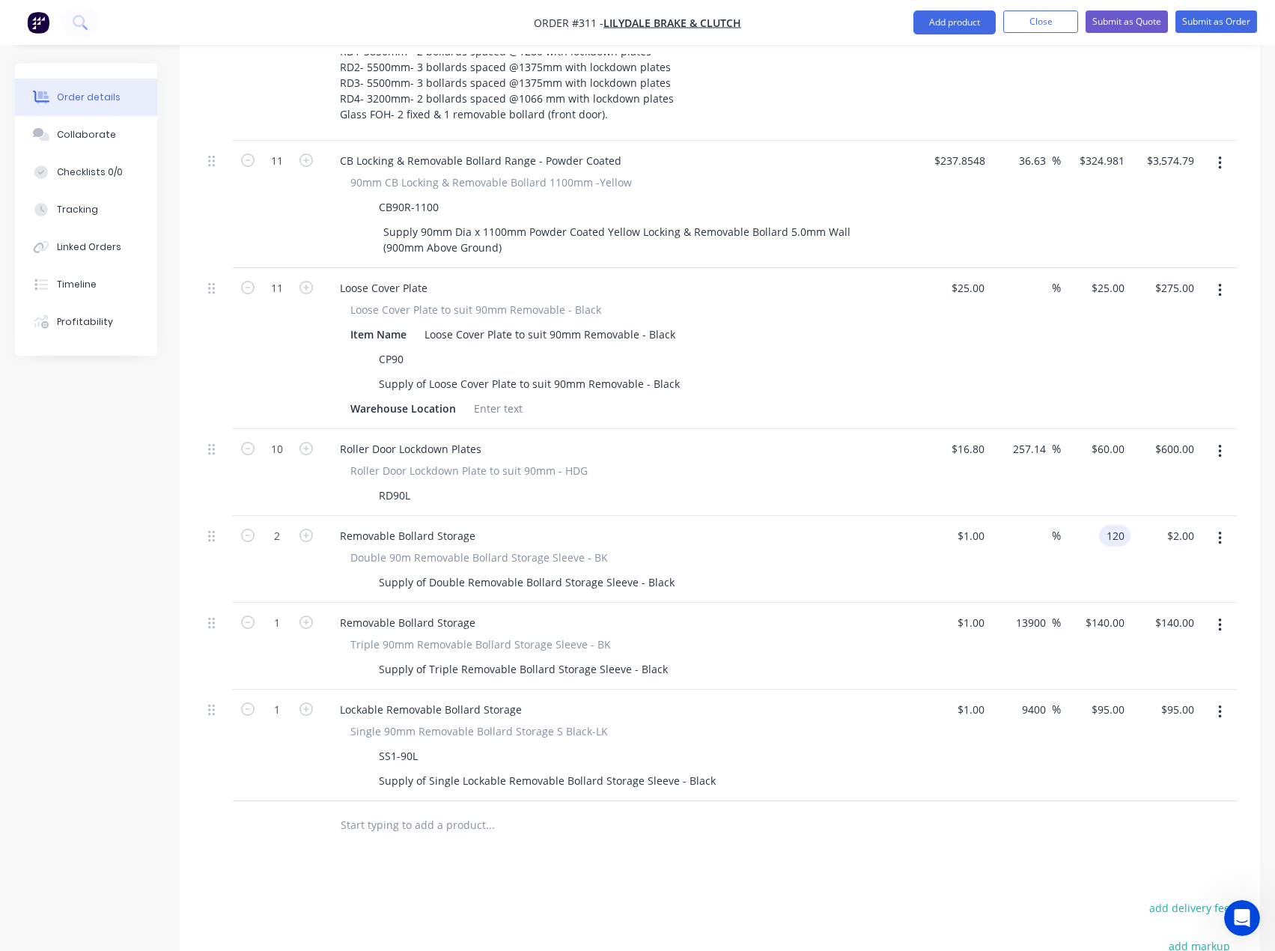
type input "$120.00"
type input "$240.00"
click at [804, 810] on div at bounding box center [591, 825] width 527 height 30
click at [979, 438] on input "16.8" at bounding box center [970, 449] width 40 height 22
type input "$16.80"
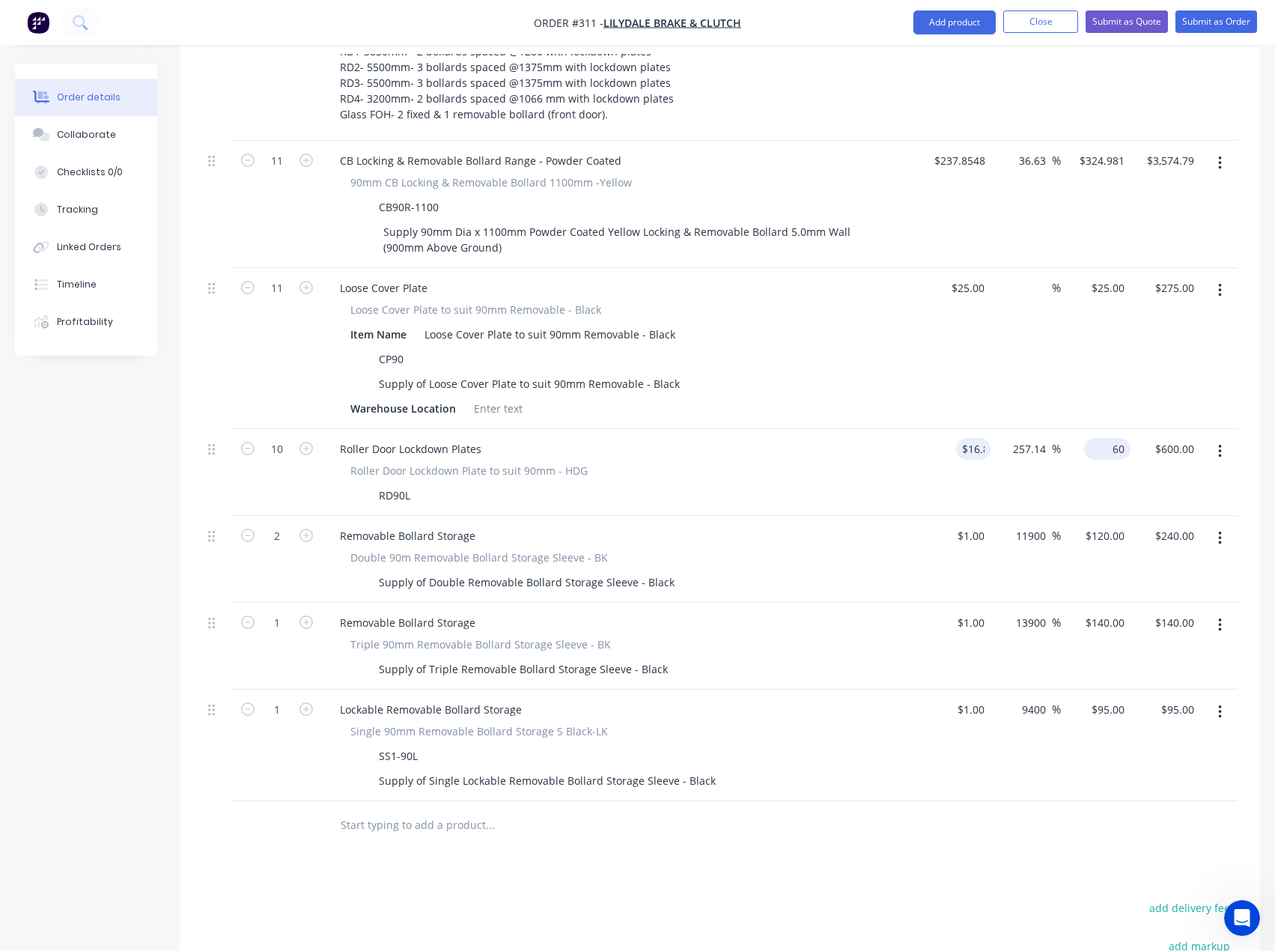
click at [1101, 429] on div "60 $60.00" at bounding box center [1096, 472] width 70 height 87
type input "55"
type input "25"
type input "227.38"
type input "$55.00"
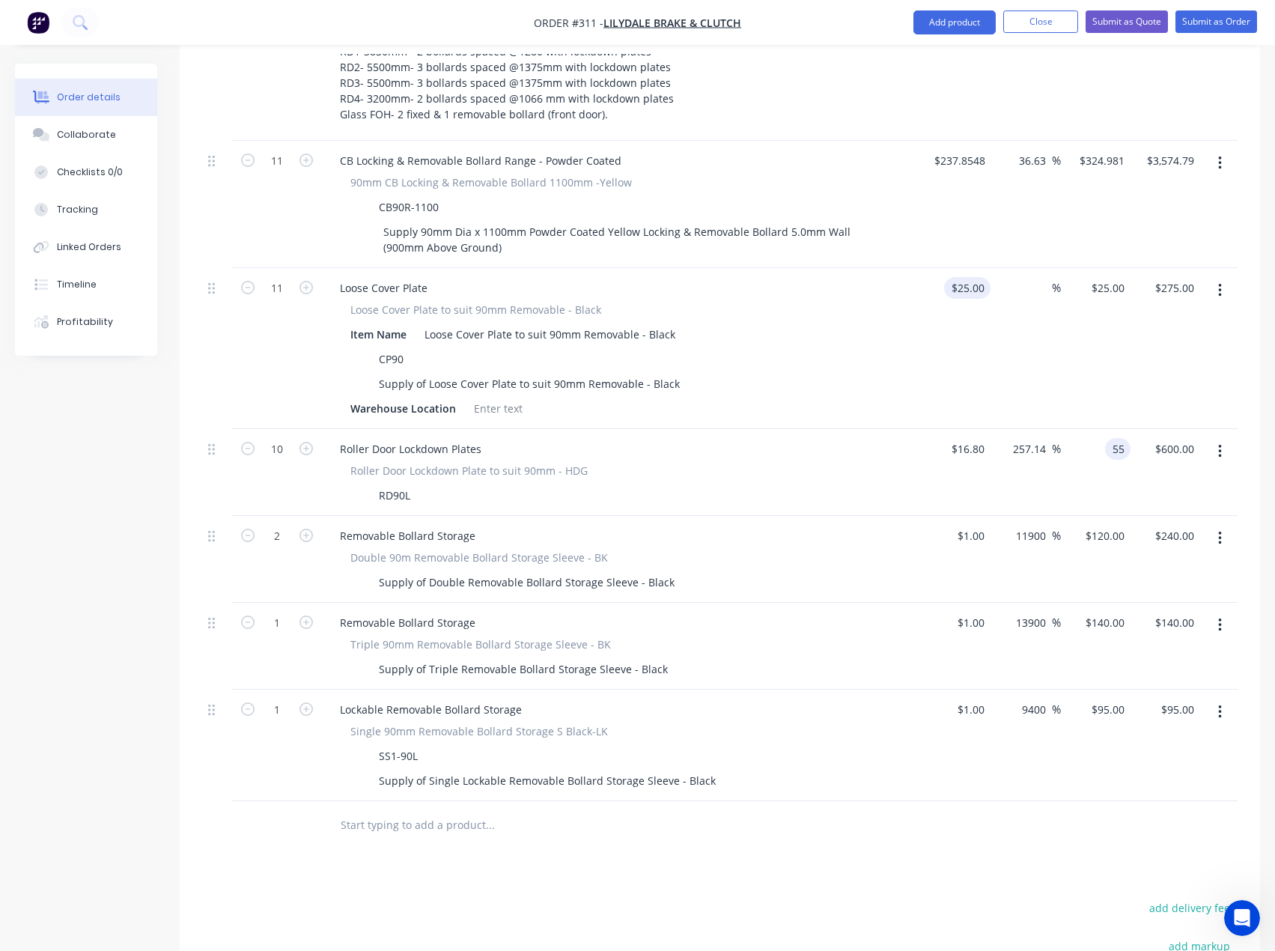
type input "$550.00"
click at [958, 268] on div "25 $25.00" at bounding box center [956, 348] width 70 height 161
type input "$1.00"
type input "1"
type input "$11.00"
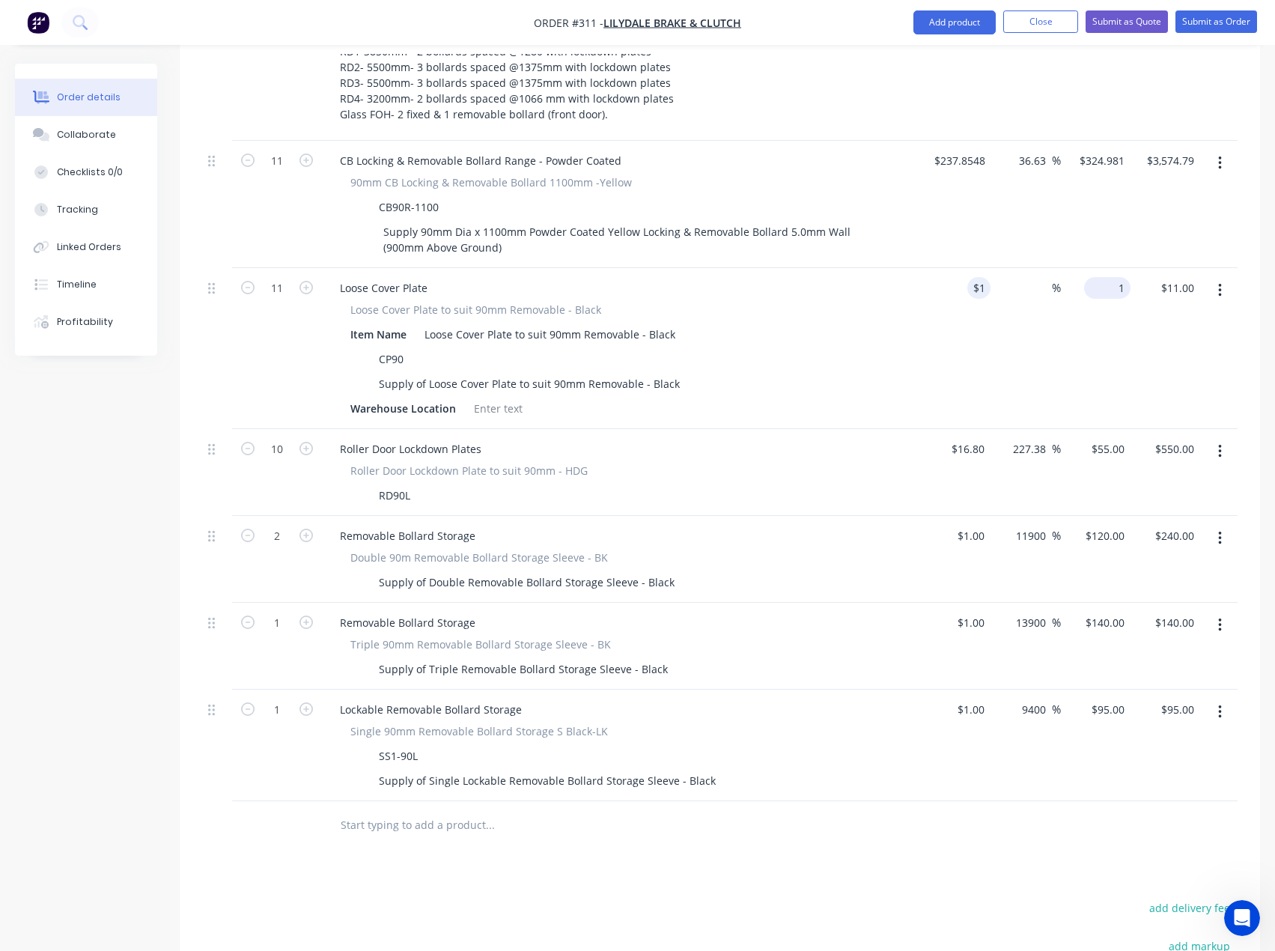
click at [1114, 277] on input "1" at bounding box center [1110, 288] width 40 height 22
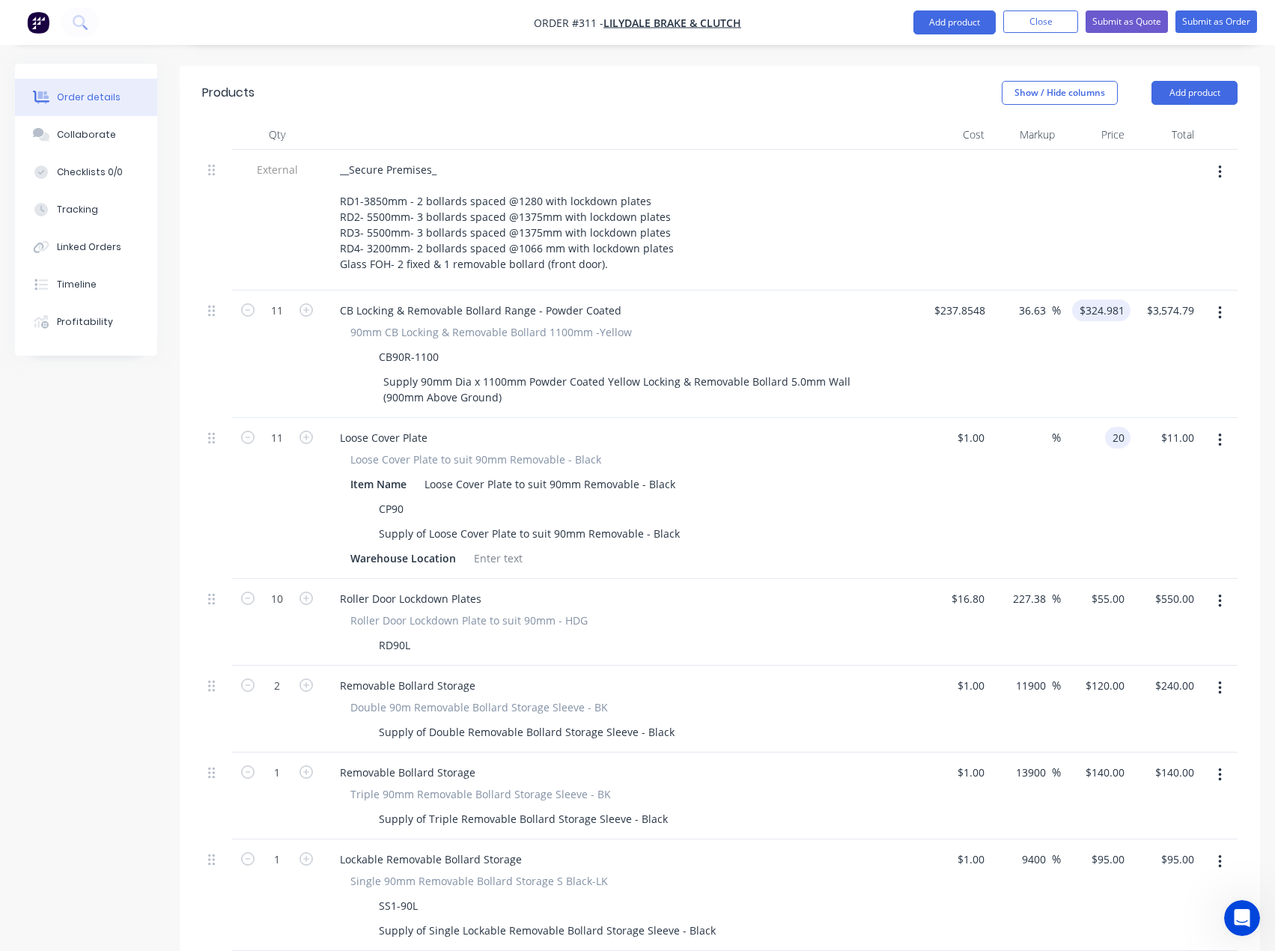
type input "20"
type input "324.981"
type input "1900"
type input "$20.00"
type input "$220.00"
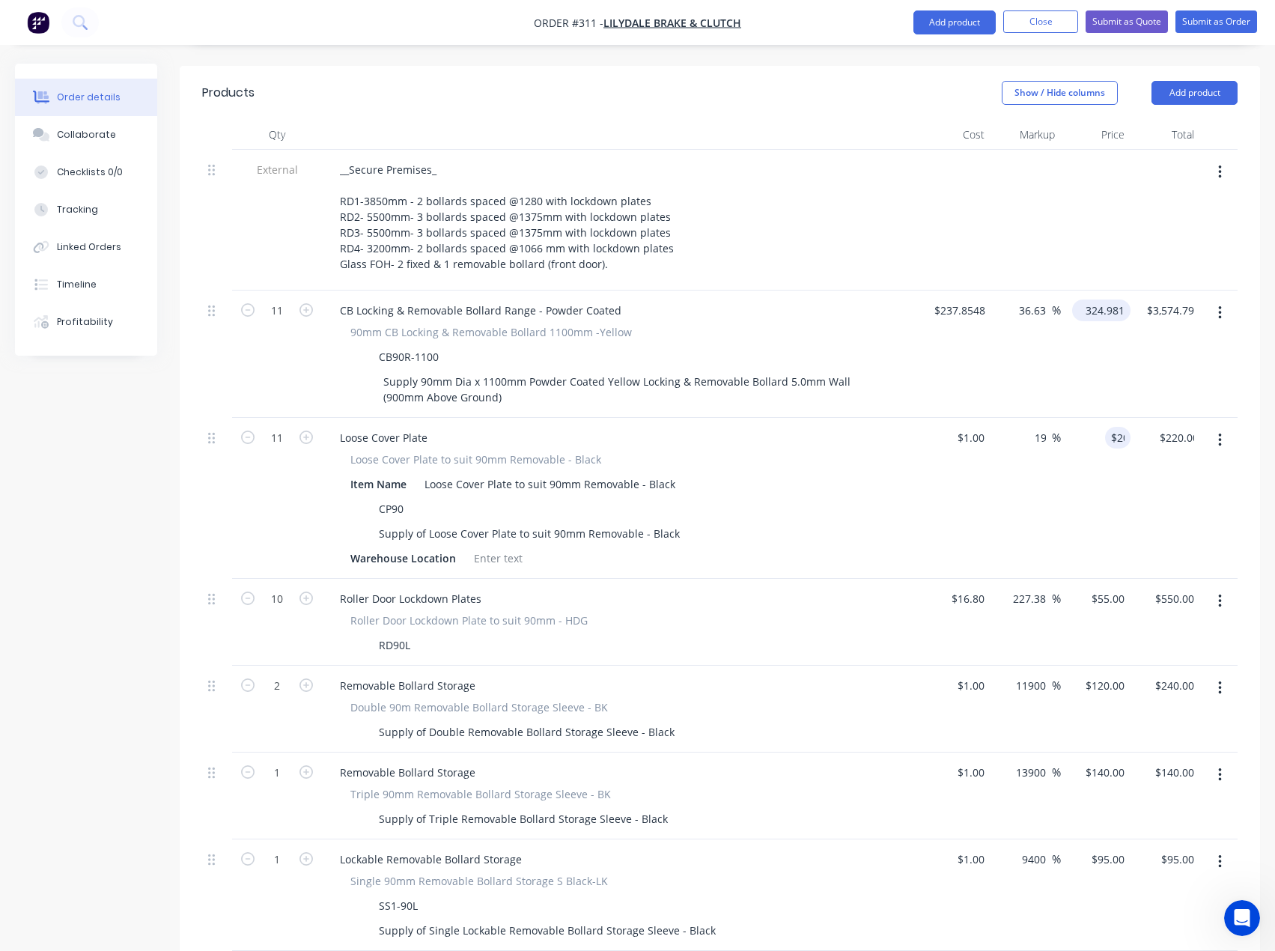
click at [1094, 300] on input "324.981" at bounding box center [1104, 311] width 52 height 22
type input "295"
type input "24.03"
type input "$295.00"
type input "$3,245.00"
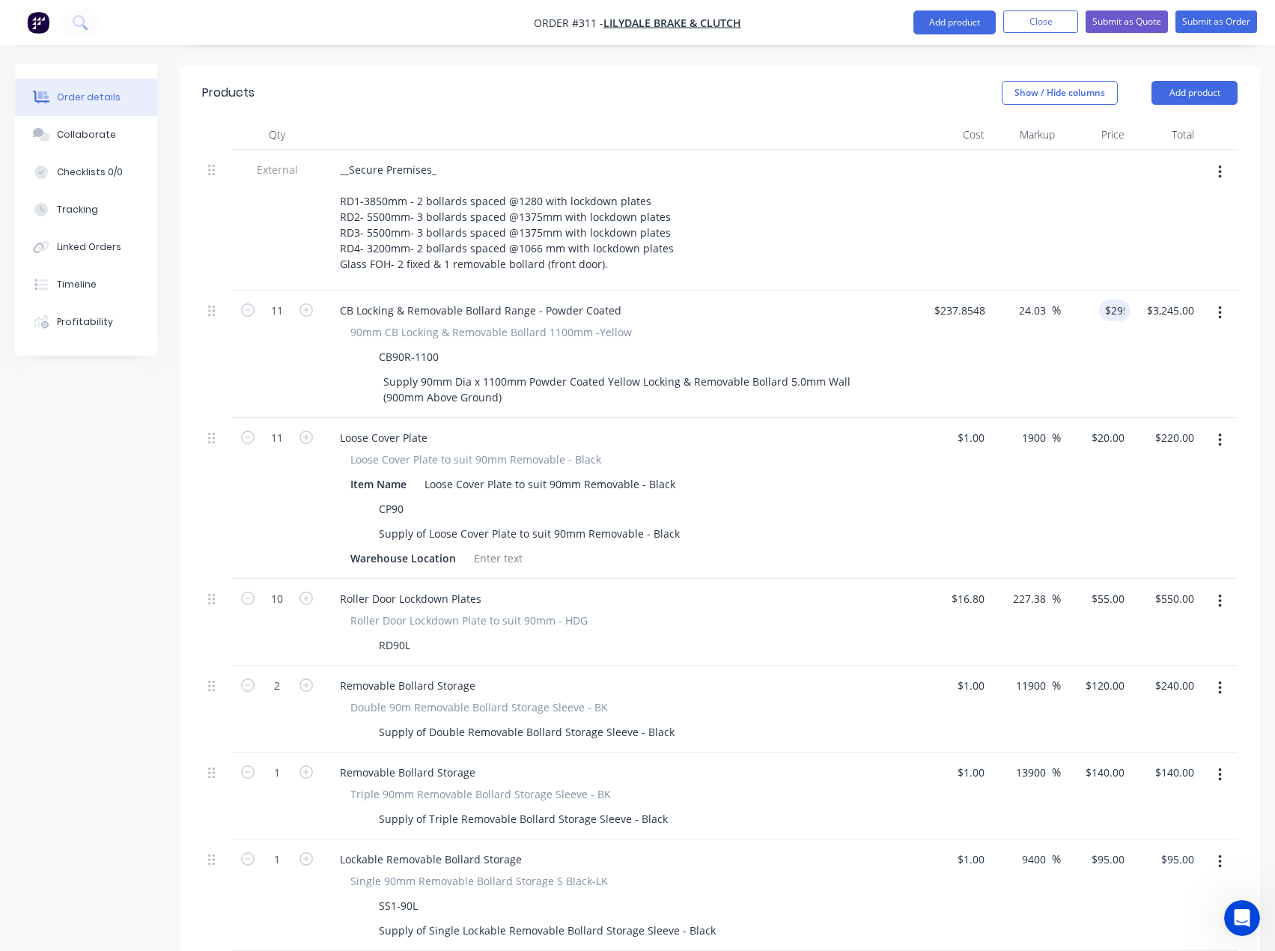
type input "c"
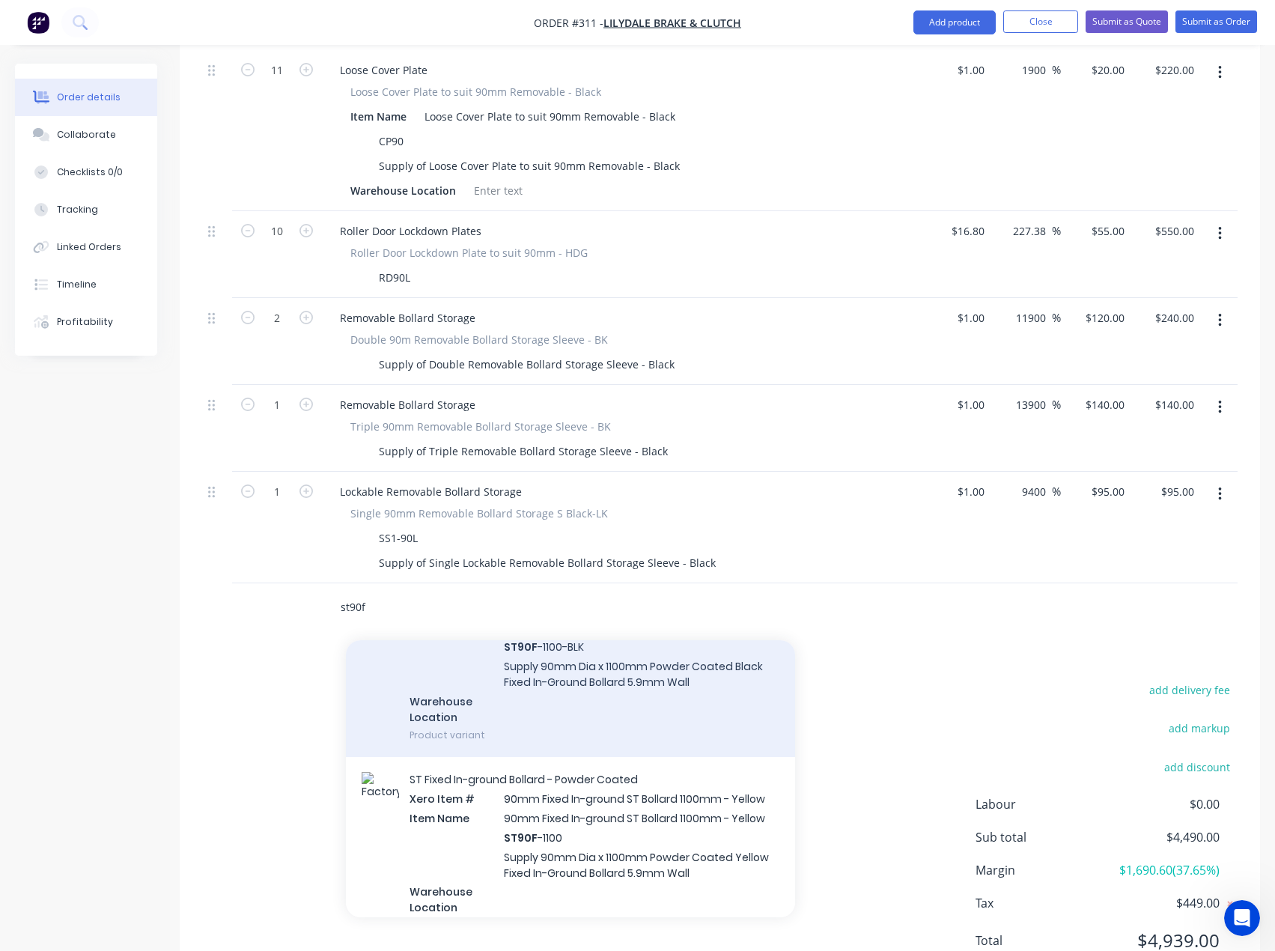
scroll to position [150, 0]
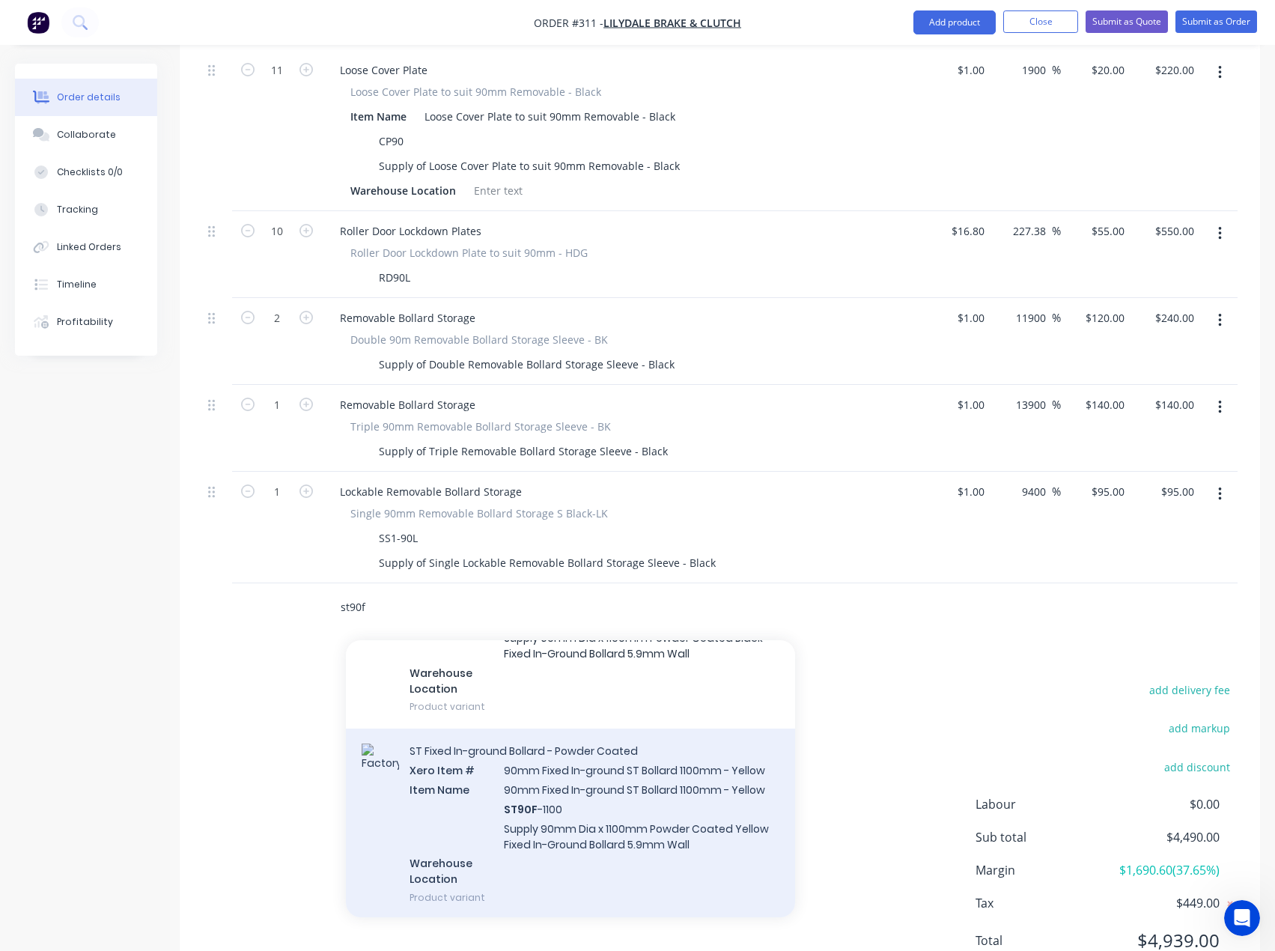
type input "st90f"
click at [526, 737] on div "ST Fixed In-ground Bollard - Powder Coated Xero Item # 90mm Fixed In-ground ST …" at bounding box center [570, 824] width 449 height 191
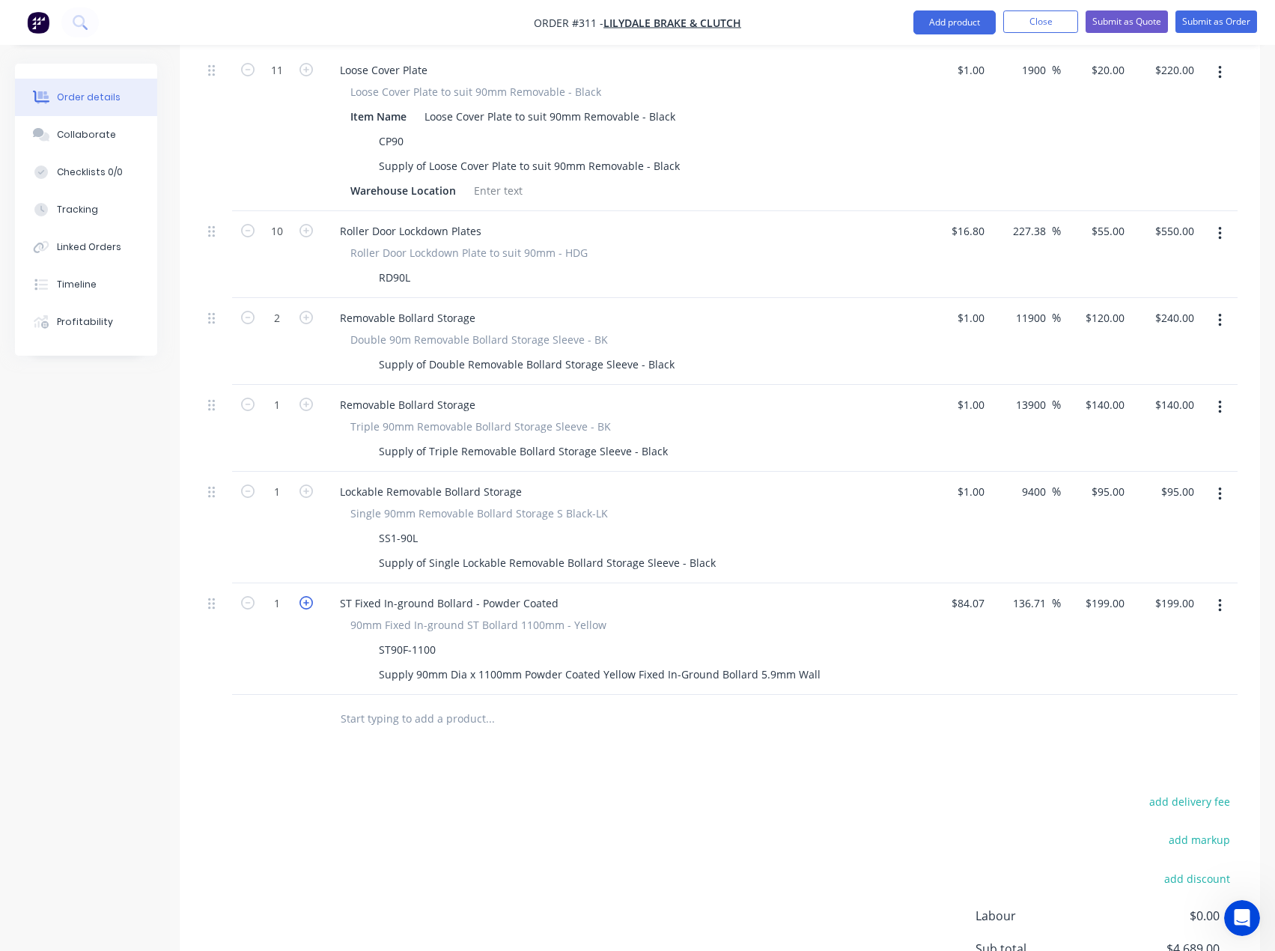
click at [307, 596] on icon "button" at bounding box center [306, 602] width 13 height 13
type input "2"
type input "$398.00"
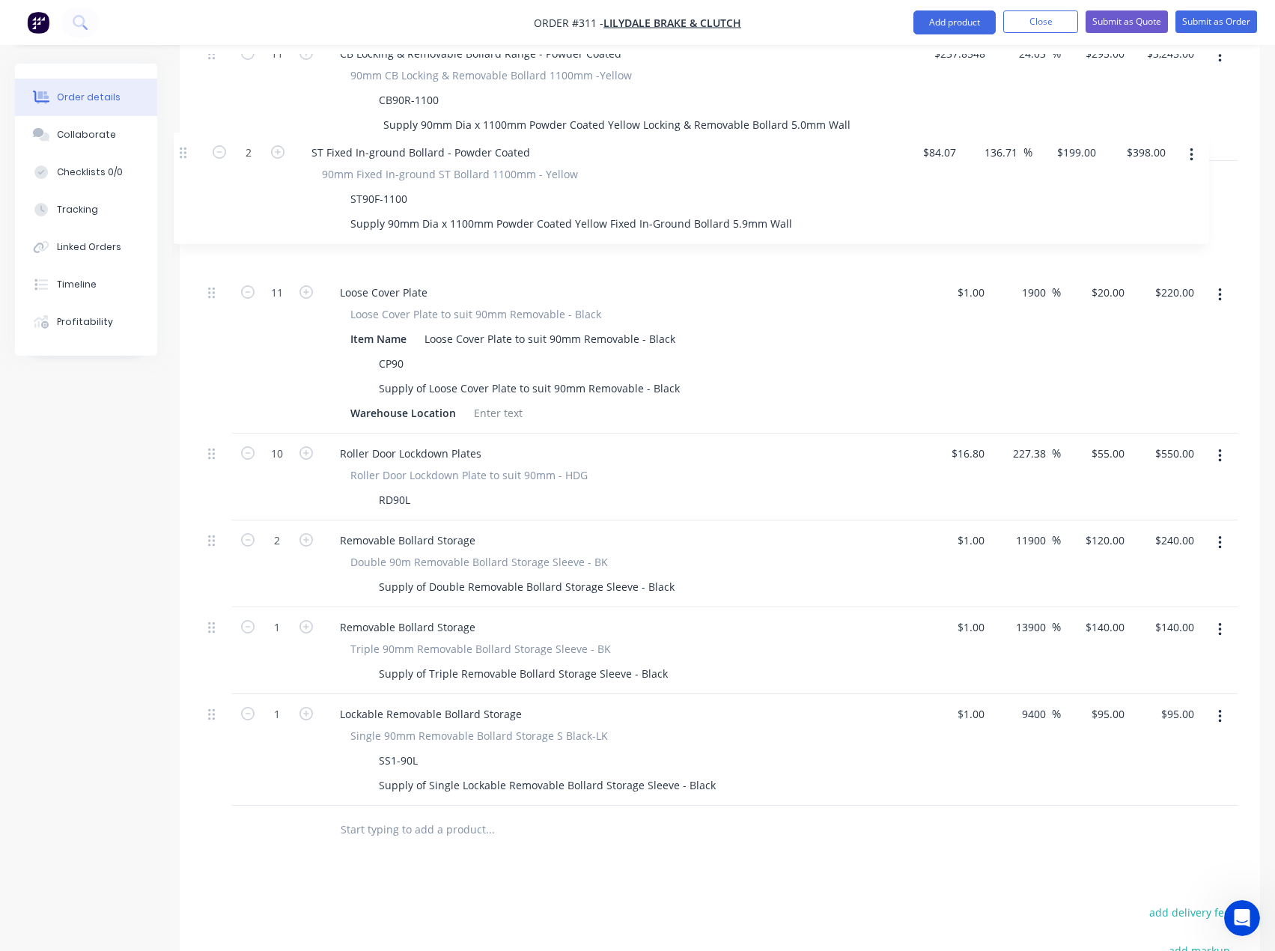
scroll to position [771, 0]
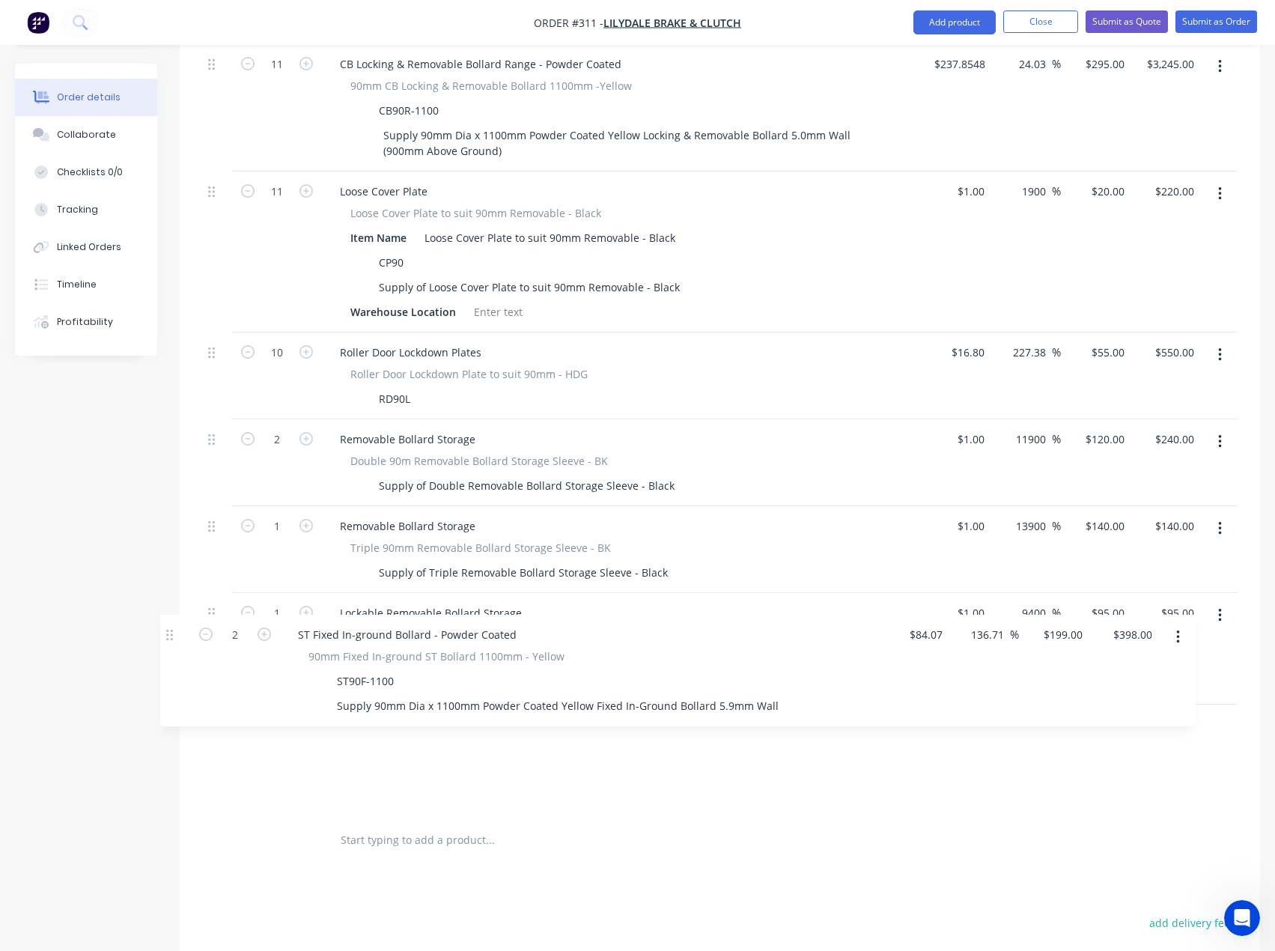
drag, startPoint x: 212, startPoint y: 544, endPoint x: 172, endPoint y: 633, distance: 97.6
click at [169, 636] on div "Created by Tess Created [DATE] Required [DATE] Assigned to TS Status Draft Cont…" at bounding box center [637, 270] width 1245 height 1954
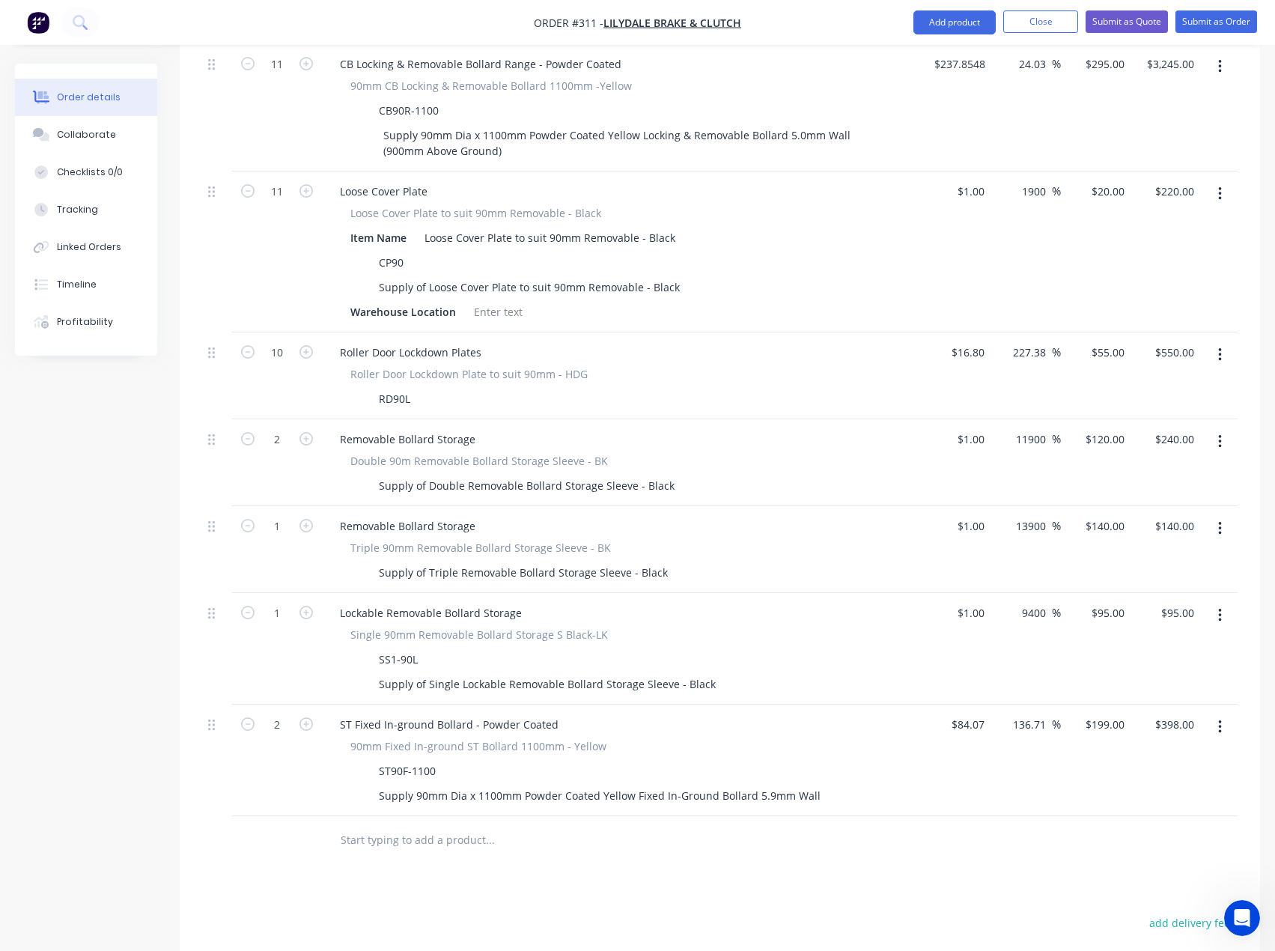
click at [365, 825] on input "text" at bounding box center [490, 840] width 300 height 30
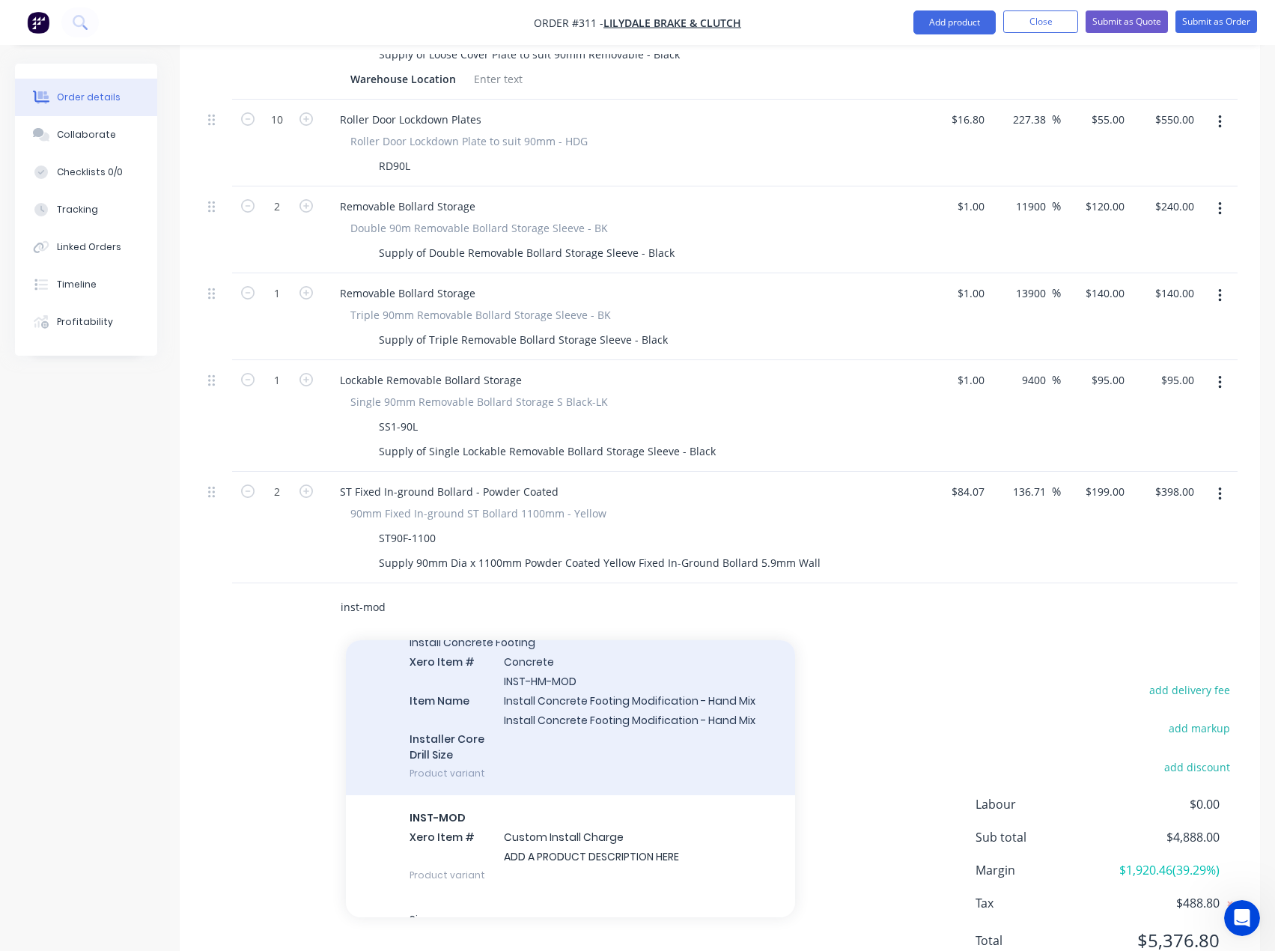
scroll to position [374, 0]
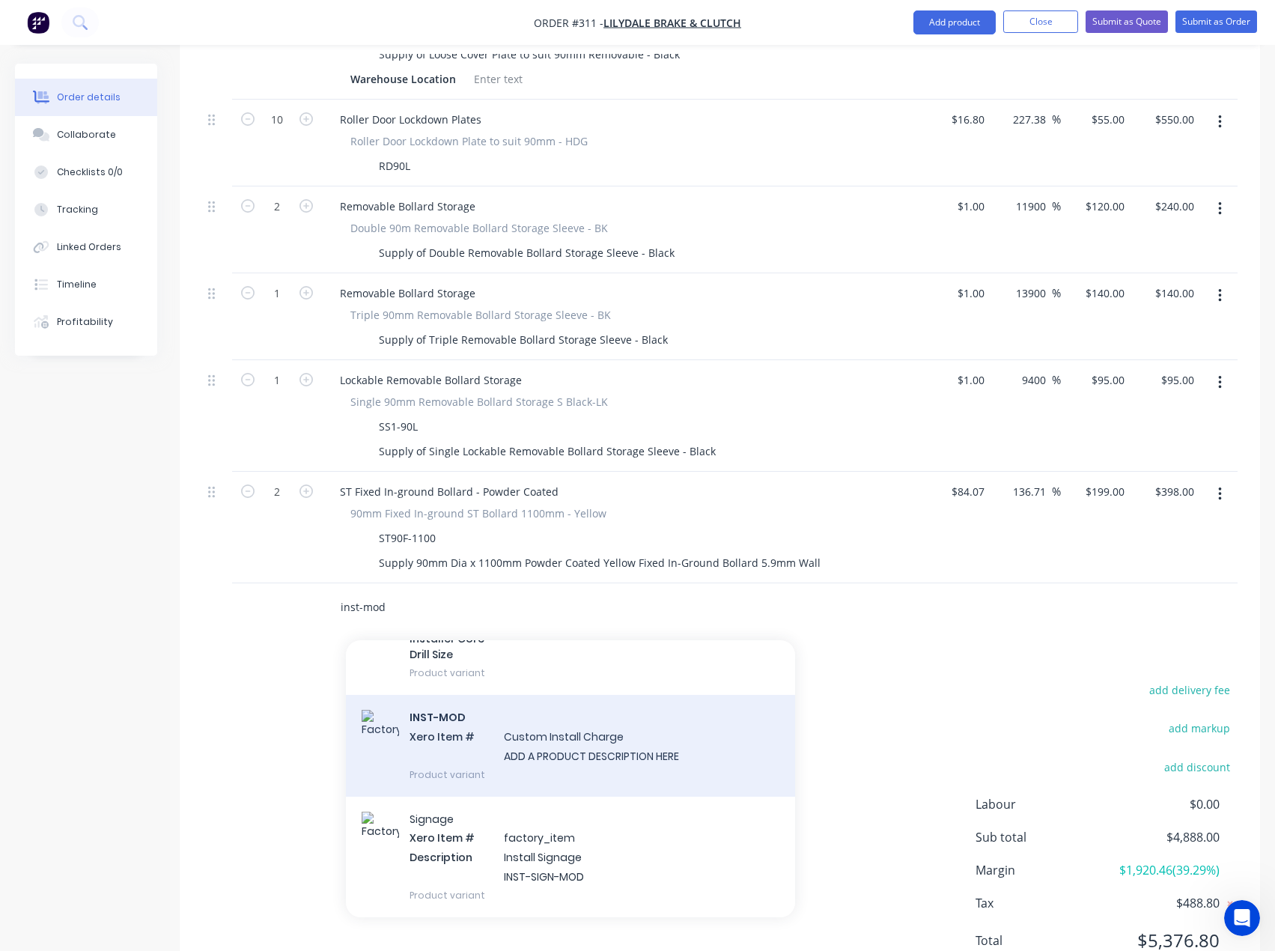
type input "inst-mod"
click at [568, 708] on div "INST-MOD Xero Item # Custom Install Charge ADD A PRODUCT DESCRIPTION HERE Produ…" at bounding box center [570, 745] width 449 height 101
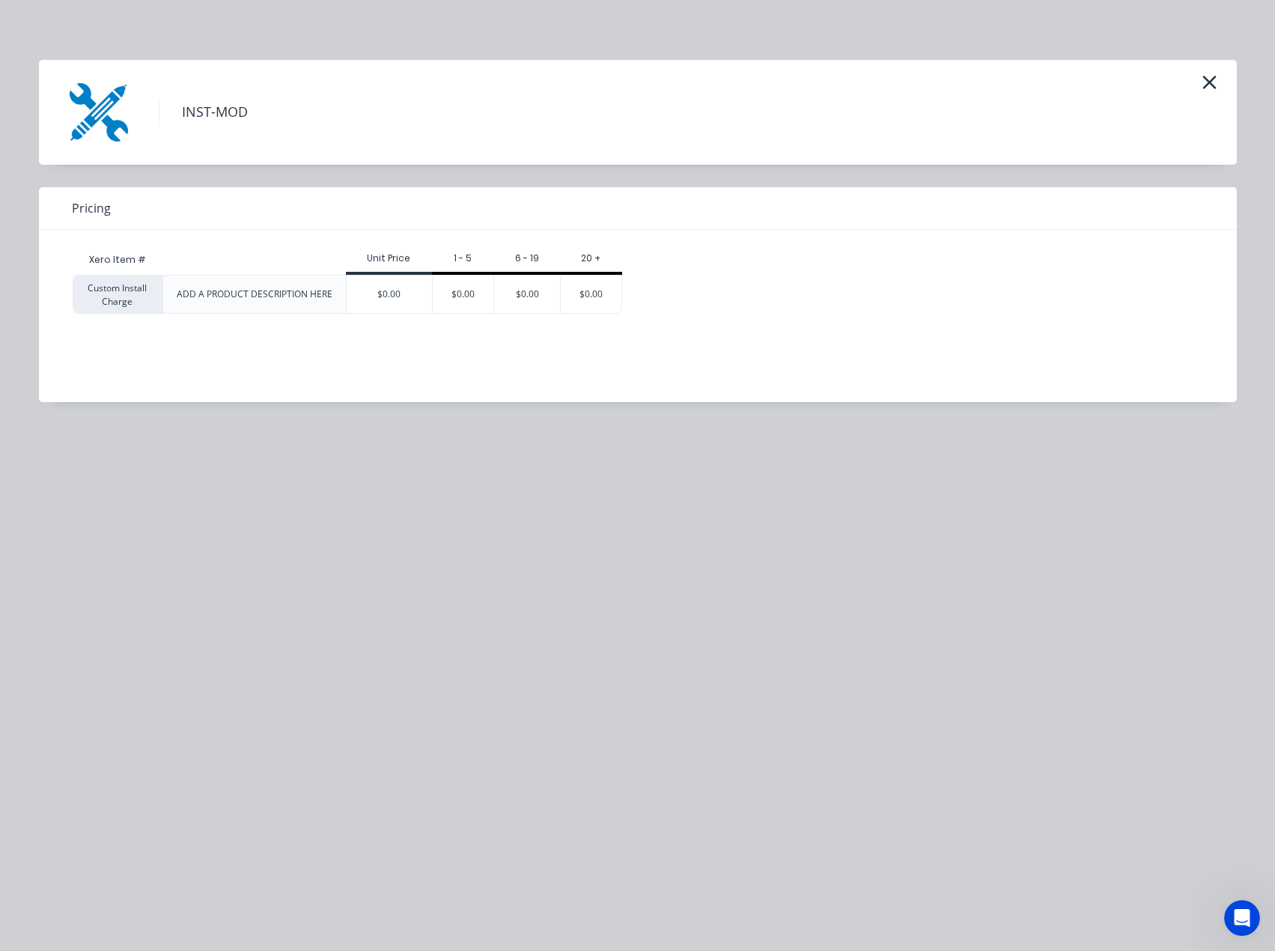
drag, startPoint x: 389, startPoint y: 296, endPoint x: 562, endPoint y: 386, distance: 195.6
click at [389, 296] on div "$0.00" at bounding box center [389, 294] width 85 height 37
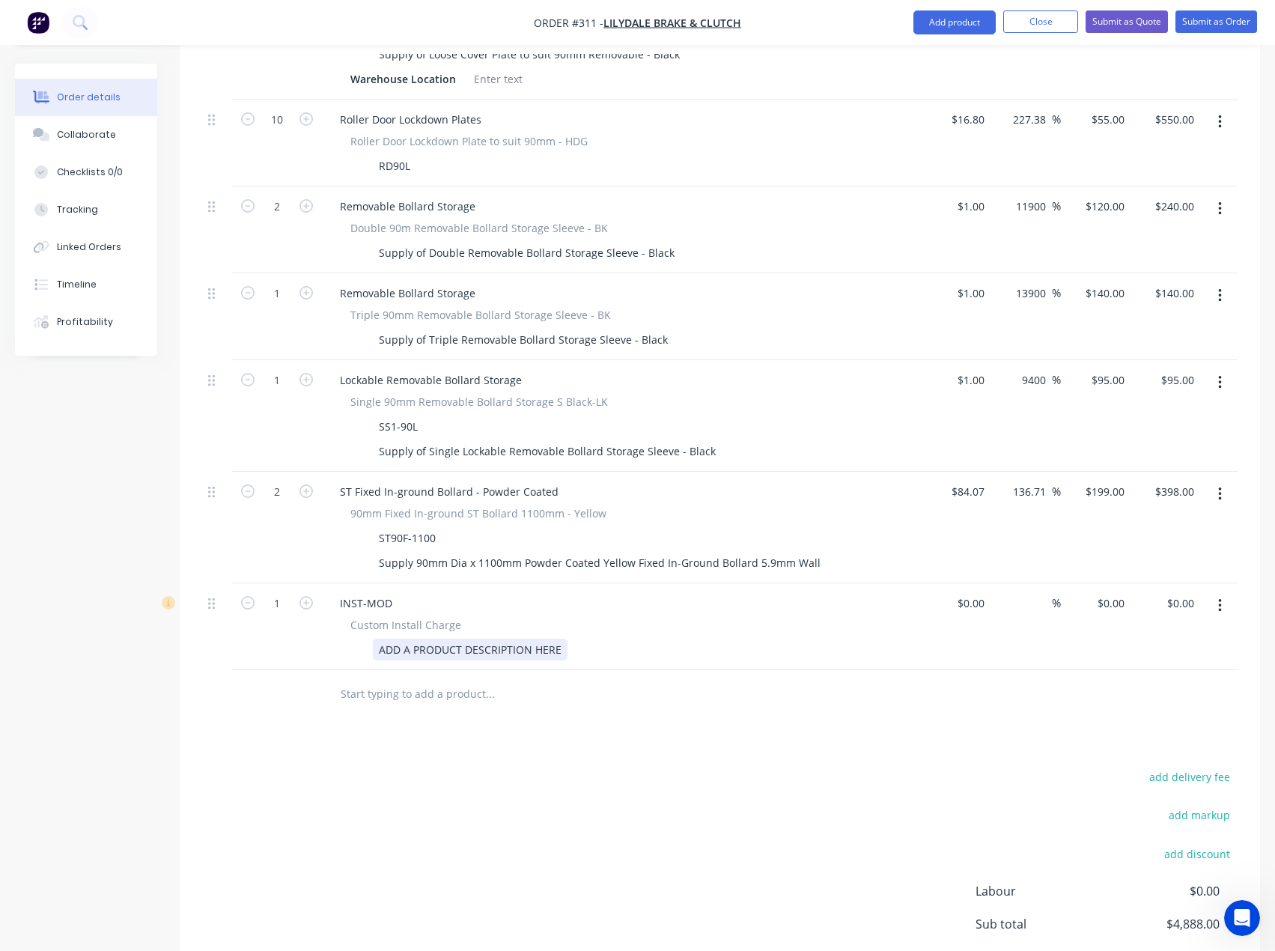
click at [407, 639] on div "ADD A PRODUCT DESCRIPTION HERE" at bounding box center [470, 650] width 195 height 22
drag, startPoint x: 559, startPoint y: 586, endPoint x: 319, endPoint y: 586, distance: 240.4
click at [319, 586] on div "1 INST-MOD Custom Install Charge ADD A PRODUCT DESCRIPTION HERE $0.00 $0.00 % $…" at bounding box center [720, 626] width 1036 height 87
paste div
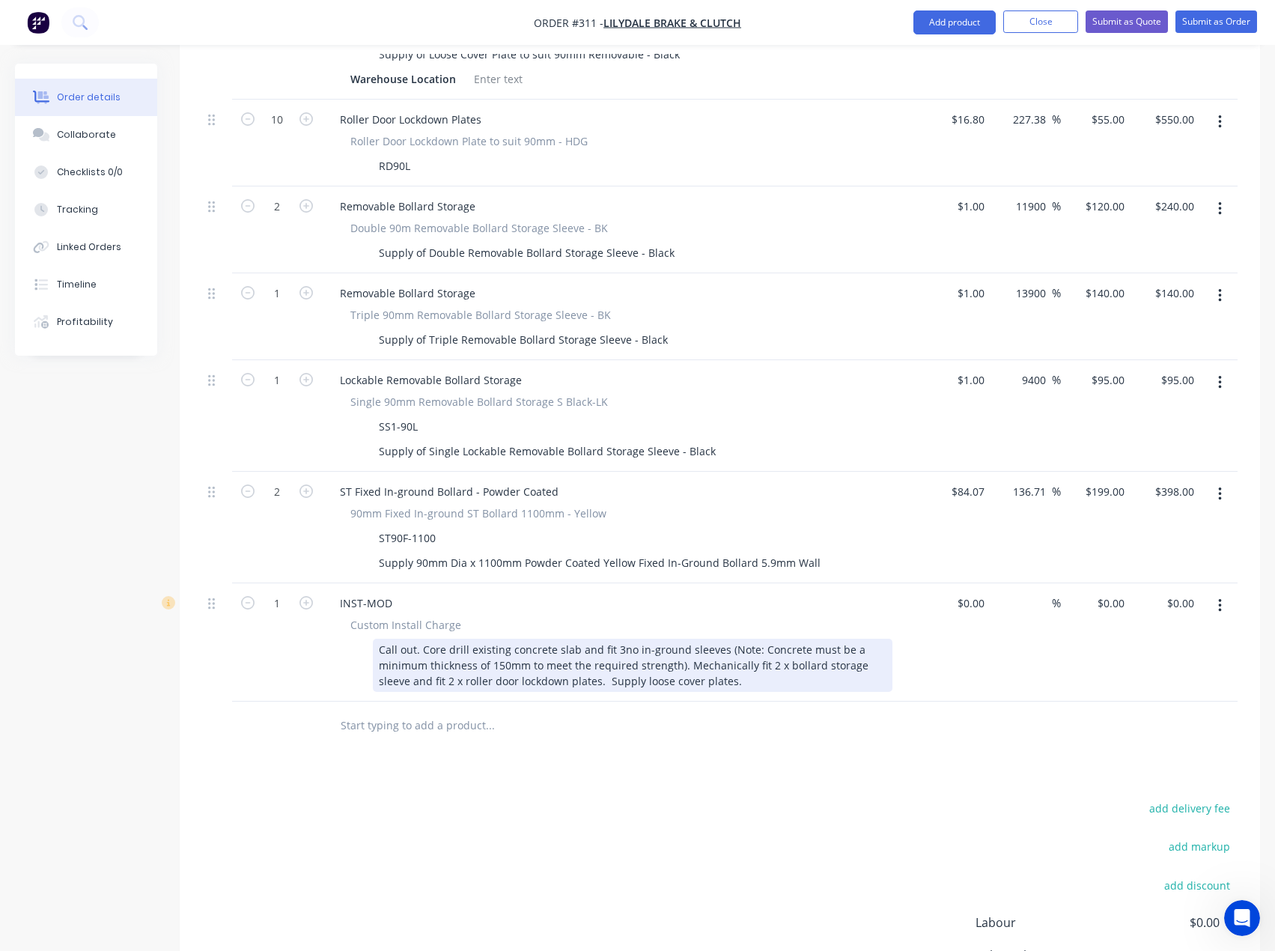
click at [615, 639] on div "Call out. Core drill existing concrete slab and fit 3no in-ground sleeves (Note…" at bounding box center [633, 665] width 520 height 53
click at [768, 639] on div "Call out. Core drill existing concrete slab and fit 11no in-ground sleeves (Not…" at bounding box center [633, 665] width 520 height 53
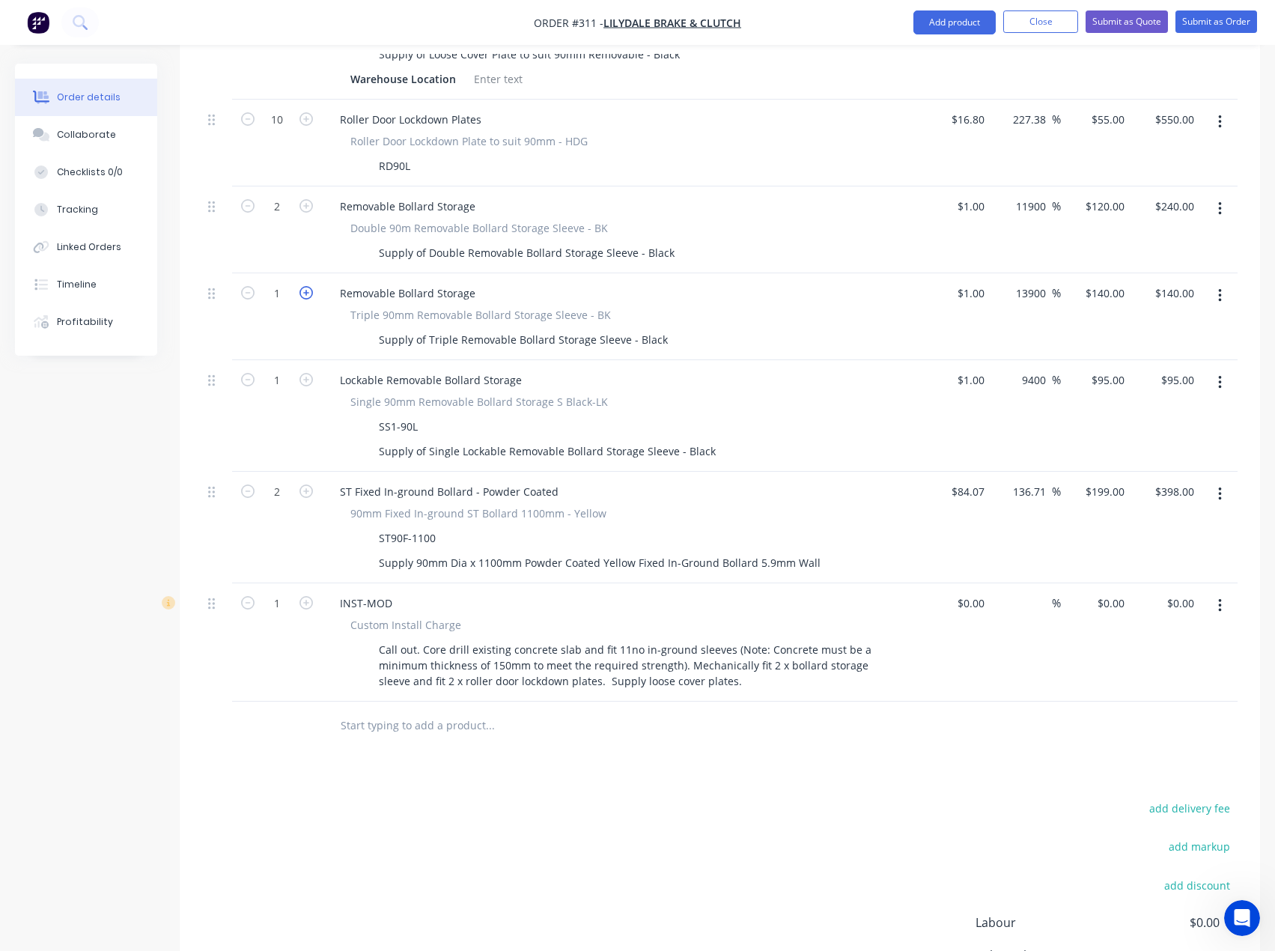
click at [303, 286] on icon "button" at bounding box center [306, 292] width 13 height 13
type input "2"
type input "$280.00"
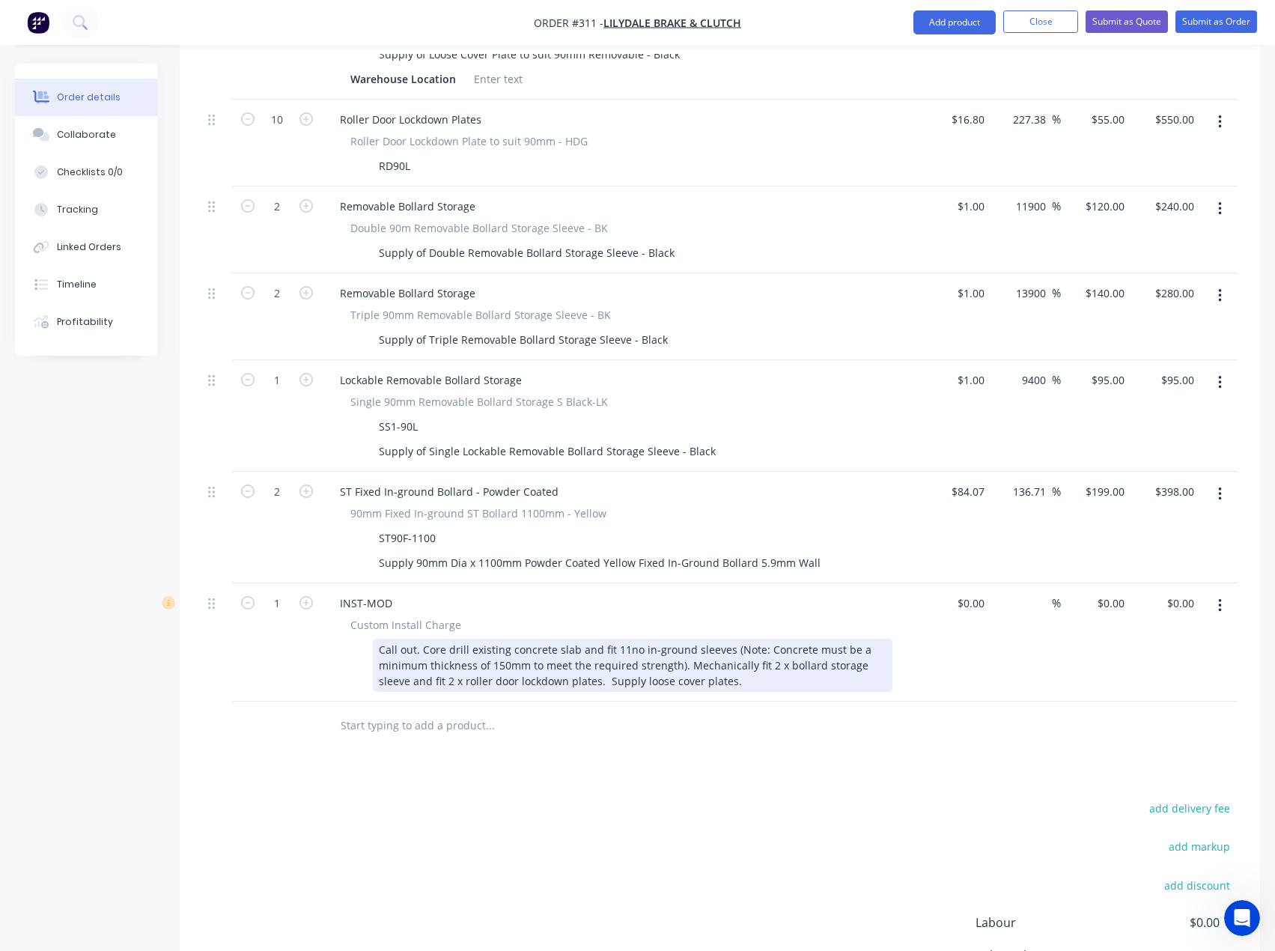
click at [765, 639] on div "Call out. Core drill existing concrete slab and fit 11no in-ground sleeves (Not…" at bounding box center [633, 665] width 520 height 53
click at [773, 639] on div "Call out. Core drill existing concrete slab and fit 11no in-ground sleeves (Not…" at bounding box center [633, 665] width 520 height 53
click at [786, 639] on div "Call out. Core drill existing concrete slab and fit 11no in-ground sleeves (Not…" at bounding box center [633, 665] width 520 height 53
click at [419, 639] on div "Call out. Core drill existing concrete slab and fit 11no in-ground sleeves (Not…" at bounding box center [633, 665] width 520 height 53
click at [577, 639] on div "Call out. Core drill existing concrete slab and fit 11no in-ground sleeves (Not…" at bounding box center [633, 665] width 520 height 53
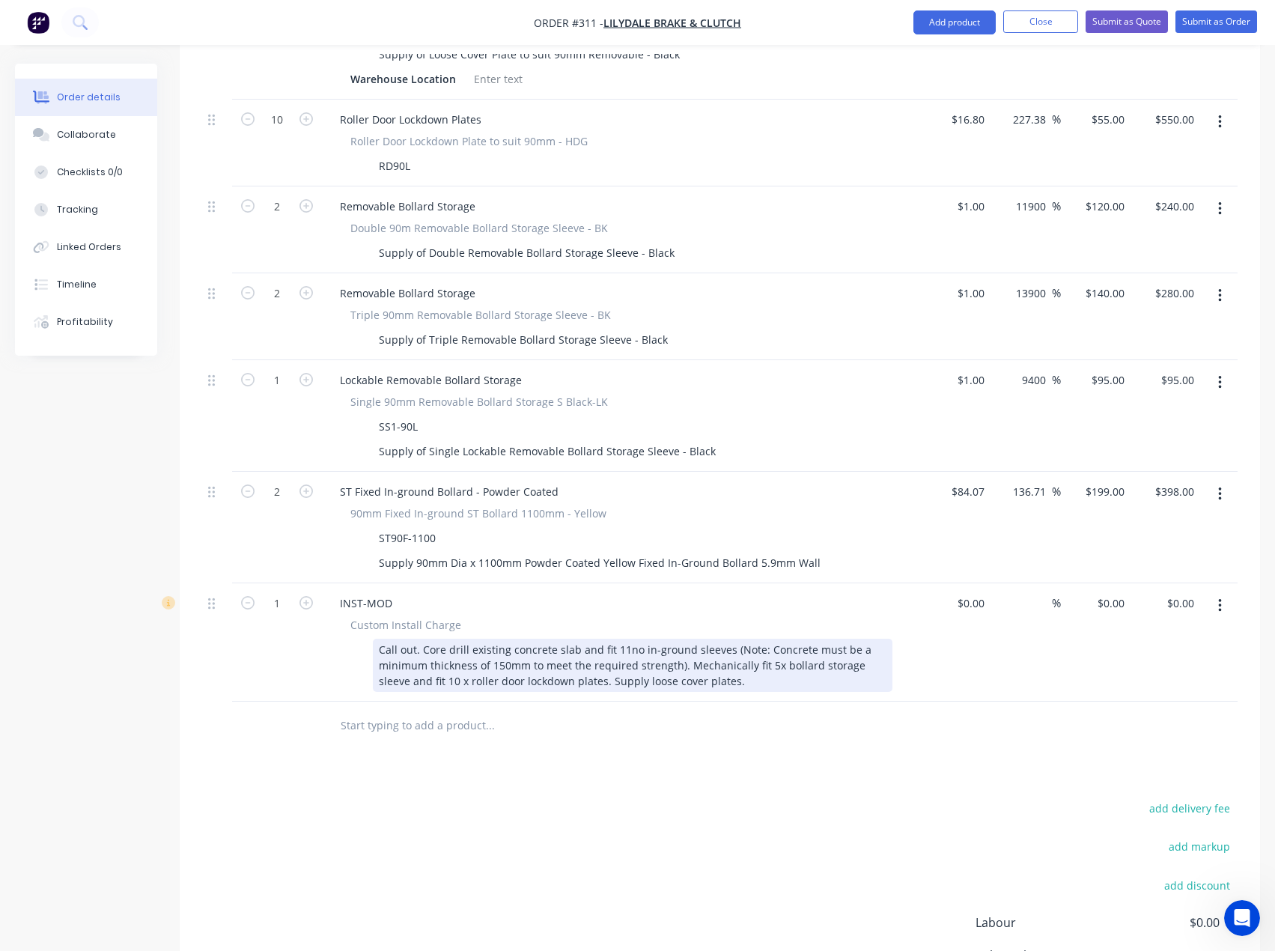
click at [608, 639] on div "Call out. Core drill existing concrete slab and fit 11no in-ground sleeves (Not…" at bounding box center [633, 665] width 520 height 53
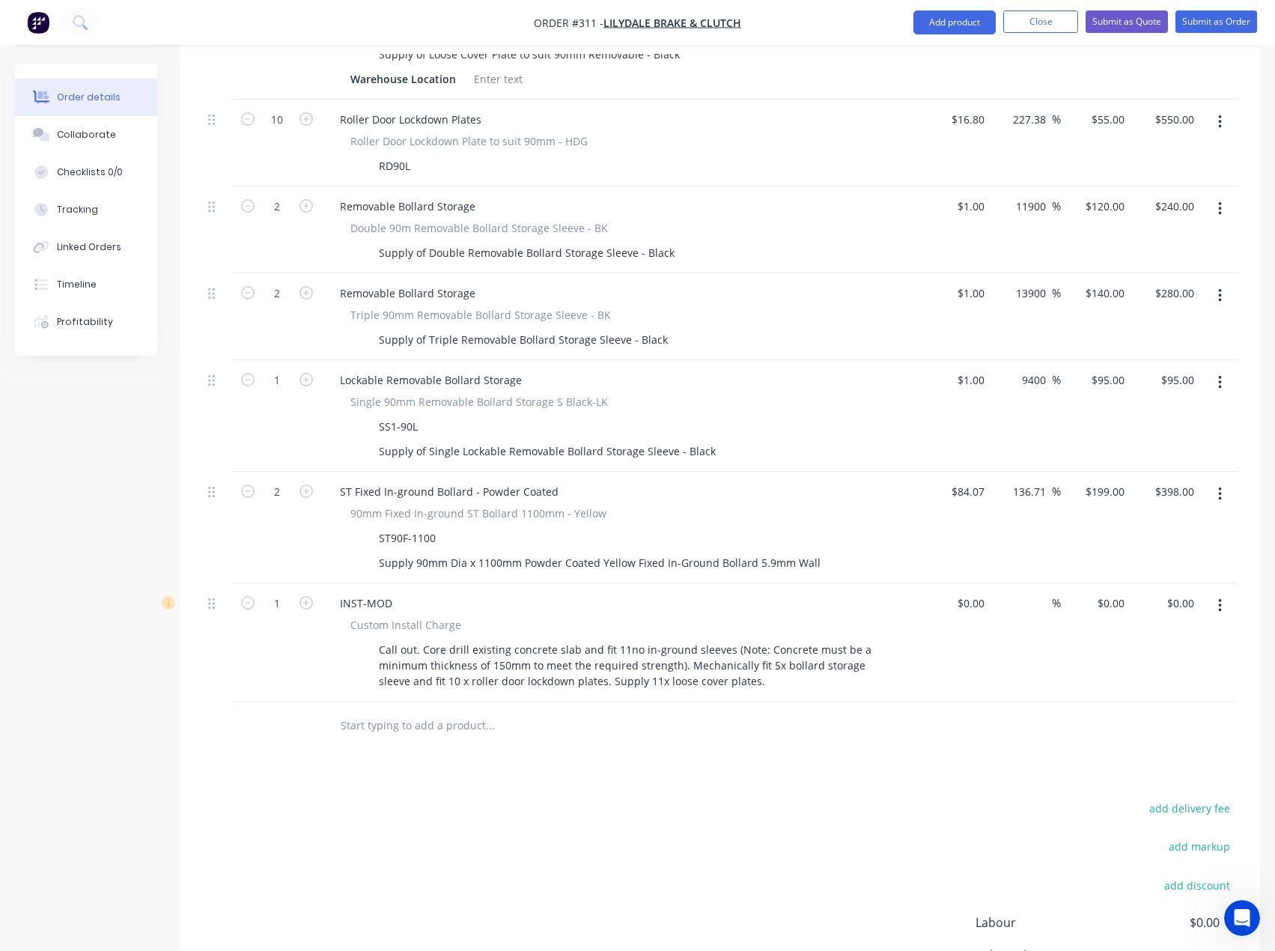
click at [611, 711] on input "text" at bounding box center [490, 726] width 300 height 30
click at [438, 711] on input "text" at bounding box center [490, 726] width 300 height 30
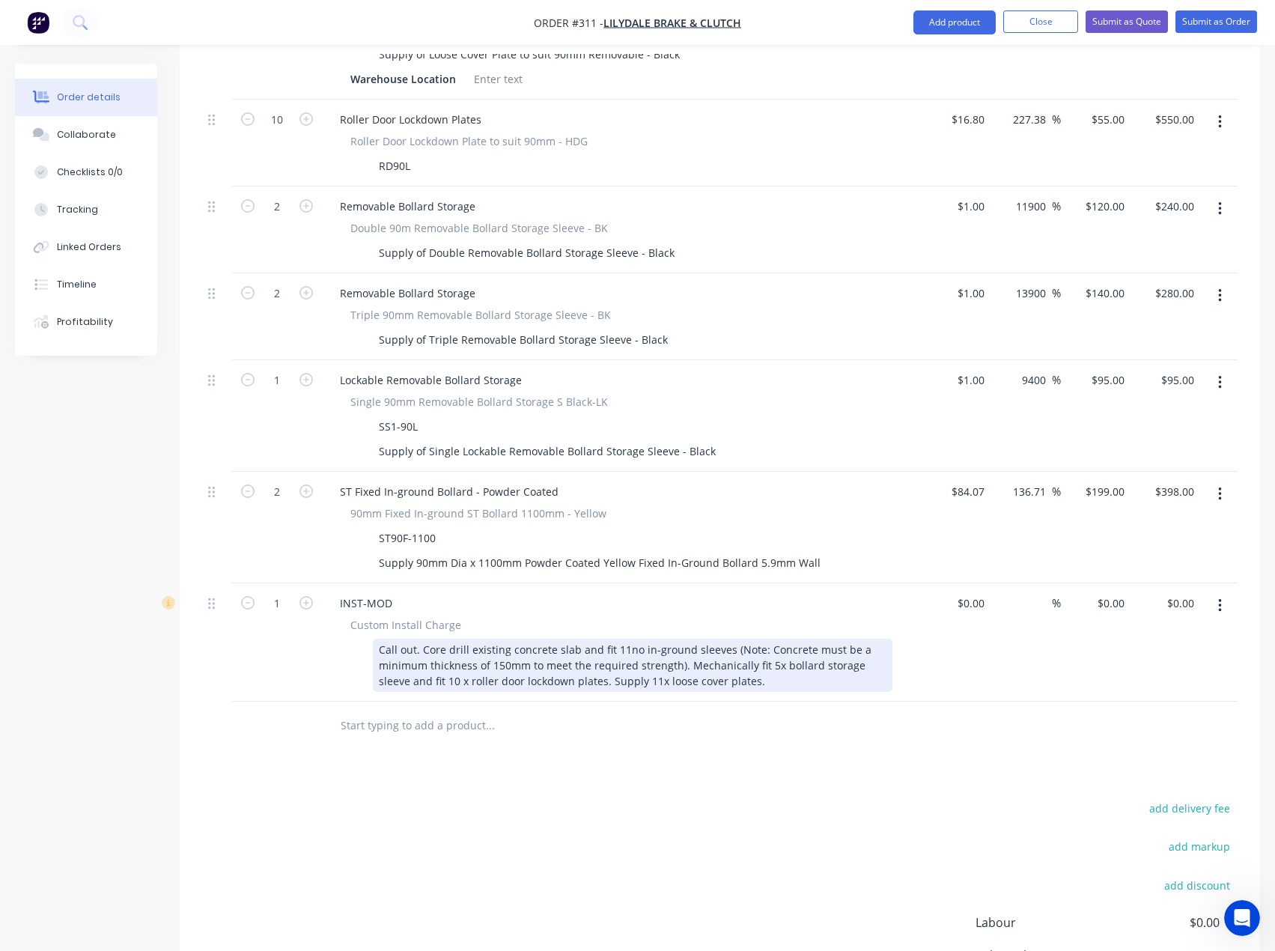
click at [738, 639] on div "Call out. Core drill existing concrete slab and fit 11no in-ground sleeves (Not…" at bounding box center [633, 665] width 520 height 53
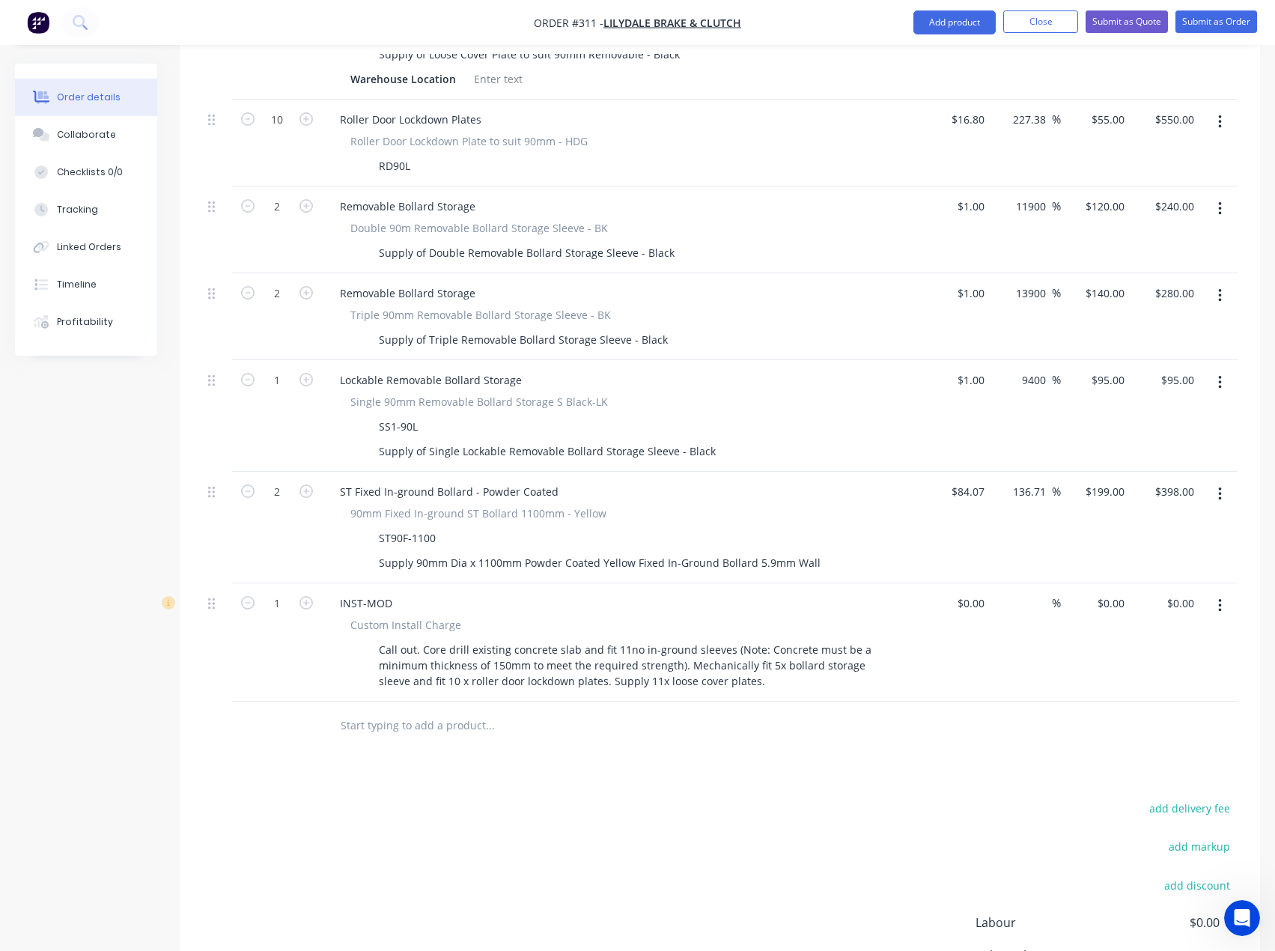
click at [393, 711] on input "text" at bounding box center [490, 726] width 300 height 30
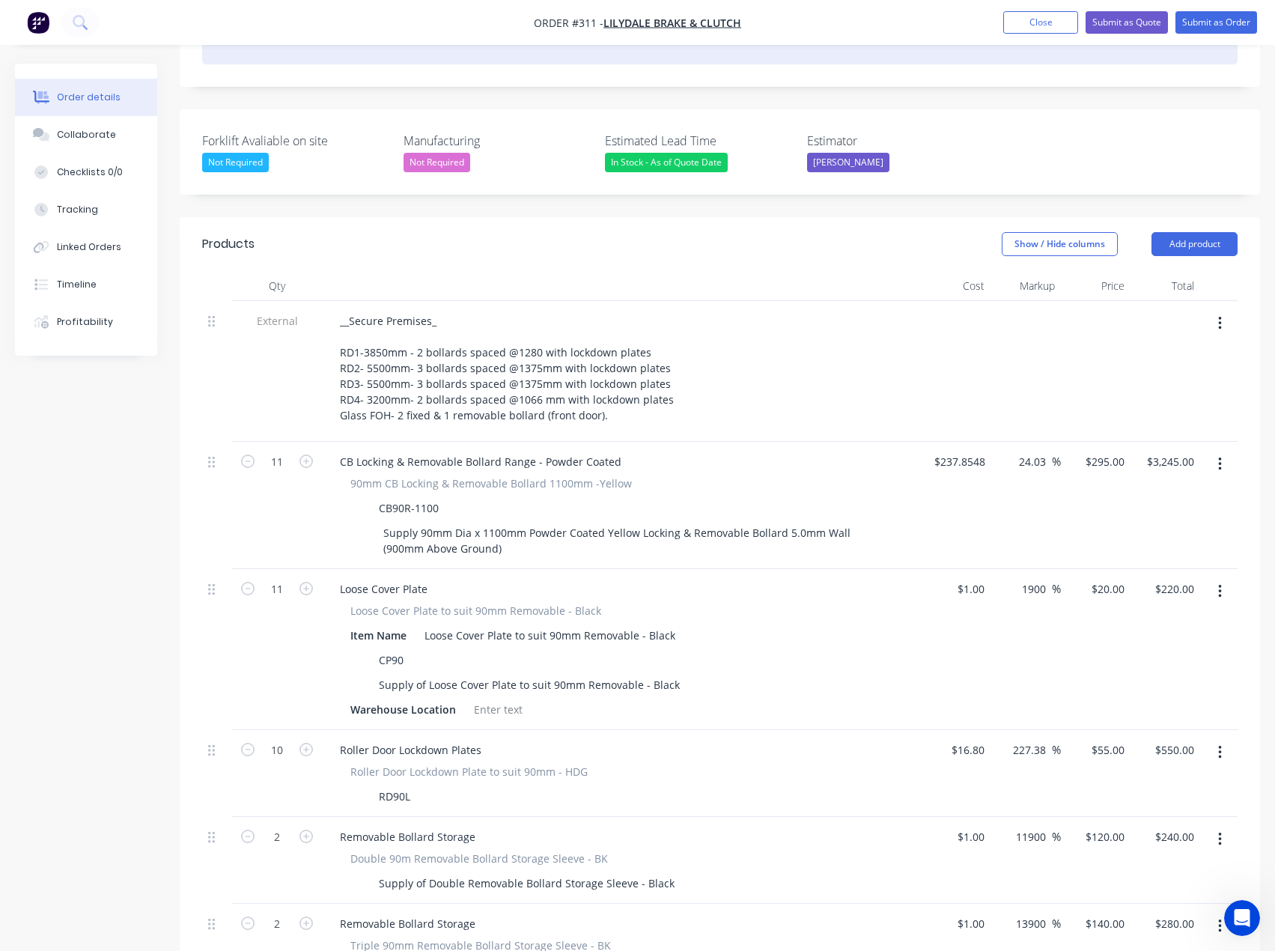
scroll to position [180, 0]
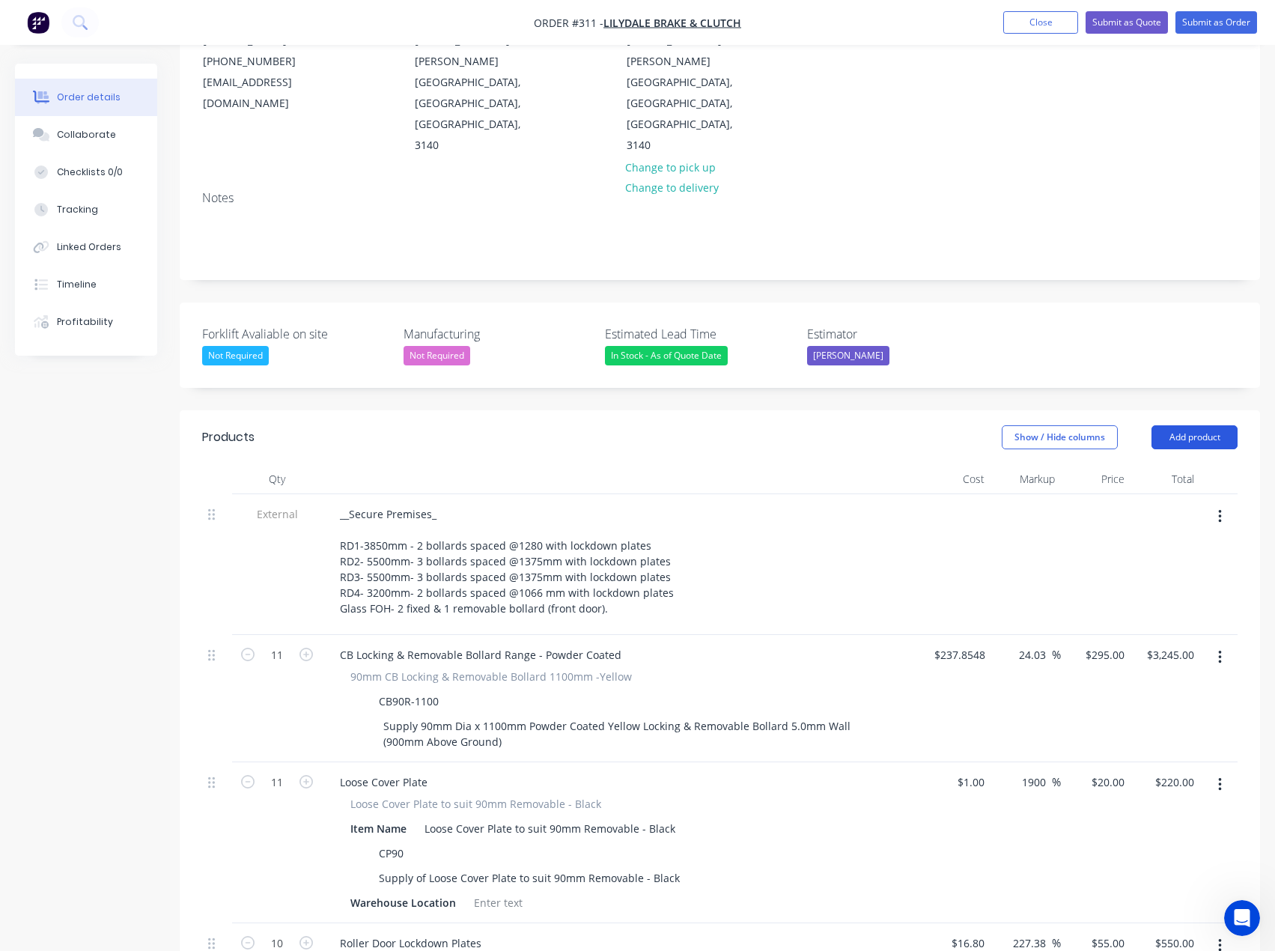
click at [1185, 425] on button "Add product" at bounding box center [1195, 437] width 86 height 24
click at [785, 503] on div "__Secure Premises_ RD1-3850mm - 2 bollards spaced @1280 with lockdown plates RD…" at bounding box center [621, 561] width 587 height 116
click at [1225, 425] on button "Add product" at bounding box center [1195, 437] width 86 height 24
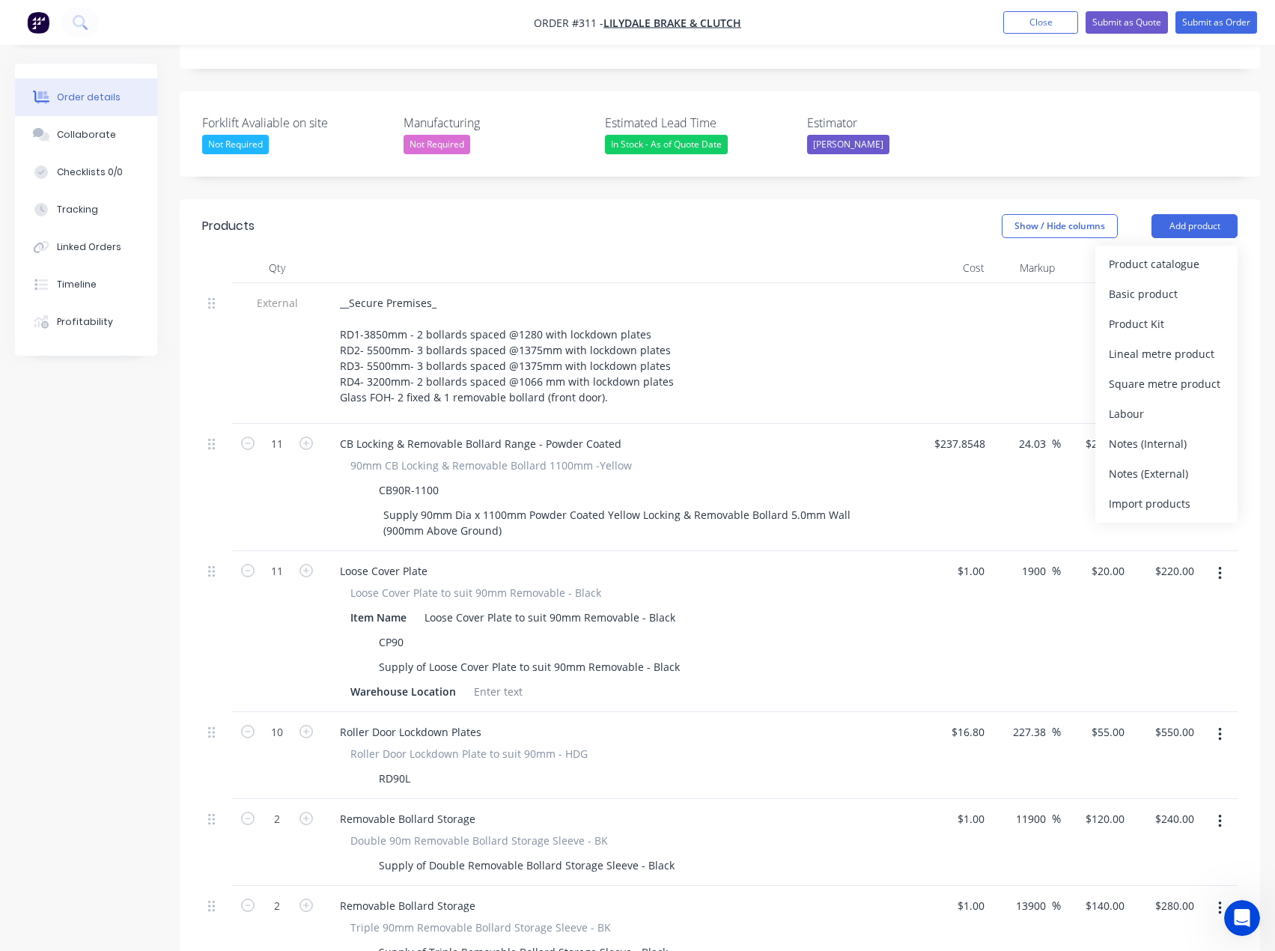
scroll to position [255, 0]
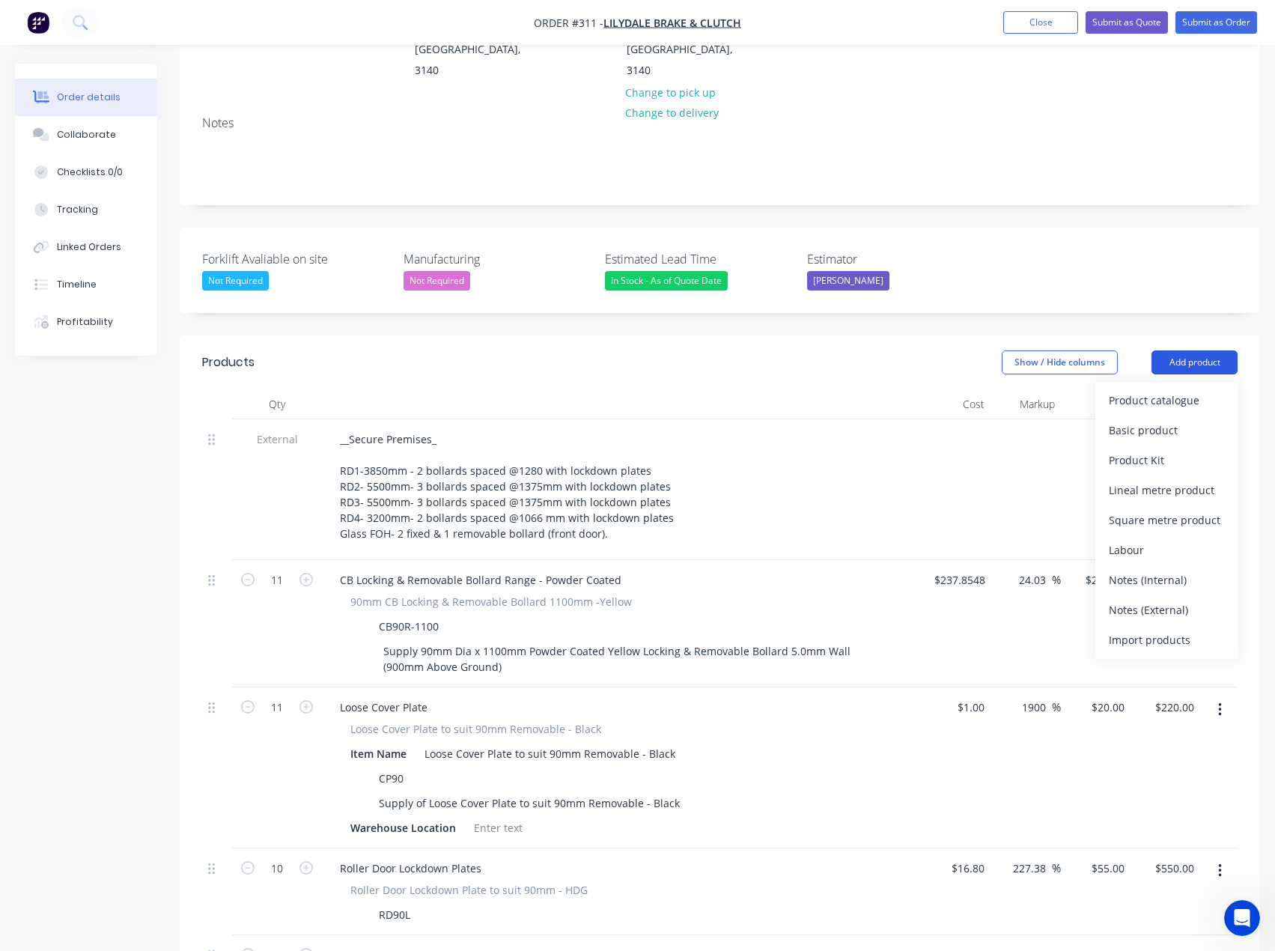
click at [1184, 350] on button "Add product" at bounding box center [1195, 362] width 86 height 24
click at [1149, 389] on div "Product catalogue" at bounding box center [1166, 400] width 115 height 22
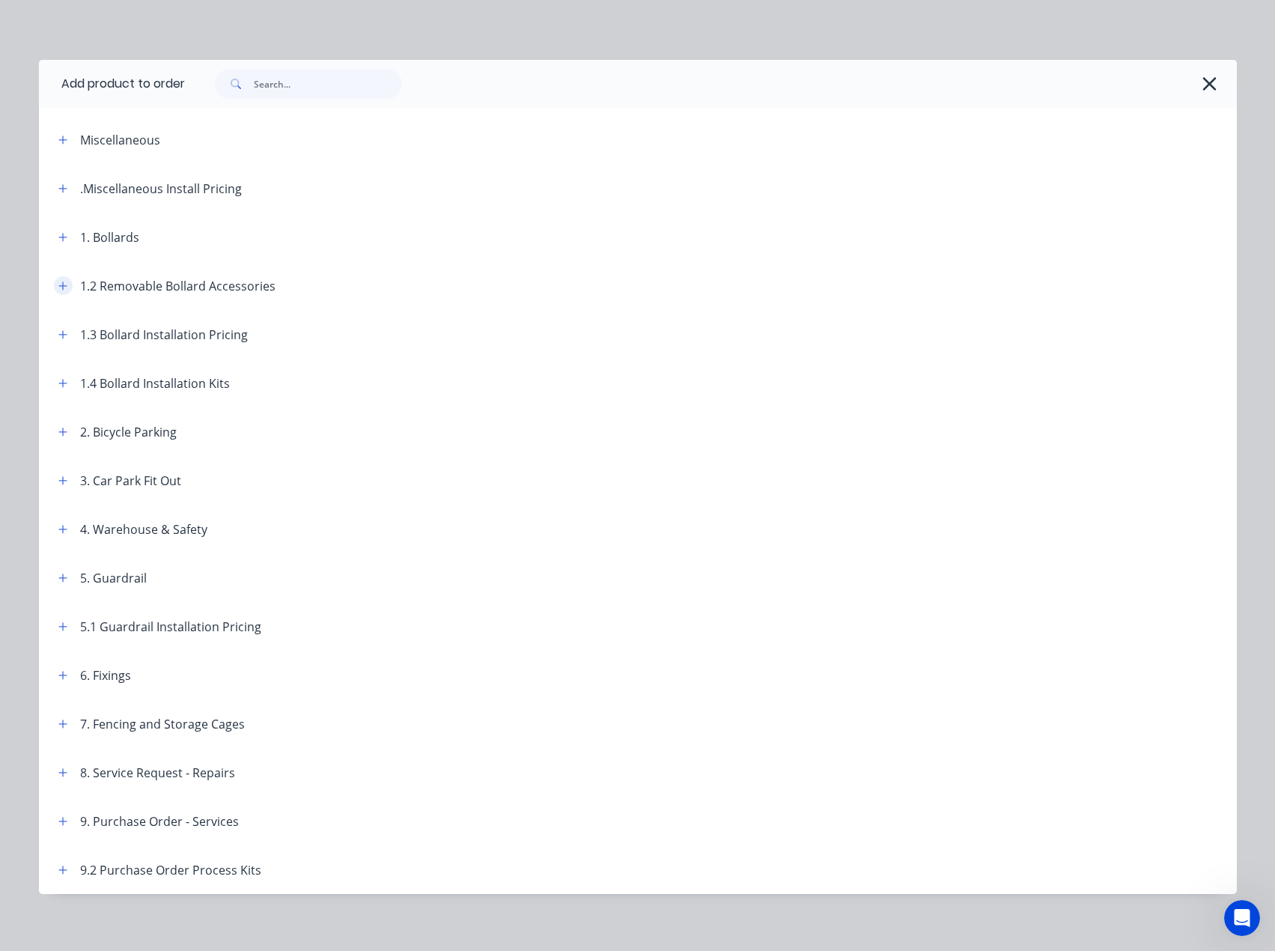
click at [58, 286] on icon "button" at bounding box center [62, 286] width 8 height 8
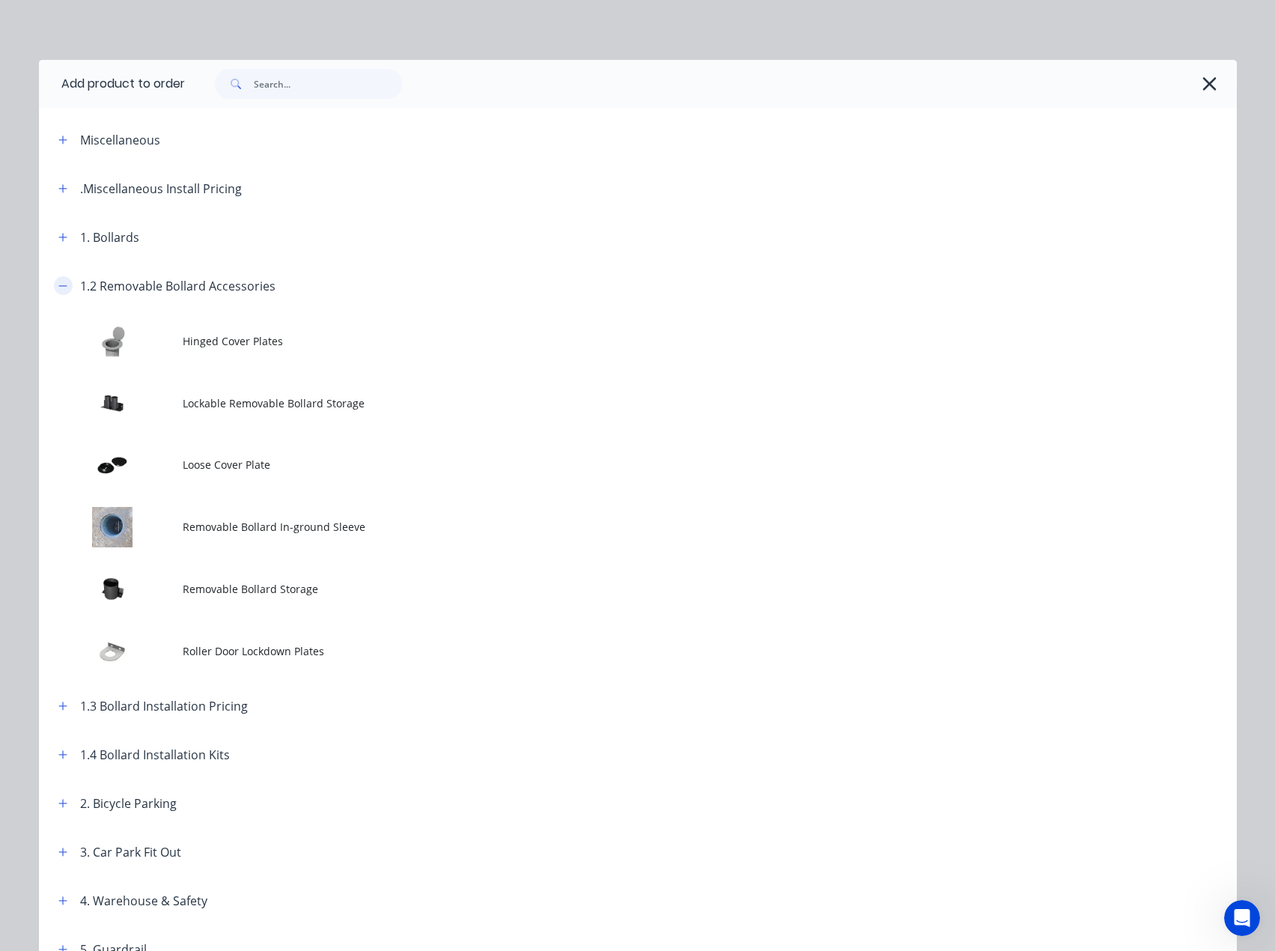
click at [58, 288] on icon "button" at bounding box center [62, 286] width 9 height 10
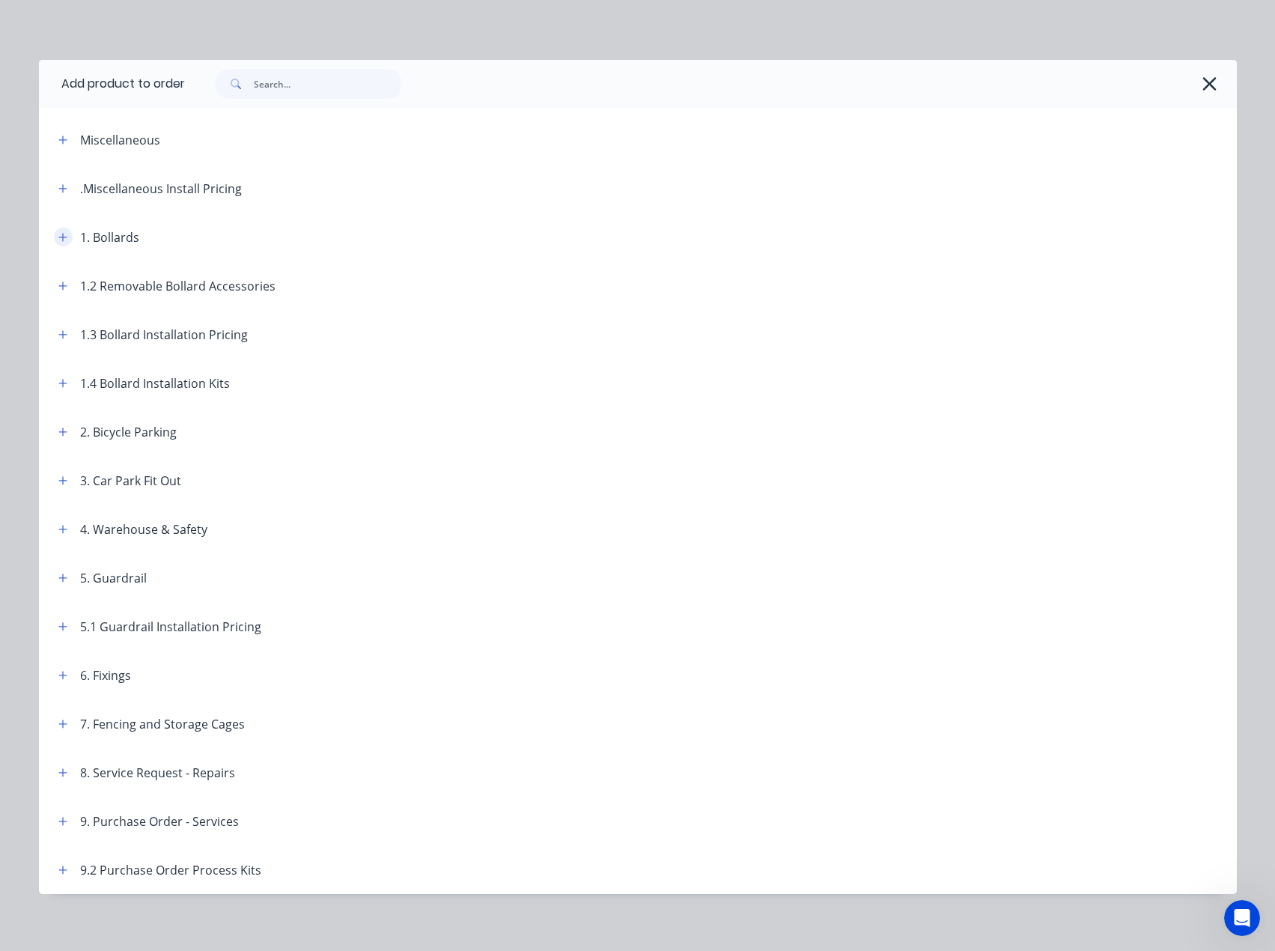
click at [58, 239] on icon "button" at bounding box center [62, 237] width 9 height 10
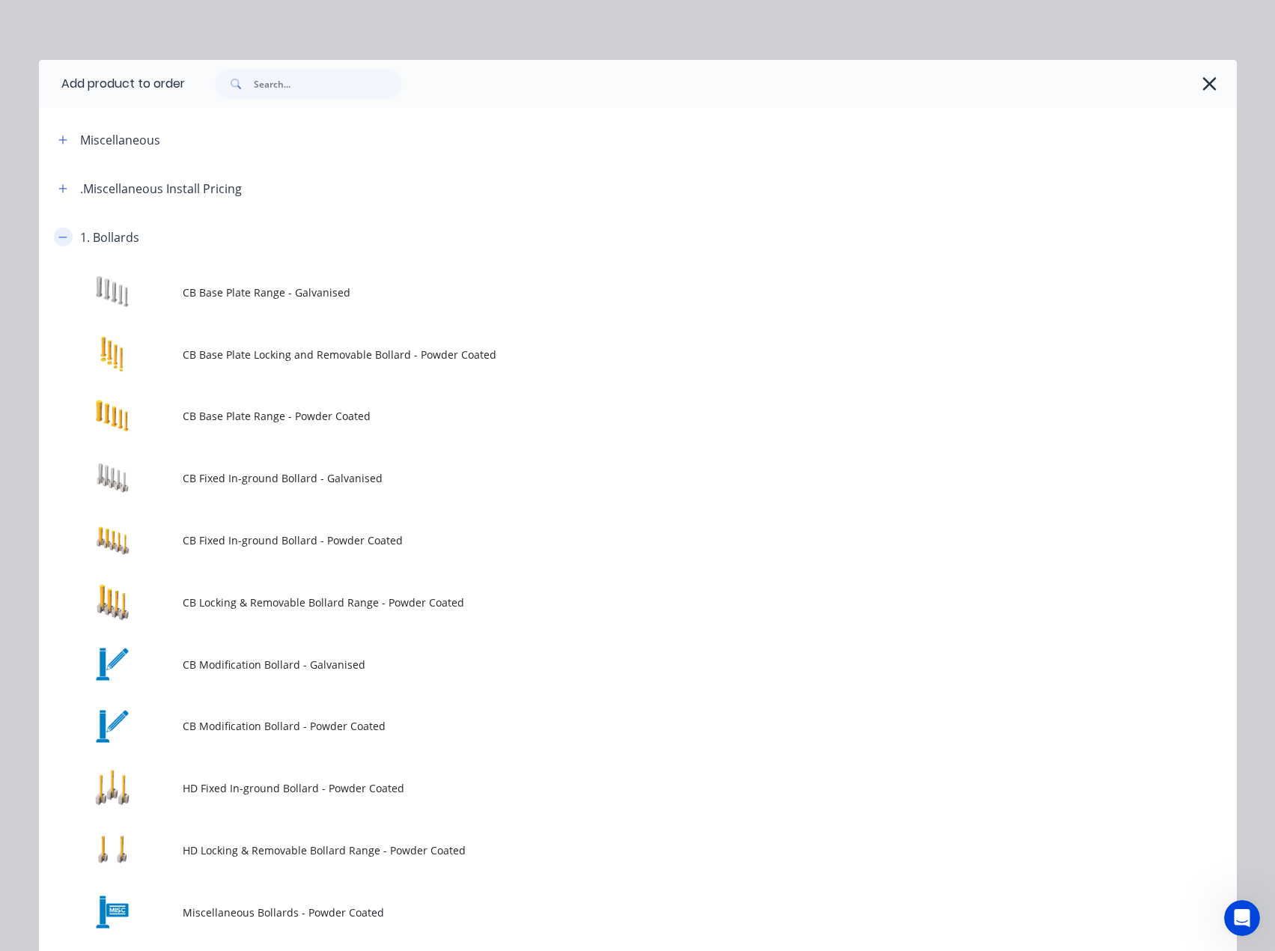
click at [58, 239] on icon "button" at bounding box center [62, 237] width 9 height 10
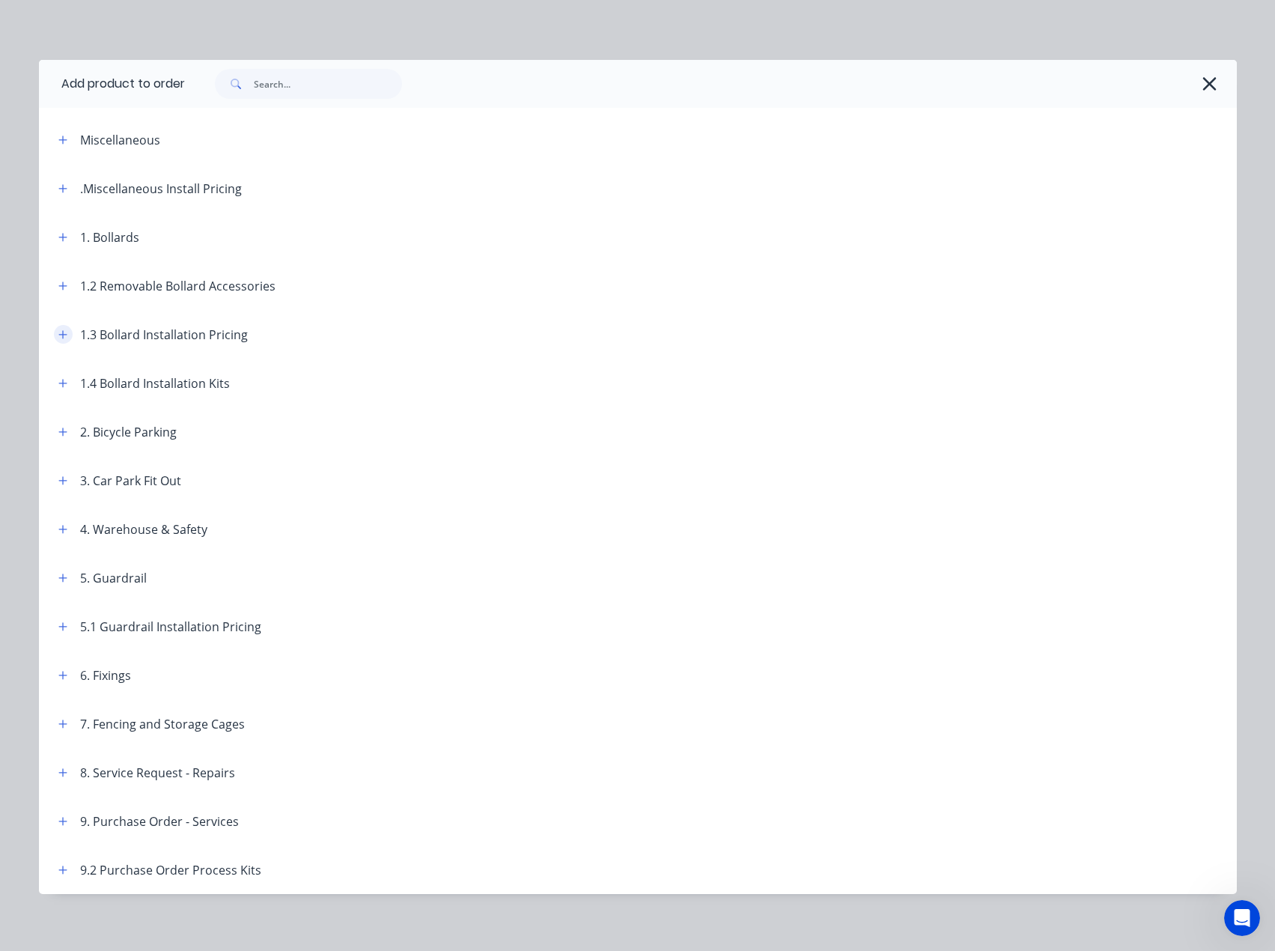
click at [54, 334] on button "button" at bounding box center [63, 334] width 19 height 19
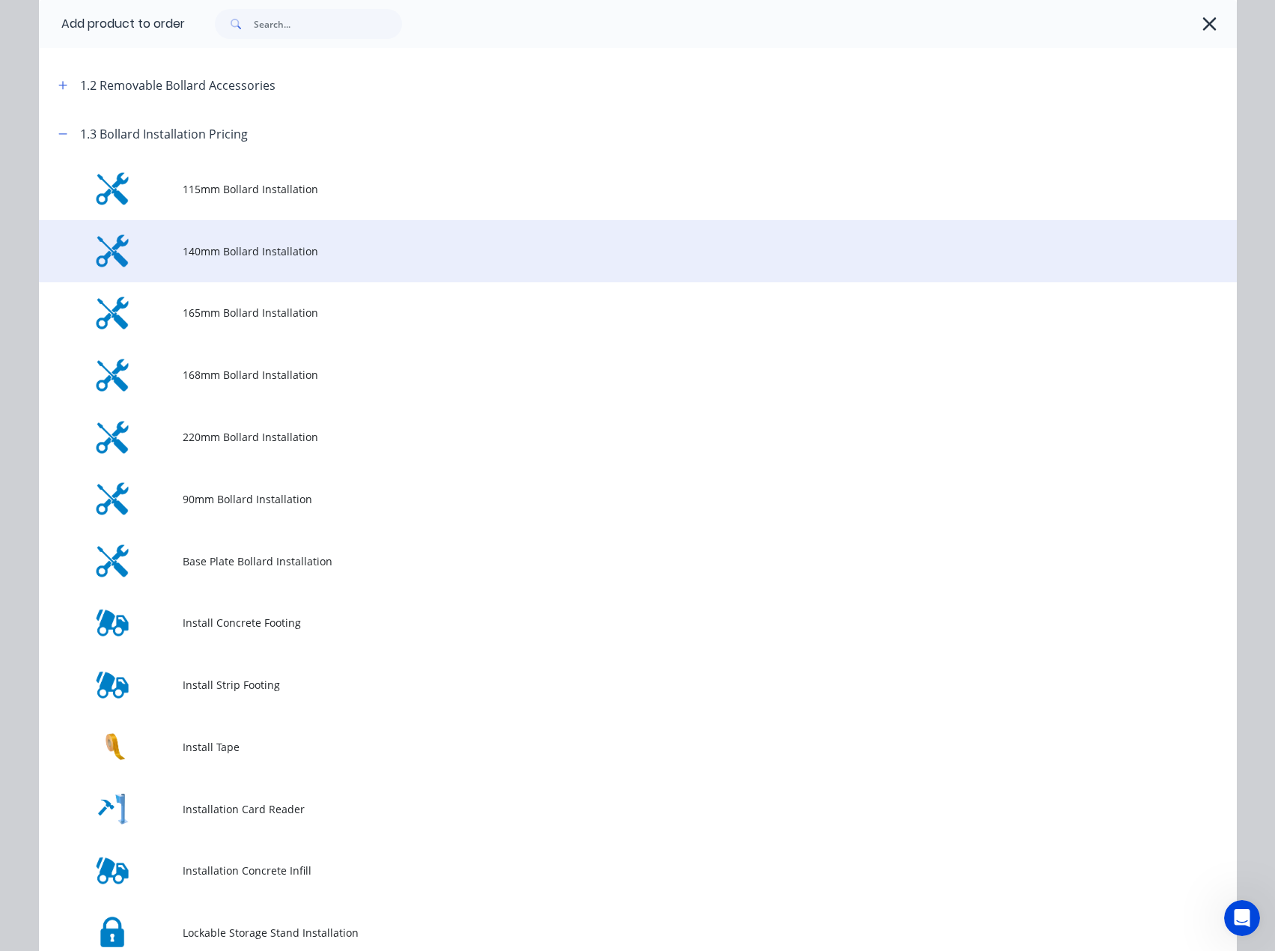
scroll to position [300, 0]
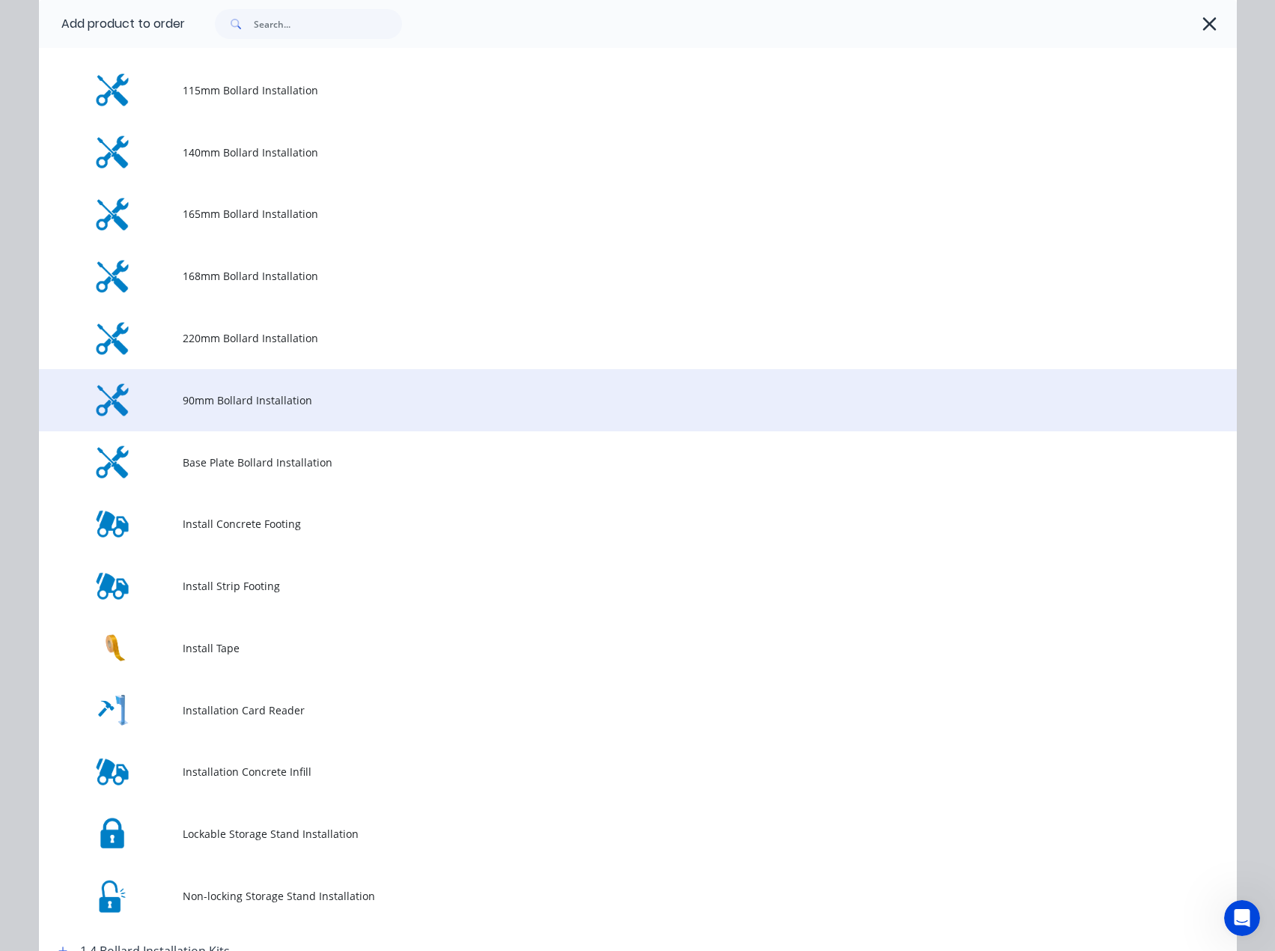
click at [228, 407] on span "90mm Bollard Installation" at bounding box center [604, 400] width 843 height 16
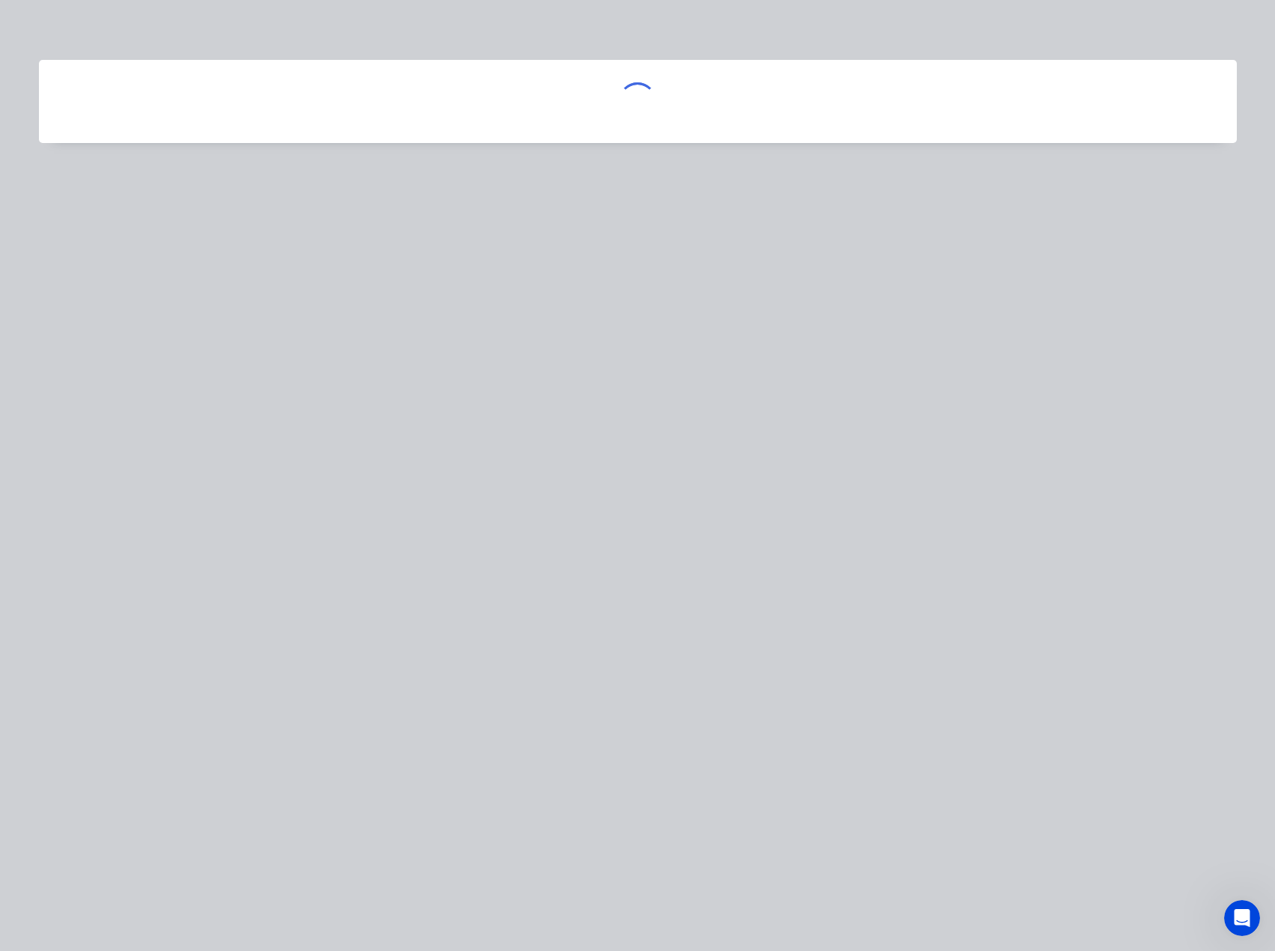
scroll to position [0, 0]
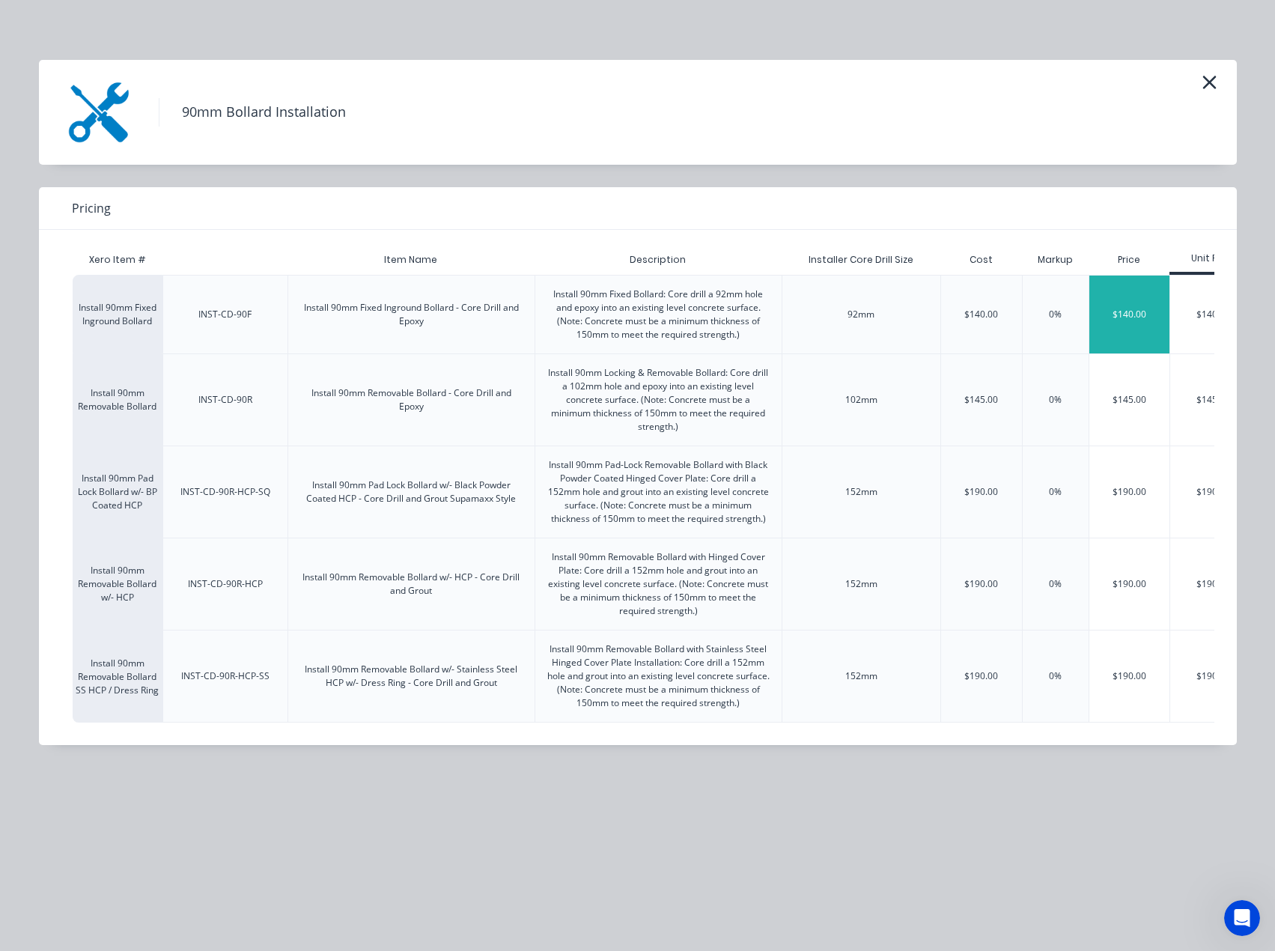
click at [1142, 322] on div "$140.00" at bounding box center [1130, 315] width 81 height 78
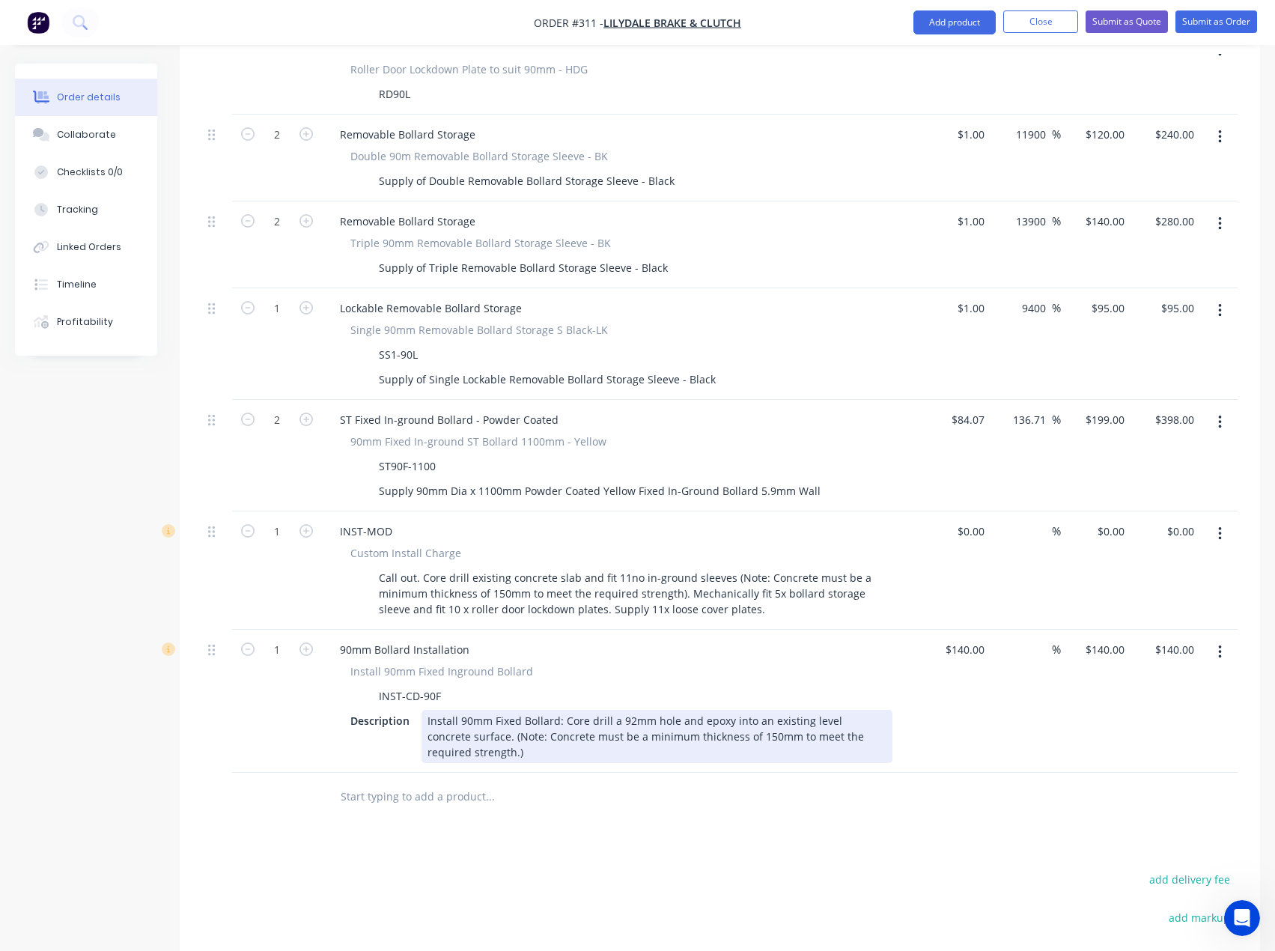
scroll to position [1078, 0]
drag, startPoint x: 562, startPoint y: 658, endPoint x: 470, endPoint y: 677, distance: 93.3
click at [470, 707] on div "Install 90mm Fixed Bollard: Core drill a 92mm hole and epoxy into an existing l…" at bounding box center [657, 733] width 471 height 53
click at [427, 707] on div "Install 90mm Fixed Bollard: Core drill a 92mm hole and epoxy into an existing l…" at bounding box center [657, 733] width 471 height 53
drag, startPoint x: 425, startPoint y: 656, endPoint x: 468, endPoint y: 674, distance: 47.0
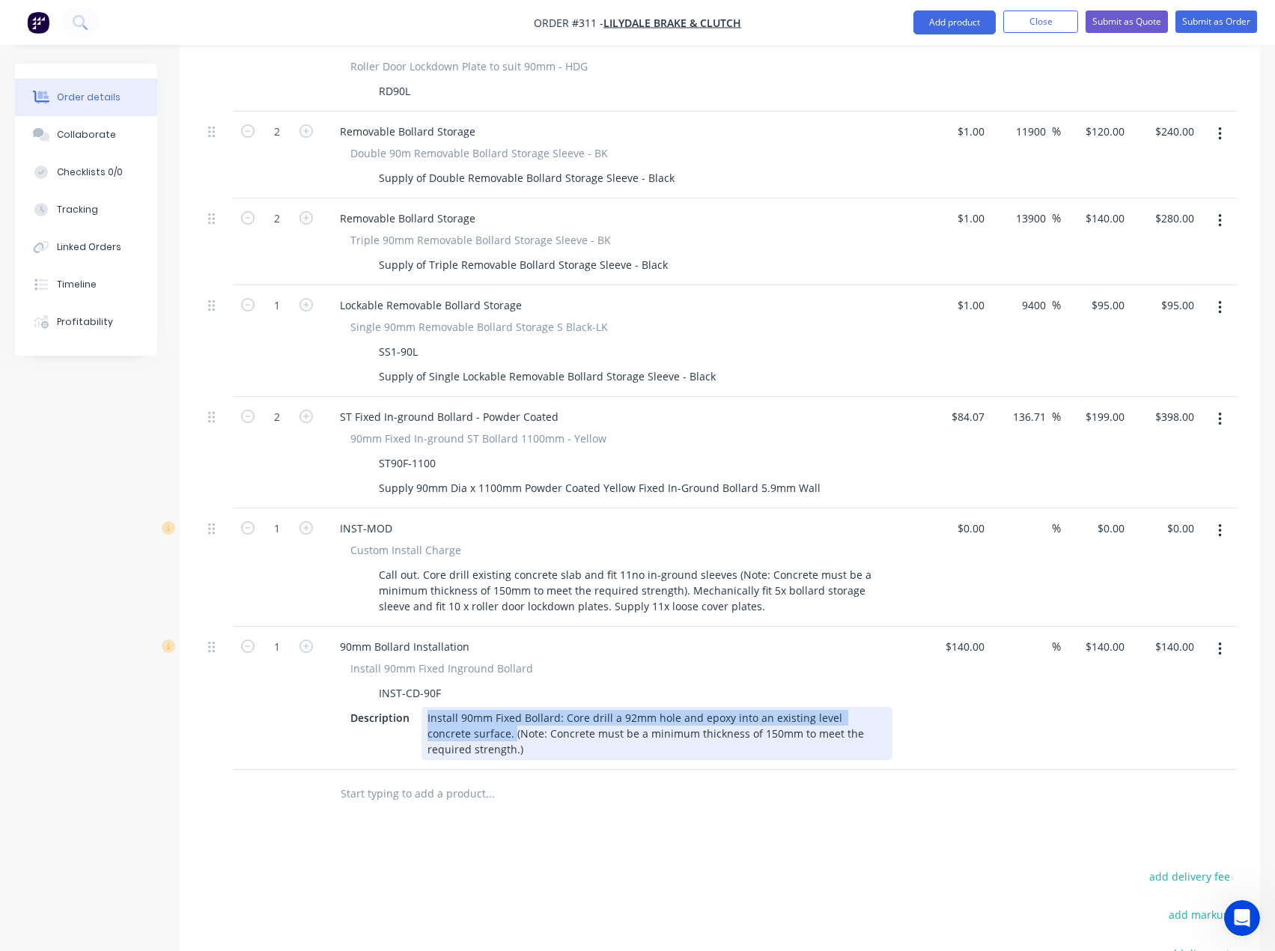
click at [468, 707] on div "Install 90mm Fixed Bollard: Core drill a 92mm hole and epoxy into an existing l…" at bounding box center [657, 733] width 471 height 53
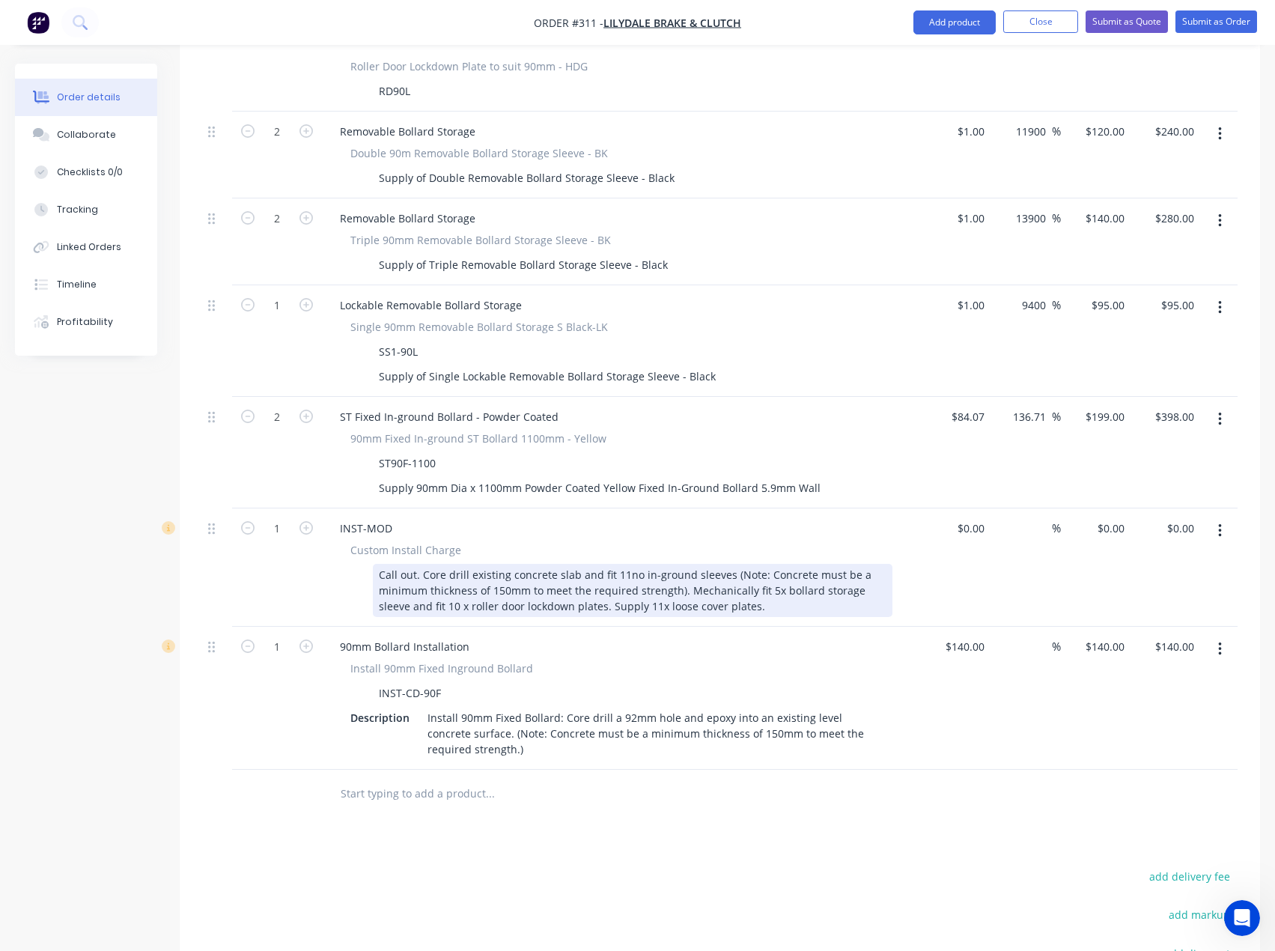
click at [458, 564] on div "Call out. Core drill existing concrete slab and fit 11no in-ground sleeves (Not…" at bounding box center [633, 590] width 520 height 53
click at [724, 564] on div "Call out. Core drill existing concrete slab and fit 11no in-ground sleeves (Not…" at bounding box center [633, 590] width 520 height 53
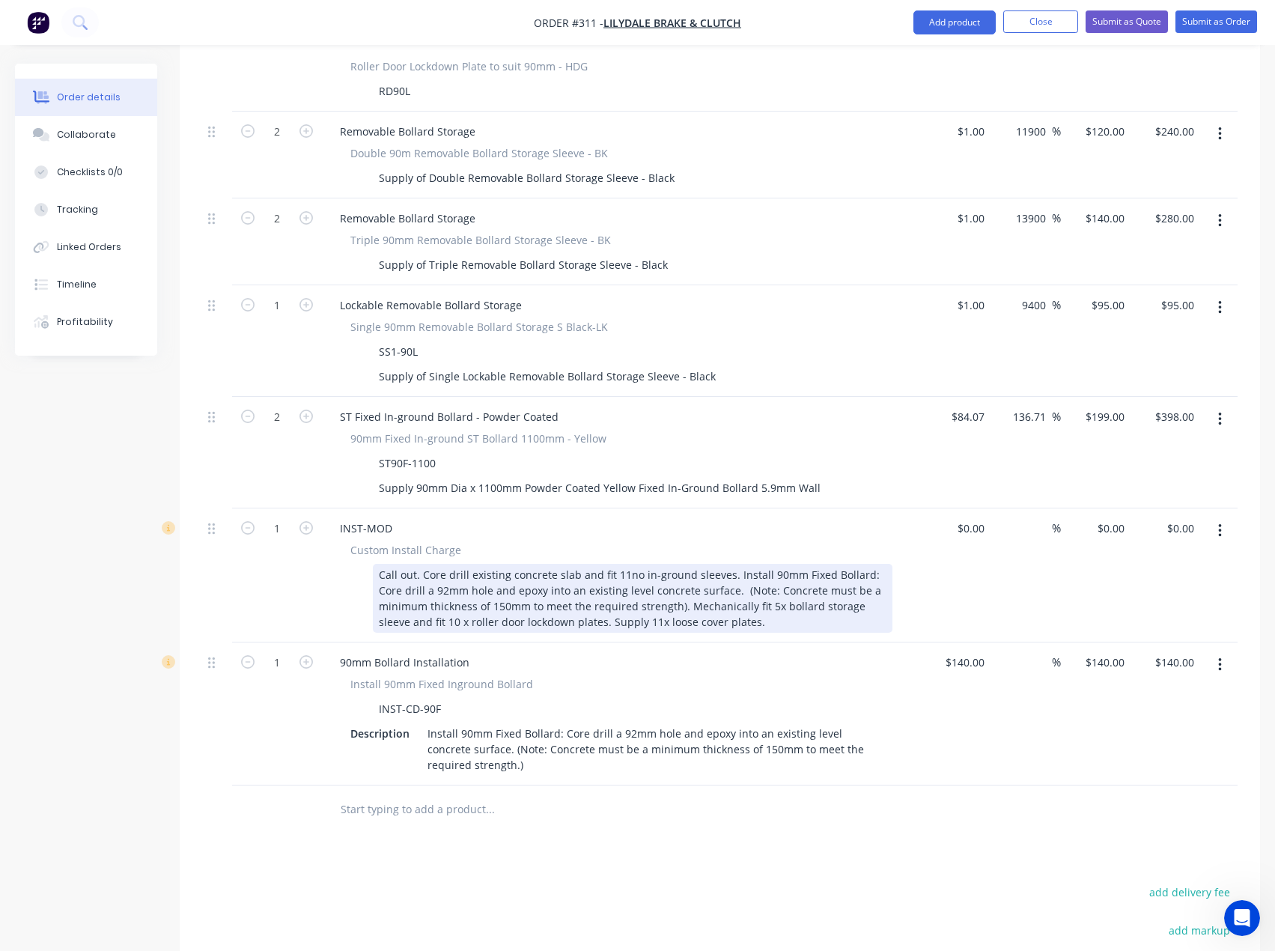
click at [761, 564] on div "Call out. Core drill existing concrete slab and fit 11no in-ground sleeves. Ins…" at bounding box center [633, 598] width 520 height 69
click at [813, 564] on div "Call out. Core drill existing concrete slab and fit 11no in-ground sleeves. Ins…" at bounding box center [633, 598] width 520 height 69
click at [841, 564] on div "Call out. Core drill existing concrete slab and fit 11no in-ground sleeves. Ins…" at bounding box center [633, 598] width 520 height 69
click at [383, 564] on div "Call out. Core drill existing concrete slab and fit 11no in-ground sleeves. Ins…" at bounding box center [633, 598] width 520 height 69
click at [735, 564] on div "Call out. Core drill existing concrete slab and fit 11no in-ground sleeves. Ins…" at bounding box center [633, 598] width 520 height 69
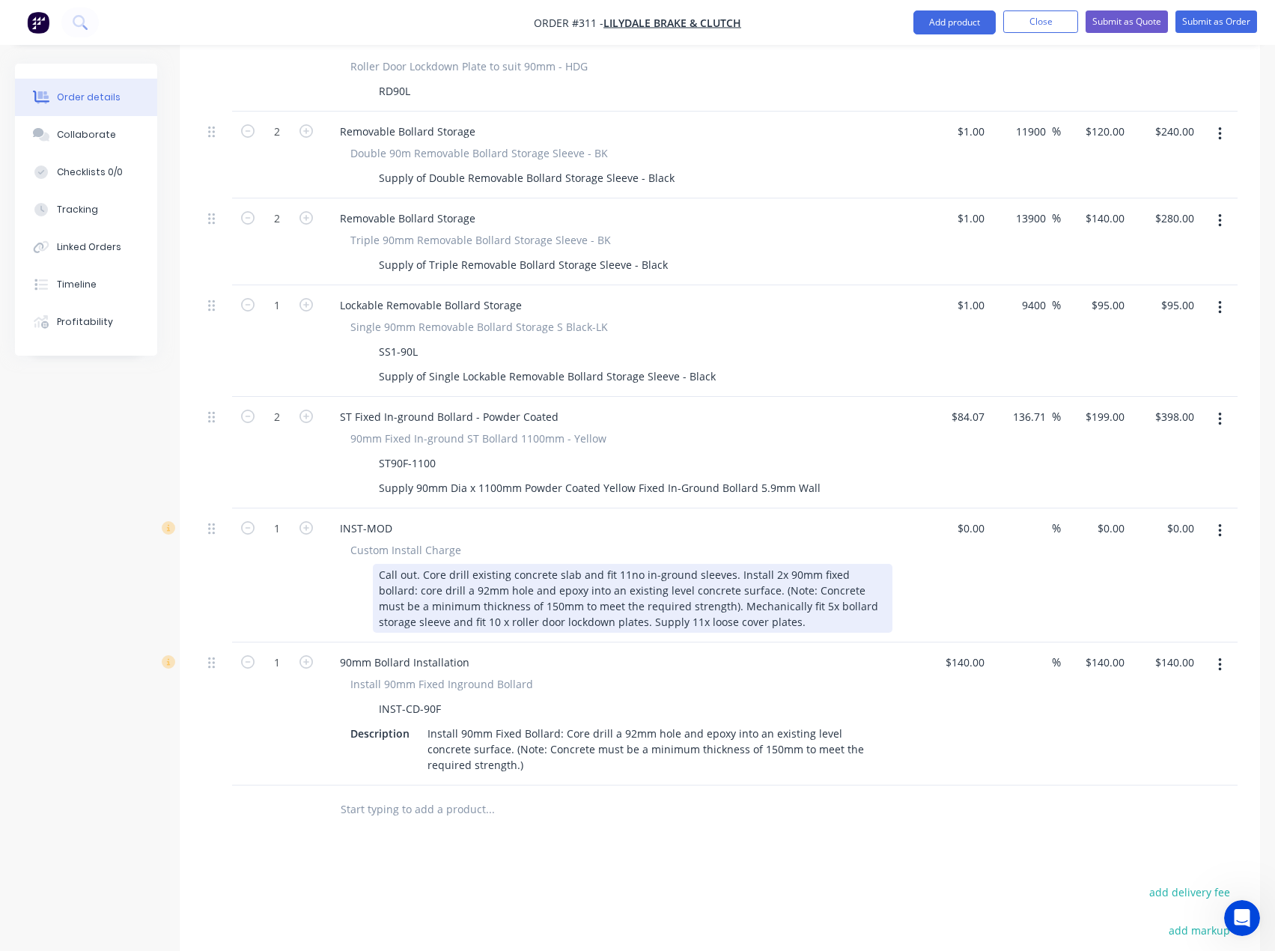
click at [636, 564] on div "Call out. Core drill existing concrete slab and fit 11no in-ground sleeves. Ins…" at bounding box center [633, 598] width 520 height 69
click at [723, 564] on div "Call out. Core drill existing concrete slab and fit 11no in-ground sleeves. Ins…" at bounding box center [633, 598] width 520 height 69
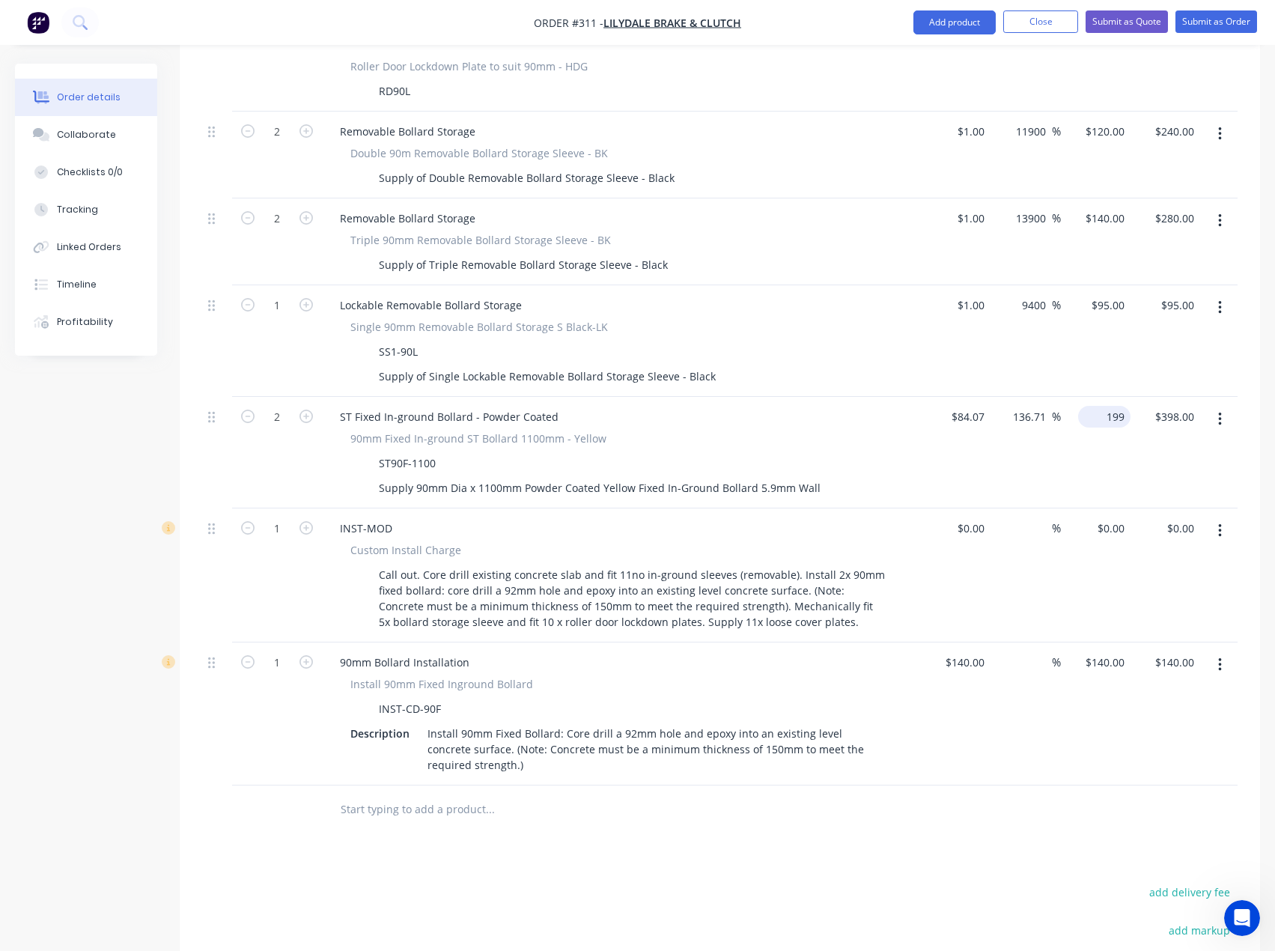
click at [1102, 406] on div "199 $199.00" at bounding box center [1104, 417] width 52 height 22
type input "180"
type input "114.11"
type input "$180.00"
type input "$360.00"
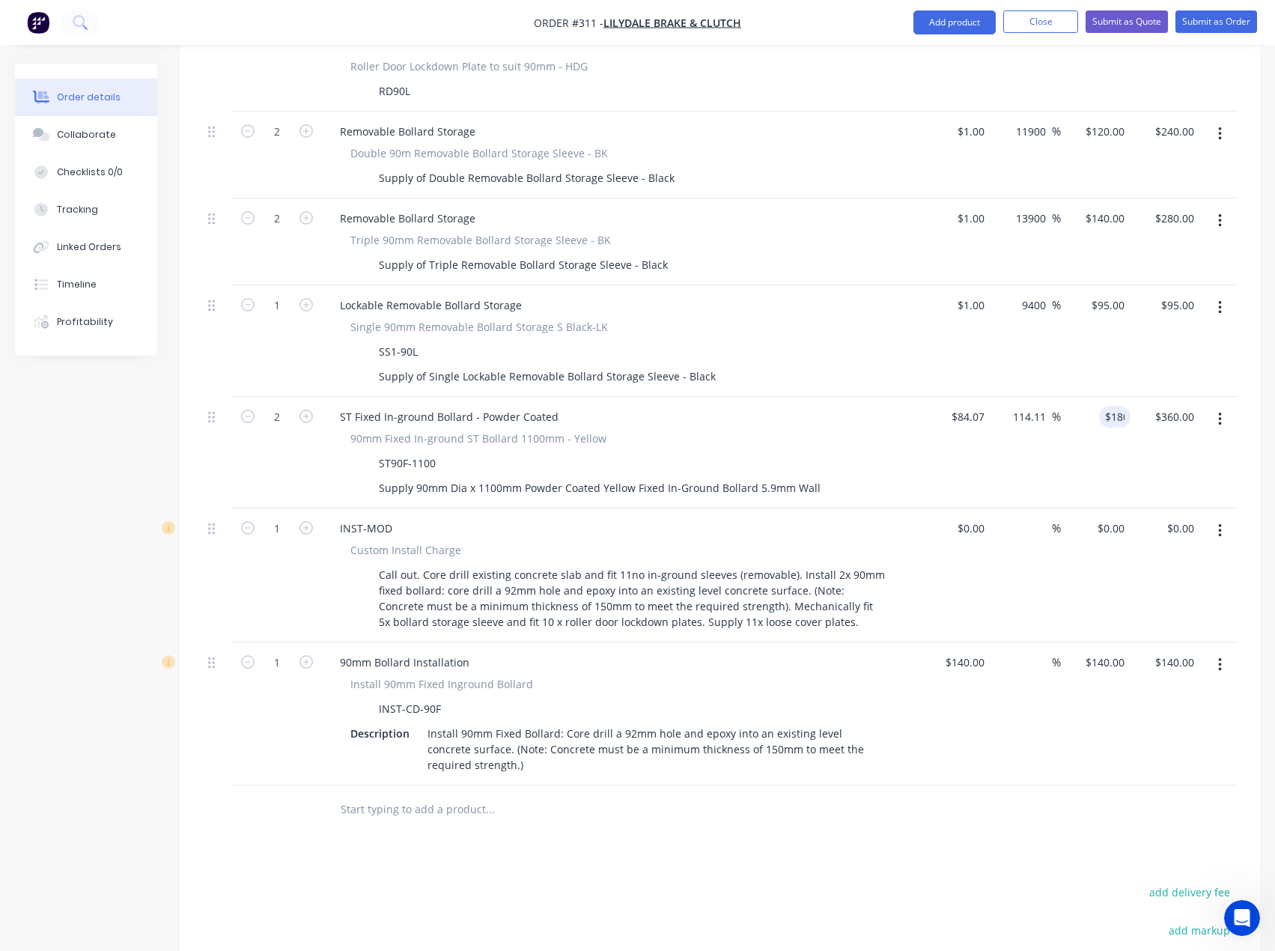
click at [923, 784] on div "Products Show / Hide columns Add product Qty Cost Markup Price Total External _…" at bounding box center [720, 353] width 1081 height 1682
click at [1223, 651] on button "button" at bounding box center [1220, 664] width 35 height 27
click at [1140, 783] on div "Delete" at bounding box center [1166, 794] width 115 height 22
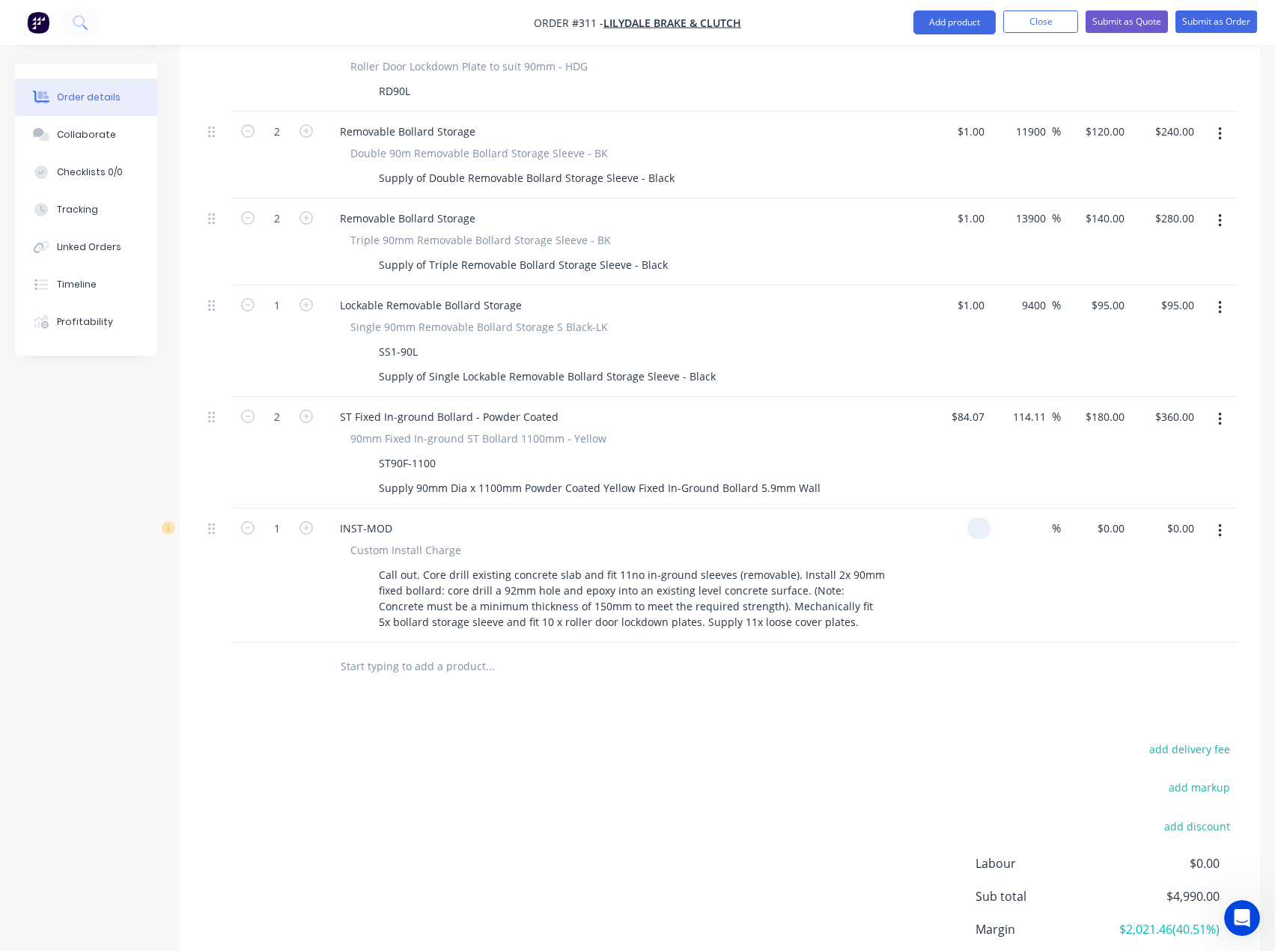
click at [976, 517] on input at bounding box center [981, 528] width 17 height 22
type input "$1.00"
type input "1"
type input "$1.00"
click at [1116, 517] on input "1" at bounding box center [1113, 528] width 34 height 22
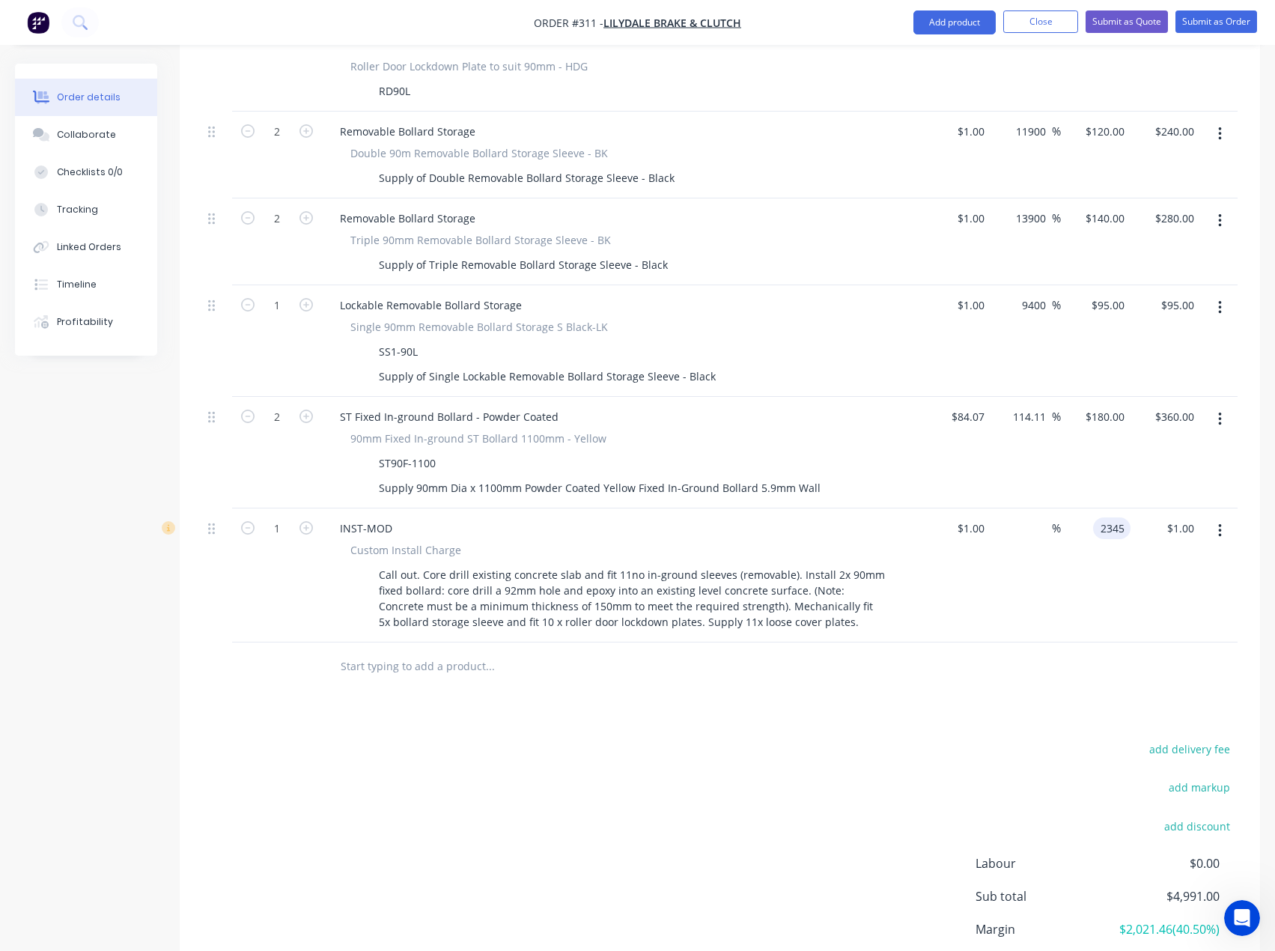
type input "2345"
type input "234400"
type input "$2,345.00"
click at [824, 648] on div "Products Show / Hide columns Add product Qty Cost Markup Price Total External _…" at bounding box center [720, 281] width 1081 height 1539
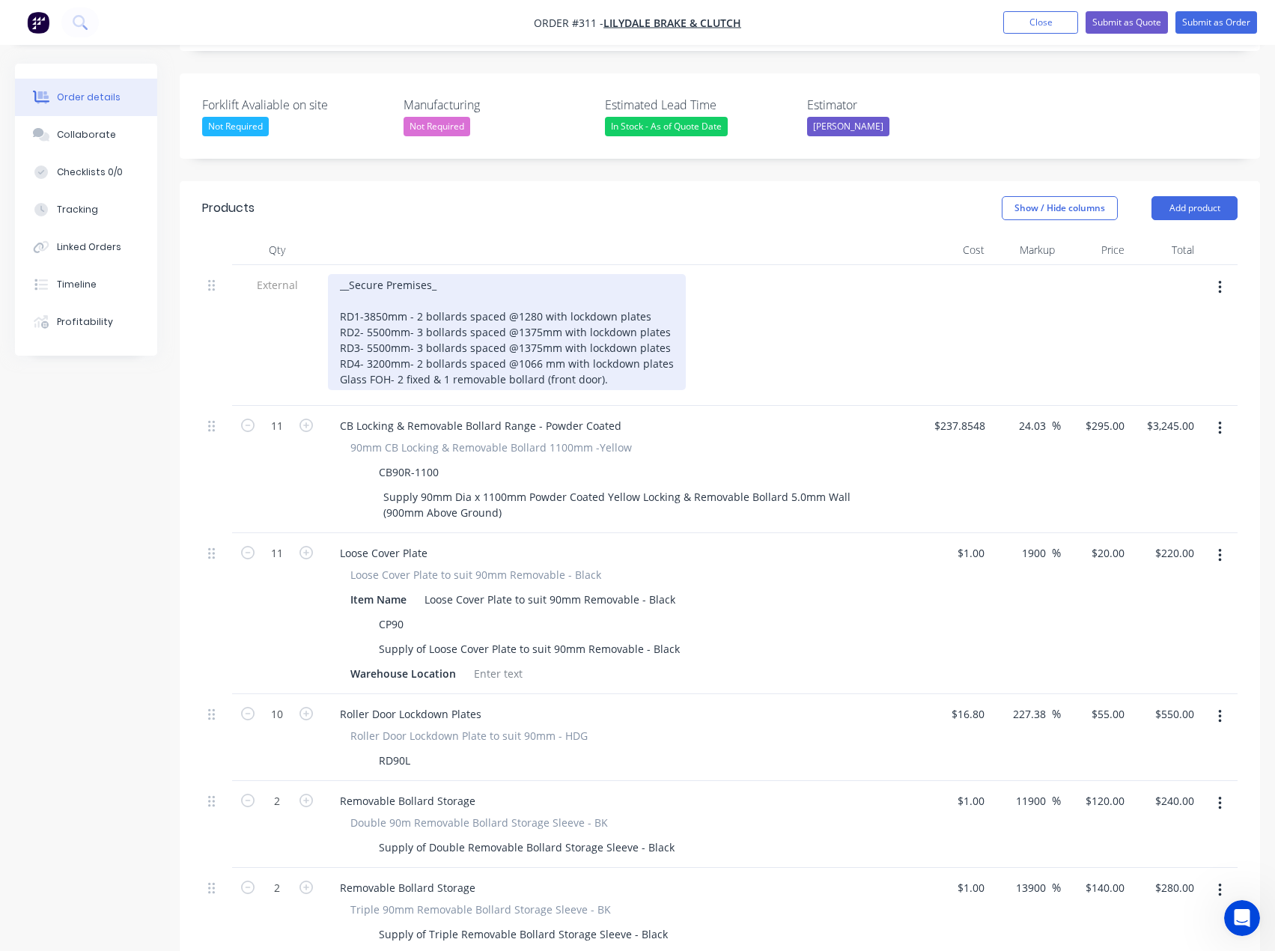
scroll to position [404, 0]
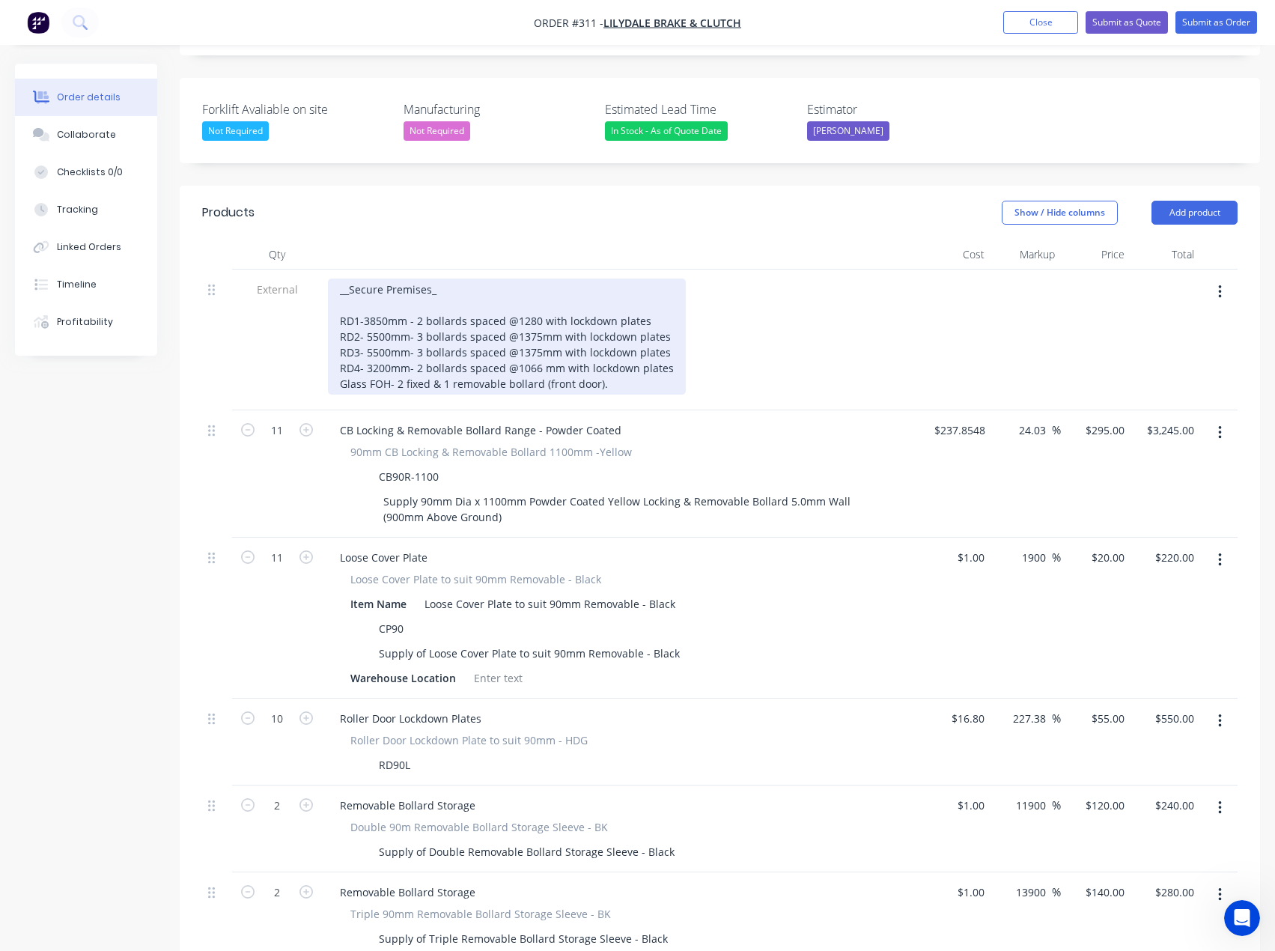
click at [428, 279] on div "__Secure Premises_ RD1-3850mm - 2 bollards spaced @1280 with lockdown plates RD…" at bounding box center [507, 337] width 358 height 116
click at [354, 279] on div "__Secure Premises__ RD1-3850mm - 2 bollards spaced @1280 with lockdown plates R…" at bounding box center [507, 337] width 358 height 116
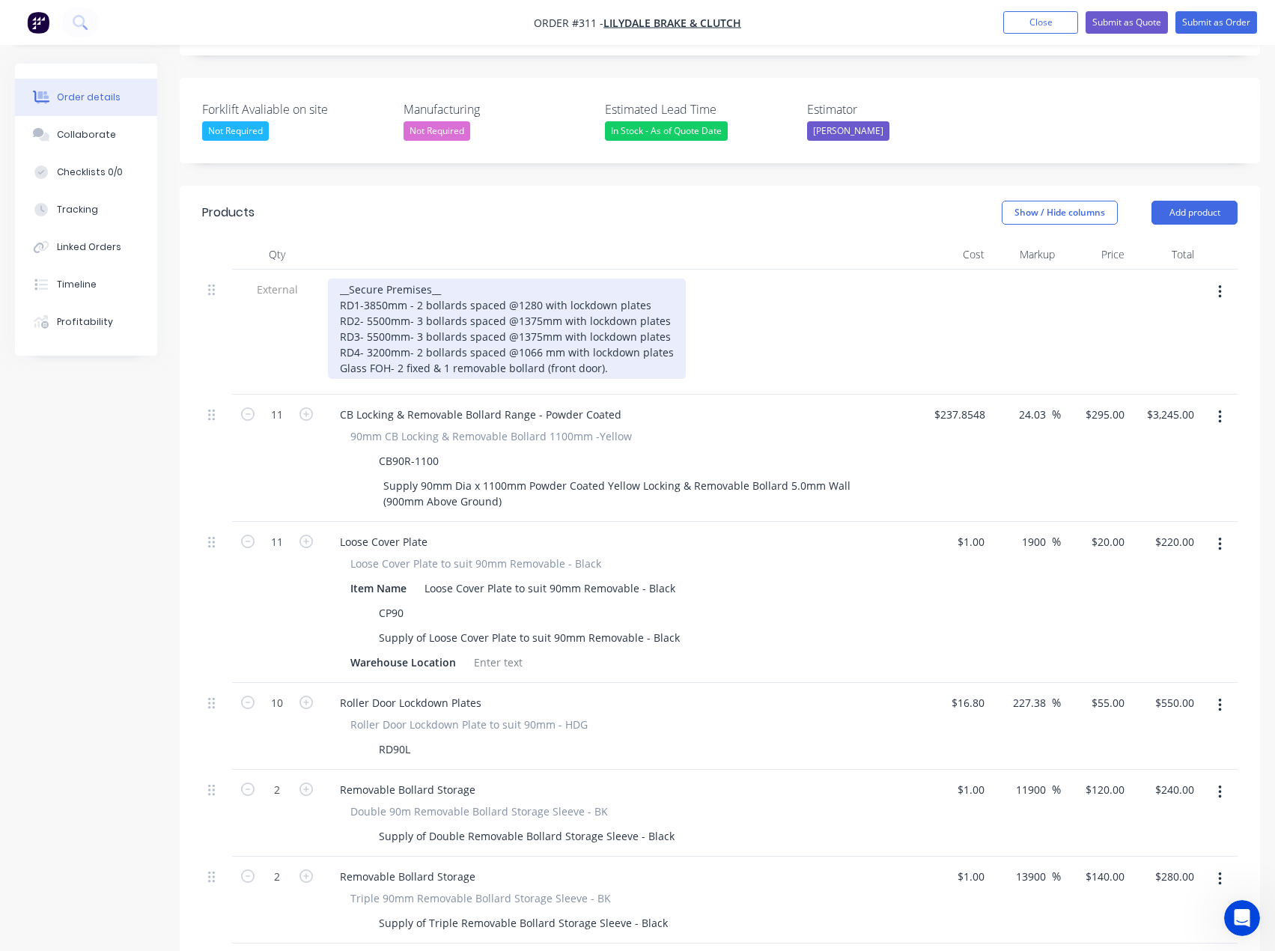
click at [426, 279] on div "__Secure Premises__ RD1-3850mm - 2 bollards spaced @1280 with lockdown plates R…" at bounding box center [507, 329] width 358 height 100
click at [448, 279] on div "__Secure Premises__ RD1-3850mm - 2 bollards spaced @1280 with lockdown plates R…" at bounding box center [507, 329] width 358 height 100
click at [616, 307] on div "__Secure Premises__ RD1-3850mm - 2 bollards spaced @1280 with lockdown plates R…" at bounding box center [507, 329] width 358 height 100
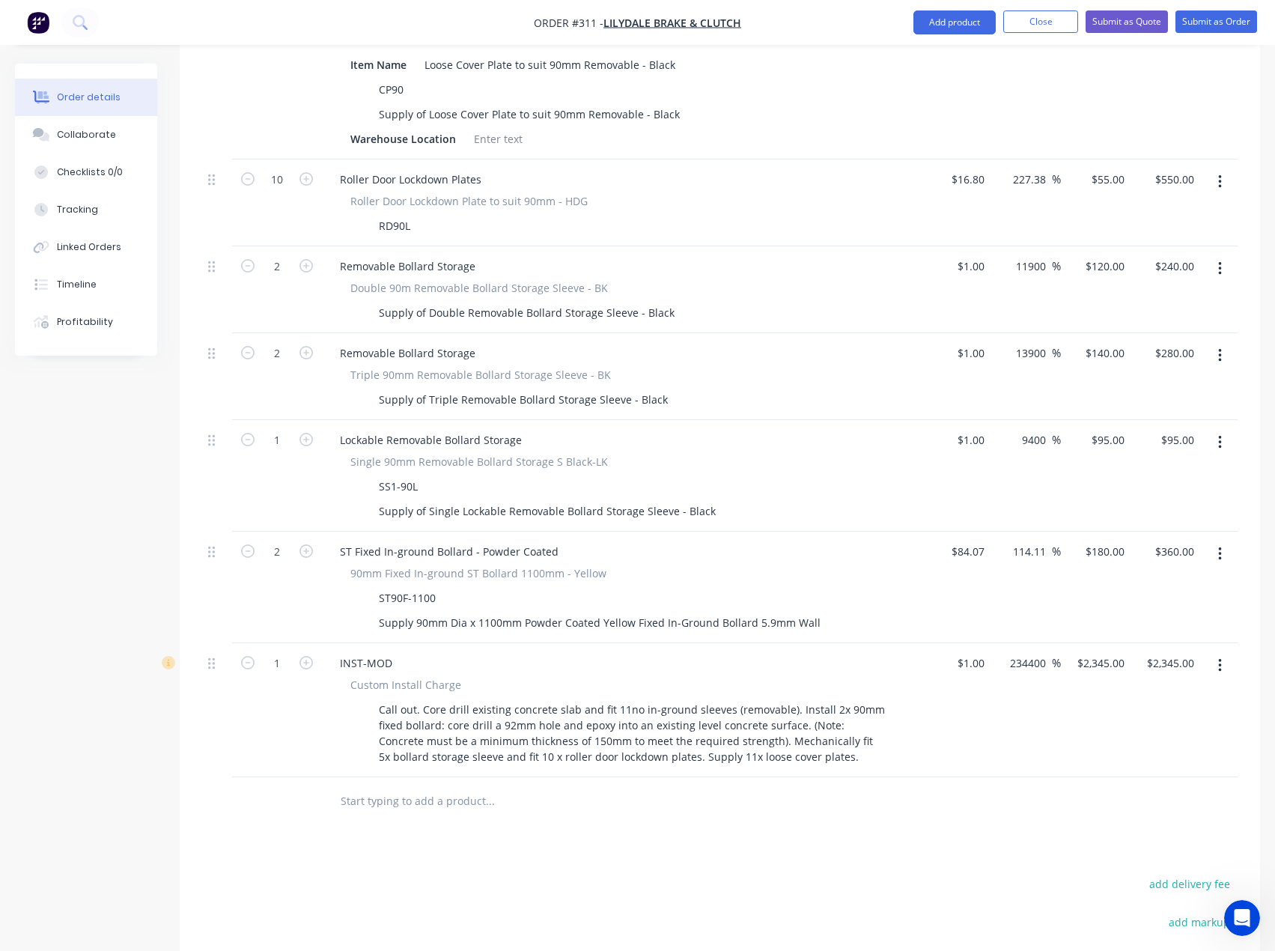
scroll to position [929, 0]
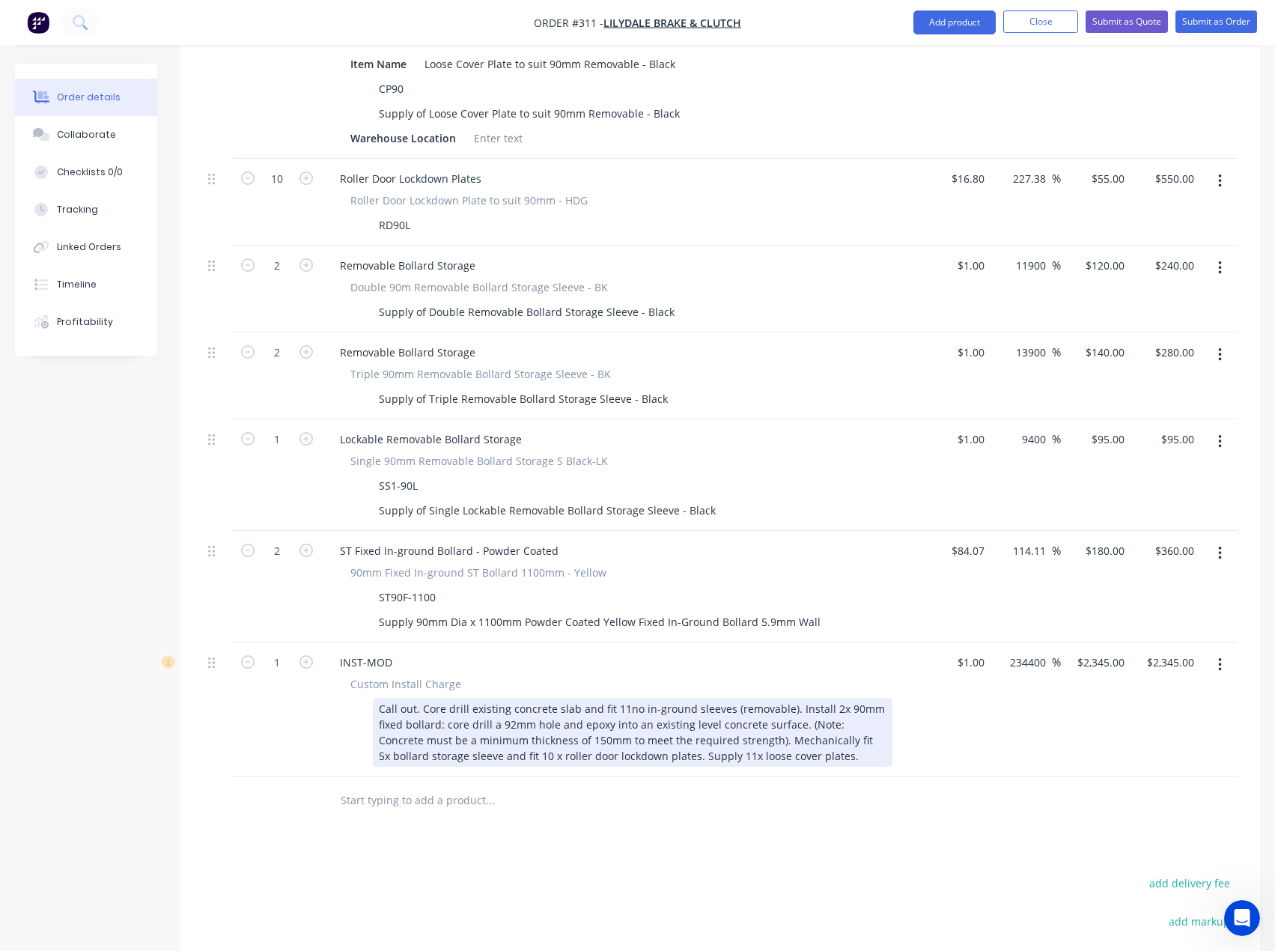
click at [801, 698] on div "Call out. Core drill existing concrete slab and fit 11no in-ground sleeves (rem…" at bounding box center [633, 732] width 520 height 69
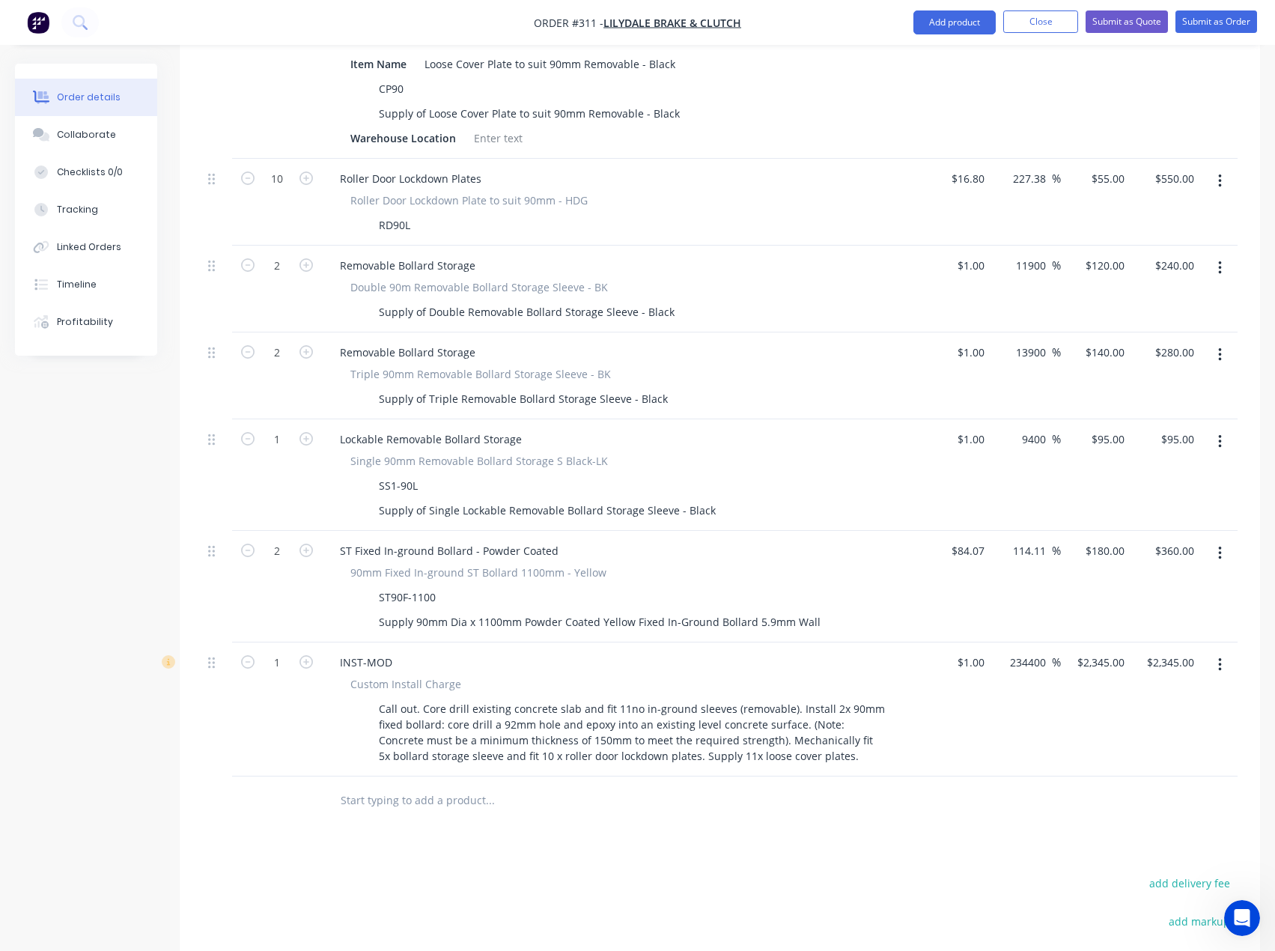
click at [422, 786] on input "text" at bounding box center [490, 801] width 300 height 30
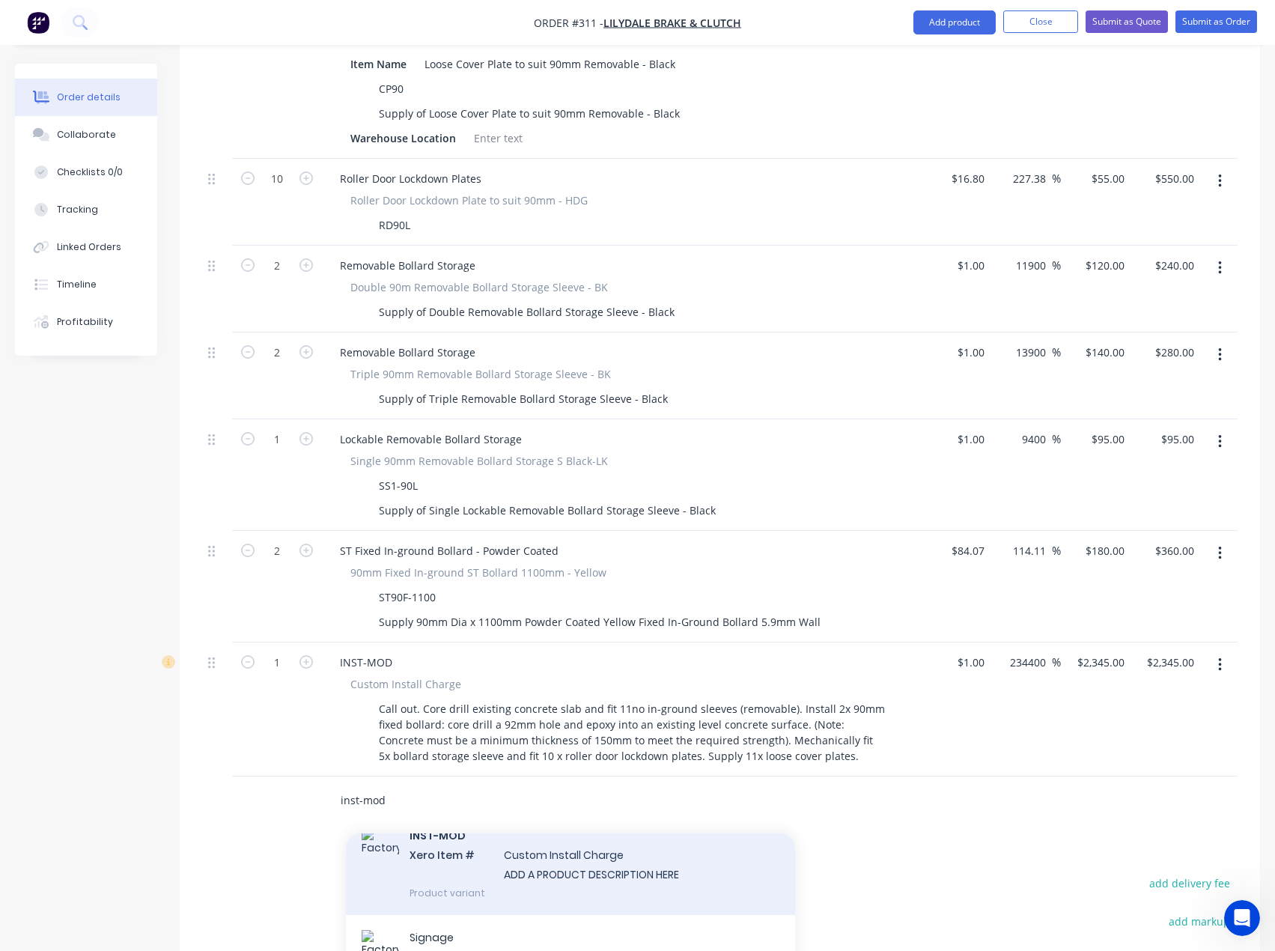
type input "inst-mod"
click at [586, 813] on div "INST-MOD Xero Item # Custom Install Charge ADD A PRODUCT DESCRIPTION HERE Produ…" at bounding box center [570, 863] width 449 height 101
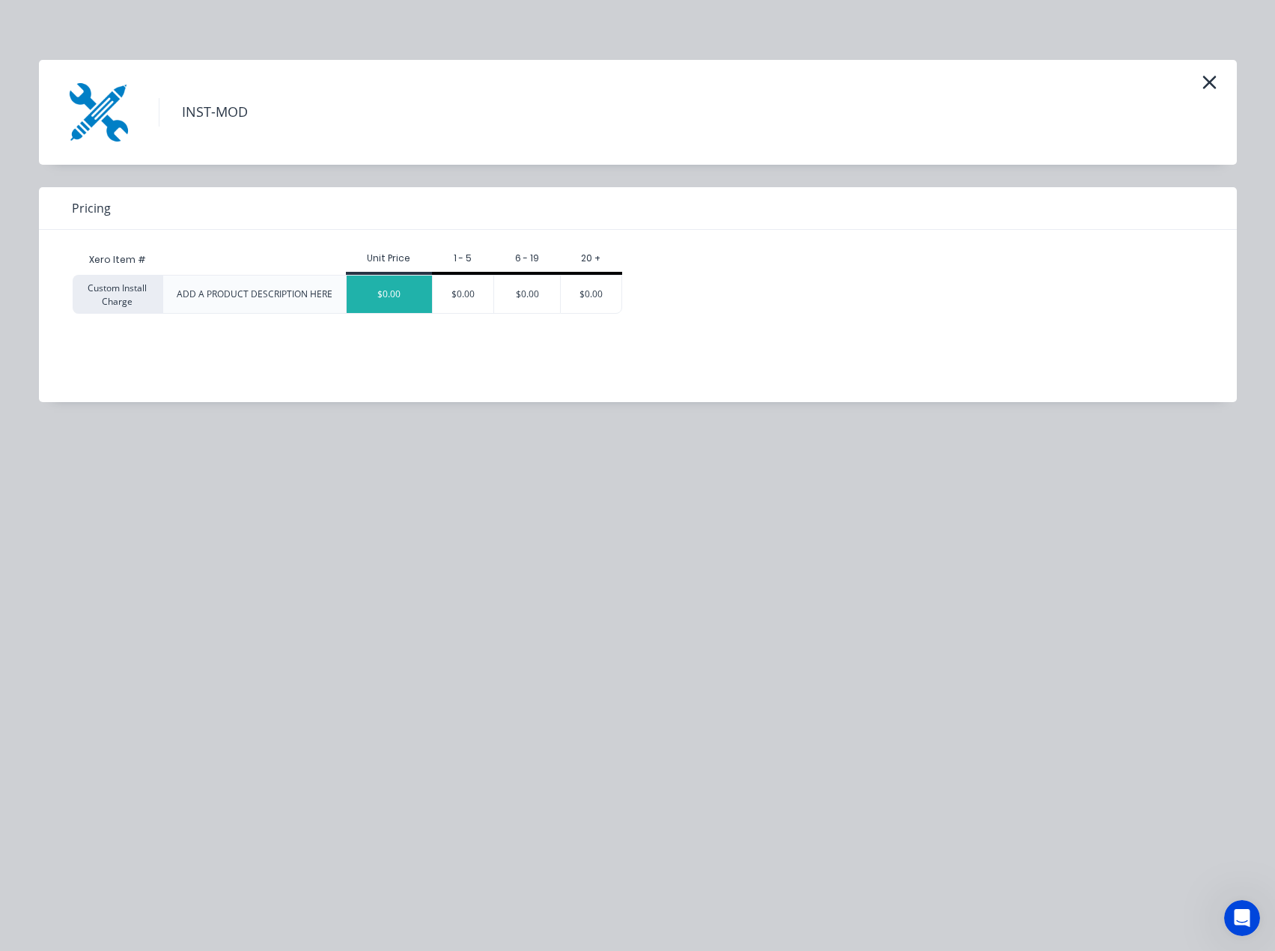
click at [378, 300] on div "$0.00" at bounding box center [389, 294] width 85 height 37
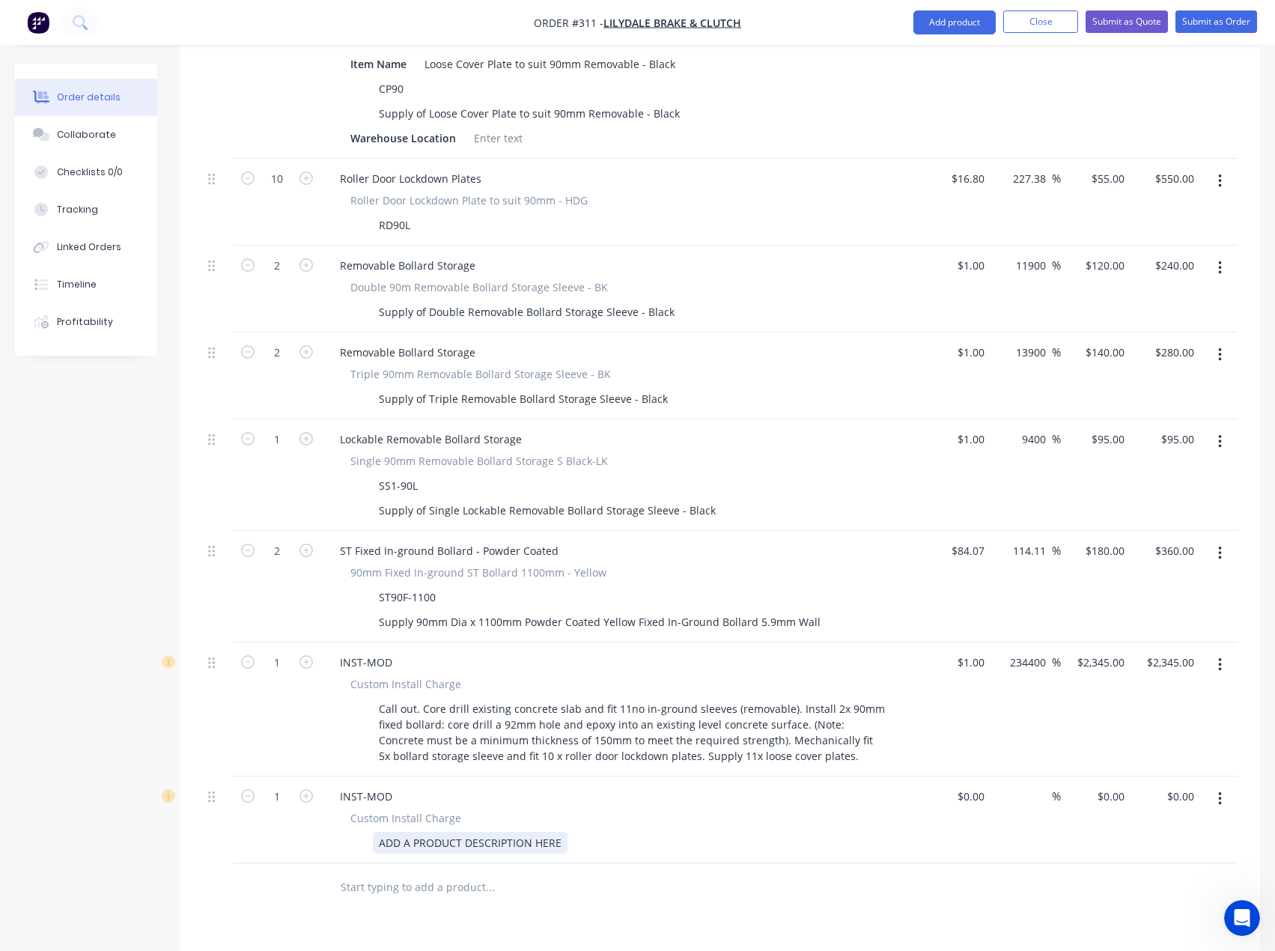
click at [486, 832] on div "ADD A PRODUCT DESCRIPTION HERE" at bounding box center [470, 843] width 195 height 22
drag, startPoint x: 563, startPoint y: 778, endPoint x: 320, endPoint y: 782, distance: 243.4
click at [323, 782] on div "INST-MOD Custom Install Charge ADD A PRODUCT DESCRIPTION HERE" at bounding box center [621, 820] width 599 height 87
click at [982, 786] on input at bounding box center [973, 797] width 34 height 22
type input "$1.00"
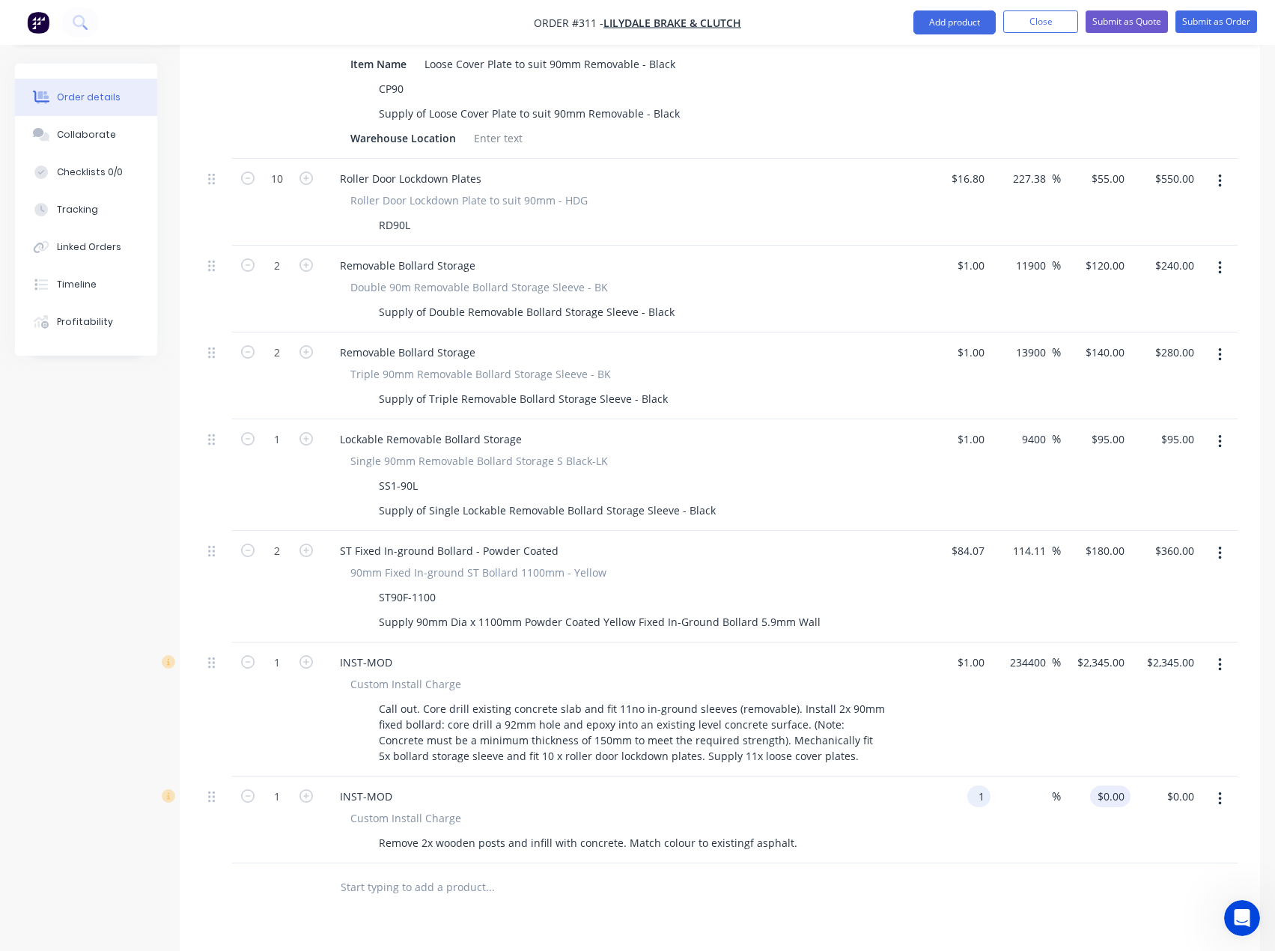
type input "1"
type input "$1.00"
click at [1126, 786] on input "1" at bounding box center [1113, 797] width 34 height 22
type input "50"
type input "4900"
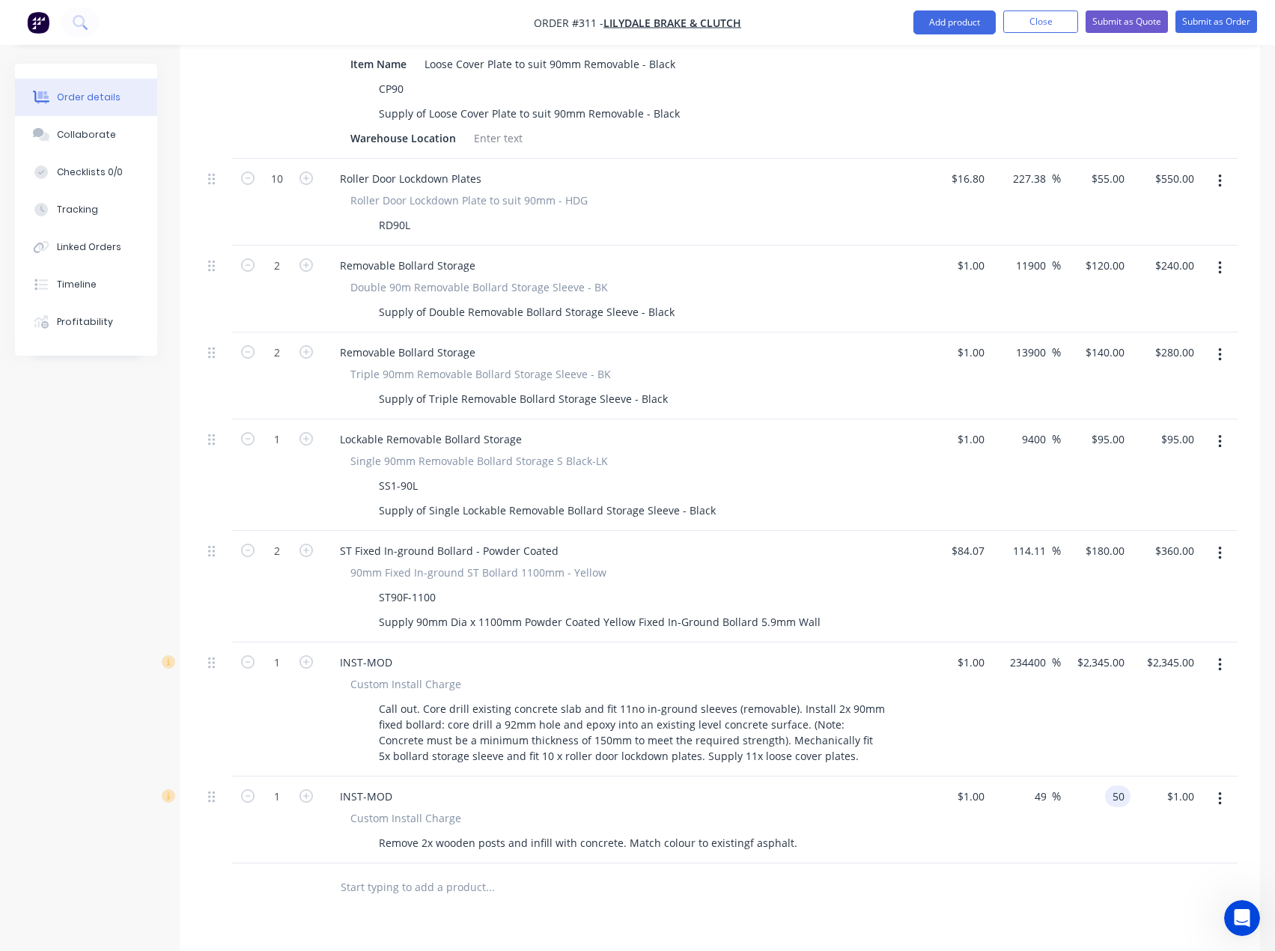
type input "$50.00"
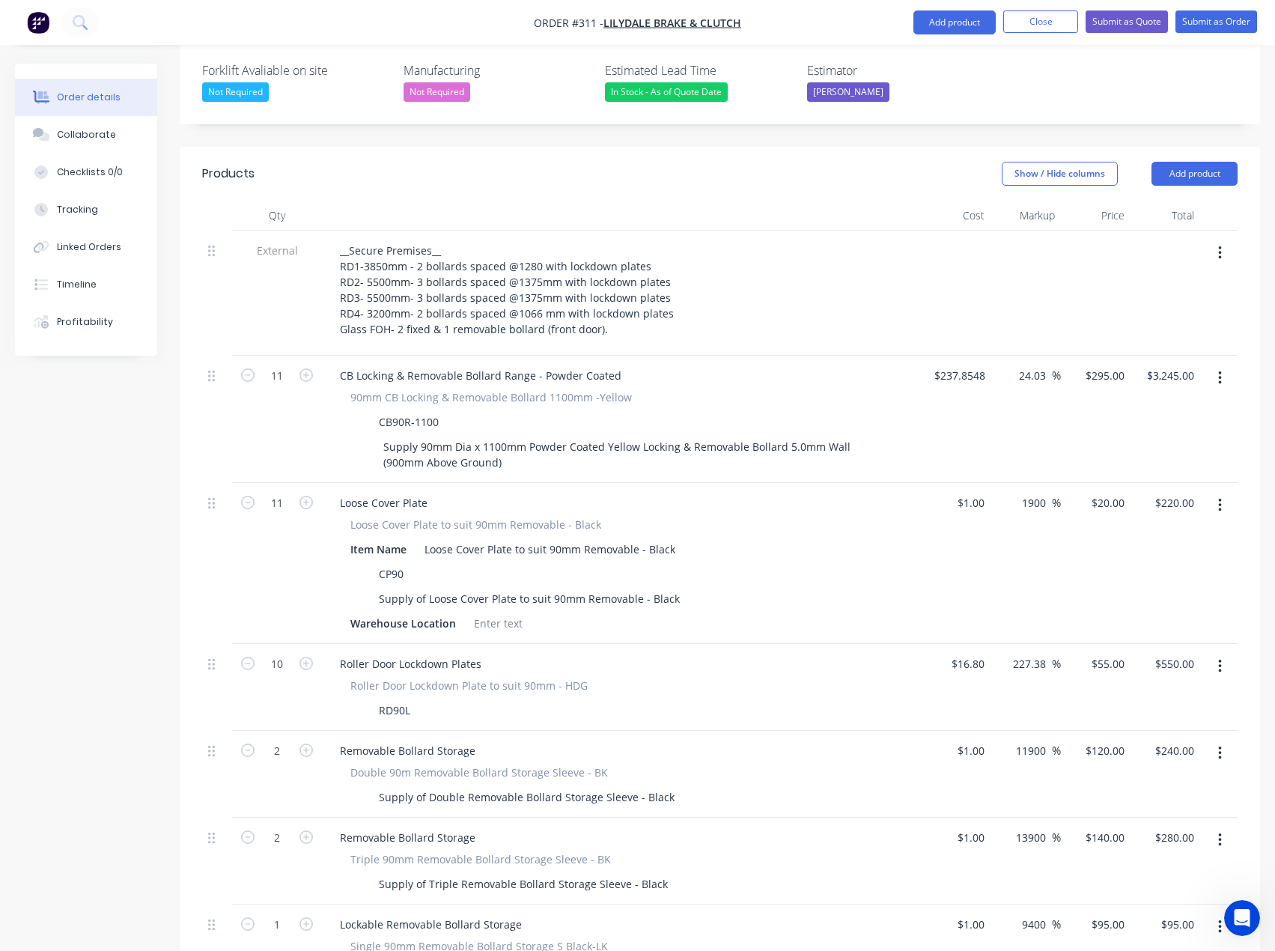
scroll to position [404, 0]
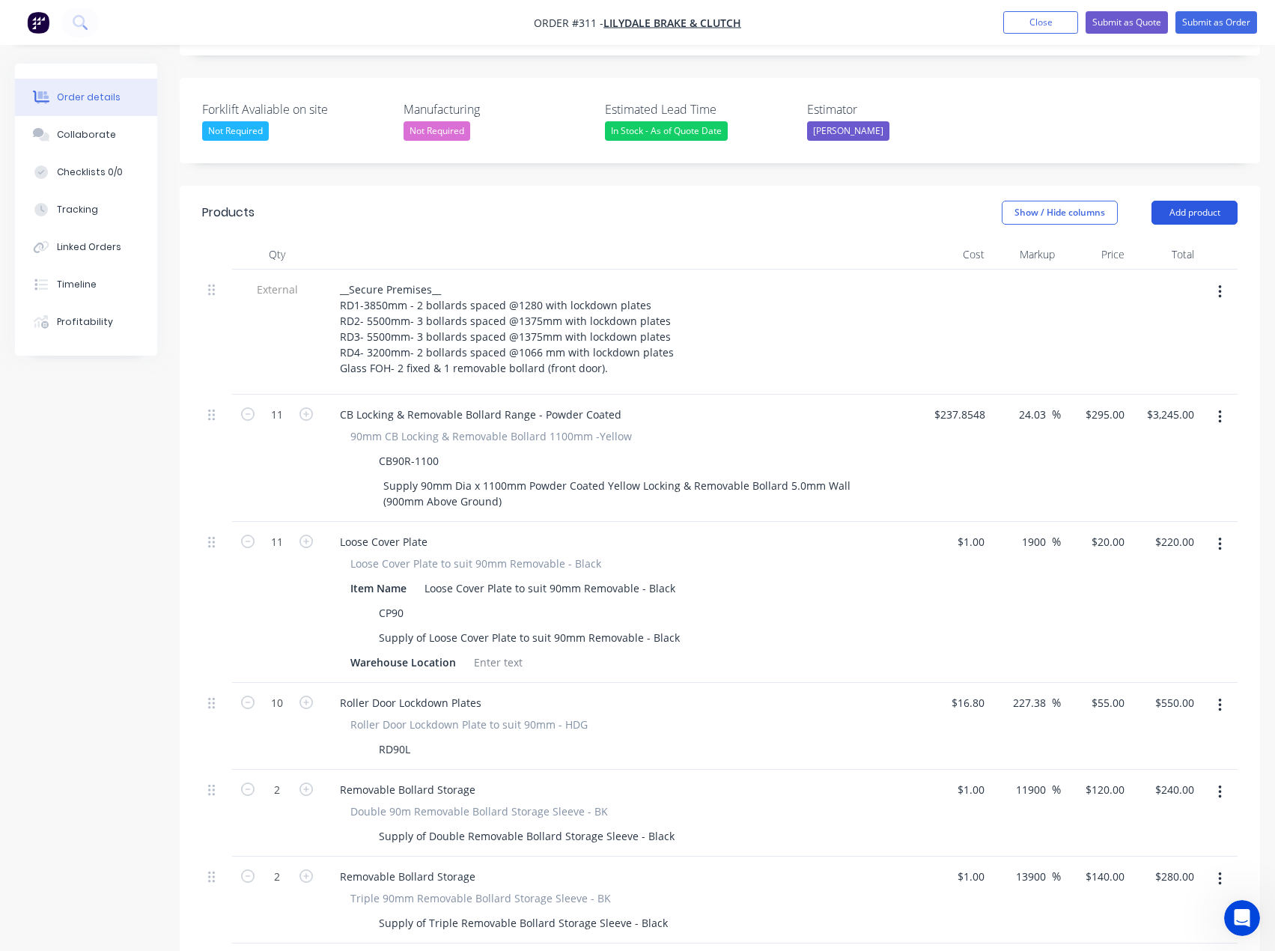
click at [1200, 201] on button "Add product" at bounding box center [1195, 213] width 86 height 24
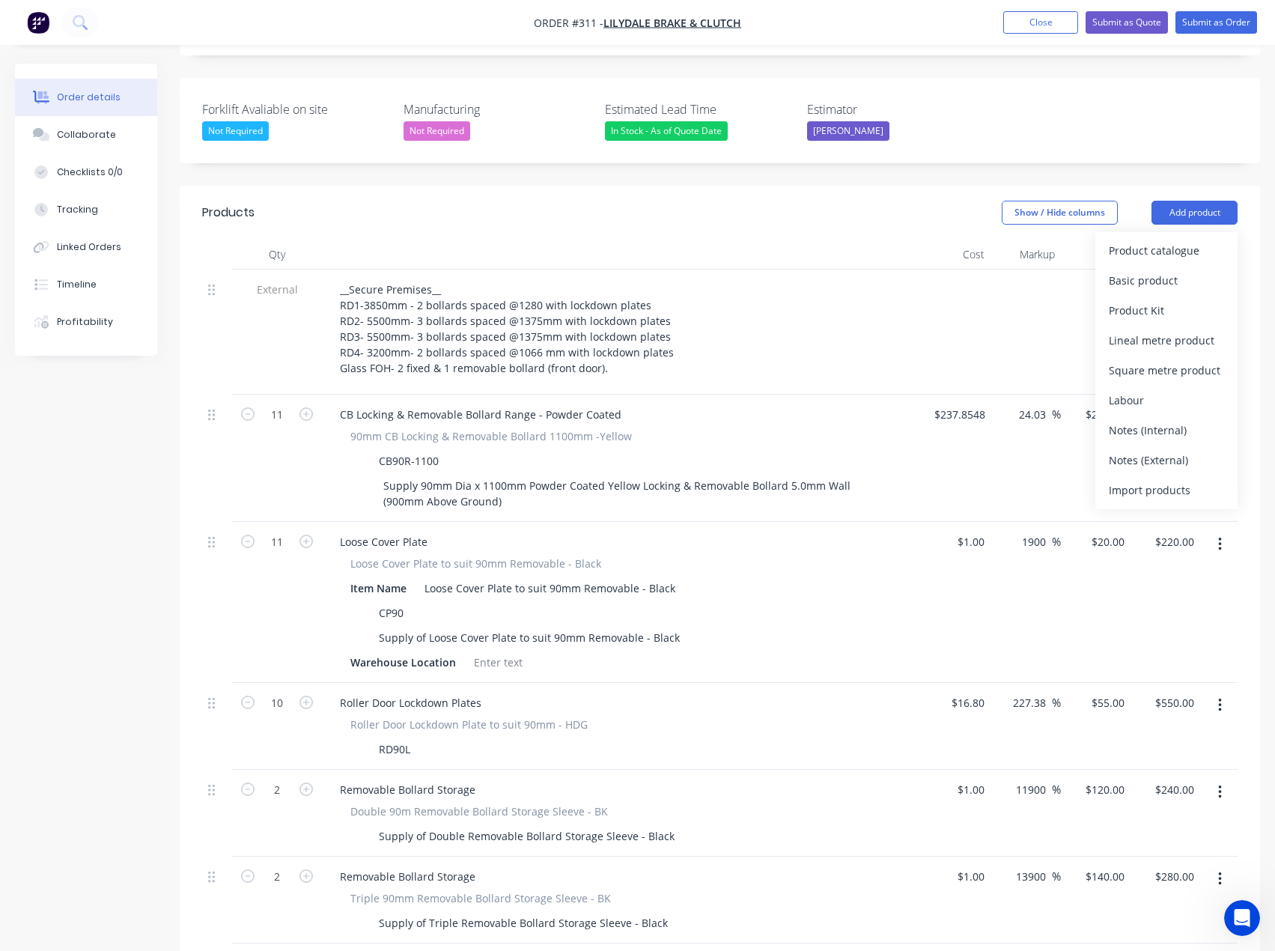
drag, startPoint x: 1141, startPoint y: 398, endPoint x: 1021, endPoint y: 397, distance: 120.6
click at [1142, 449] on div "Notes (External)" at bounding box center [1166, 460] width 115 height 22
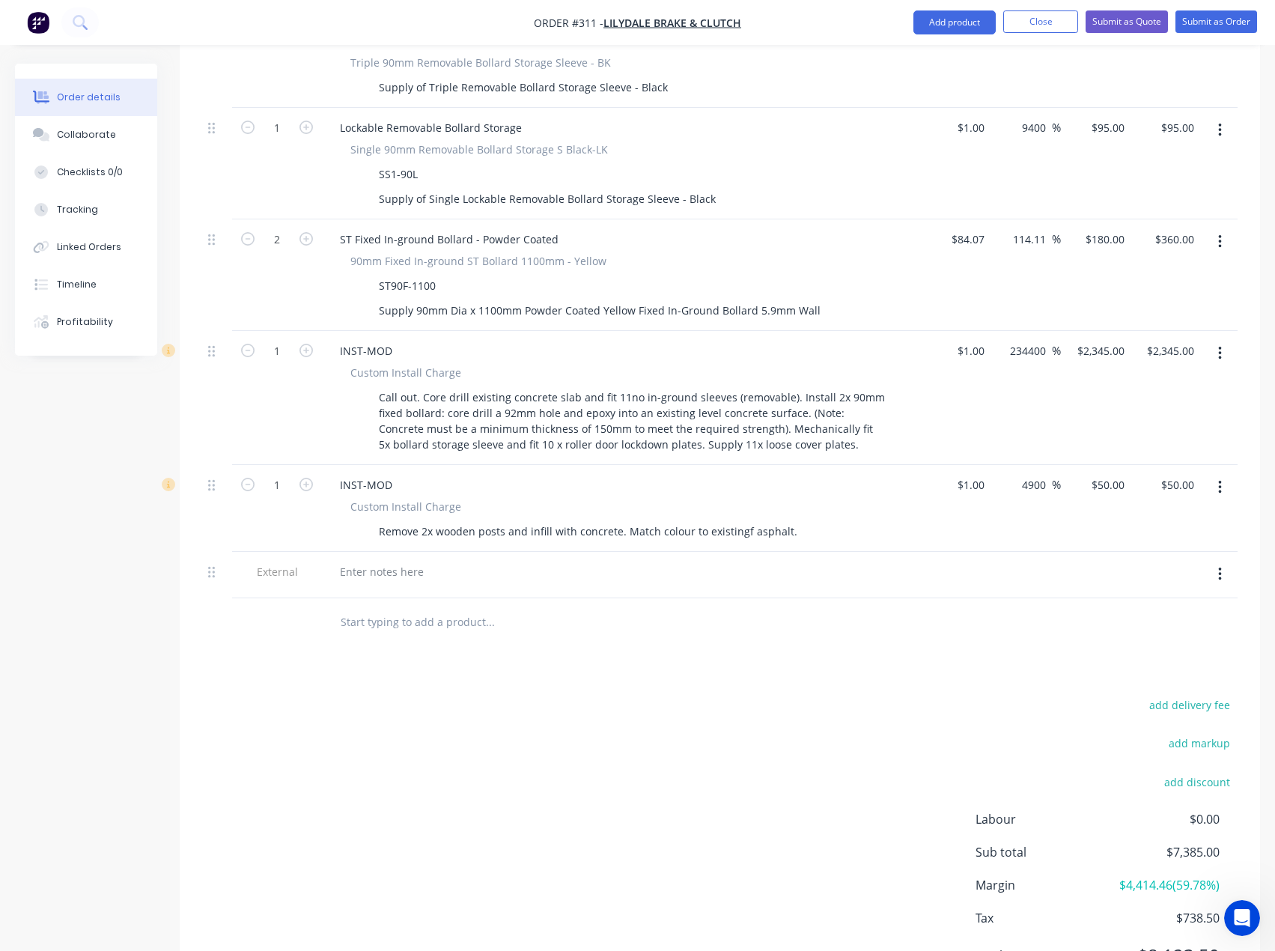
scroll to position [1255, 0]
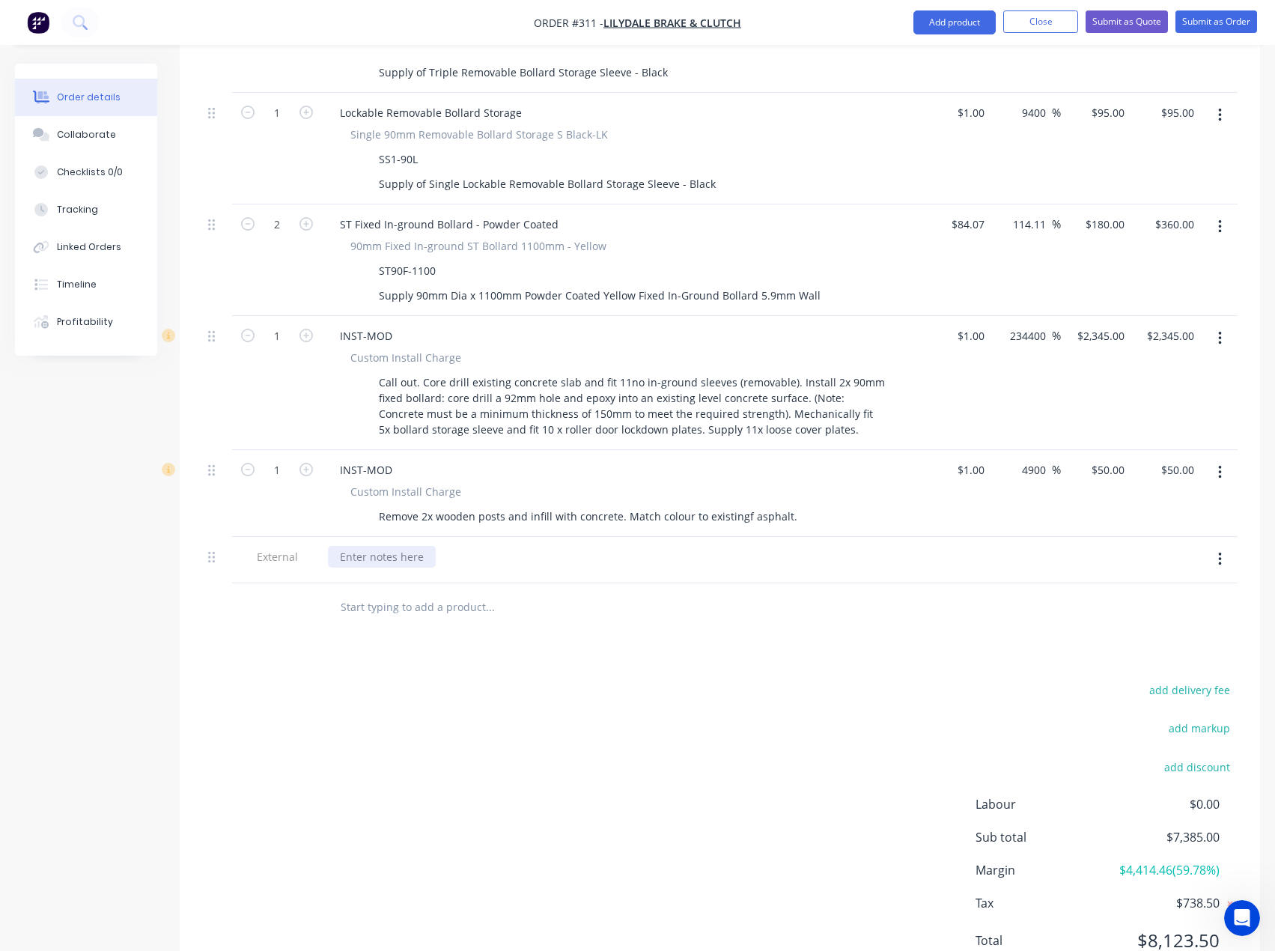
click at [370, 546] on div at bounding box center [382, 557] width 108 height 22
paste div
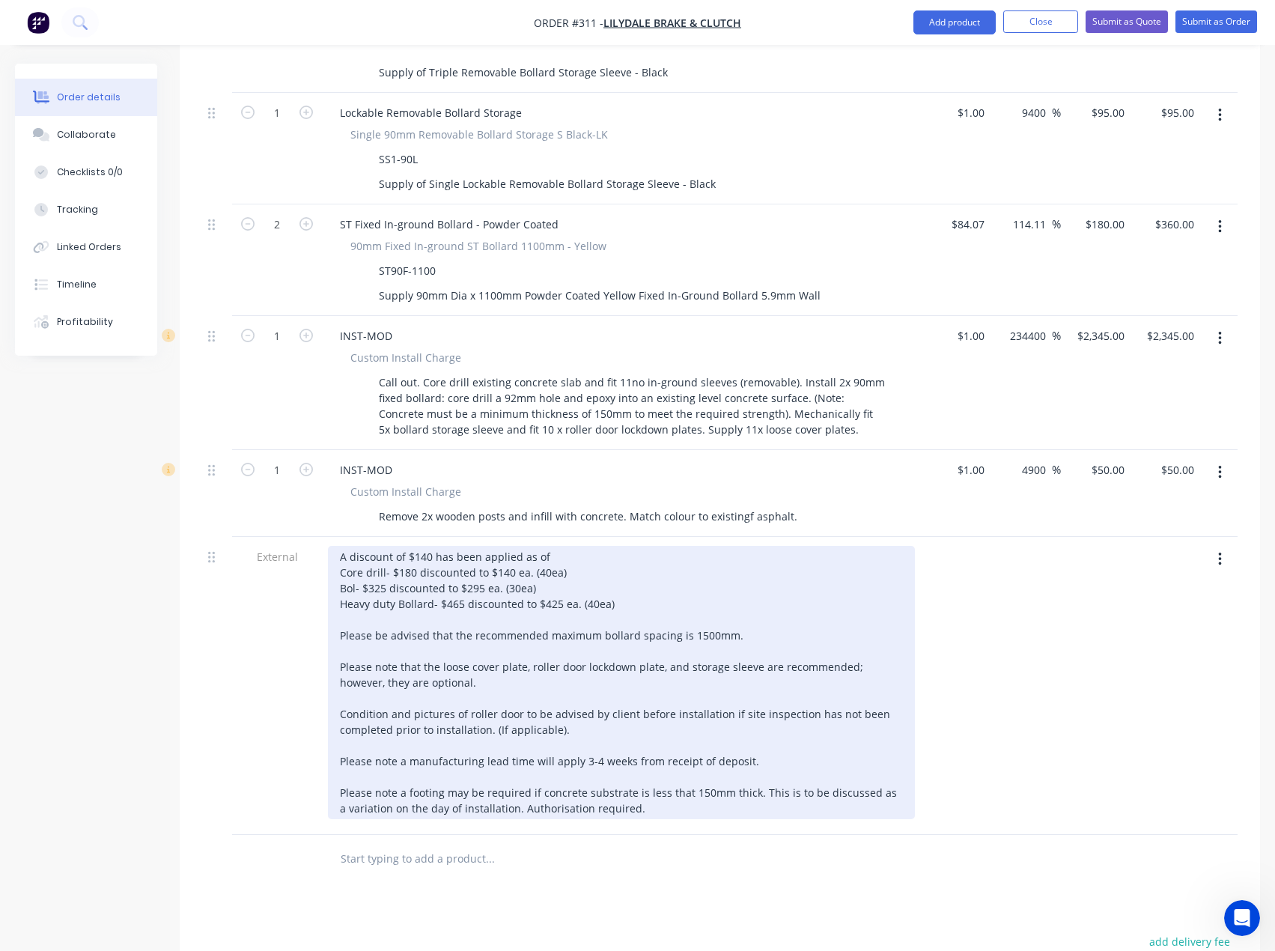
click at [431, 546] on div "A discount of $140 has been applied as of Core drill- $180 discounted to $140 e…" at bounding box center [621, 682] width 587 height 273
click at [550, 546] on div "A discount of $140 has been applied as of Core drill- $180 discounted to $140 e…" at bounding box center [621, 682] width 587 height 273
drag, startPoint x: 562, startPoint y: 512, endPoint x: 534, endPoint y: 513, distance: 28.5
click at [534, 546] on div "A discount of $140 has been applied as of [DATE]. Core drill- $180 discounted t…" at bounding box center [621, 682] width 587 height 273
click at [549, 546] on div "A discount of $140 has been applied as of [DATE]. Core drill- $180 discounted t…" at bounding box center [621, 682] width 587 height 273
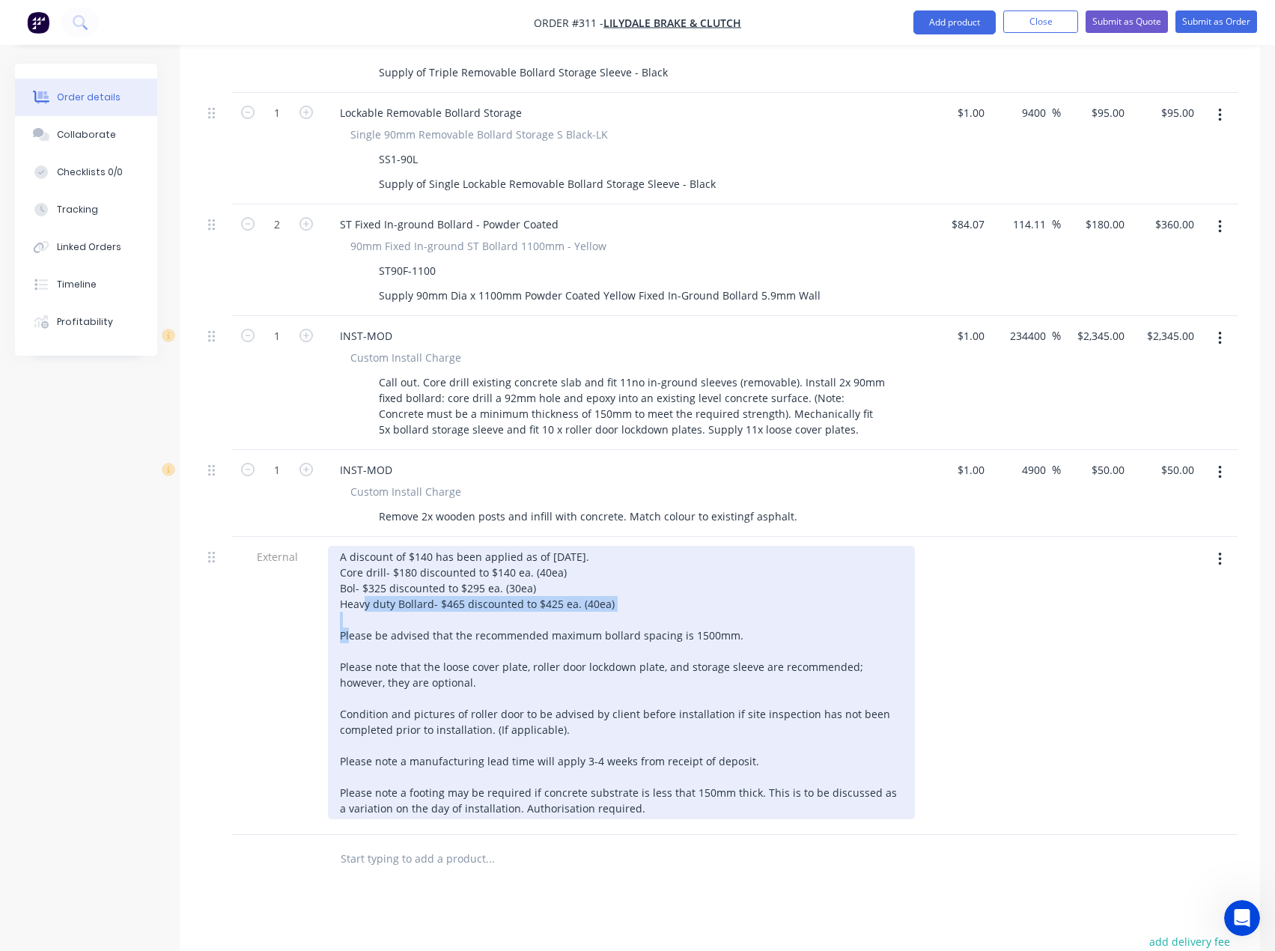
drag, startPoint x: 631, startPoint y: 544, endPoint x: 339, endPoint y: 546, distance: 292.1
click at [339, 546] on div "A discount of $140 has been applied as of [DATE]. Core drill- $180 discounted t…" at bounding box center [621, 682] width 587 height 273
click at [341, 546] on div "A discount of $140 has been applied as of [DATE]. Core drill- $180 discounted t…" at bounding box center [621, 682] width 587 height 273
click at [413, 546] on div "A discount of $140 has been applied as of [DATE]. Core drill- $180 discounted t…" at bounding box center [621, 682] width 587 height 273
click at [610, 546] on div "A discount of $140 has been applied as of [DATE]. Core drill- $180 discounted t…" at bounding box center [621, 682] width 587 height 273
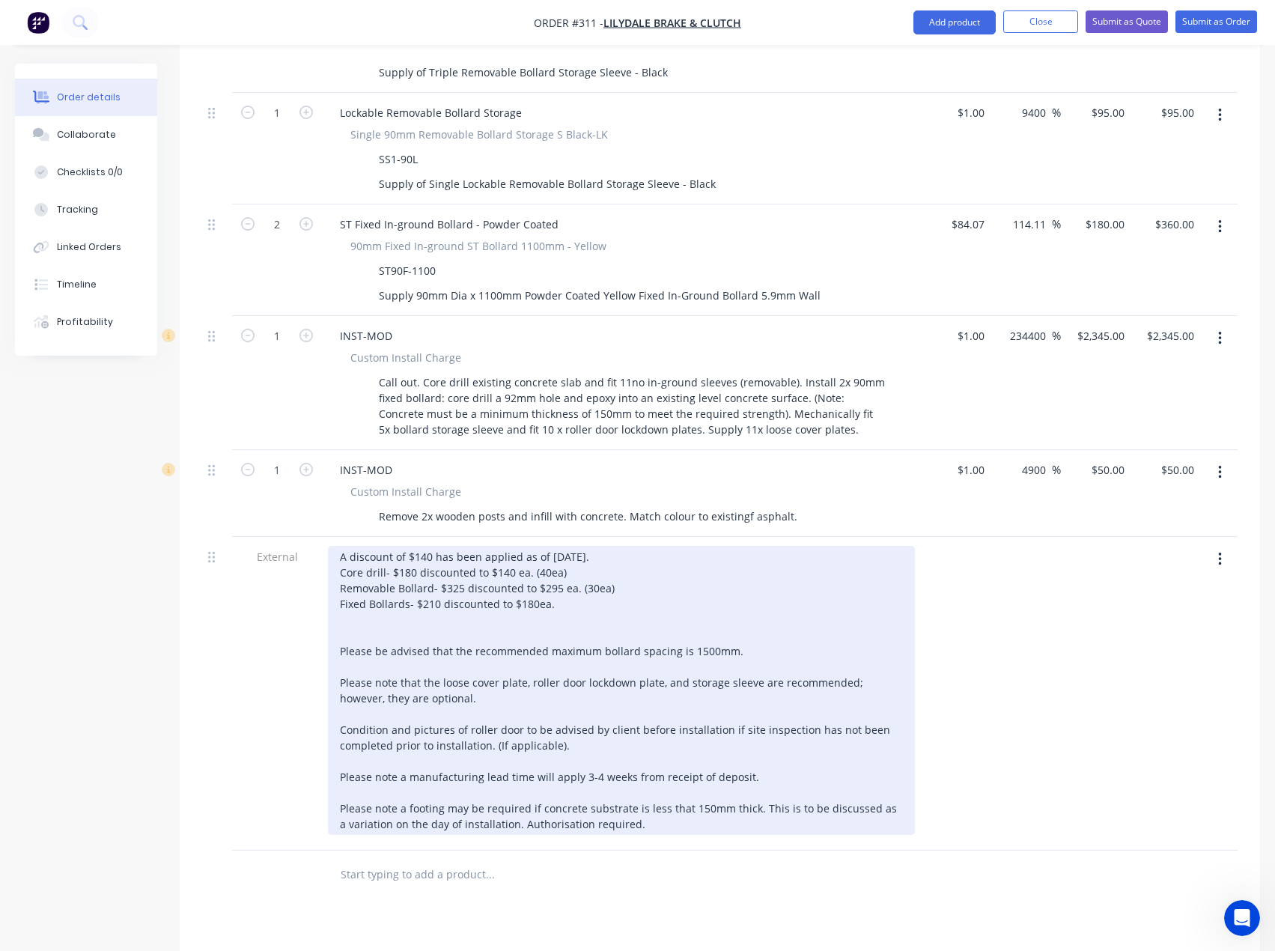
drag, startPoint x: 609, startPoint y: 526, endPoint x: 578, endPoint y: 523, distance: 30.8
click at [578, 546] on div "A discount of $140 has been applied as of [DATE]. Core drill- $180 discounted t…" at bounding box center [621, 690] width 587 height 289
click at [559, 546] on div "A discount of $140 has been applied as of [DATE]. Core drill- $180 discounted t…" at bounding box center [621, 690] width 587 height 289
click at [562, 546] on div "A discount of $140 has been applied as of [DATE]. Core drill- $180 discounted t…" at bounding box center [621, 690] width 587 height 289
click at [386, 580] on div "A discount of $140 has been applied as of [DATE]. Core drill- $180 discounted t…" at bounding box center [621, 690] width 587 height 289
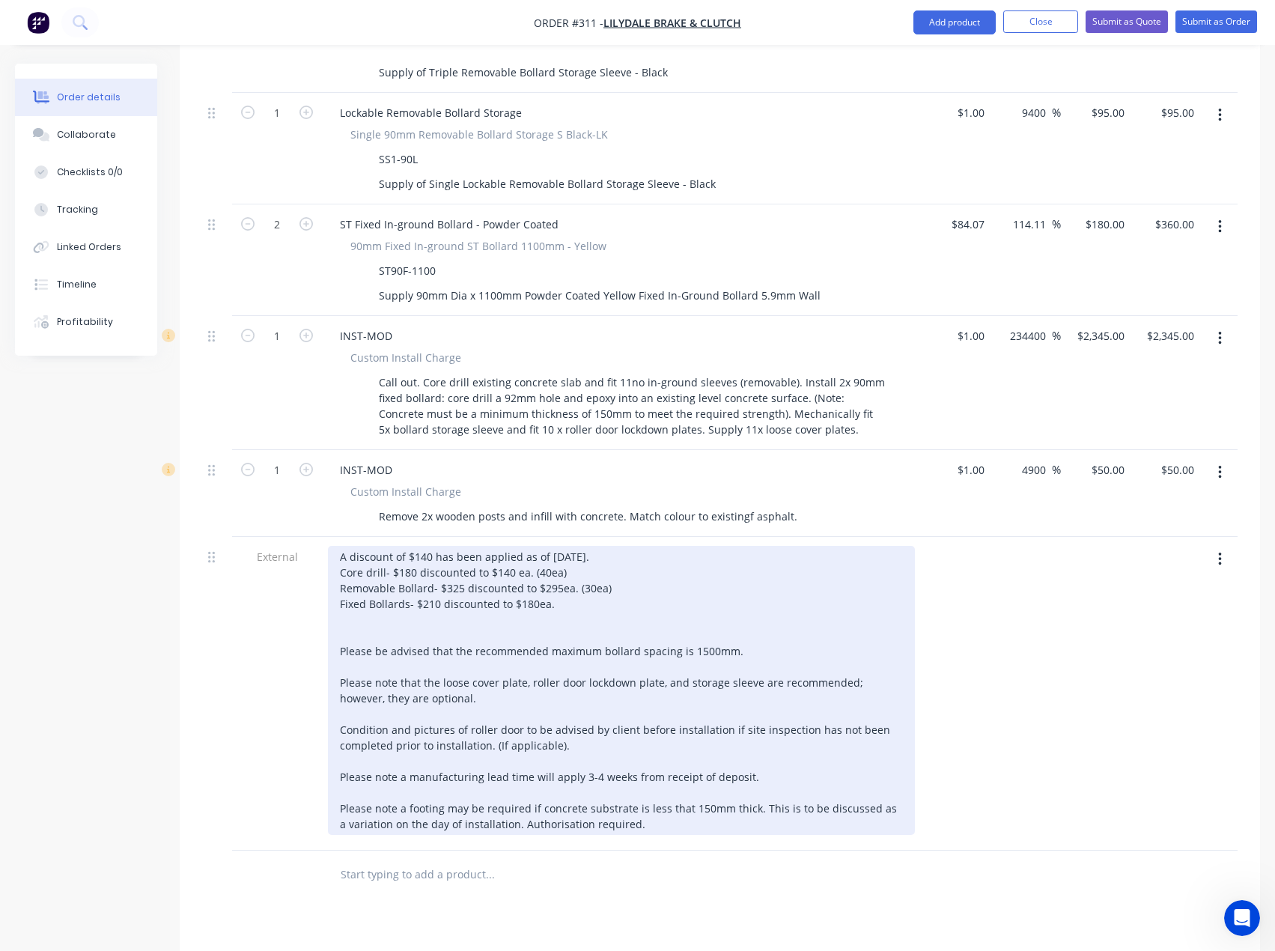
click at [365, 574] on div "A discount of $140 has been applied as of [DATE]. Core drill- $180 discounted t…" at bounding box center [621, 690] width 587 height 289
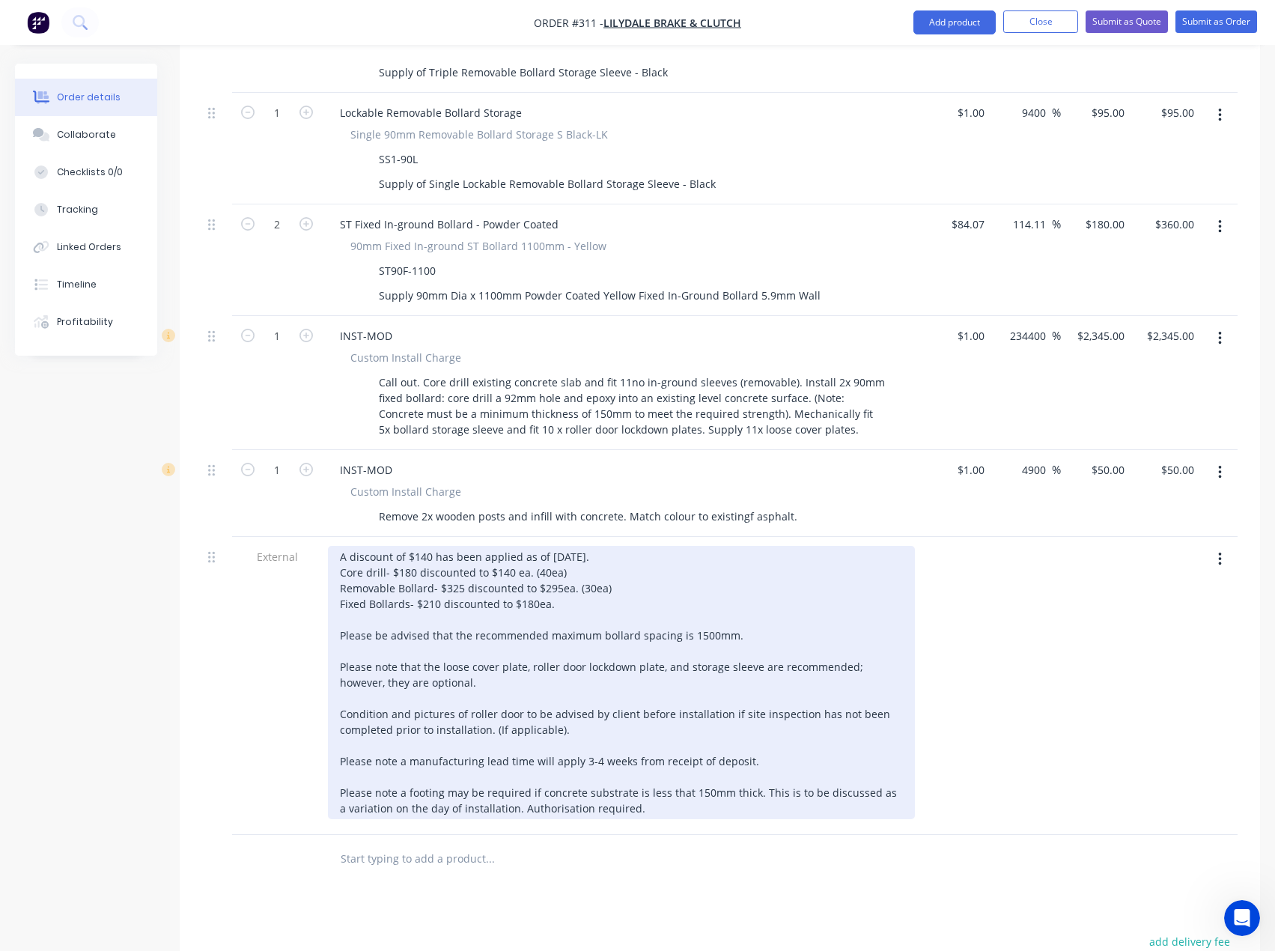
click at [565, 546] on div "A discount of $140 has been applied as of [DATE]. Core drill- $180 discounted t…" at bounding box center [621, 682] width 587 height 273
click at [430, 546] on div "A discount of $140 has been applied as of [DATE]. Core drill- $180 discounted t…" at bounding box center [621, 682] width 587 height 273
click at [420, 546] on div "A discount of $1910 has been applied as of [DATE]. Core drill- $180 discounted …" at bounding box center [621, 682] width 587 height 273
drag, startPoint x: 569, startPoint y: 511, endPoint x: 532, endPoint y: 508, distance: 36.9
click at [532, 546] on div "A discount of $910 has been applied as of [DATE]. Core drill- $180 discounted t…" at bounding box center [621, 682] width 587 height 273
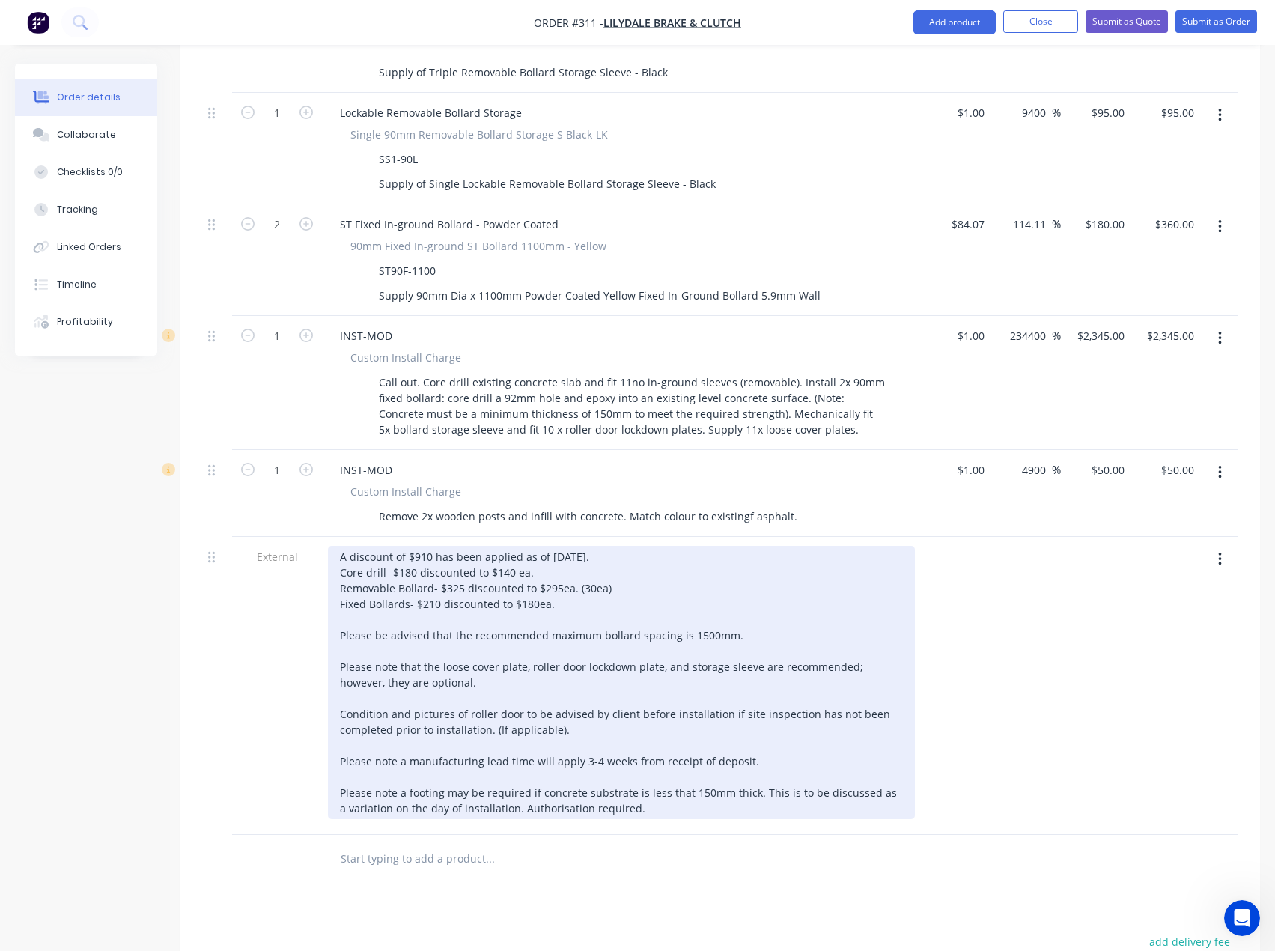
drag, startPoint x: 610, startPoint y: 520, endPoint x: 577, endPoint y: 523, distance: 33.0
click at [577, 546] on div "A discount of $910 has been applied as of [DATE]. Core drill- $180 discounted t…" at bounding box center [621, 682] width 587 height 273
click at [566, 546] on div "A discount of $910 has been applied as of [DATE]. Core drill- $180 discounted t…" at bounding box center [621, 682] width 587 height 273
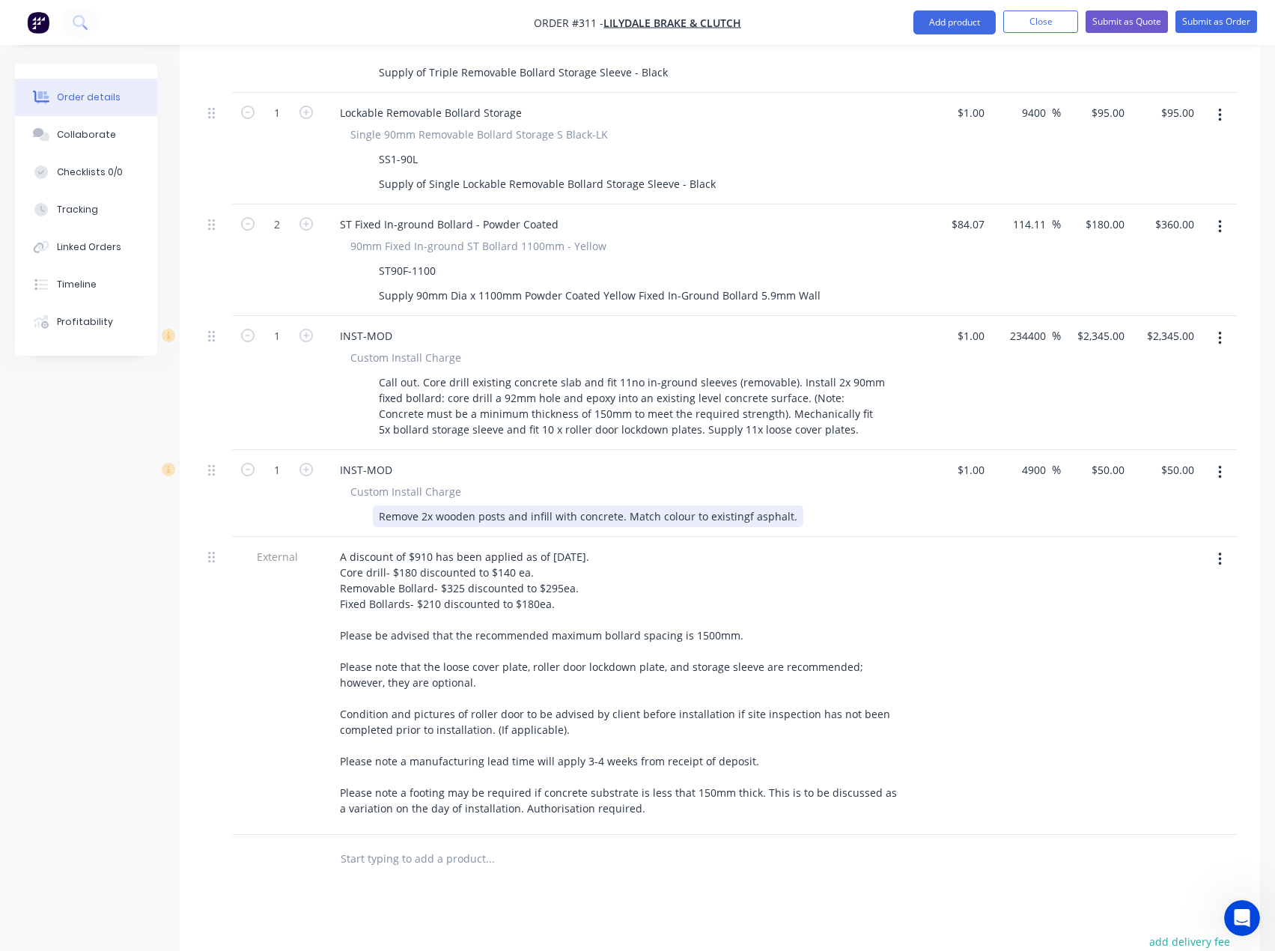
click at [742, 505] on div "Remove 2x wooden posts and infill with concrete. Match colour to existingf asph…" at bounding box center [588, 516] width 431 height 22
click at [783, 505] on div "Remove 2x wooden posts and infill with concrete. Match colour to existing aspha…" at bounding box center [586, 516] width 427 height 22
click at [621, 505] on div "Remove 2x wooden posts and infill with concrete. Match colour to existing aspha…" at bounding box center [586, 516] width 427 height 22
click at [1024, 615] on div at bounding box center [1026, 686] width 70 height 298
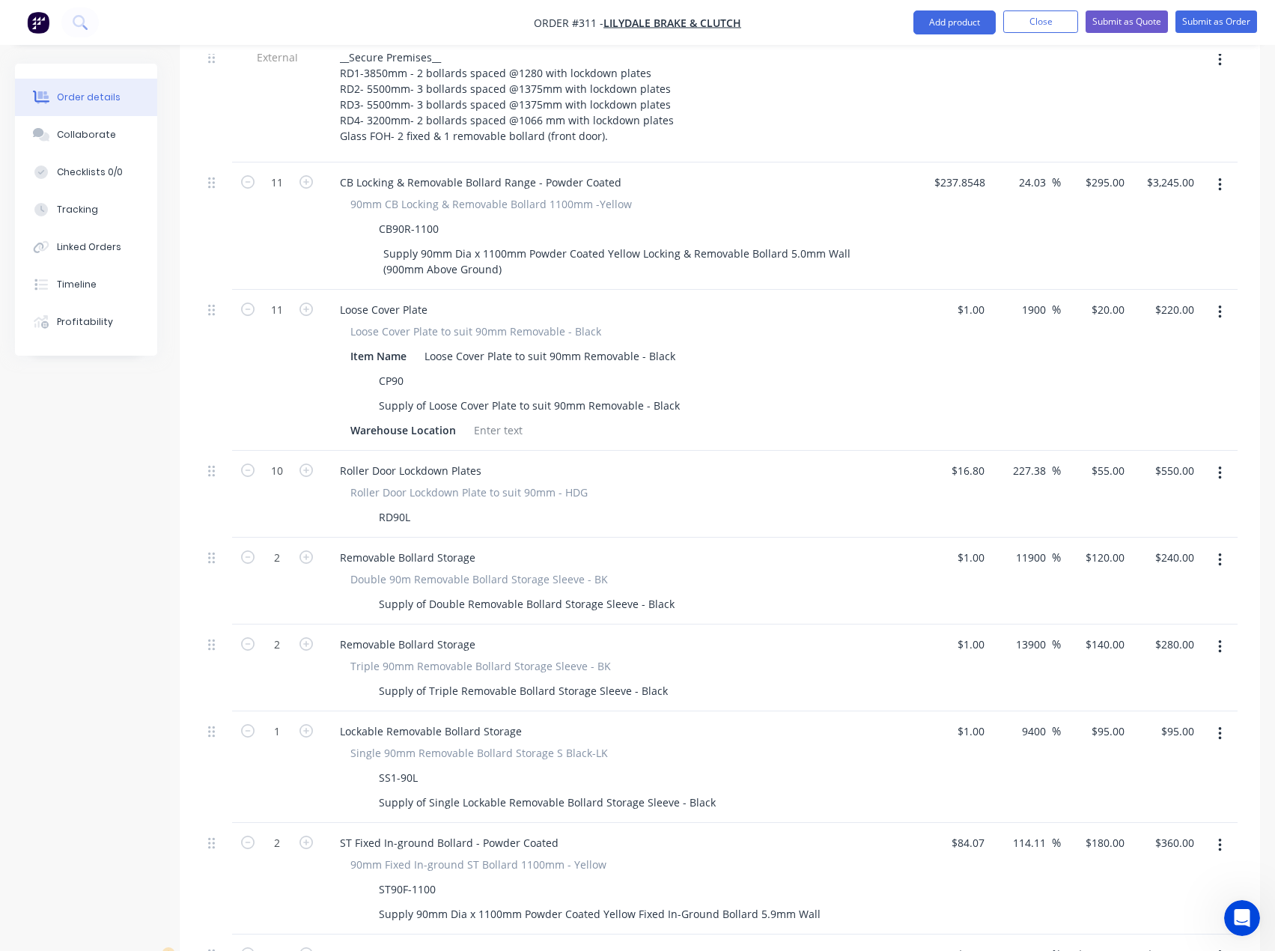
scroll to position [674, 0]
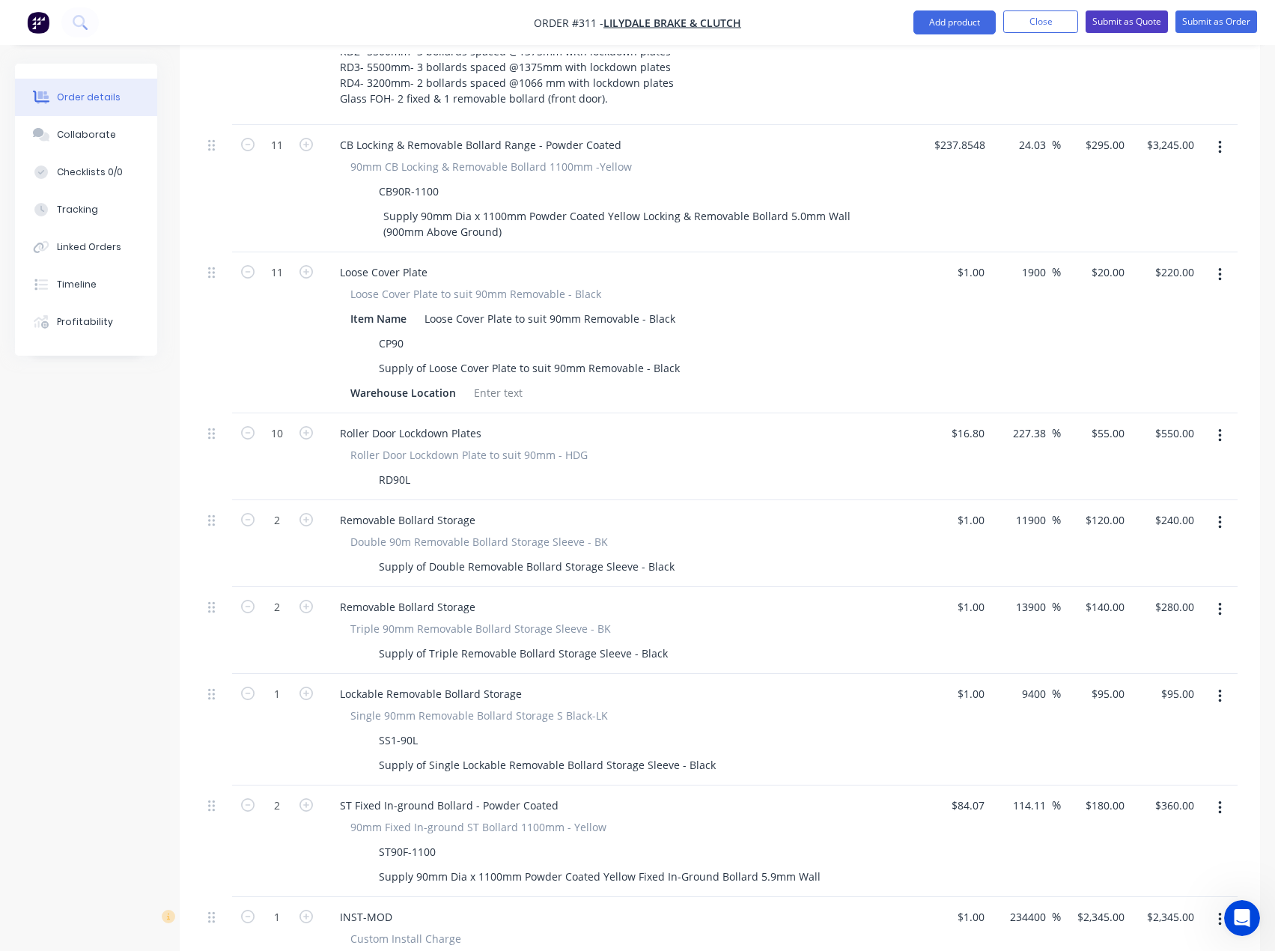
click at [1116, 25] on button "Submit as Quote" at bounding box center [1127, 21] width 82 height 22
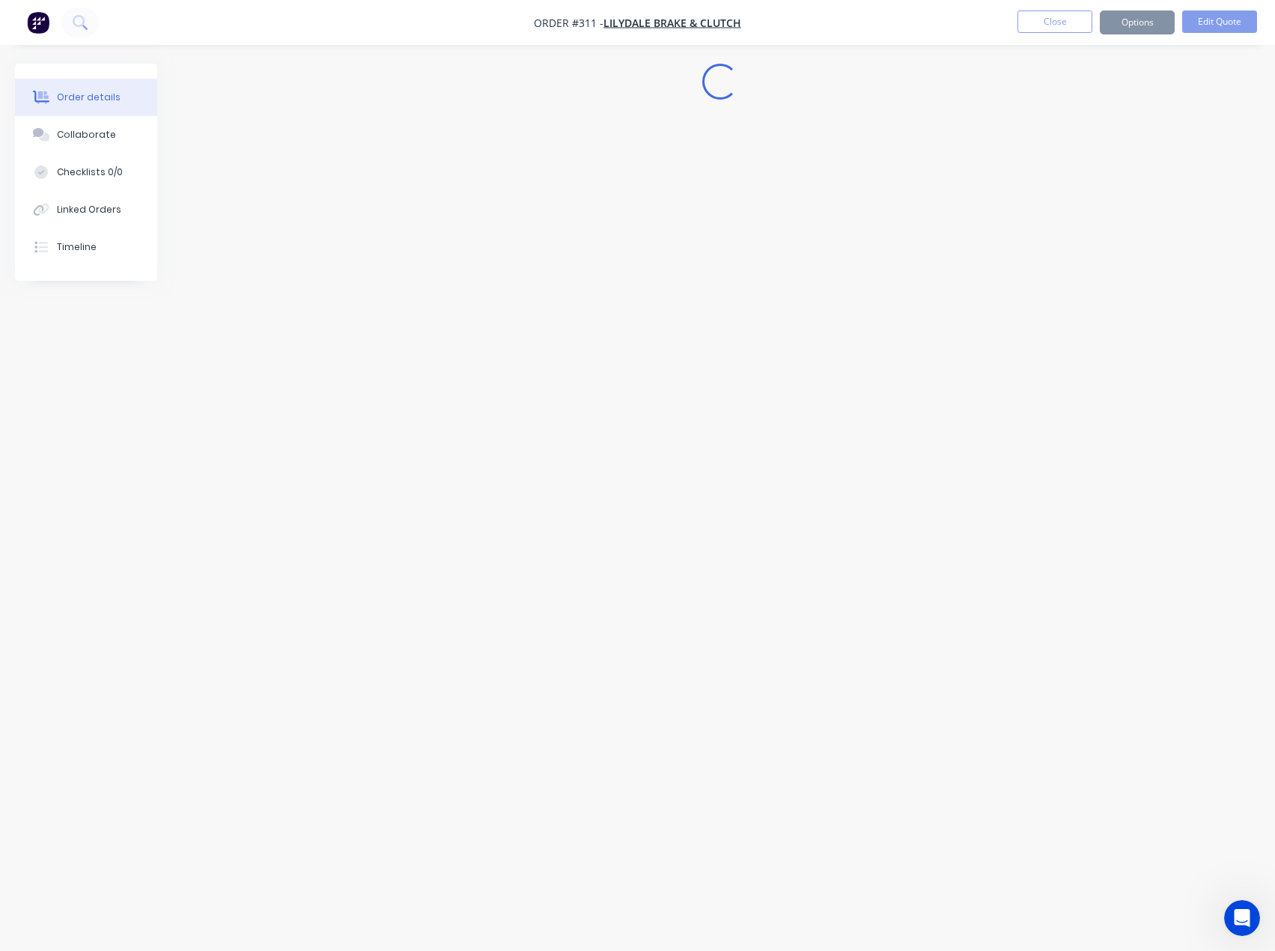
scroll to position [0, 0]
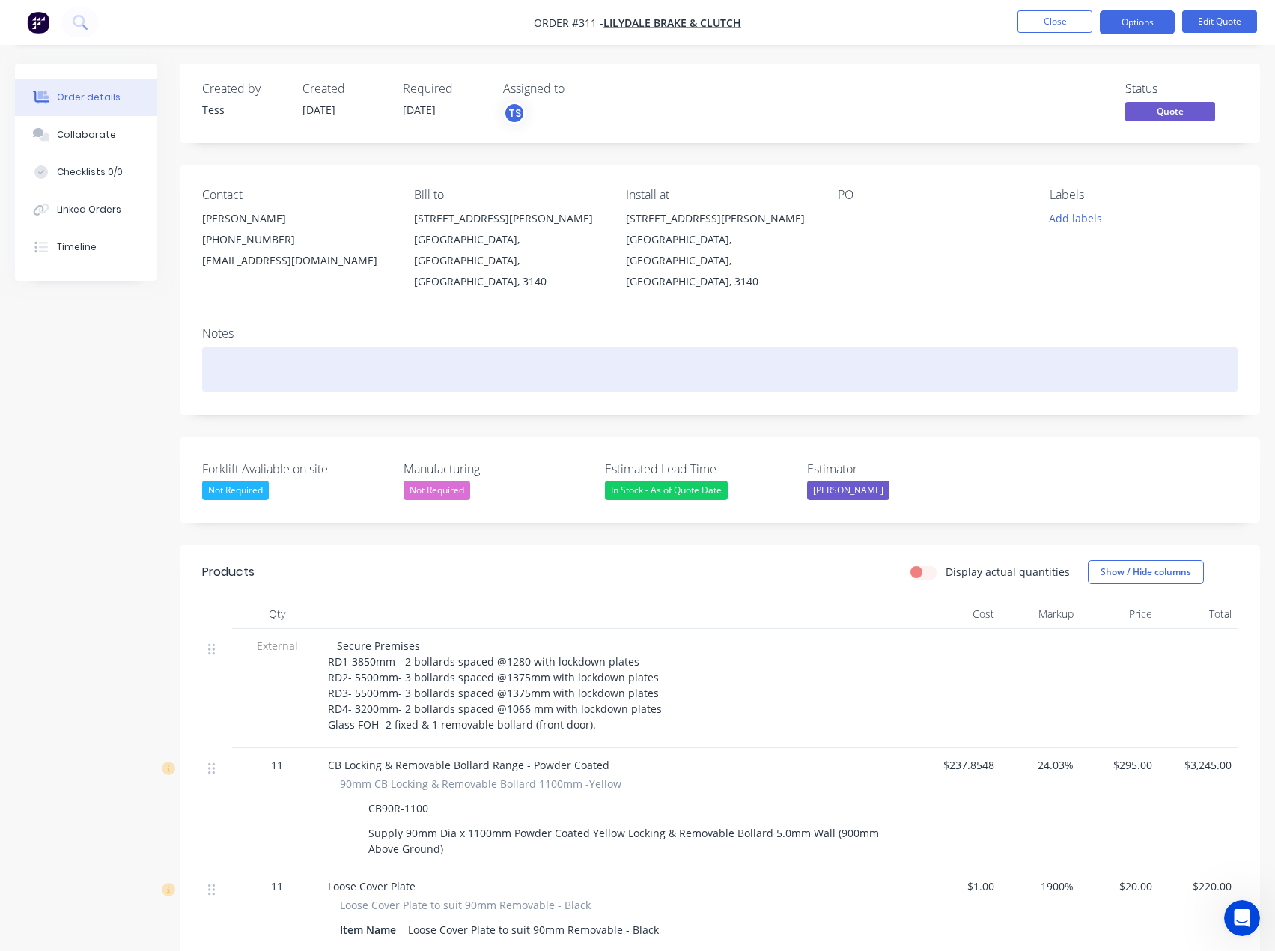
click at [235, 347] on div at bounding box center [720, 370] width 1036 height 46
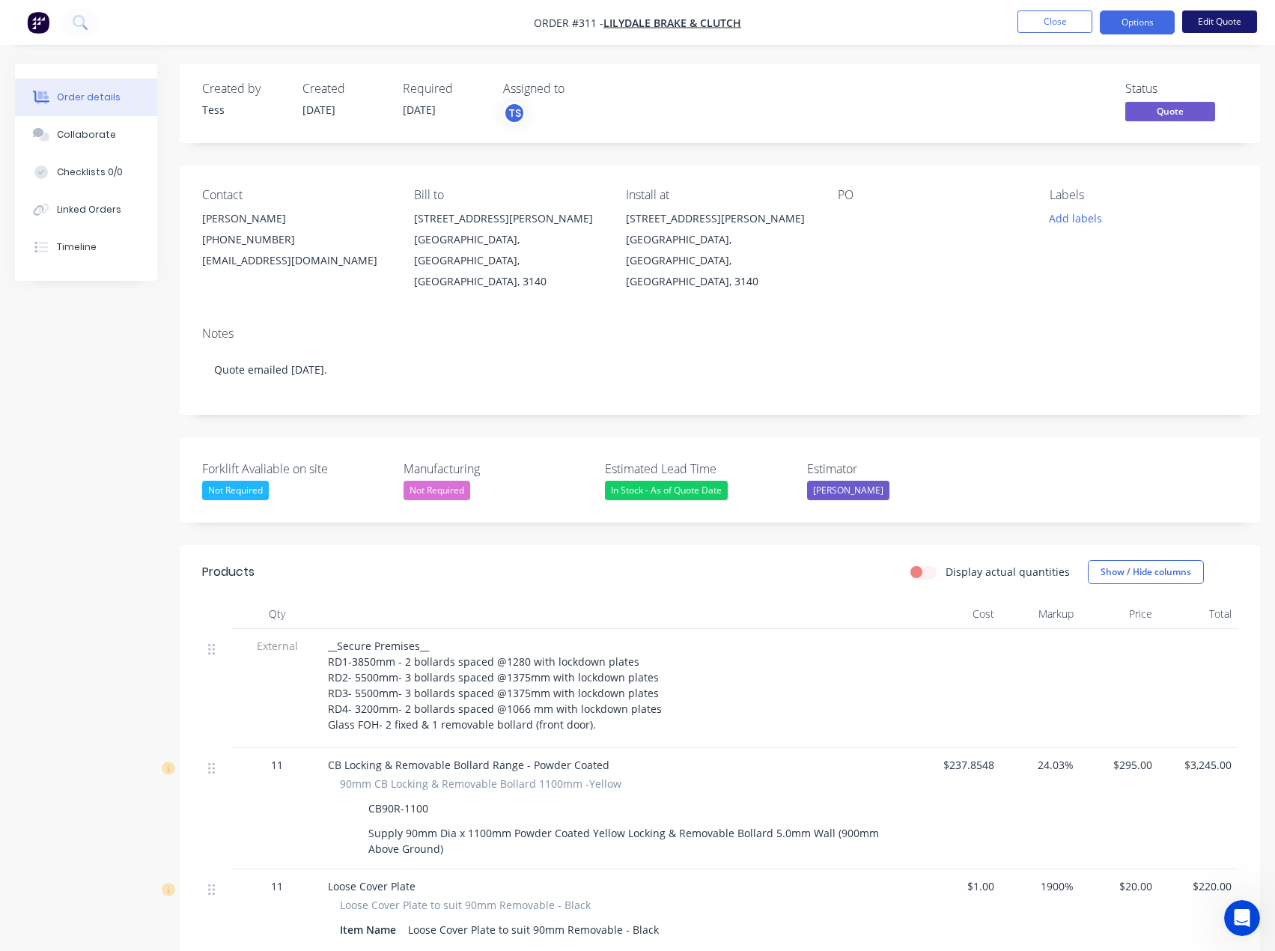
click at [1209, 18] on button "Edit Quote" at bounding box center [1219, 21] width 75 height 22
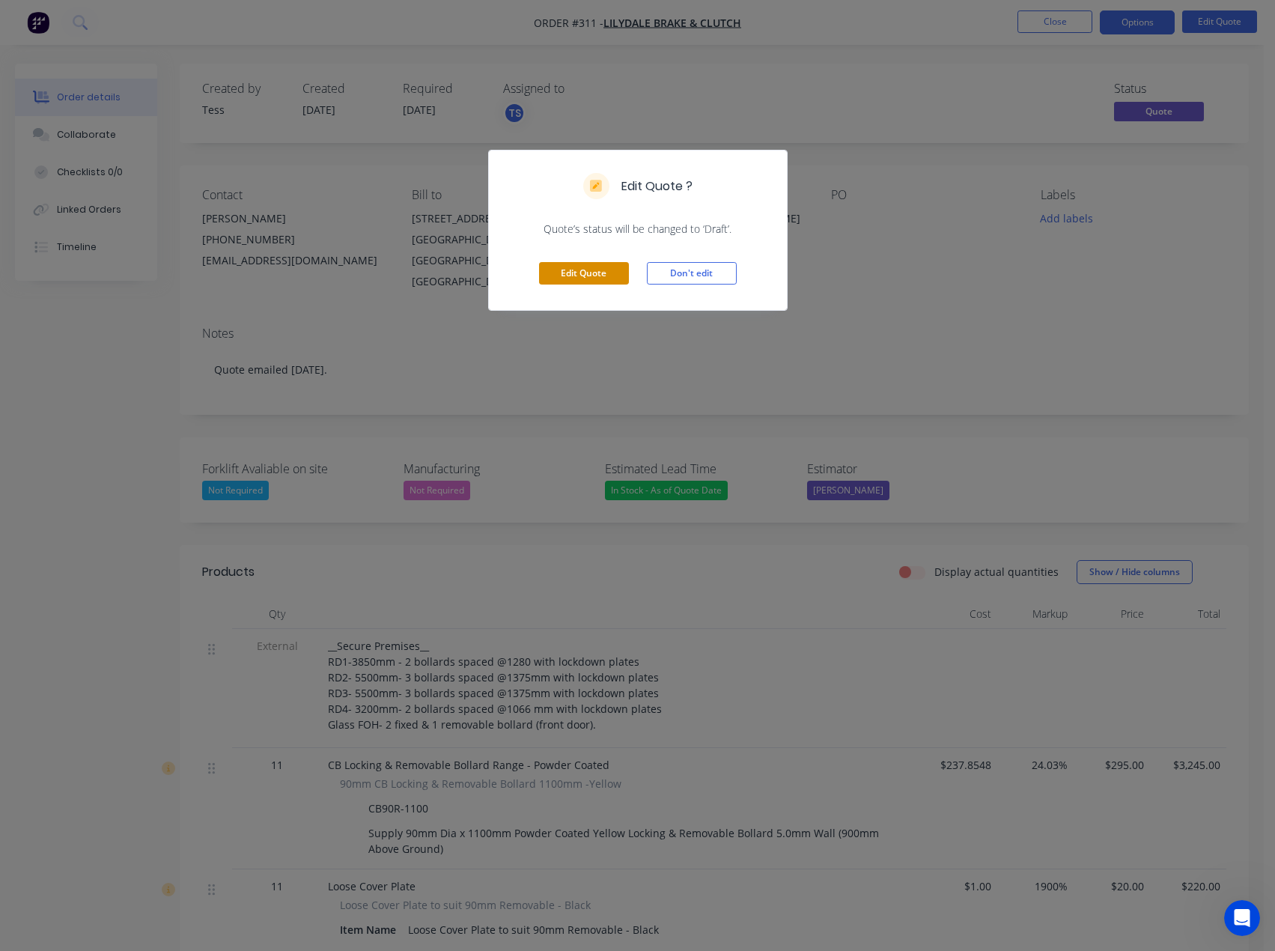
click at [583, 275] on button "Edit Quote" at bounding box center [584, 273] width 90 height 22
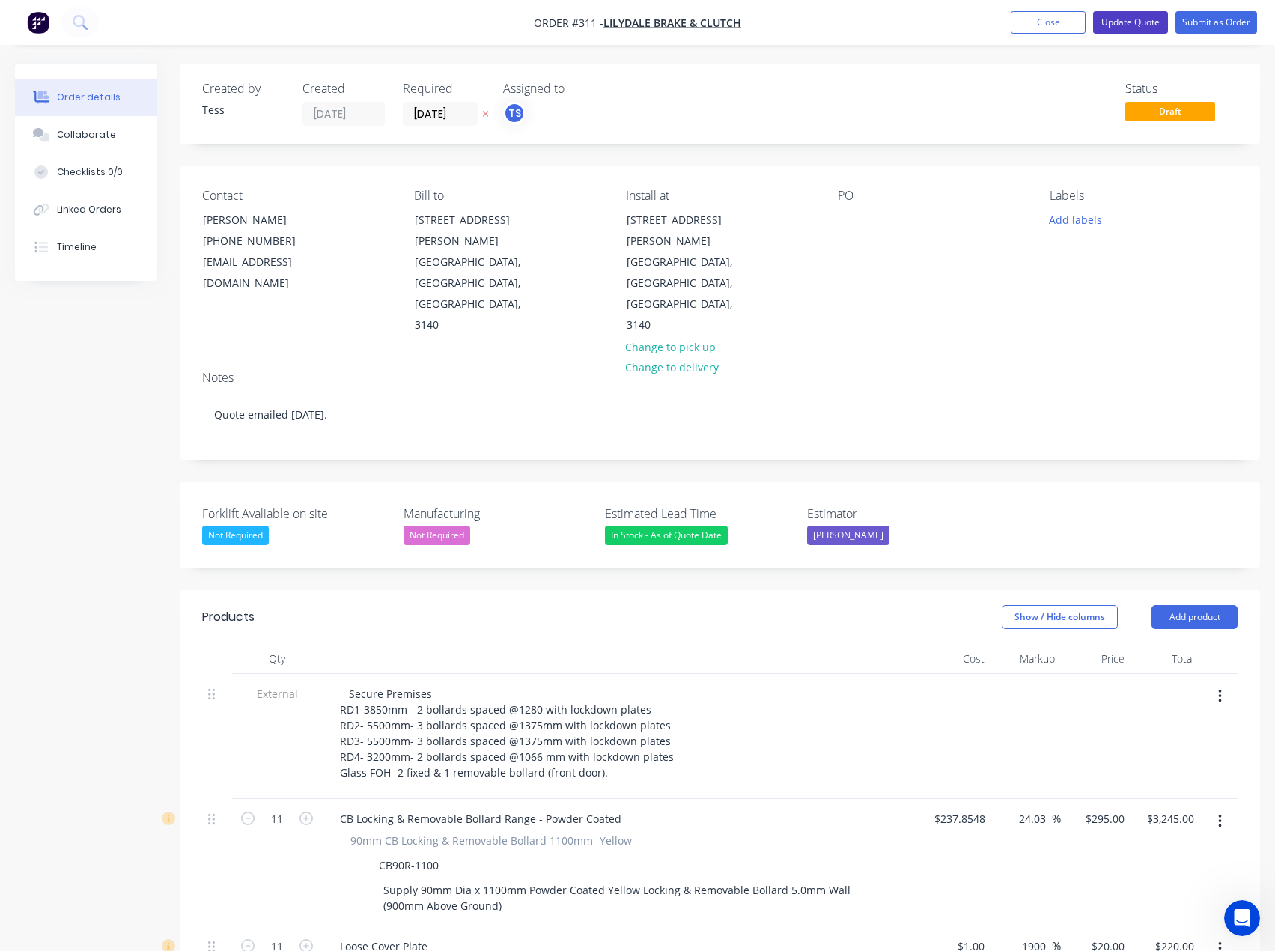
click at [1131, 21] on button "Update Quote" at bounding box center [1130, 22] width 75 height 22
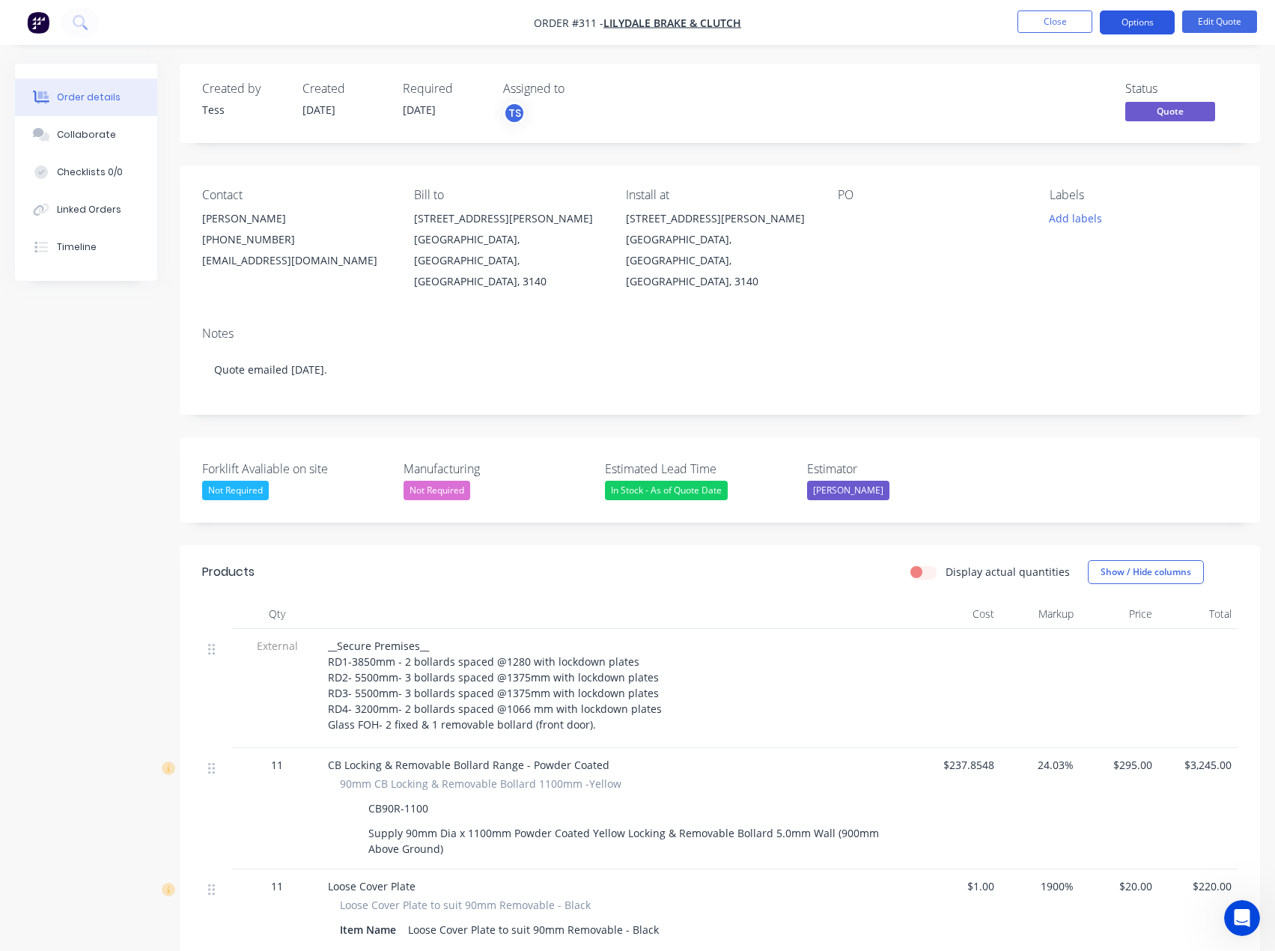
click at [1144, 17] on button "Options" at bounding box center [1137, 22] width 75 height 24
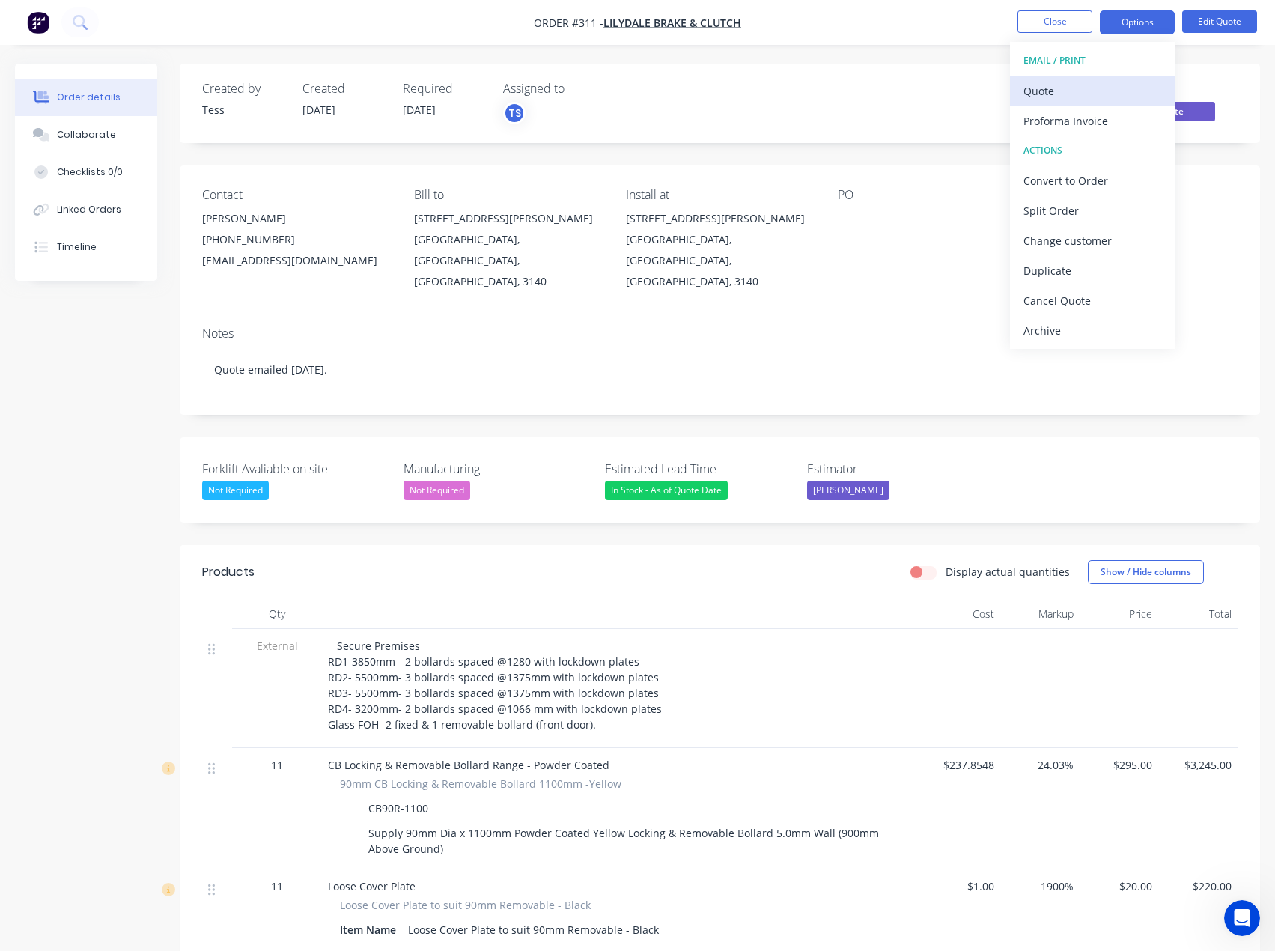
click at [1049, 89] on div "Quote" at bounding box center [1093, 91] width 138 height 22
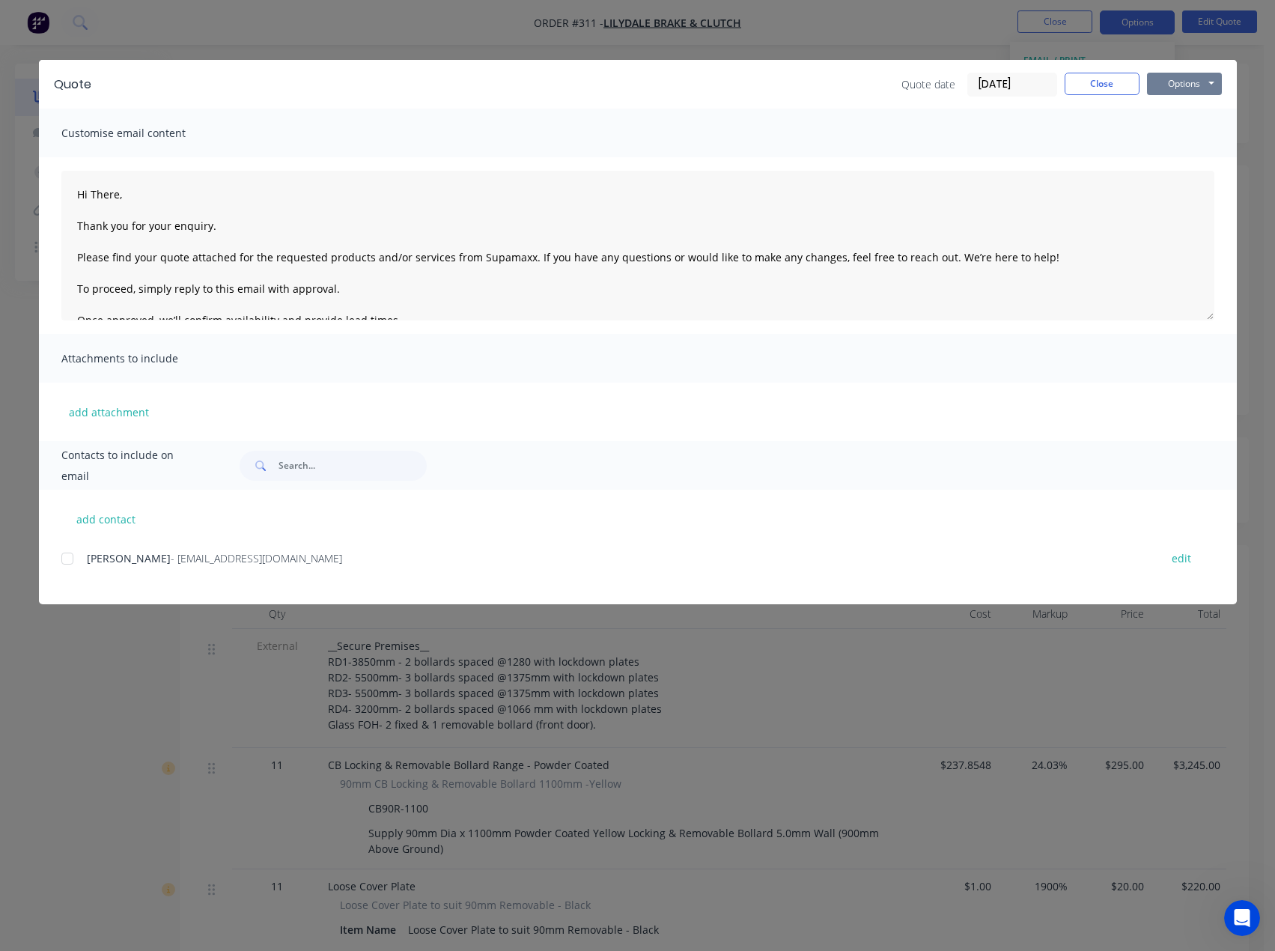
click at [1188, 85] on button "Options" at bounding box center [1184, 84] width 75 height 22
click at [1199, 105] on button "Preview" at bounding box center [1195, 110] width 96 height 25
click at [1093, 82] on button "Close" at bounding box center [1102, 84] width 75 height 22
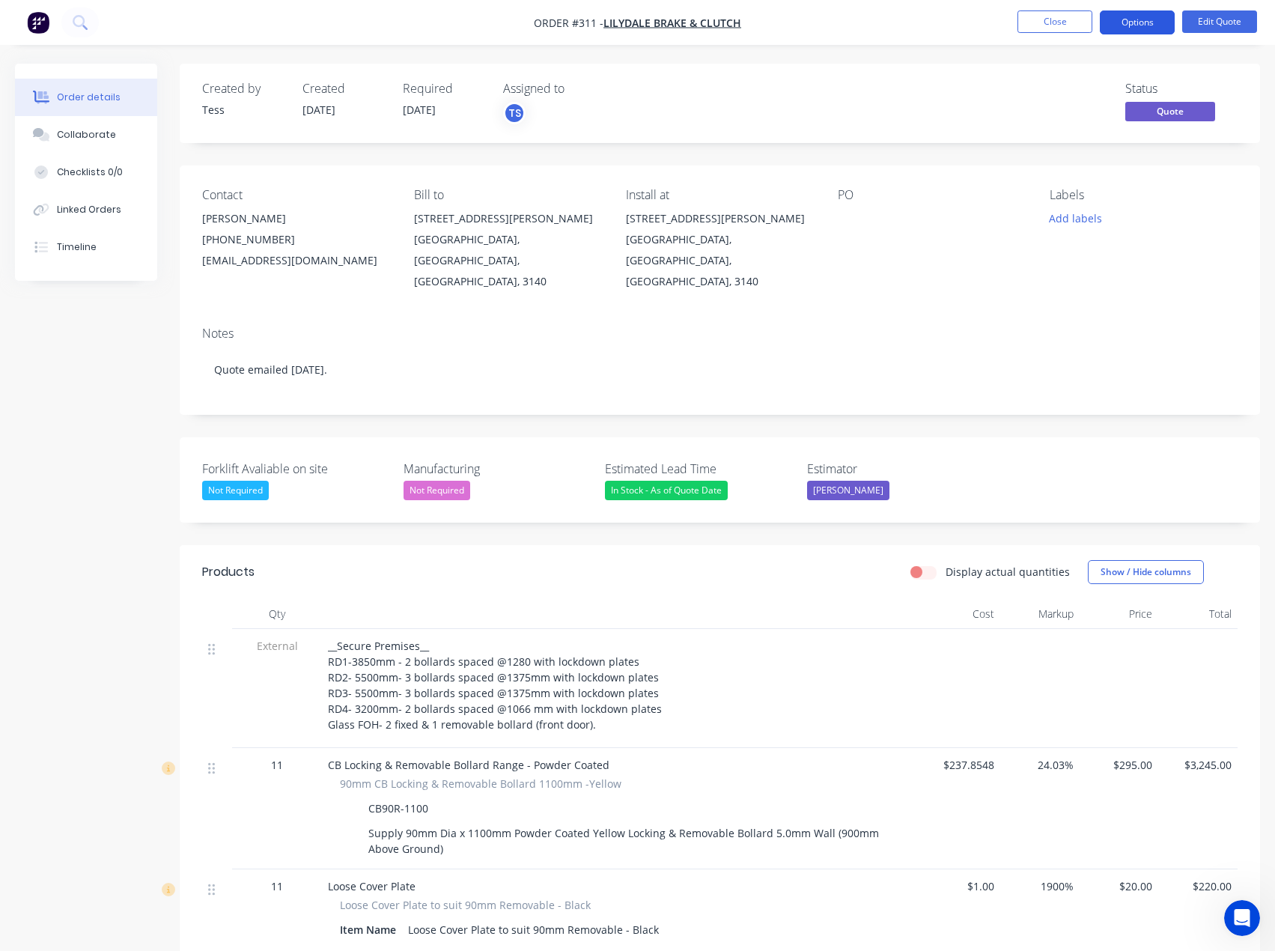
click at [1133, 22] on button "Options" at bounding box center [1137, 22] width 75 height 24
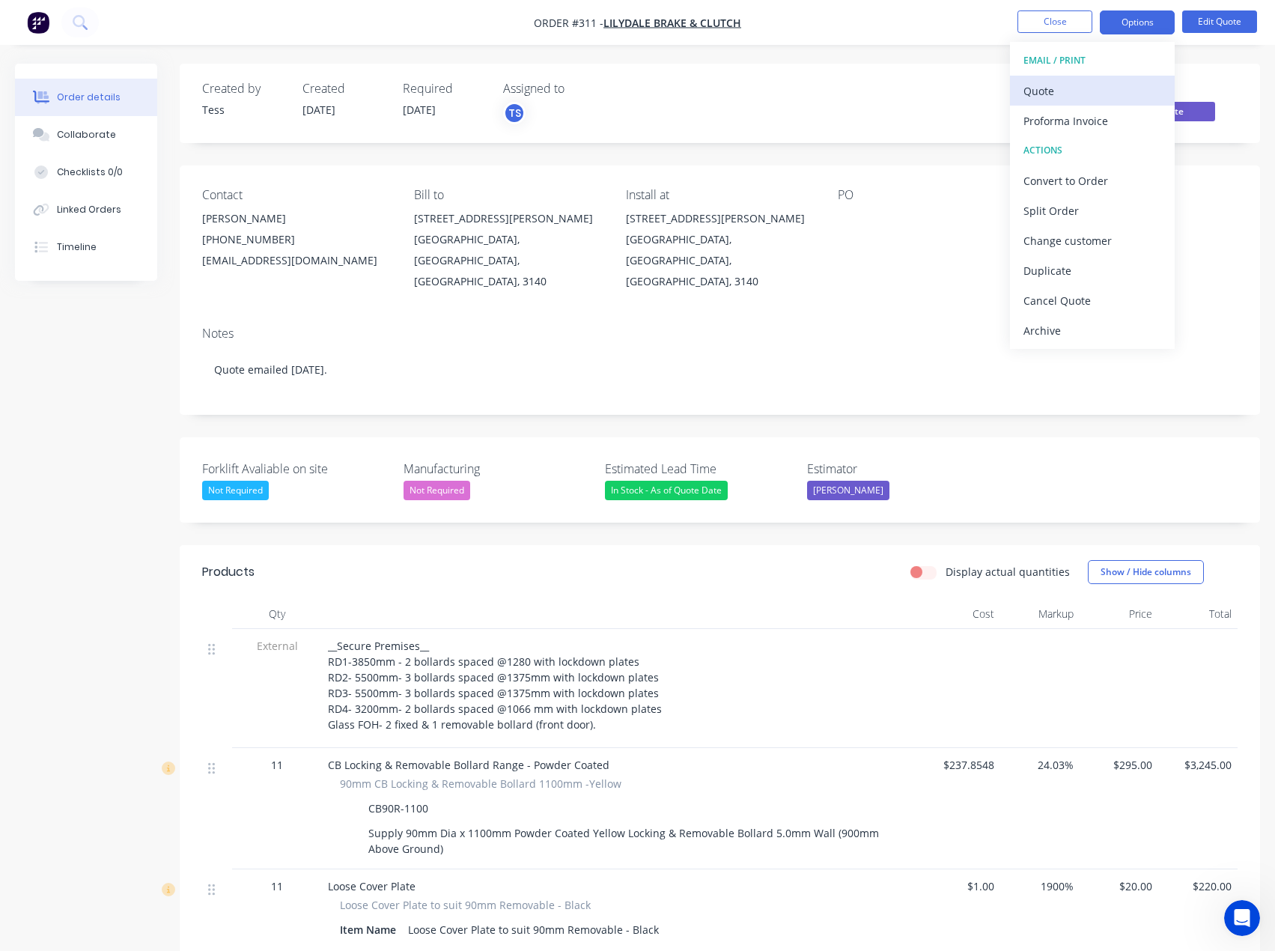
click at [1053, 90] on div "Quote" at bounding box center [1093, 91] width 138 height 22
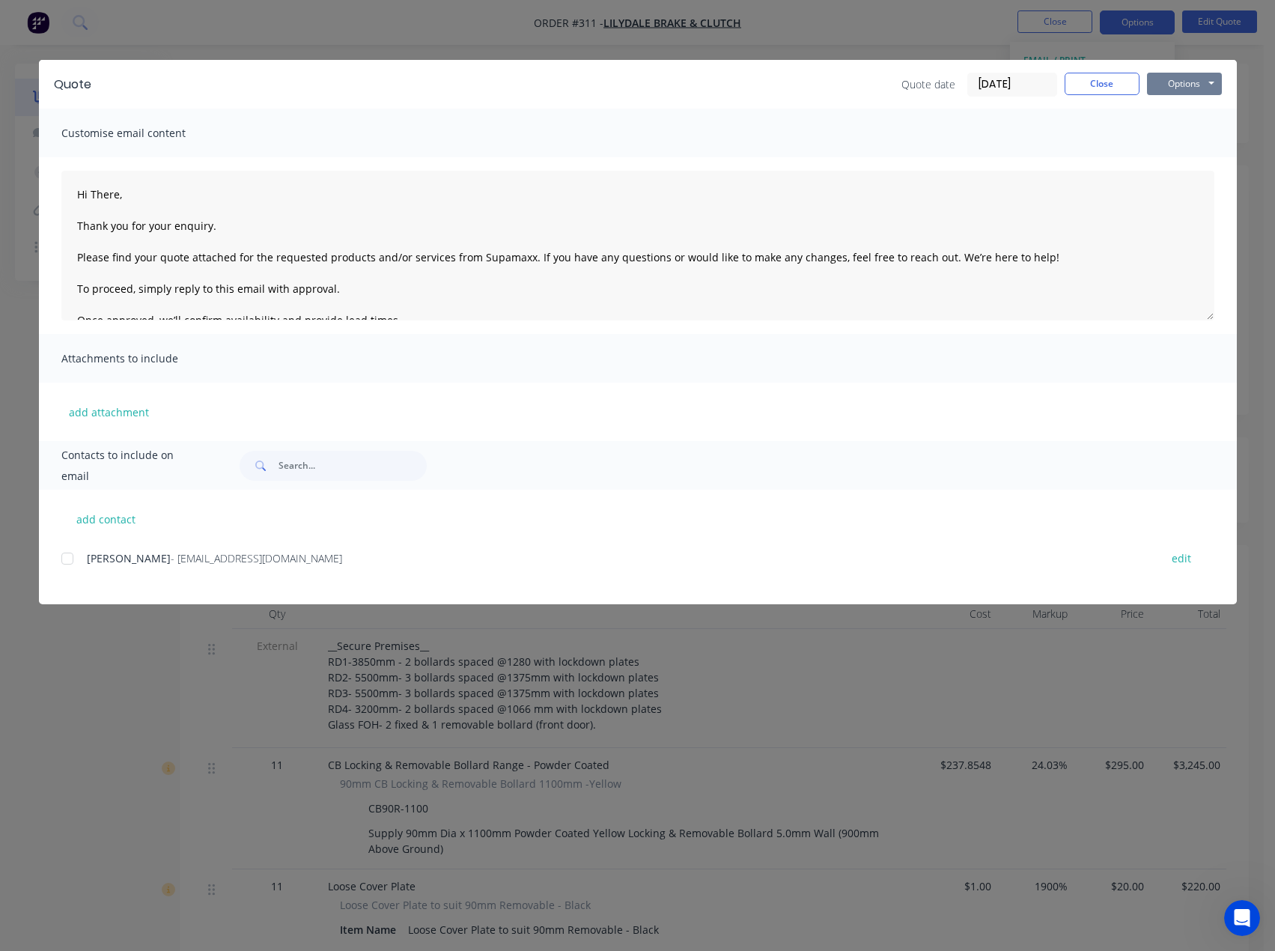
click at [1191, 81] on button "Options" at bounding box center [1184, 84] width 75 height 22
click at [1185, 108] on button "Preview" at bounding box center [1195, 110] width 96 height 25
click at [1100, 85] on button "Close" at bounding box center [1102, 84] width 75 height 22
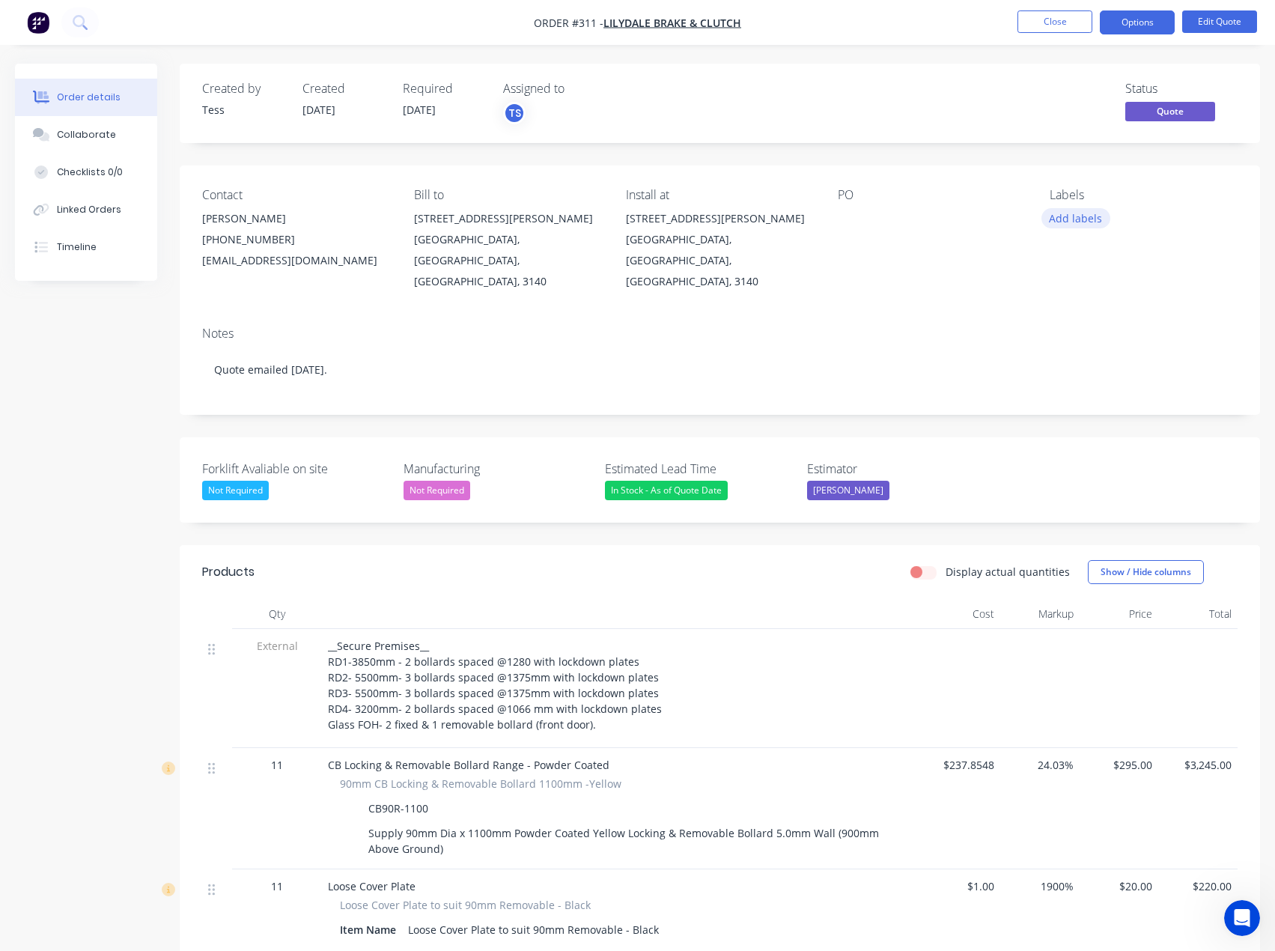
click at [1069, 221] on button "Add labels" at bounding box center [1076, 218] width 69 height 20
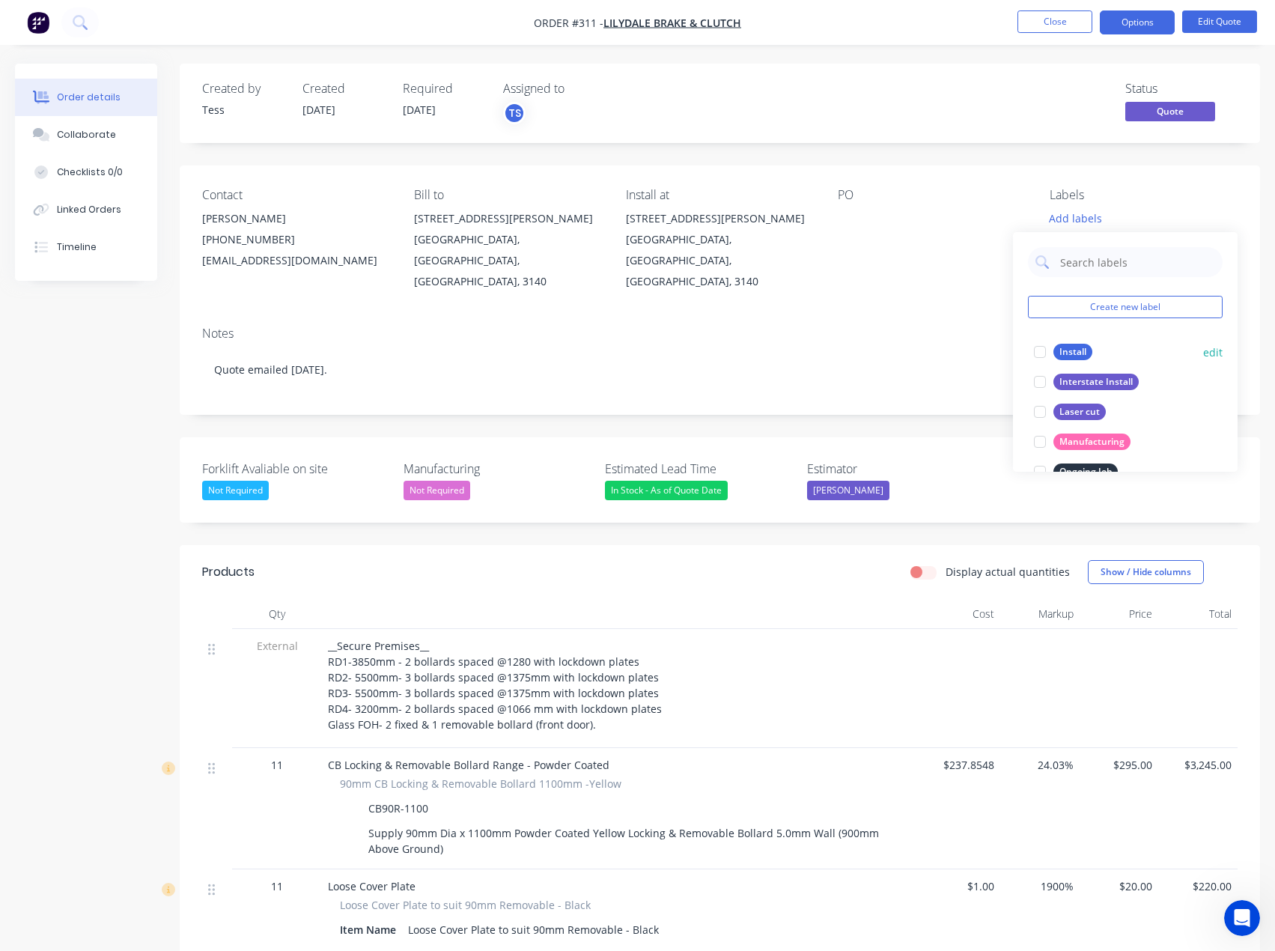
click at [1075, 352] on div "Install" at bounding box center [1073, 352] width 39 height 16
click at [1015, 196] on div "PO" at bounding box center [932, 195] width 188 height 14
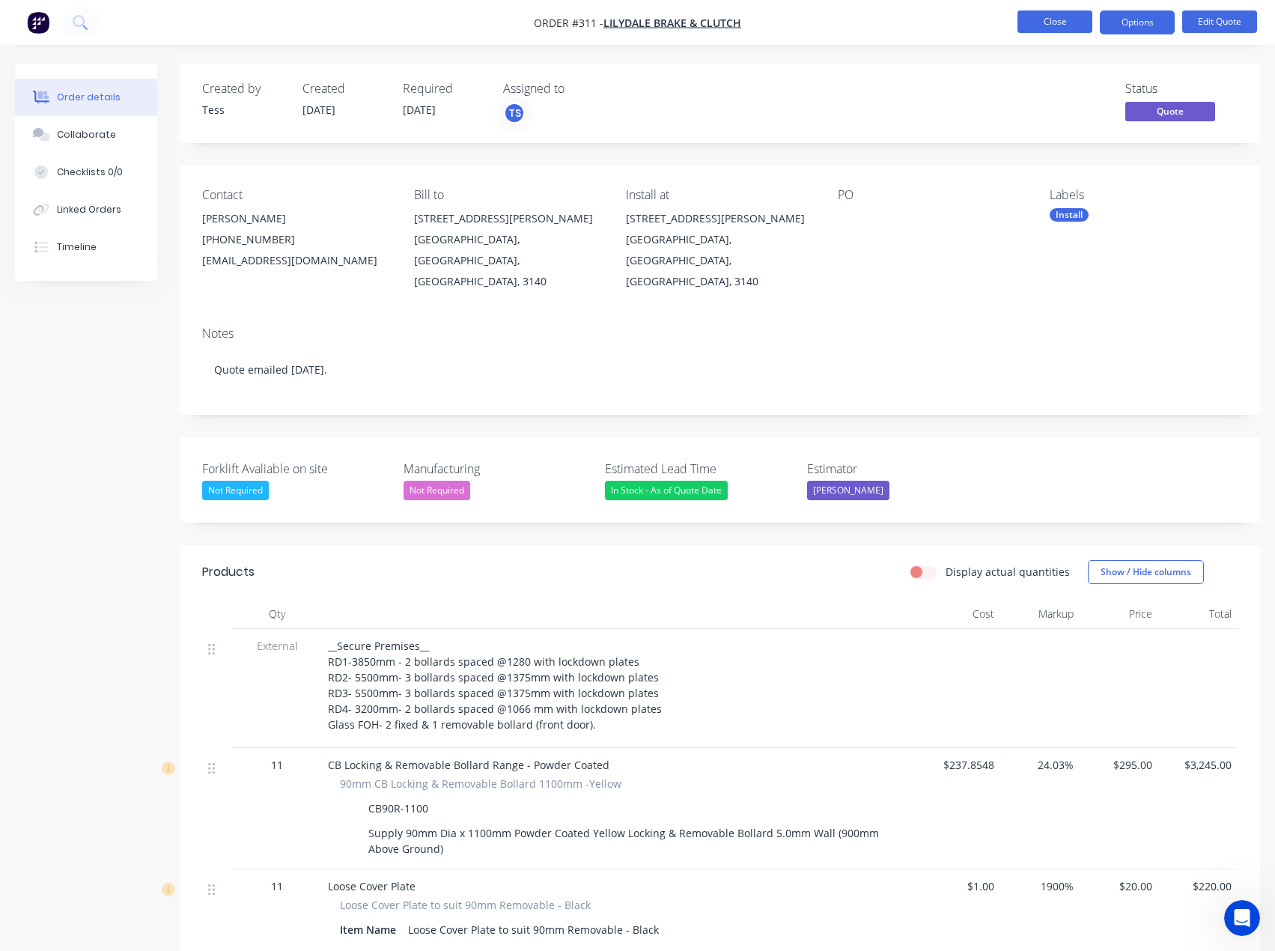
click at [1067, 22] on button "Close" at bounding box center [1055, 21] width 75 height 22
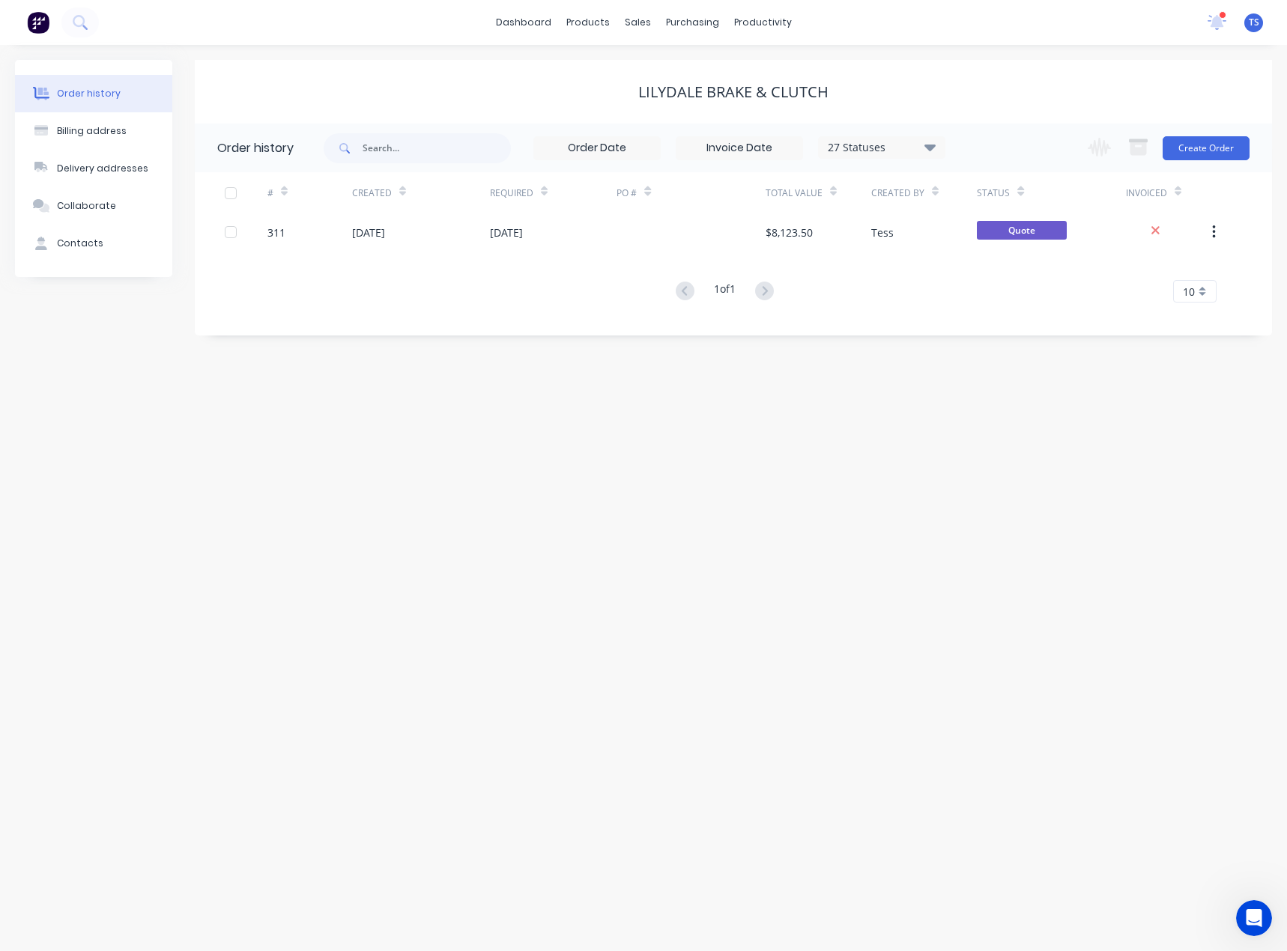
drag, startPoint x: 1219, startPoint y: 19, endPoint x: 1227, endPoint y: 22, distance: 8.1
click at [1219, 19] on icon at bounding box center [1216, 21] width 13 height 12
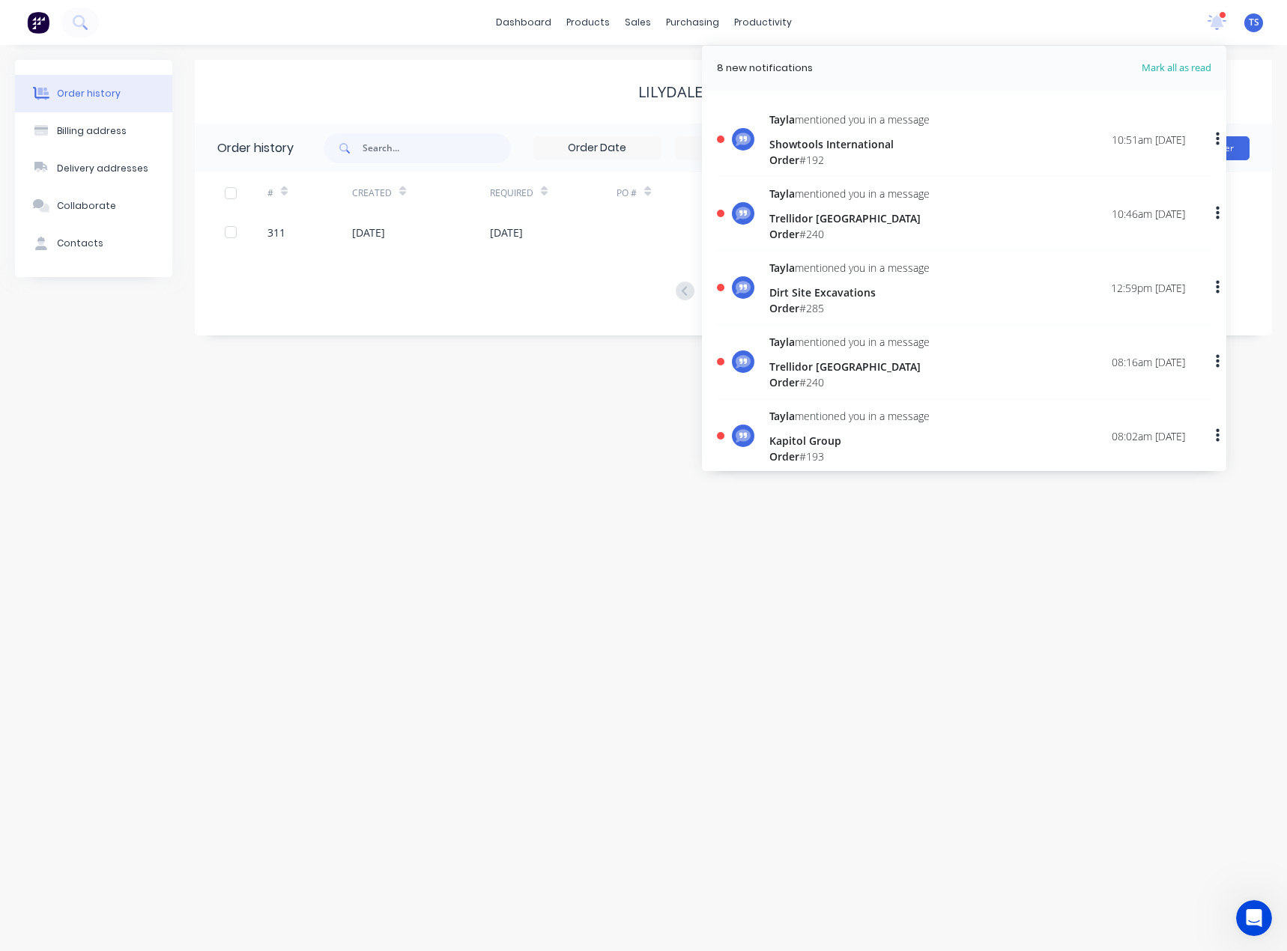
click at [840, 139] on div "Showtools International" at bounding box center [849, 144] width 160 height 16
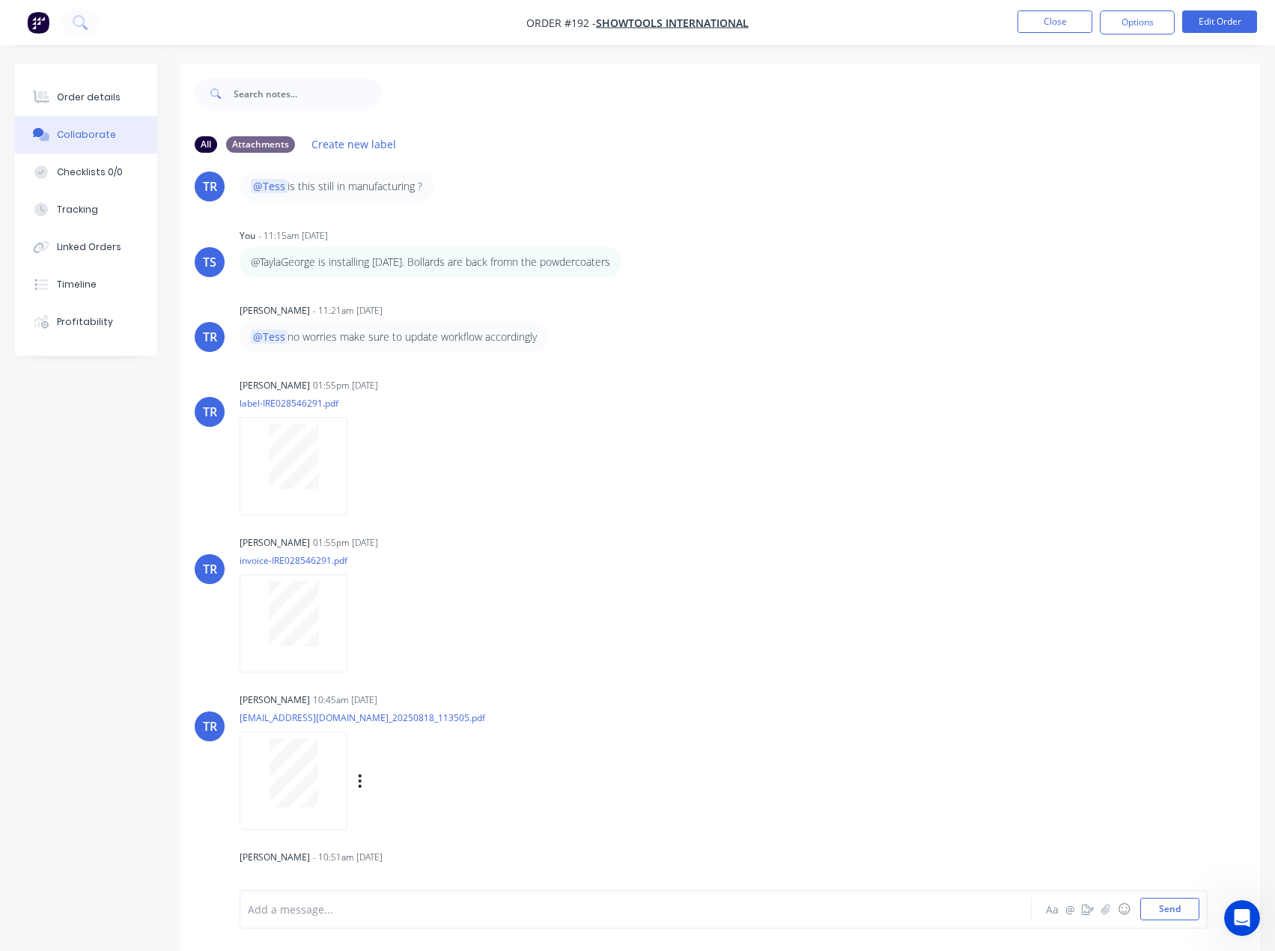
scroll to position [219, 0]
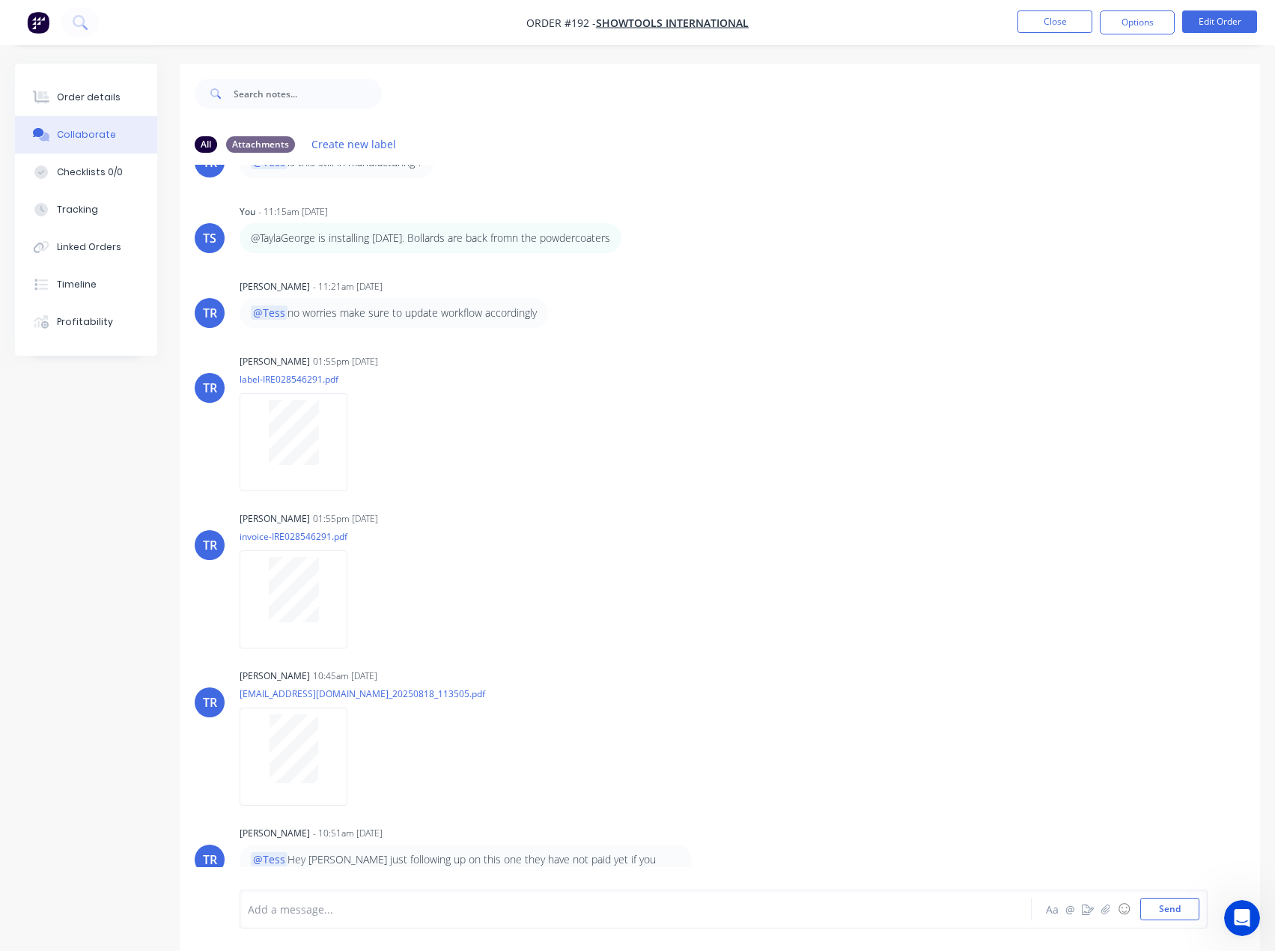
click at [437, 915] on div at bounding box center [605, 910] width 713 height 16
click at [1047, 22] on button "Close" at bounding box center [1055, 21] width 75 height 22
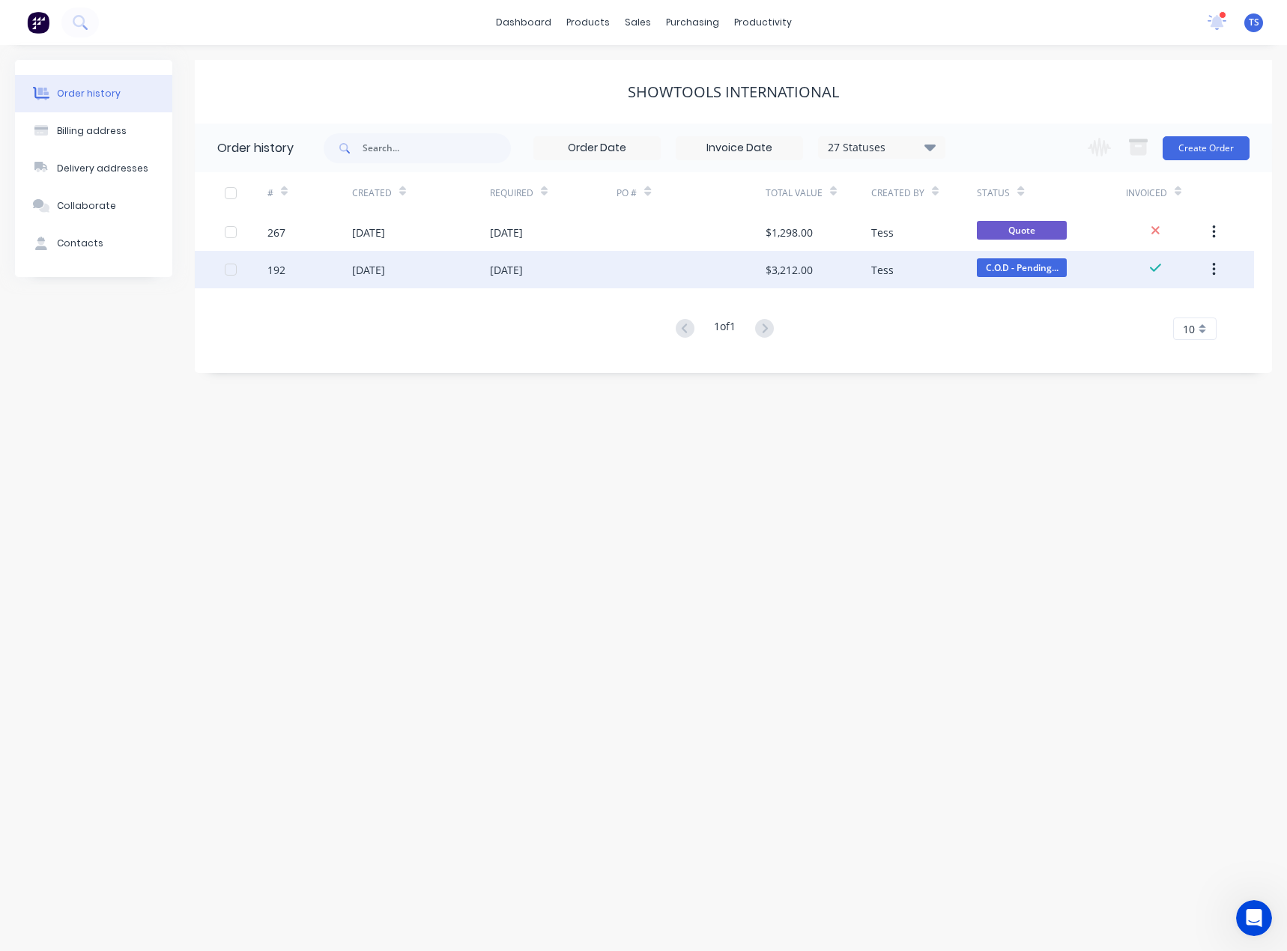
click at [523, 268] on div "[DATE]" at bounding box center [506, 270] width 33 height 16
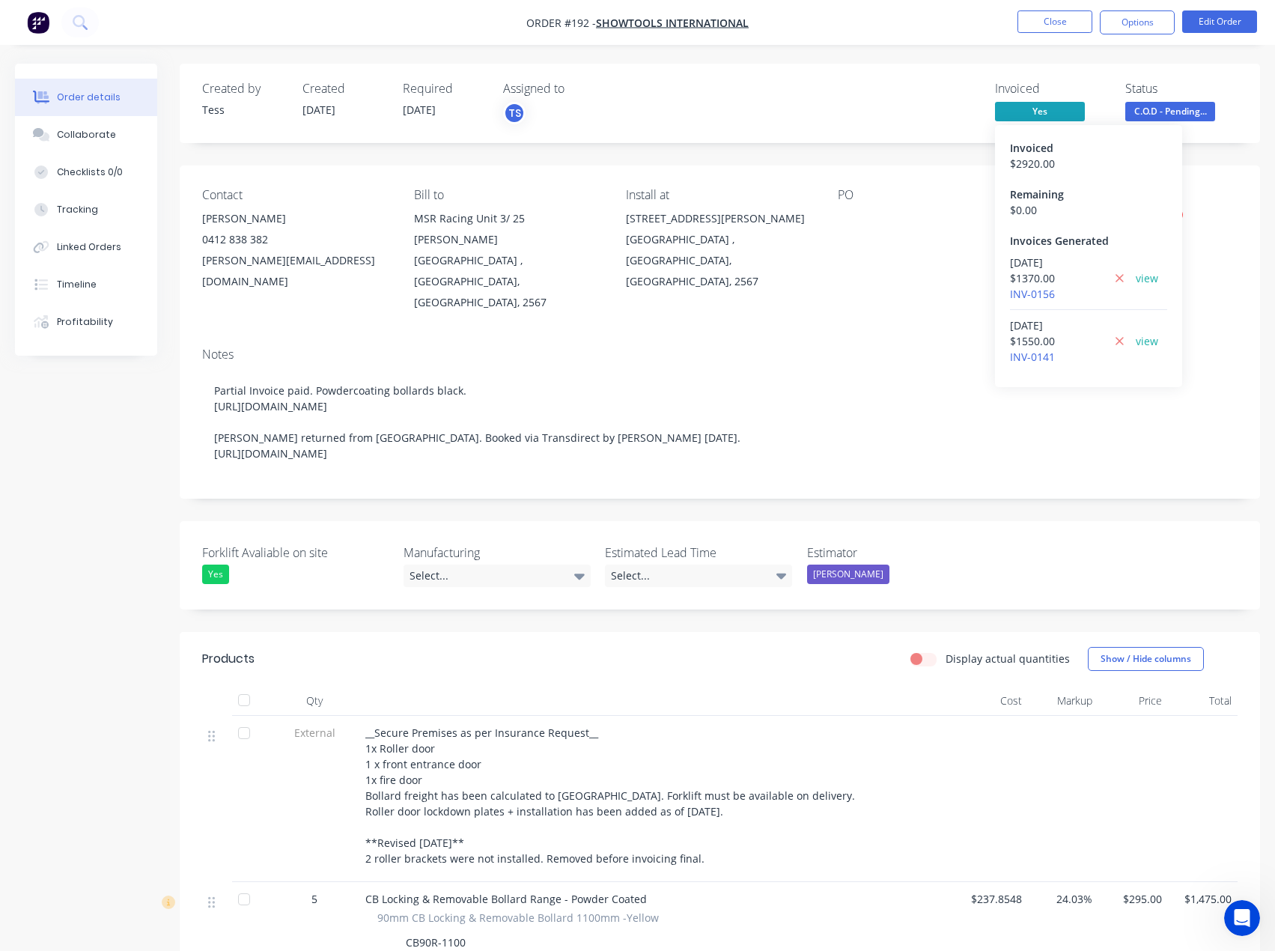
click at [1023, 109] on span "Yes" at bounding box center [1040, 111] width 90 height 19
click at [1036, 111] on span "Yes" at bounding box center [1040, 111] width 90 height 19
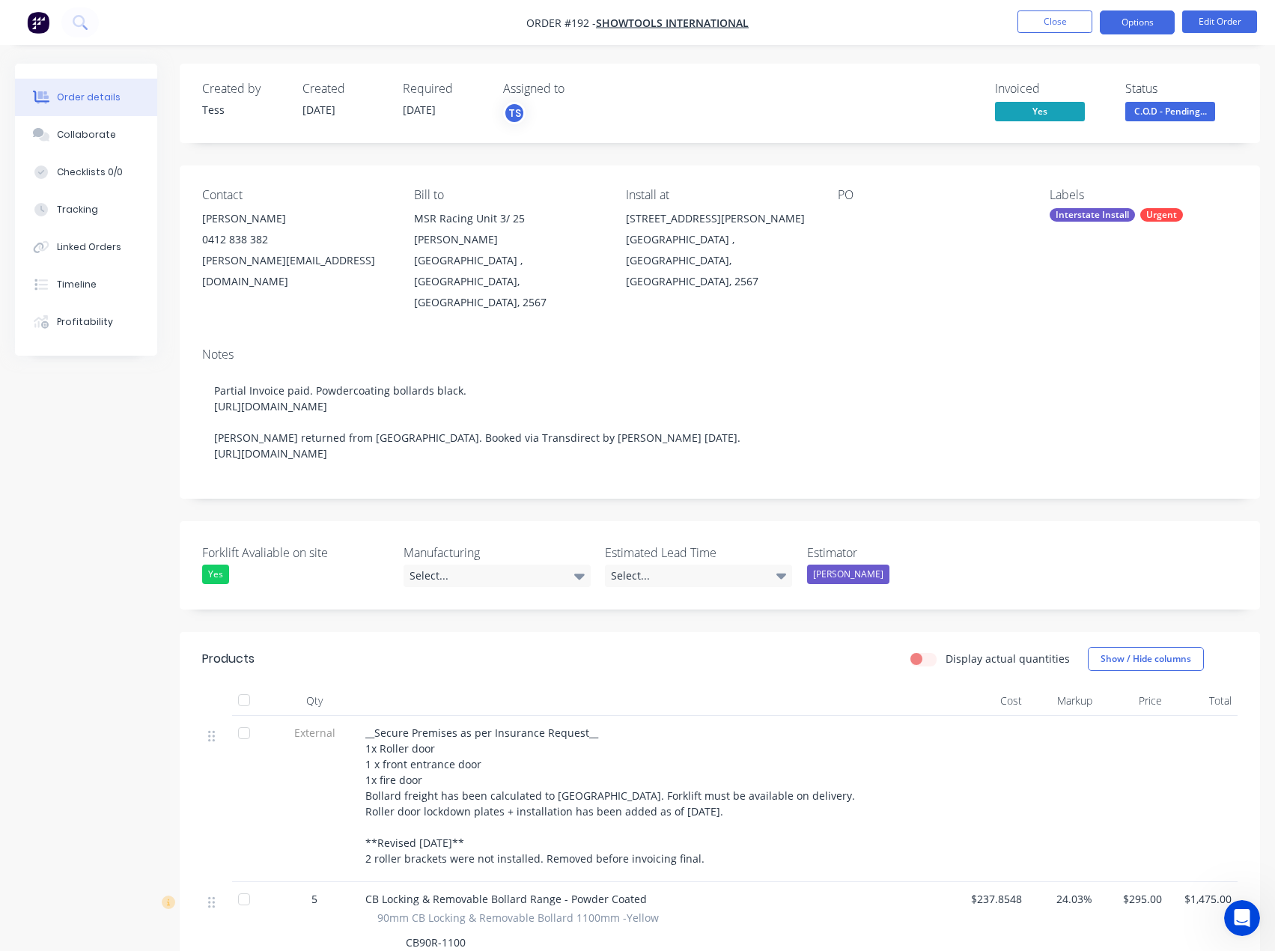
click at [1134, 24] on button "Options" at bounding box center [1137, 22] width 75 height 24
click at [956, 85] on div "Invoiced Yes Status C.O.D - Pending..." at bounding box center [945, 103] width 585 height 43
click at [1009, 107] on span "Yes" at bounding box center [1040, 111] width 90 height 19
click at [1015, 111] on span "Yes" at bounding box center [1040, 111] width 90 height 19
click at [1052, 111] on span "Yes" at bounding box center [1040, 111] width 90 height 19
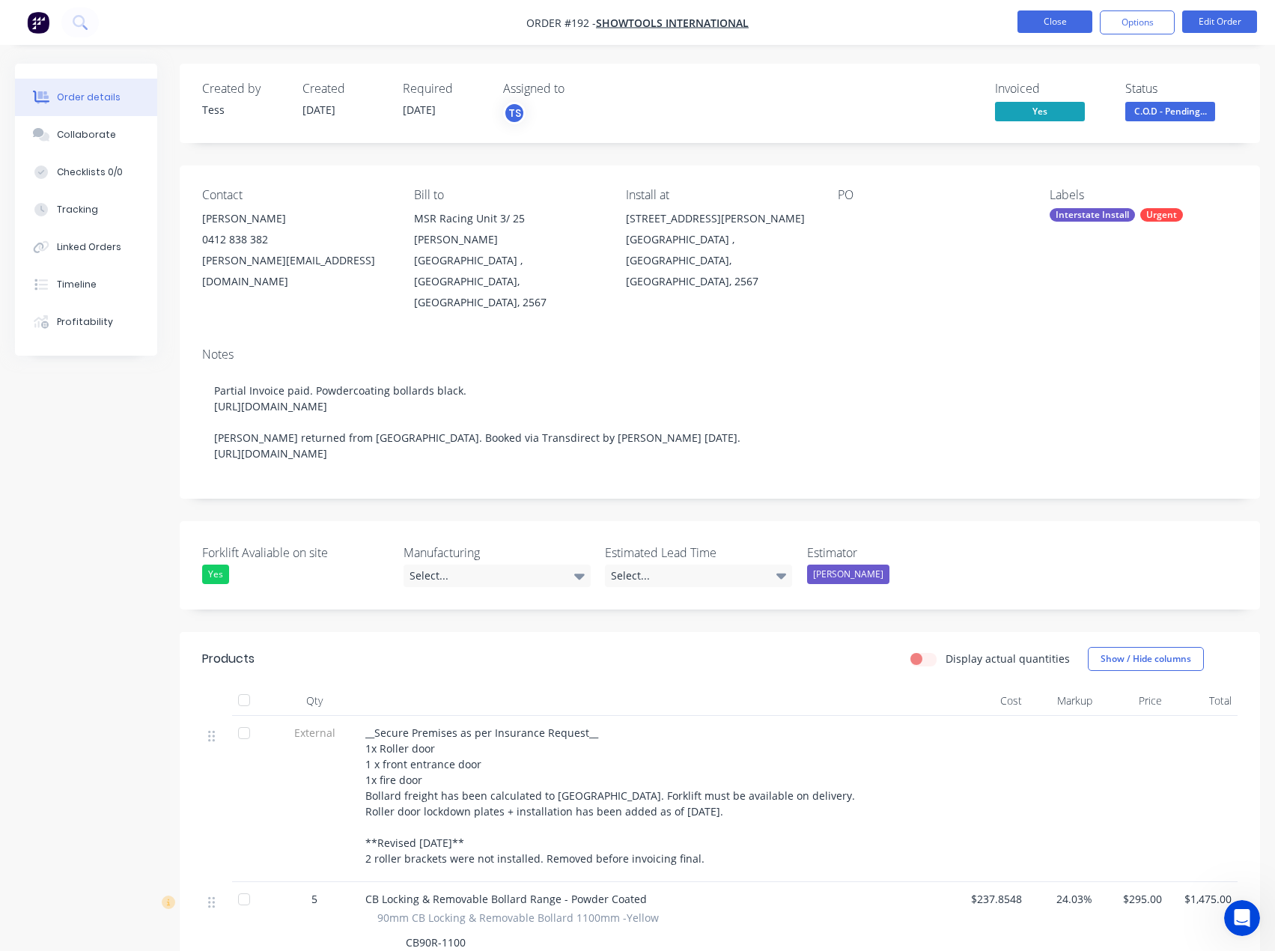
click at [1064, 25] on button "Close" at bounding box center [1055, 21] width 75 height 22
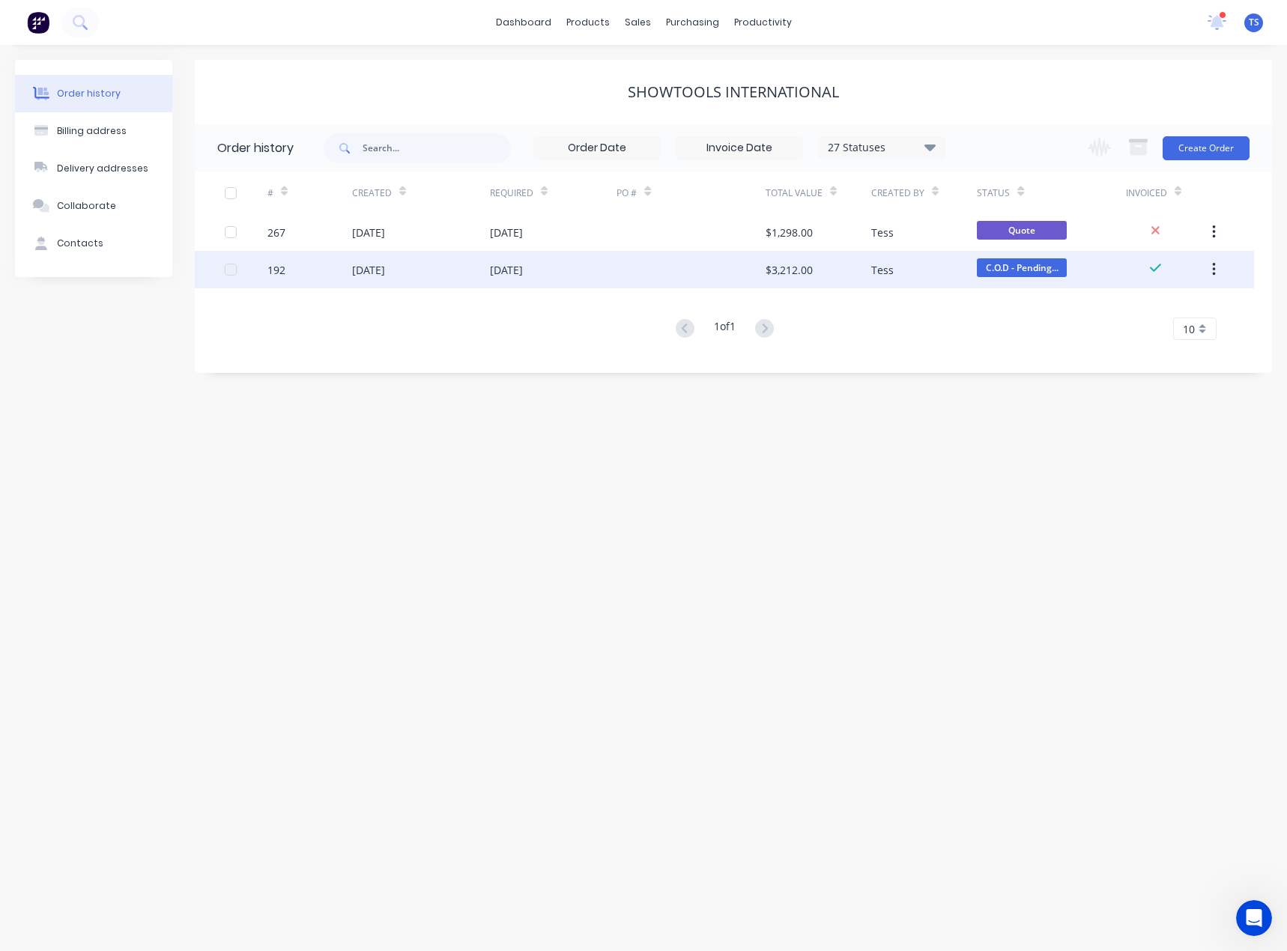
click at [513, 272] on div "[DATE]" at bounding box center [506, 270] width 33 height 16
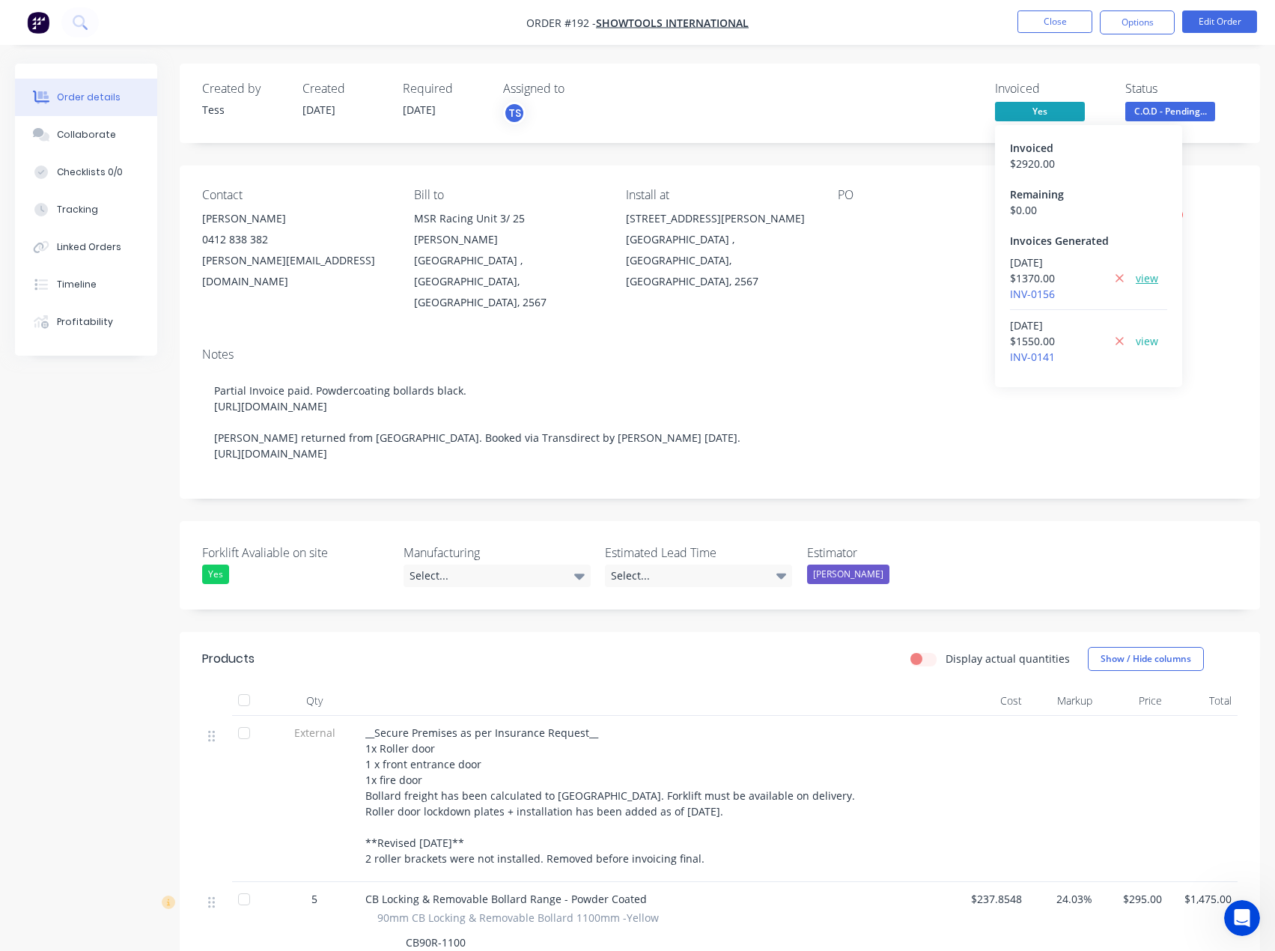
click at [1145, 280] on link "view" at bounding box center [1147, 278] width 22 height 16
click at [1029, 108] on span "Yes" at bounding box center [1040, 111] width 90 height 19
click at [1029, 109] on span "Yes" at bounding box center [1040, 111] width 90 height 19
click at [1044, 106] on span "Yes" at bounding box center [1040, 111] width 90 height 19
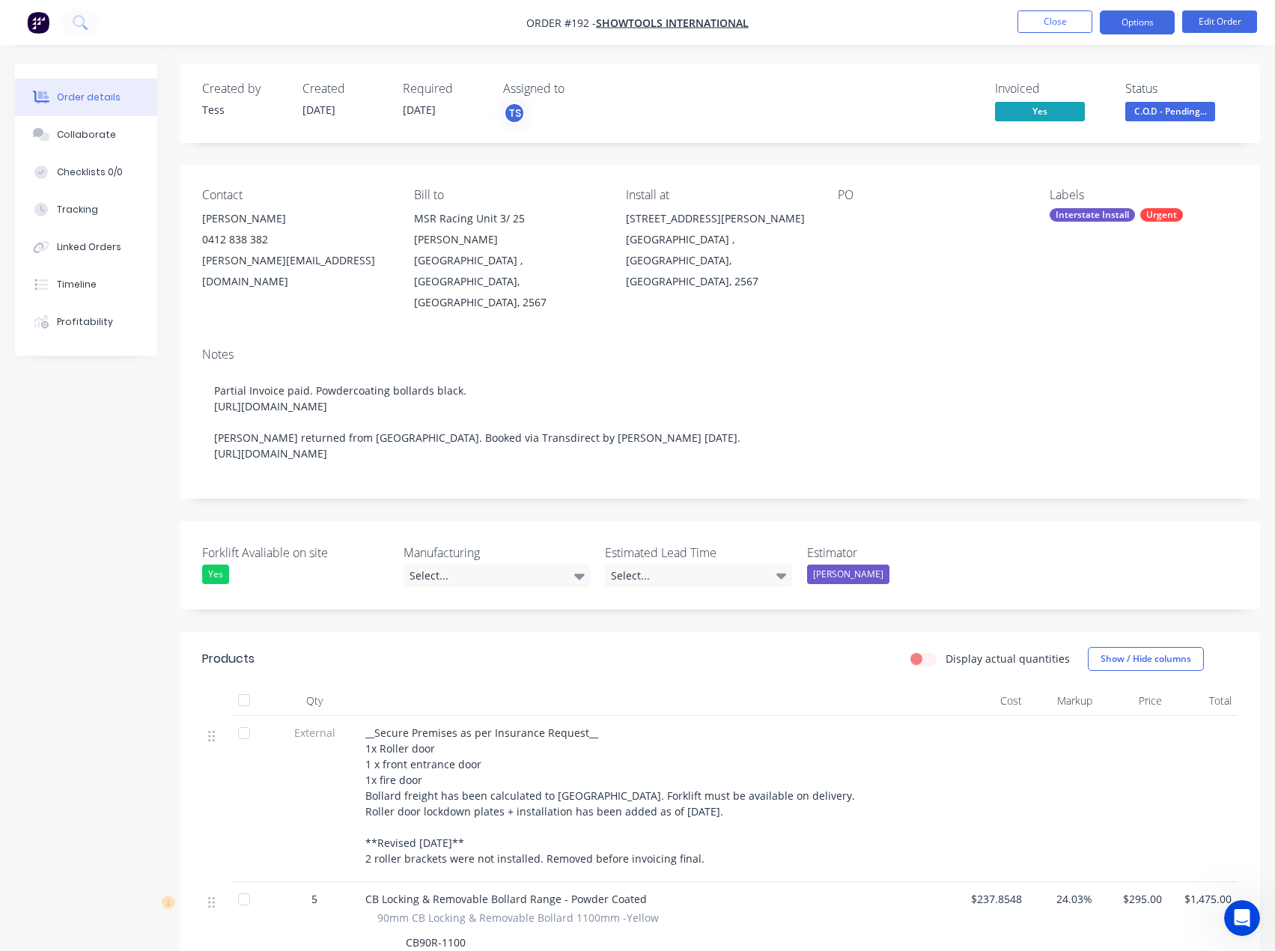
click at [1139, 28] on button "Options" at bounding box center [1137, 22] width 75 height 24
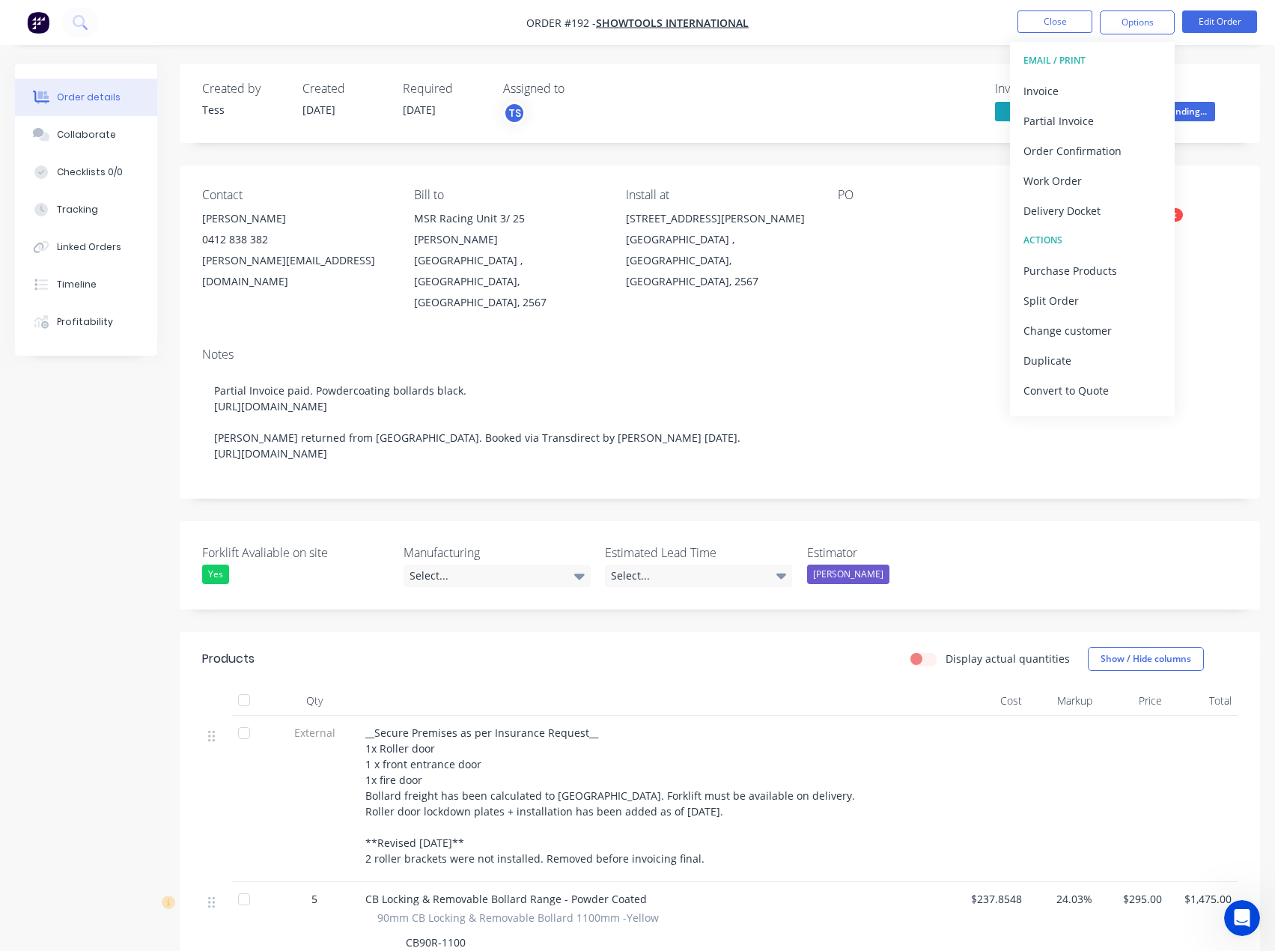
click at [931, 116] on div "Invoiced Yes Status C.O.D - Pending..." at bounding box center [945, 103] width 585 height 43
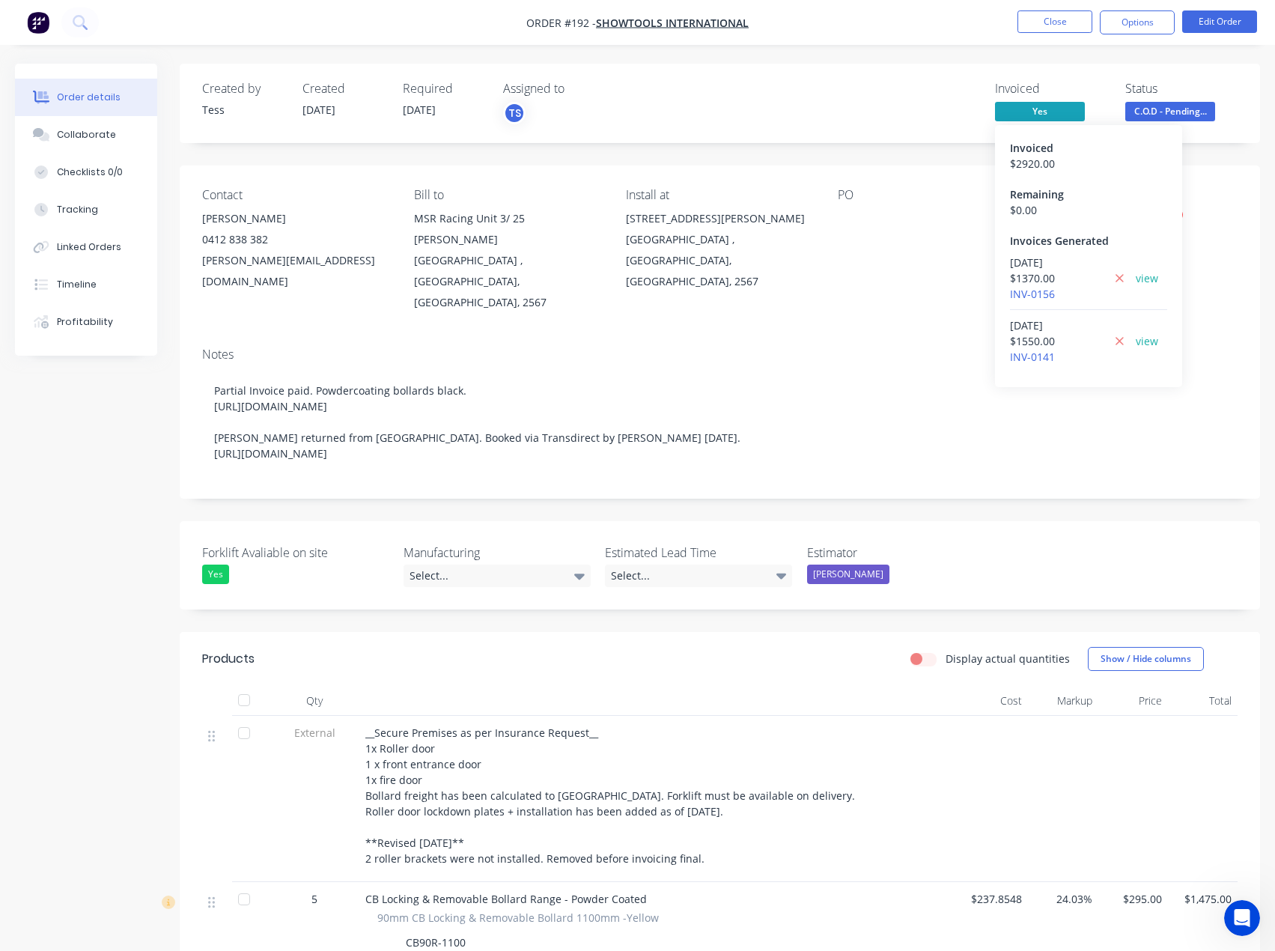
click at [1014, 112] on span "Yes" at bounding box center [1040, 111] width 90 height 19
click at [1028, 111] on span "Yes" at bounding box center [1040, 111] width 90 height 19
click at [1036, 297] on link "INV-0156" at bounding box center [1032, 294] width 45 height 14
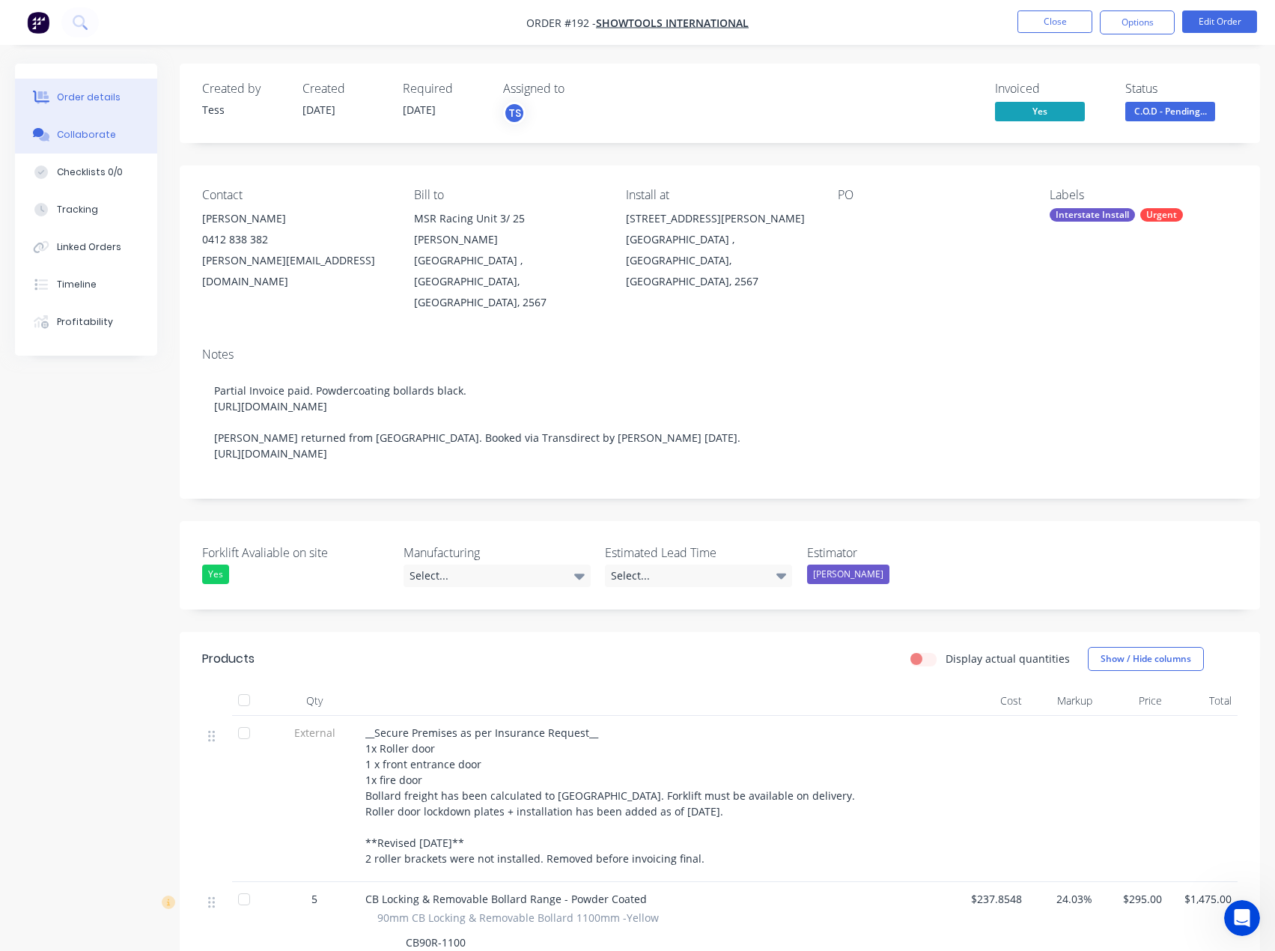
click at [75, 137] on div "Collaborate" at bounding box center [86, 134] width 59 height 13
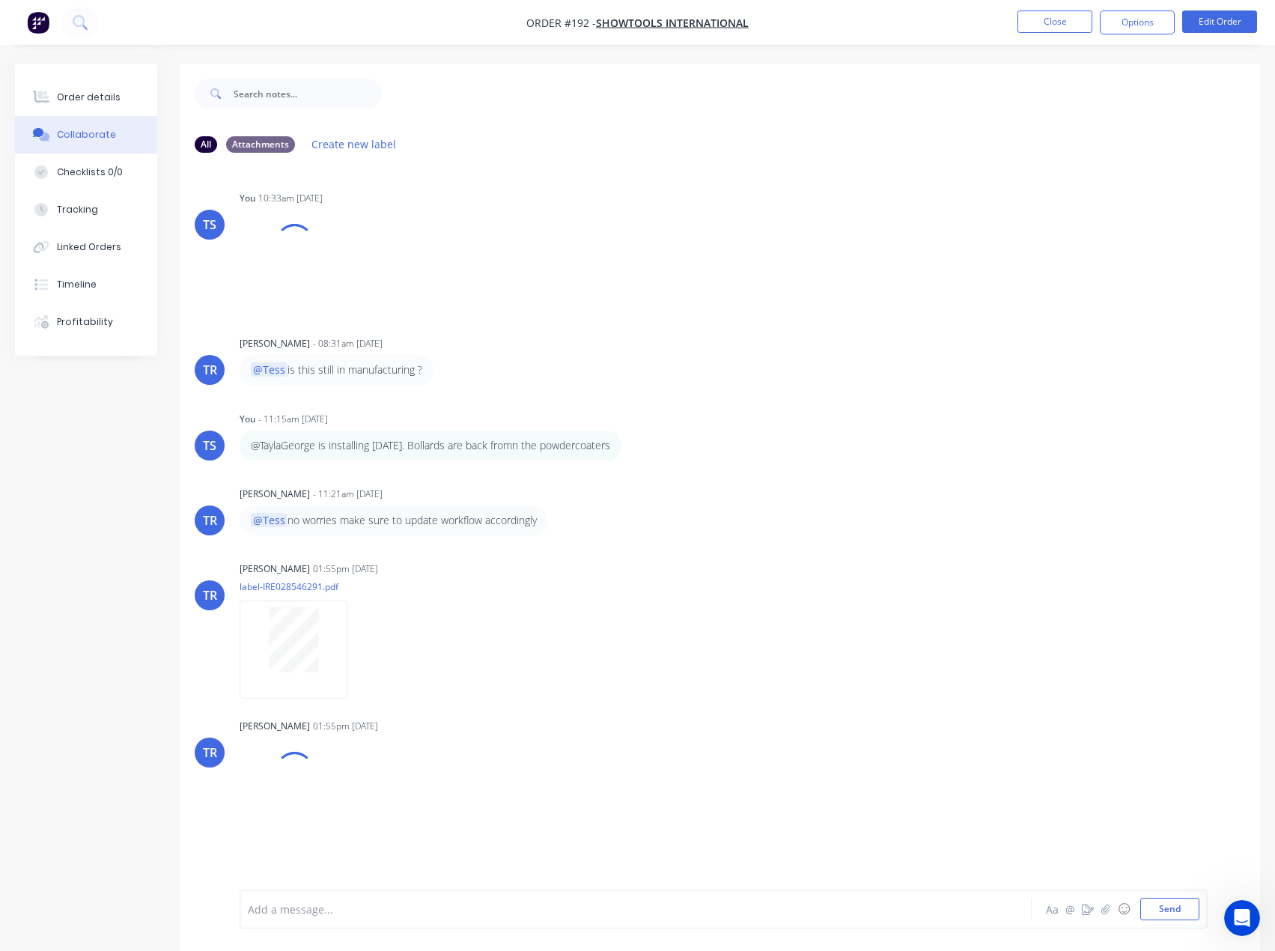
click at [325, 911] on div at bounding box center [605, 910] width 713 height 16
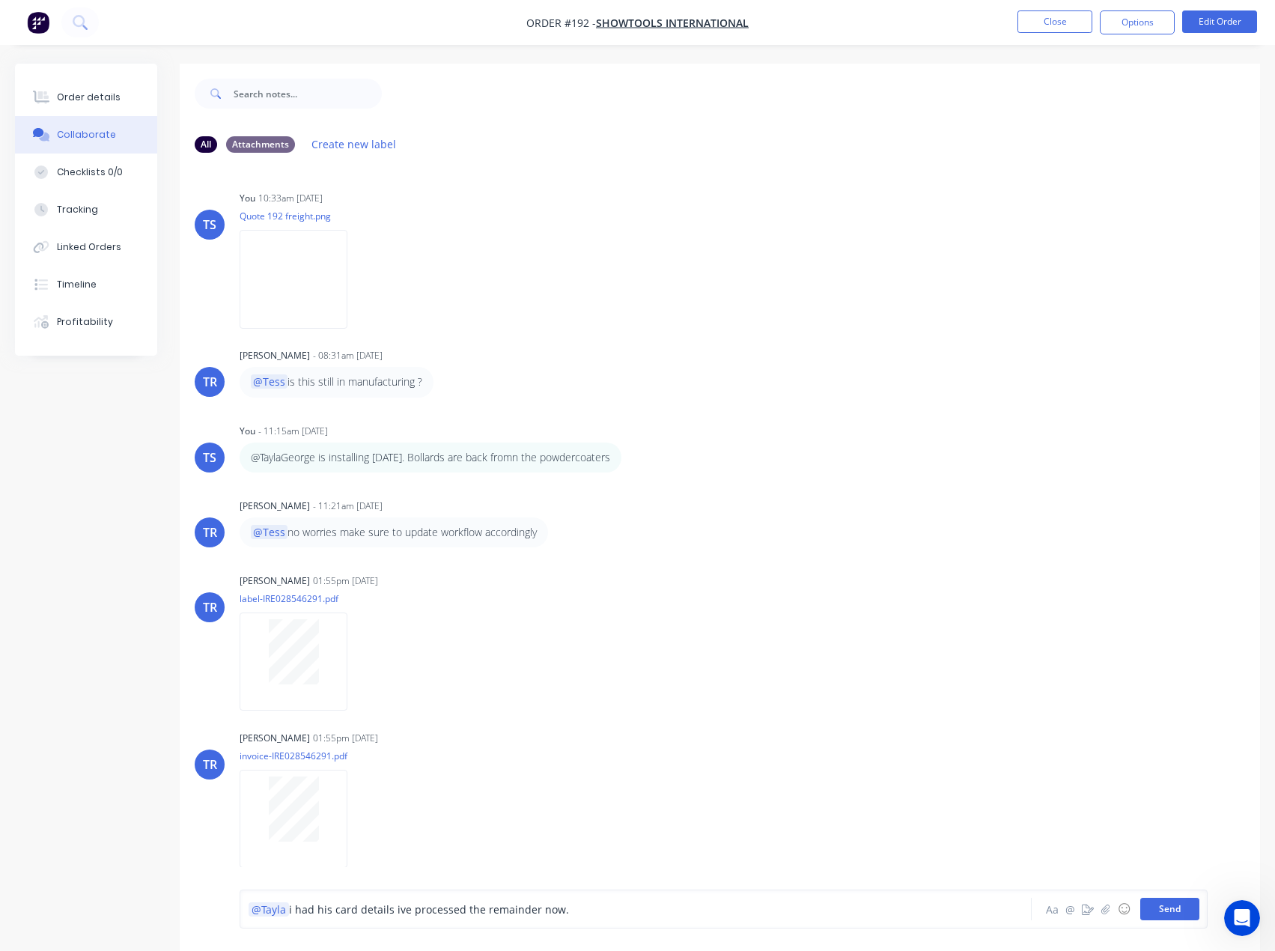
click at [1176, 908] on button "Send" at bounding box center [1169, 909] width 59 height 22
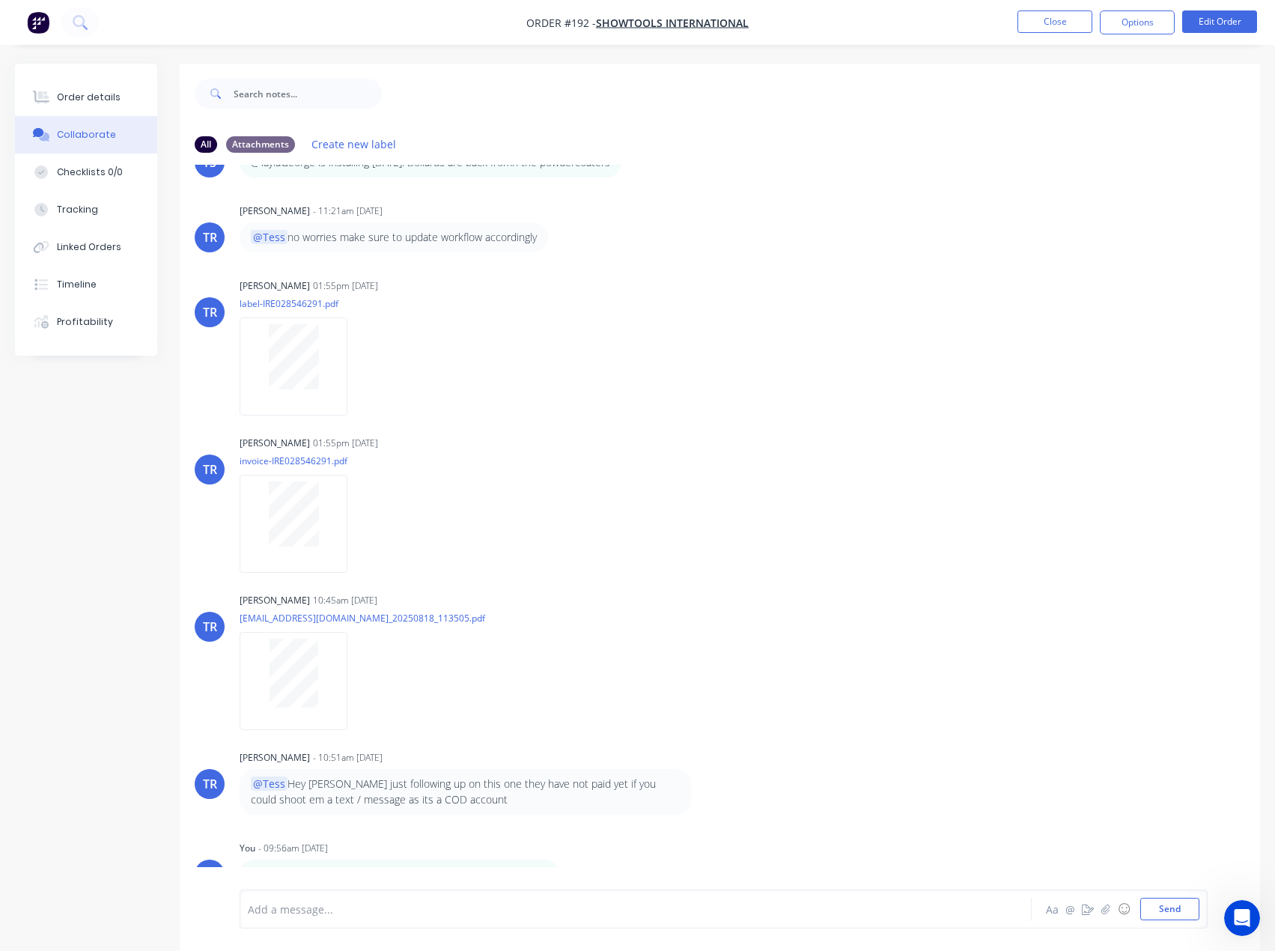
scroll to position [22, 0]
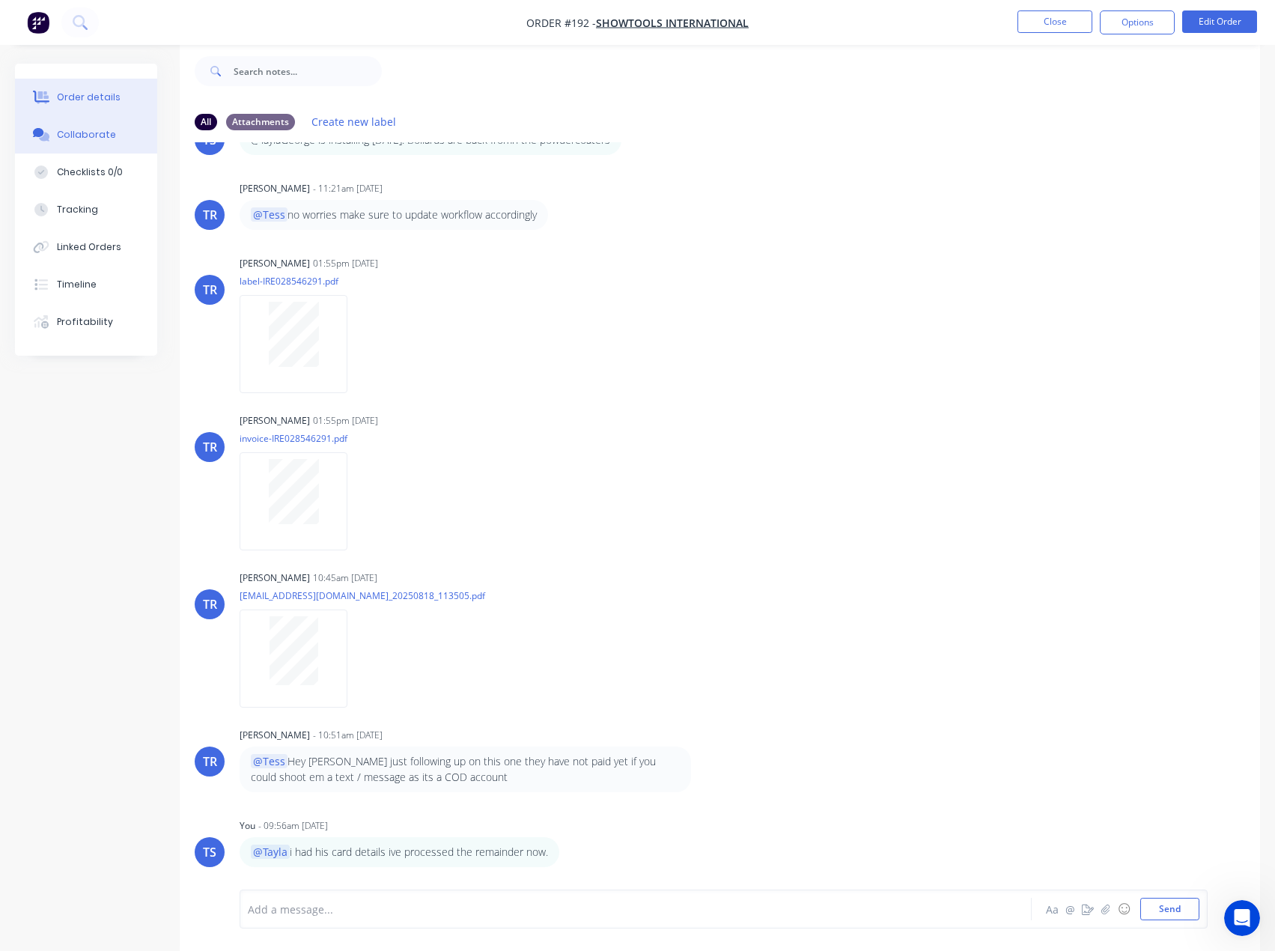
click at [86, 100] on div "Order details" at bounding box center [89, 97] width 64 height 13
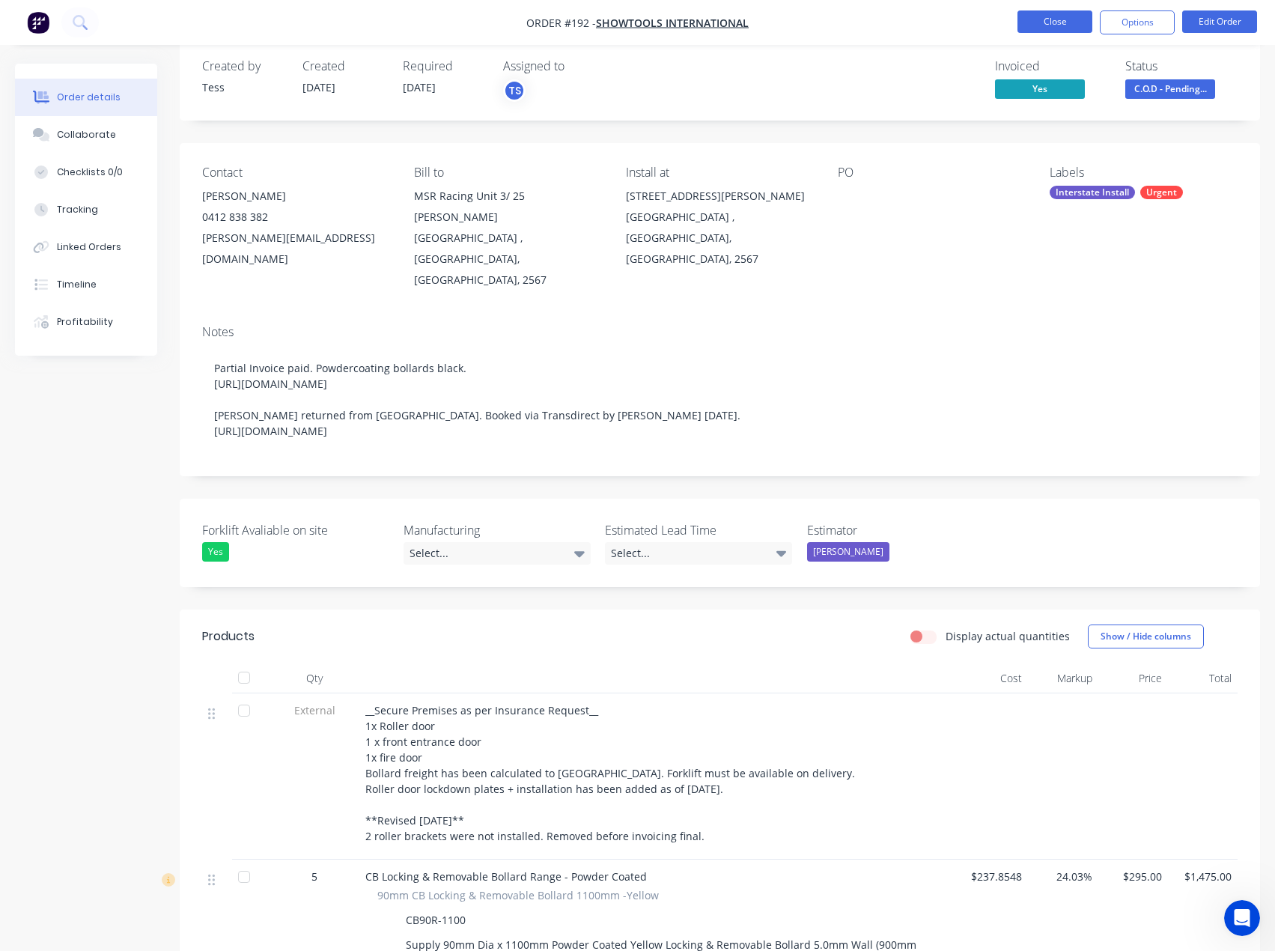
click at [1062, 16] on button "Close" at bounding box center [1055, 21] width 75 height 22
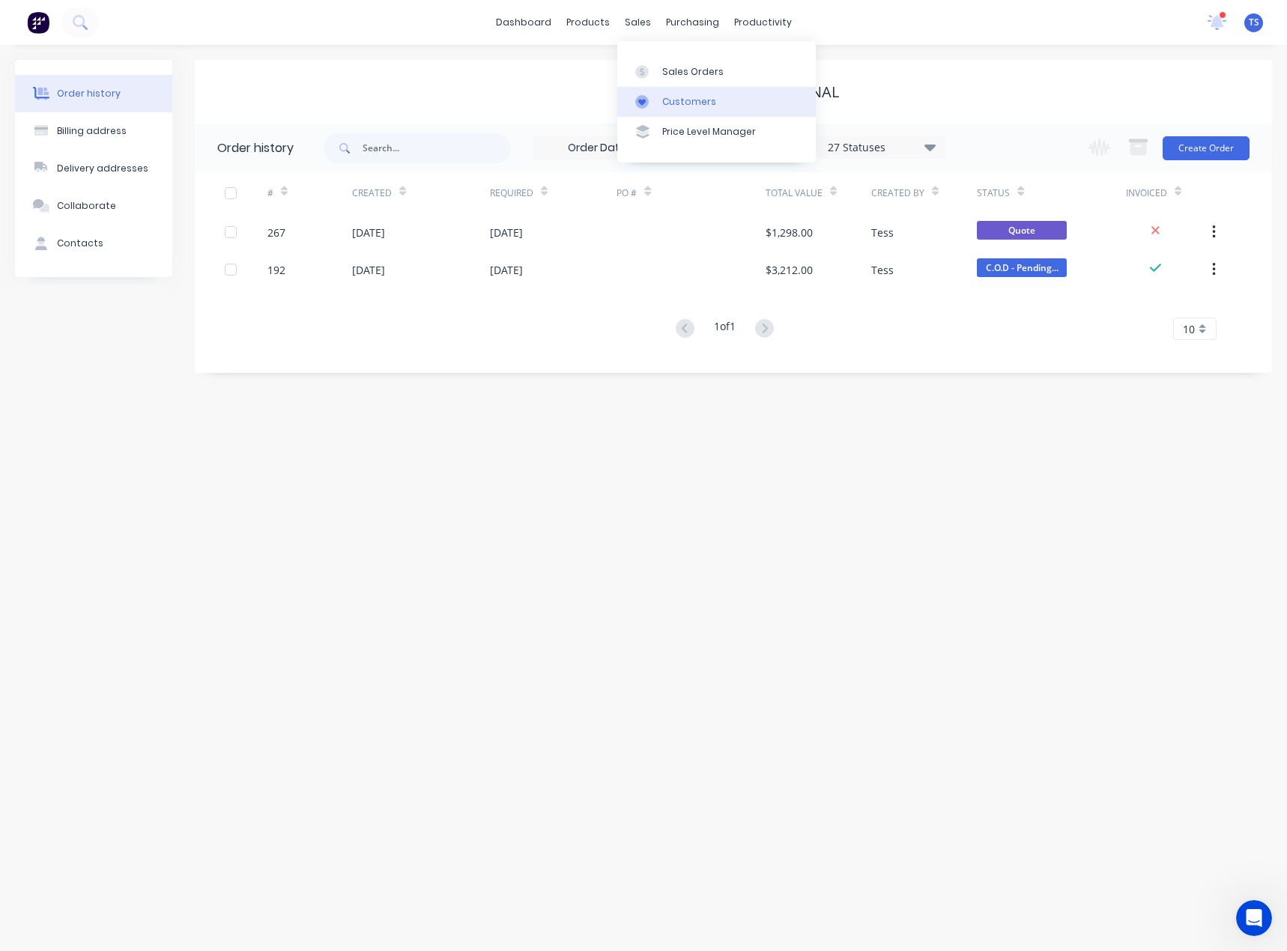
click at [654, 98] on div at bounding box center [646, 101] width 22 height 13
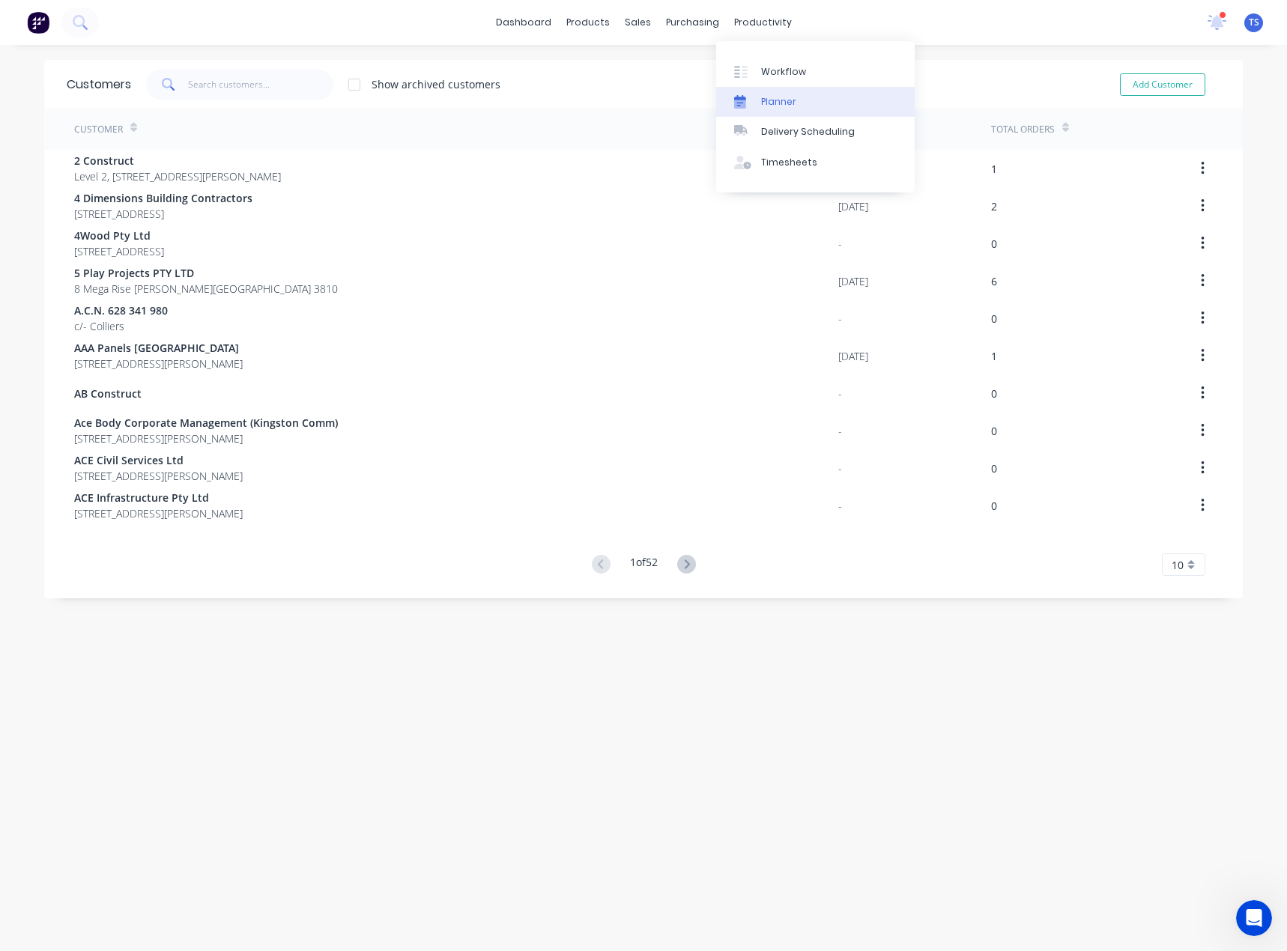
click at [761, 106] on div "Planner" at bounding box center [778, 101] width 35 height 13
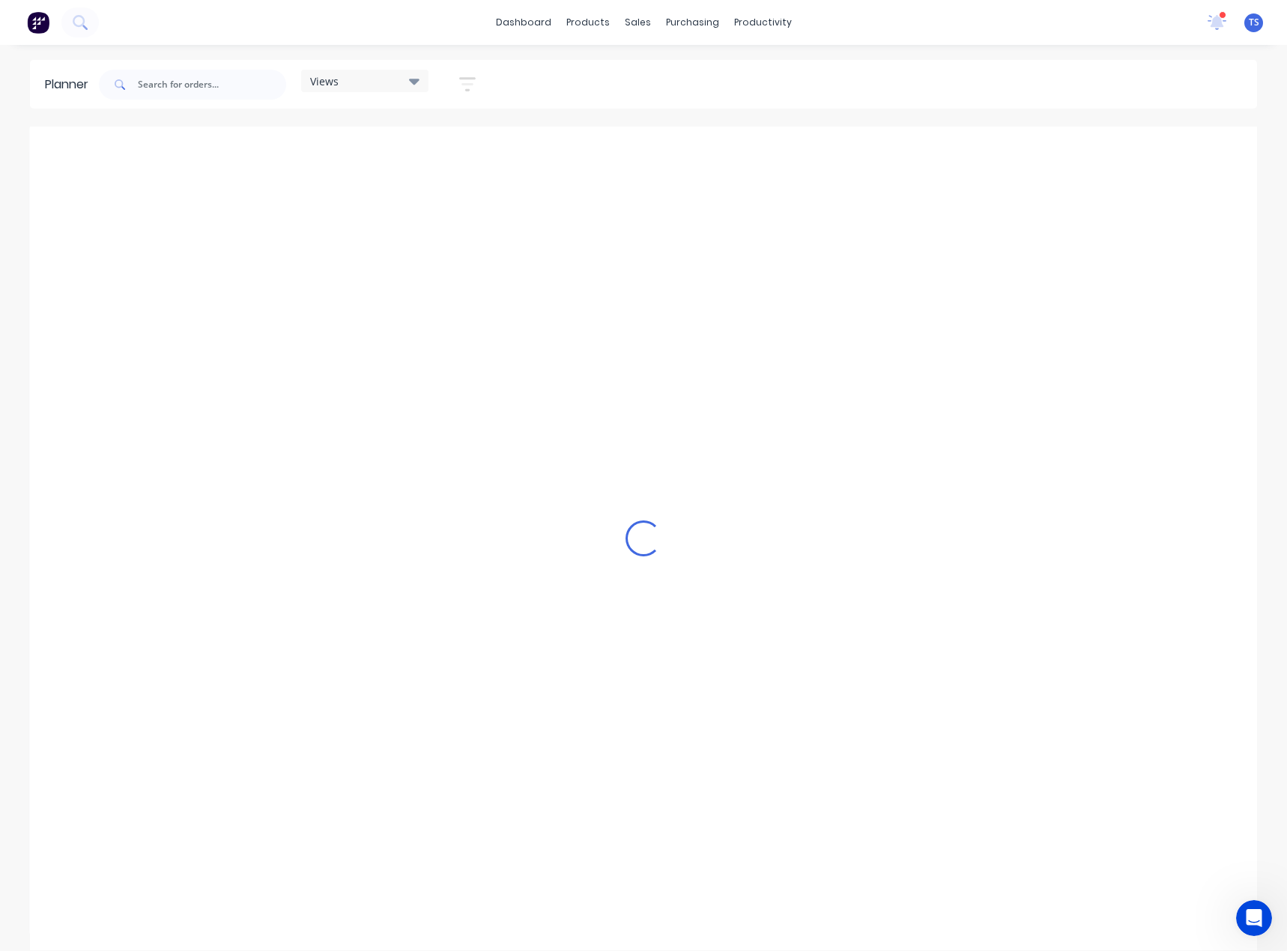
scroll to position [0, 839]
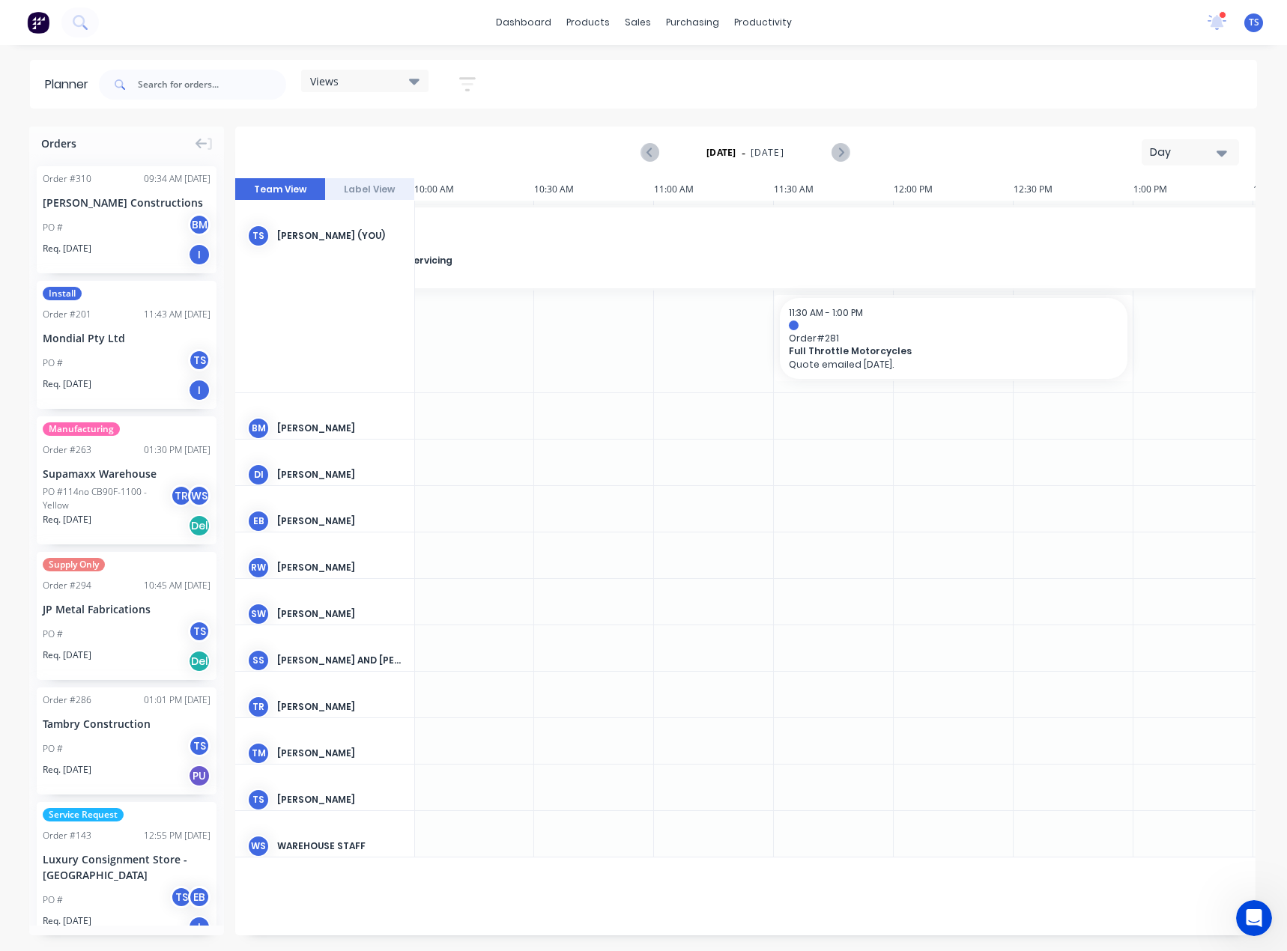
click at [1178, 159] on button "Day" at bounding box center [1189, 152] width 97 height 26
click at [1134, 248] on div "Month" at bounding box center [1163, 252] width 148 height 30
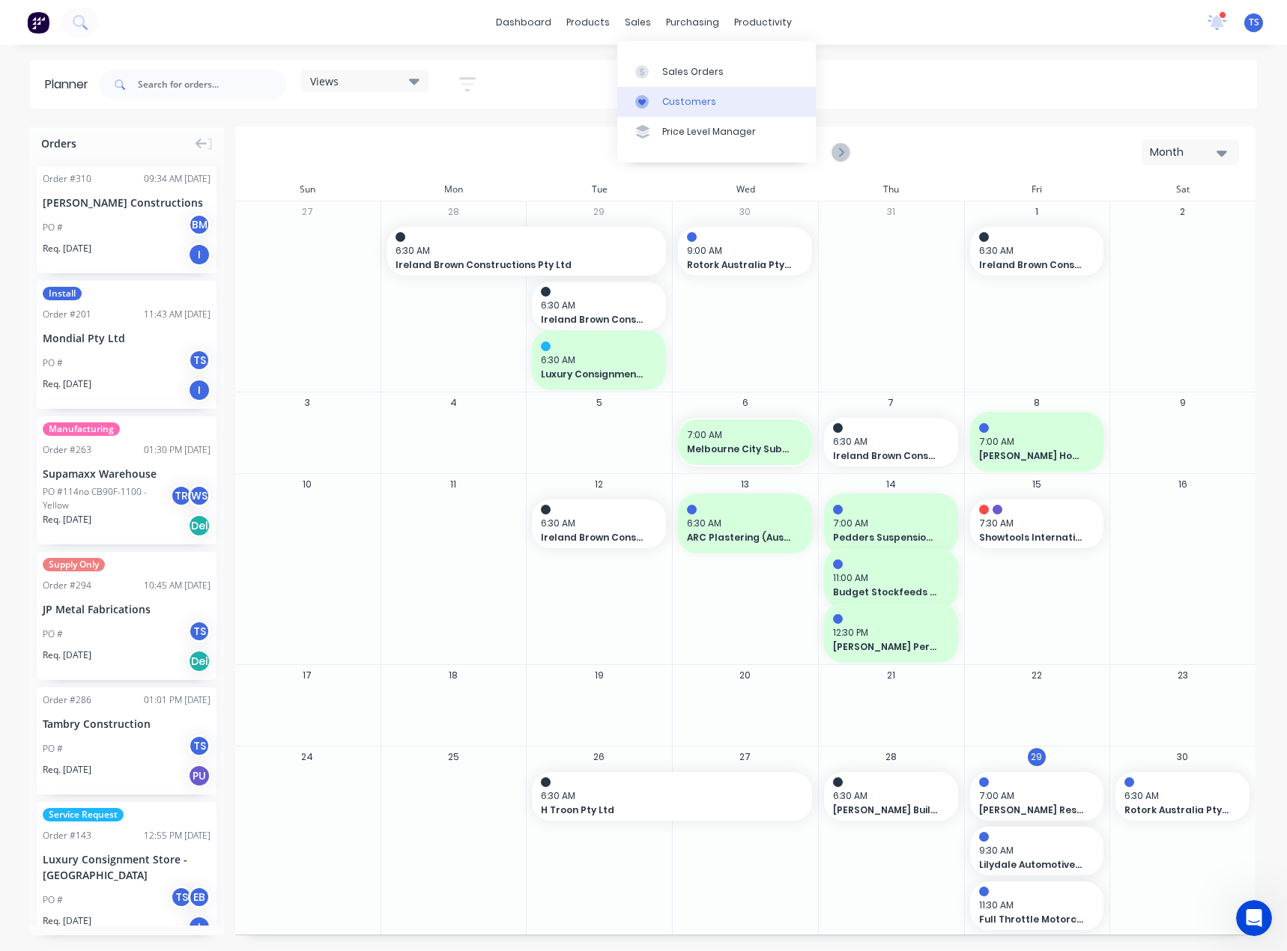
click at [669, 102] on div "Customers" at bounding box center [689, 101] width 54 height 13
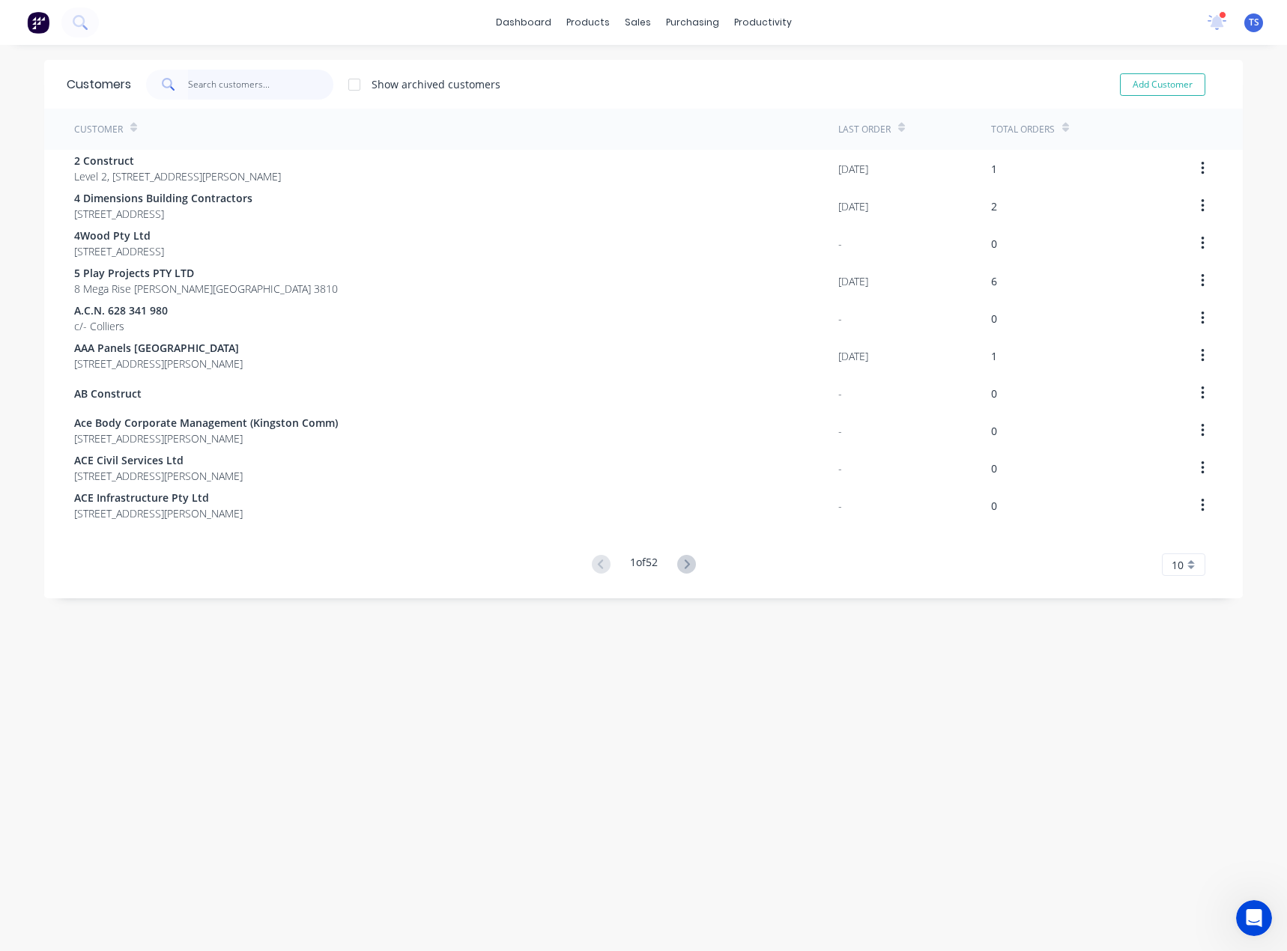
click at [225, 85] on input "text" at bounding box center [261, 85] width 146 height 30
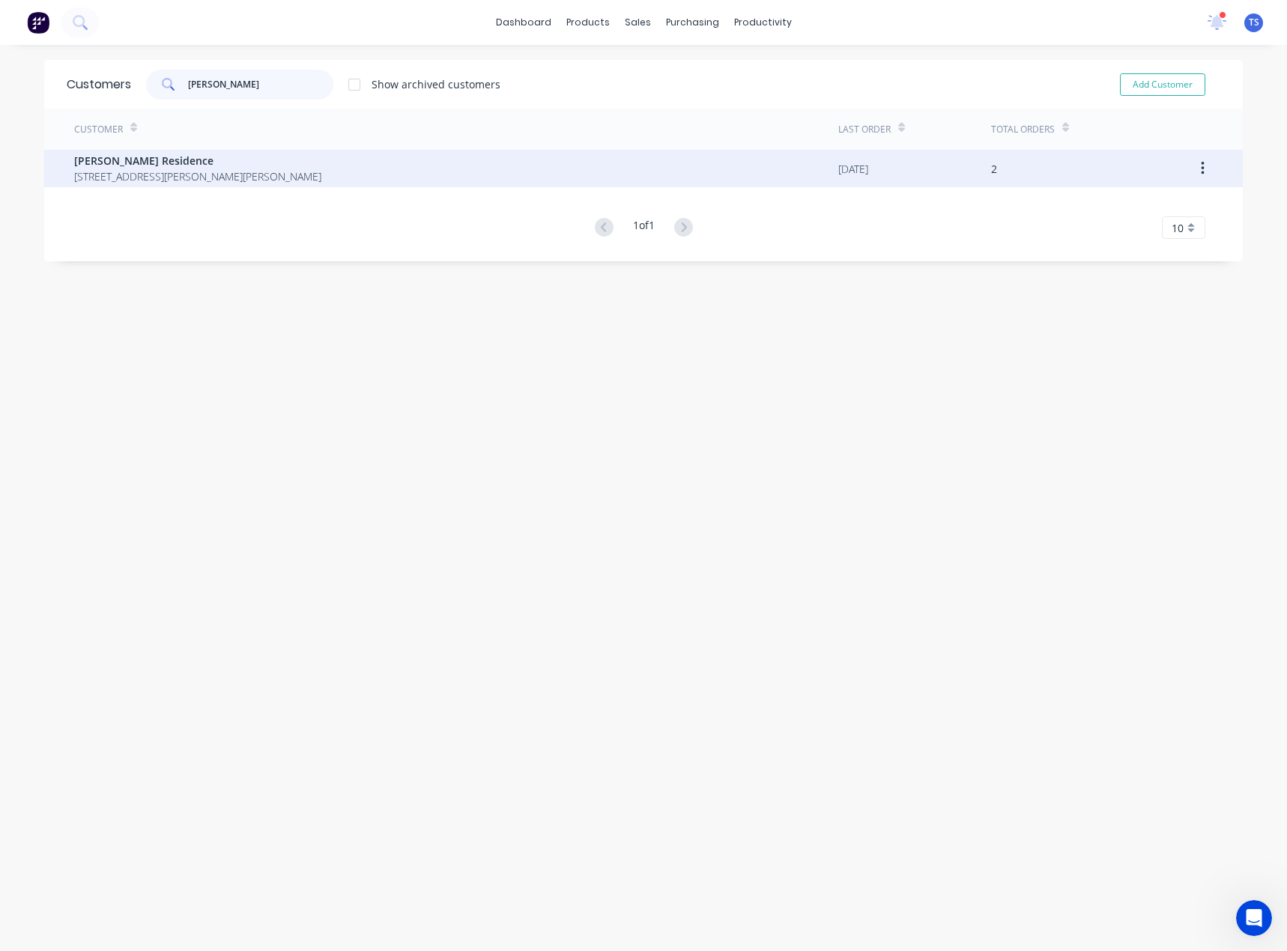
type input "rodney"
click at [154, 177] on span "9 Wallangara Dr Pakenham Victoria Australia 3810" at bounding box center [197, 176] width 247 height 16
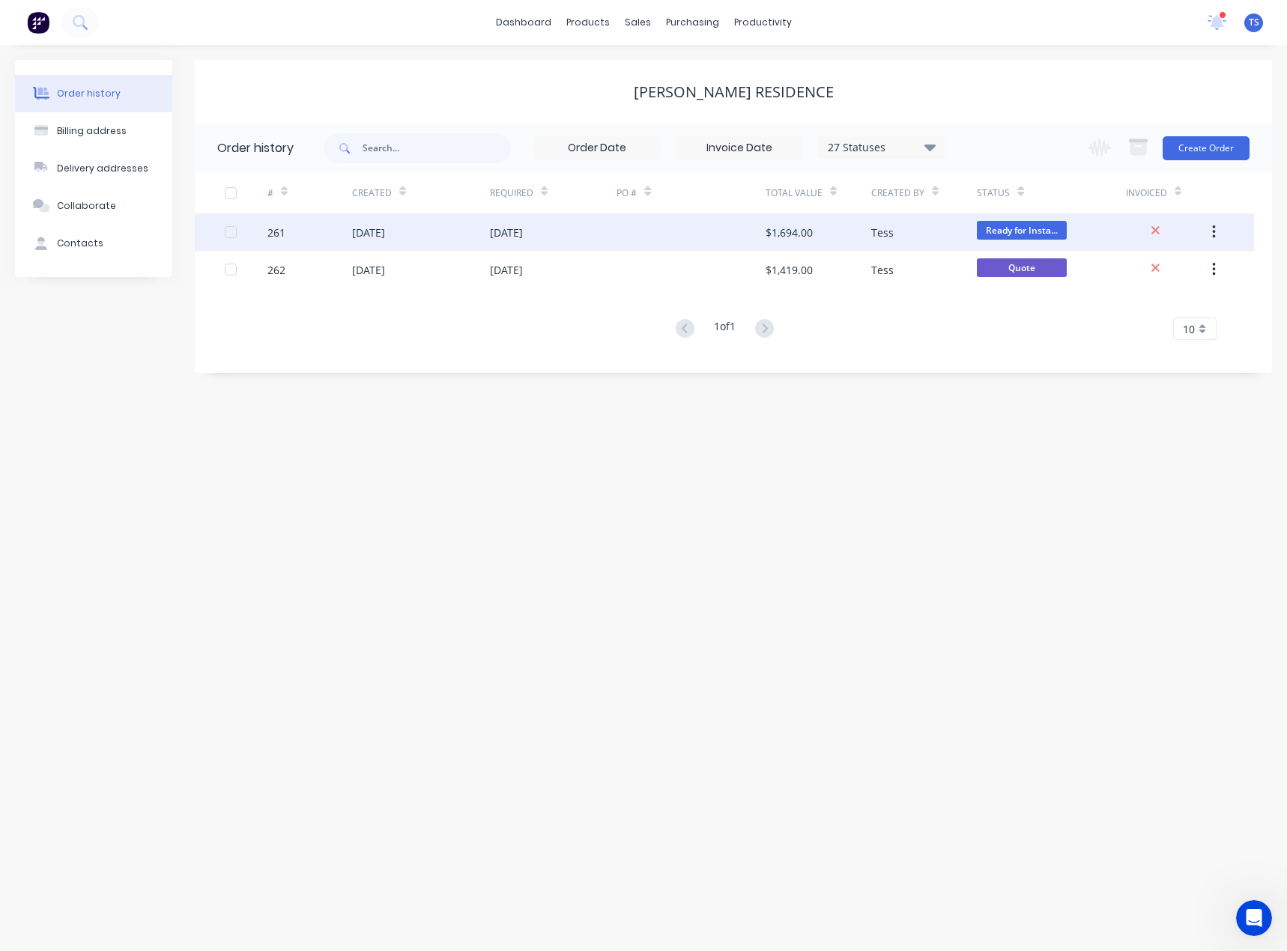
click at [523, 236] on div "[DATE]" at bounding box center [506, 233] width 33 height 16
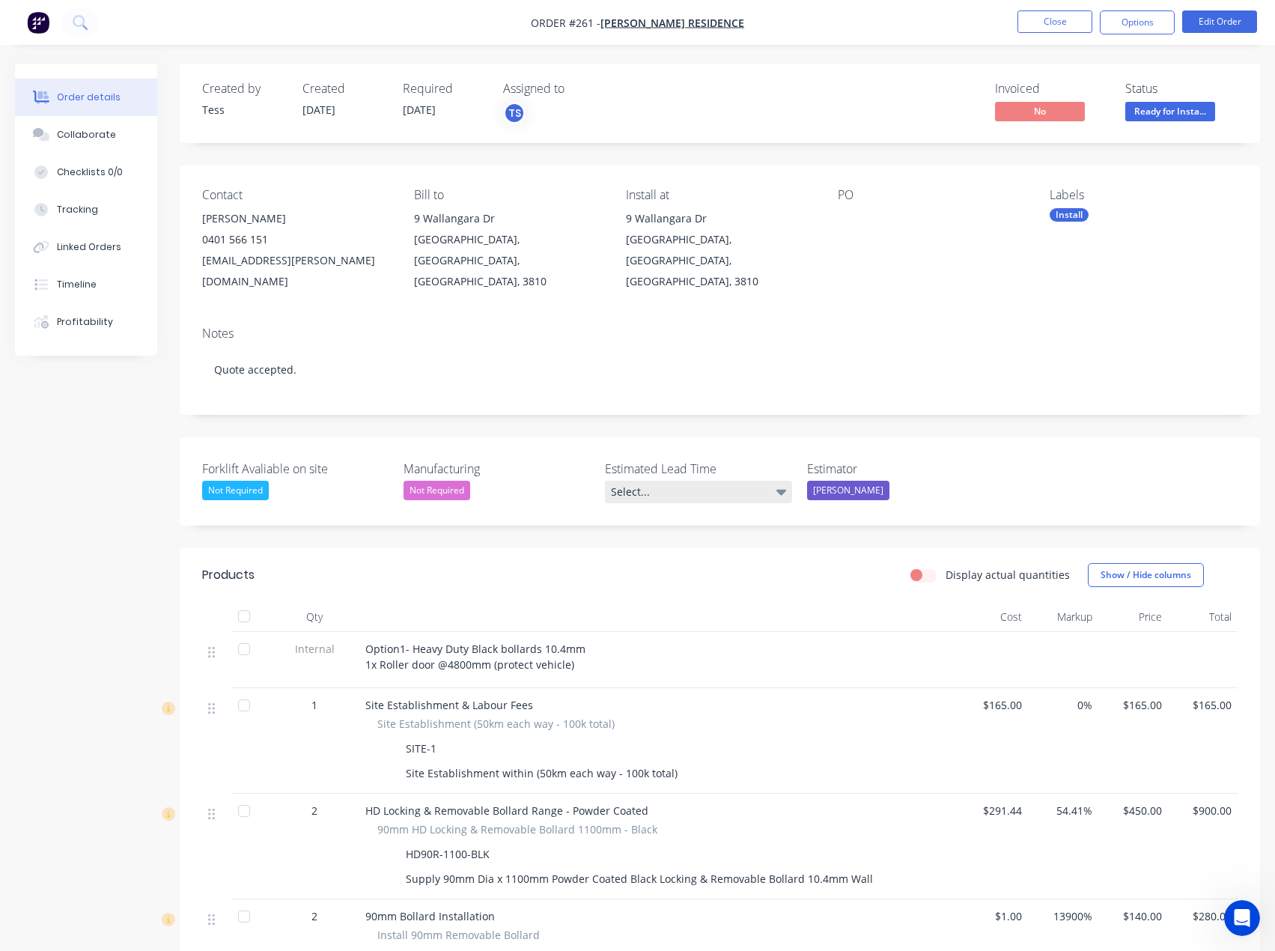
click at [686, 481] on div "Select..." at bounding box center [698, 492] width 187 height 22
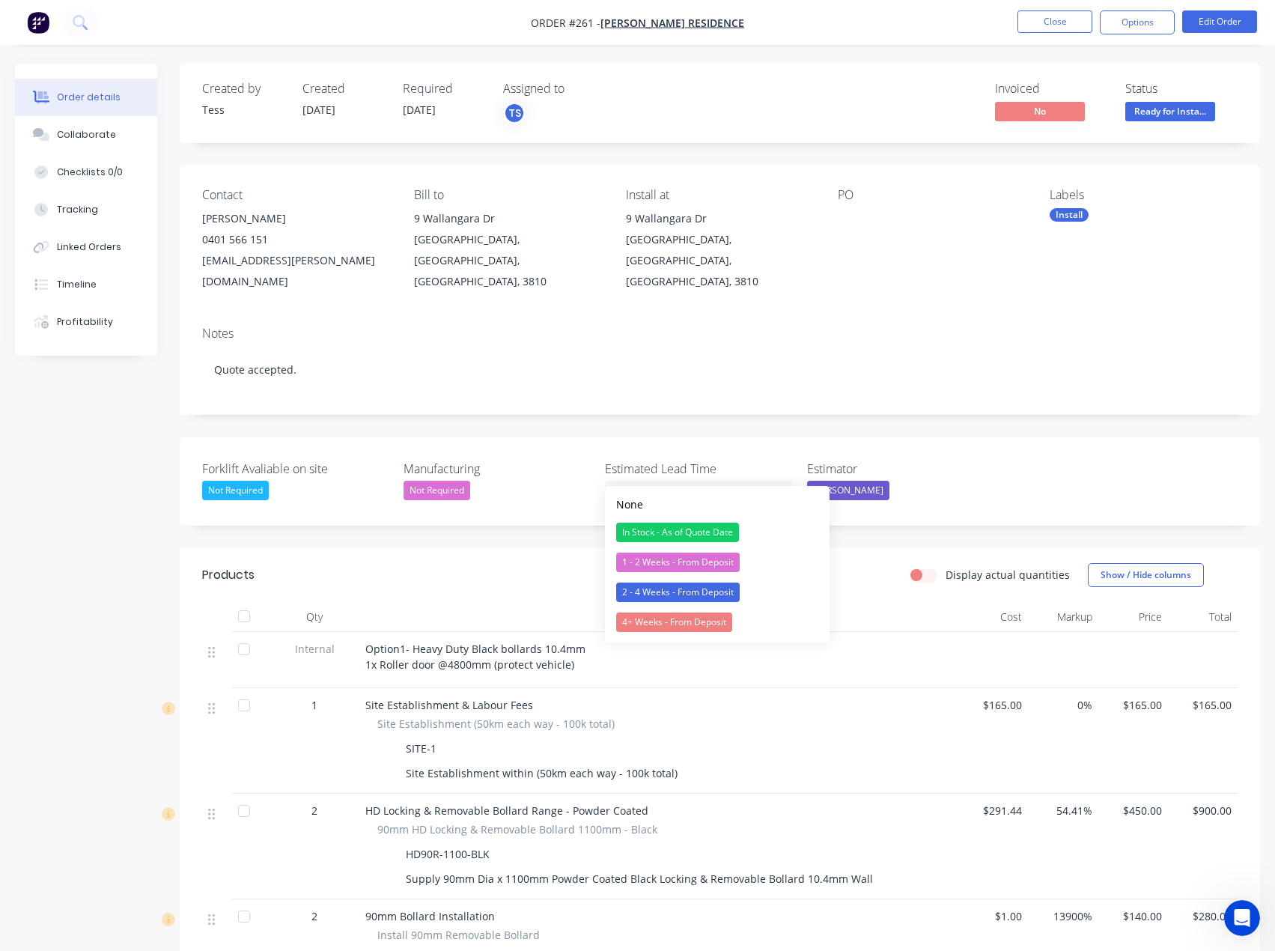
click at [651, 530] on div "In Stock - As of Quote Date" at bounding box center [677, 532] width 123 height 19
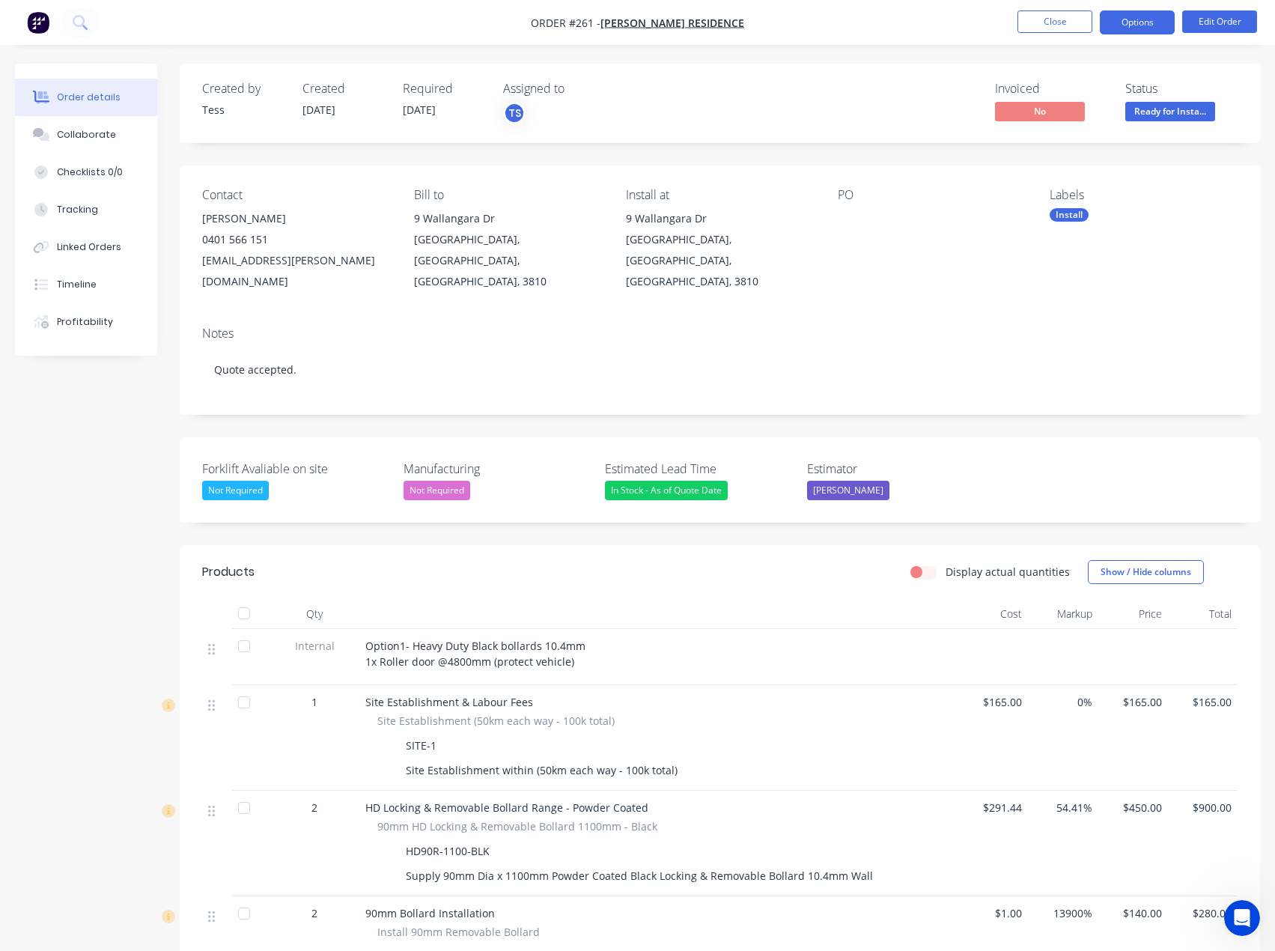
click at [1146, 25] on button "Options" at bounding box center [1137, 22] width 75 height 24
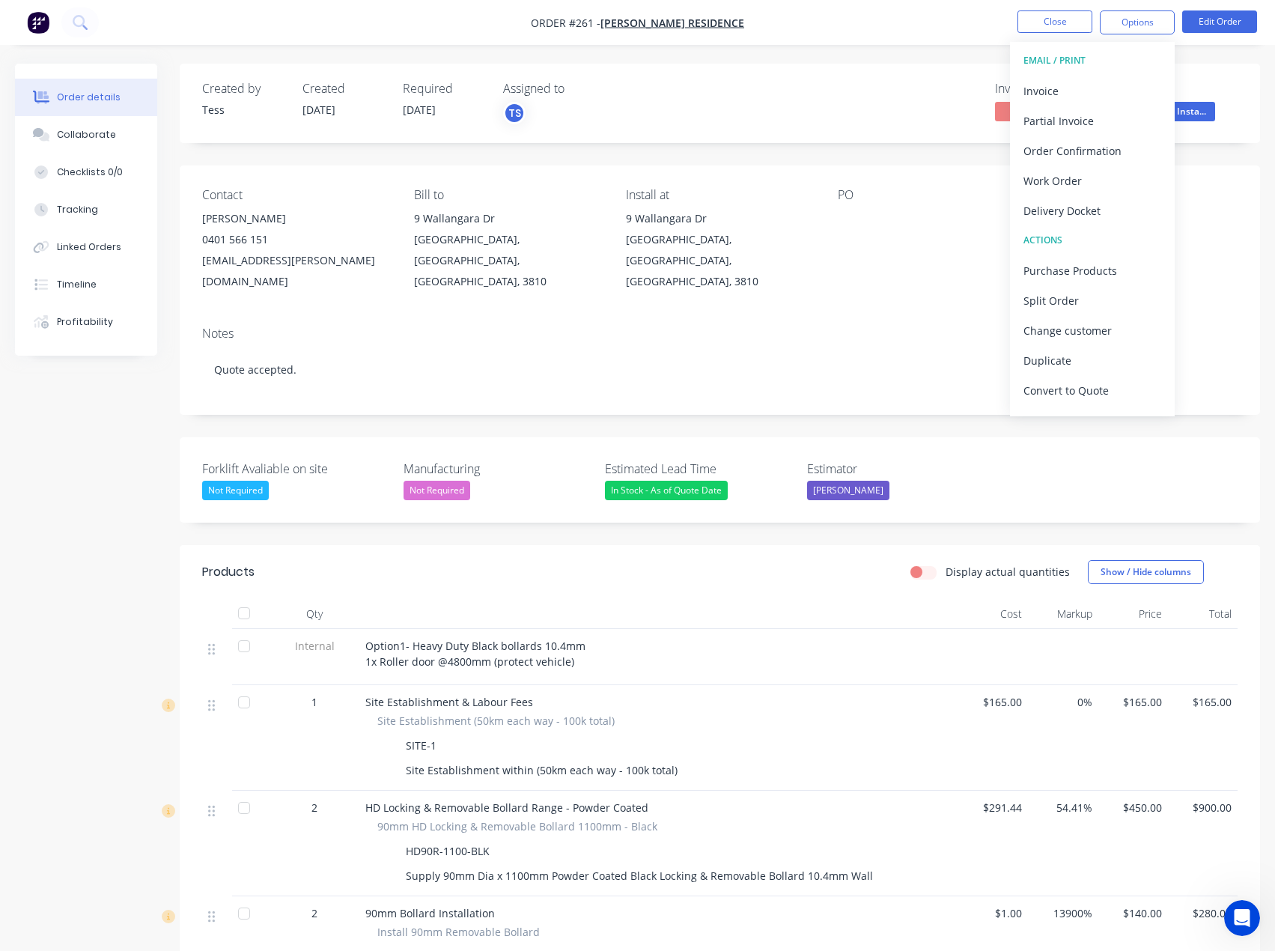
click at [872, 91] on div "Invoiced No Status Ready for Insta..." at bounding box center [945, 103] width 585 height 43
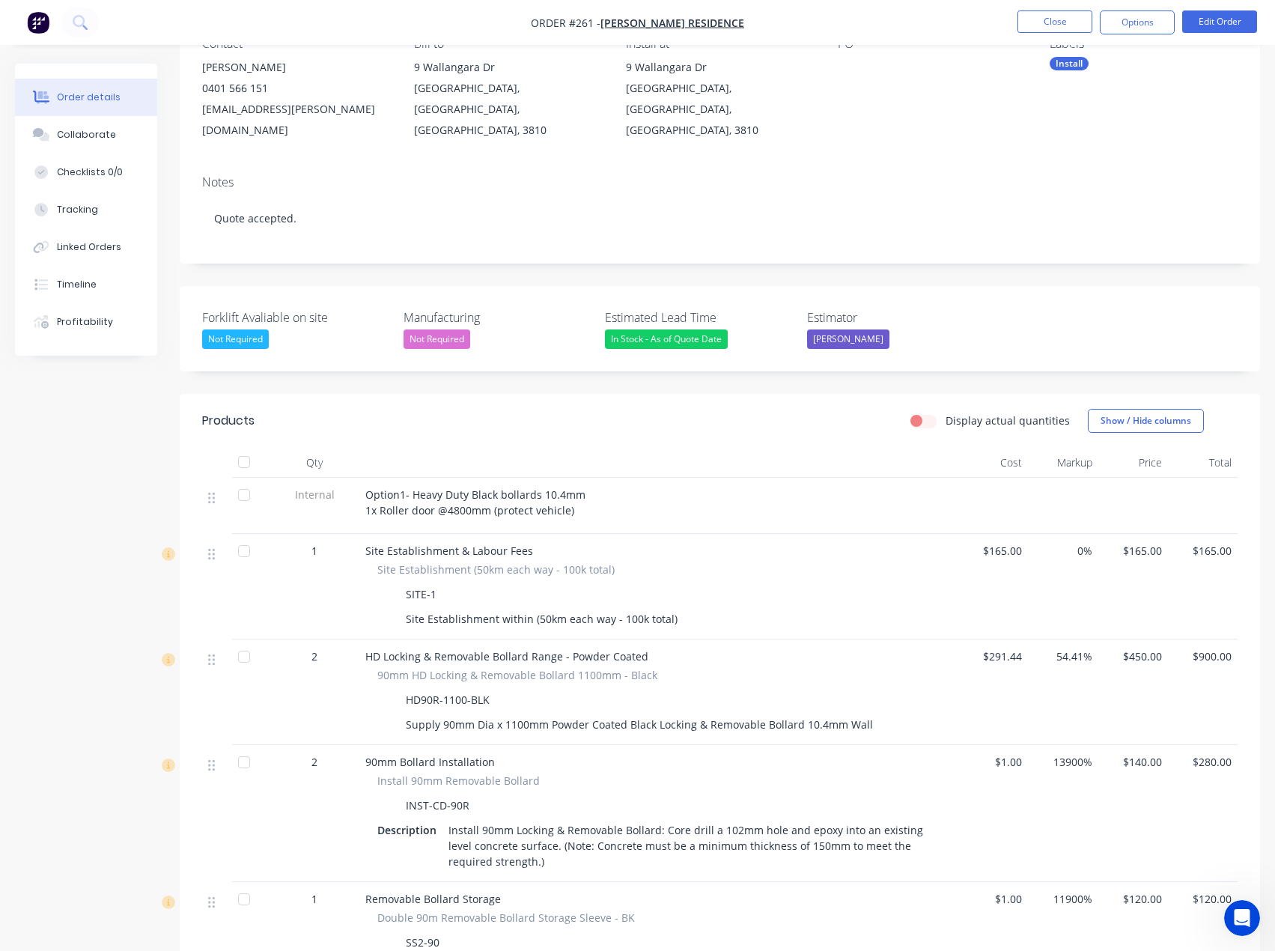
scroll to position [150, 0]
click at [1131, 22] on button "Options" at bounding box center [1137, 22] width 75 height 24
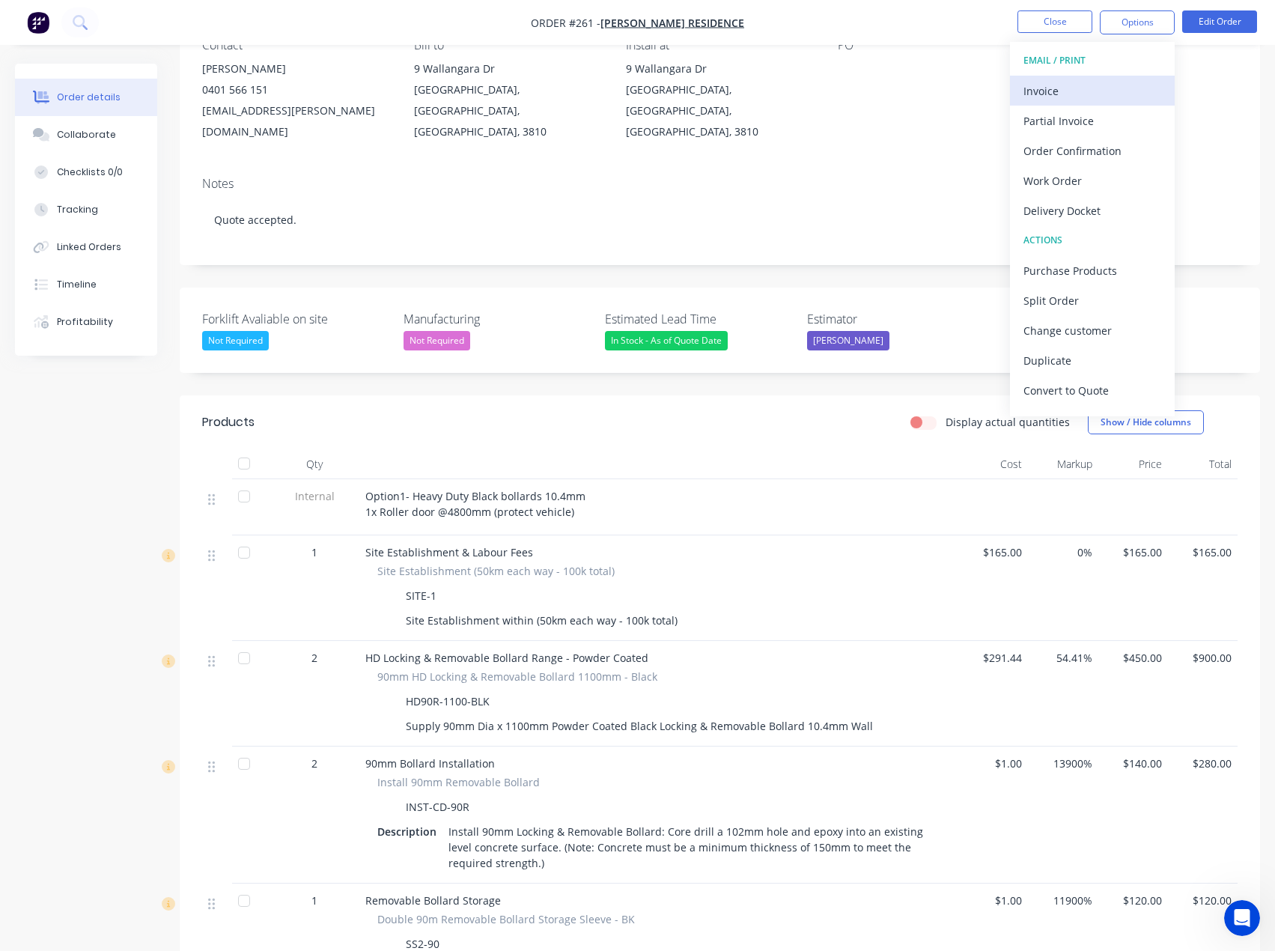
click at [1057, 97] on div "Invoice" at bounding box center [1093, 91] width 138 height 22
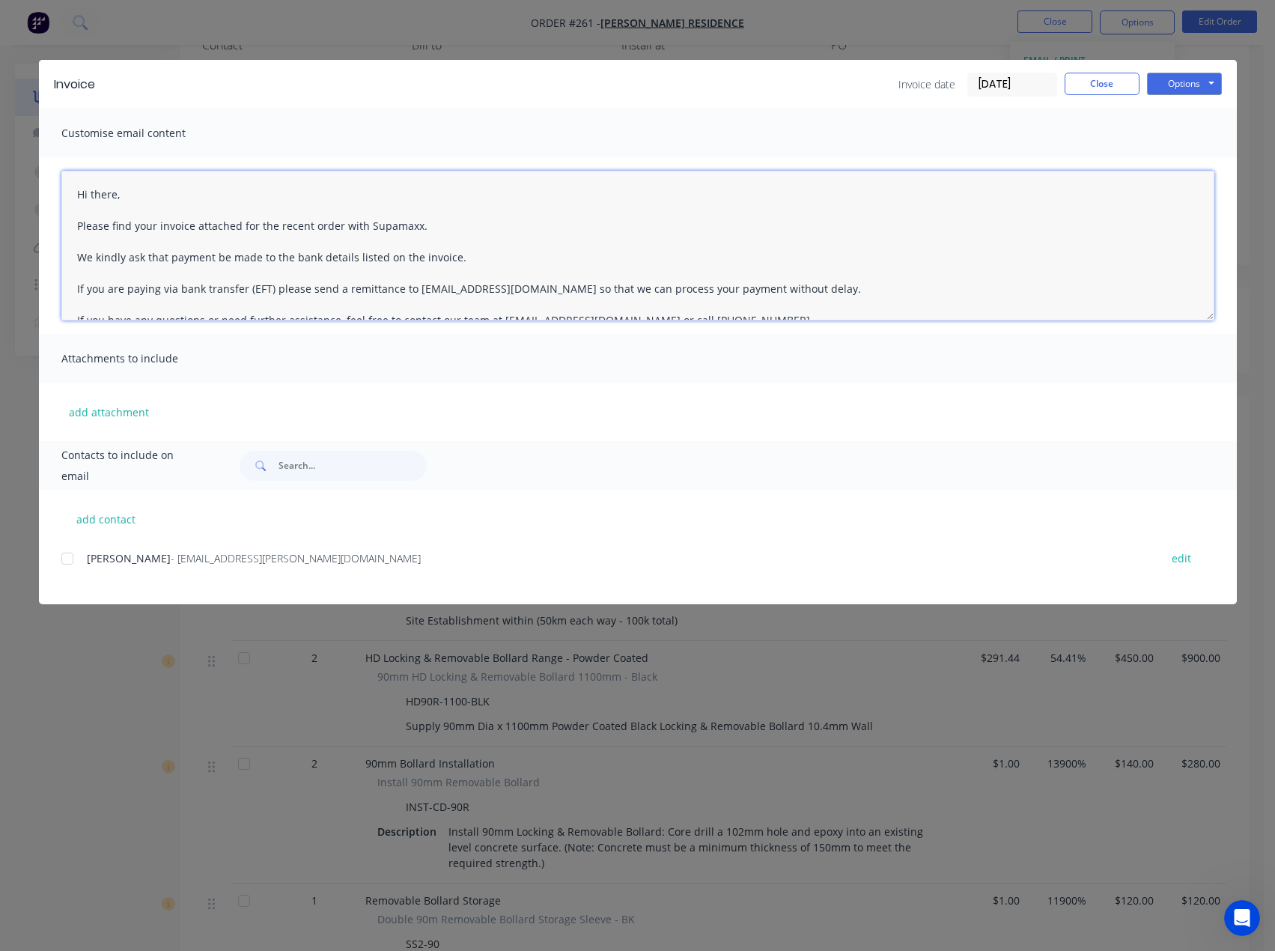
click at [126, 195] on textarea "Hi there, Please find your invoice attached for the recent order with Supamaxx.…" at bounding box center [637, 246] width 1153 height 150
click at [68, 560] on div at bounding box center [67, 559] width 30 height 30
click at [124, 198] on textarea "Hi there, Please find your invoice attached for the recent order with Supamaxx.…" at bounding box center [637, 246] width 1153 height 150
click at [91, 518] on button "add contact" at bounding box center [106, 519] width 90 height 22
type textarea "Hi there, Please find your invoice attached for the recent order with Supamaxx.…"
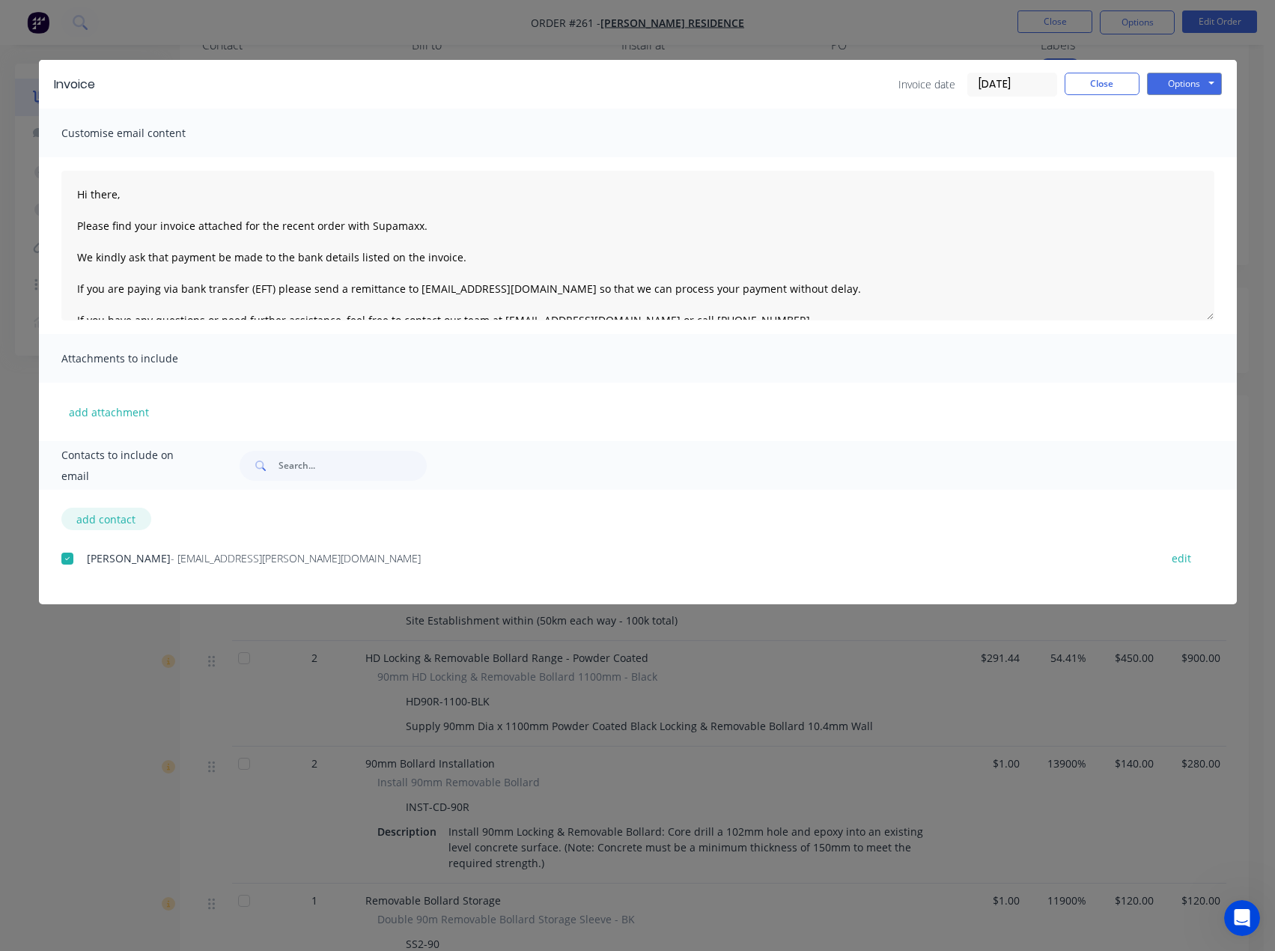
select select "AU"
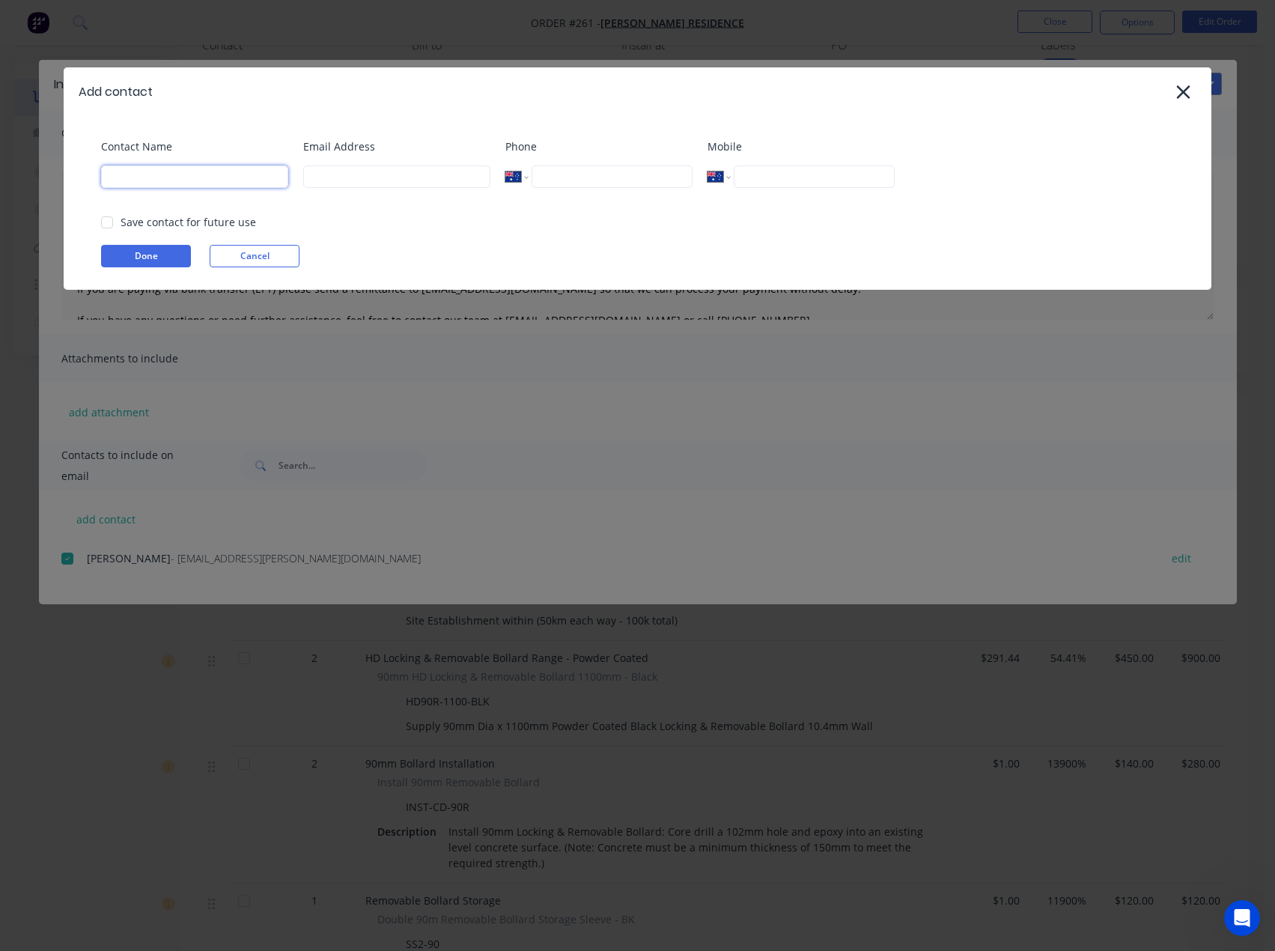
click at [195, 180] on input at bounding box center [194, 176] width 187 height 22
type input "Tess"
click at [326, 176] on input at bounding box center [396, 176] width 187 height 22
type input "[EMAIL_ADDRESS][DOMAIN_NAME]"
click at [157, 261] on button "Done" at bounding box center [146, 256] width 90 height 22
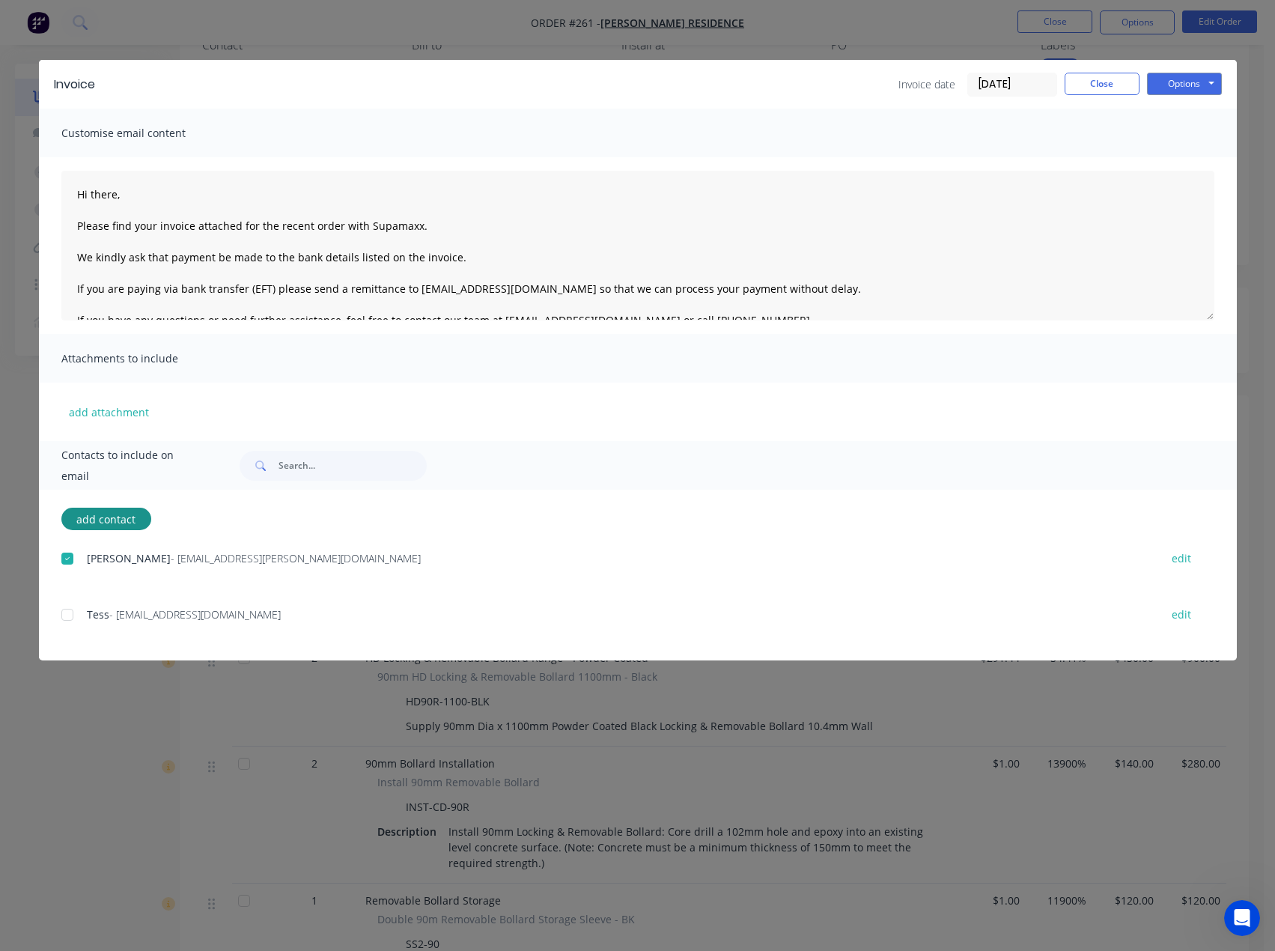
click at [66, 615] on div at bounding box center [67, 615] width 30 height 30
click at [123, 198] on textarea "Hi there, Please find your invoice attached for the recent order with Supamaxx.…" at bounding box center [637, 246] width 1153 height 150
click at [433, 229] on textarea "Hi Rodney, Please find your invoice attached for the recent order with Supamaxx…" at bounding box center [637, 246] width 1153 height 150
click at [456, 261] on textarea "Hi Rodney, Please find your invoice attached for the recent order with Supamaxx…" at bounding box center [637, 246] width 1153 height 150
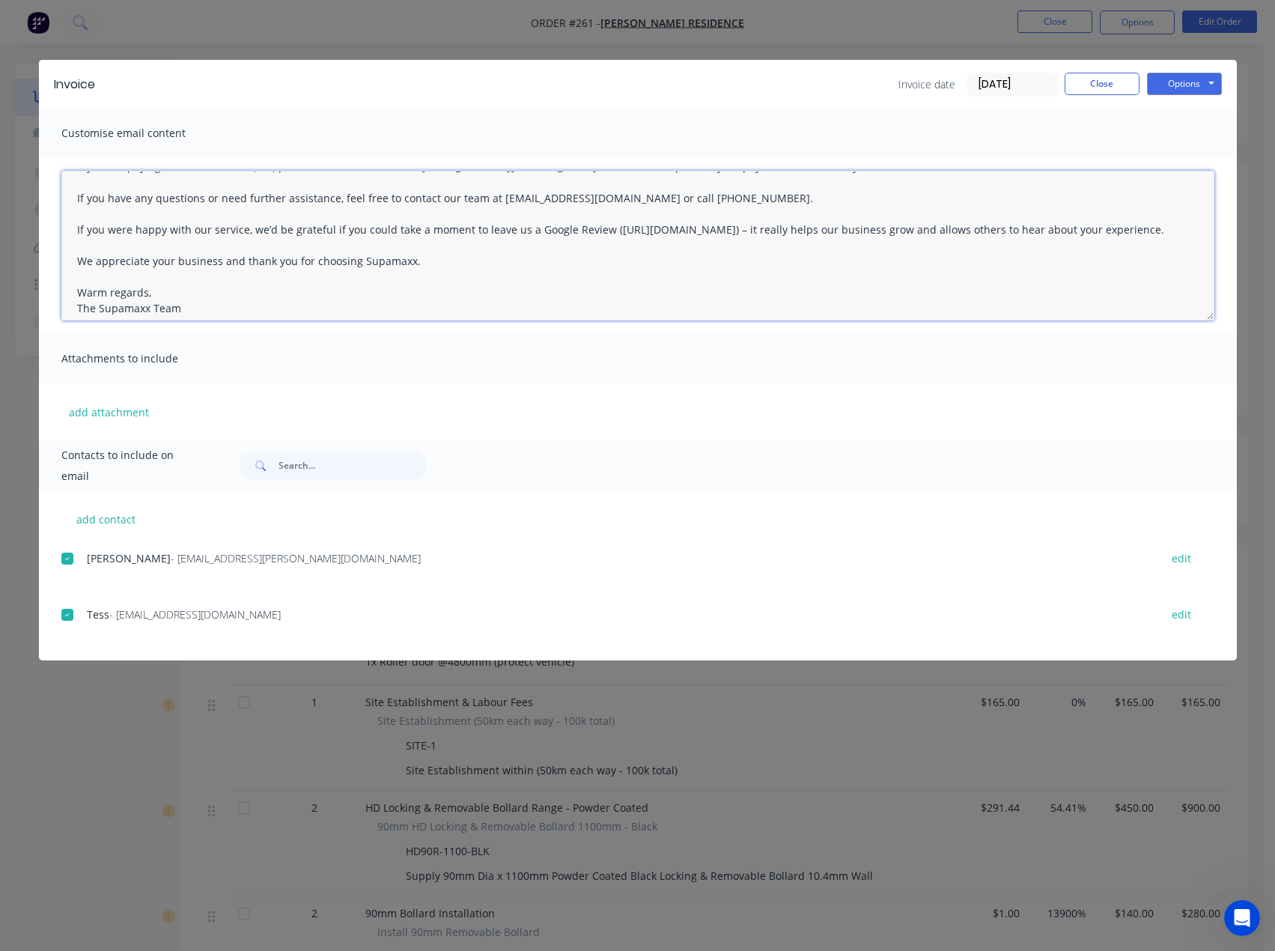
scroll to position [0, 0]
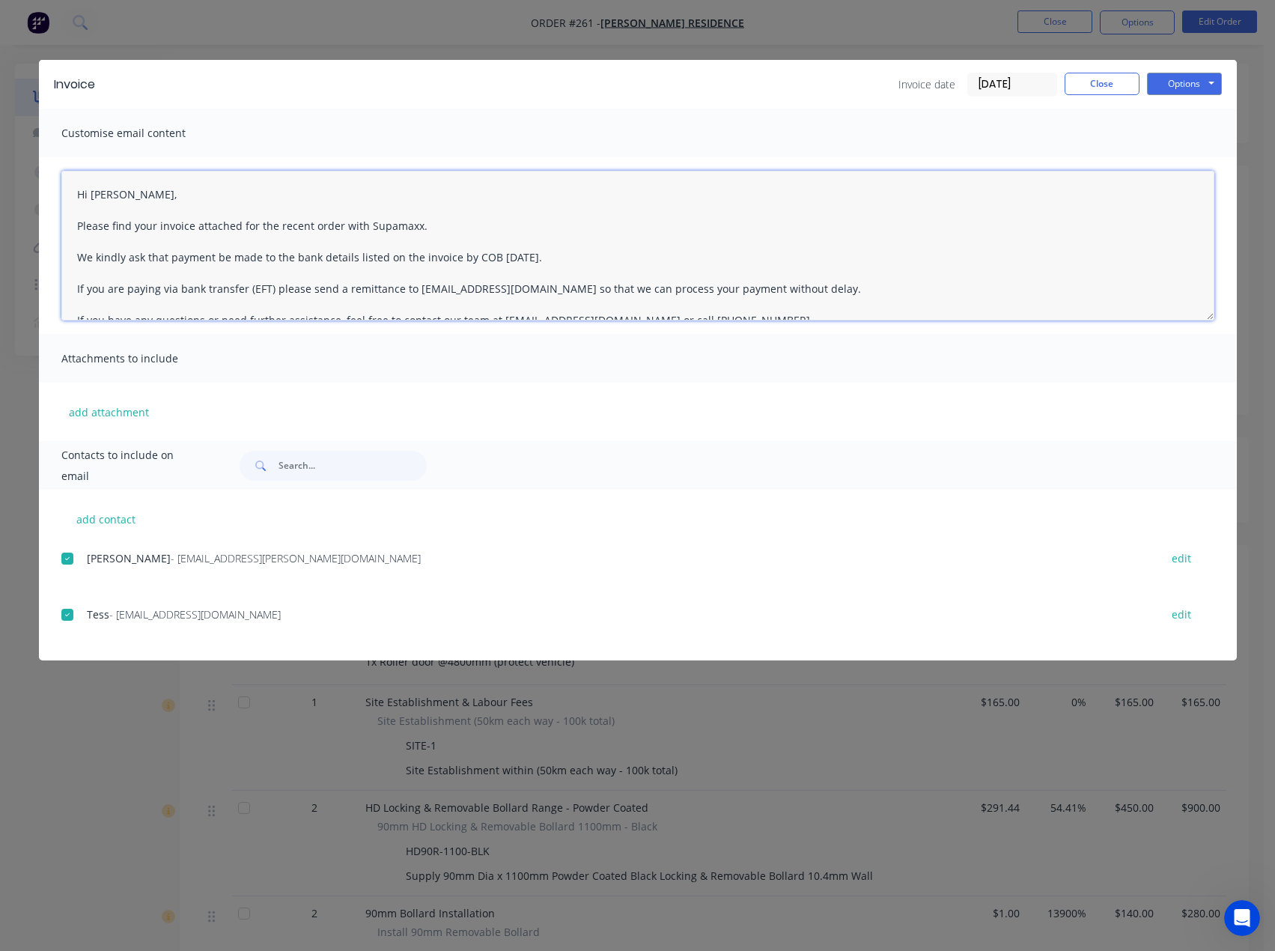
click at [432, 219] on textarea "Hi Rodney, Please find your invoice attached for the recent order with Supamaxx…" at bounding box center [637, 246] width 1153 height 150
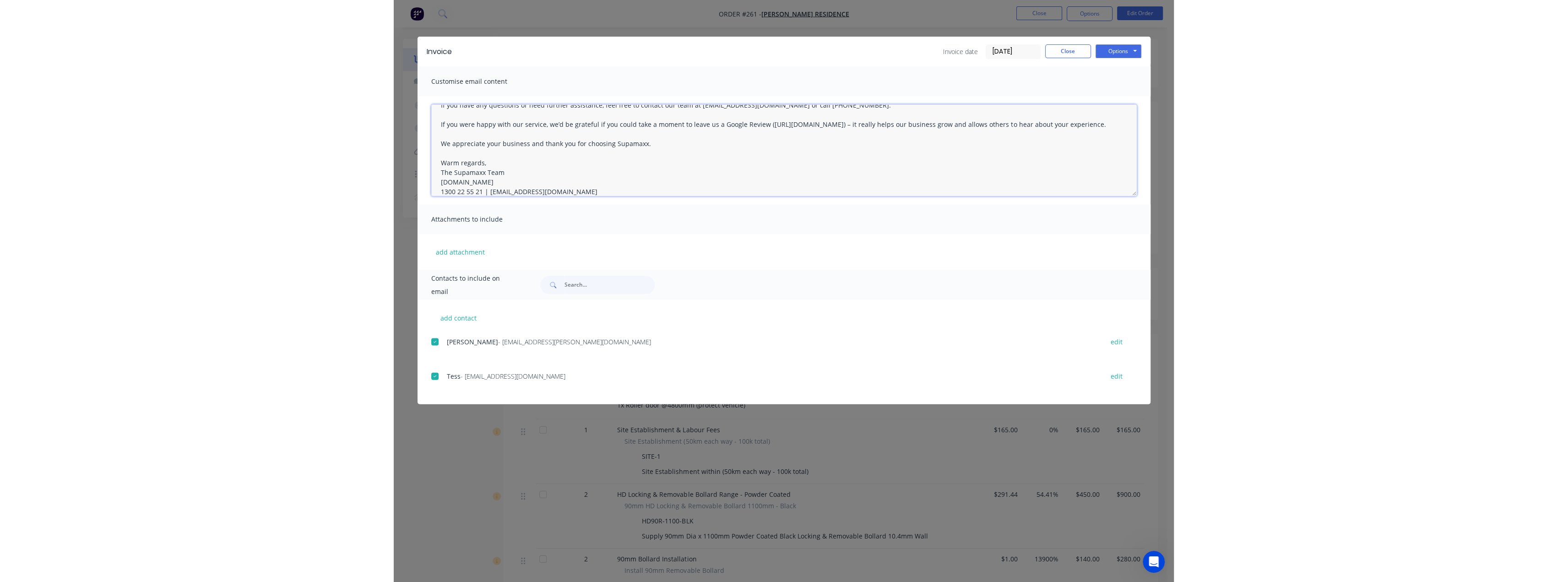
scroll to position [110, 0]
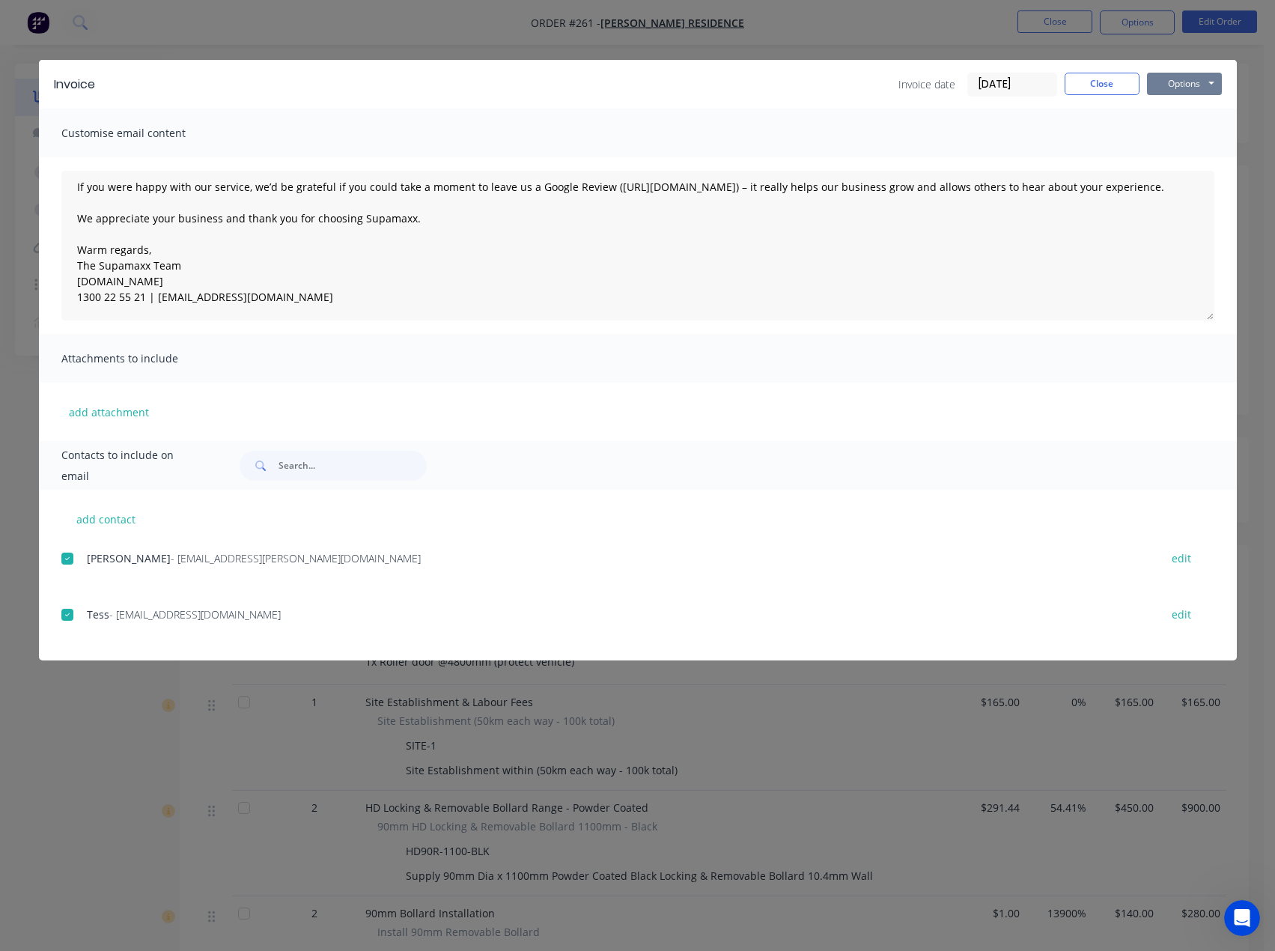
click at [1180, 78] on button "Options" at bounding box center [1184, 84] width 75 height 22
click at [1177, 162] on button "Email" at bounding box center [1195, 160] width 96 height 25
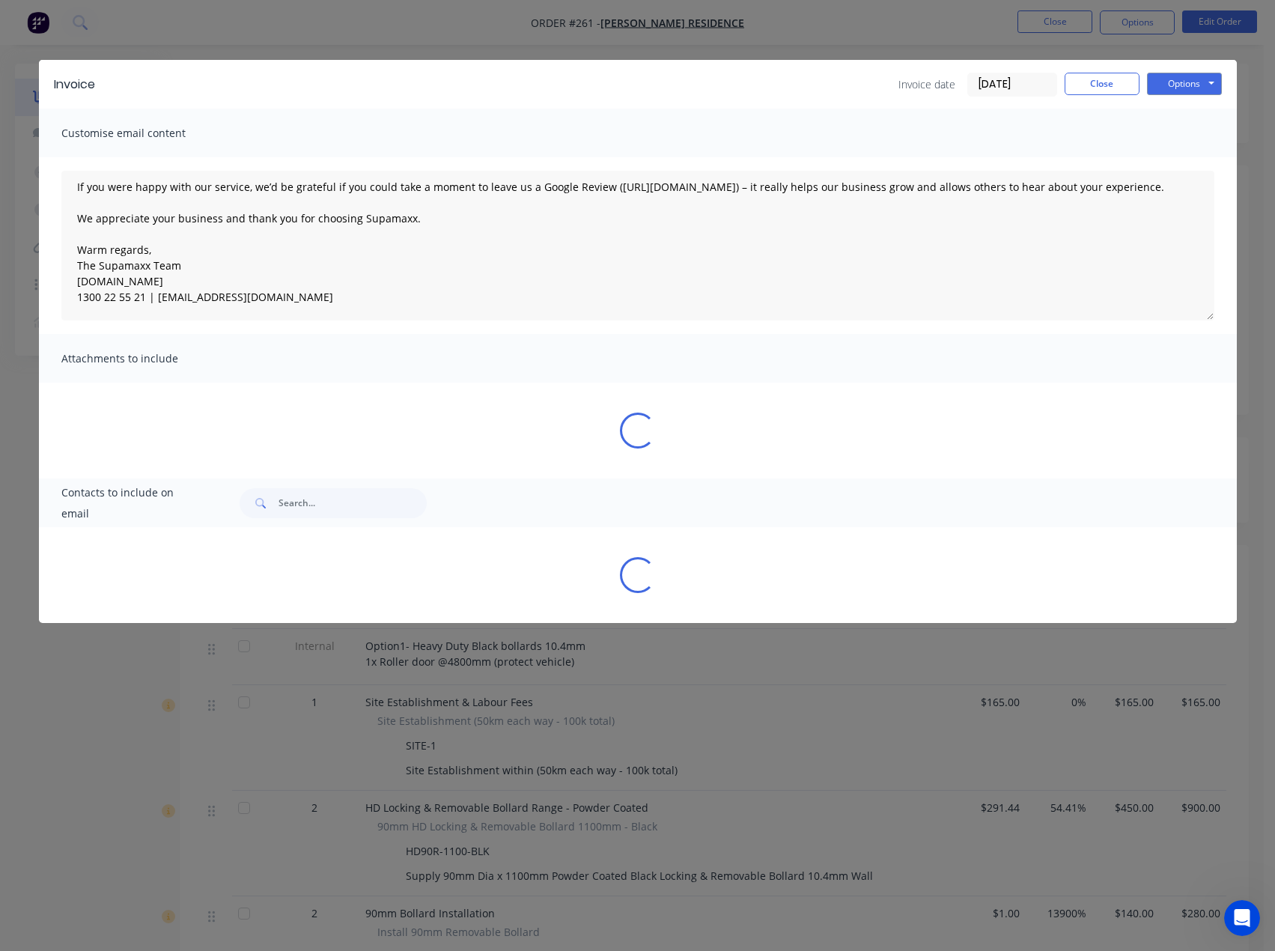
type textarea "Hi there, Please find your invoice attached for the recent order with Supamaxx.…"
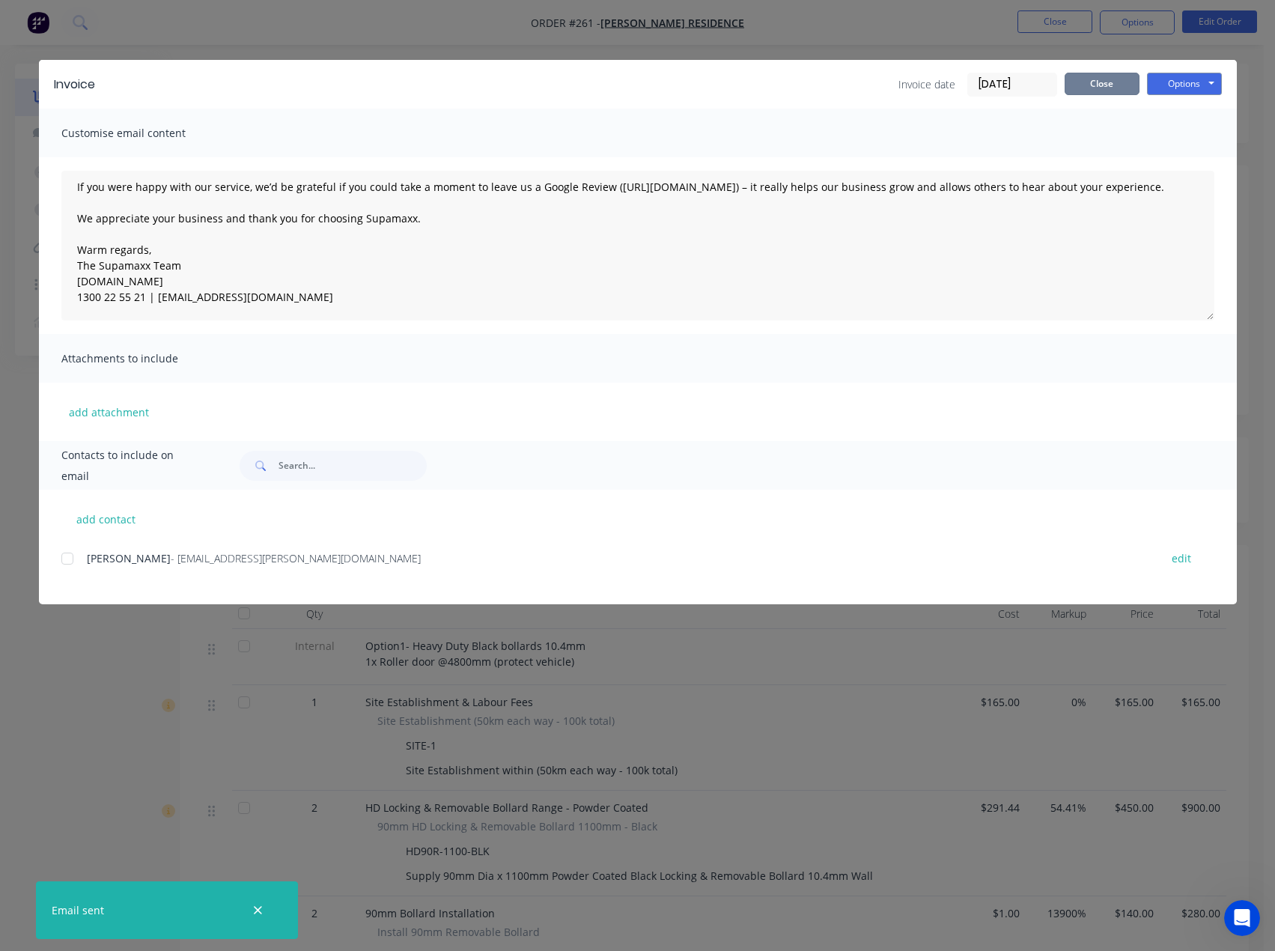
click at [1087, 82] on button "Close" at bounding box center [1102, 84] width 75 height 22
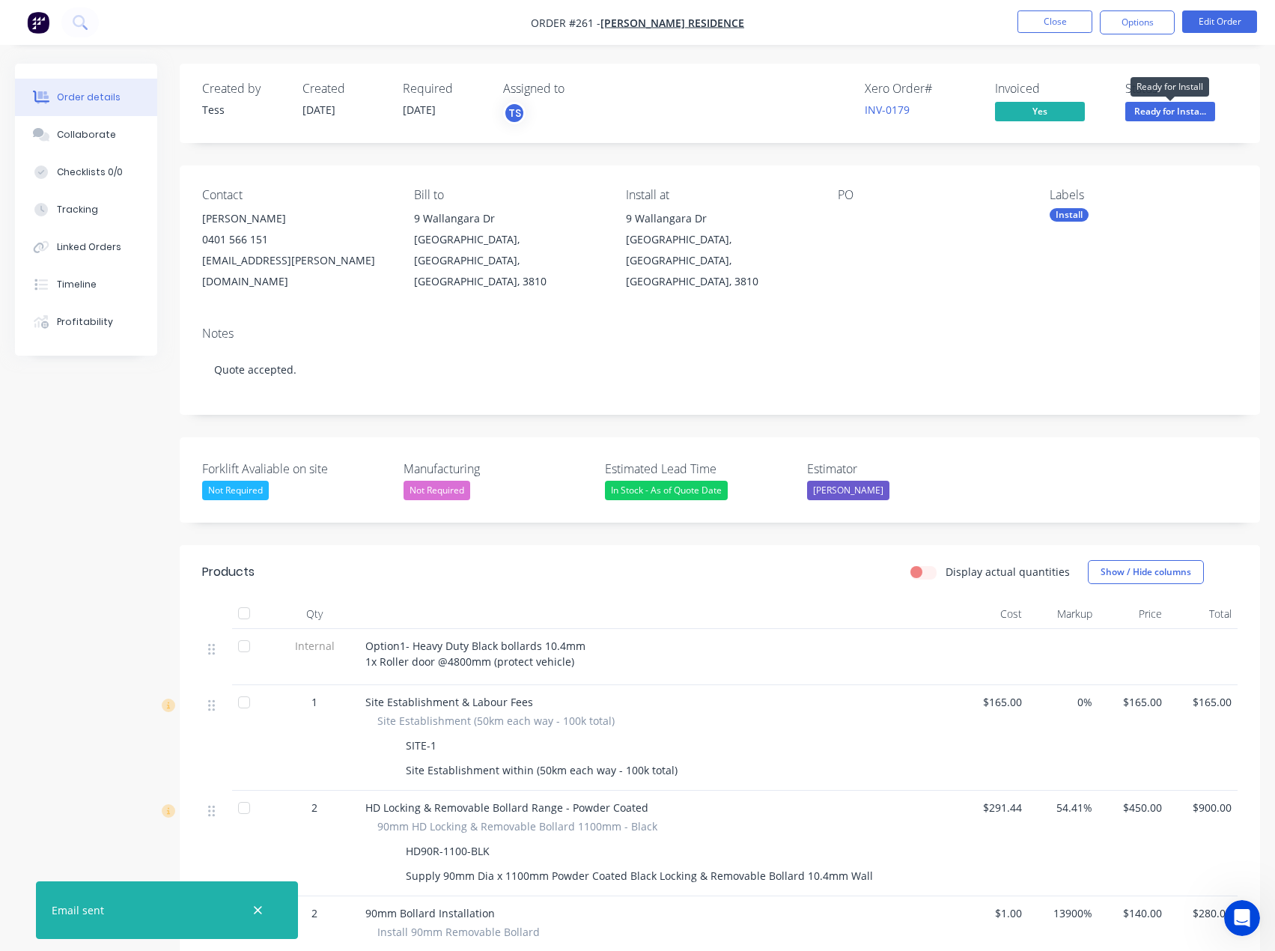
click at [1164, 109] on span "Ready for Insta..." at bounding box center [1171, 111] width 90 height 19
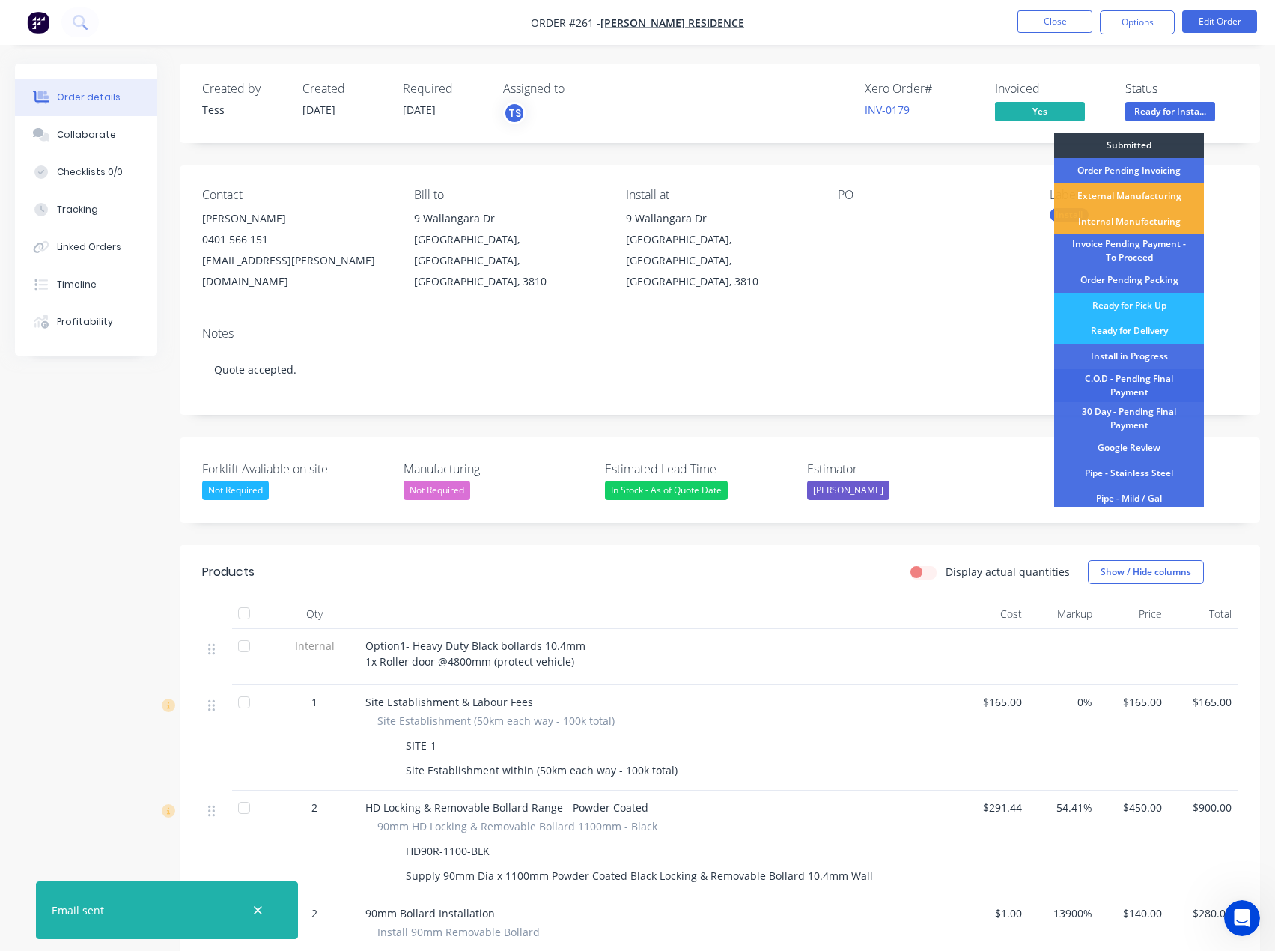
click at [1150, 383] on div "C.O.D - Pending Final Payment" at bounding box center [1129, 385] width 150 height 33
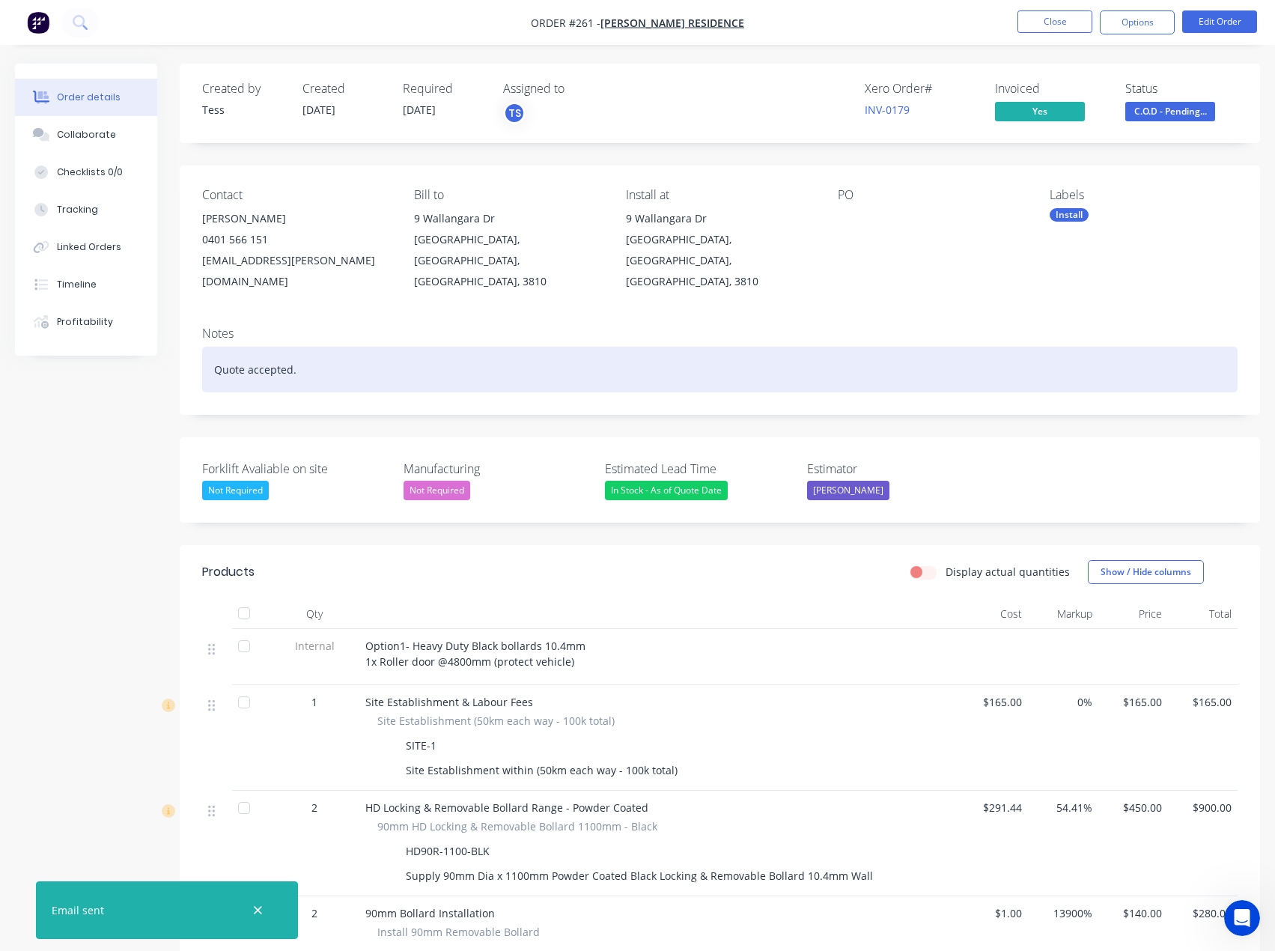
click at [309, 349] on div "Quote accepted." at bounding box center [720, 370] width 1036 height 46
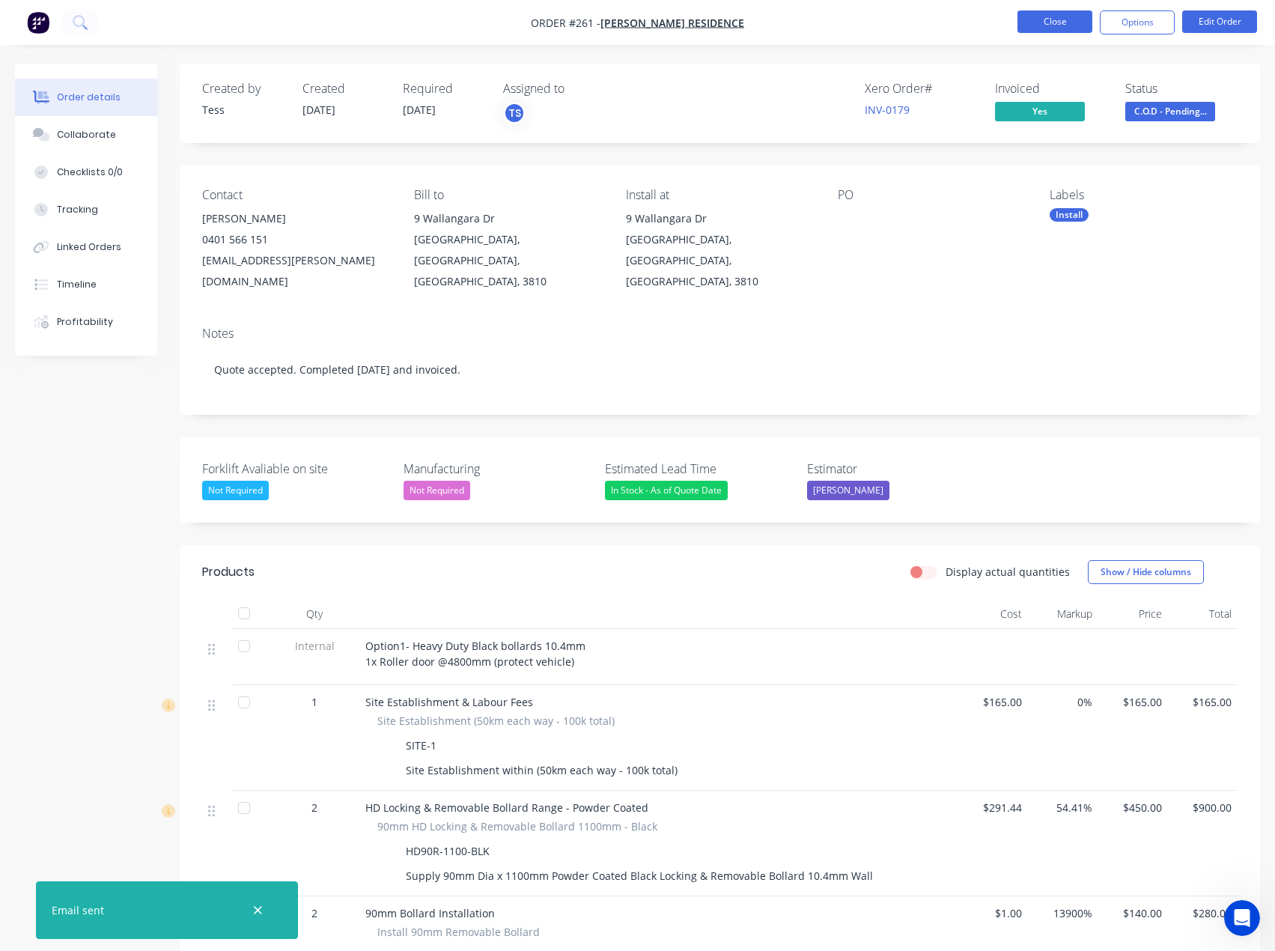
click at [1052, 21] on button "Close" at bounding box center [1055, 21] width 75 height 22
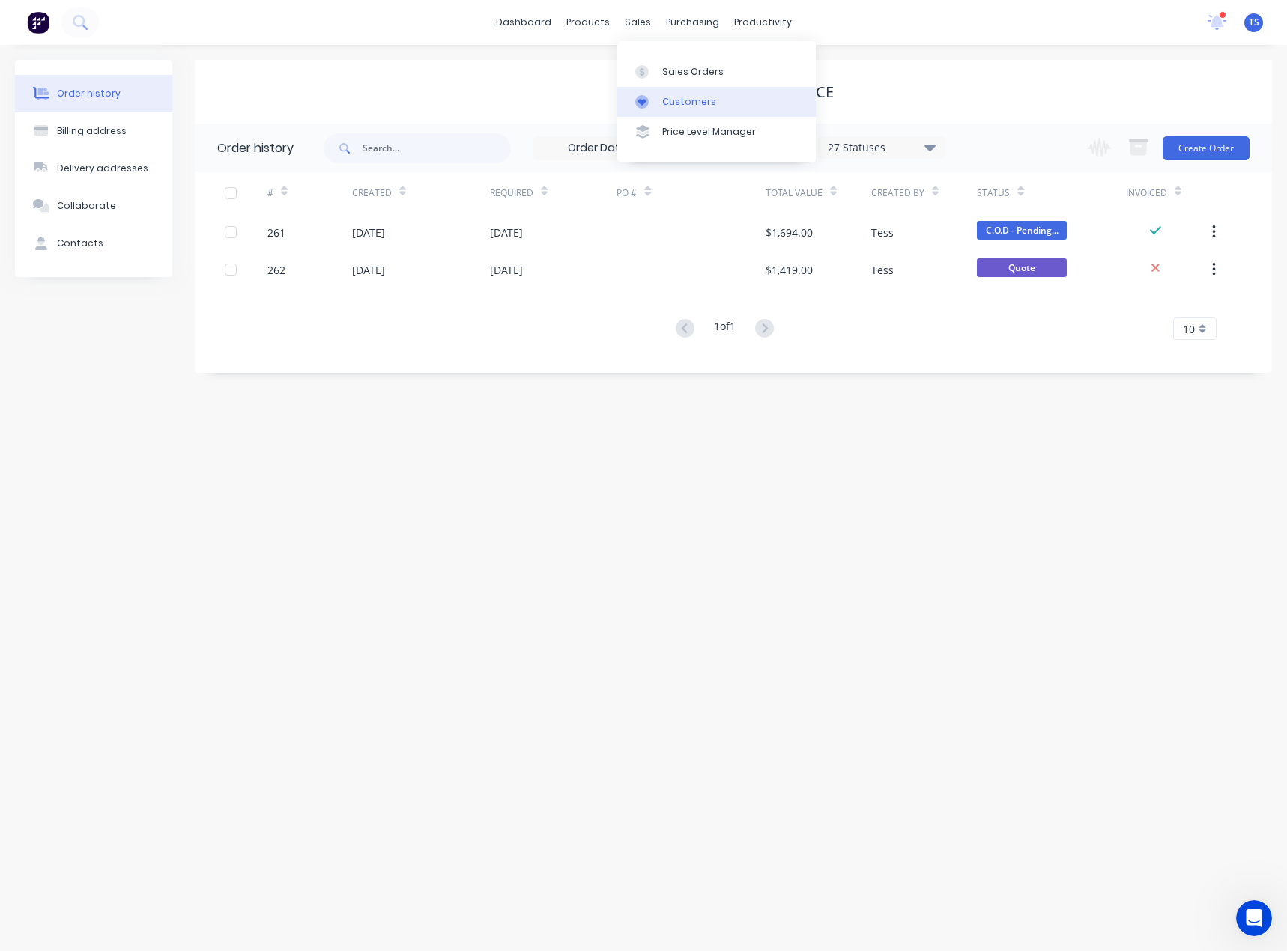
click at [672, 106] on div "Customers" at bounding box center [689, 101] width 54 height 13
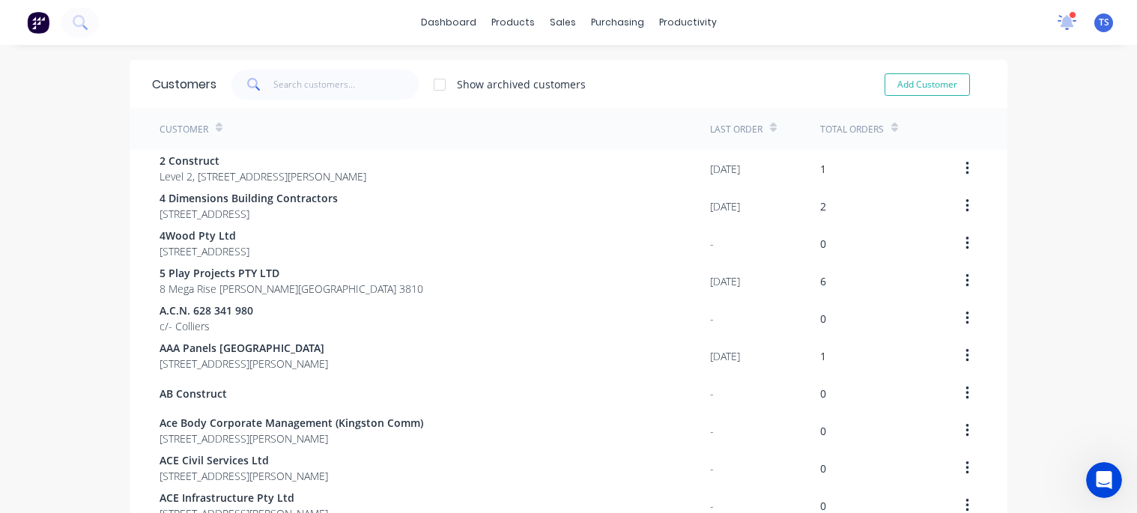
click at [1060, 16] on icon at bounding box center [1066, 21] width 13 height 12
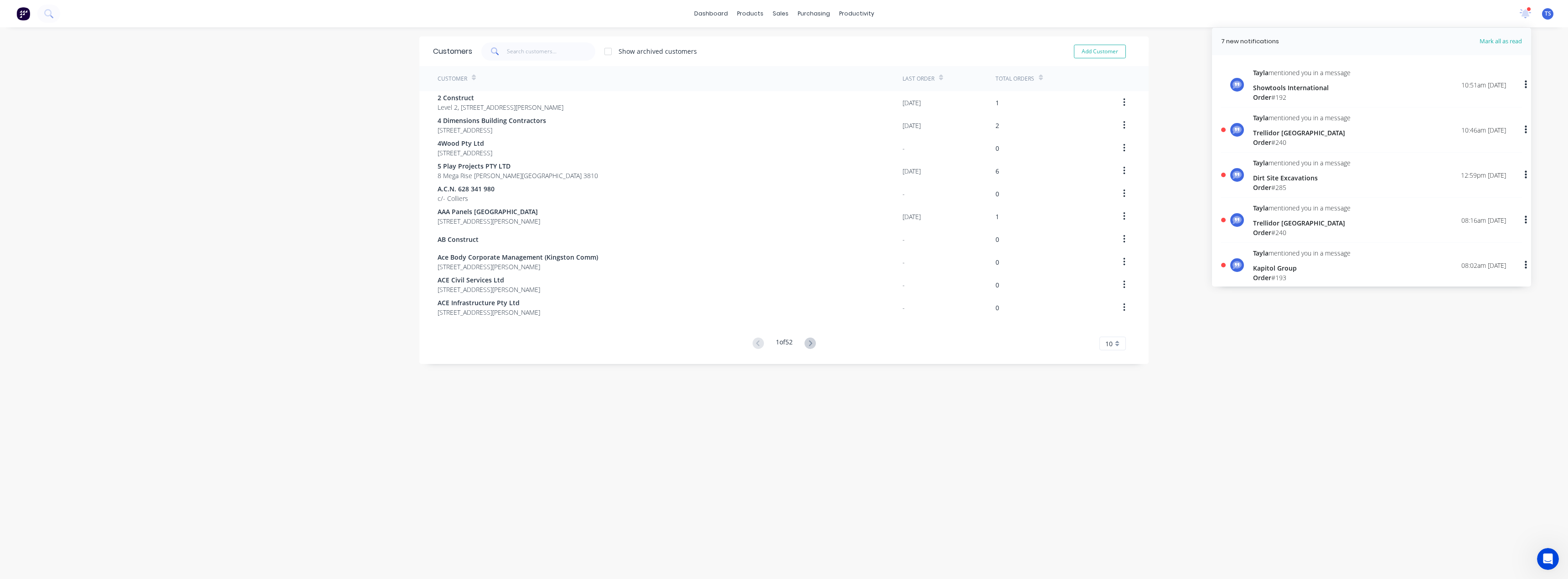
click at [783, 130] on div "Trellidor [GEOGRAPHIC_DATA]" at bounding box center [1302, 133] width 97 height 10
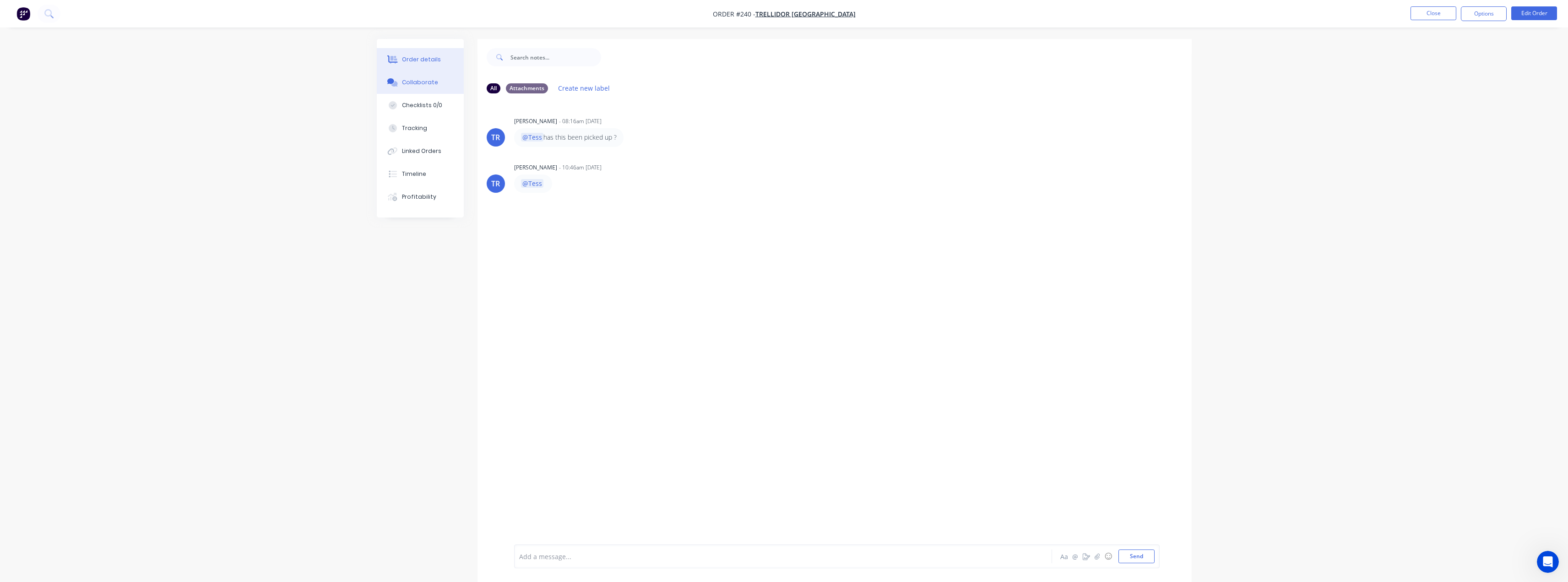
click at [420, 64] on button "Order details" at bounding box center [420, 59] width 87 height 23
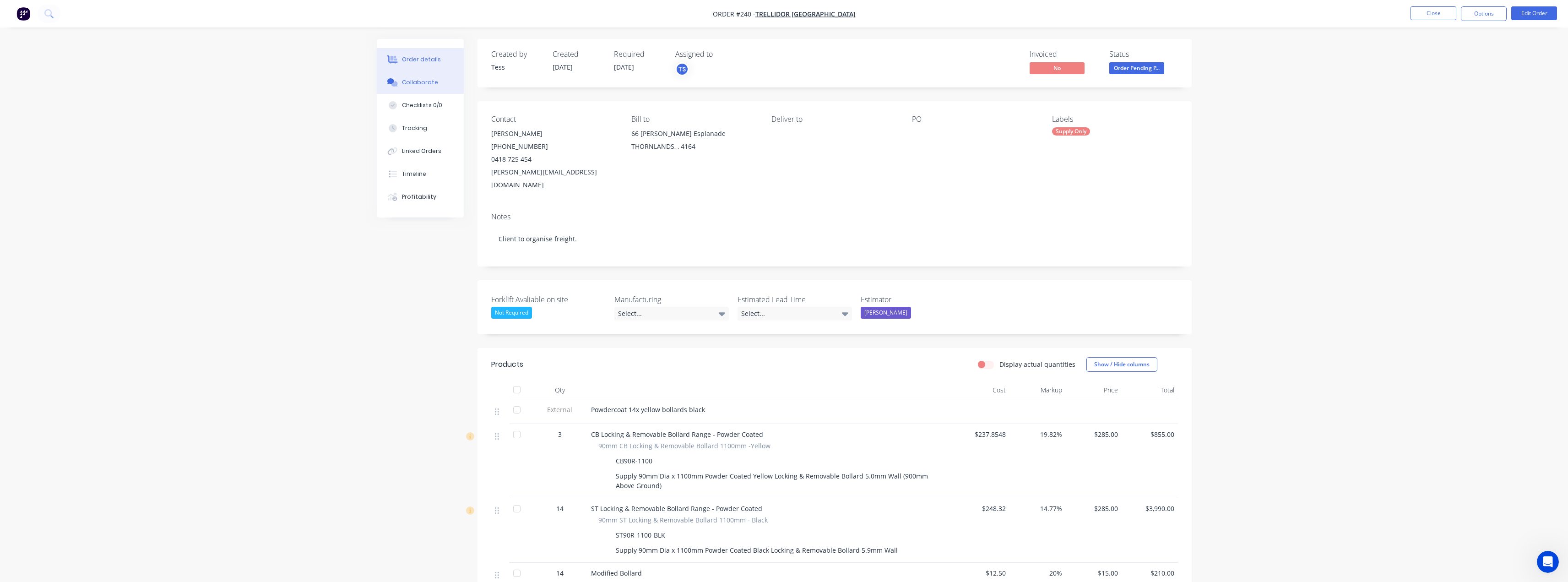
click at [424, 81] on div "Collaborate" at bounding box center [419, 82] width 36 height 8
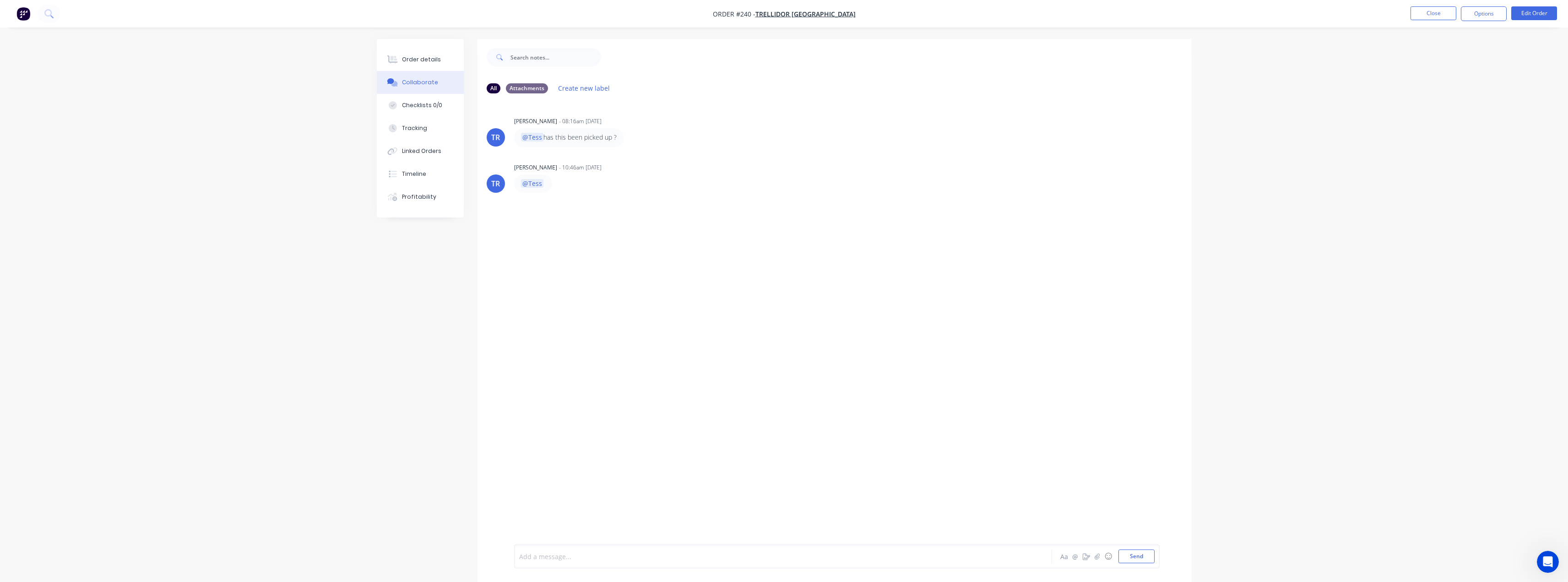
click at [557, 555] on div at bounding box center [757, 556] width 476 height 10
click at [655, 555] on span "awaiting labels from him. Thes ear eready to roll" at bounding box center [619, 556] width 149 height 9
click at [726, 556] on div "@Tayla awaiting labels from him. These are eady to roll" at bounding box center [757, 556] width 476 height 10
click at [786, 553] on button "Send" at bounding box center [1136, 556] width 36 height 13
click at [421, 51] on button "Order details" at bounding box center [420, 59] width 87 height 23
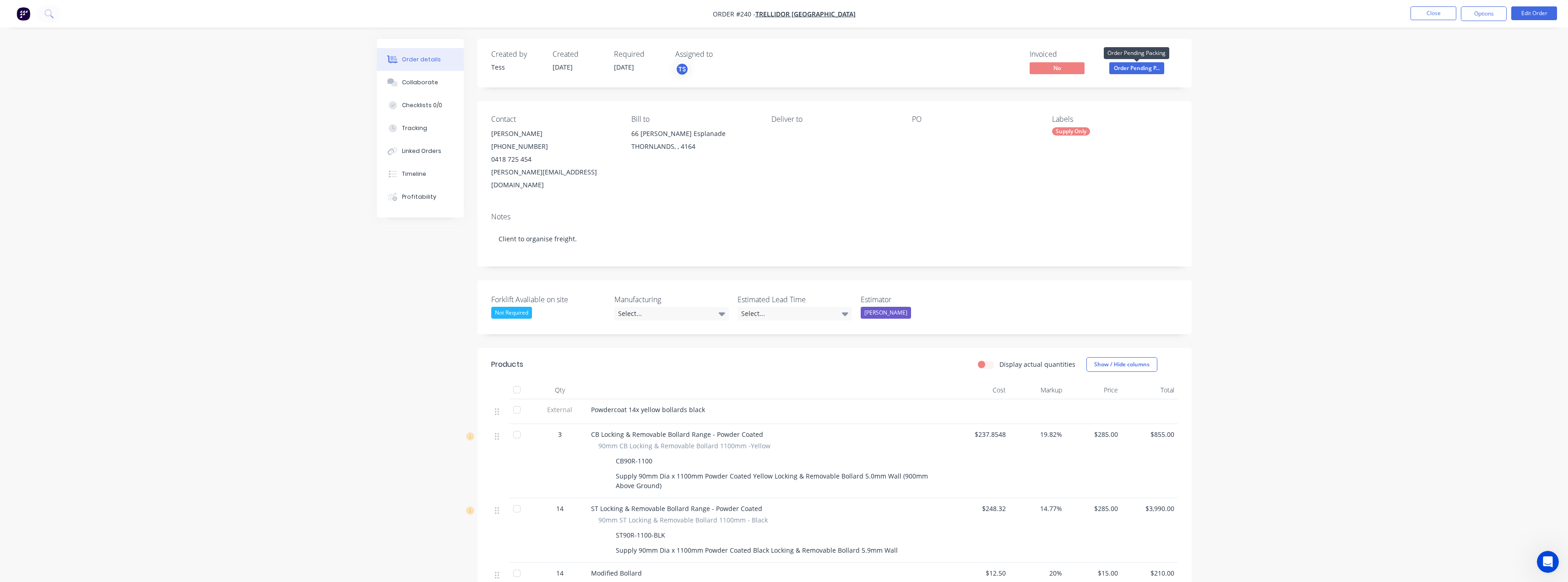
click at [786, 68] on span "Order Pending P..." at bounding box center [1136, 68] width 55 height 12
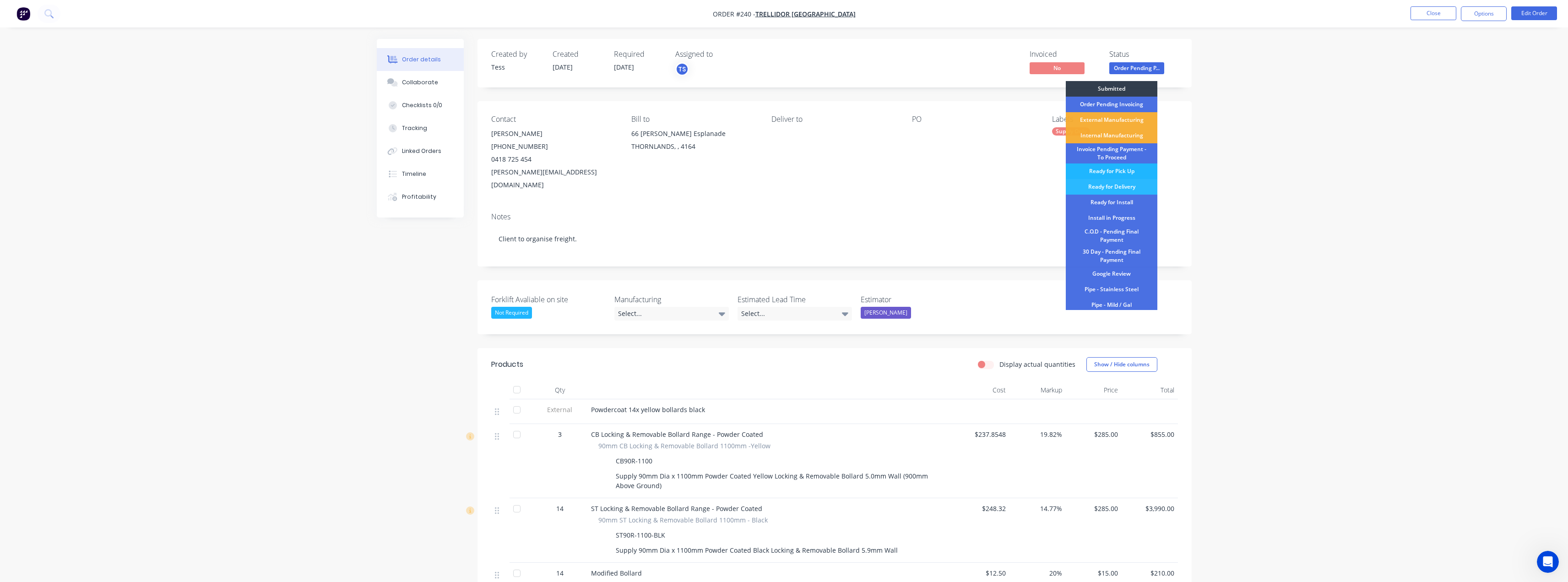
click at [786, 170] on div "Ready for Pick Up" at bounding box center [1111, 171] width 92 height 15
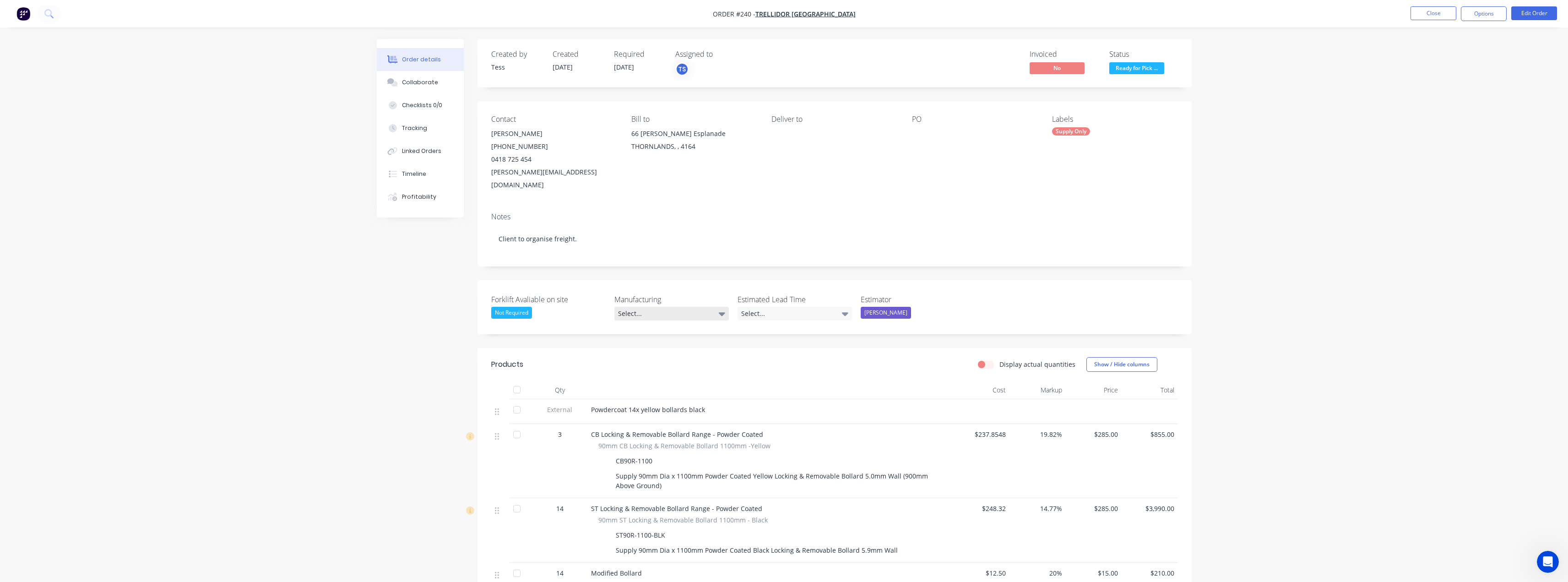
click at [699, 307] on div "Select..." at bounding box center [671, 314] width 114 height 13
click at [657, 339] on div "Not Required" at bounding box center [656, 340] width 41 height 12
click at [770, 307] on div "Select..." at bounding box center [794, 314] width 114 height 13
click at [786, 355] on div "1 - 2 Weeks - From Deposit" at bounding box center [782, 356] width 76 height 12
click at [786, 13] on button "Close" at bounding box center [1433, 13] width 46 height 13
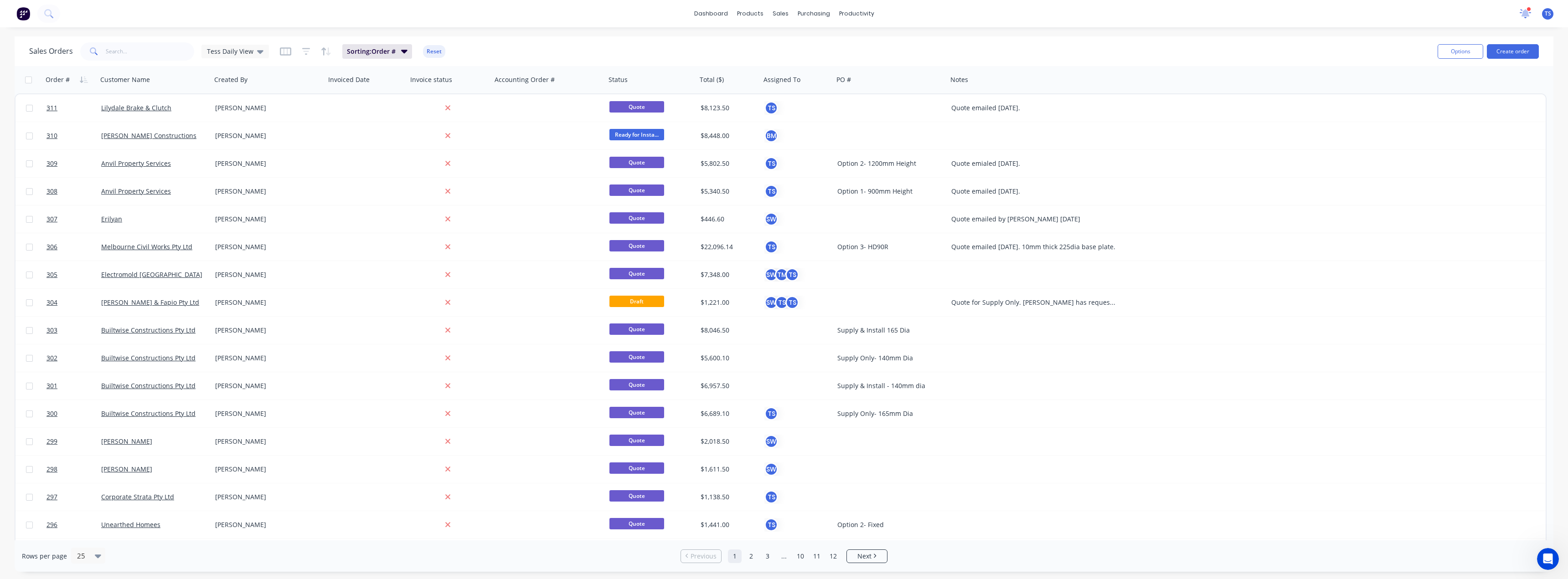
click at [783, 12] on icon at bounding box center [1525, 13] width 12 height 9
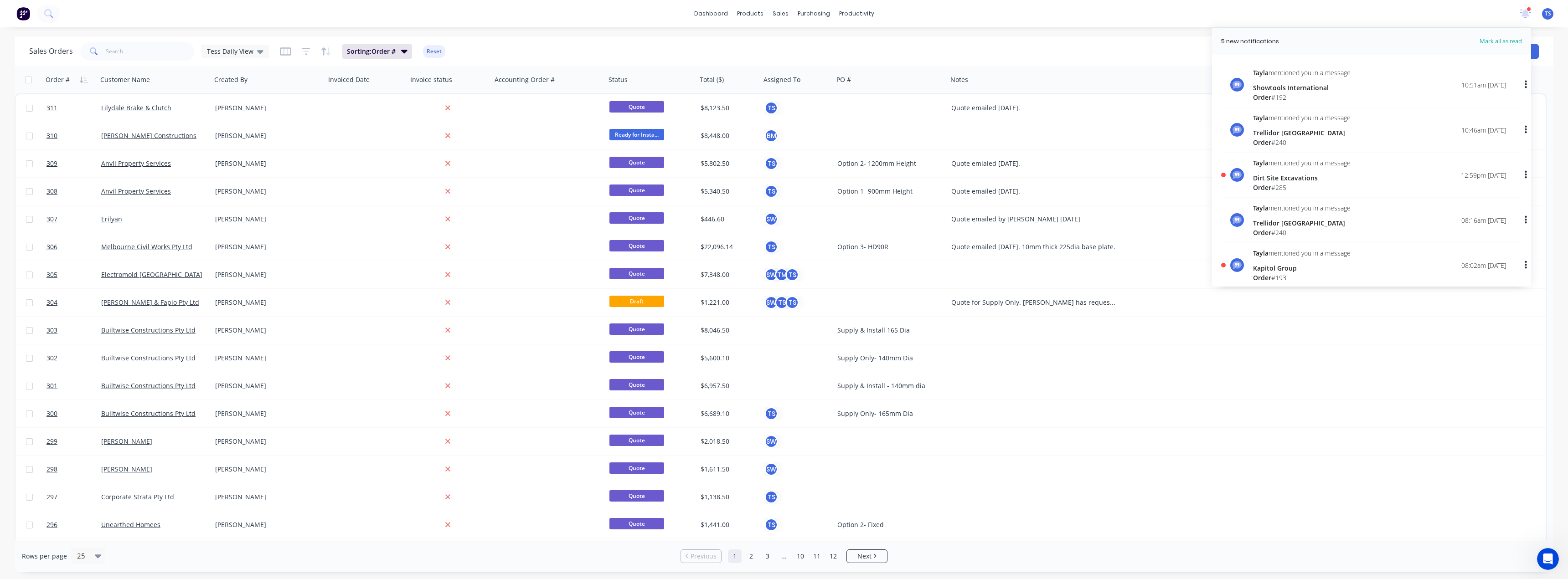
click at [783, 170] on div "Tayla mentioned you in a message Dirt Site Excavations Order # 285" at bounding box center [1302, 175] width 97 height 34
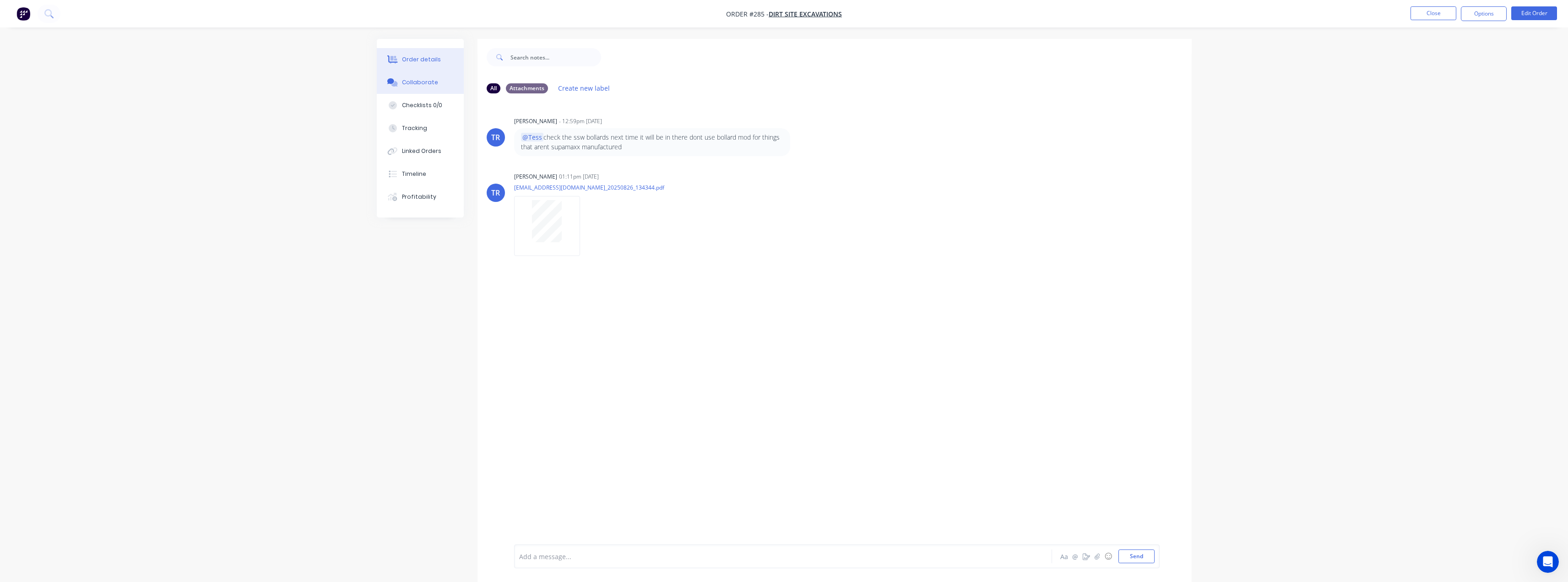
click at [433, 62] on div "Order details" at bounding box center [421, 59] width 39 height 8
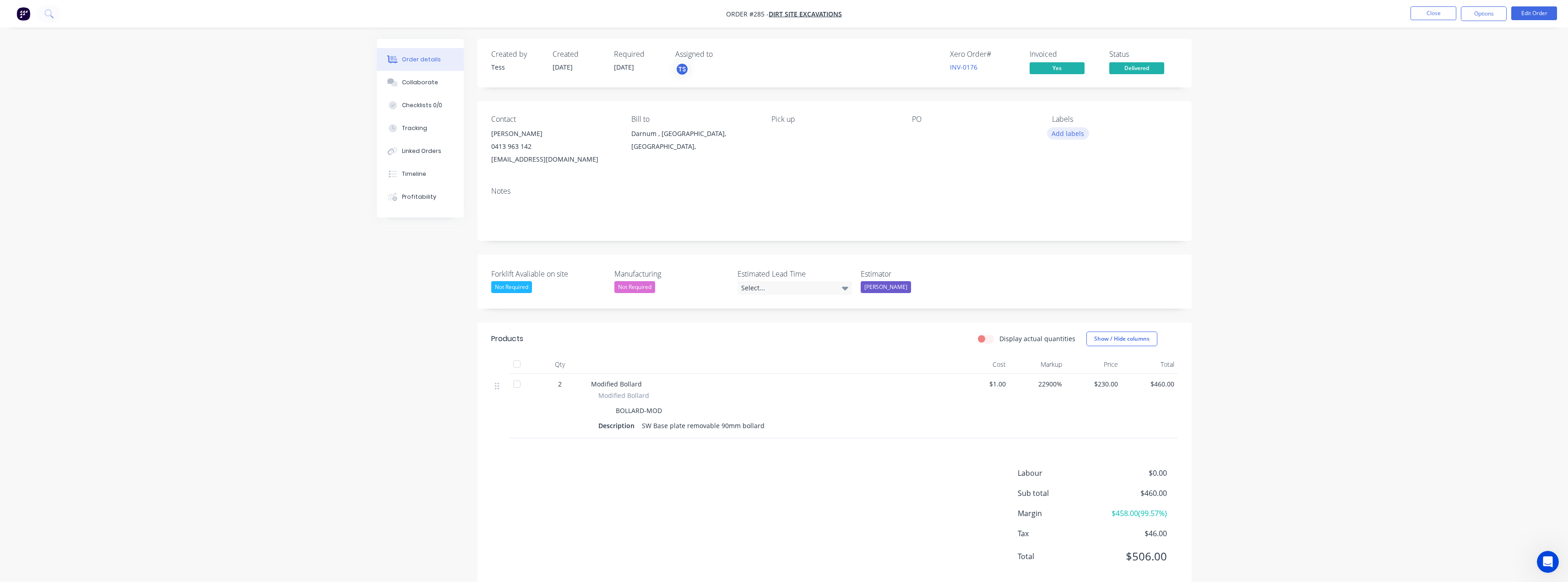
click at [786, 132] on button "Add labels" at bounding box center [1068, 133] width 42 height 12
click at [786, 251] on div "Supply Only" at bounding box center [1095, 252] width 38 height 10
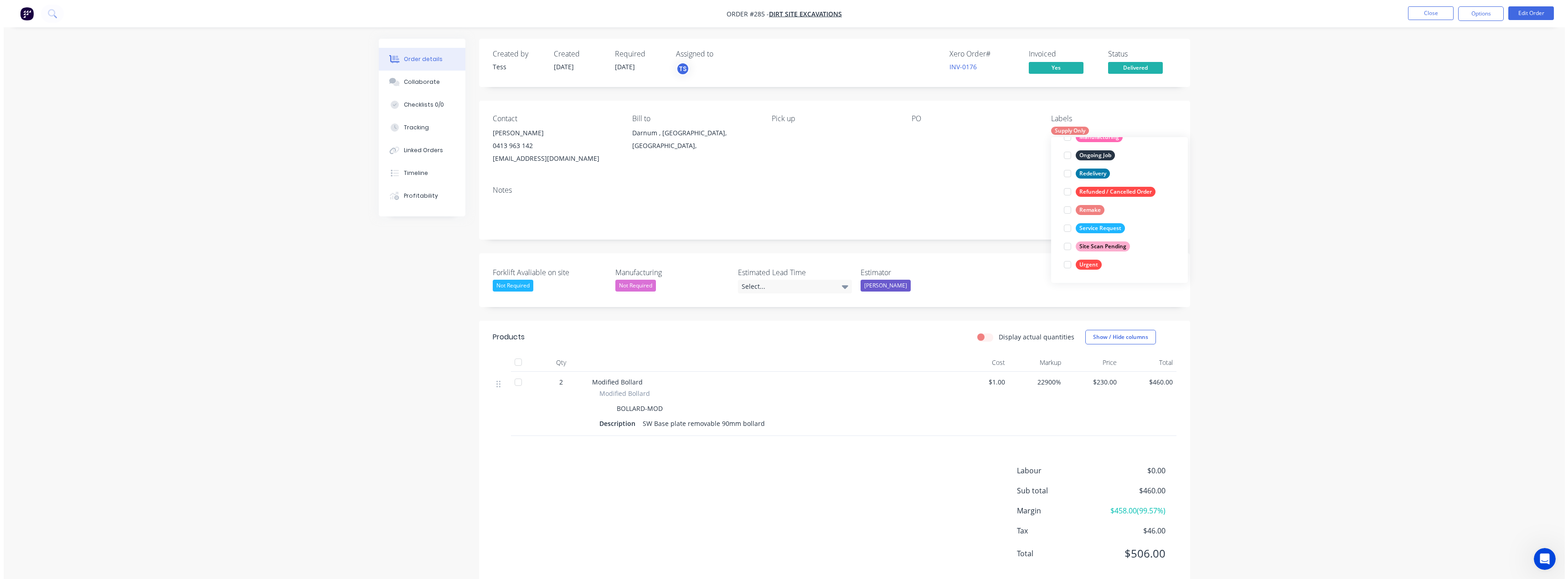
scroll to position [0, 0]
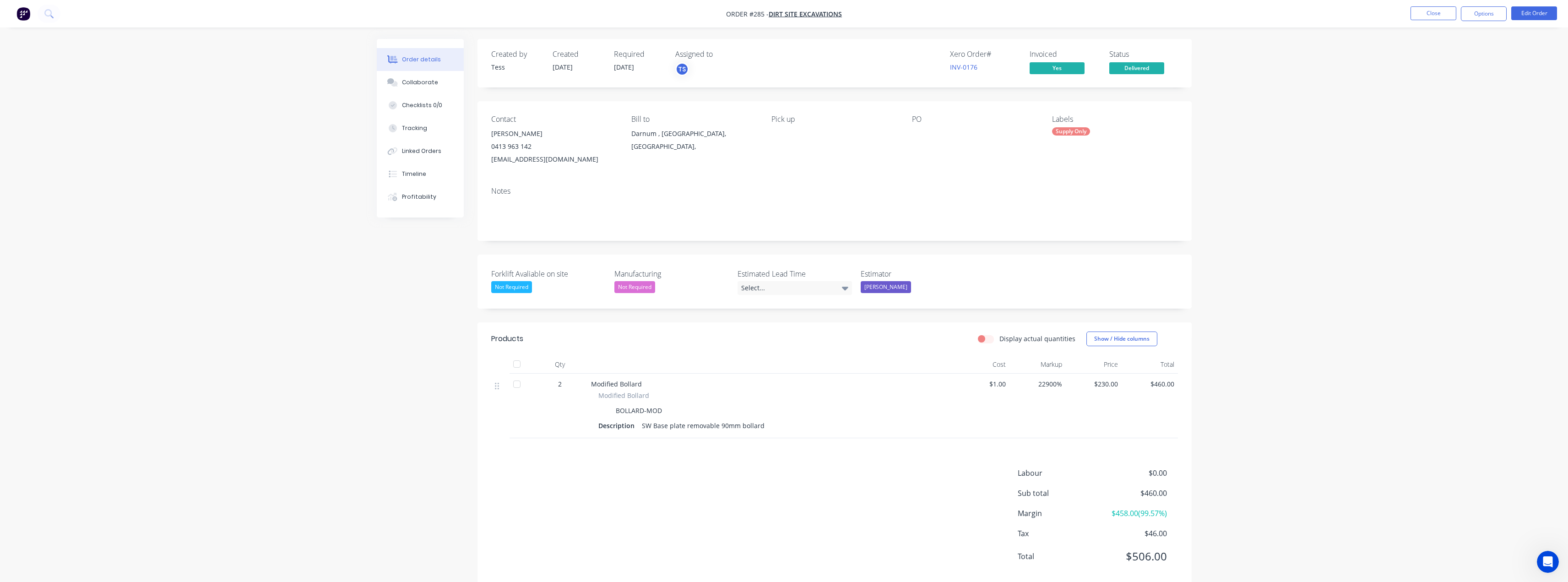
click at [786, 188] on div "Notes" at bounding box center [834, 191] width 686 height 9
click at [786, 12] on button "Close" at bounding box center [1433, 13] width 46 height 13
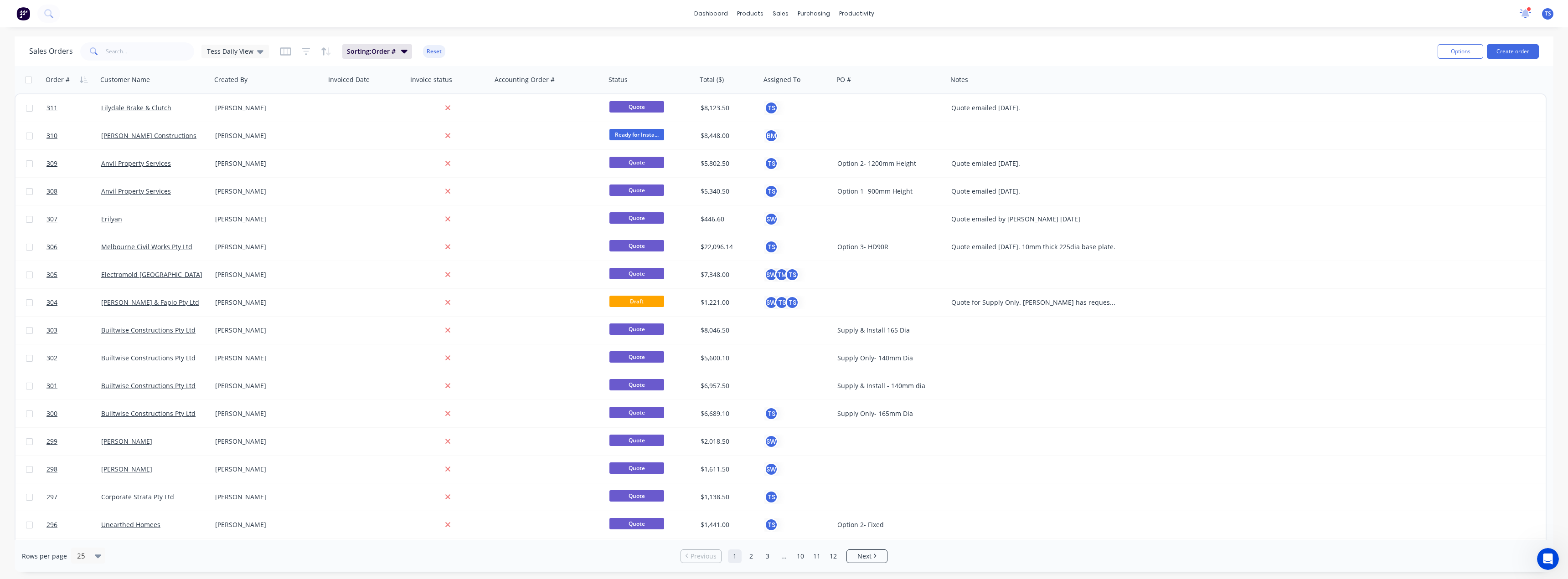
click at [783, 14] on icon at bounding box center [1525, 13] width 8 height 7
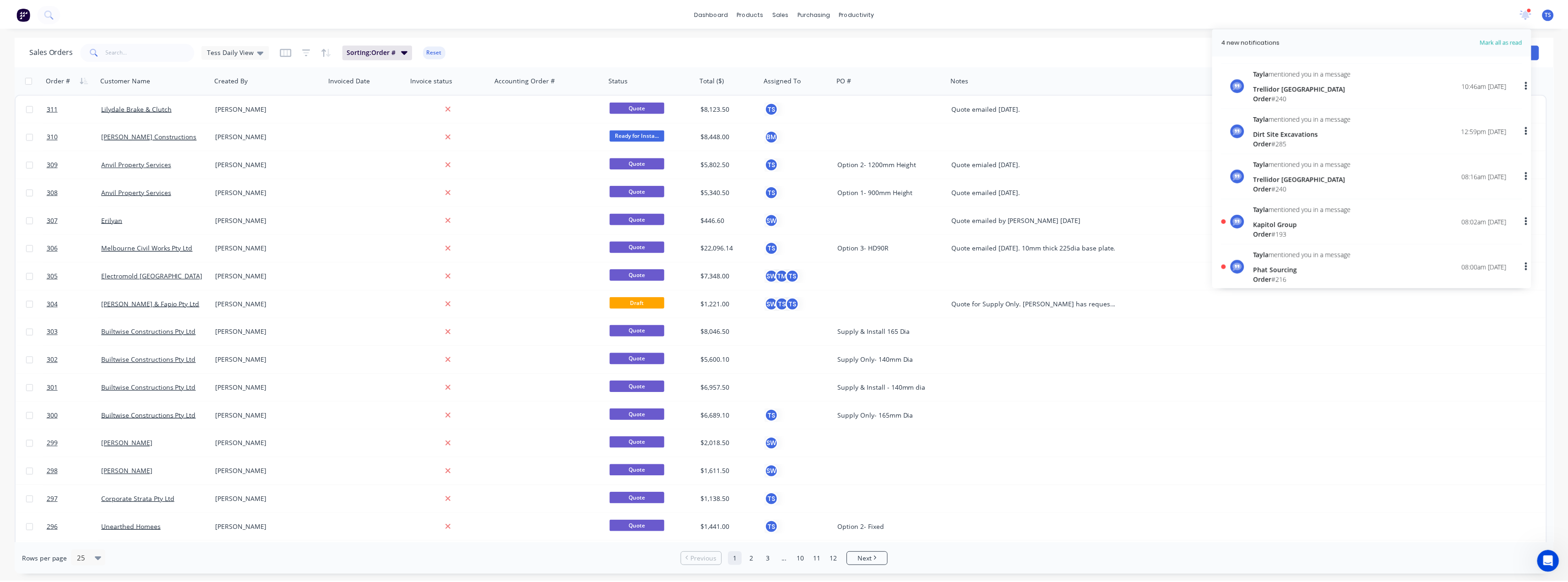
scroll to position [46, 0]
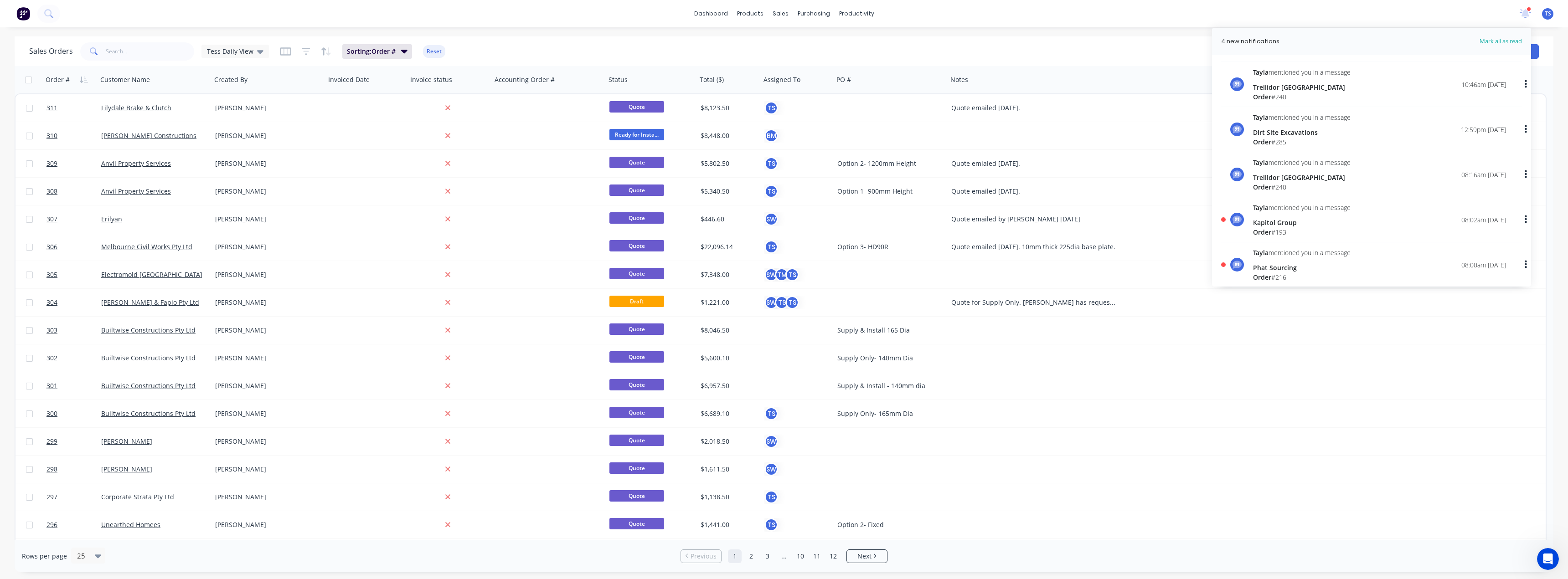
click at [783, 215] on div "Tayla mentioned you in a message Kapitol Group Order # 193" at bounding box center [1302, 220] width 97 height 34
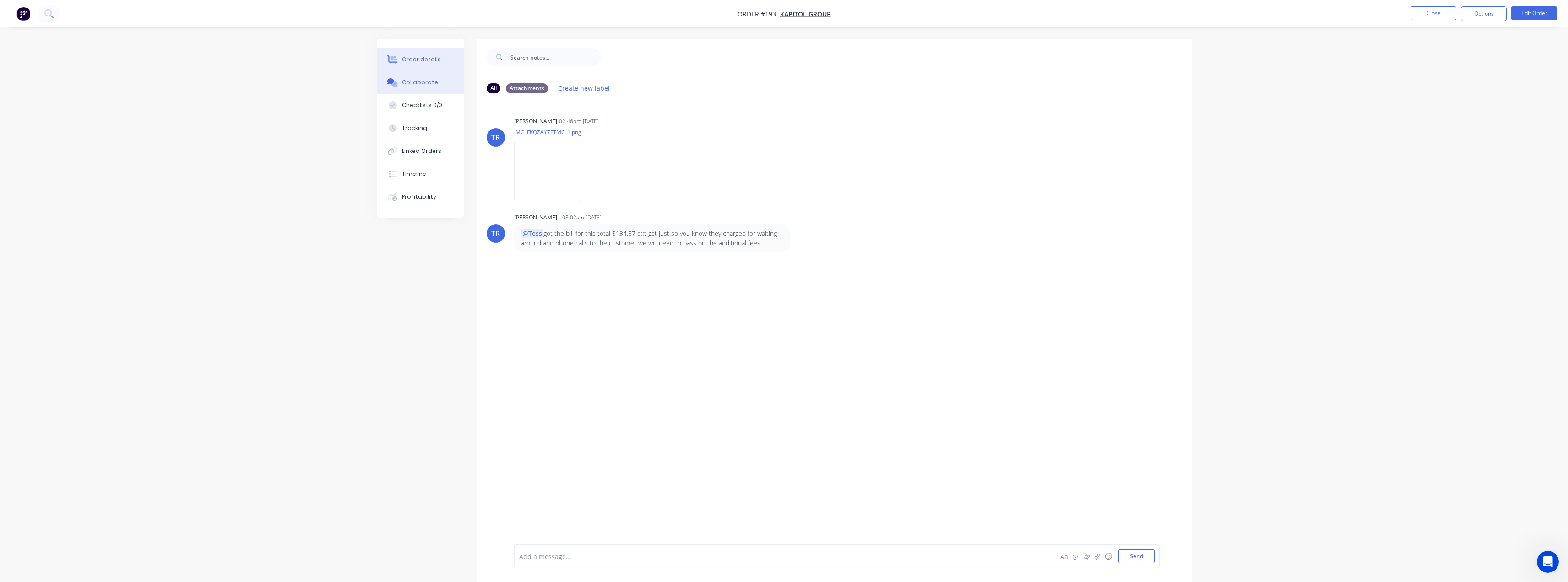
click at [415, 59] on div "Order details" at bounding box center [421, 59] width 39 height 8
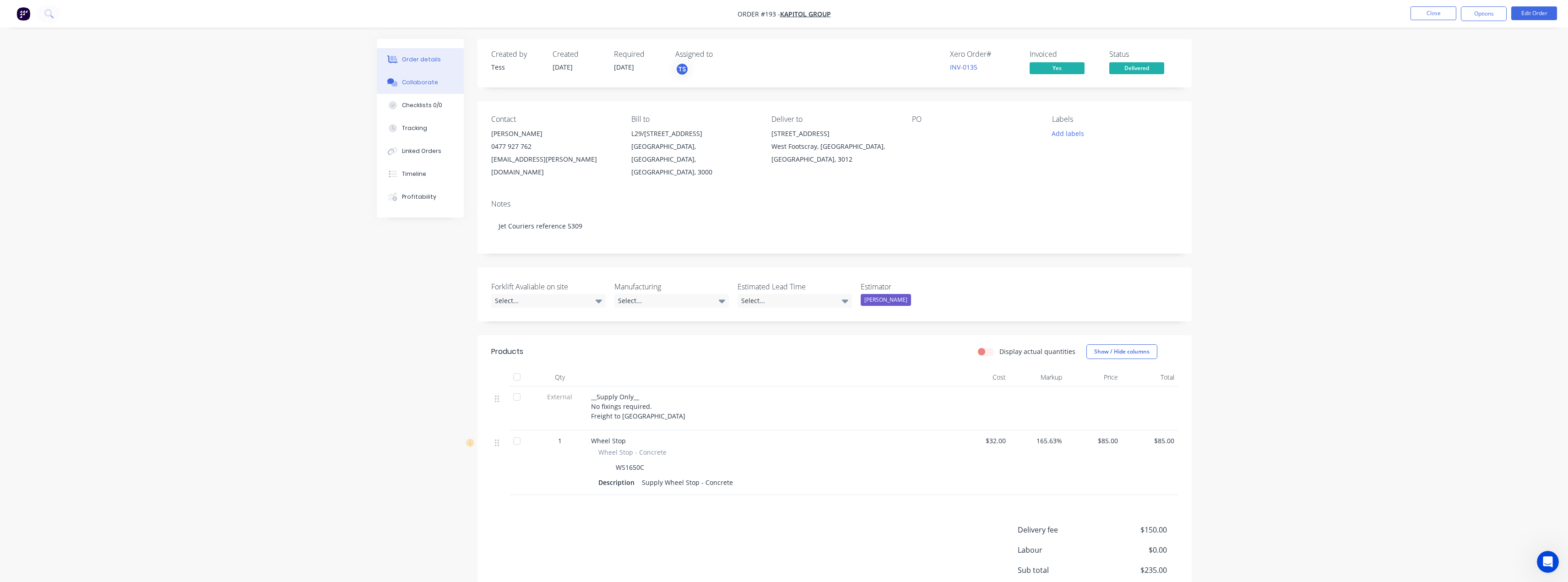
click at [408, 78] on div "Collaborate" at bounding box center [419, 82] width 36 height 8
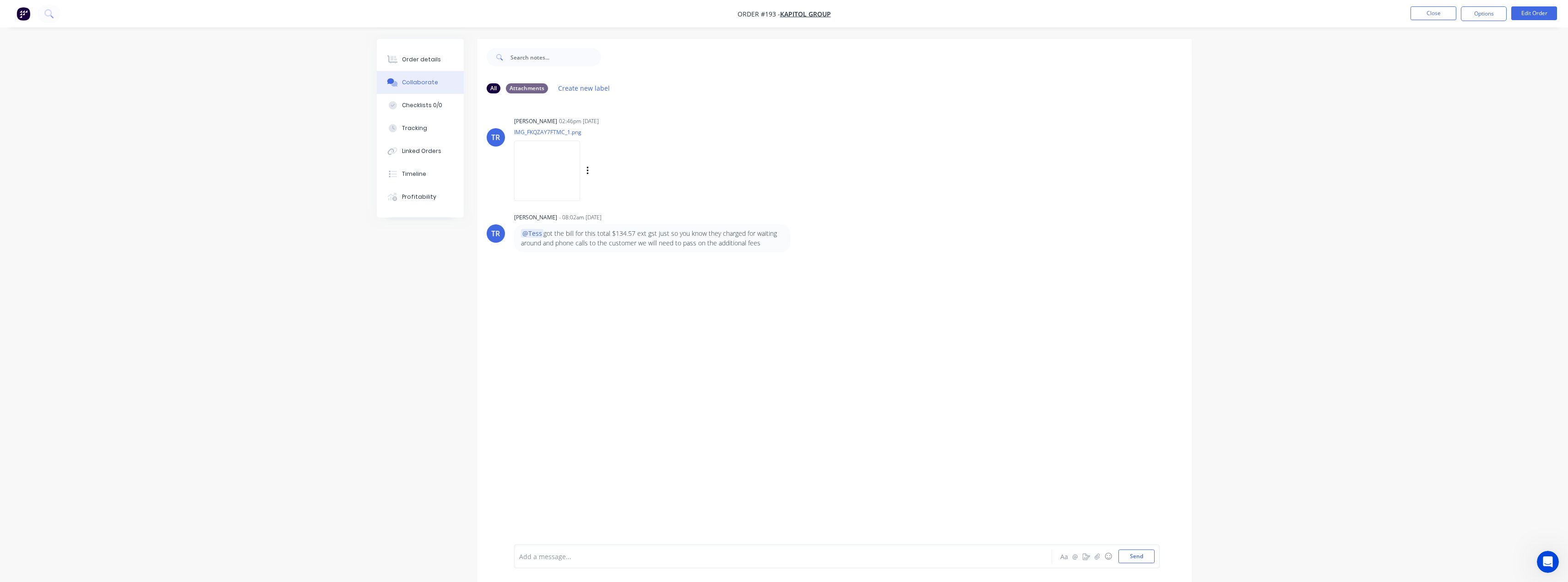
click at [549, 183] on img at bounding box center [547, 171] width 66 height 60
click at [414, 66] on button "Order details" at bounding box center [420, 59] width 87 height 23
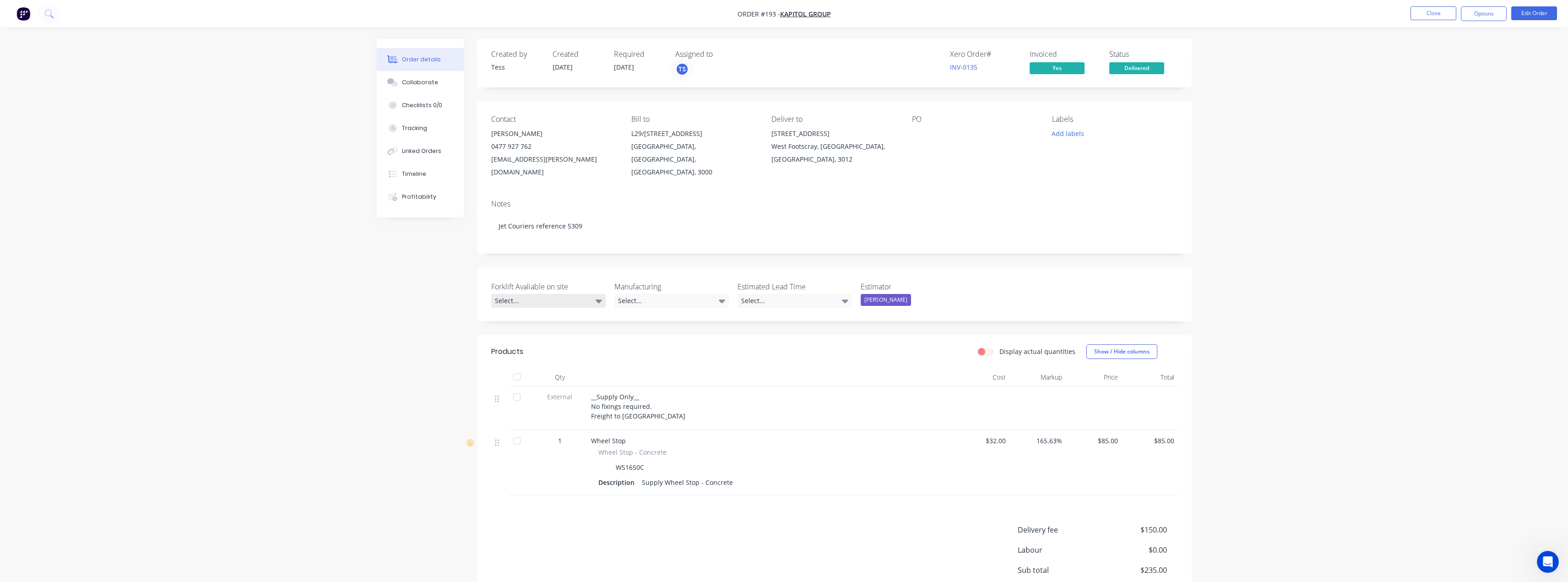
click at [570, 294] on div "Select..." at bounding box center [548, 301] width 114 height 13
click at [573, 281] on label "Forklift Avaliable on site" at bounding box center [548, 287] width 114 height 11
click at [786, 7] on button "Close" at bounding box center [1433, 13] width 46 height 13
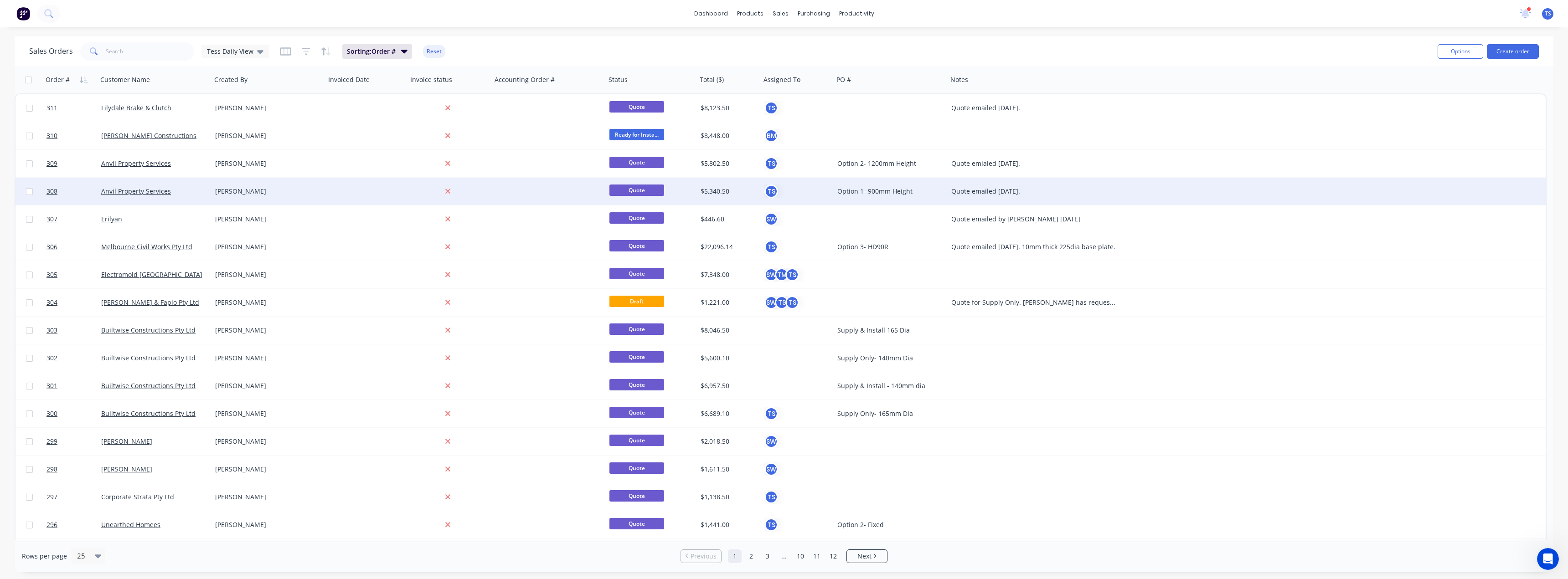
drag, startPoint x: 1153, startPoint y: 115, endPoint x: 1026, endPoint y: 182, distance: 143.6
